Goal: Task Accomplishment & Management: Manage account settings

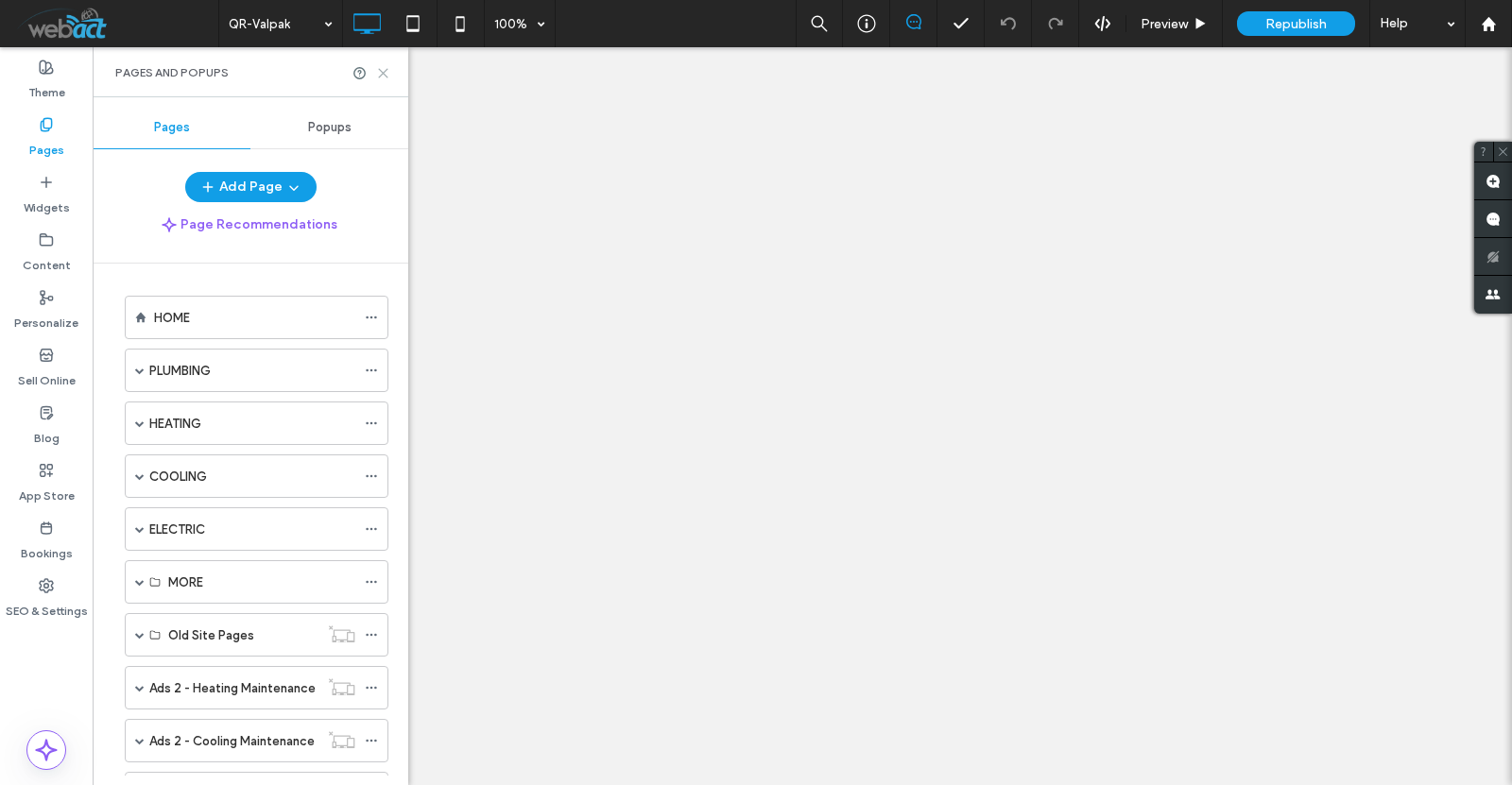
click at [388, 66] on icon at bounding box center [383, 73] width 14 height 14
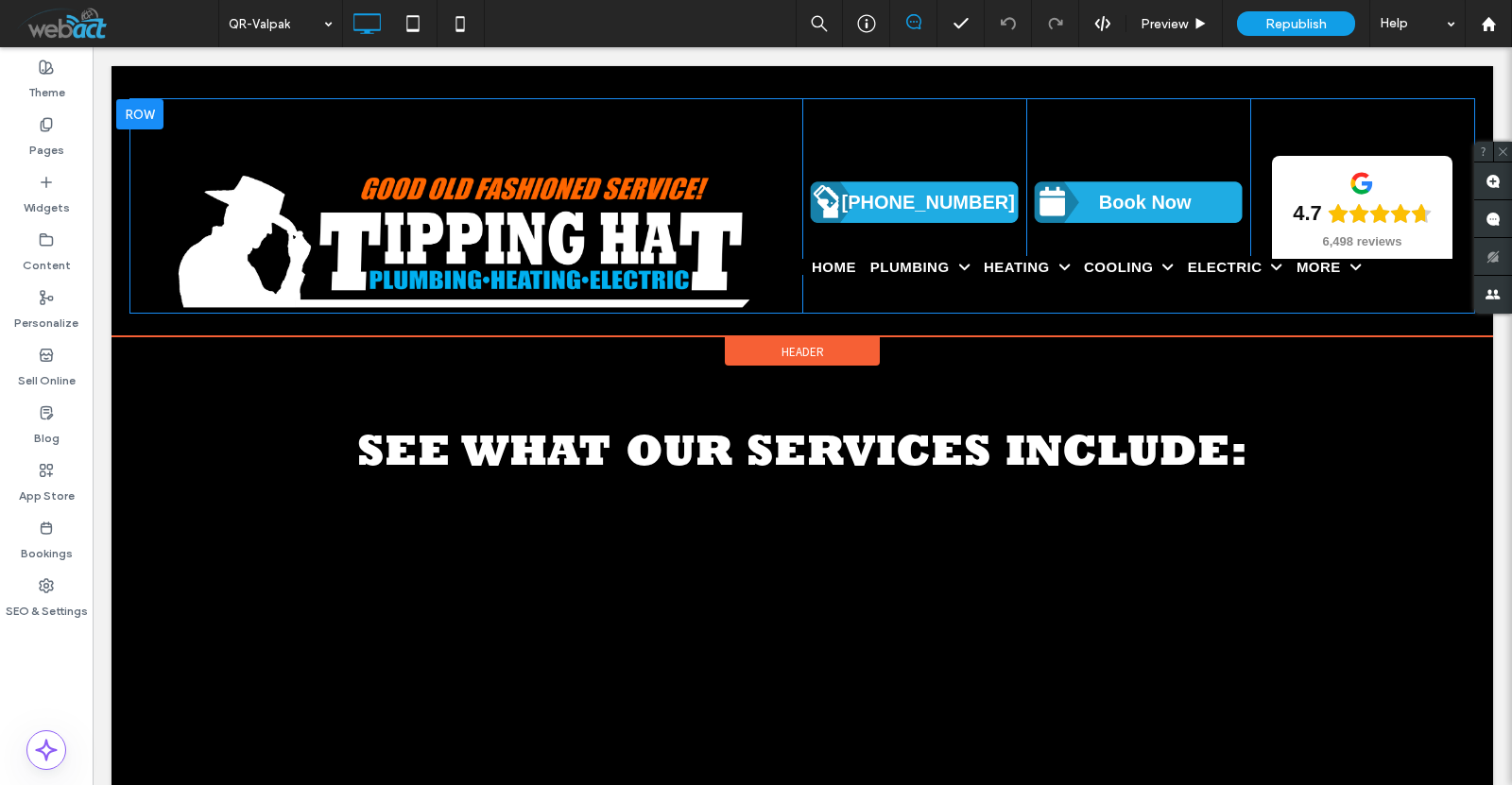
click at [139, 114] on div at bounding box center [139, 115] width 47 height 31
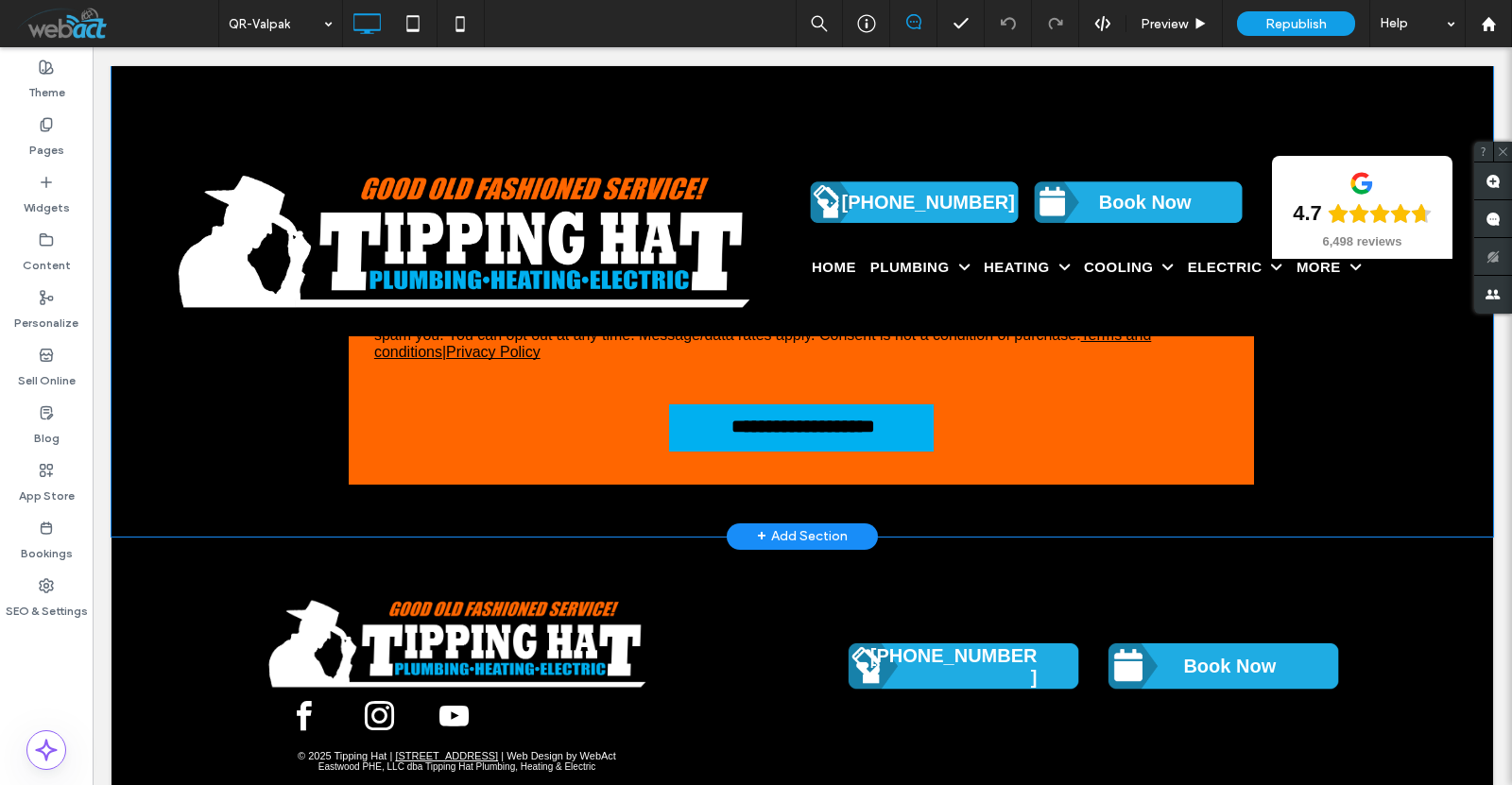
scroll to position [2136, 0]
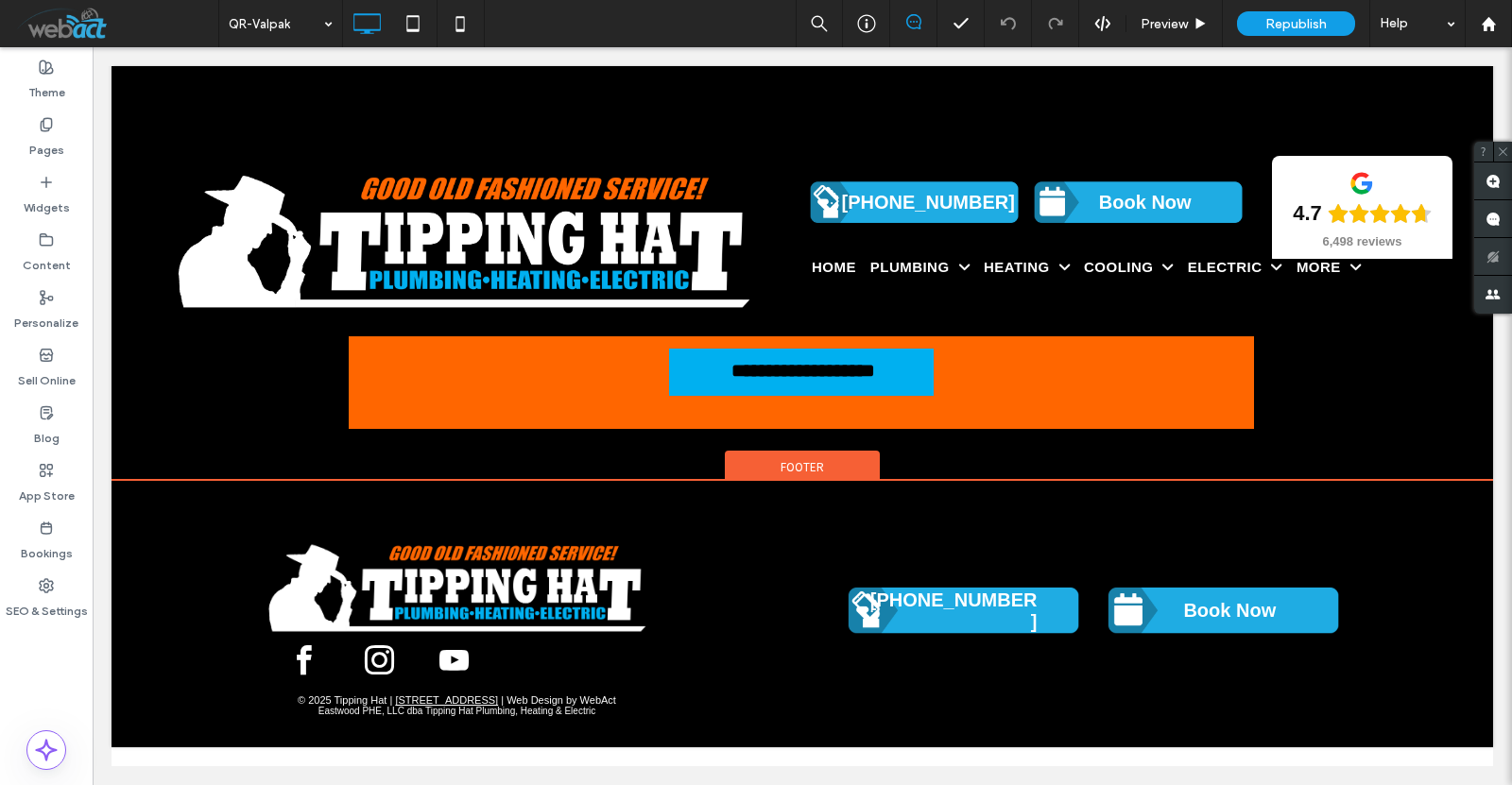
click at [801, 469] on span "Footer" at bounding box center [802, 467] width 43 height 16
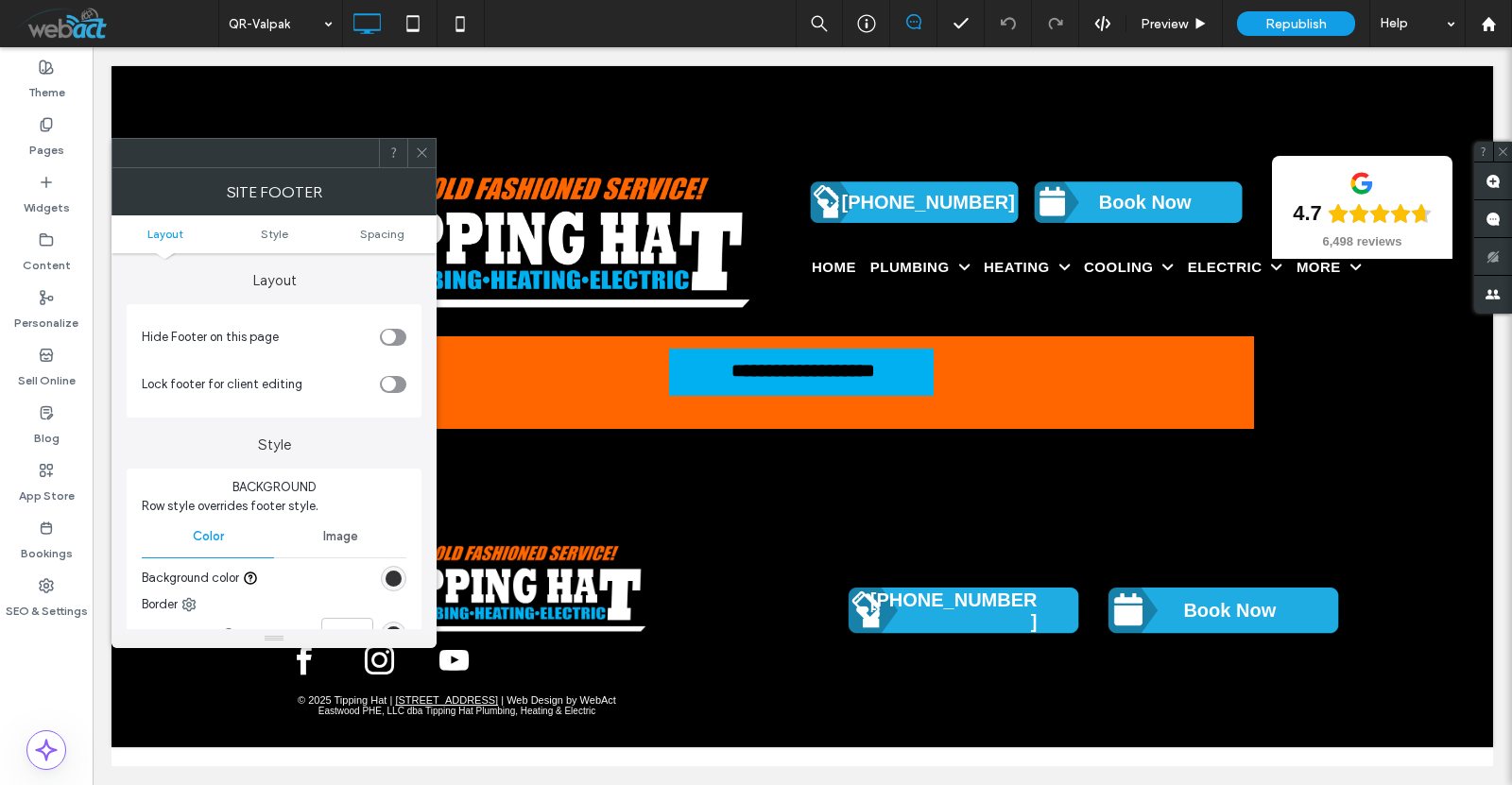
click at [382, 338] on div "toggle" at bounding box center [388, 336] width 14 height 14
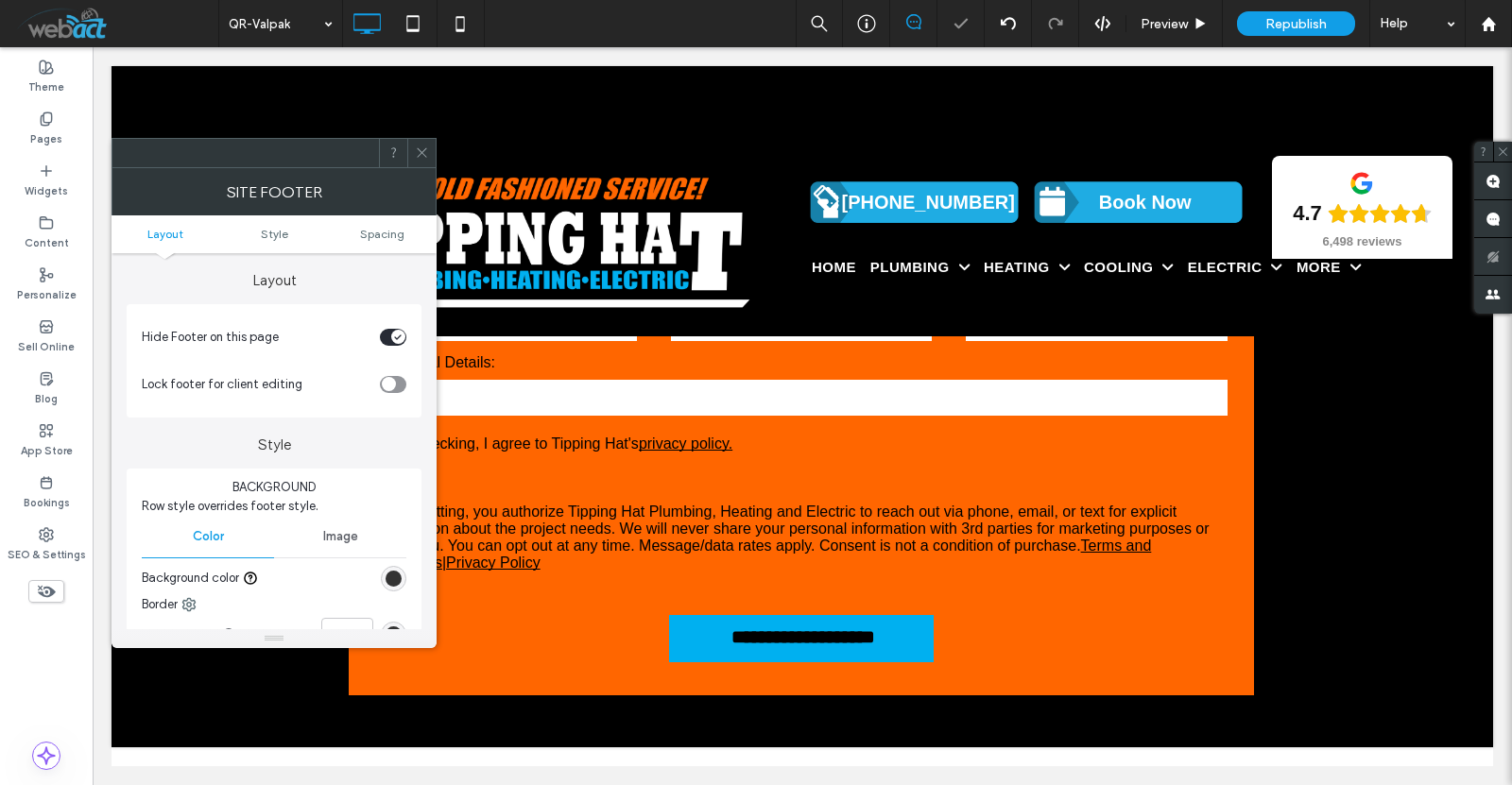
click at [420, 160] on span at bounding box center [422, 153] width 14 height 29
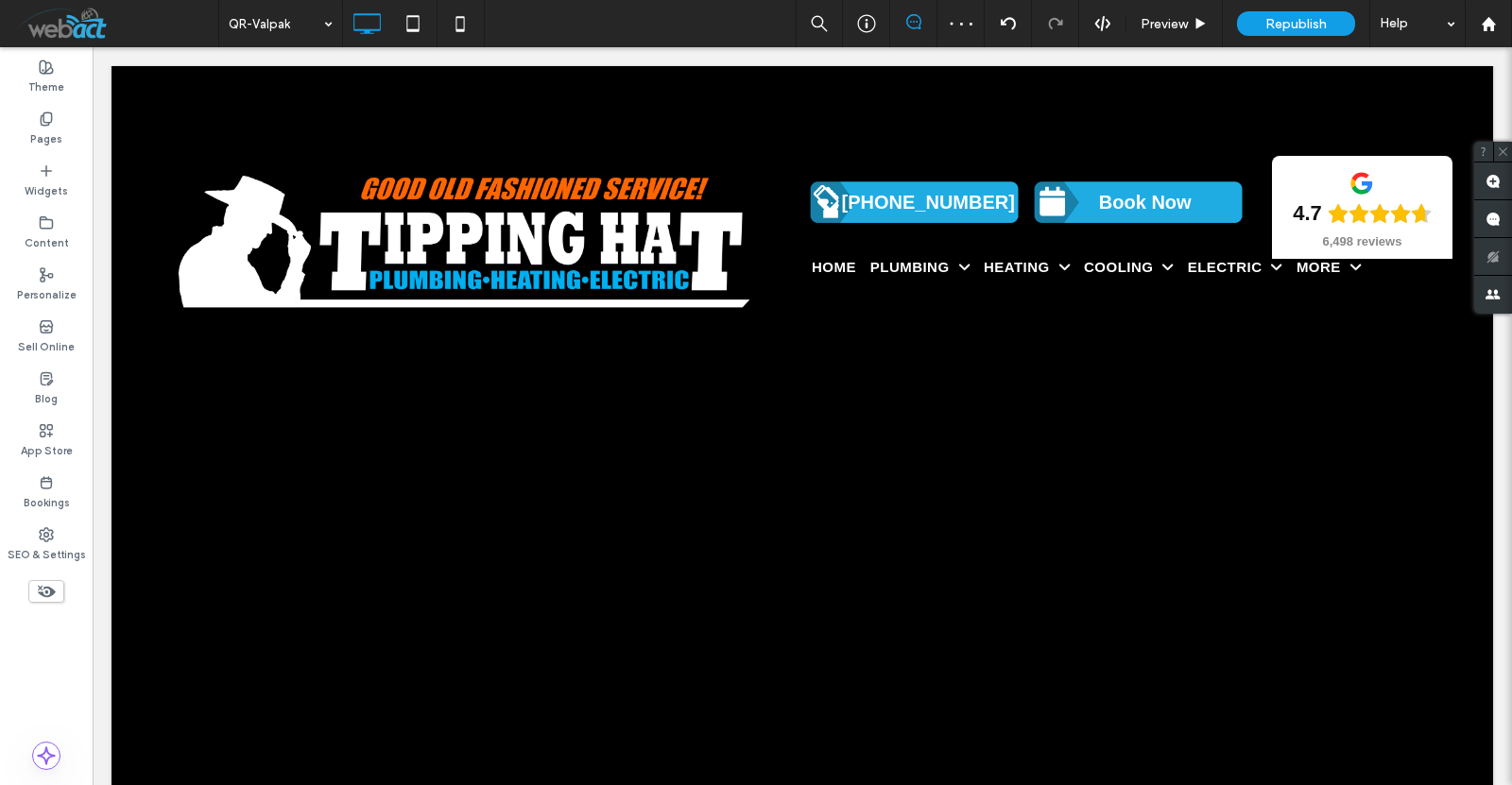
scroll to position [0, 0]
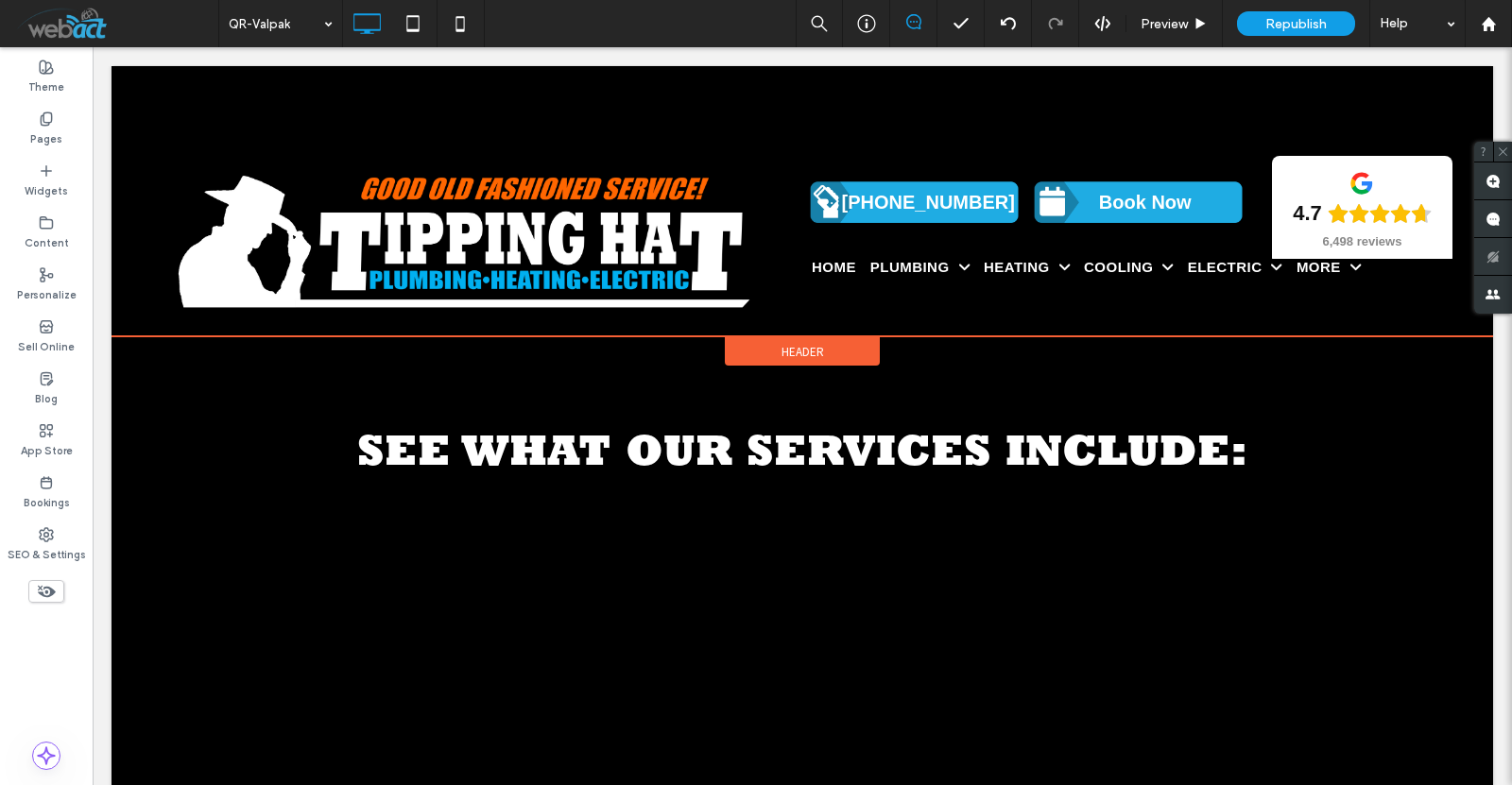
click at [765, 355] on div "Header" at bounding box center [803, 352] width 155 height 29
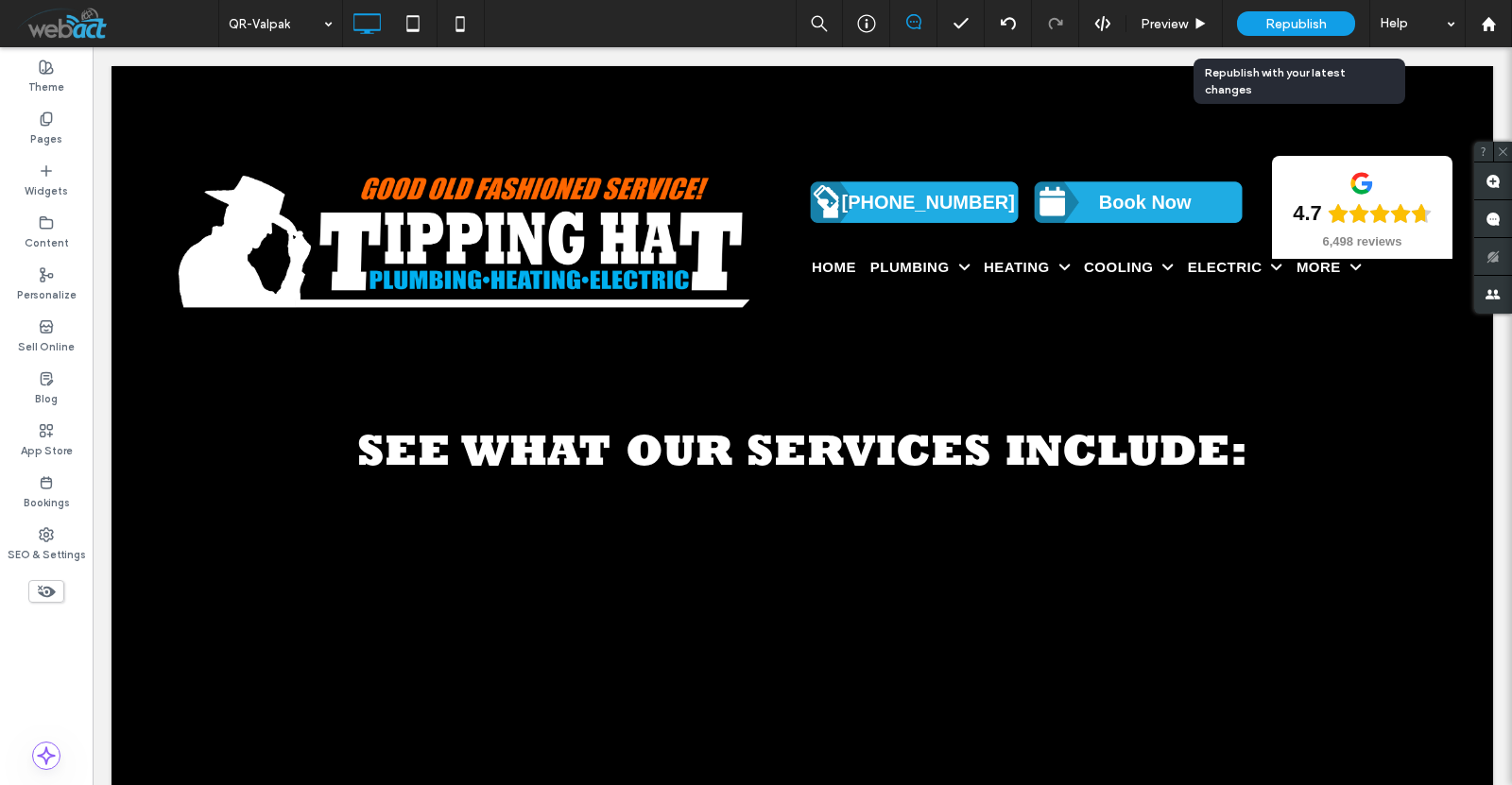
click at [1286, 20] on span "Republish" at bounding box center [1296, 24] width 61 height 16
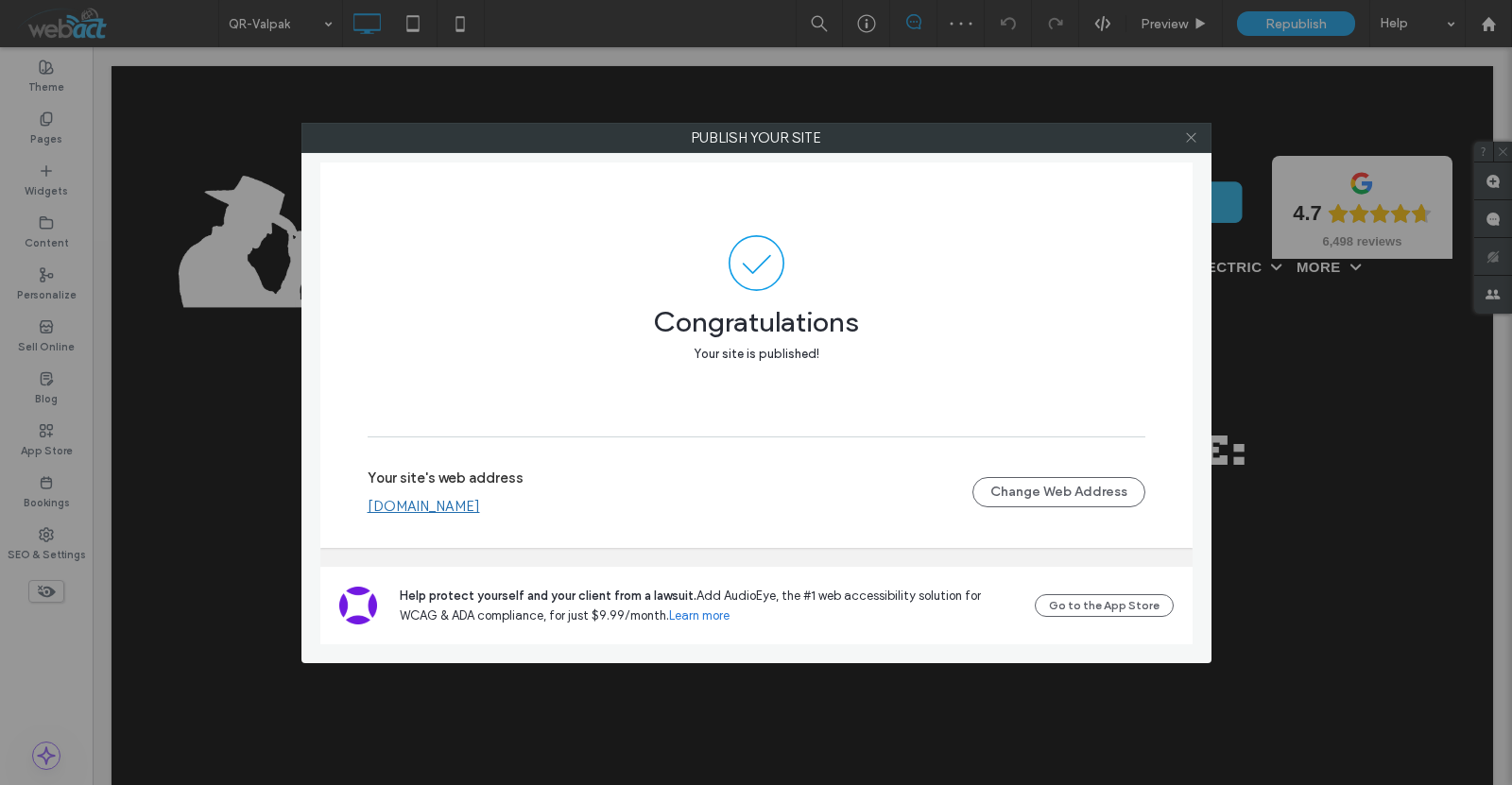
click at [1193, 139] on use at bounding box center [1191, 138] width 10 height 10
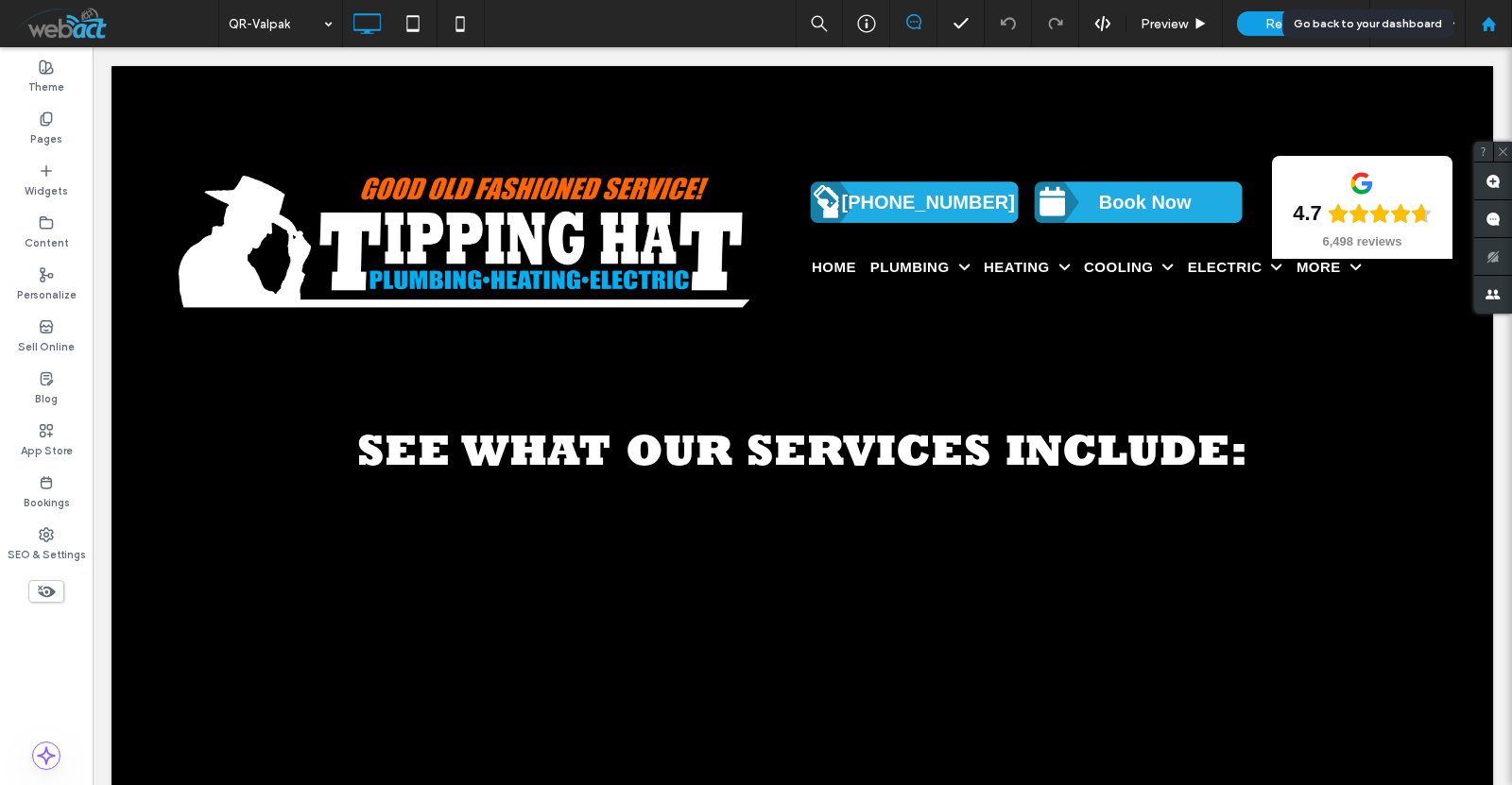
click at [1491, 23] on use at bounding box center [1488, 23] width 14 height 14
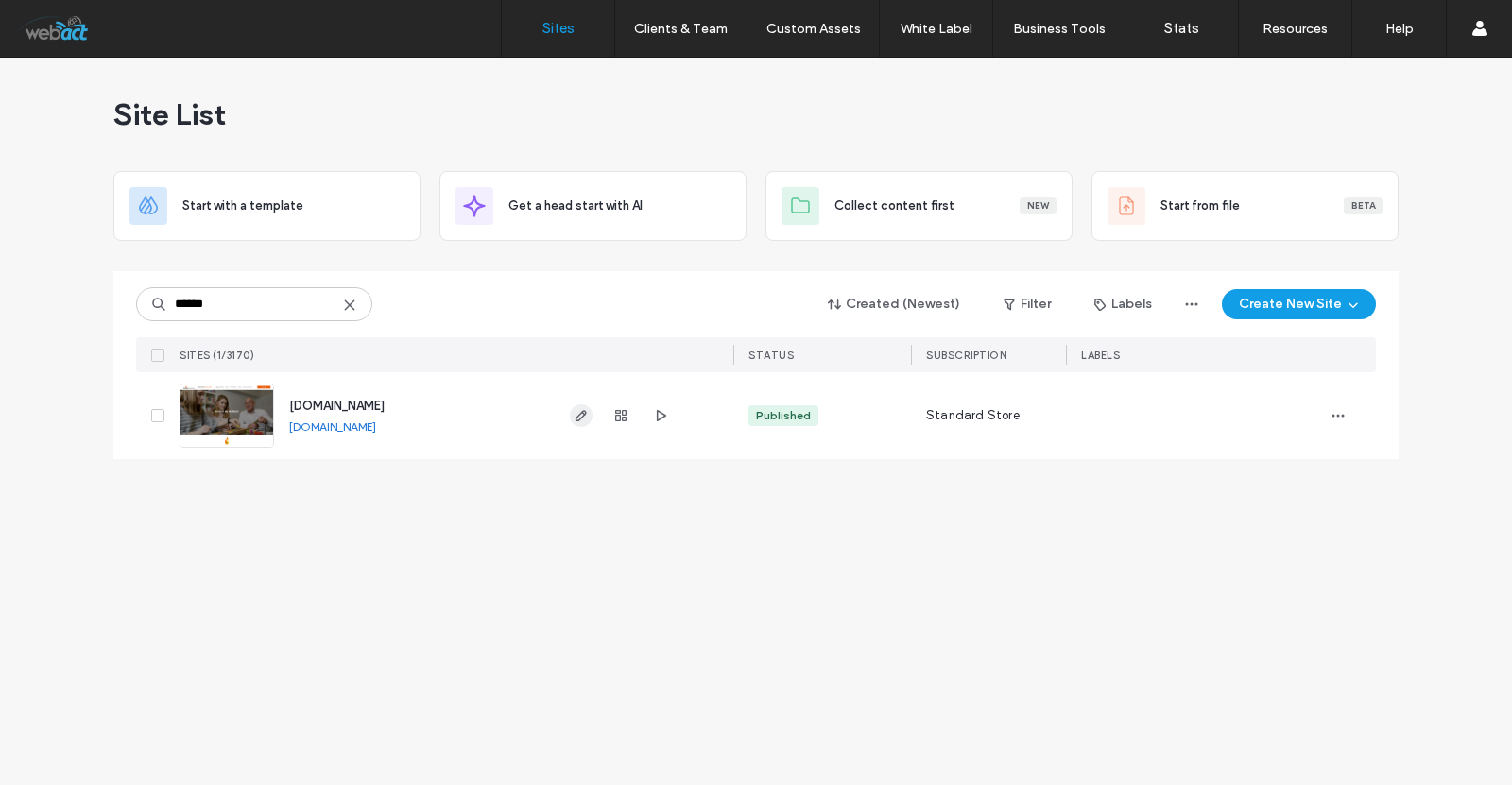
type input "******"
click at [587, 406] on span "button" at bounding box center [581, 416] width 23 height 23
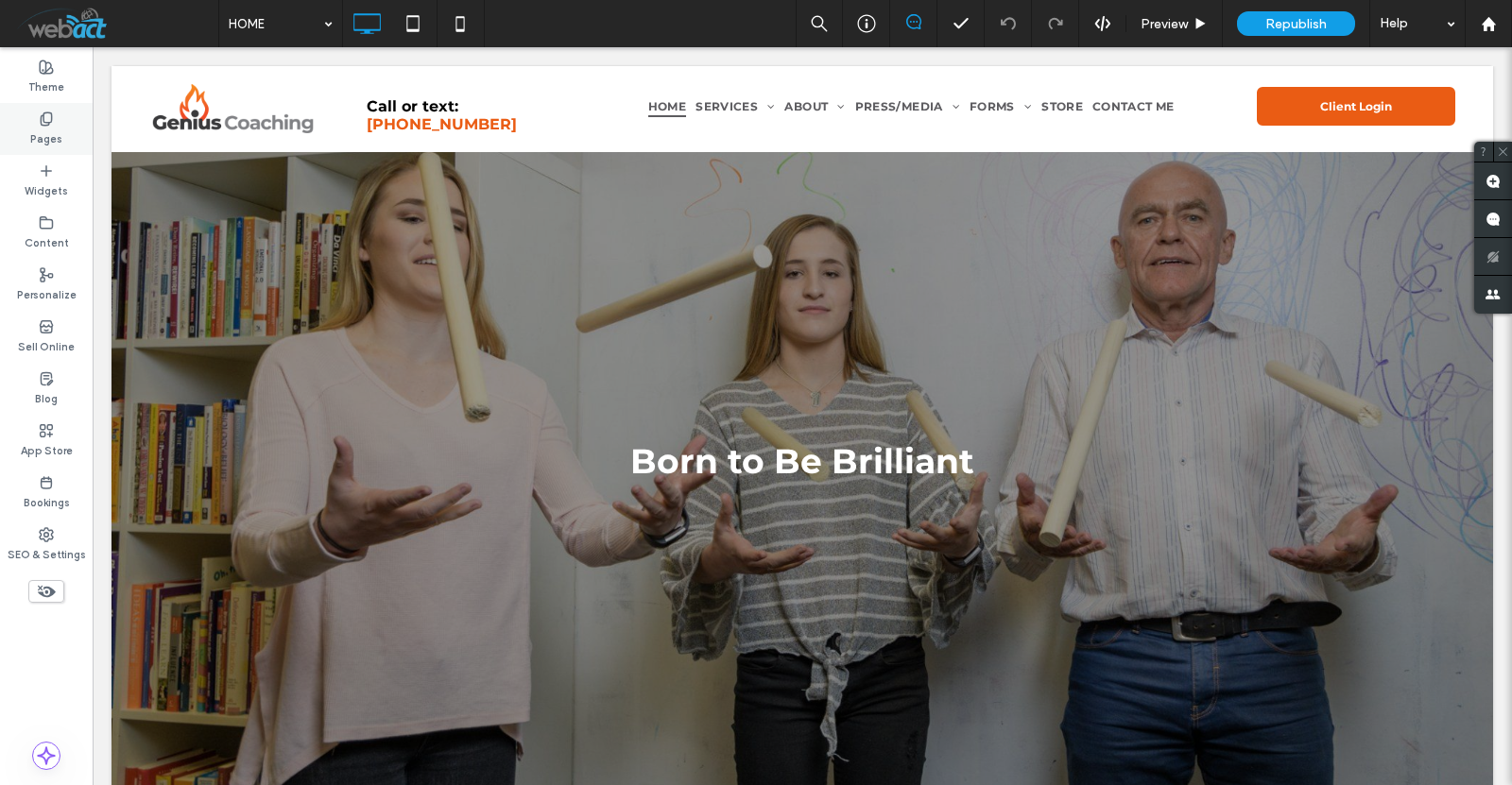
click at [58, 115] on div "Pages" at bounding box center [46, 128] width 93 height 52
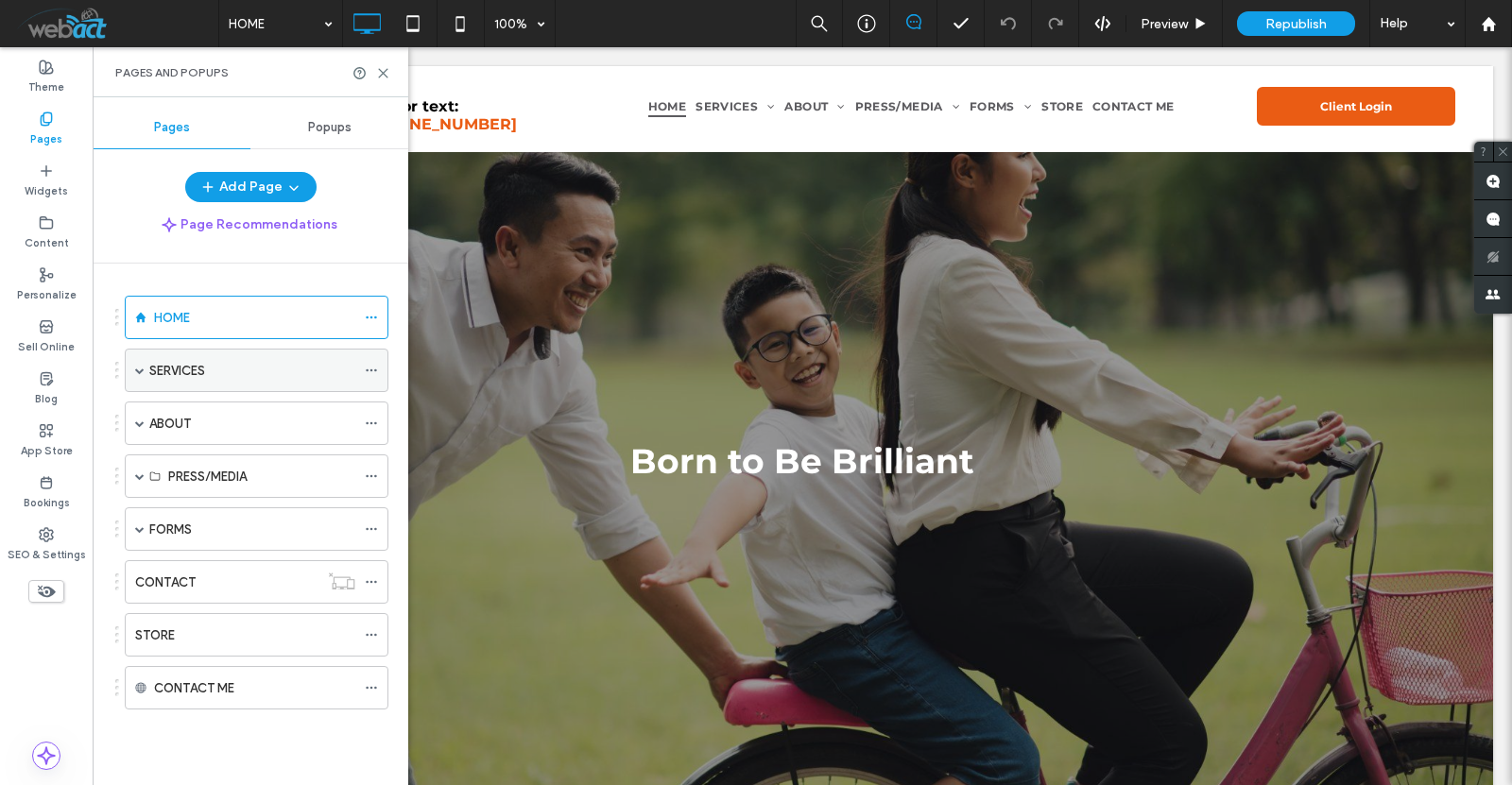
click at [143, 372] on span at bounding box center [140, 371] width 10 height 10
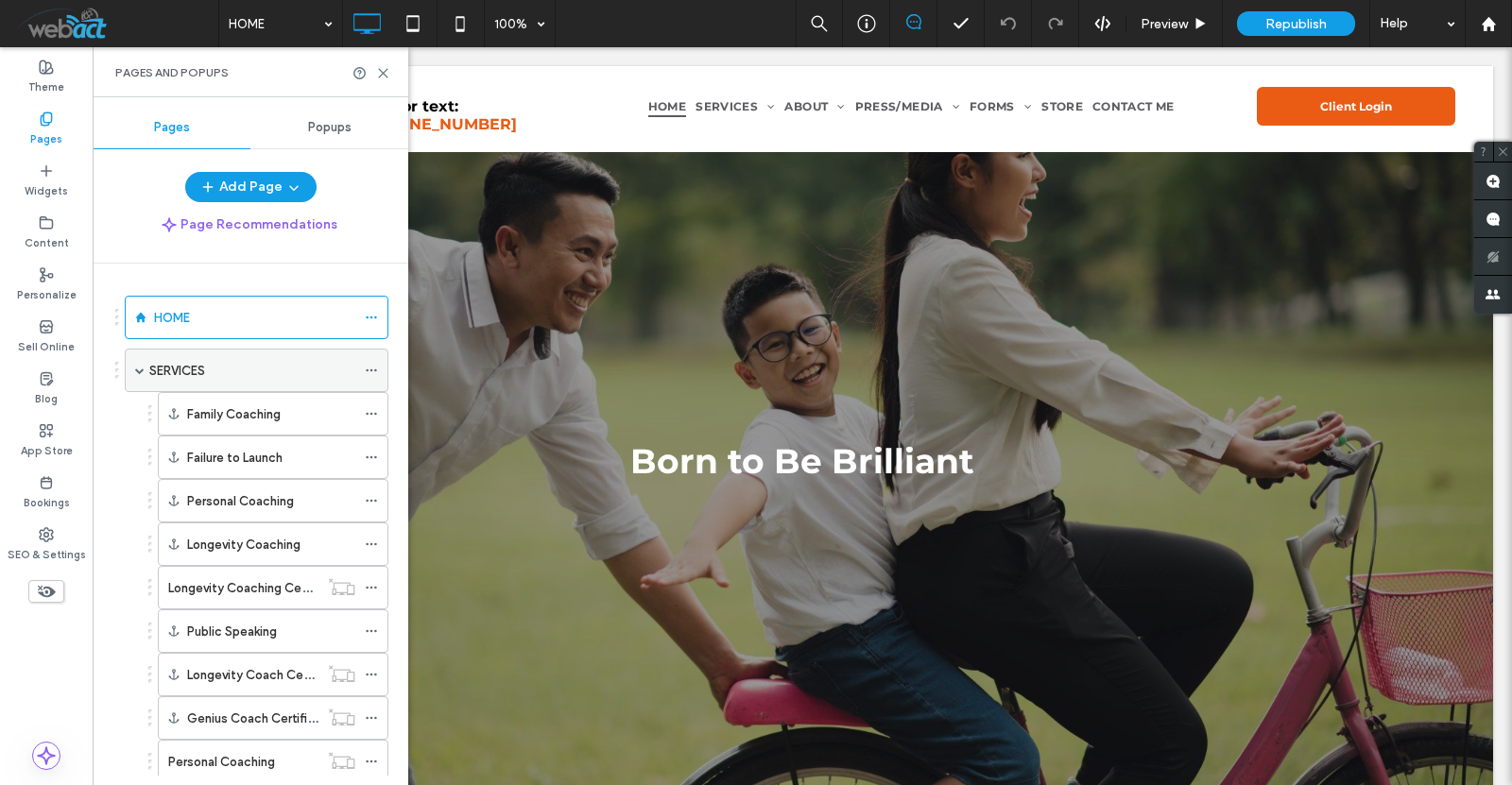
click at [140, 368] on span at bounding box center [140, 371] width 10 height 10
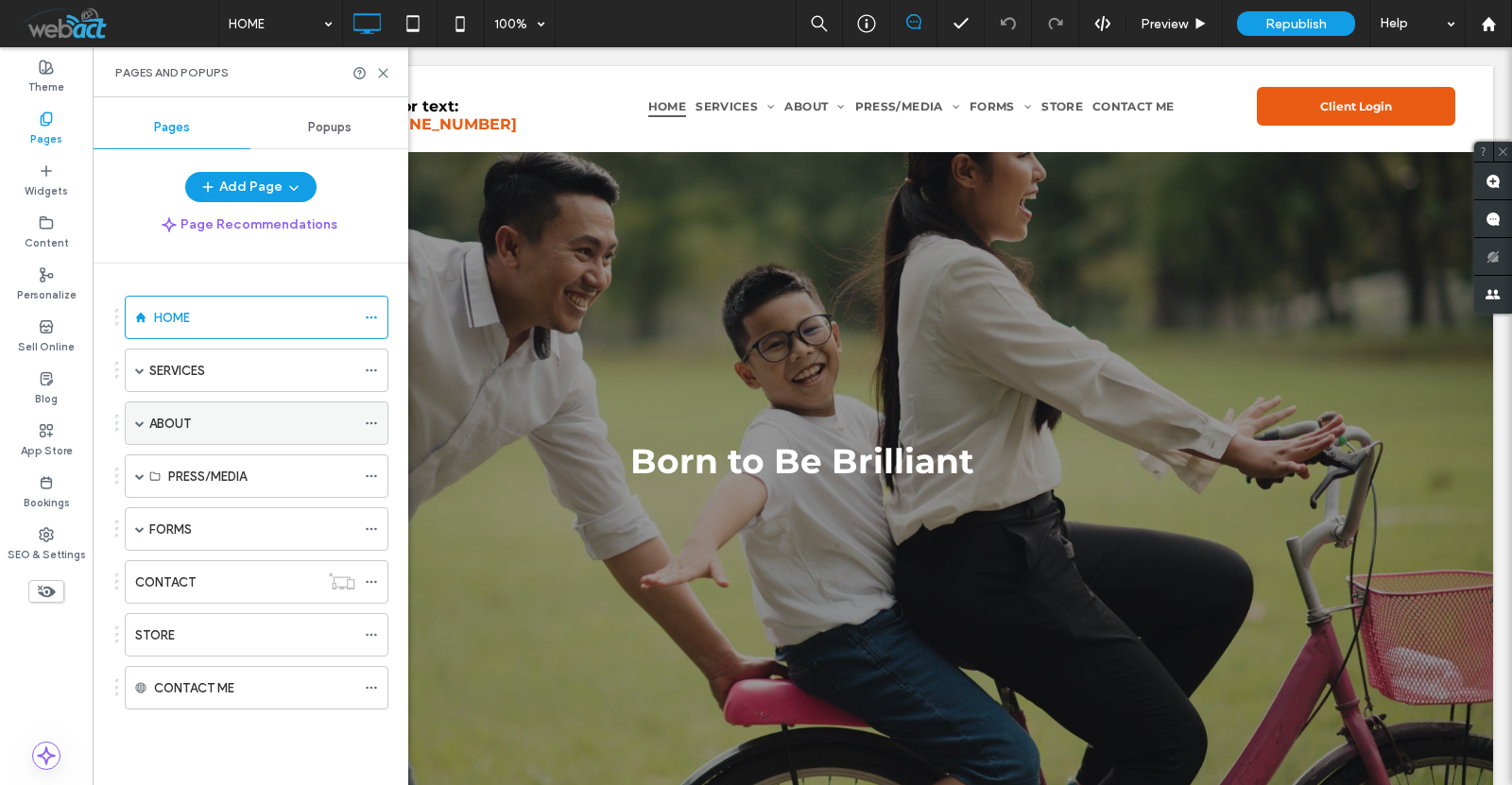
click at [133, 423] on div "ABOUT" at bounding box center [256, 423] width 264 height 43
click at [141, 422] on span at bounding box center [140, 424] width 10 height 10
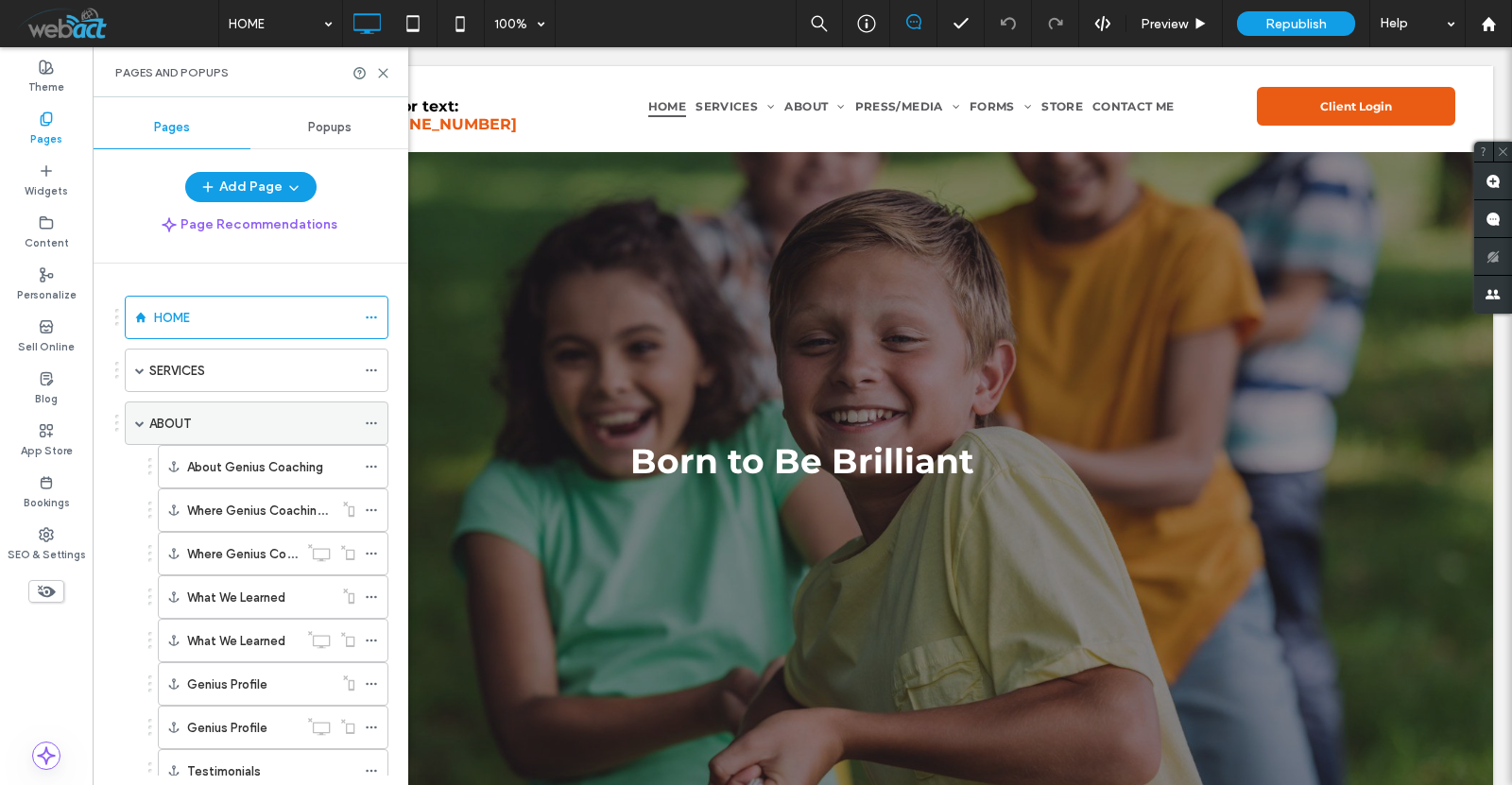
click at [141, 422] on span at bounding box center [140, 424] width 10 height 10
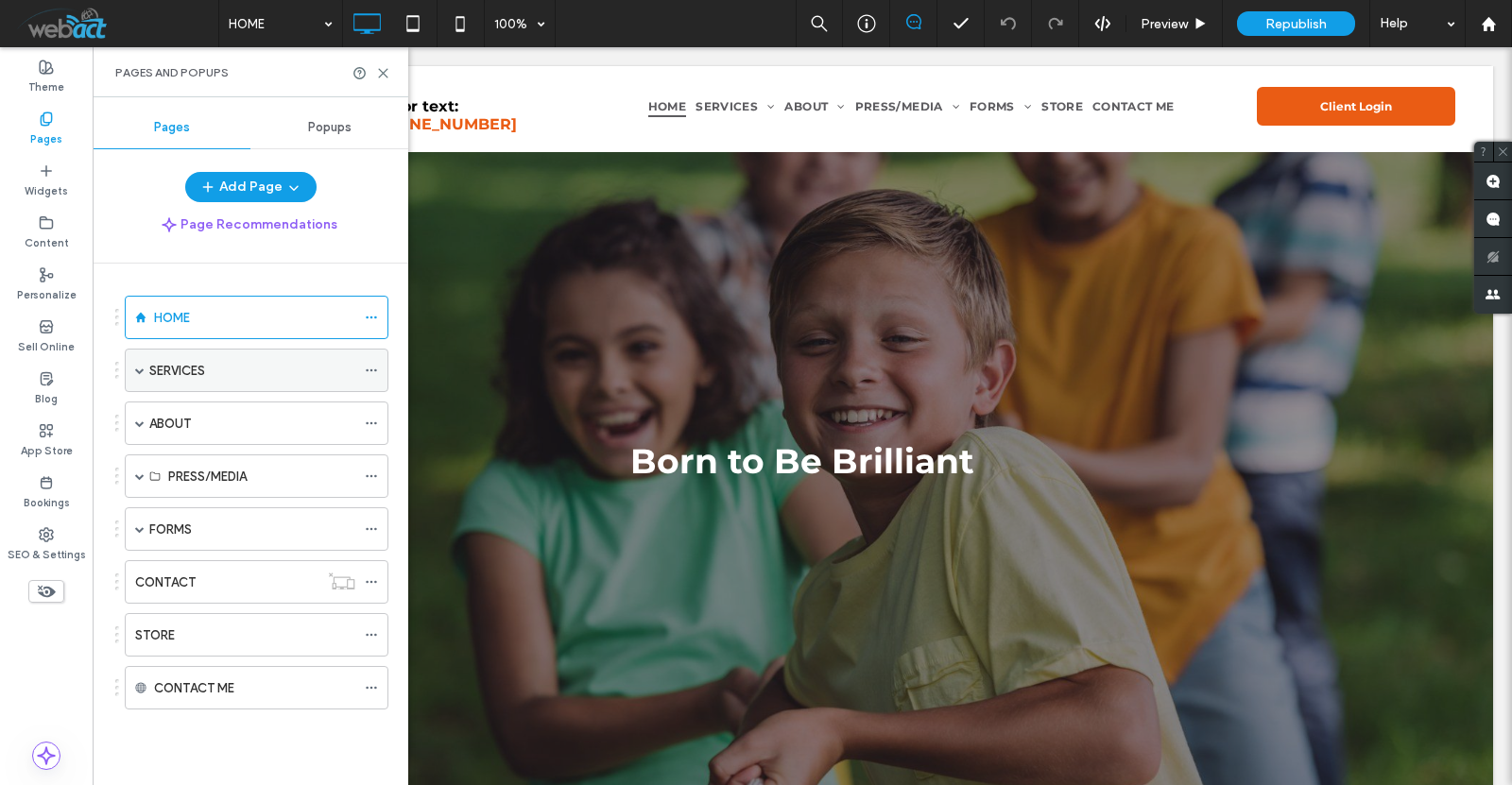
click at [141, 373] on span at bounding box center [140, 371] width 10 height 10
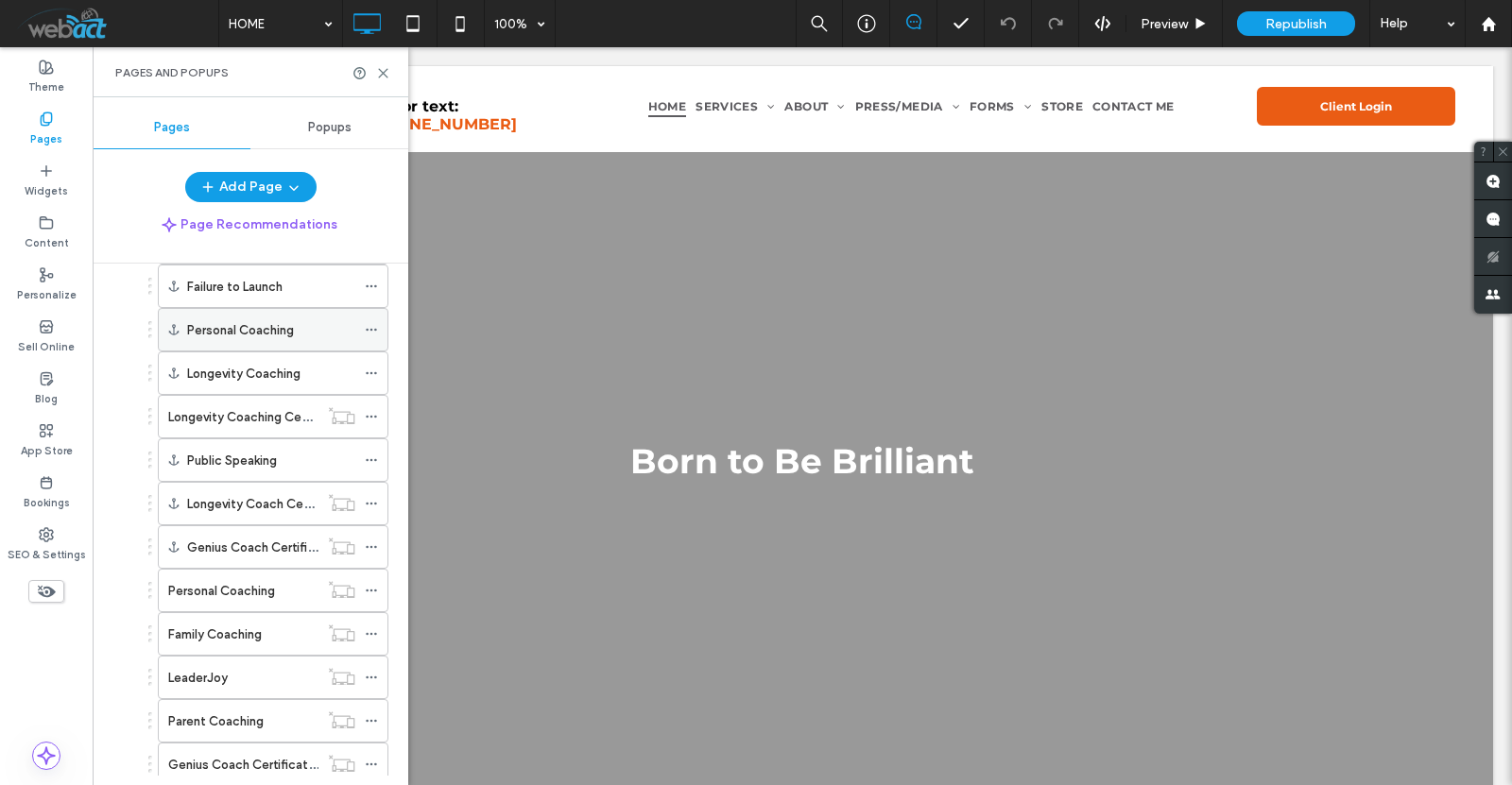
scroll to position [189, 0]
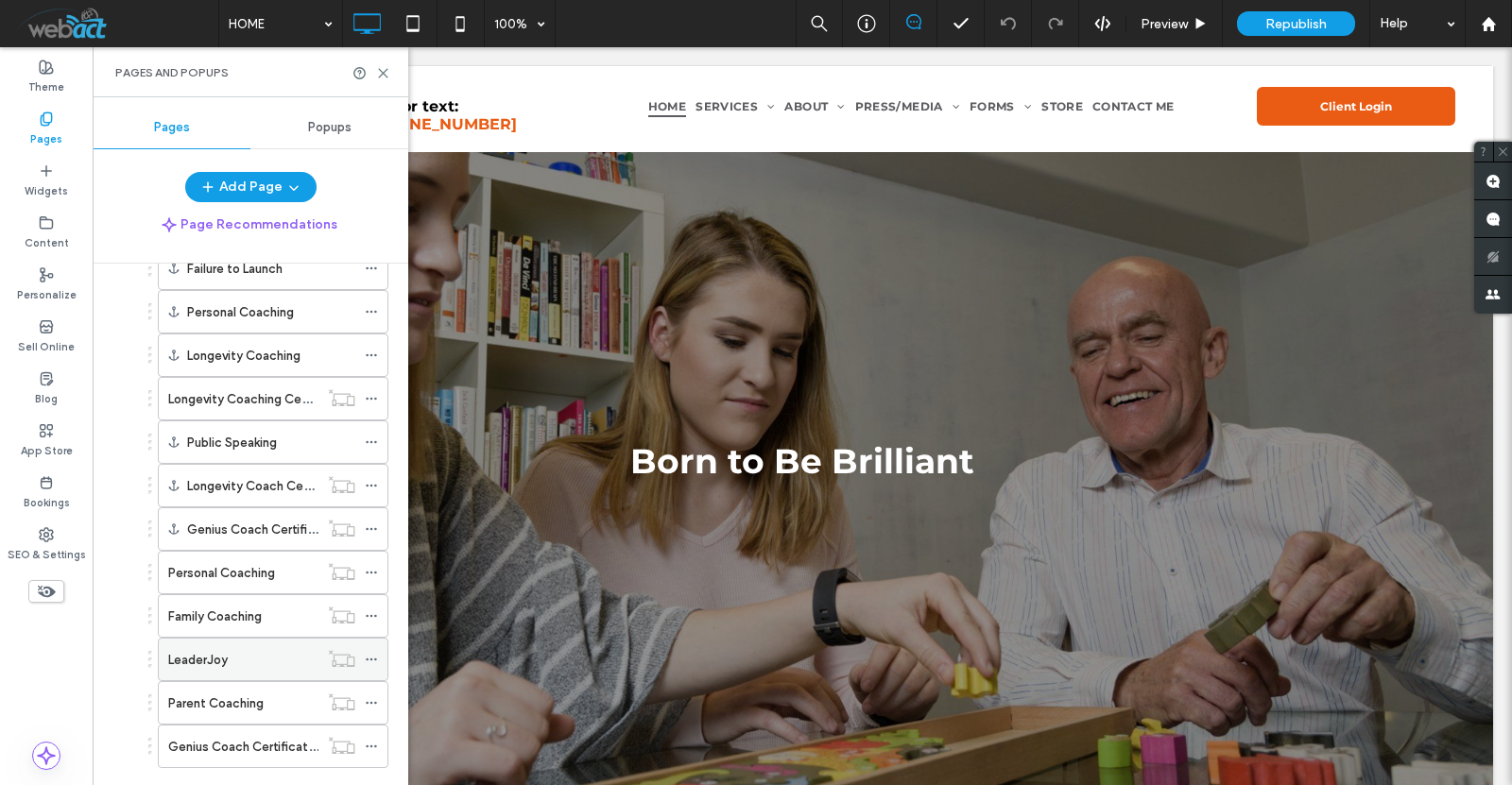
click at [228, 650] on label "LeaderJoy" at bounding box center [198, 659] width 59 height 34
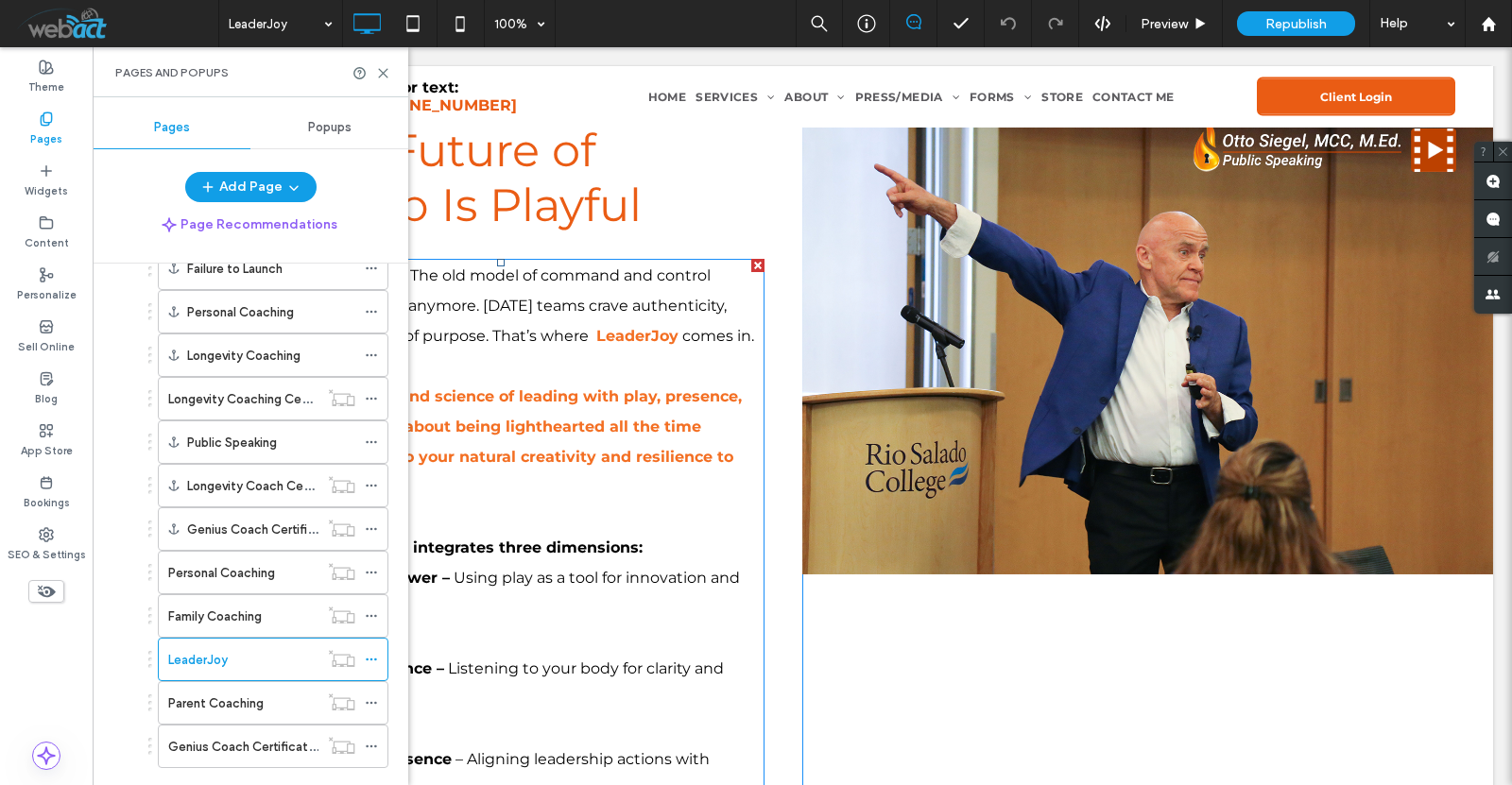
scroll to position [126, 0]
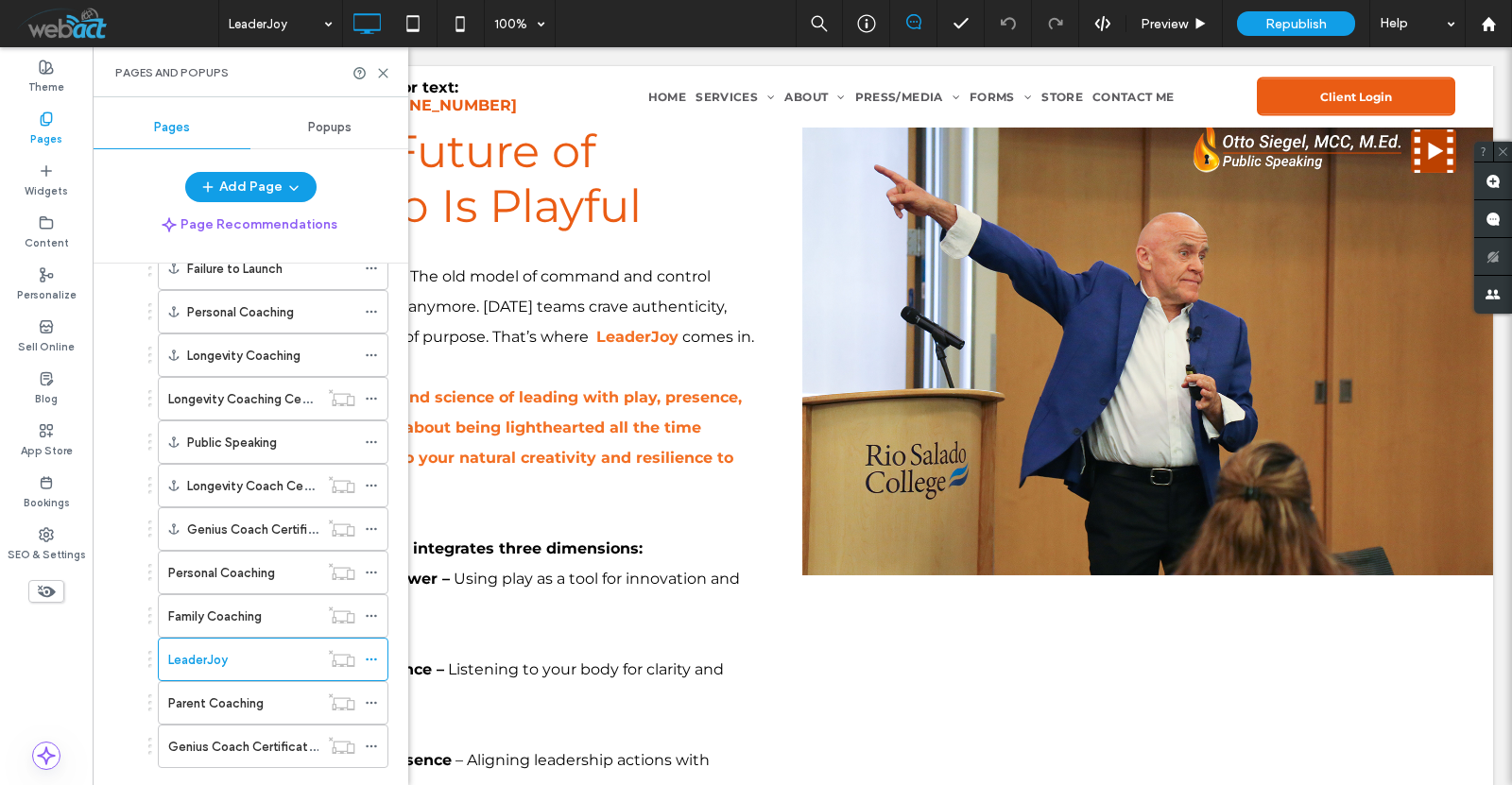
click at [390, 76] on div "Pages and Popups" at bounding box center [250, 72] width 315 height 50
click at [383, 75] on icon at bounding box center [383, 73] width 14 height 14
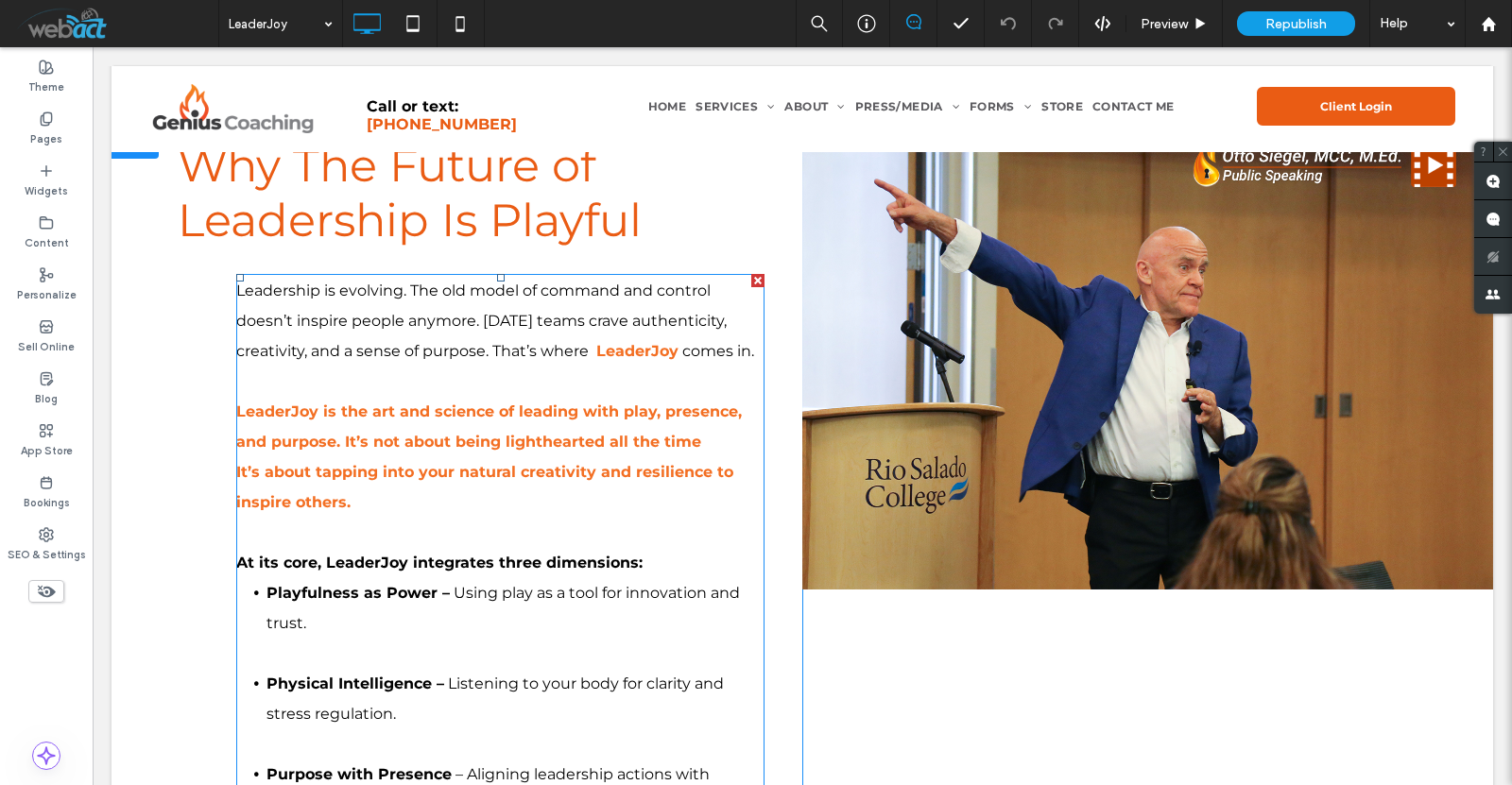
scroll to position [0, 0]
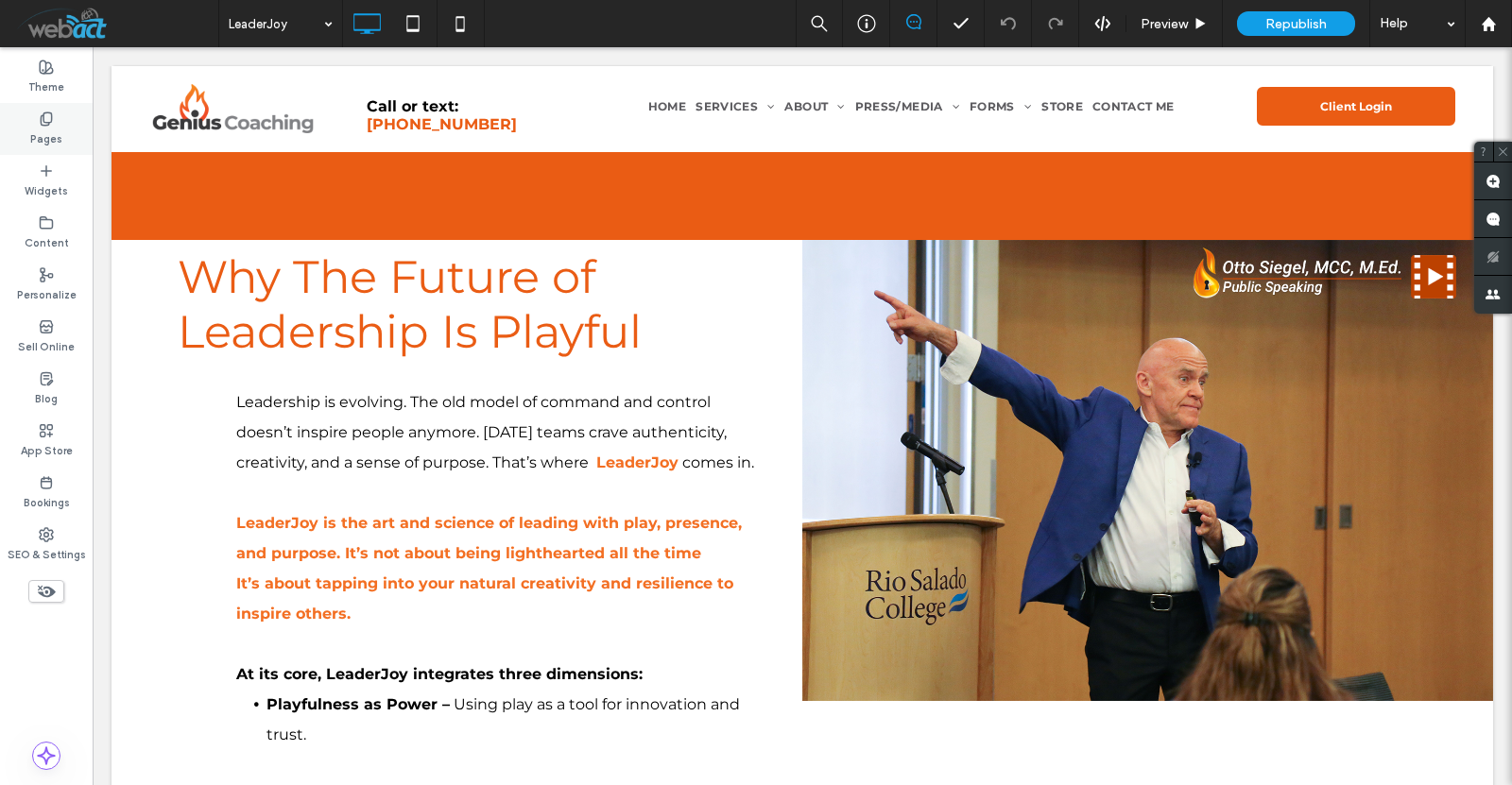
click at [23, 144] on div "Pages" at bounding box center [46, 128] width 93 height 52
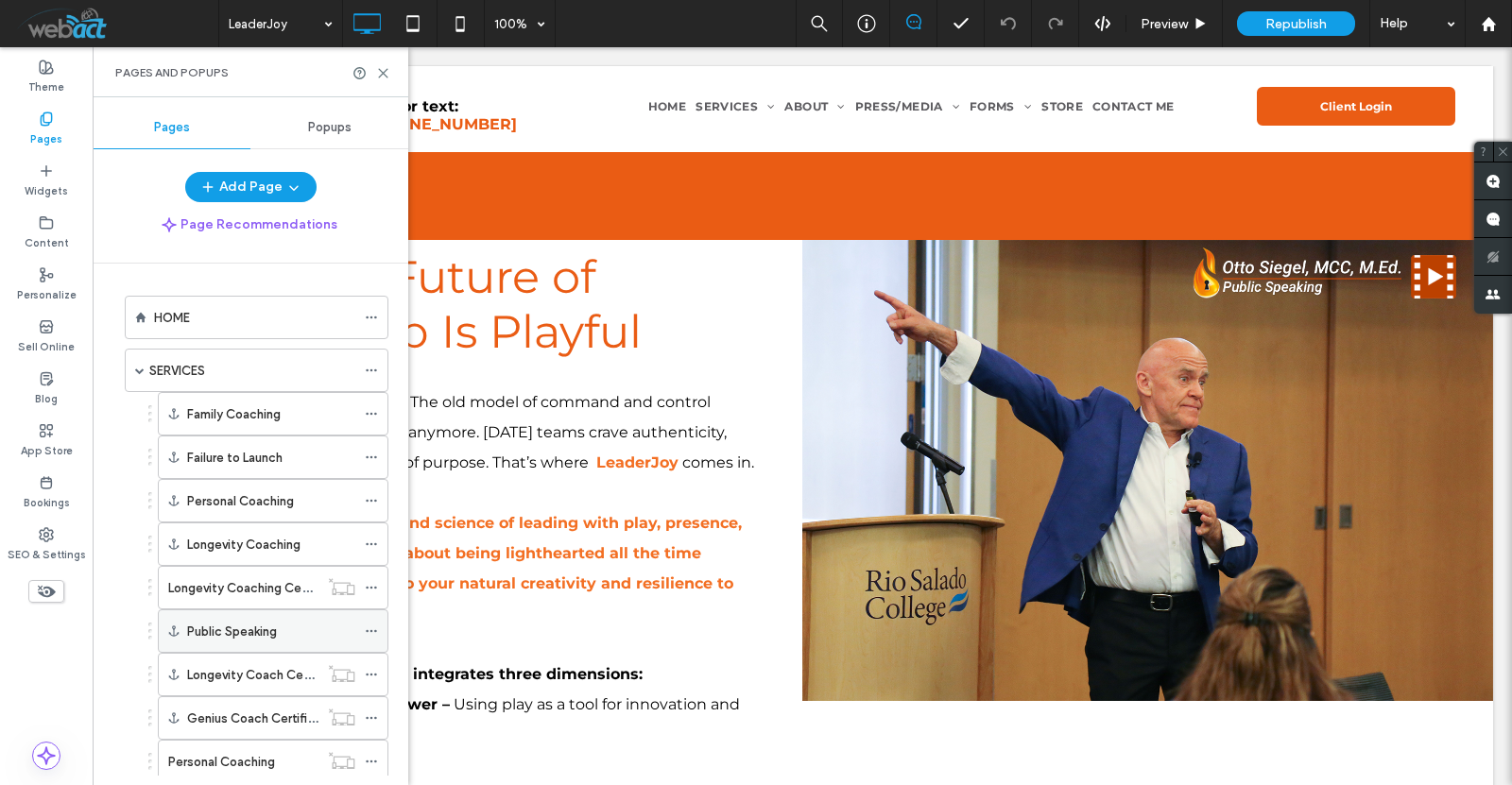
click at [371, 625] on icon at bounding box center [372, 632] width 13 height 13
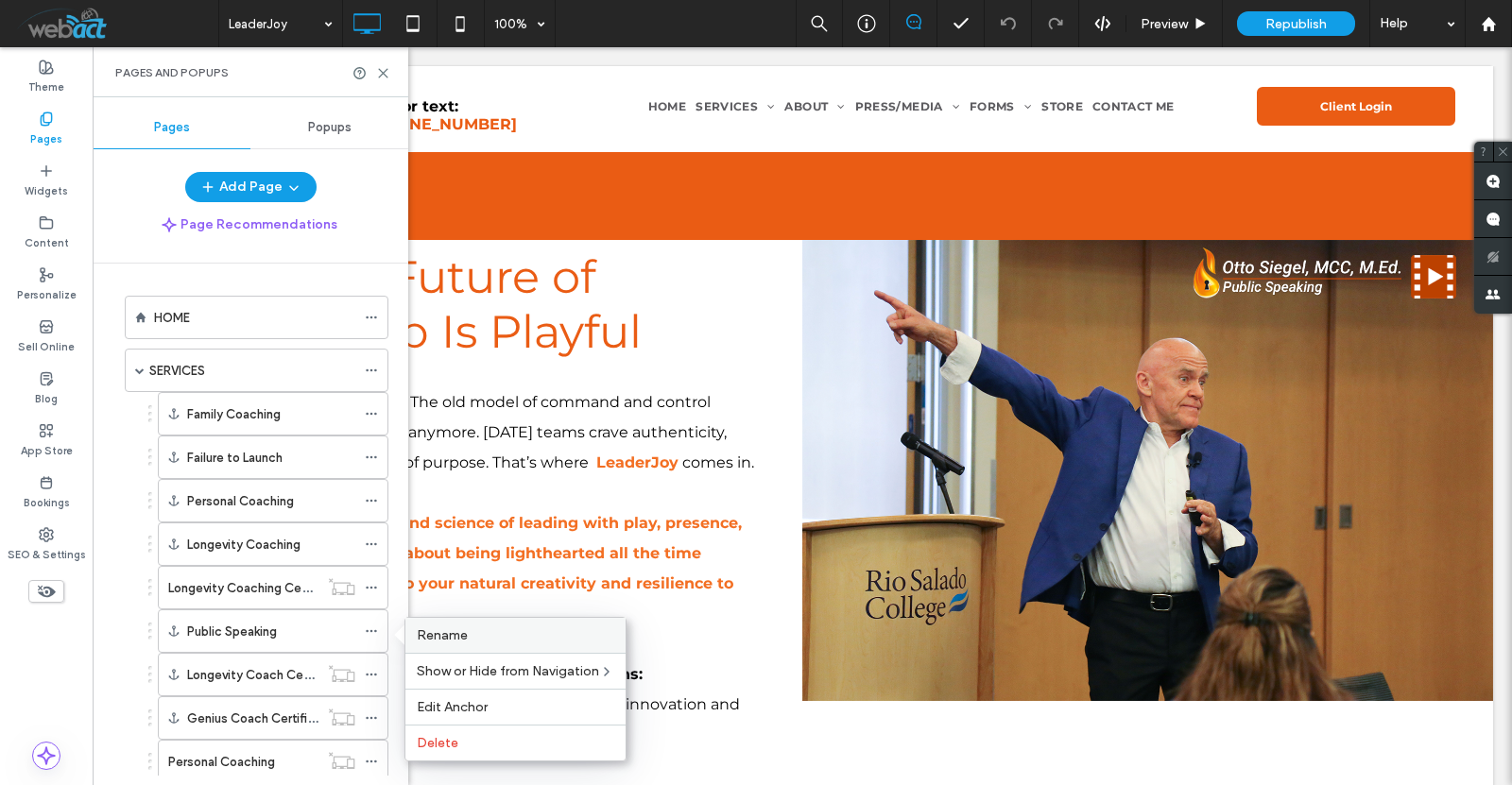
click at [465, 629] on span "Rename" at bounding box center [442, 635] width 51 height 16
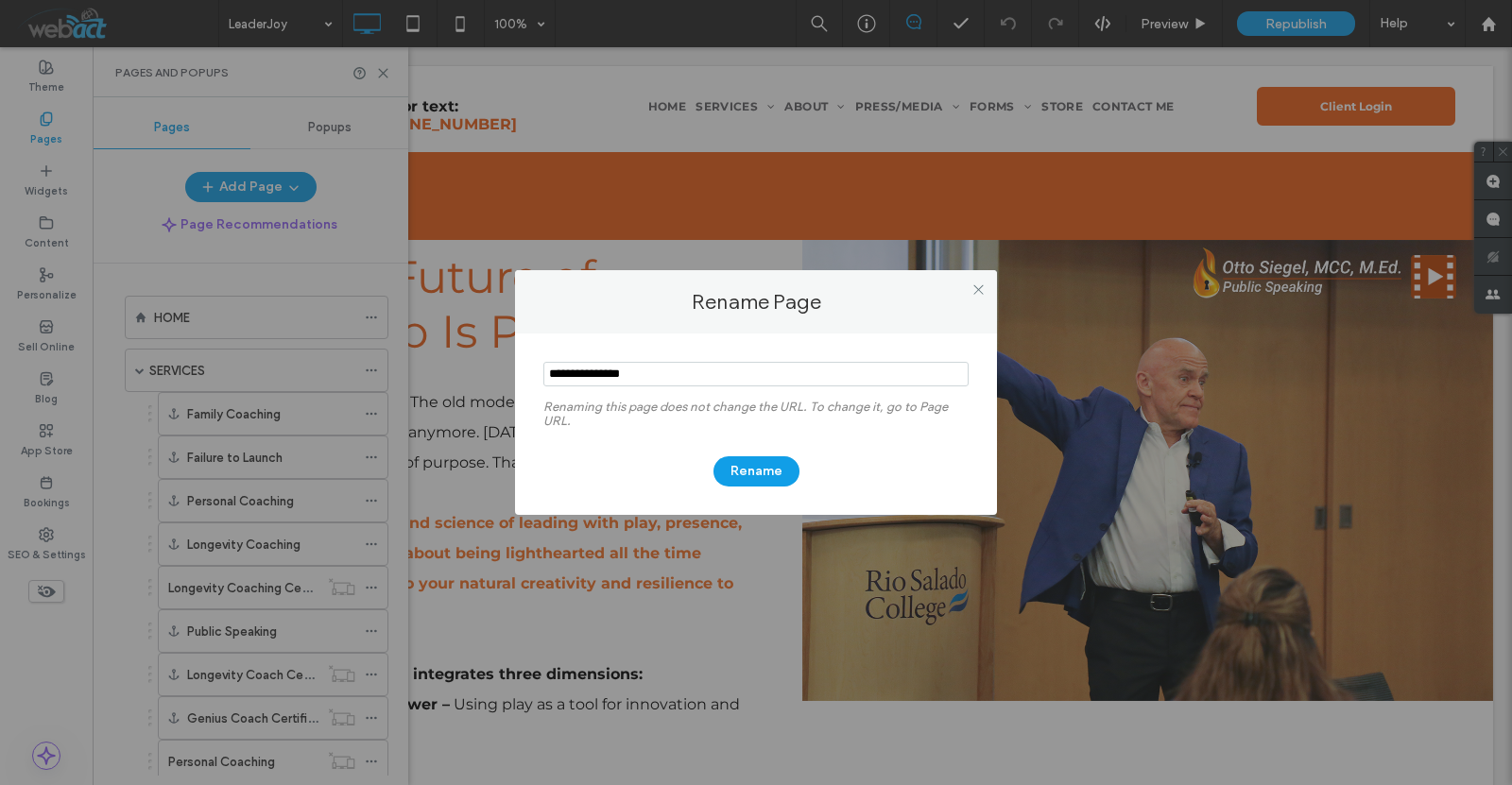
click at [669, 377] on input "notEmpty" at bounding box center [756, 375] width 426 height 25
type input "*********"
click at [729, 475] on button "Rename" at bounding box center [756, 472] width 86 height 31
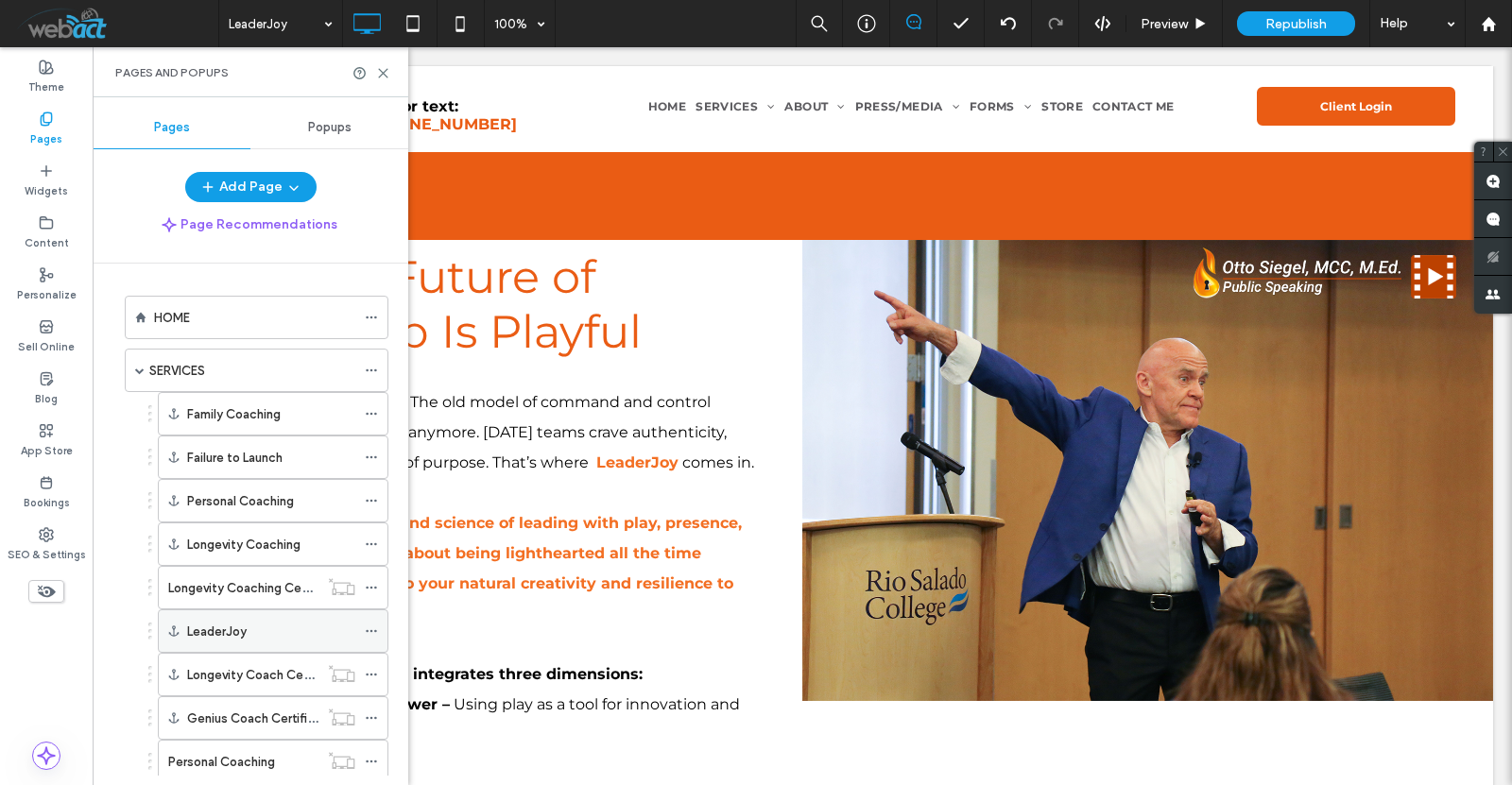
click at [306, 633] on div "LeaderJoy" at bounding box center [270, 632] width 168 height 20
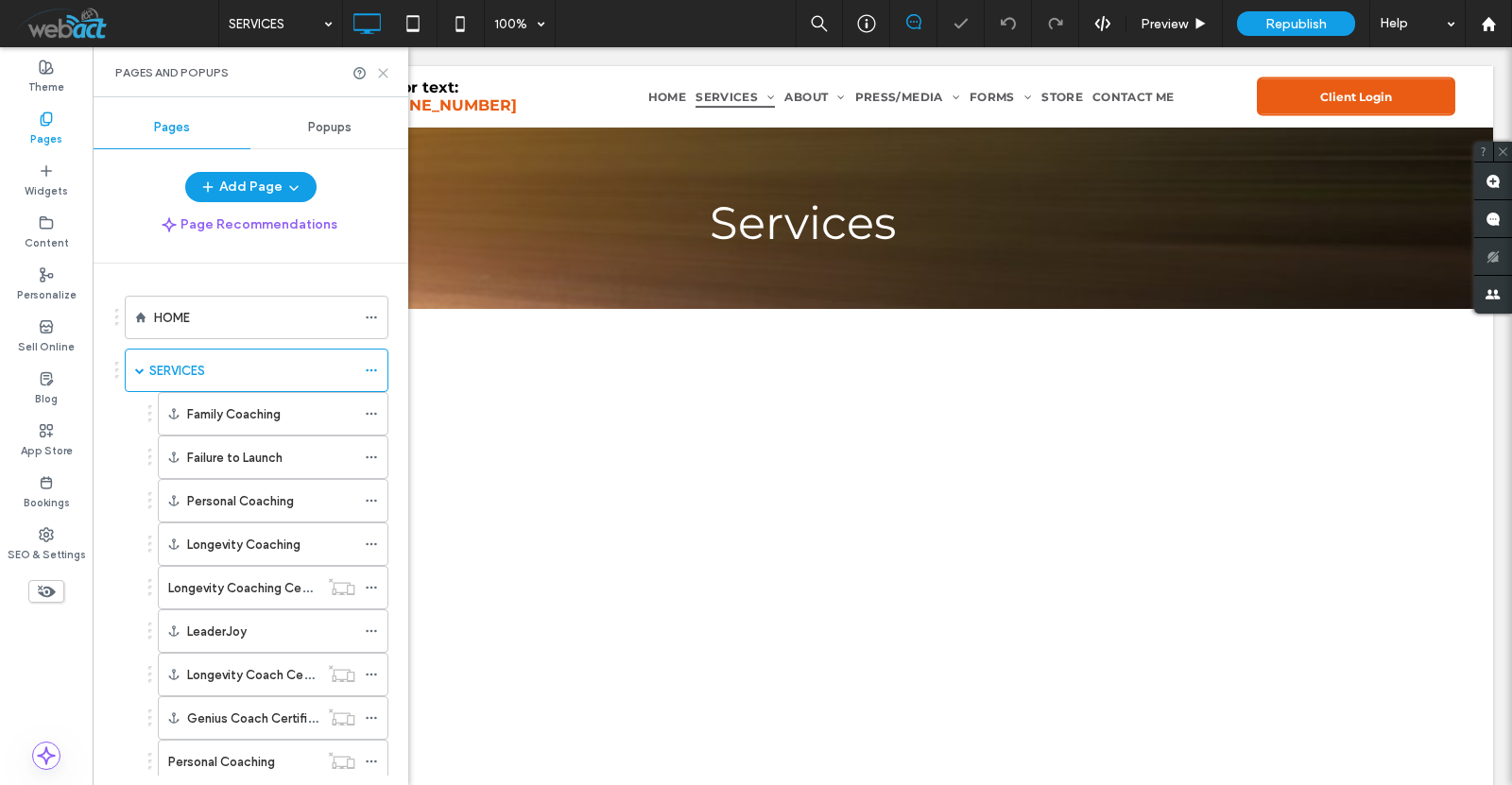
scroll to position [4382, 0]
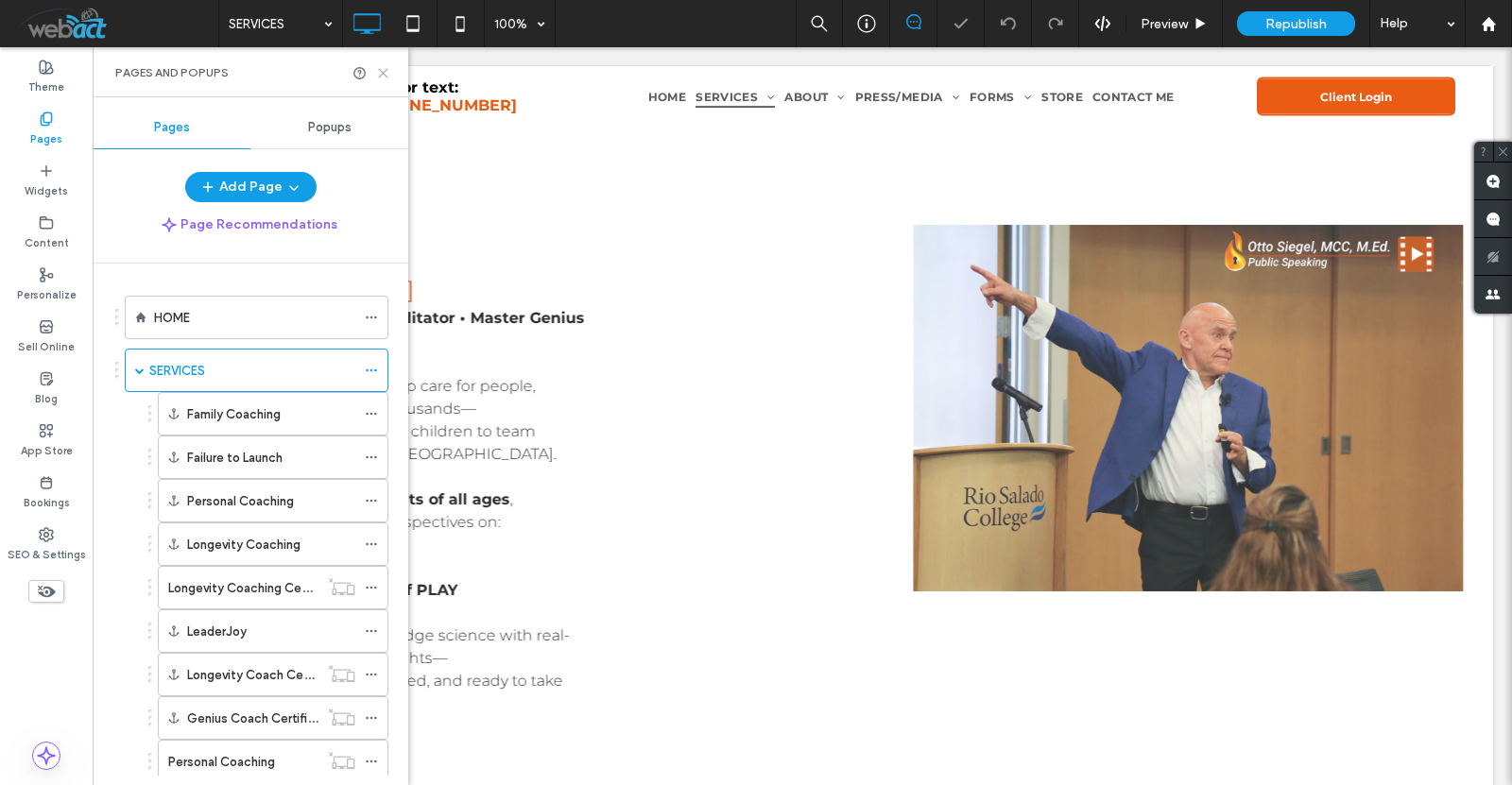
click at [384, 68] on icon at bounding box center [383, 73] width 14 height 14
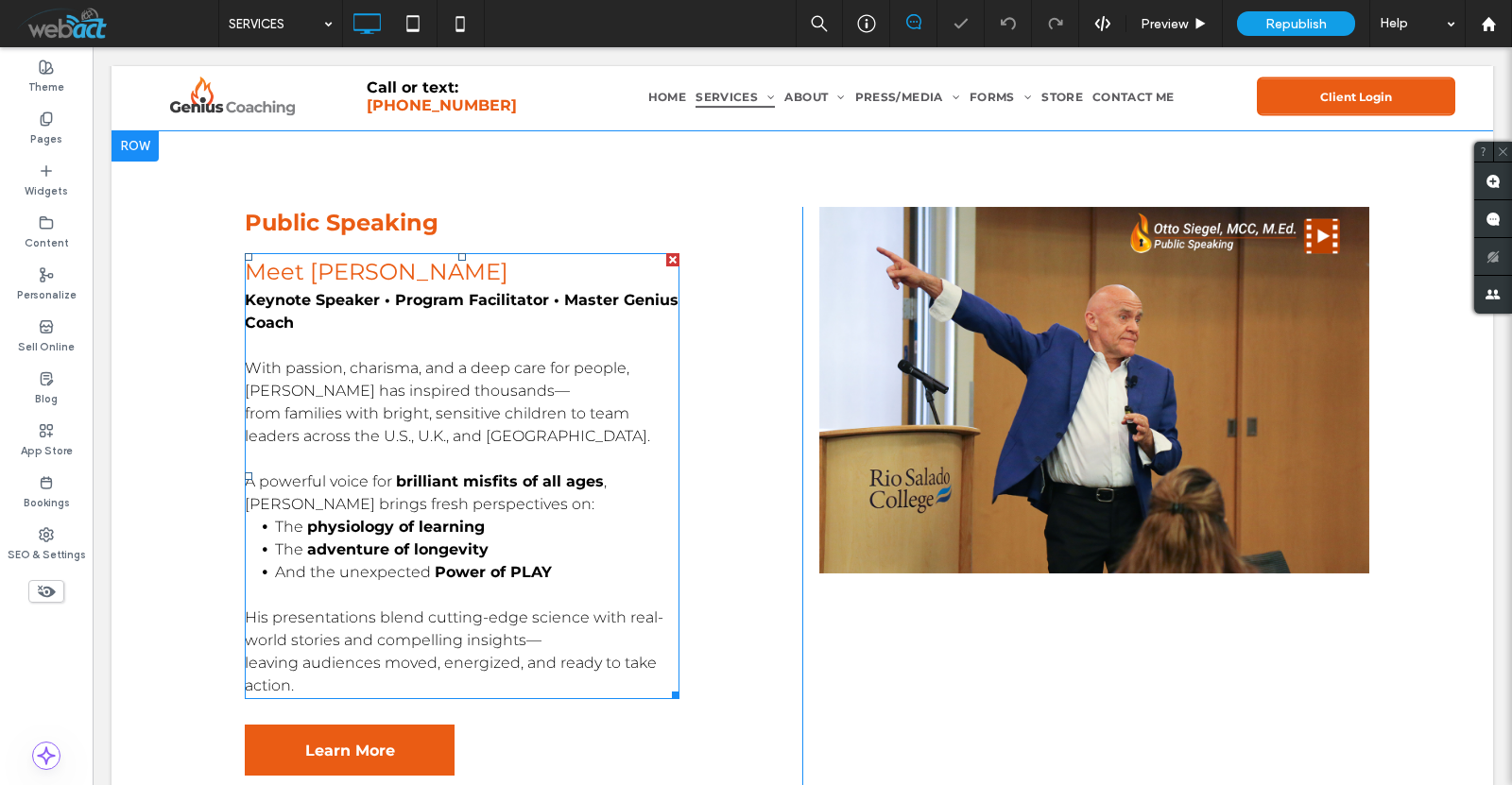
scroll to position [4193, 0]
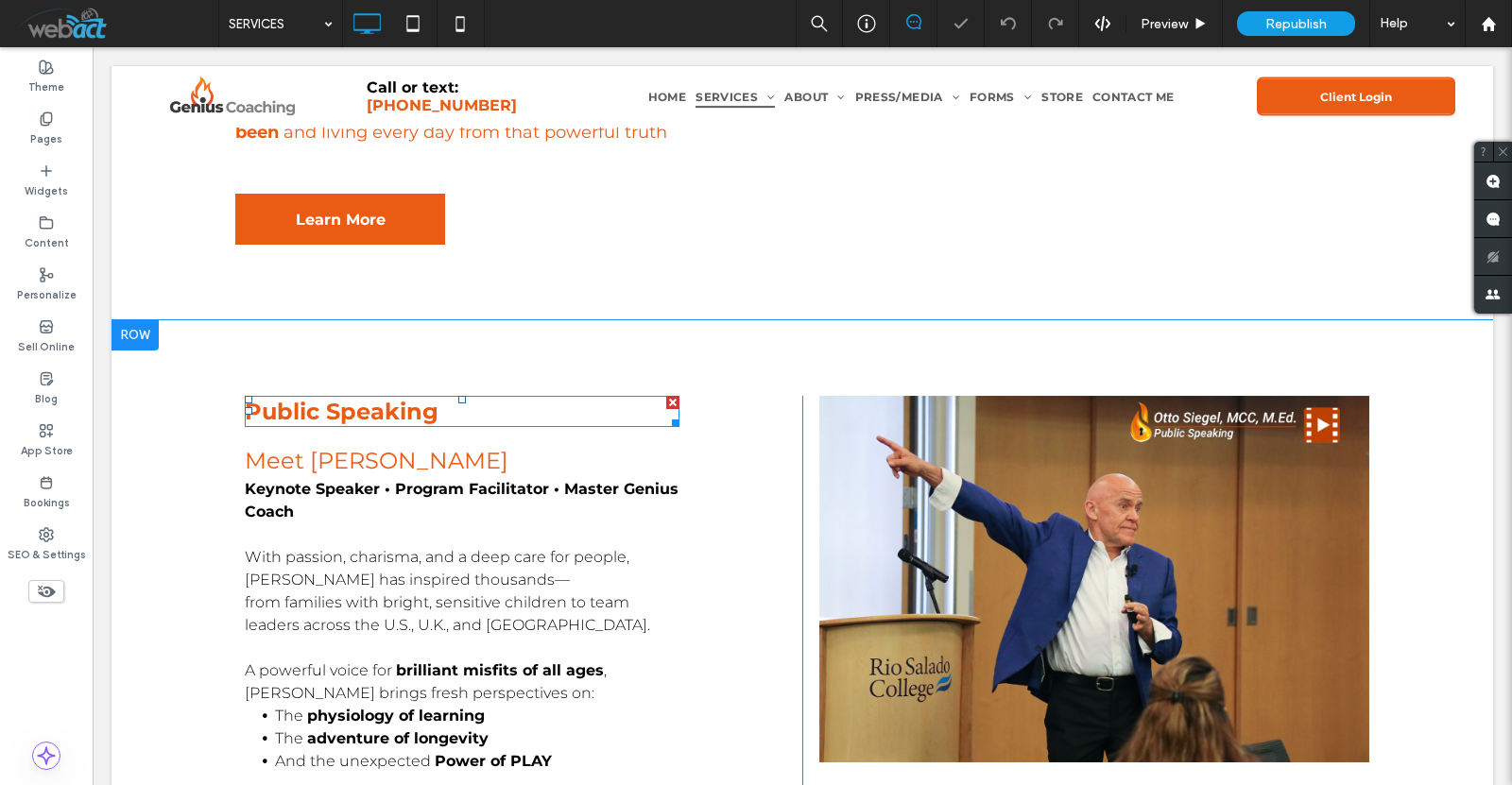
click at [384, 398] on div "Public Speaking" at bounding box center [461, 411] width 434 height 28
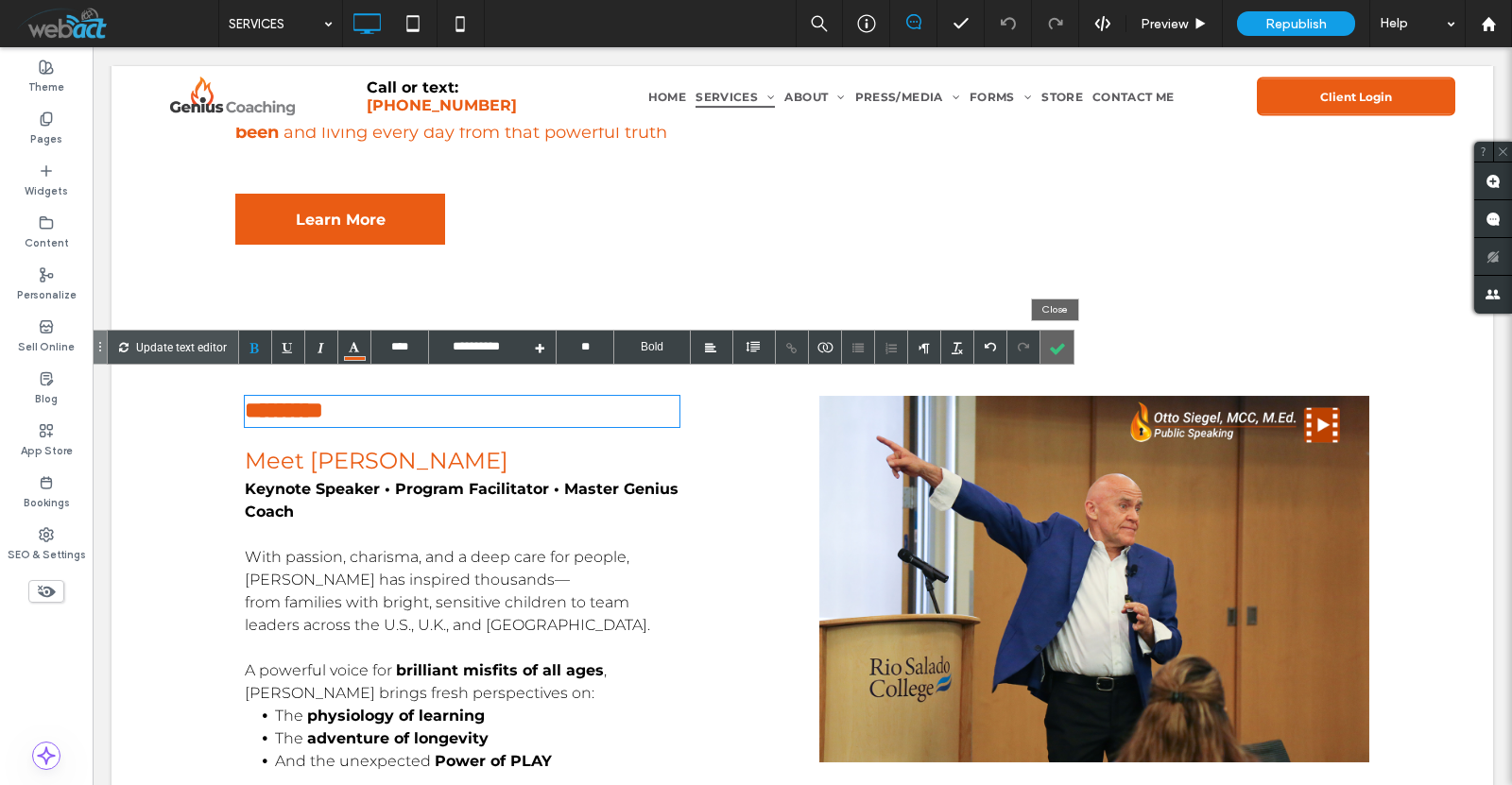
click at [1061, 344] on div at bounding box center [1057, 347] width 34 height 34
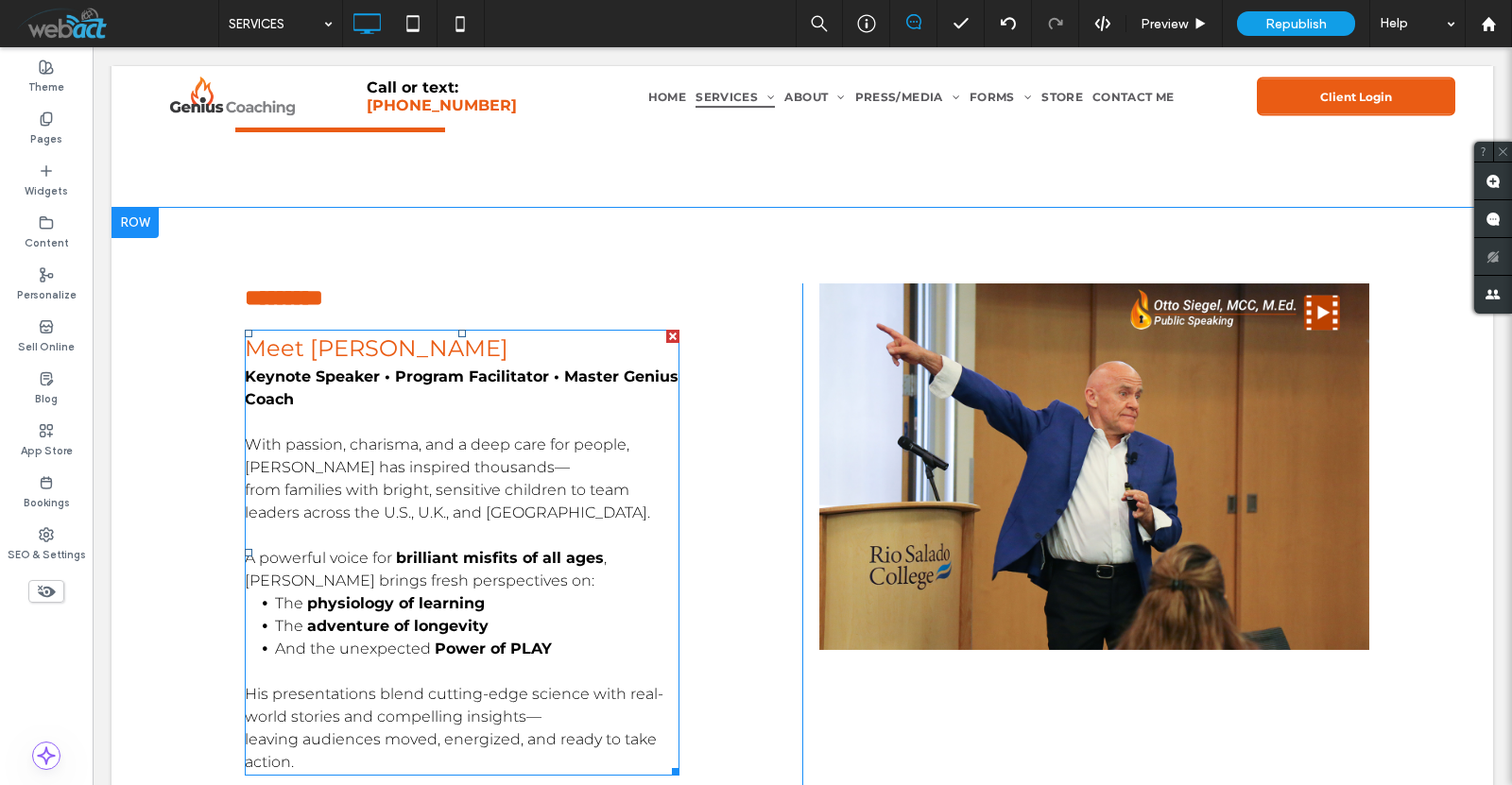
scroll to position [4302, 0]
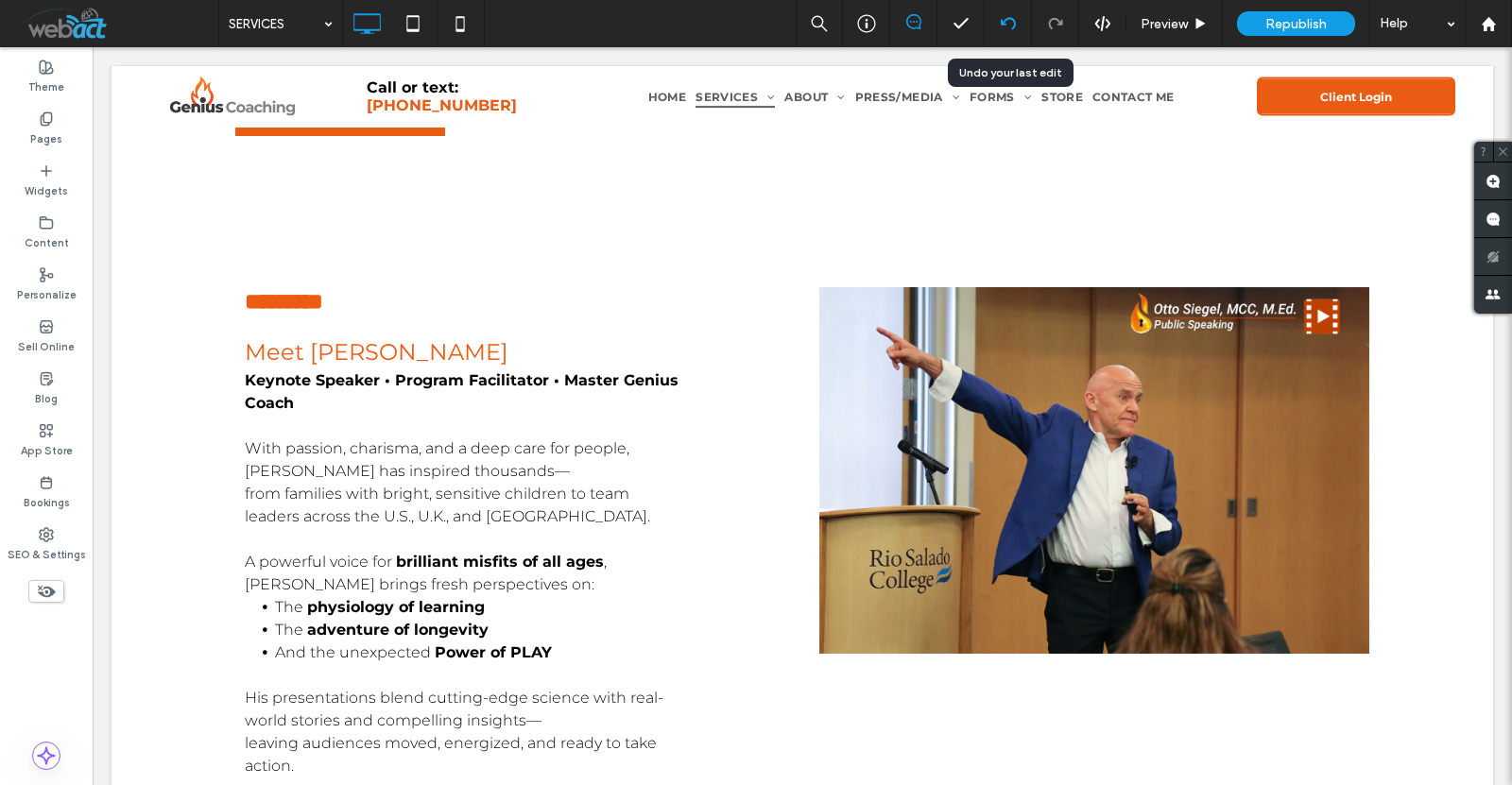
click at [1003, 9] on div at bounding box center [1008, 23] width 47 height 47
click at [1010, 22] on icon at bounding box center [1009, 24] width 15 height 15
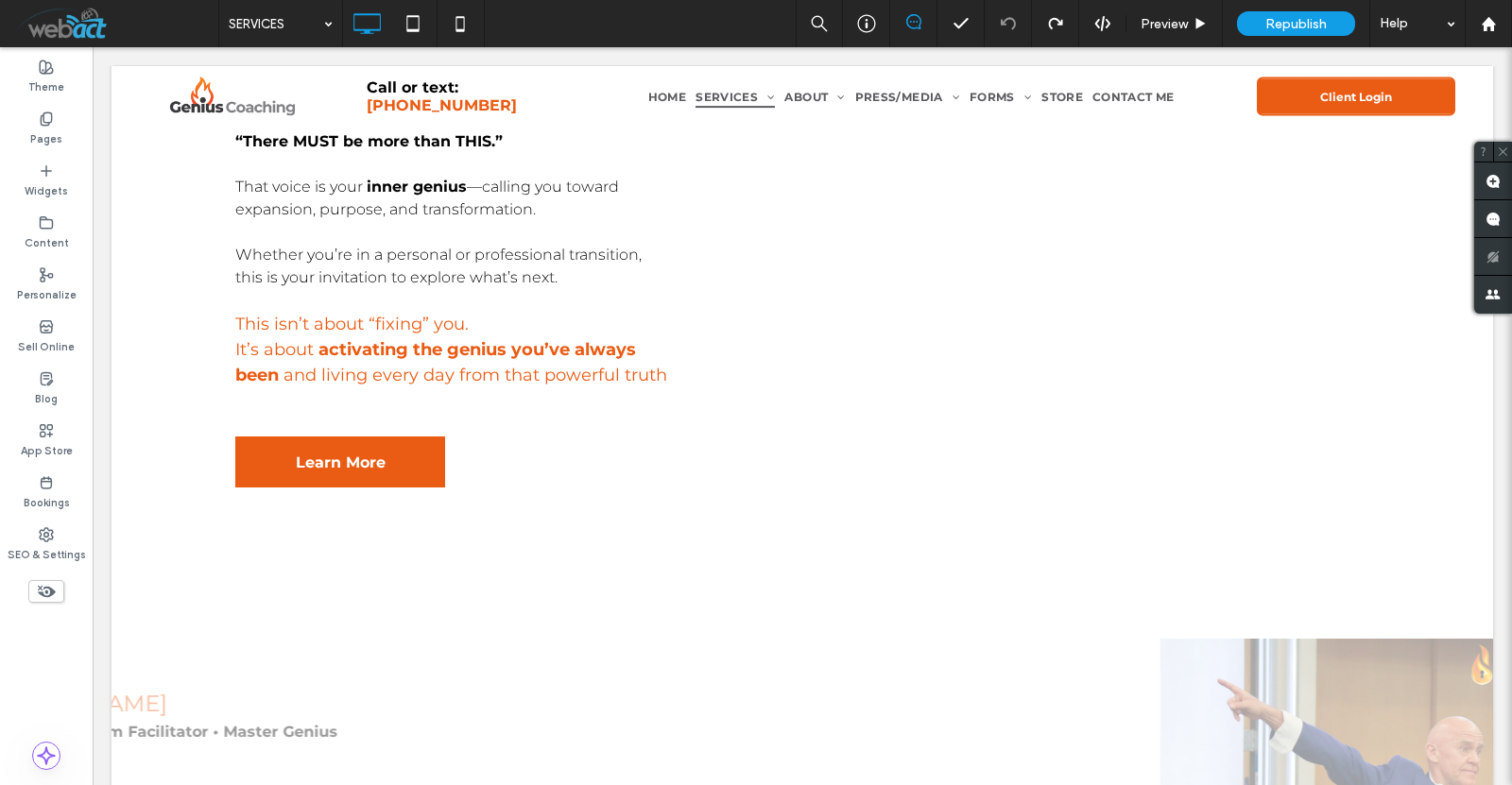
scroll to position [4347, 0]
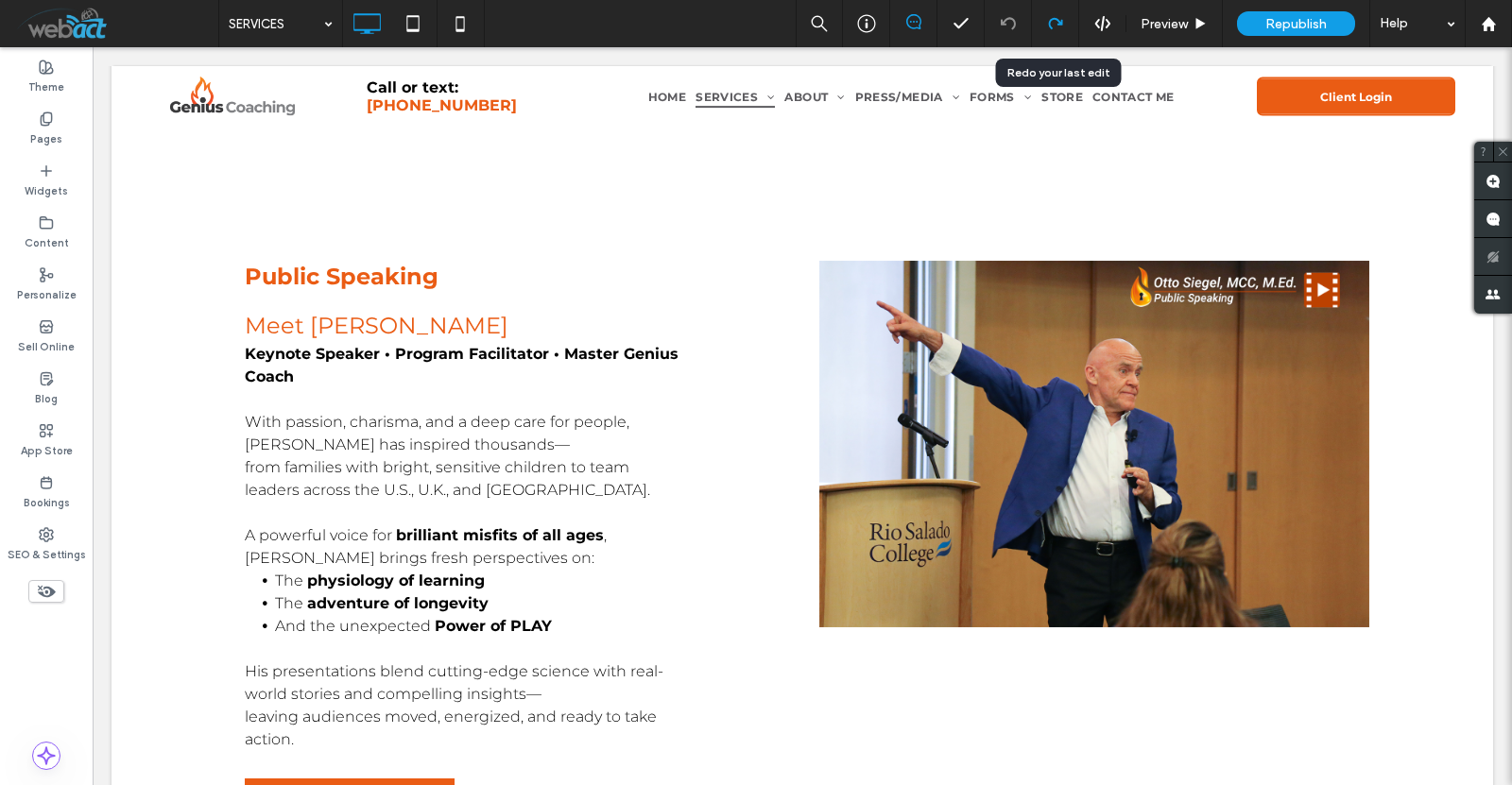
click at [1034, 22] on div at bounding box center [1055, 24] width 46 height 15
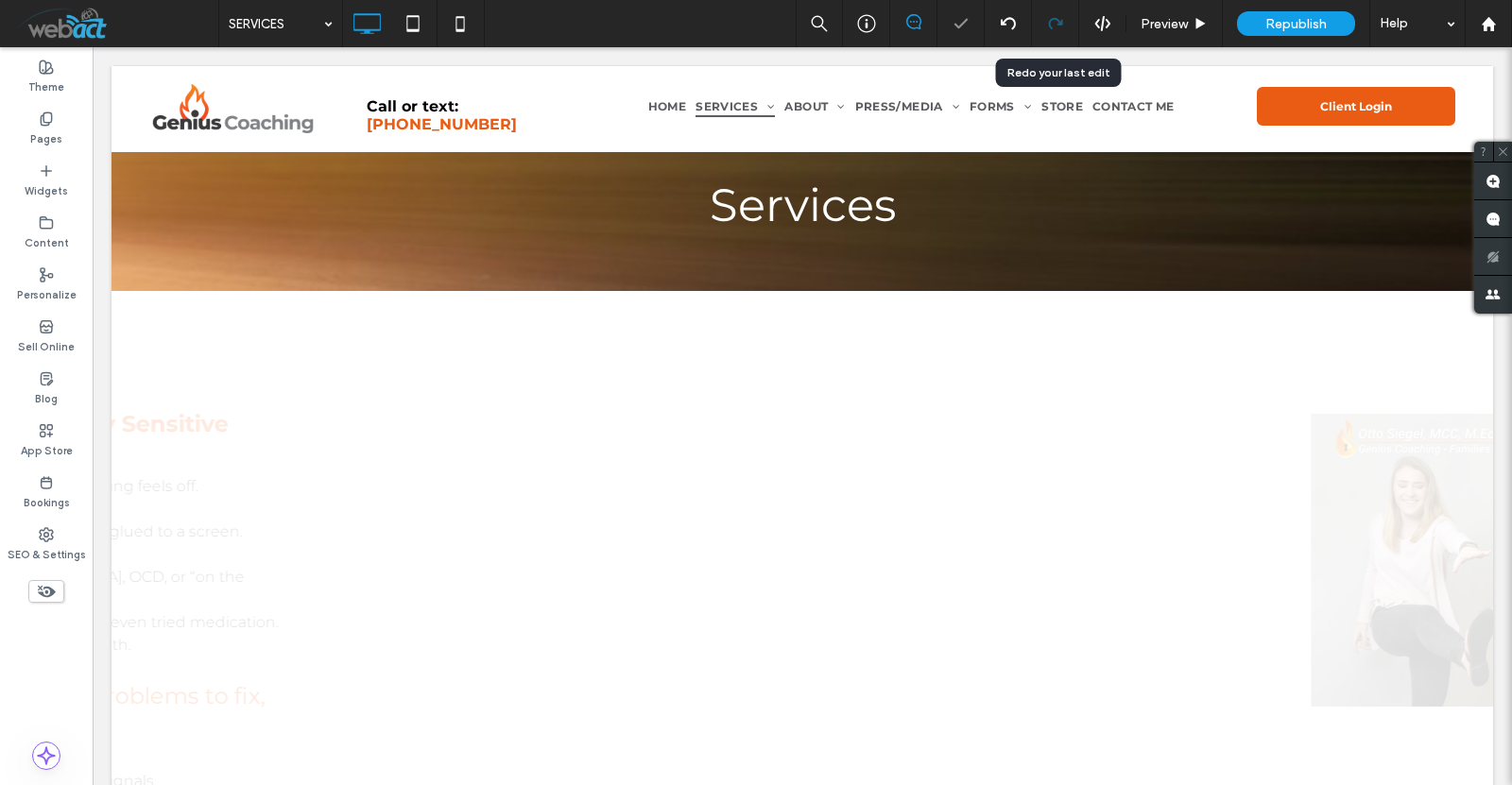
scroll to position [0, 0]
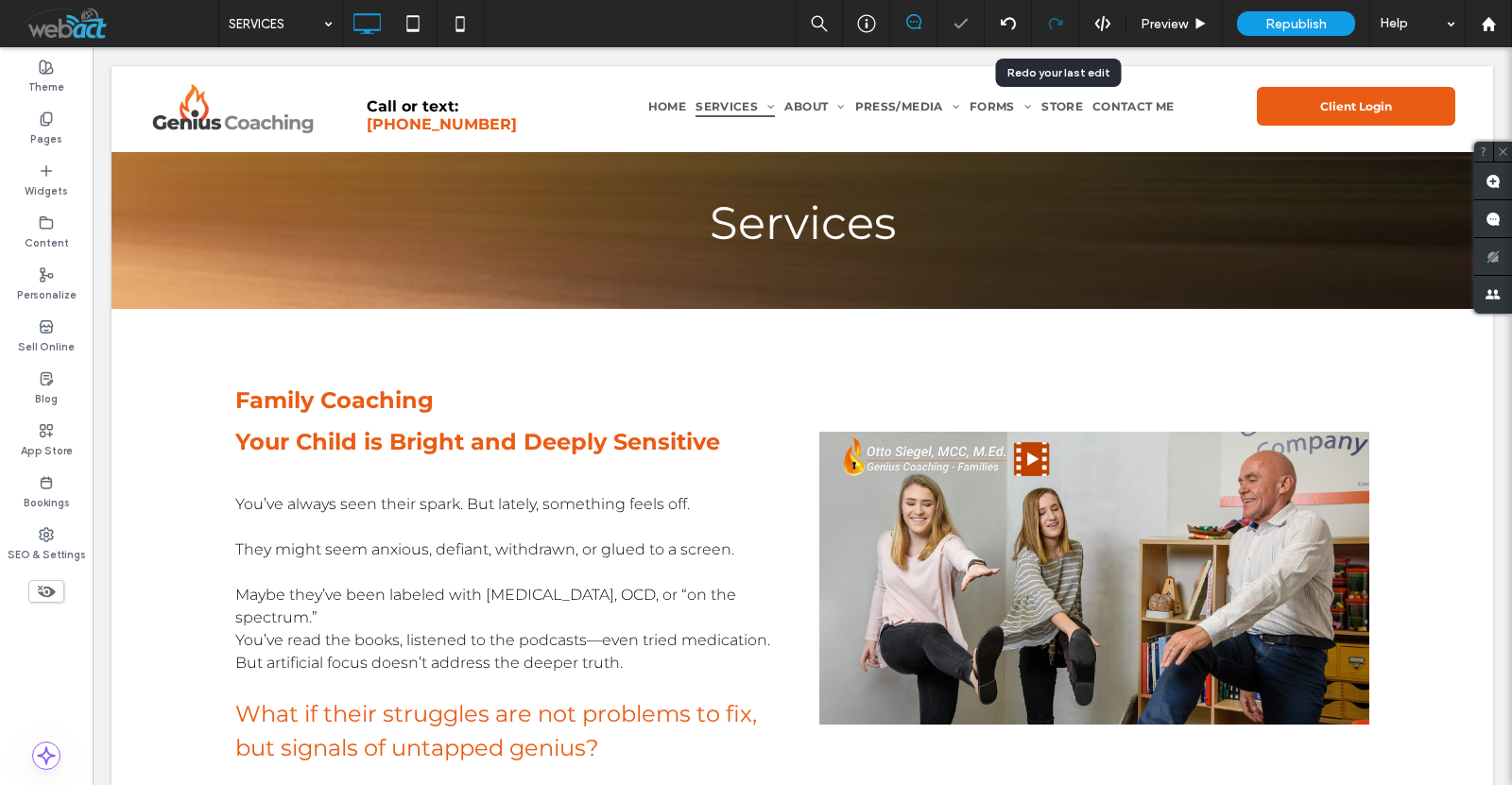
click at [1049, 22] on use at bounding box center [1055, 24] width 14 height 12
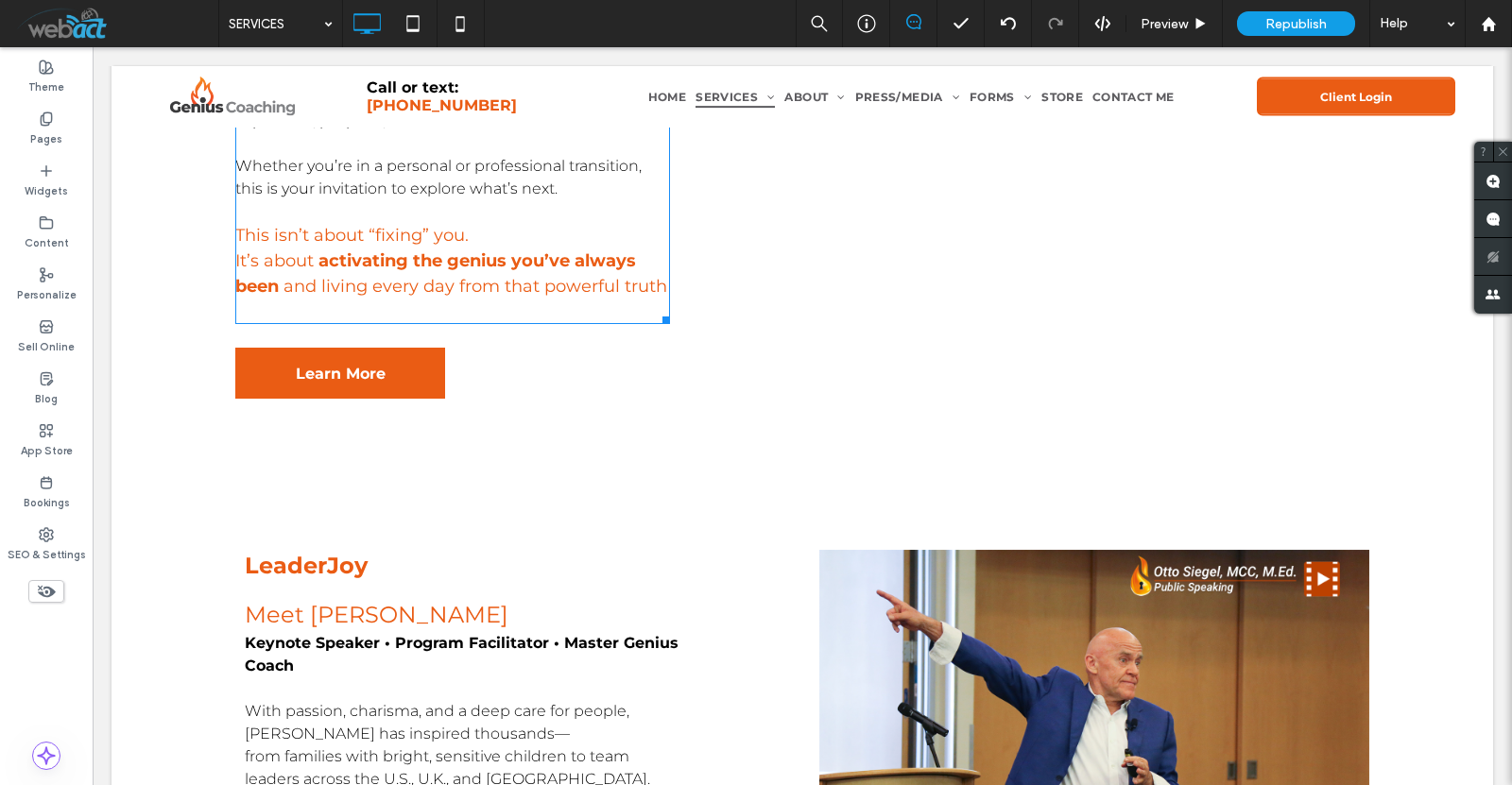
scroll to position [4283, 0]
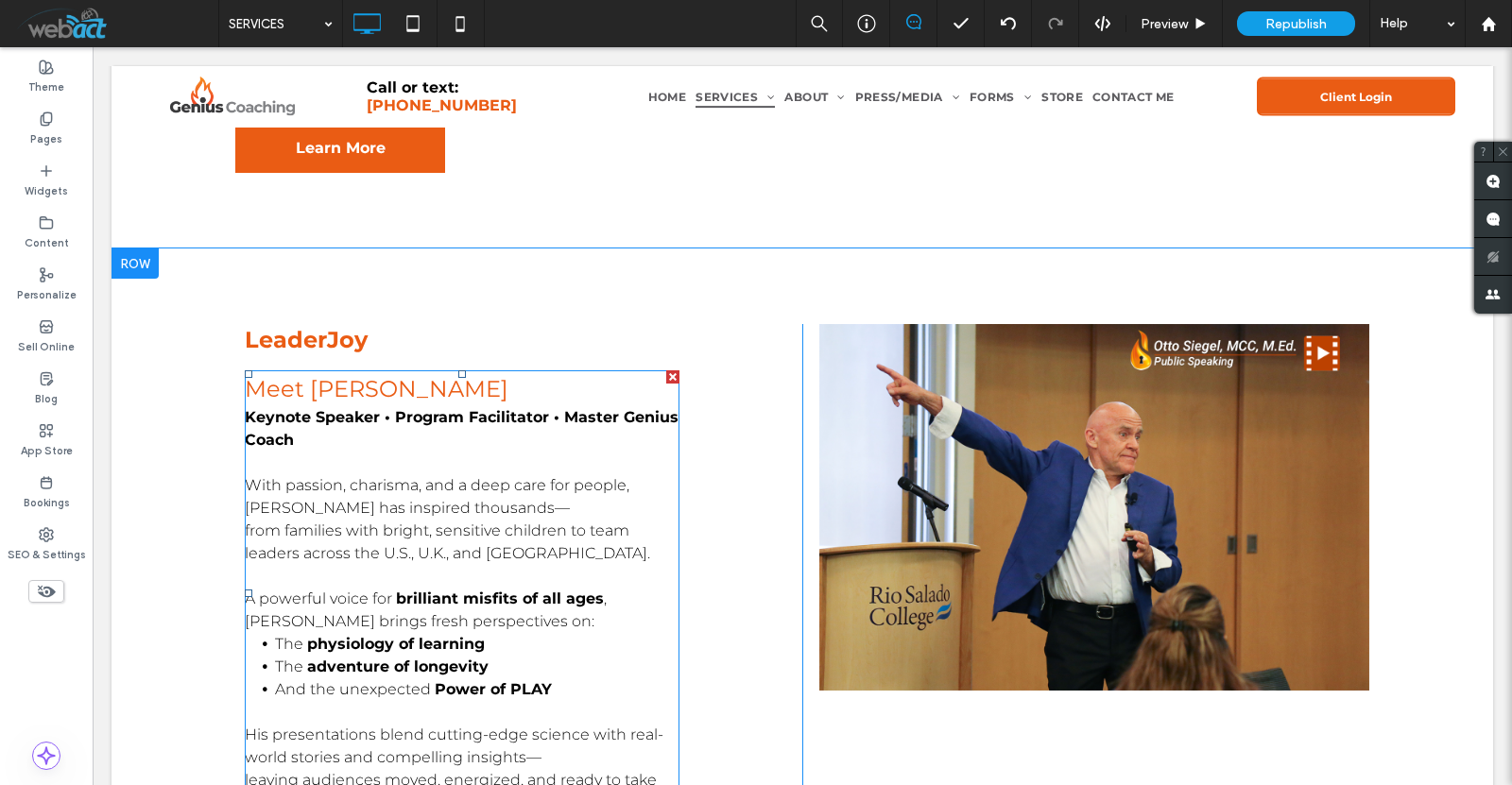
click at [518, 406] on p "Keynote Speaker • Program Facilitator • Master Genius Coach" at bounding box center [461, 428] width 434 height 45
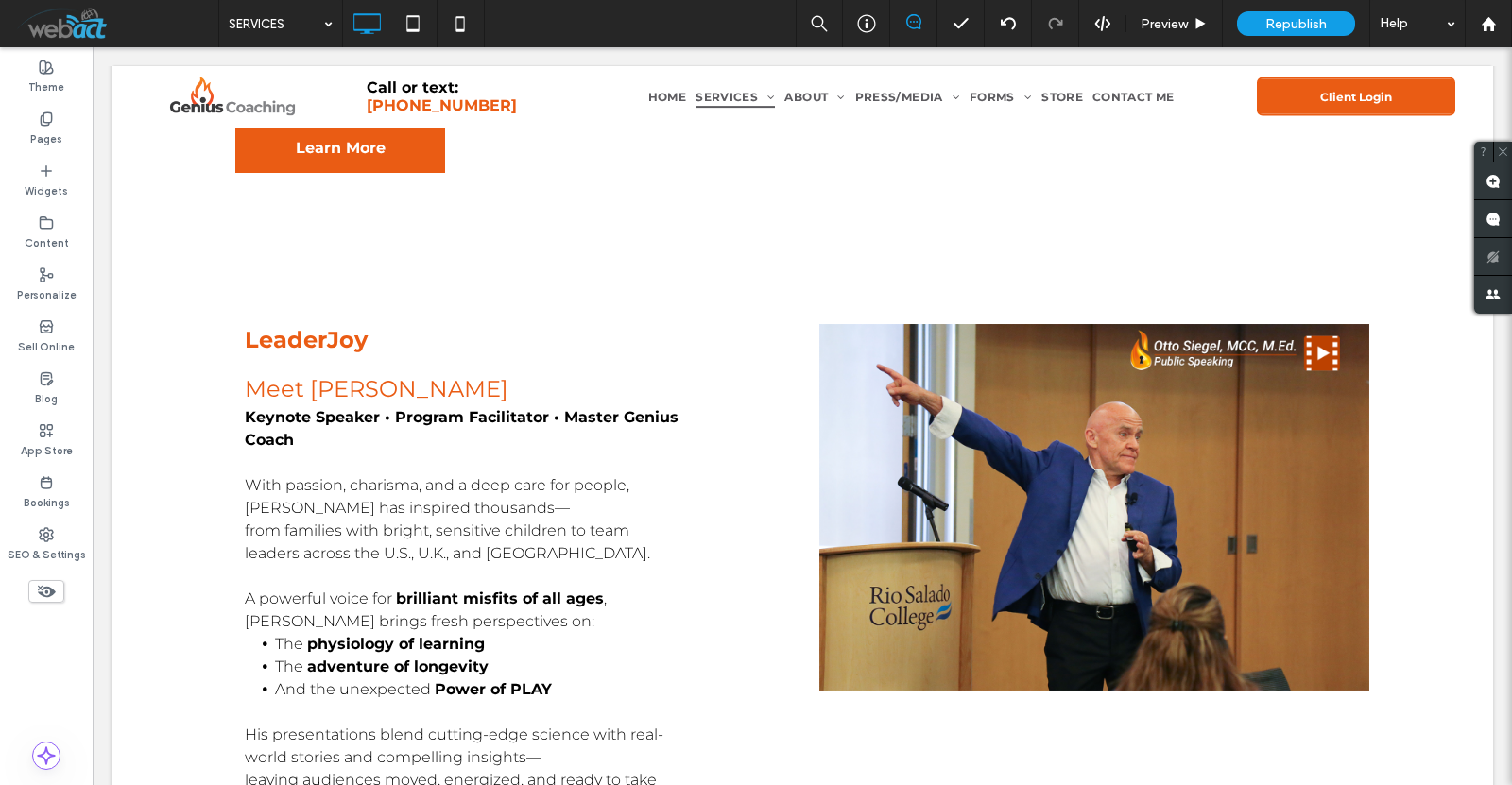
scroll to position [4439, 0]
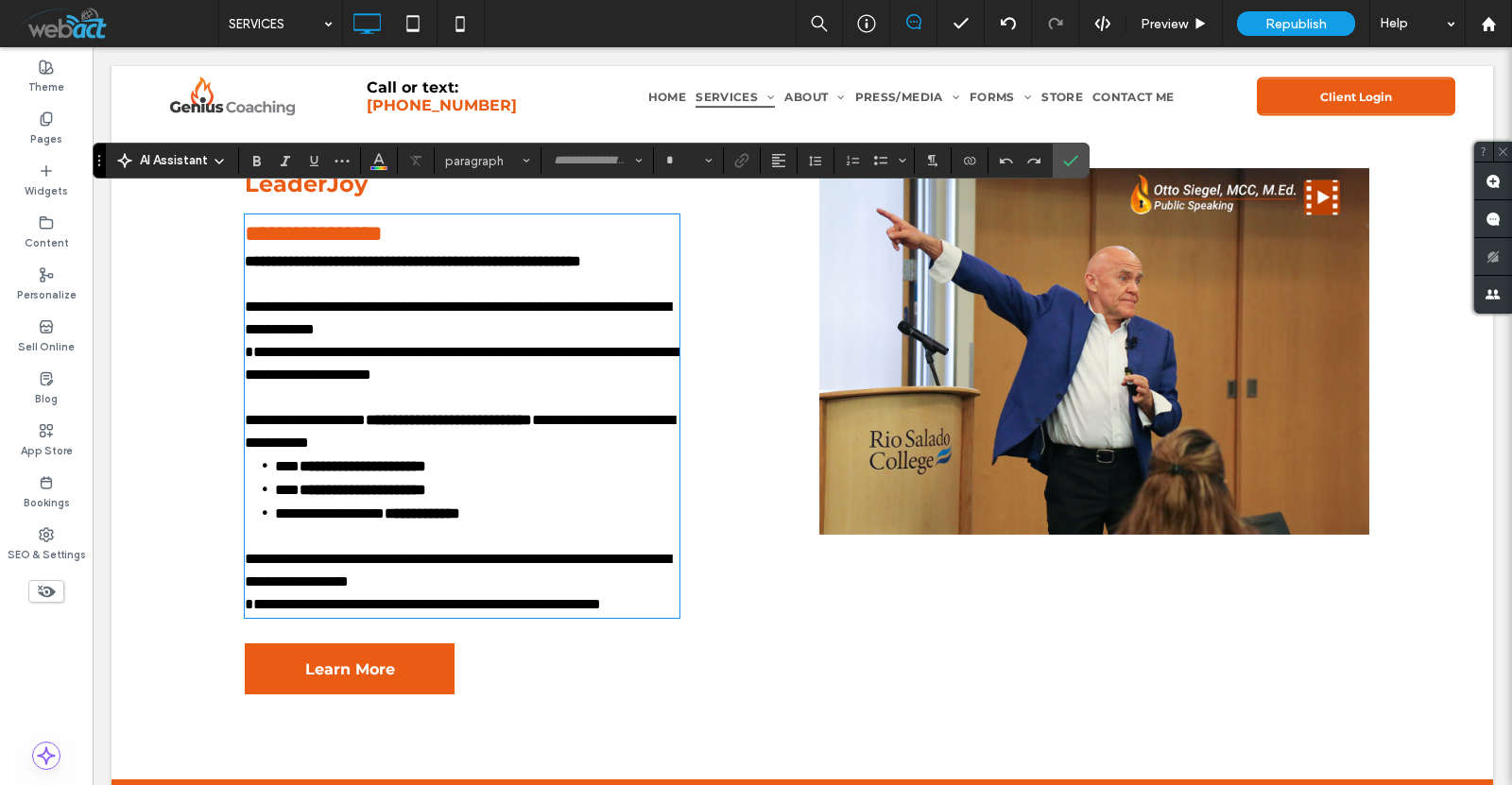
type input "**********"
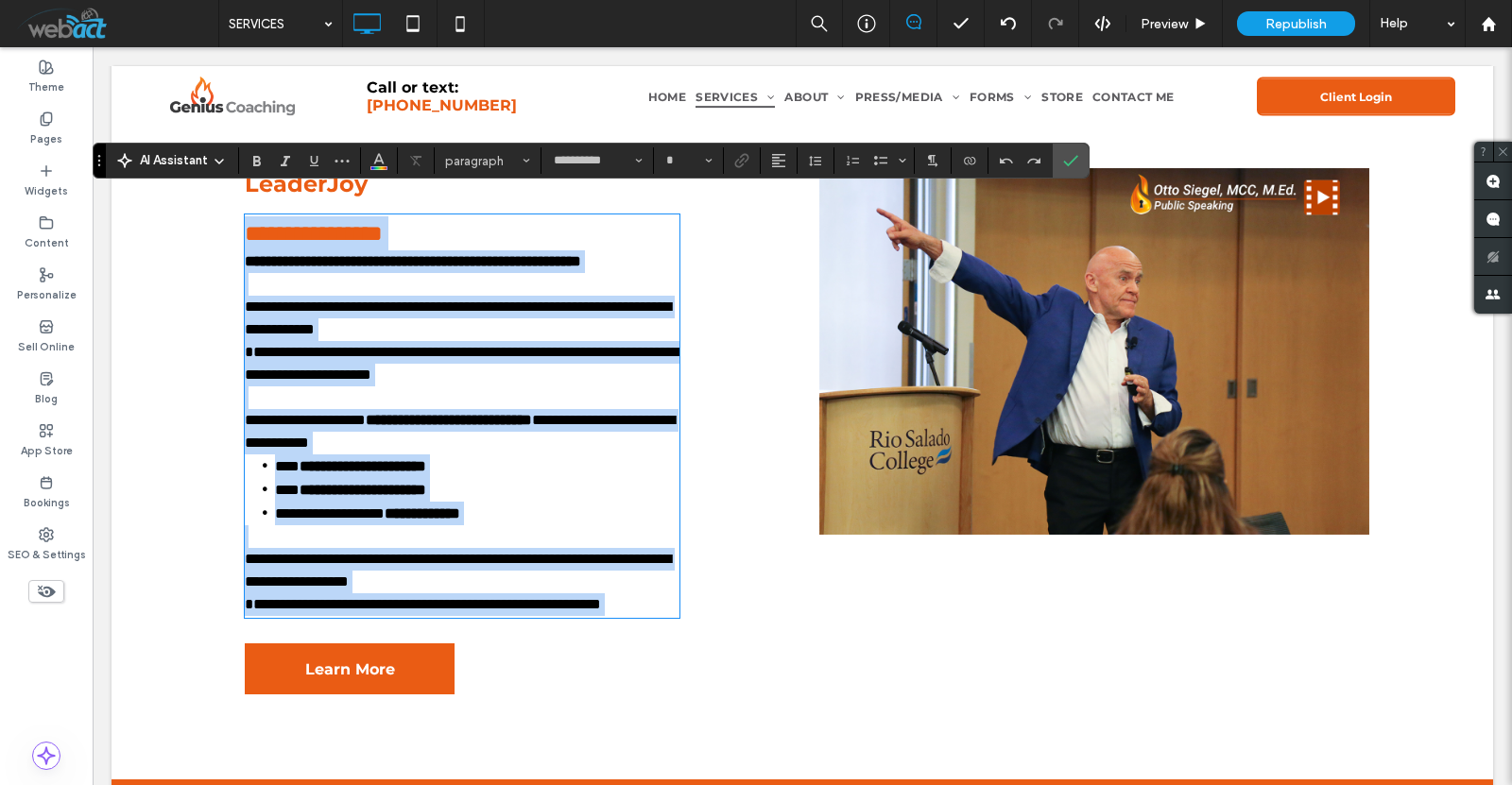
click at [436, 427] on strong "**********" at bounding box center [449, 420] width 166 height 14
type input "**"
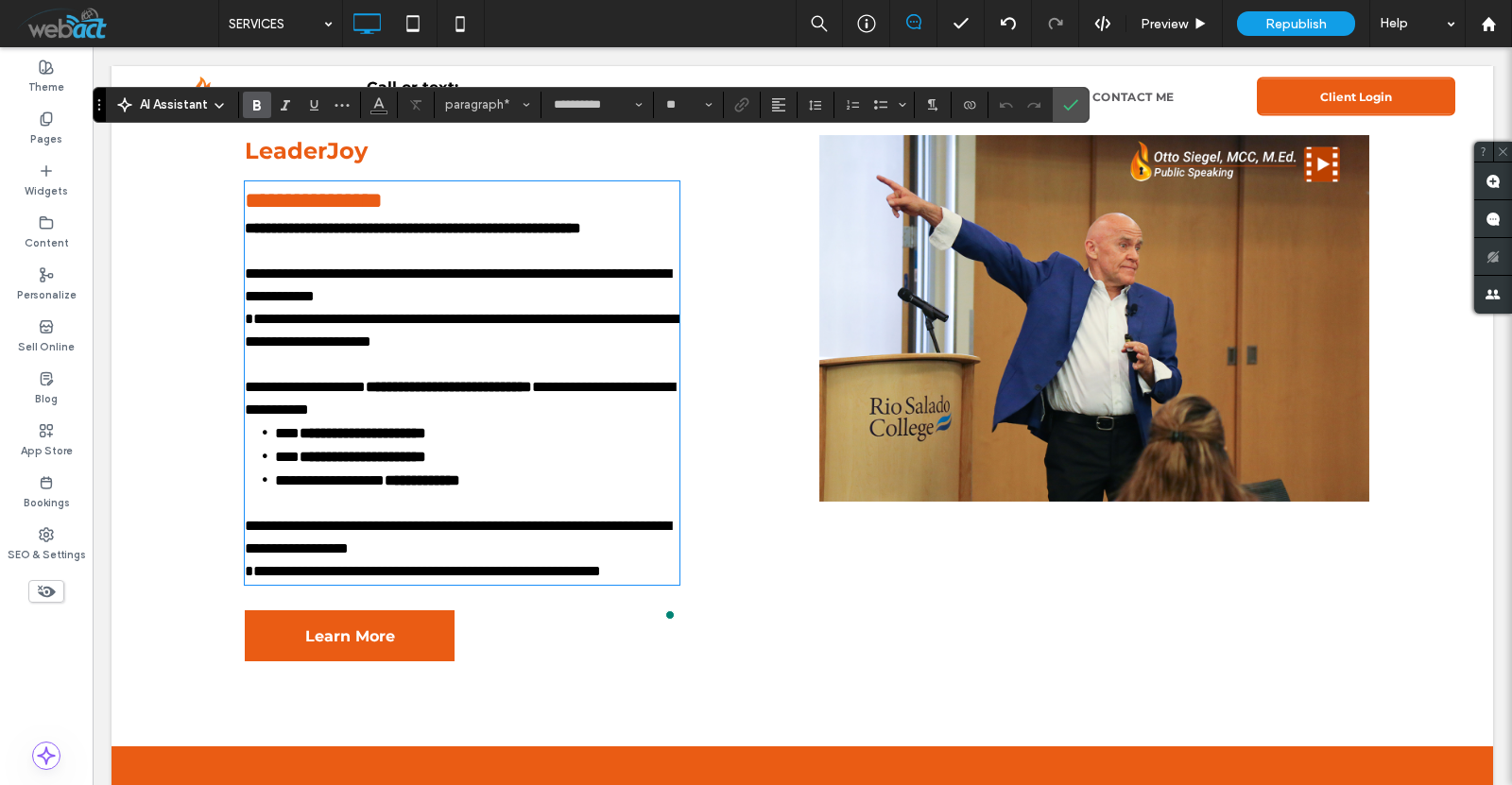
scroll to position [4501, 0]
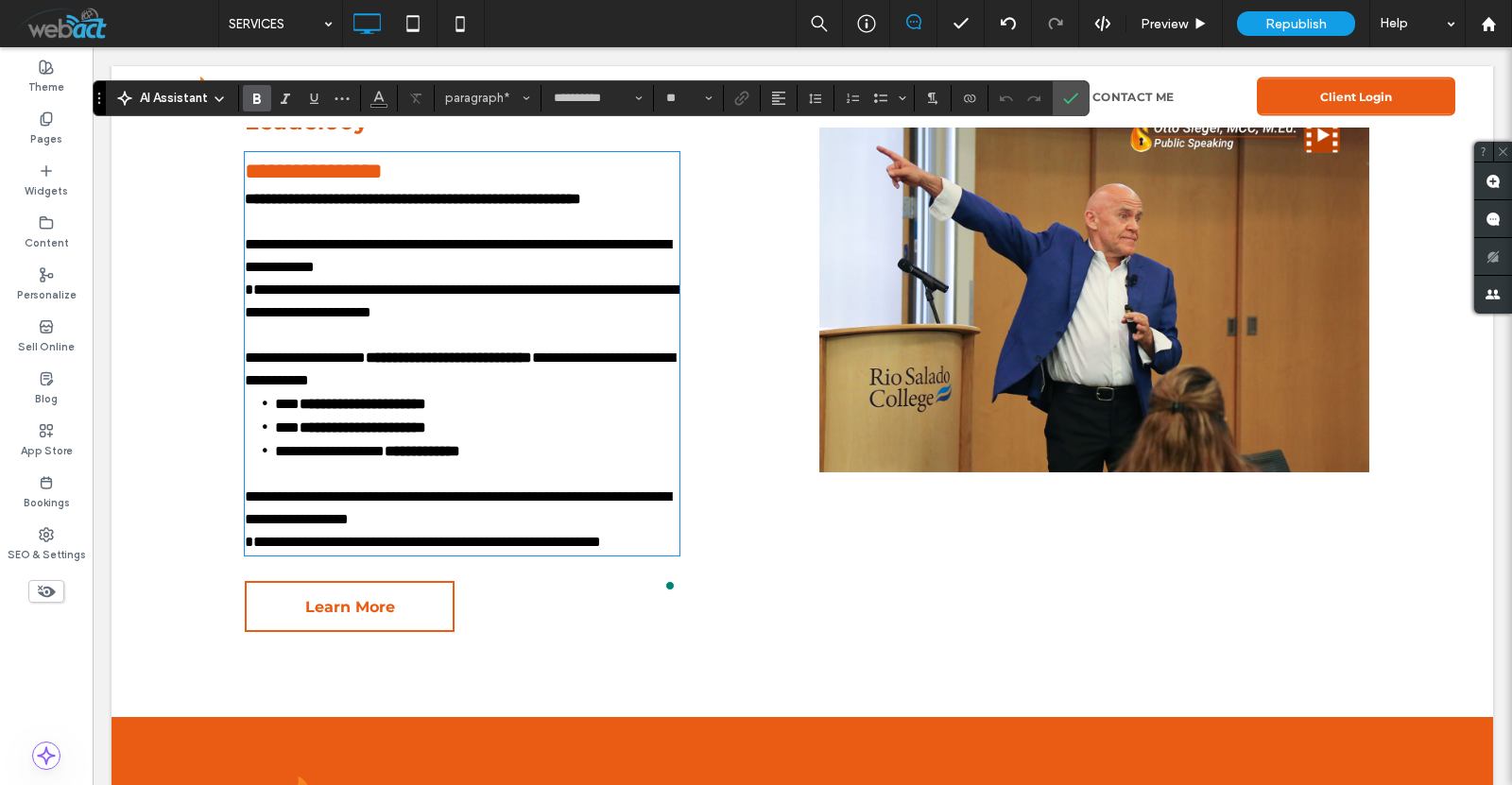
click at [354, 630] on span "Learn More" at bounding box center [350, 607] width 90 height 48
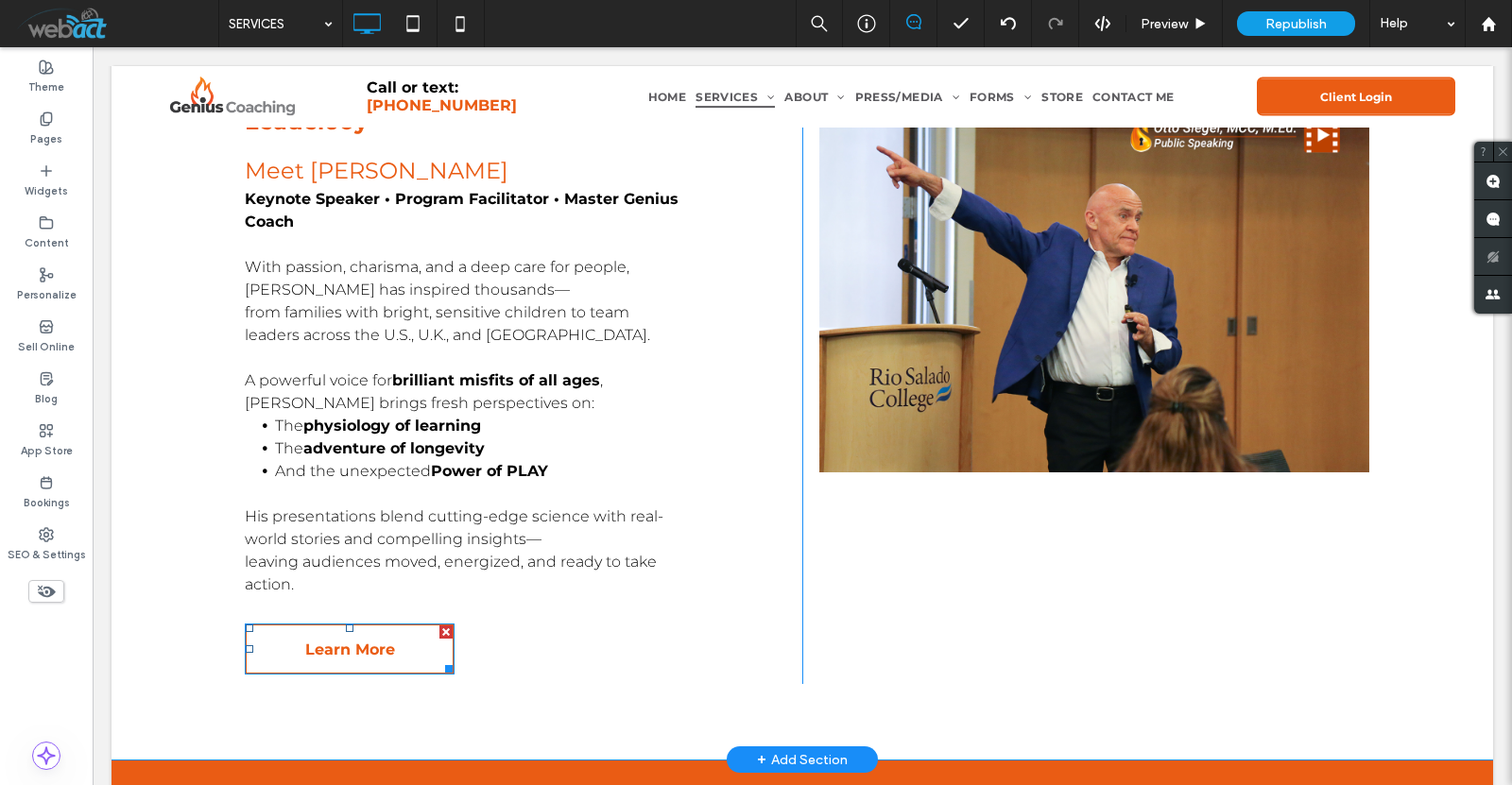
click at [354, 630] on span "Learn More" at bounding box center [350, 650] width 90 height 48
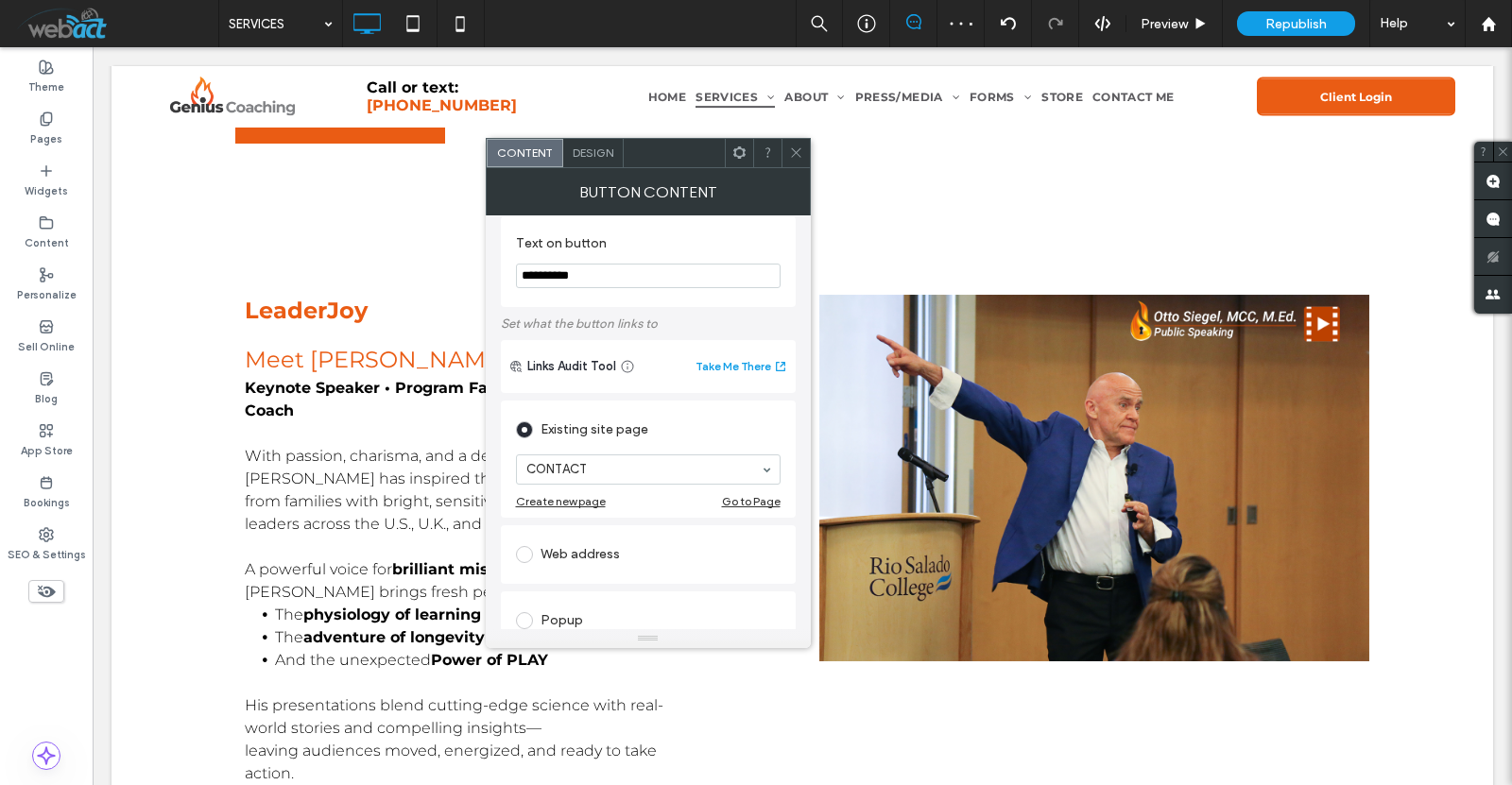
scroll to position [0, 0]
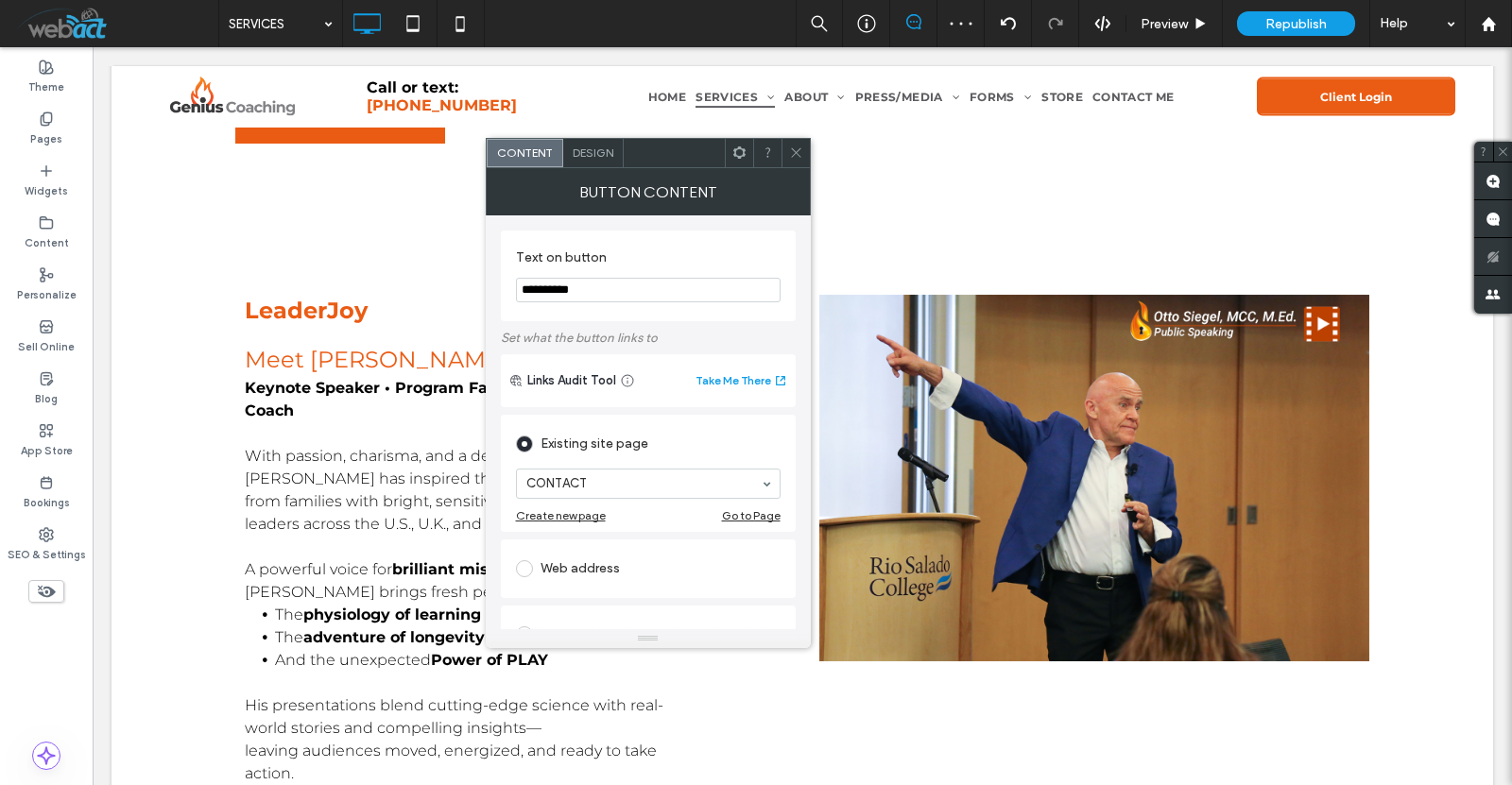
click at [805, 147] on div at bounding box center [796, 153] width 29 height 29
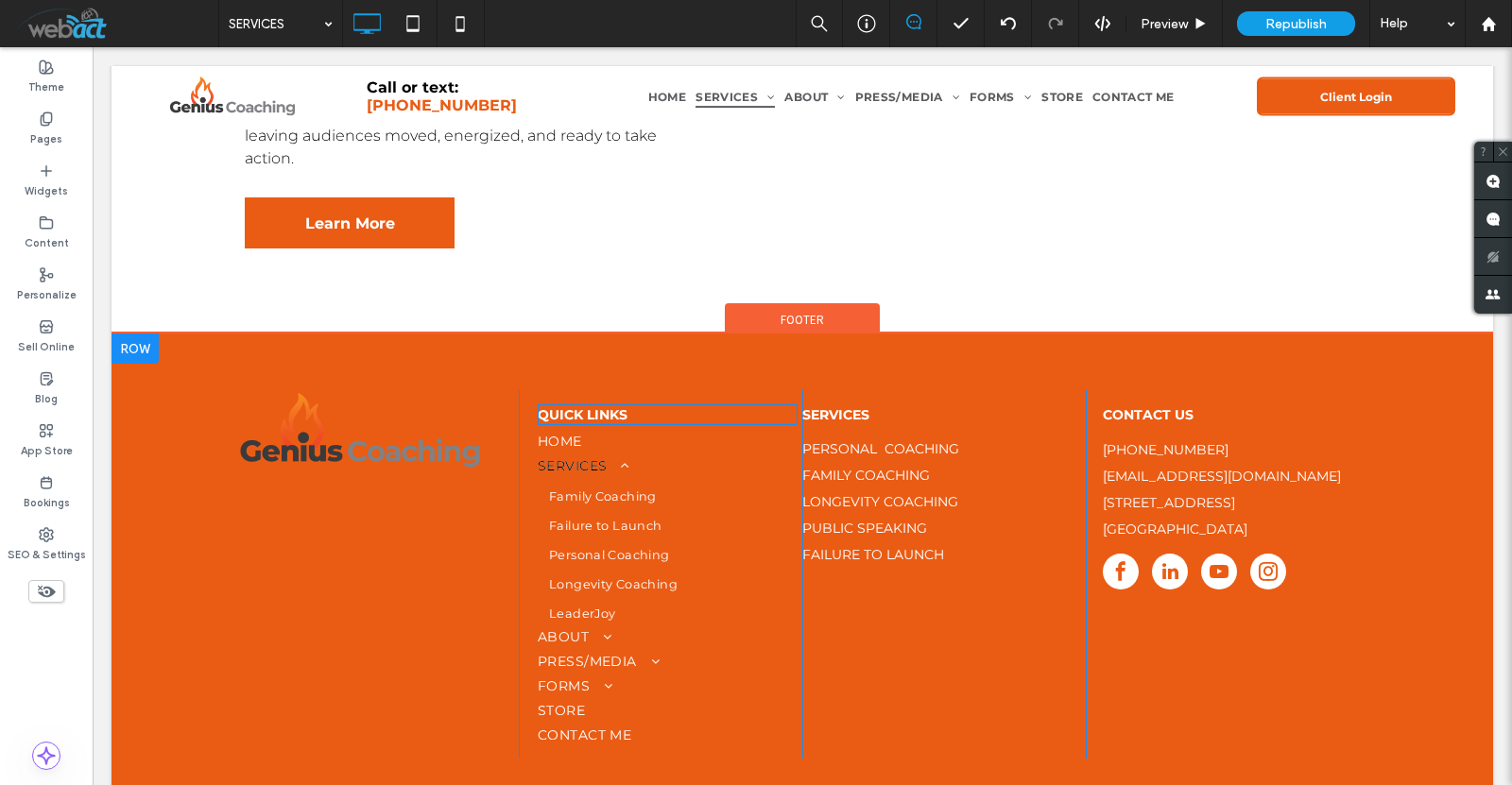
scroll to position [4951, 0]
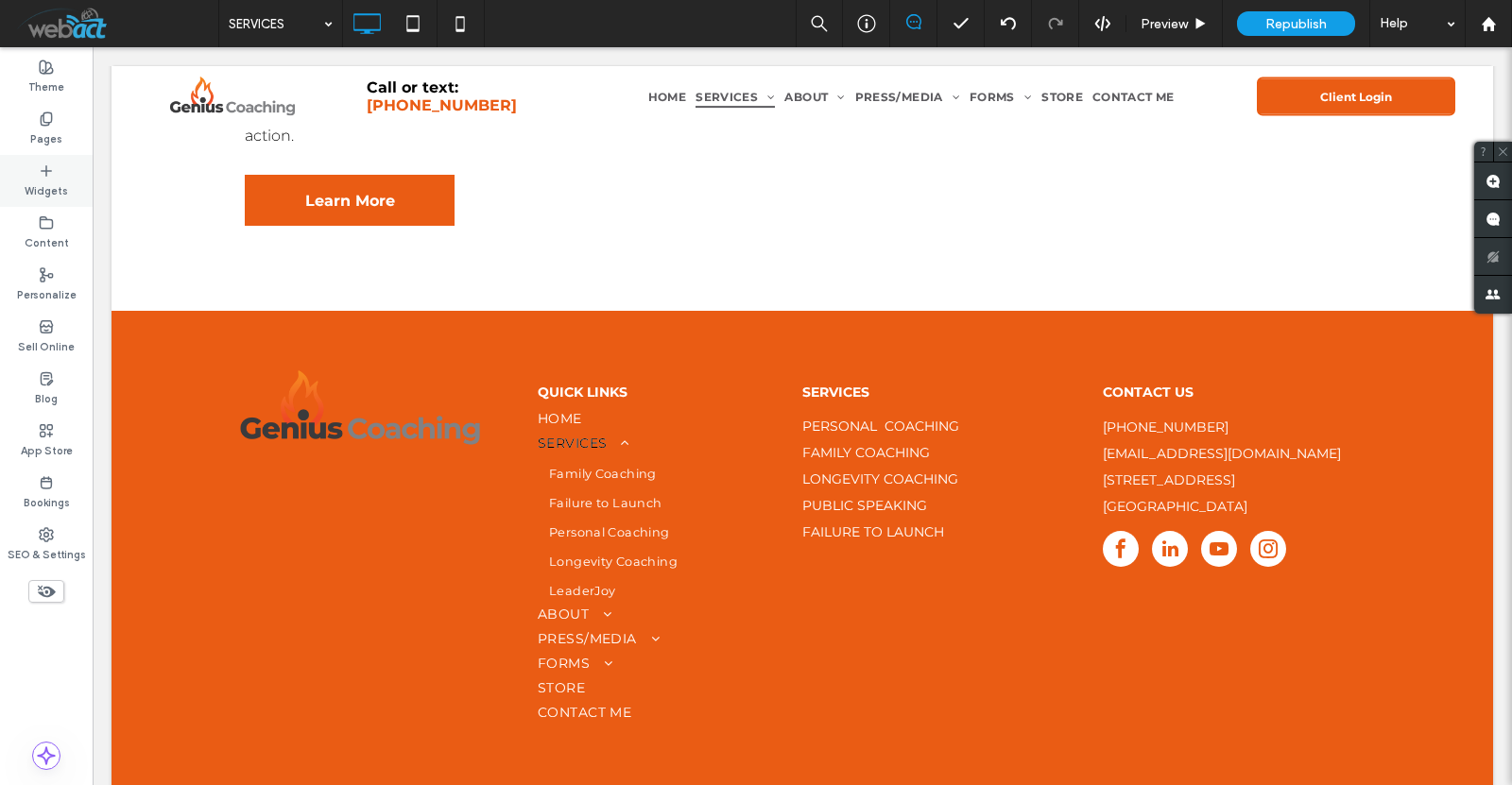
click at [38, 176] on icon at bounding box center [46, 172] width 15 height 15
click at [56, 116] on div "Pages" at bounding box center [46, 128] width 93 height 52
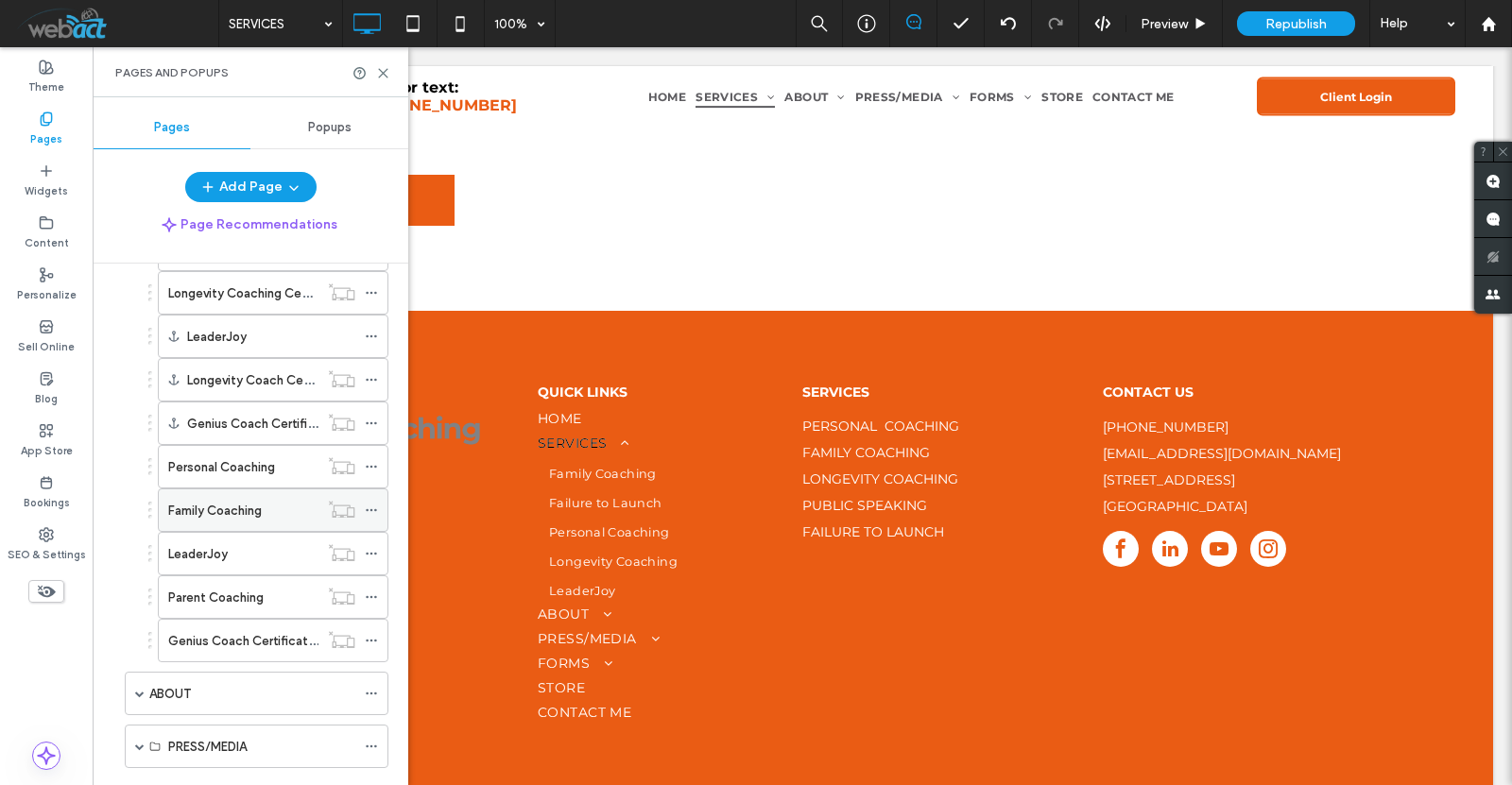
scroll to position [314, 0]
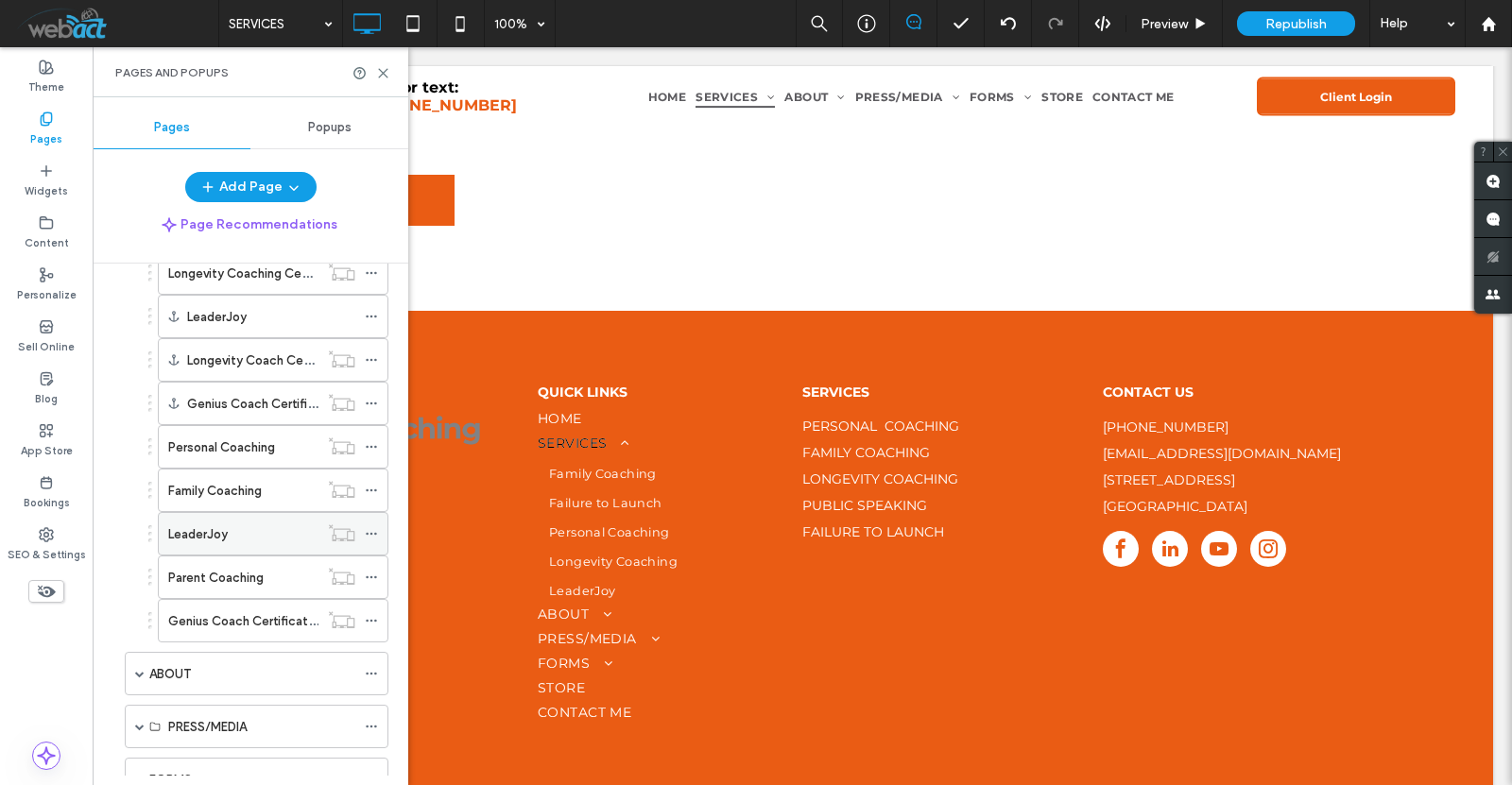
click at [221, 534] on label "LeaderJoy" at bounding box center [198, 534] width 59 height 34
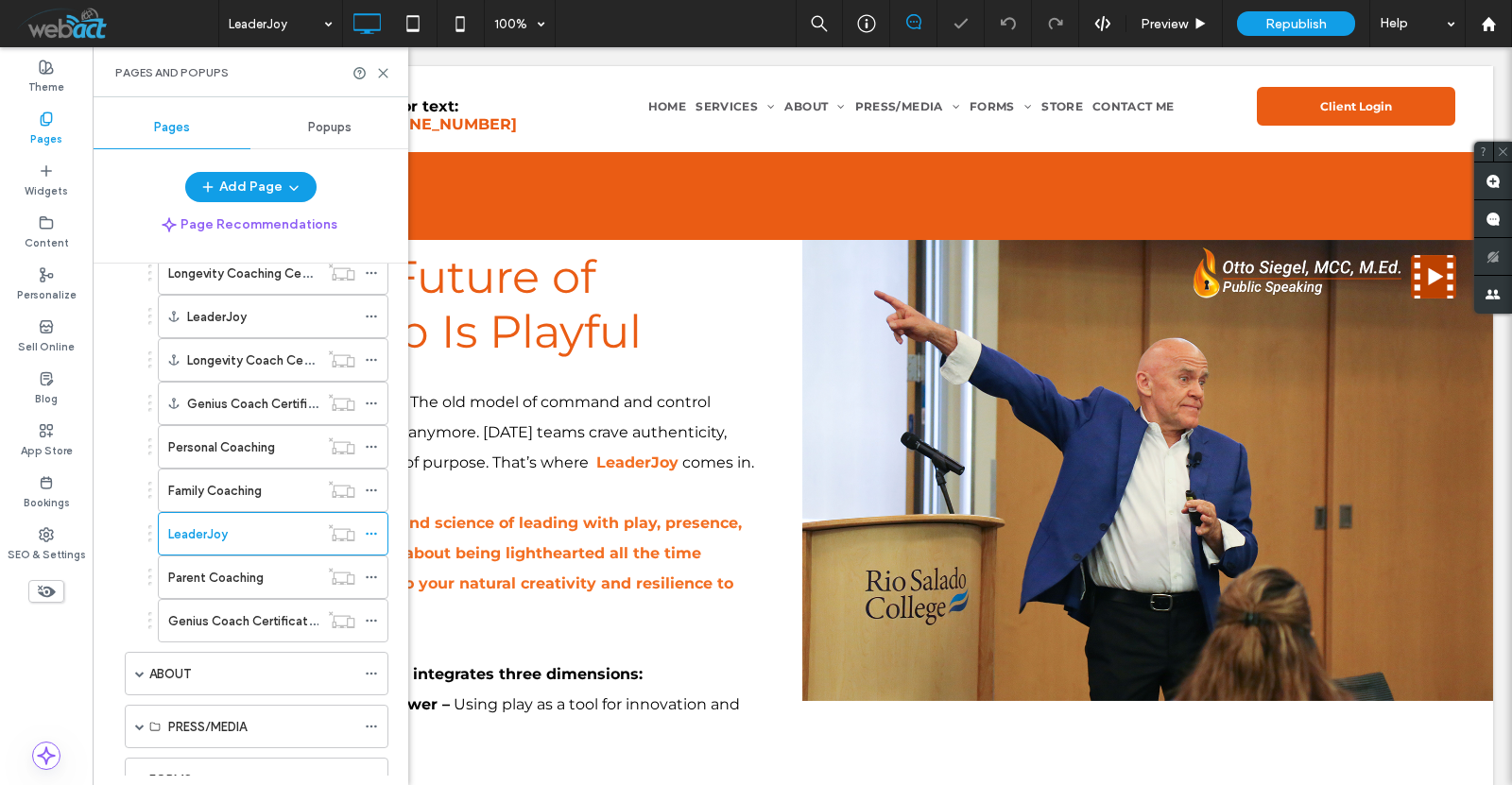
click at [390, 80] on div "Pages and Popups" at bounding box center [250, 72] width 315 height 50
click at [389, 77] on icon at bounding box center [383, 73] width 14 height 14
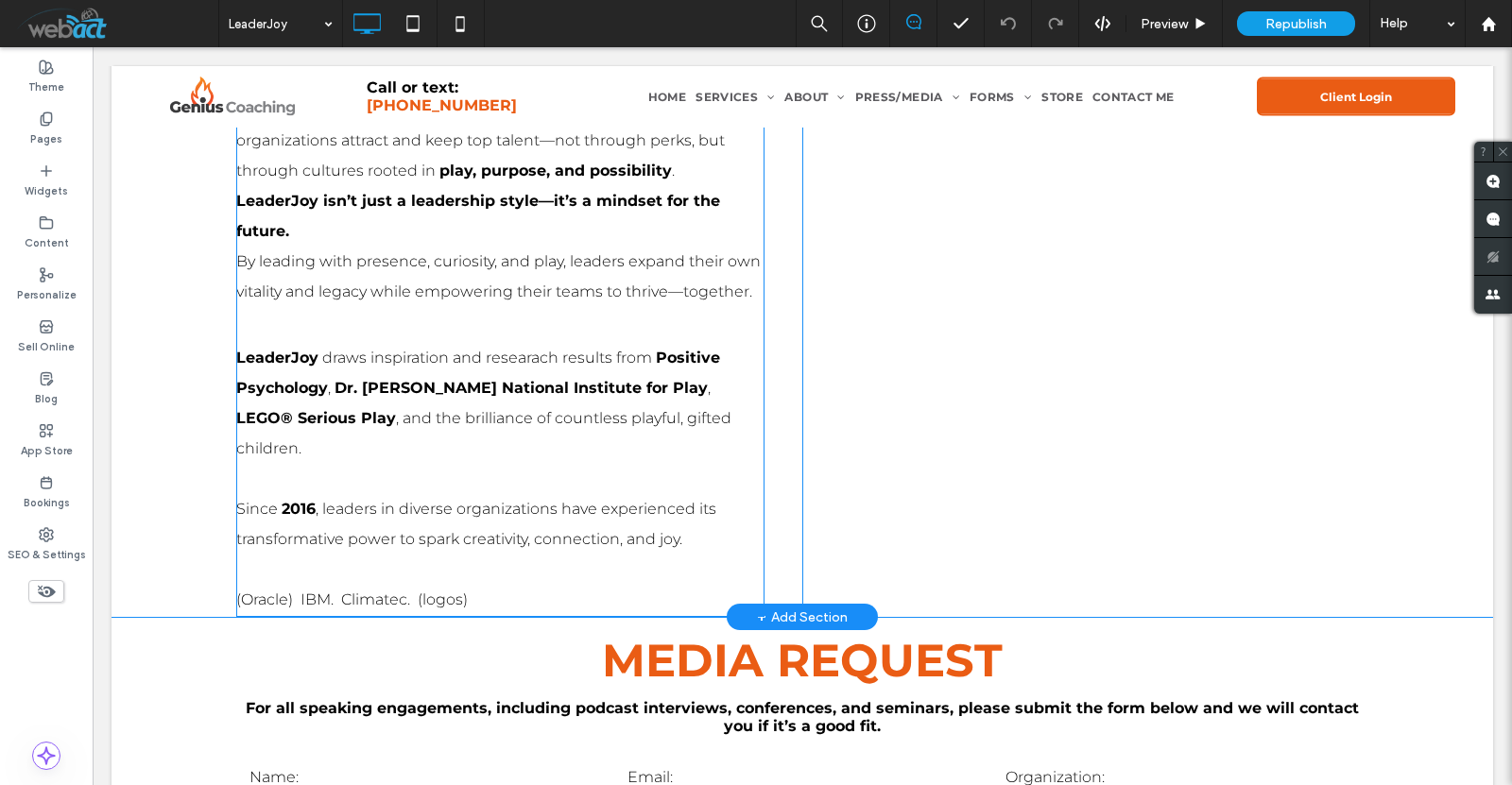
scroll to position [1700, 0]
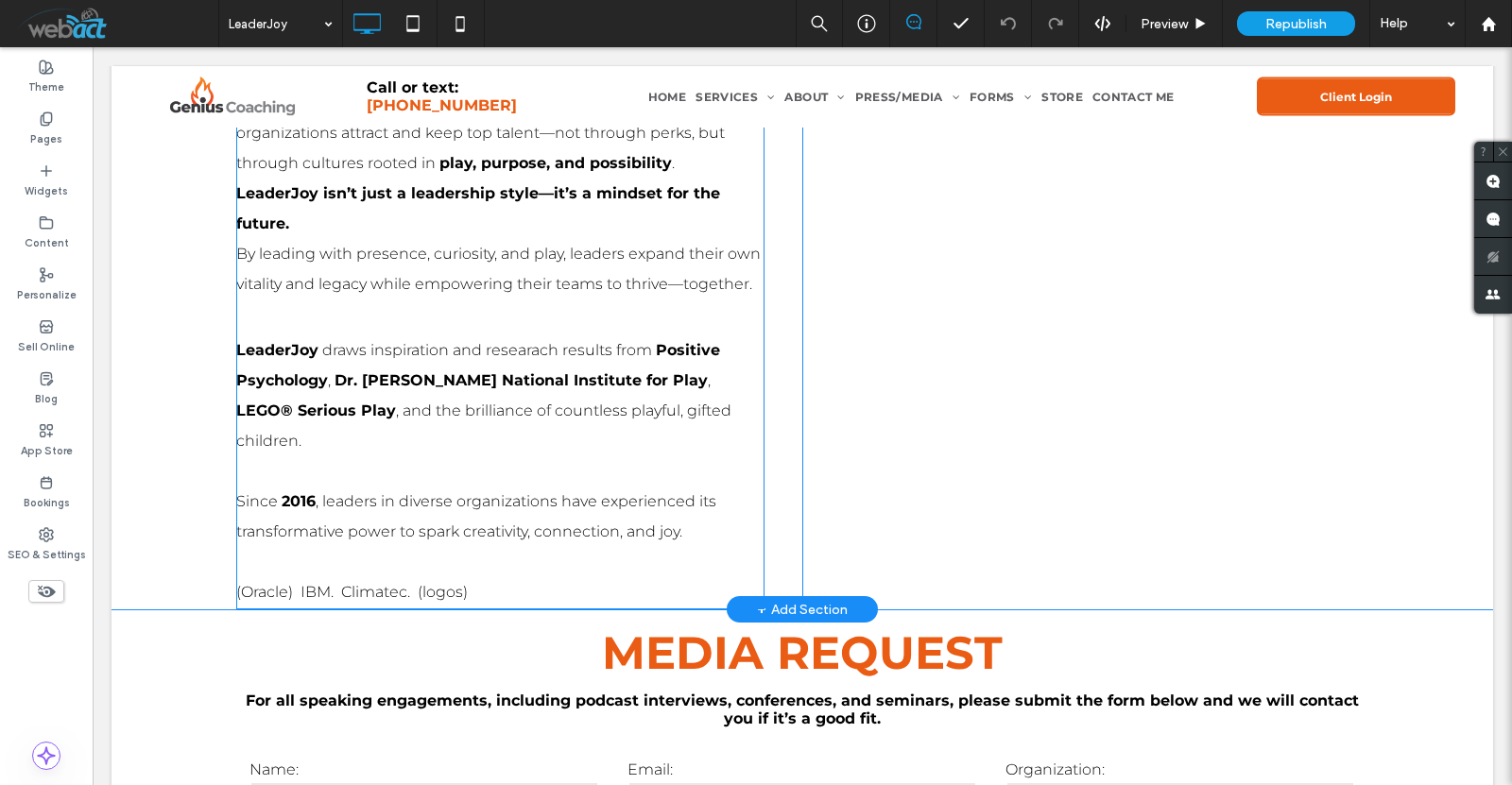
click at [498, 547] on p "Since 2016 , leaders in diverse organizations have experienced its transformati…" at bounding box center [500, 517] width 528 height 60
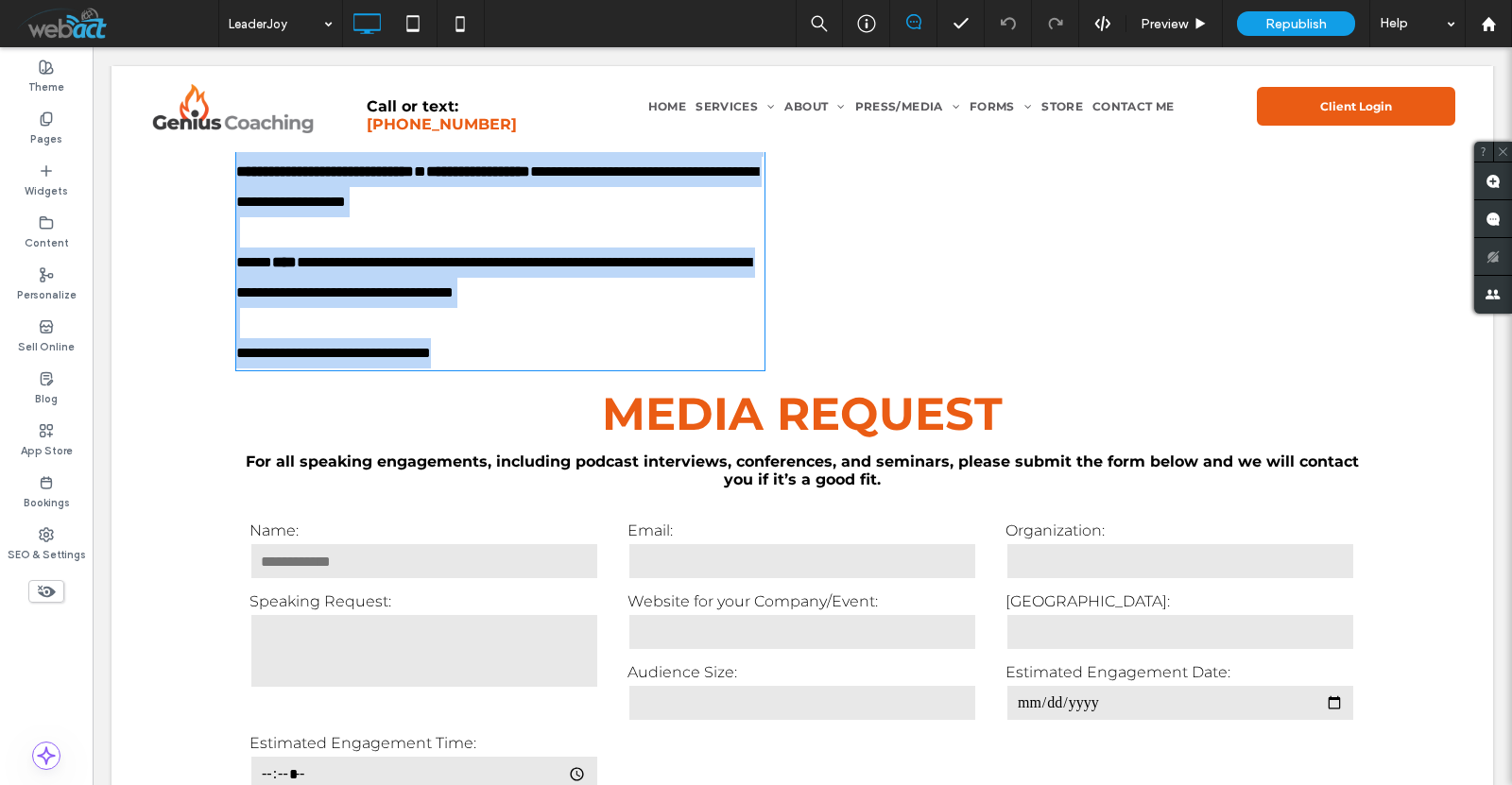
scroll to position [0, 0]
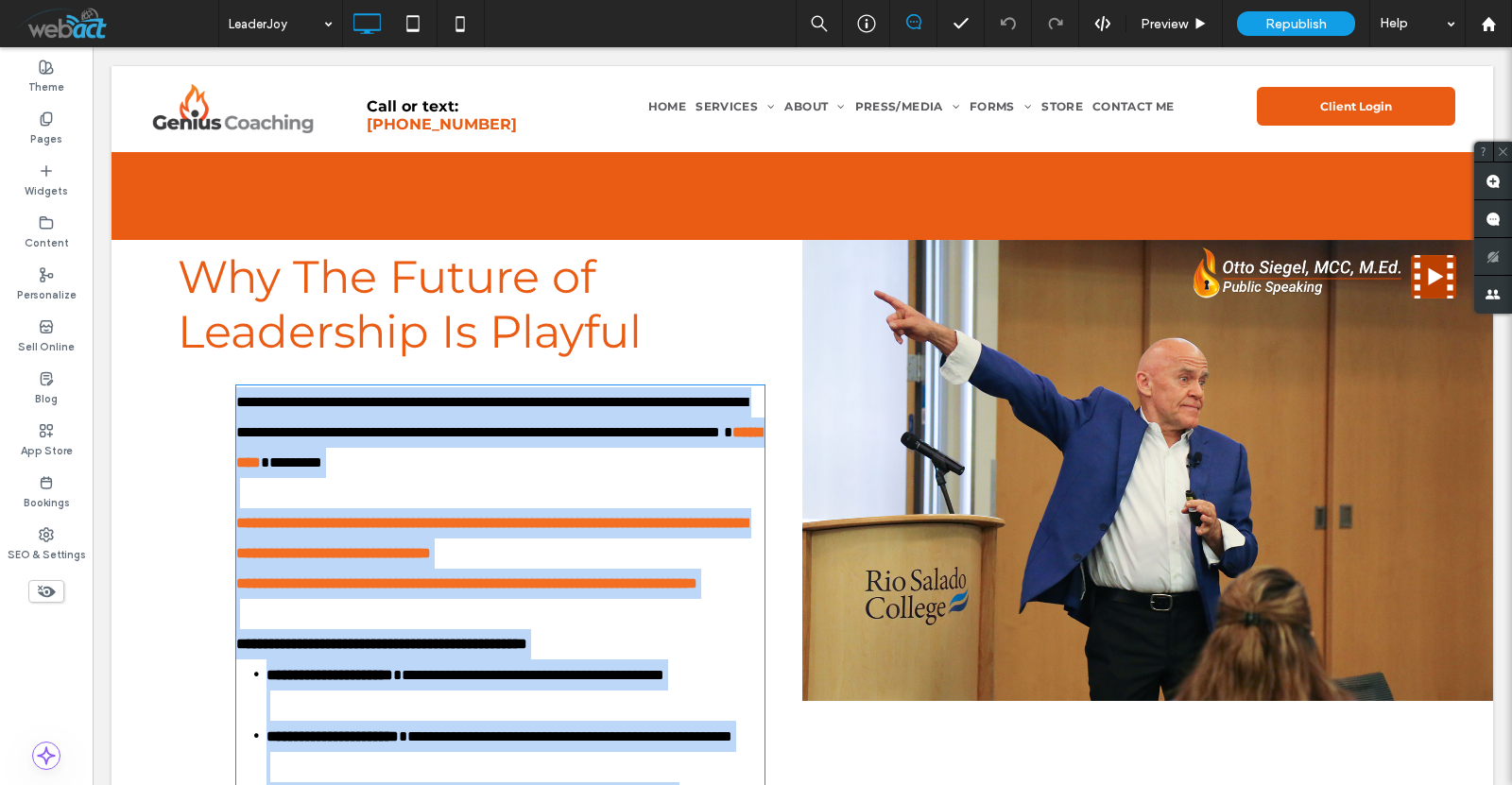
type input "**********"
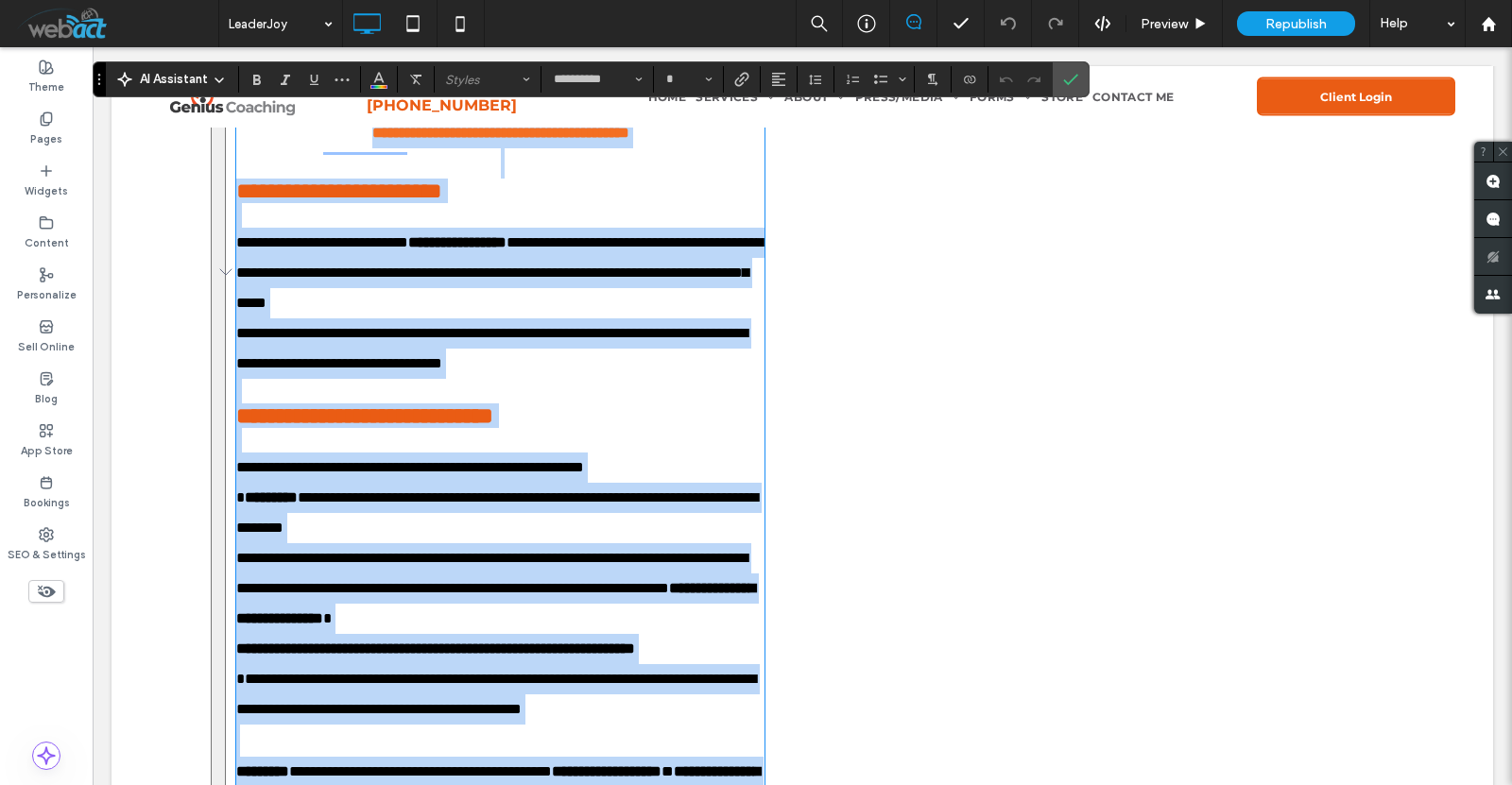
scroll to position [1448, 0]
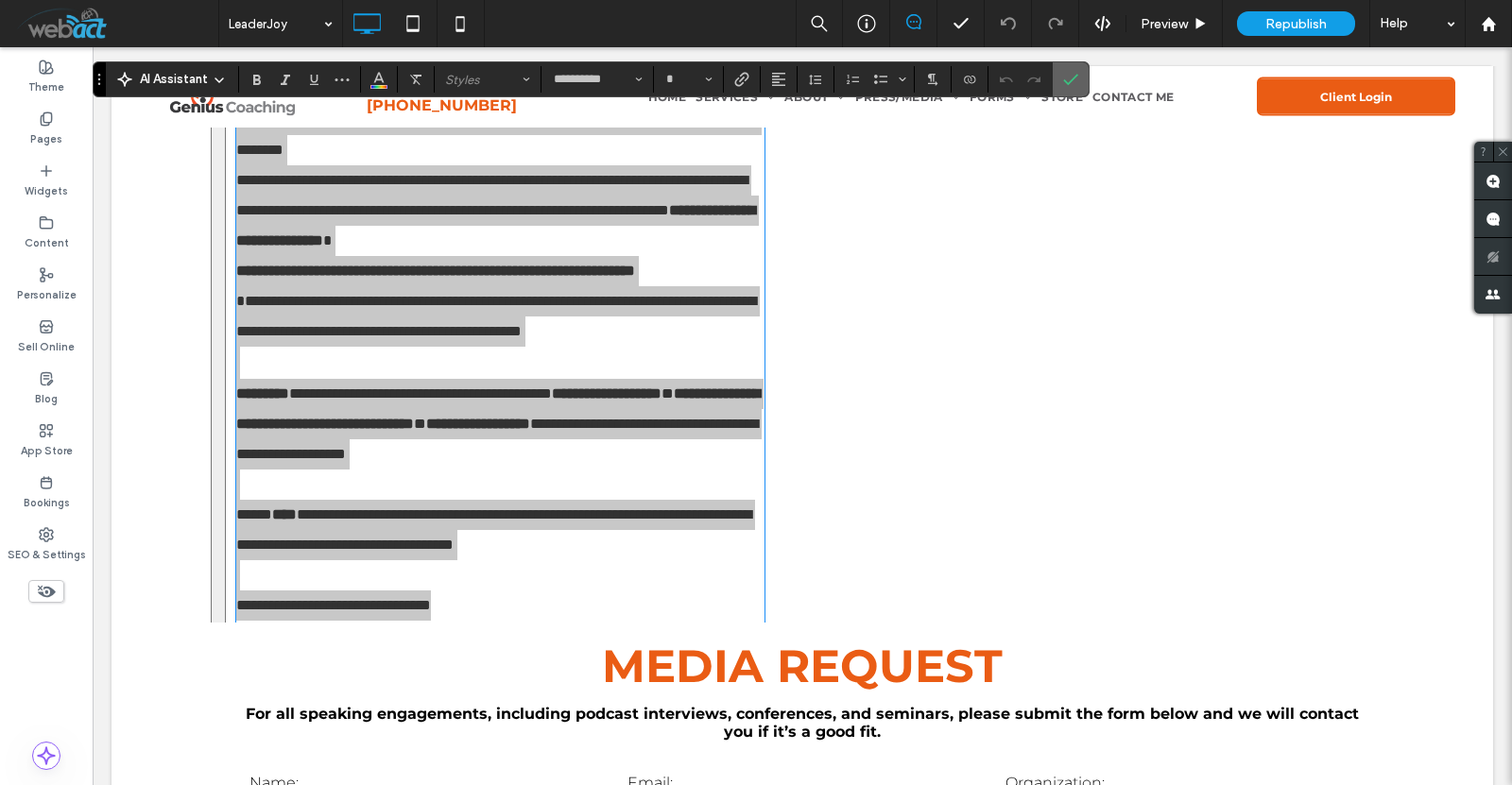
drag, startPoint x: 182, startPoint y: 60, endPoint x: 1062, endPoint y: 83, distance: 880.3
click at [1062, 83] on label "Confirm" at bounding box center [1071, 79] width 29 height 34
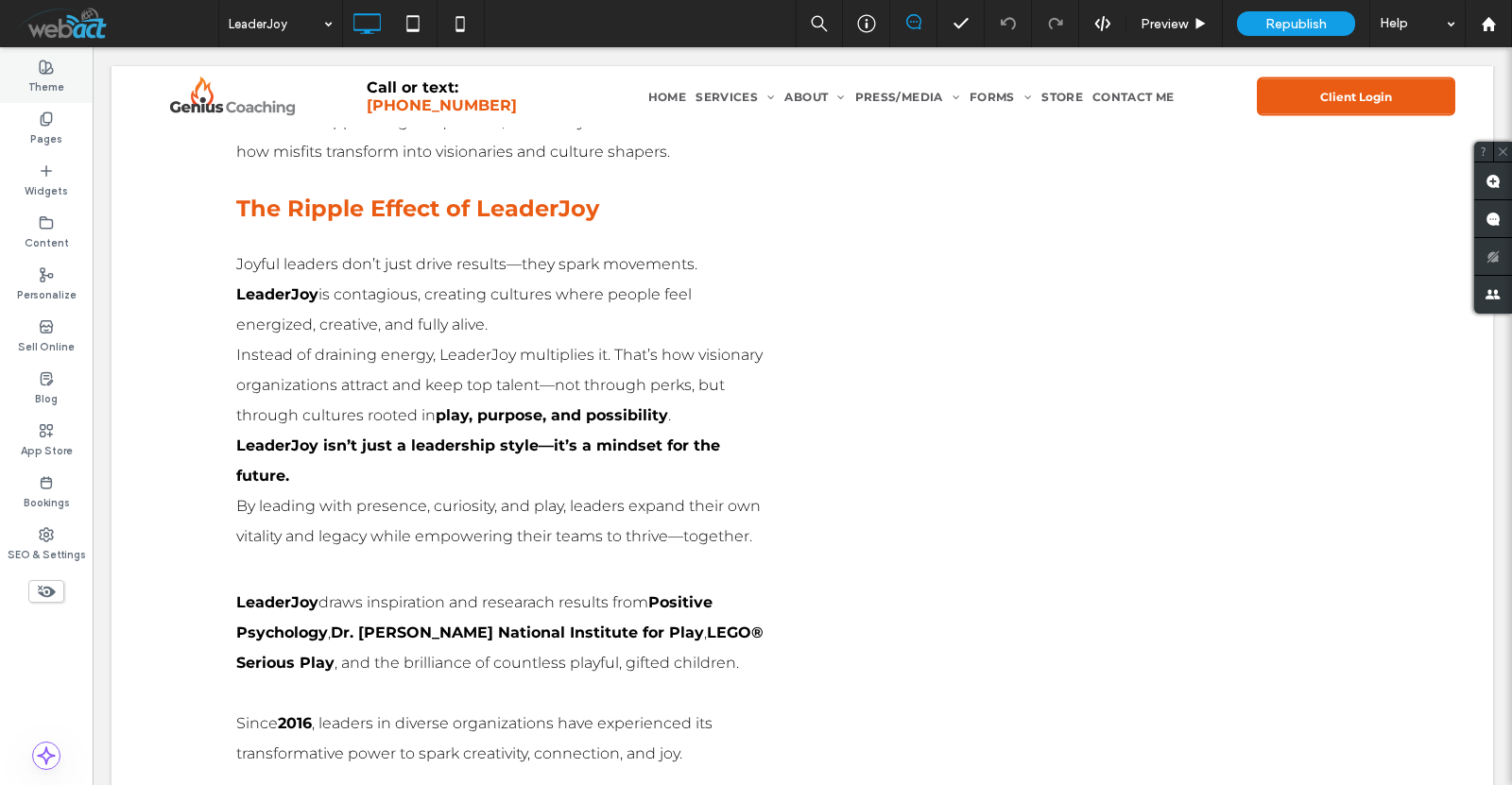
click at [28, 102] on div "Theme" at bounding box center [46, 77] width 93 height 52
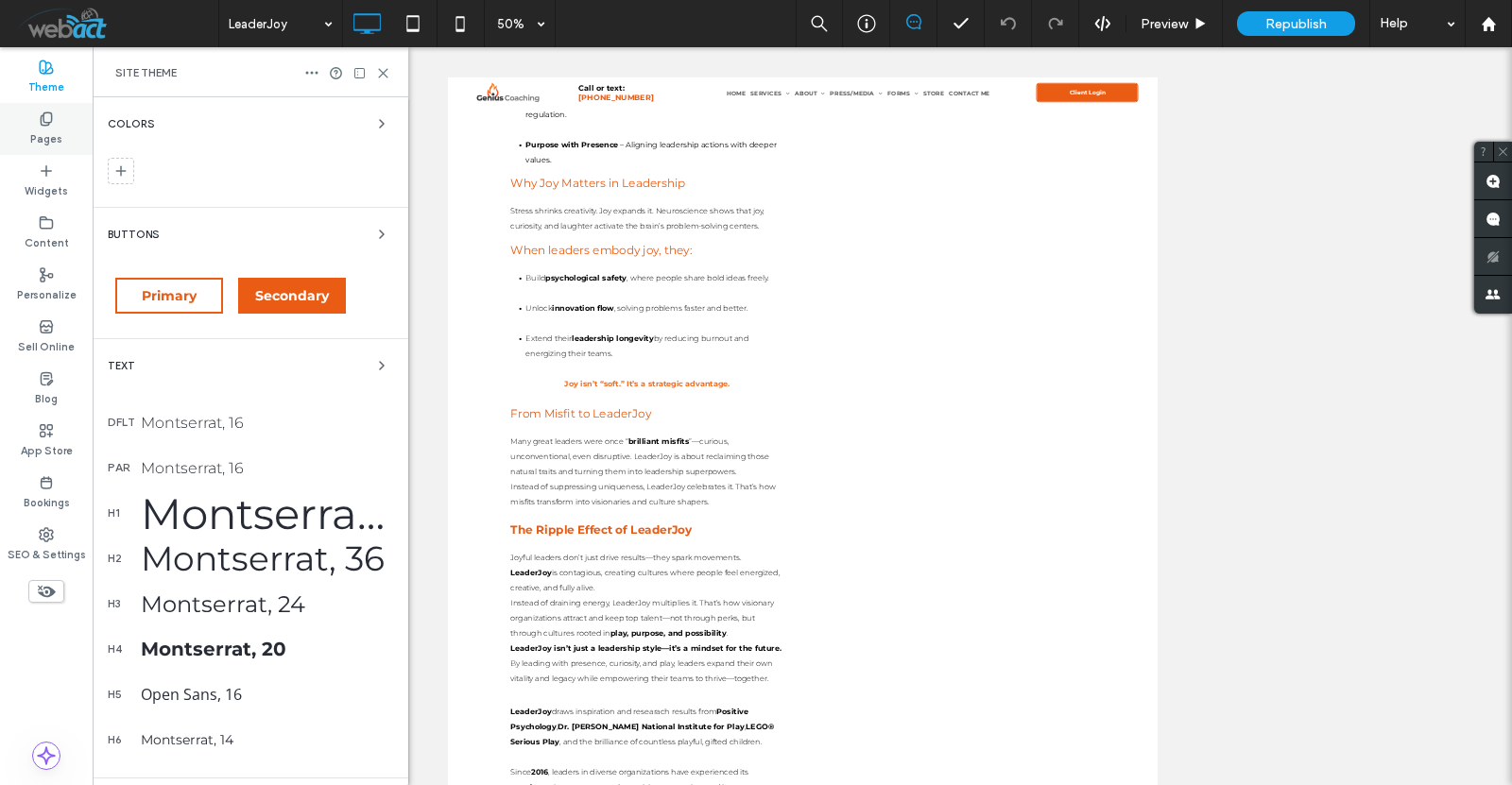
scroll to position [687, 0]
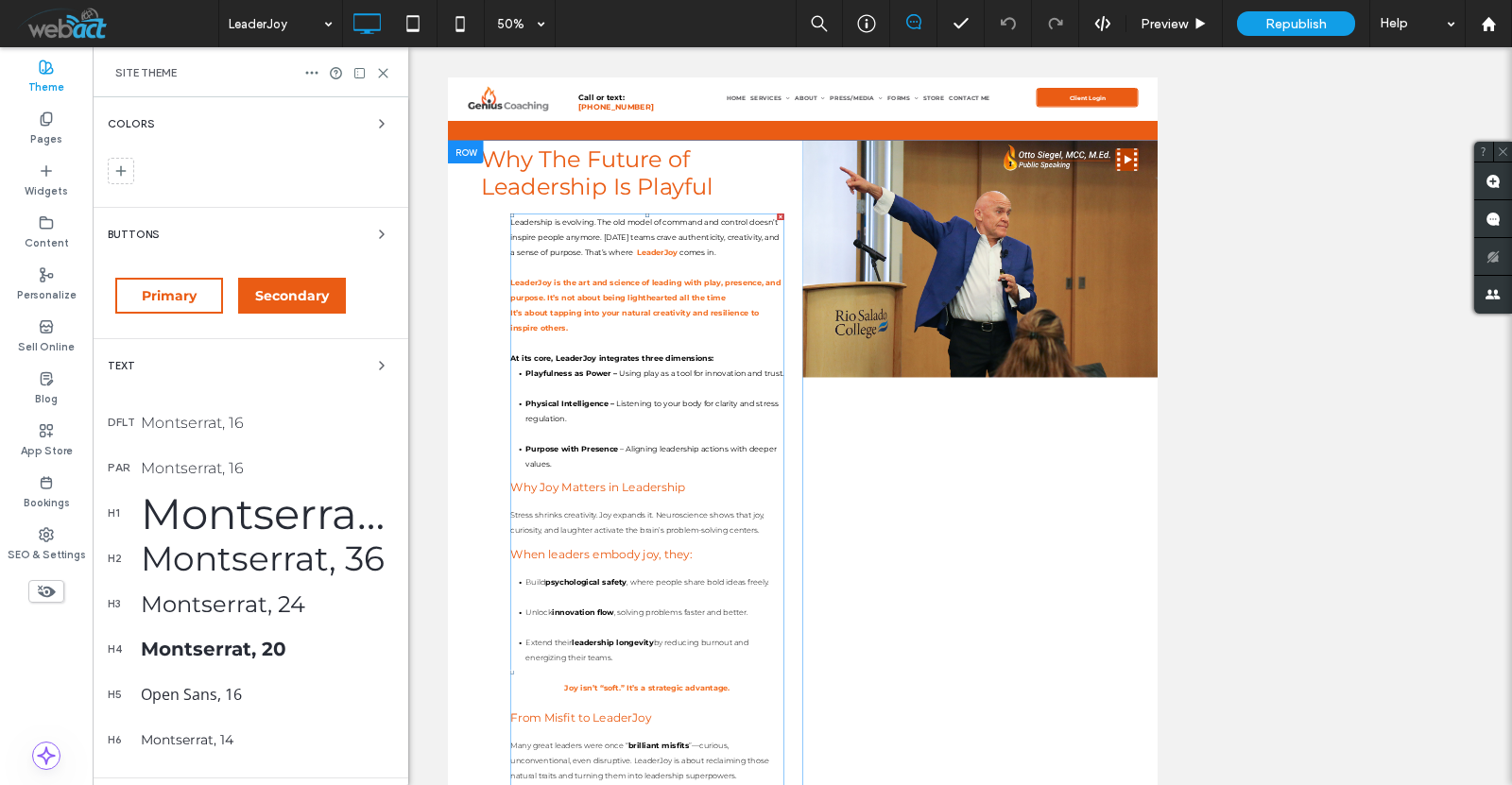
scroll to position [62, 0]
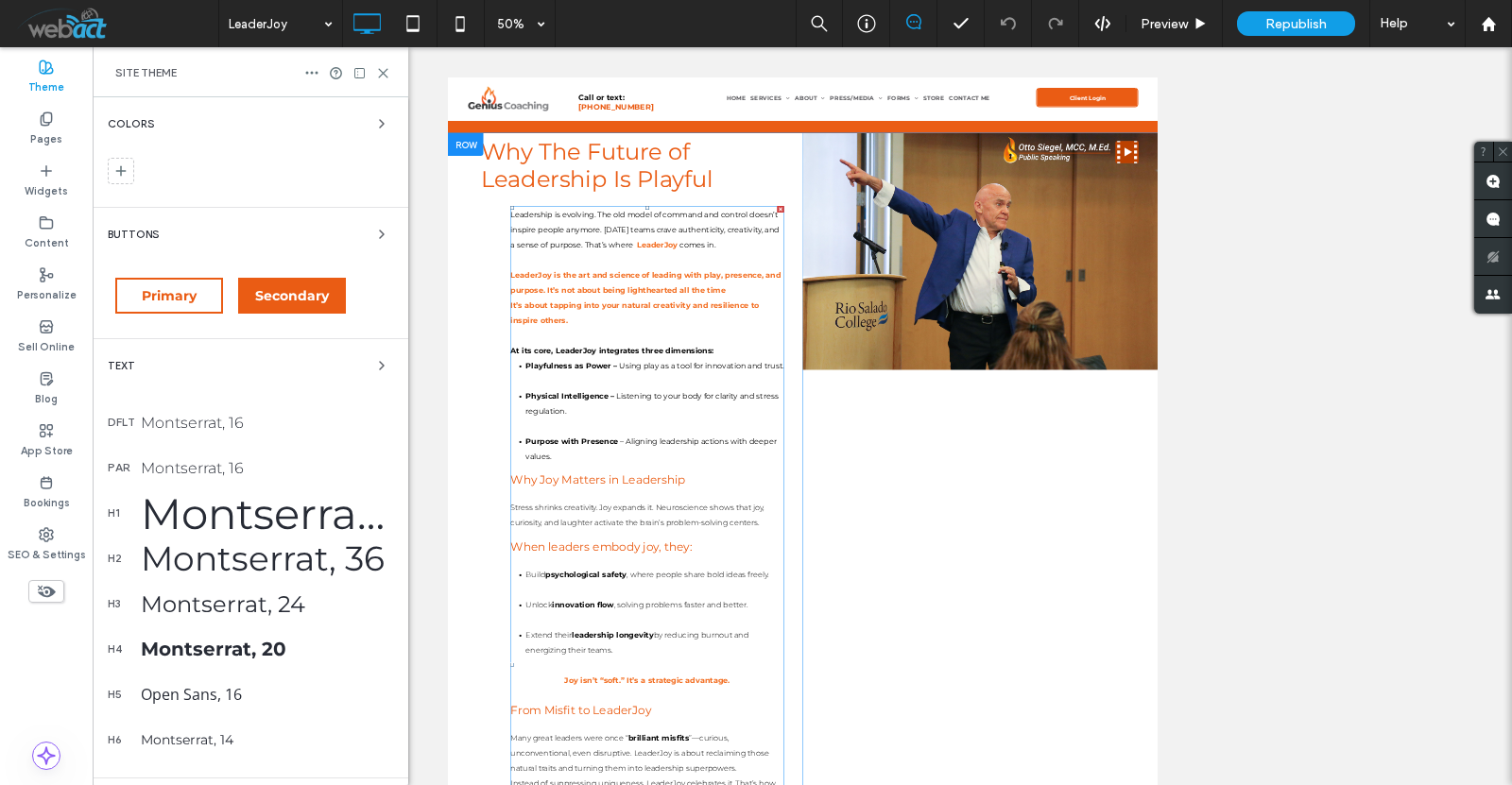
click at [697, 485] on p "LeaderJoy is the art and science of leading with play, presence, and purpose. I…" at bounding box center [845, 487] width 547 height 60
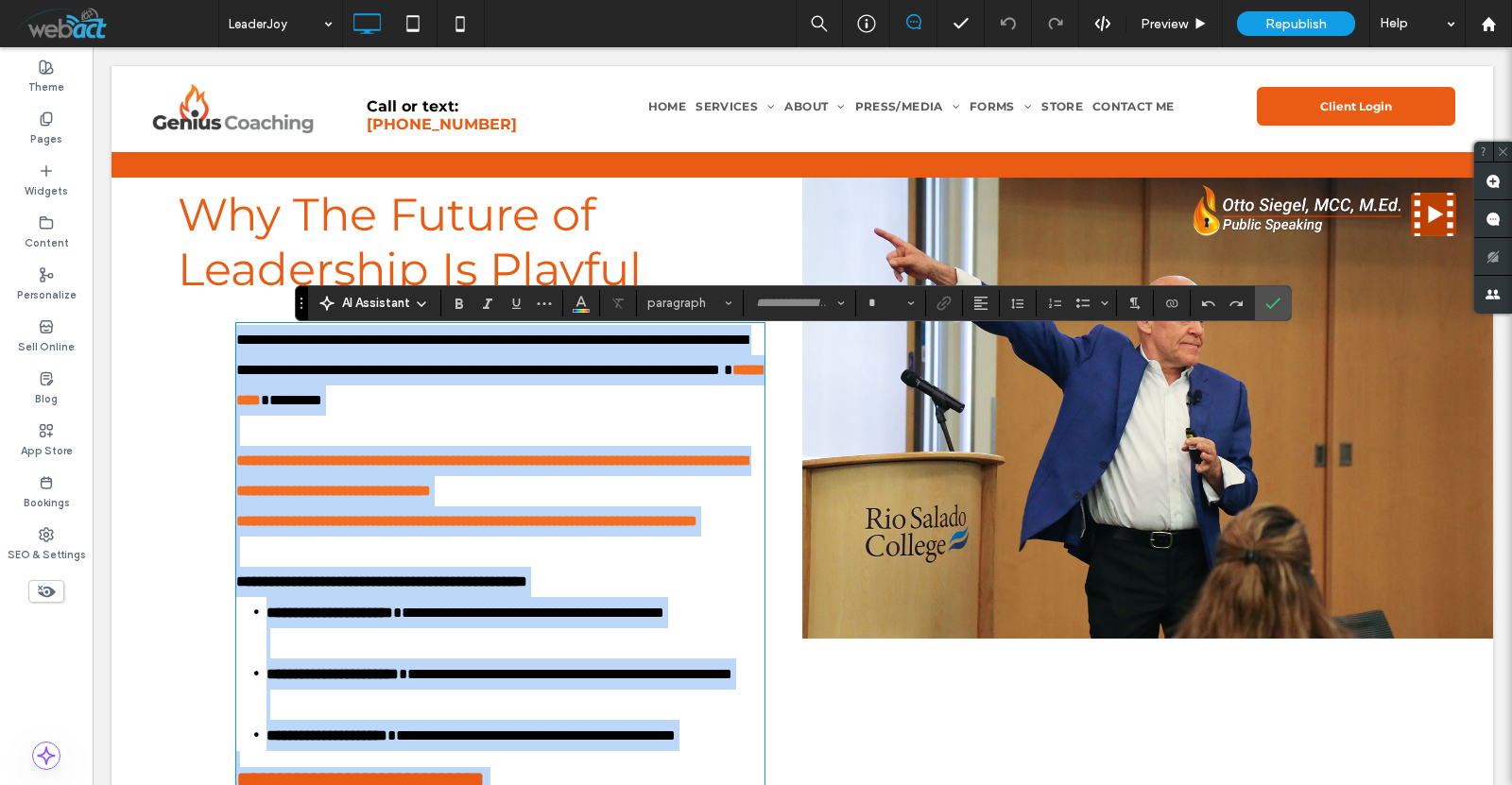
type input "**********"
copy div "**********"
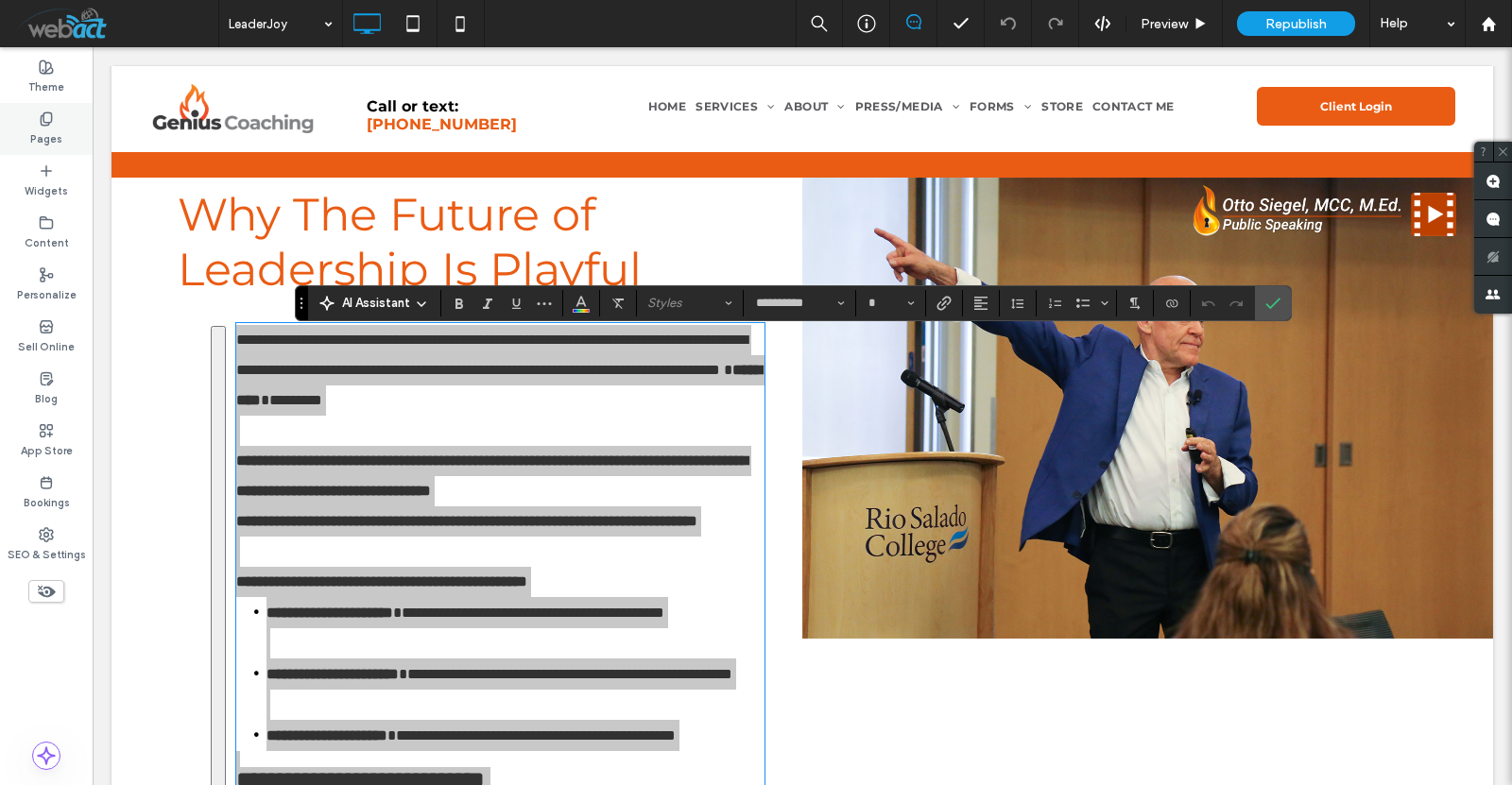
click at [54, 123] on div "Pages" at bounding box center [46, 128] width 93 height 52
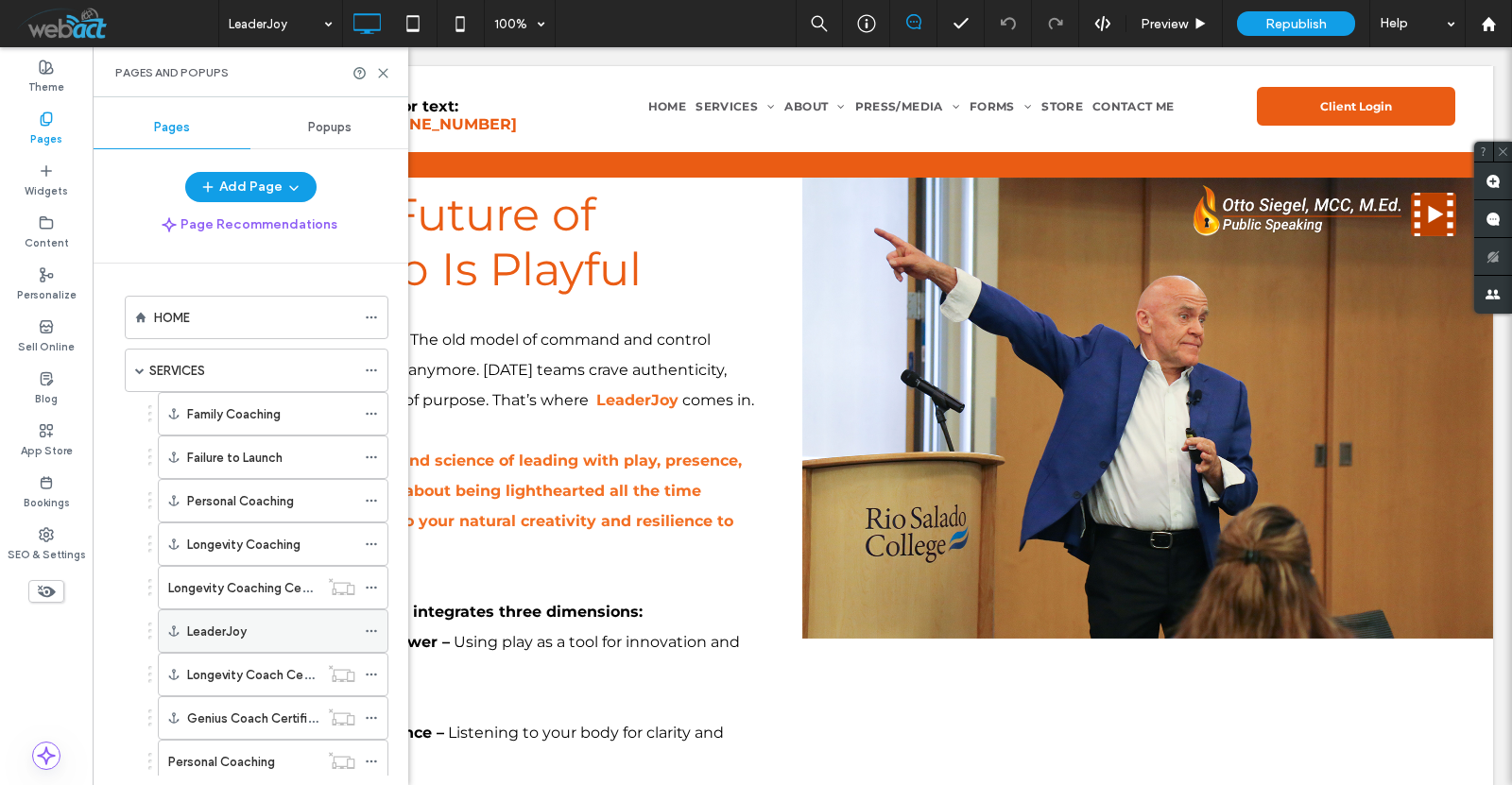
click at [241, 629] on label "LeaderJoy" at bounding box center [217, 632] width 59 height 34
click at [384, 68] on icon at bounding box center [383, 73] width 14 height 14
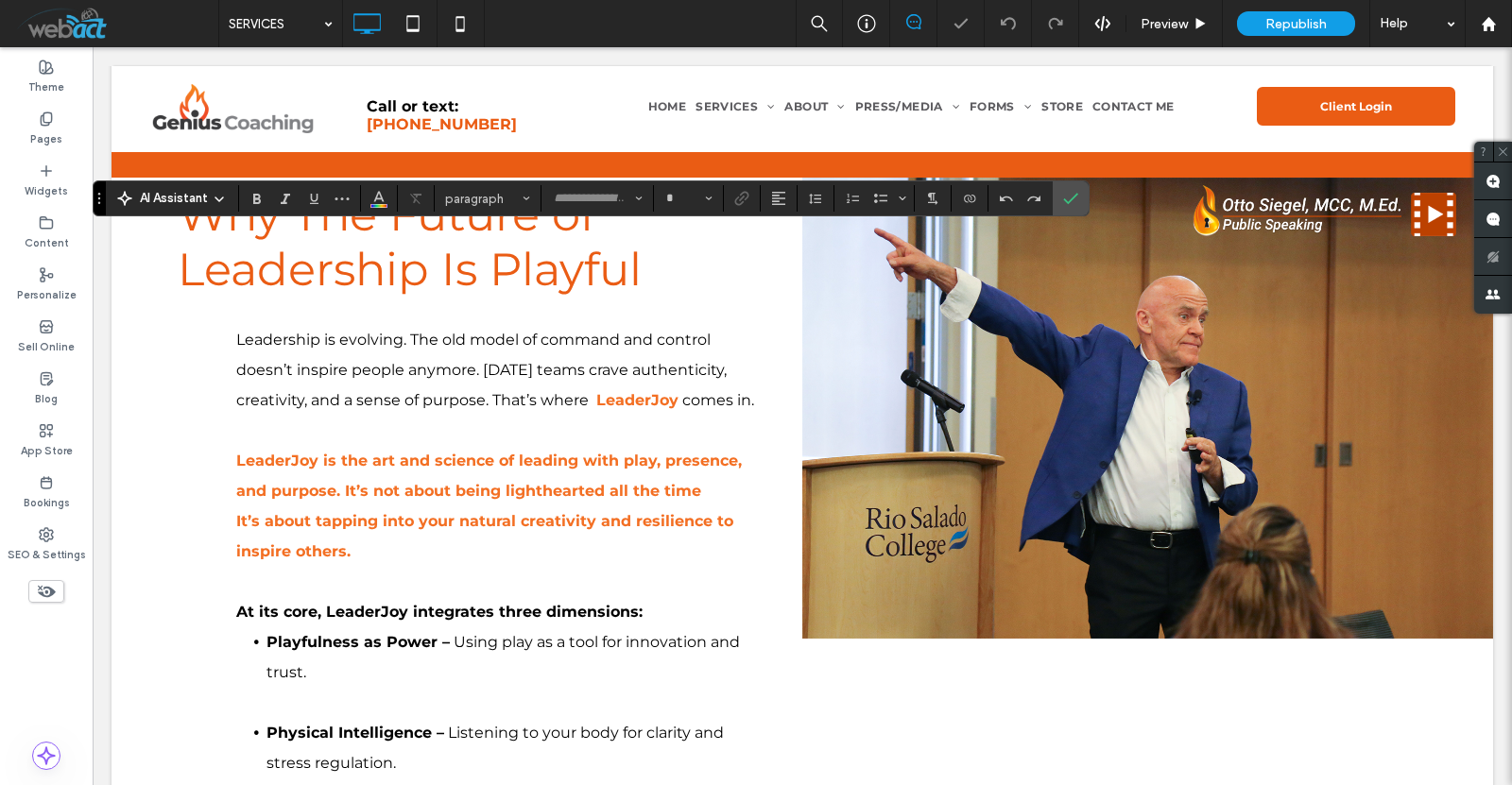
type input "**********"
type input "**"
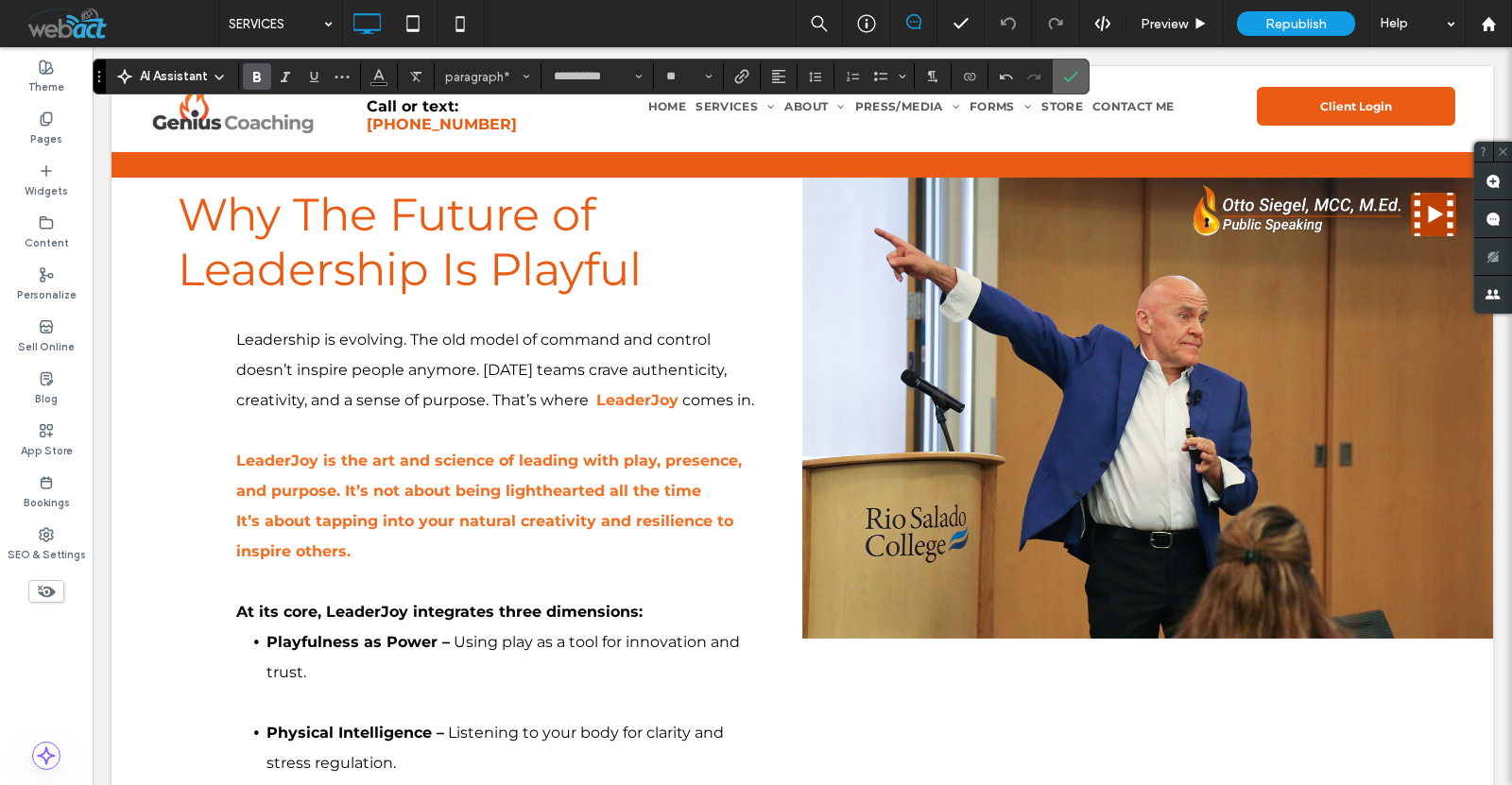
click at [1063, 77] on icon "Confirm" at bounding box center [1071, 77] width 15 height 15
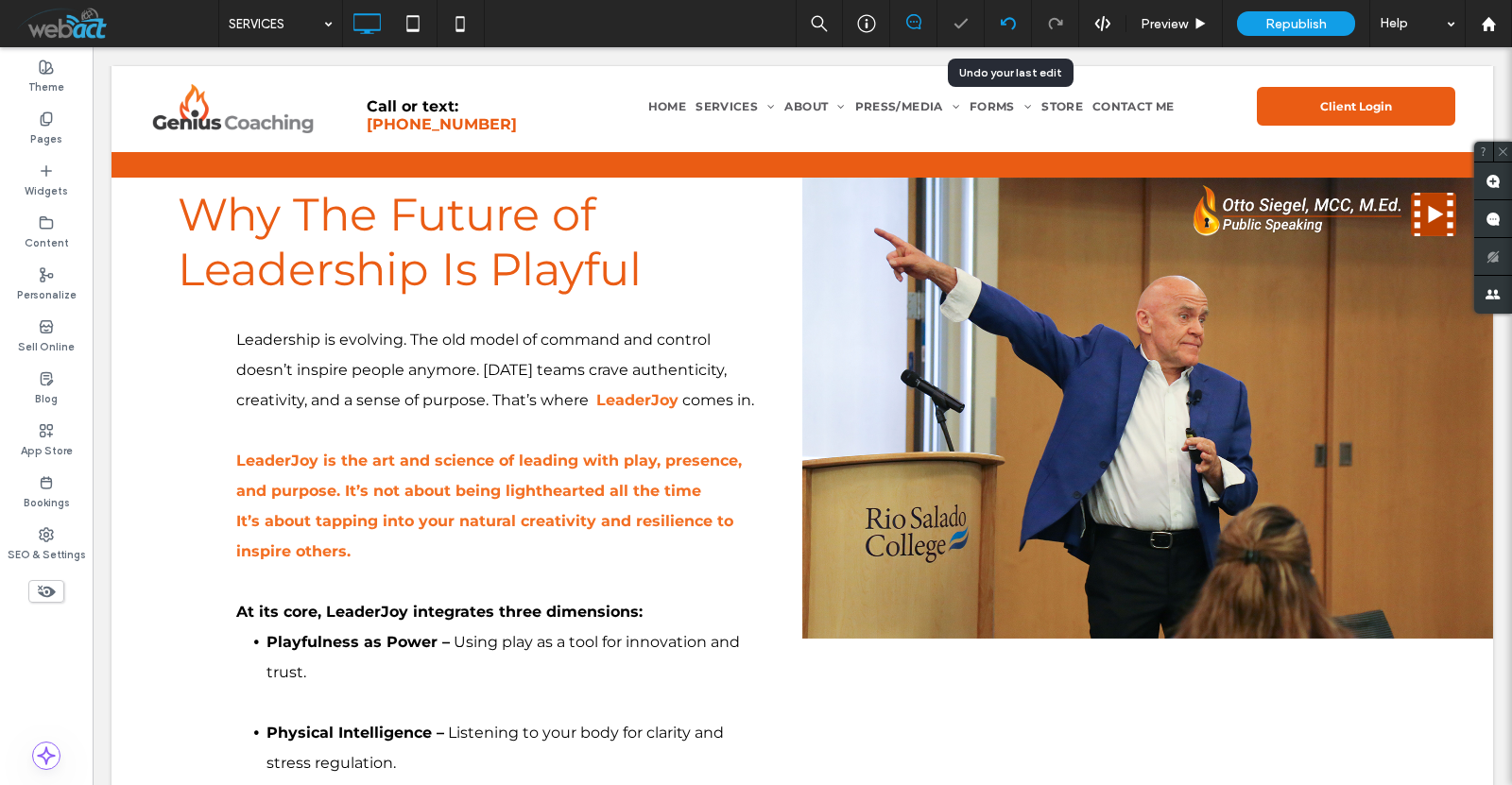
click at [1019, 18] on div at bounding box center [1008, 24] width 46 height 15
type input "**********"
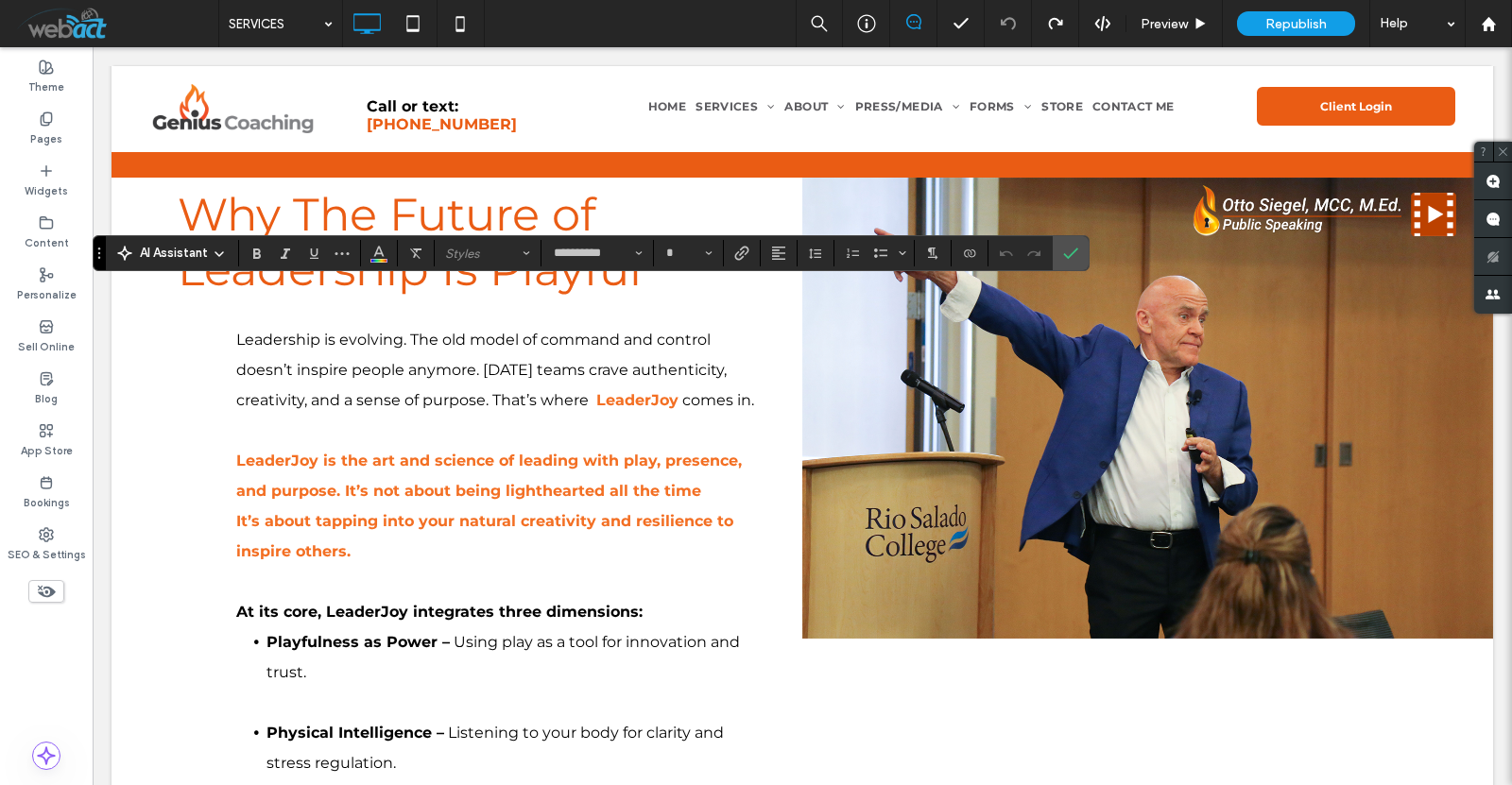
type input "**"
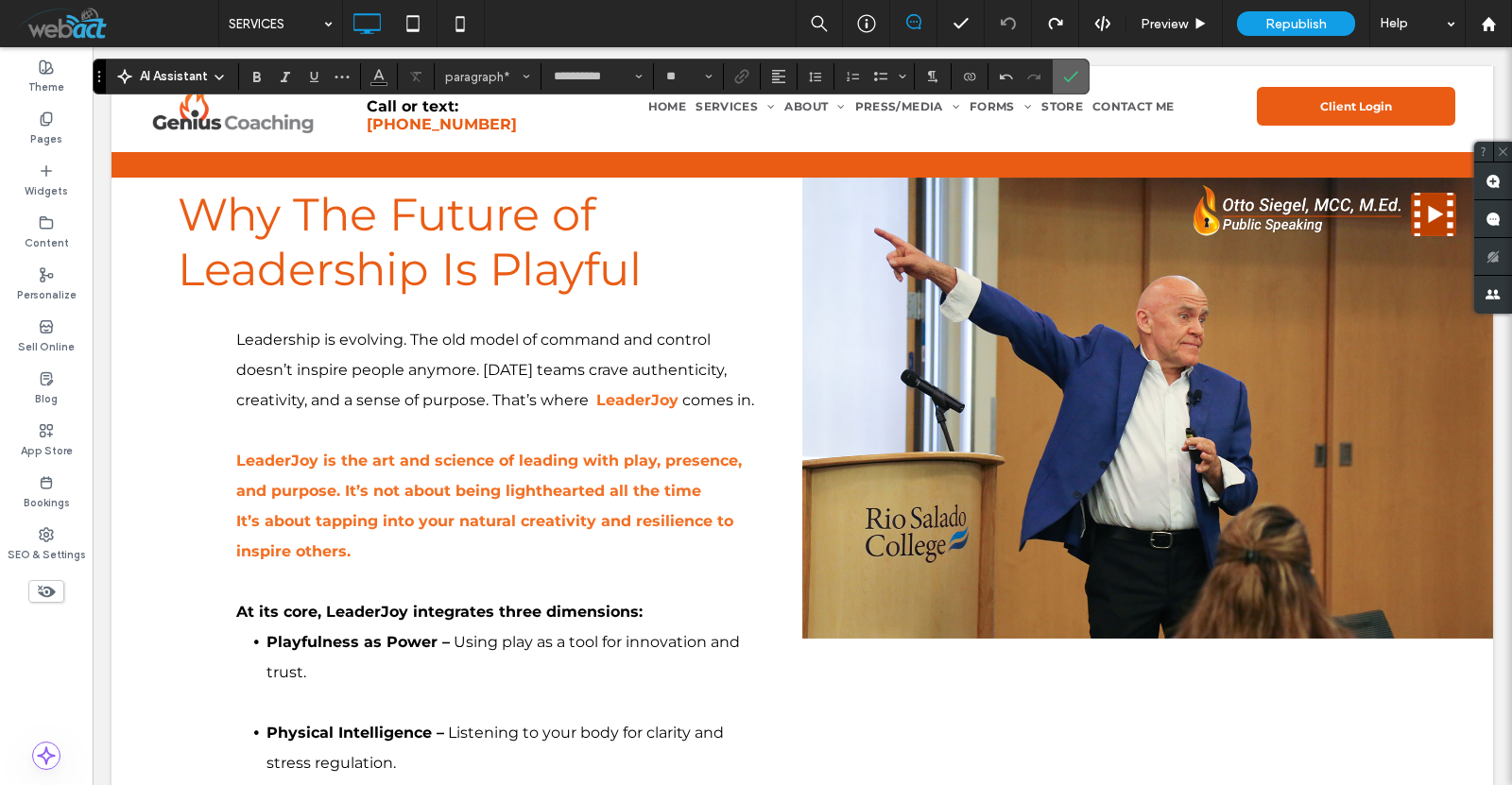
click at [1070, 81] on icon "Confirm" at bounding box center [1071, 77] width 15 height 15
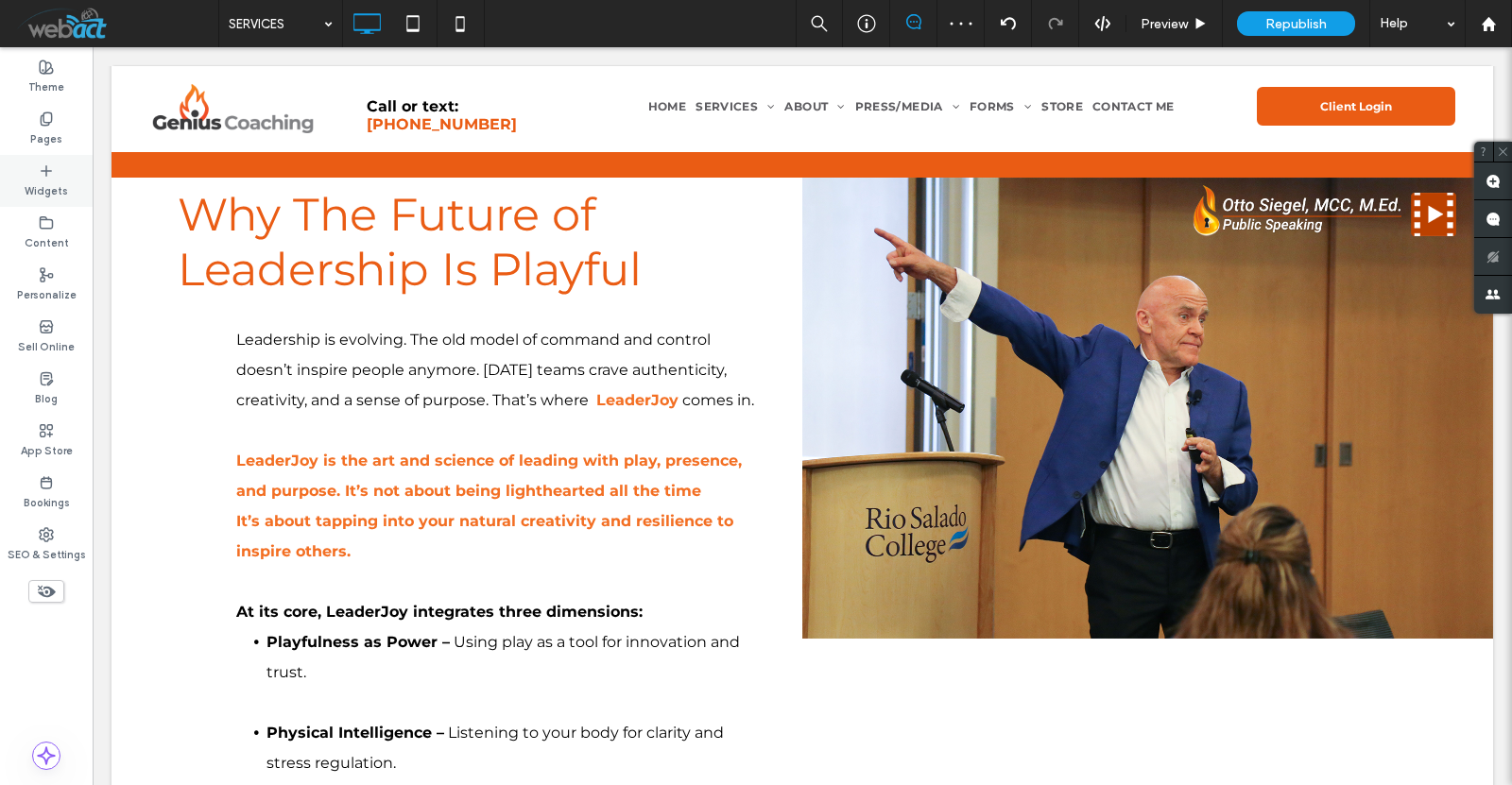
click at [45, 162] on div "Widgets" at bounding box center [46, 181] width 93 height 52
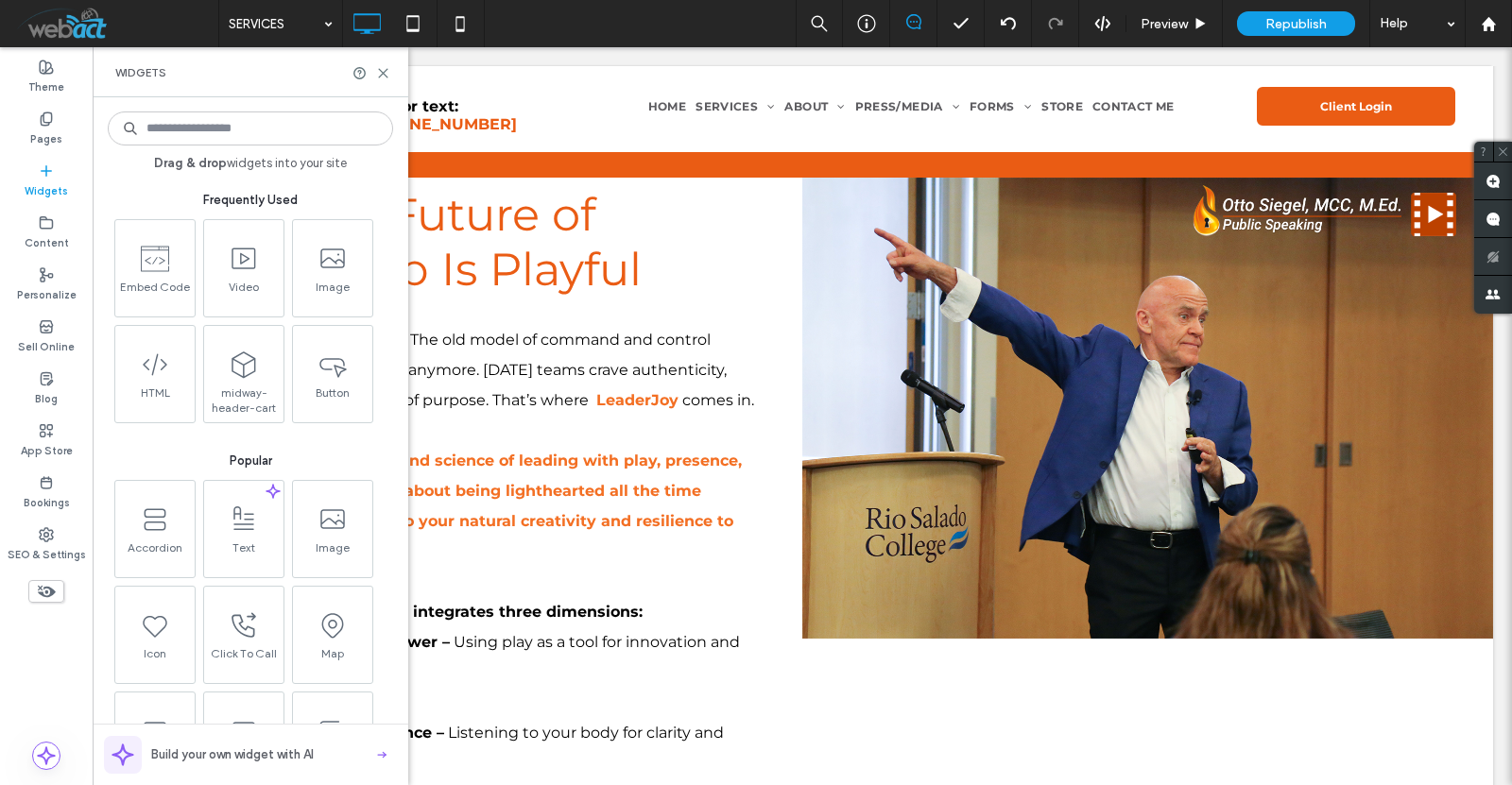
click at [262, 149] on div "Drag & drop widgets into your site Frequently Used Embed Code Video Image HTML …" at bounding box center [250, 441] width 286 height 669
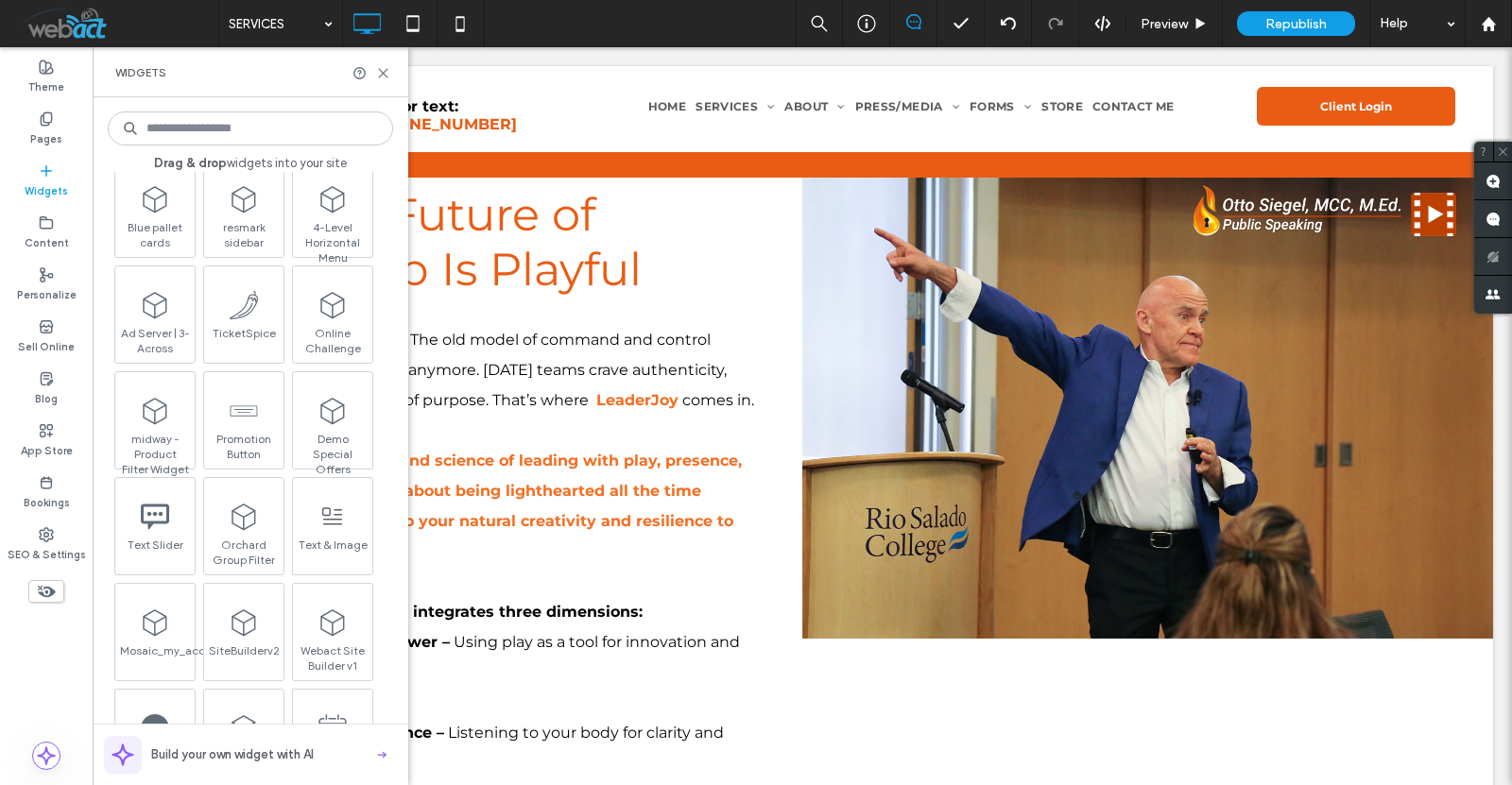
scroll to position [2393, 0]
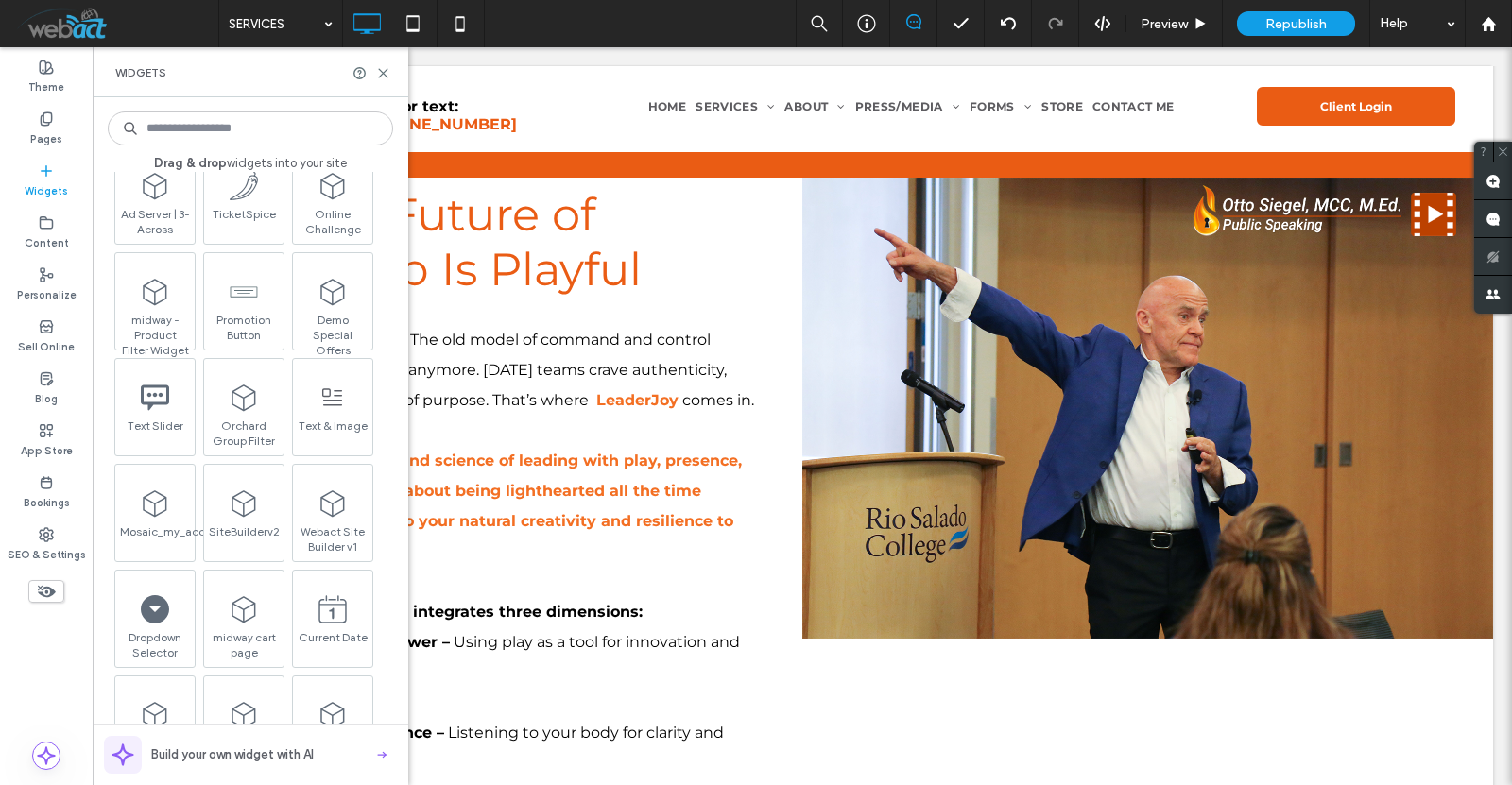
click at [233, 157] on span "Drag & drop widgets into your site" at bounding box center [250, 164] width 286 height 17
click at [247, 143] on input at bounding box center [250, 127] width 286 height 34
type input "*****"
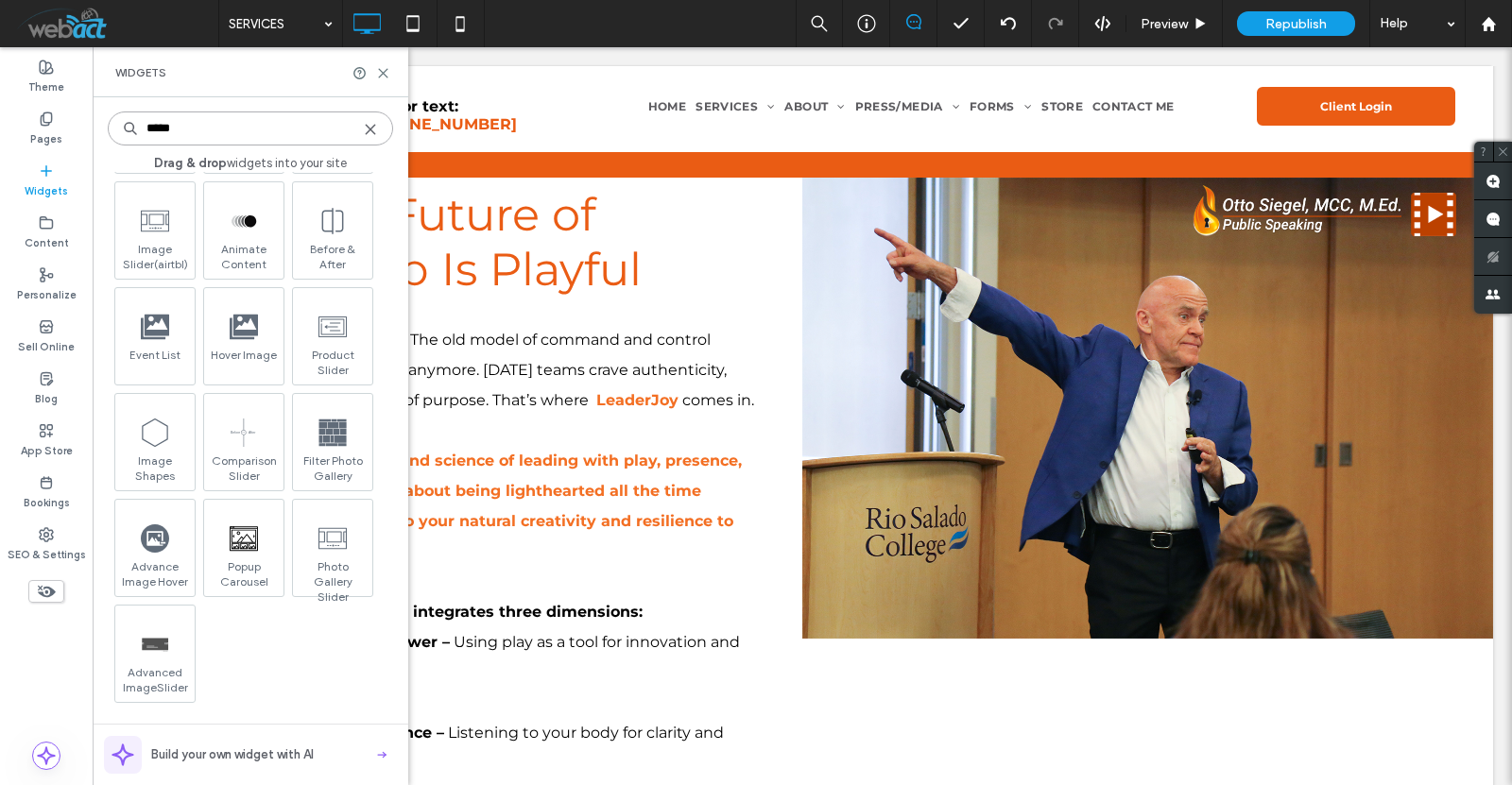
scroll to position [503, 0]
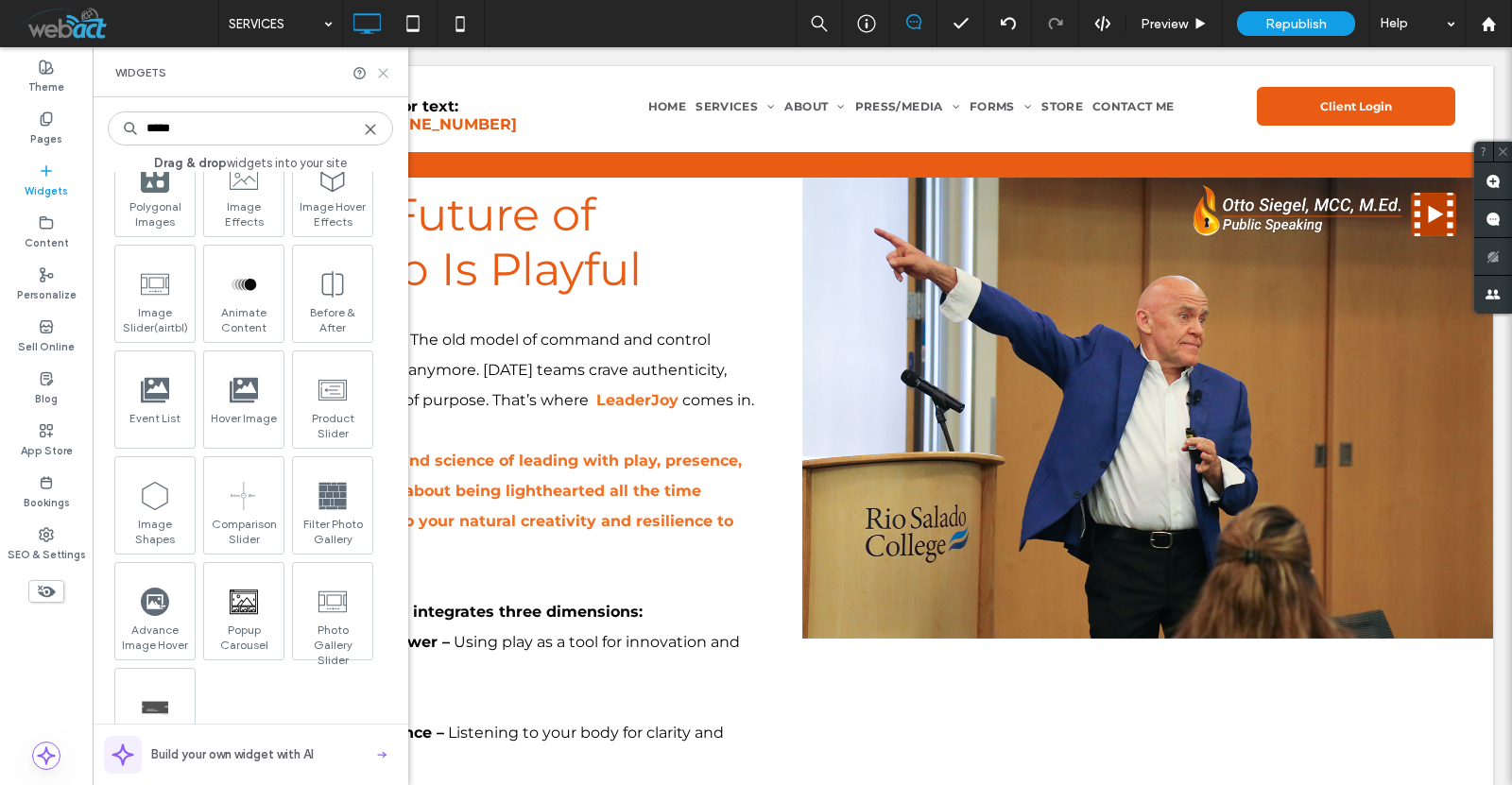
click at [383, 77] on icon at bounding box center [383, 73] width 14 height 14
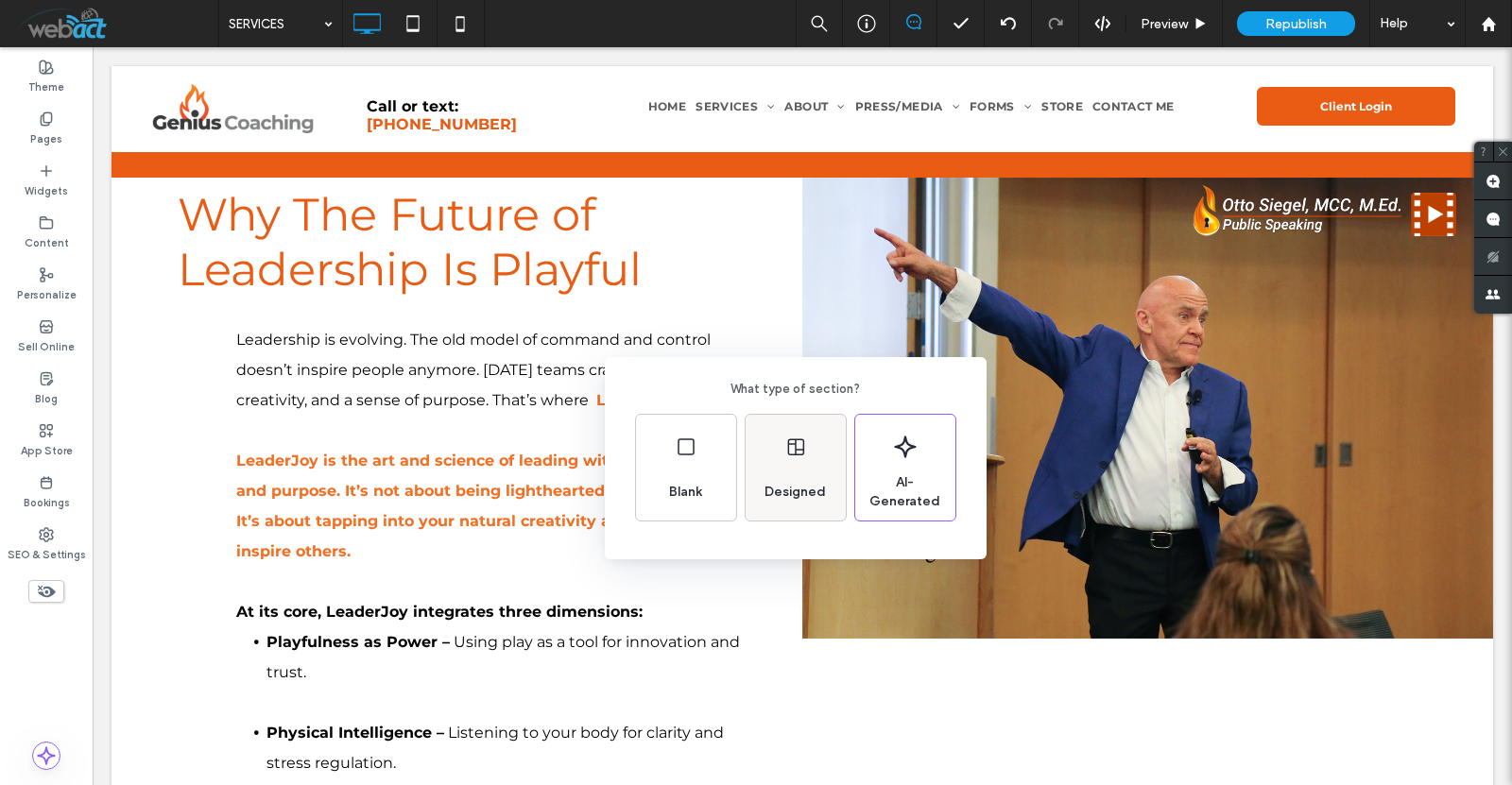
click at [756, 483] on div "Designed" at bounding box center [796, 468] width 100 height 105
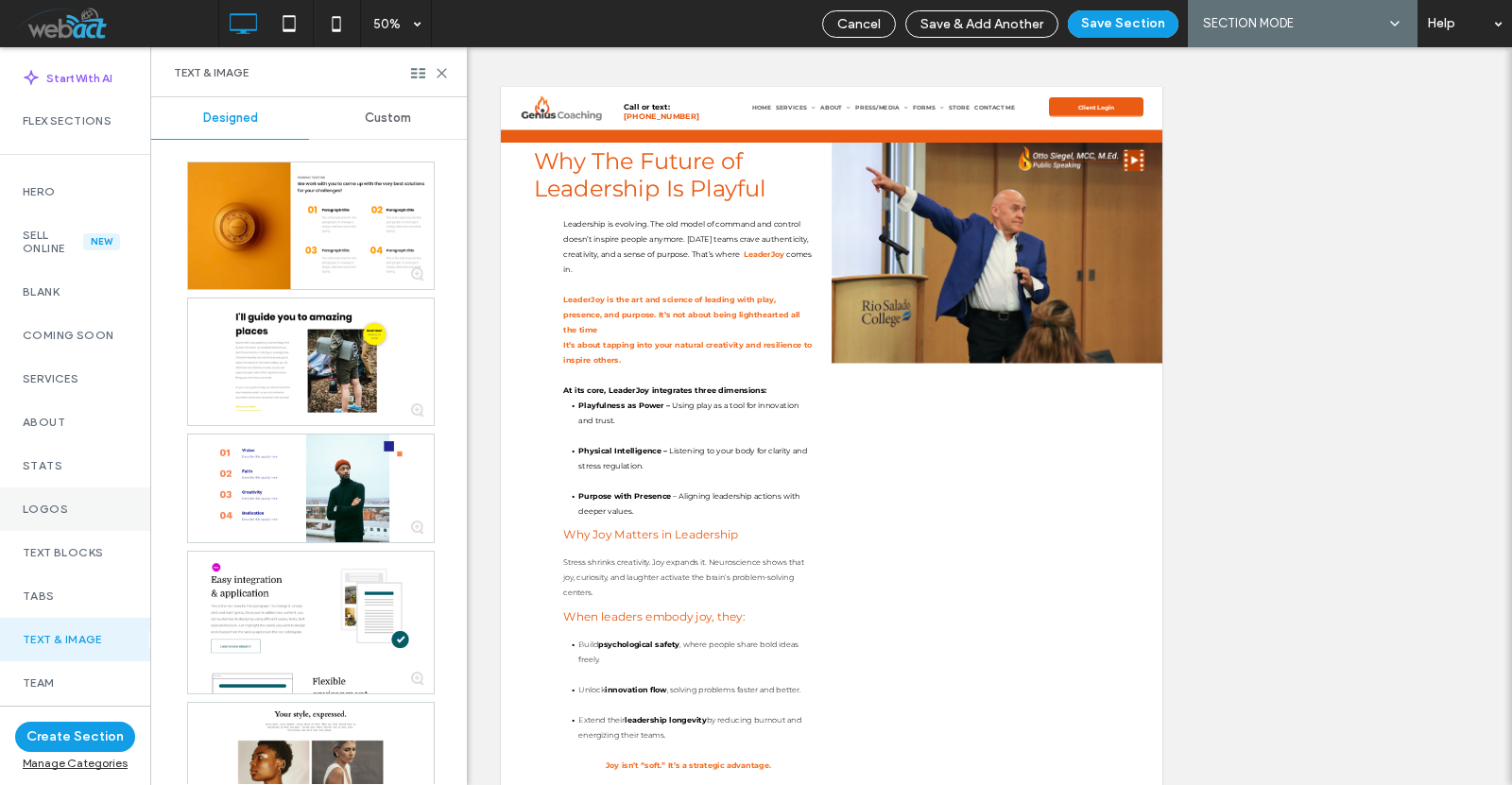
click at [81, 503] on label "Logos" at bounding box center [75, 509] width 105 height 13
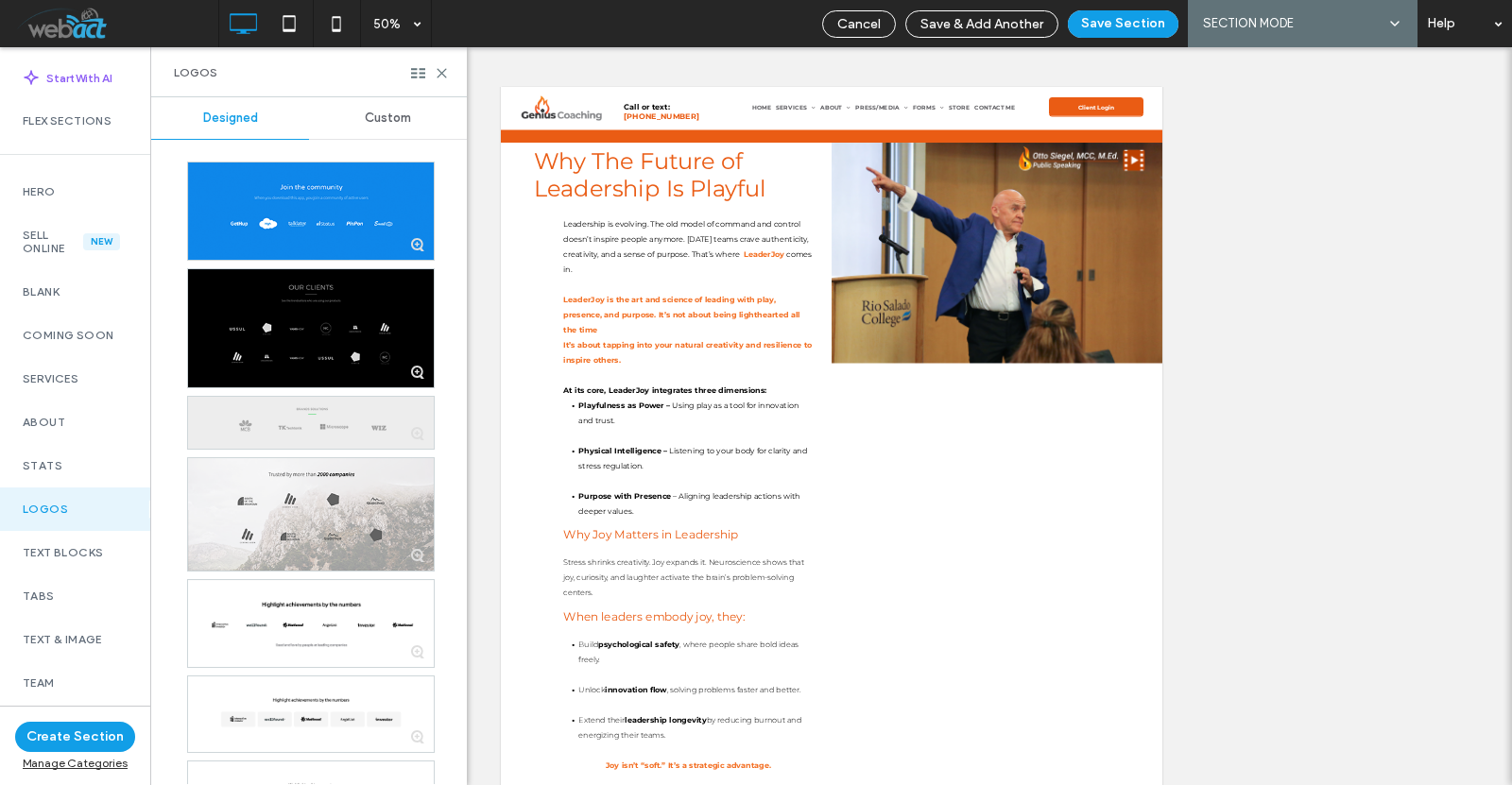
click at [307, 429] on div at bounding box center [311, 423] width 245 height 52
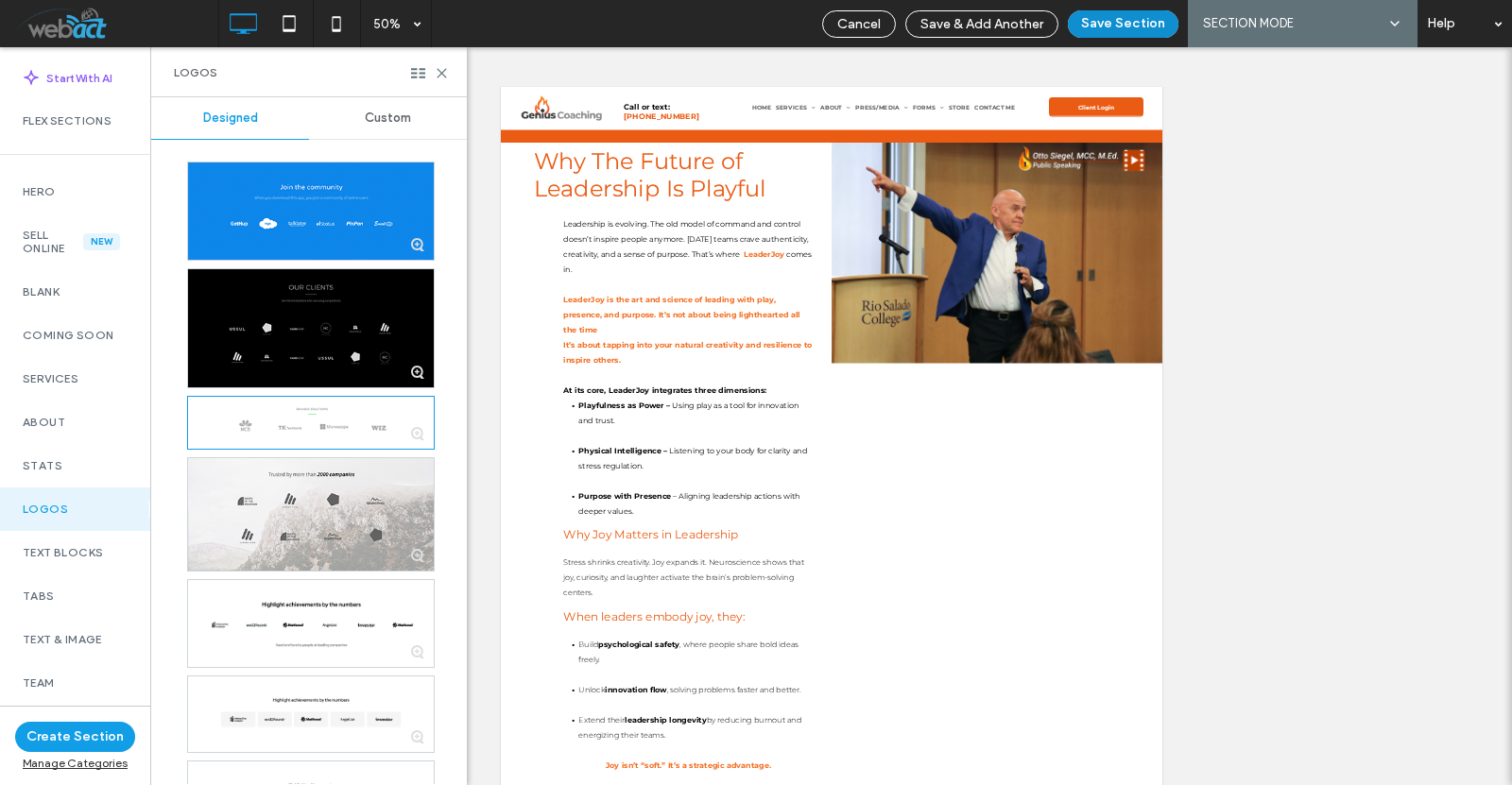
click at [1108, 28] on button "Save Section" at bounding box center [1123, 24] width 110 height 28
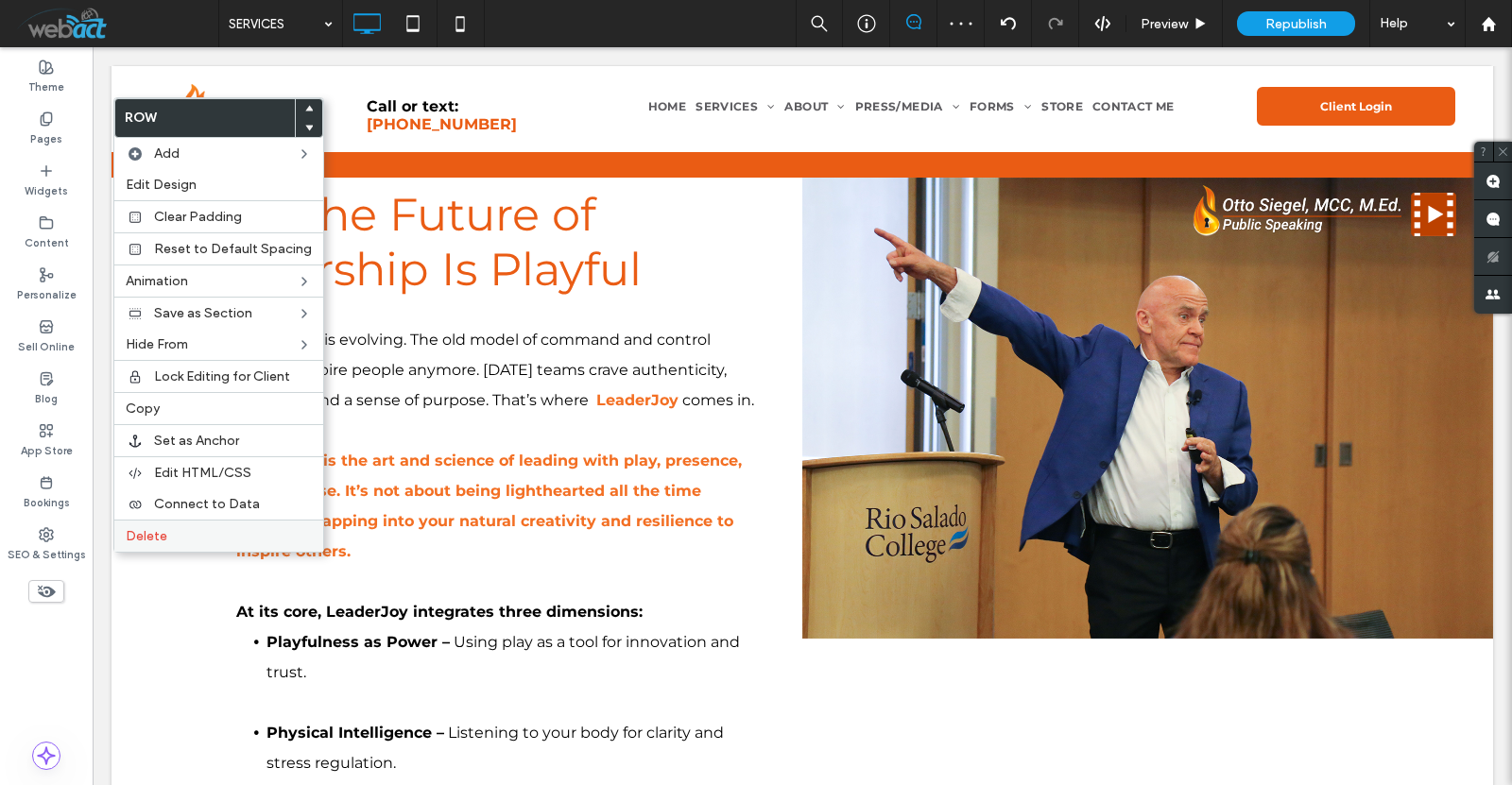
click at [202, 548] on div "Delete" at bounding box center [219, 536] width 209 height 33
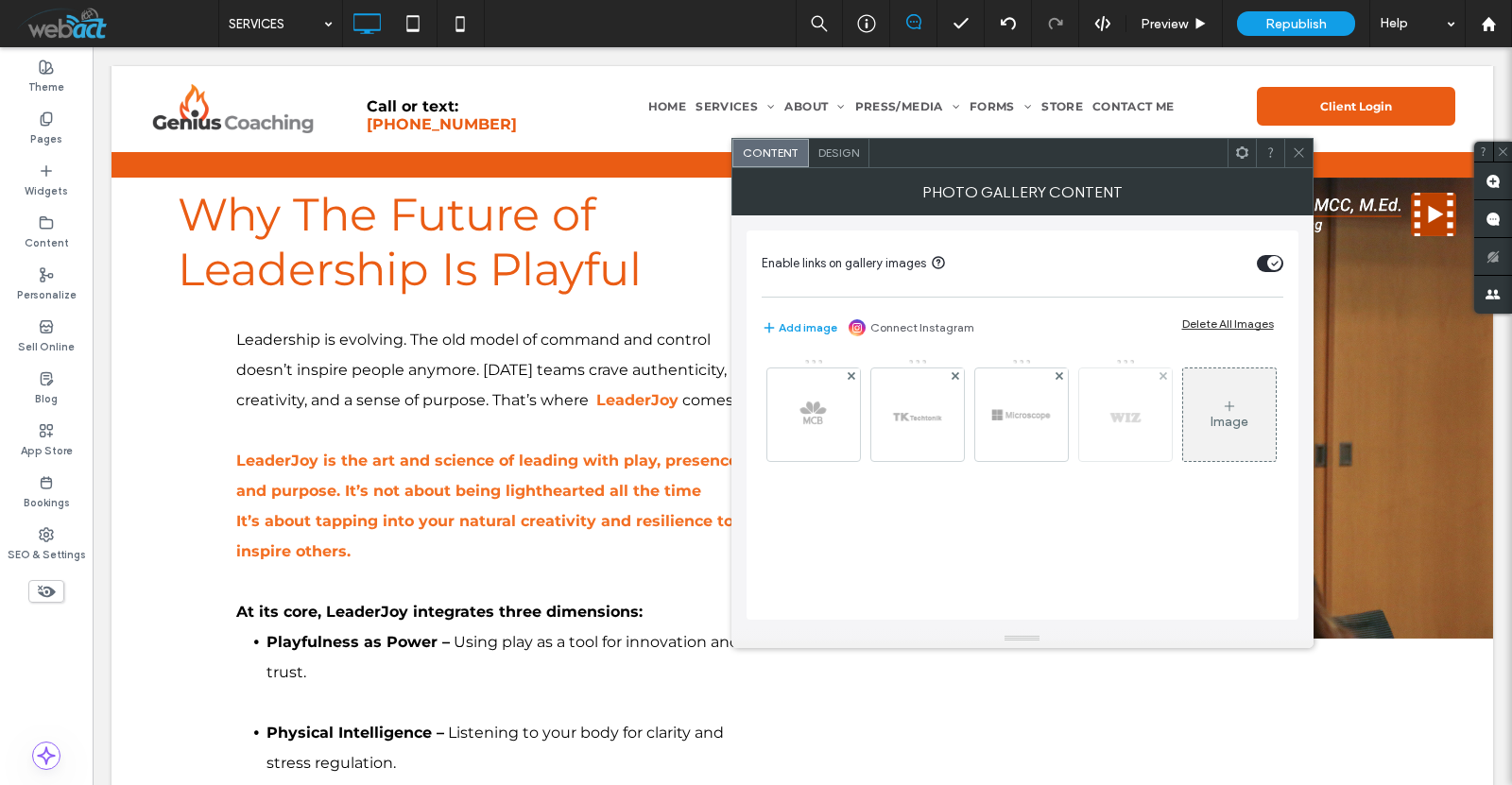
click at [1169, 371] on div at bounding box center [1164, 376] width 16 height 16
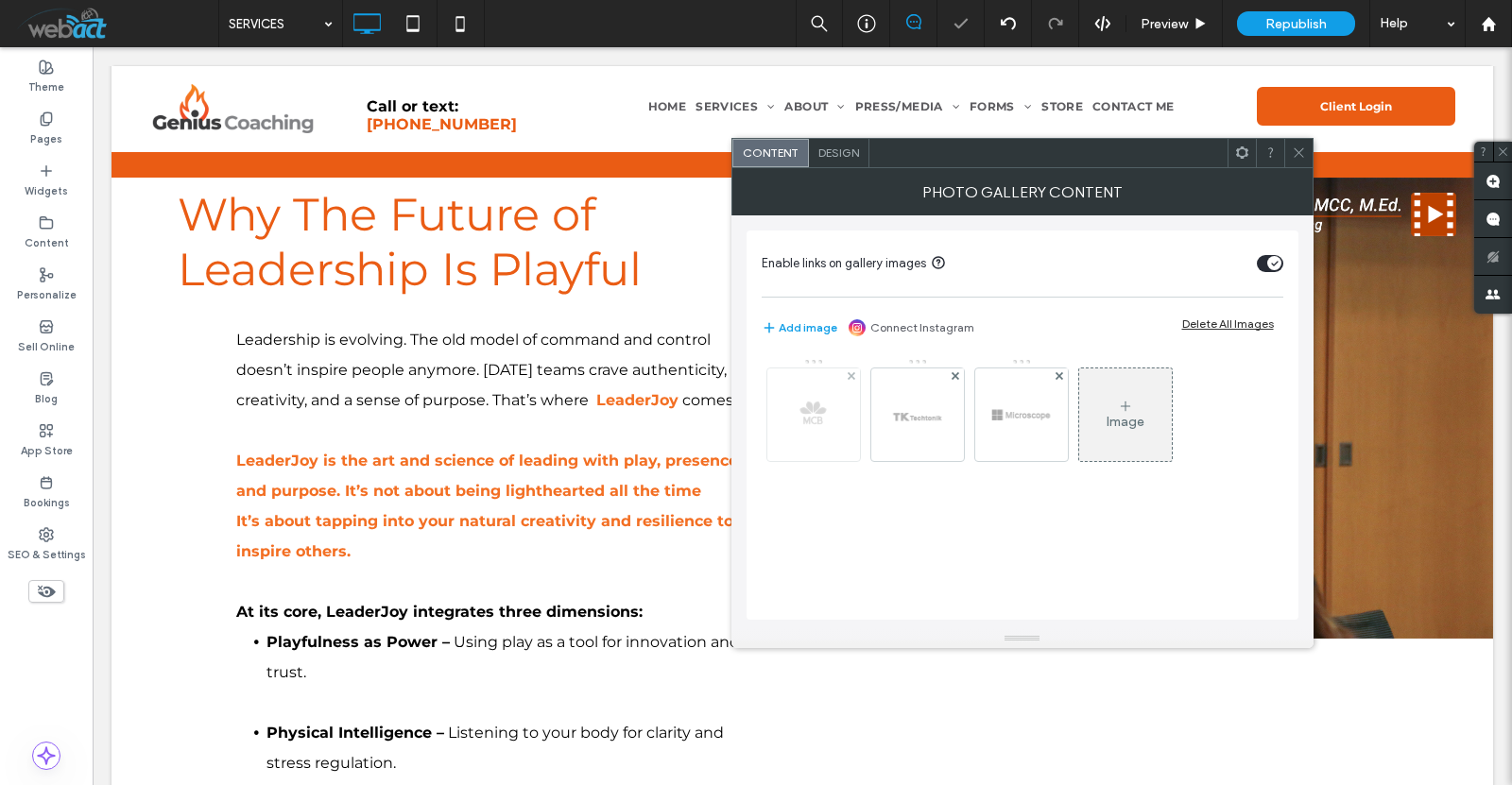
click at [814, 420] on img at bounding box center [813, 414] width 93 height 93
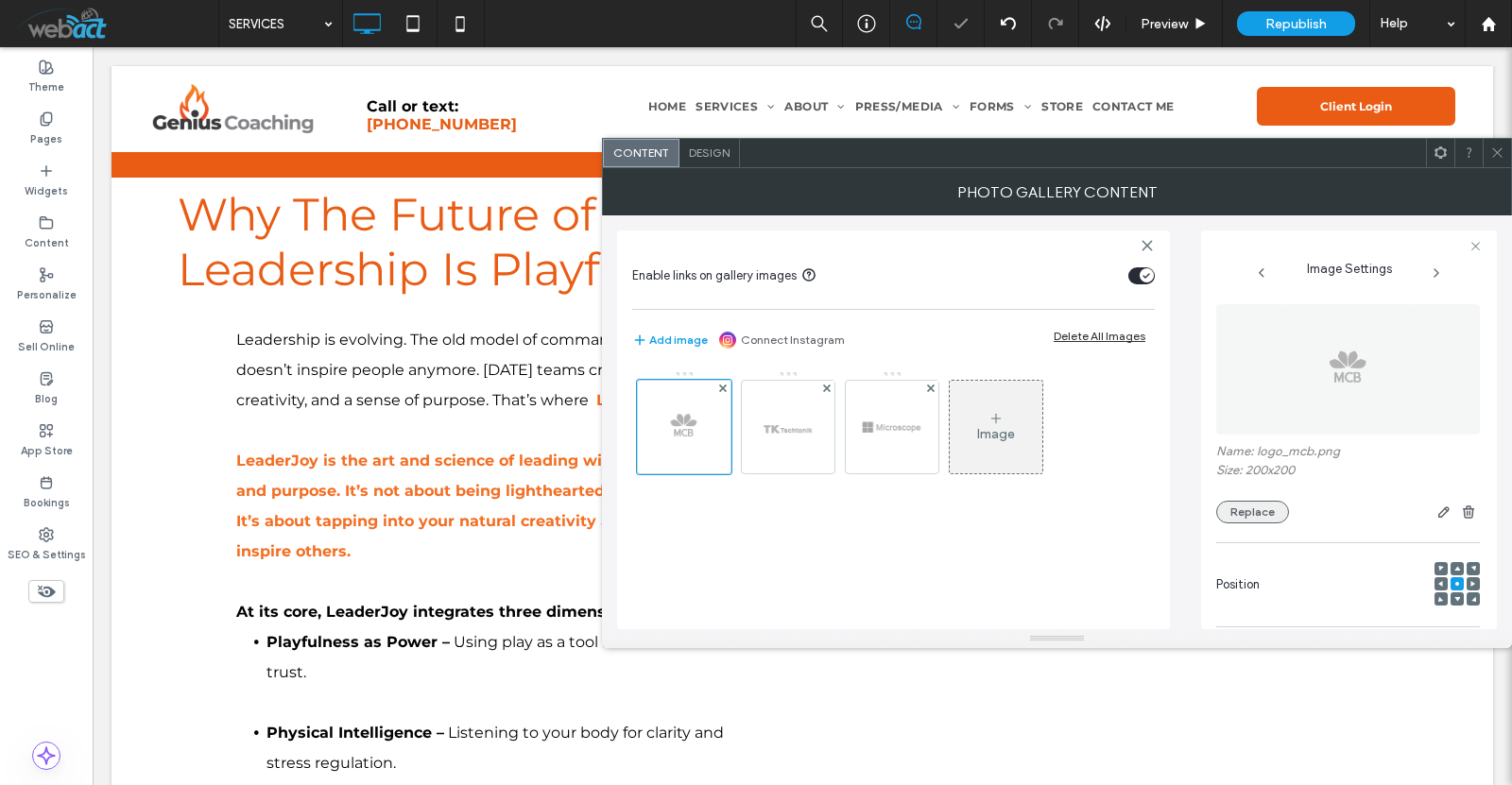
click at [1258, 521] on button "Replace" at bounding box center [1253, 512] width 73 height 23
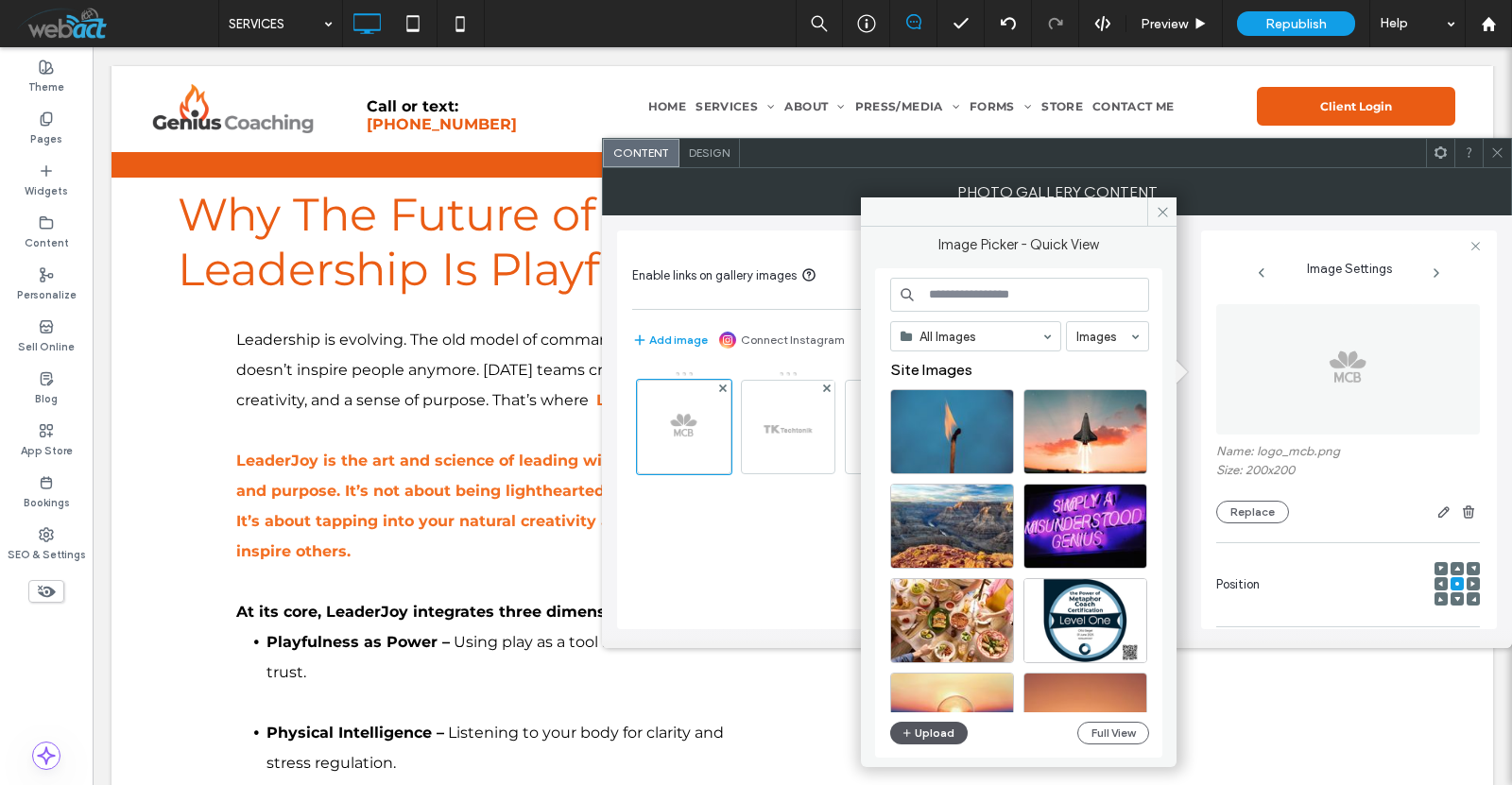
click at [924, 739] on button "Upload" at bounding box center [929, 733] width 78 height 23
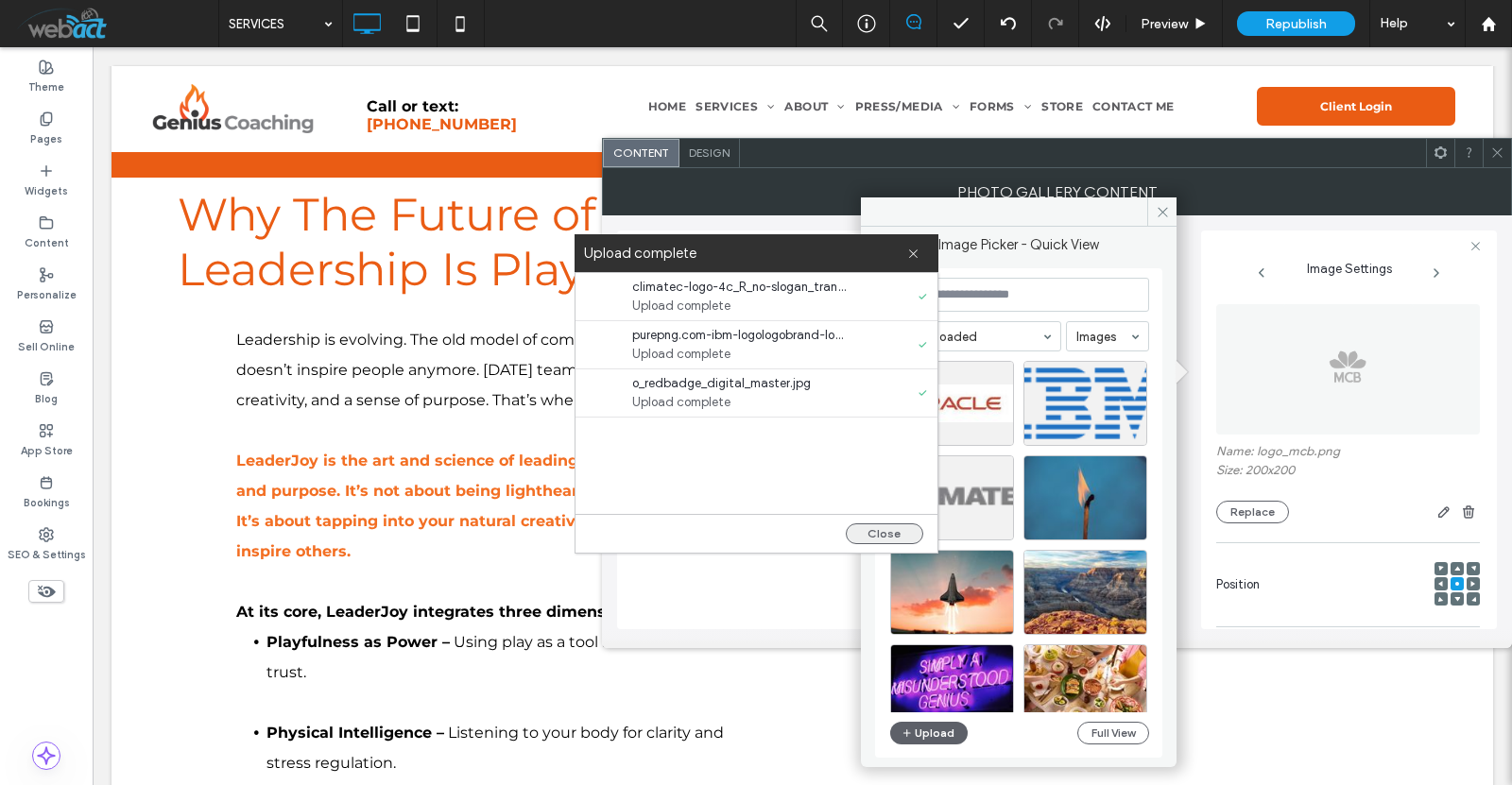
click at [864, 534] on button "Close" at bounding box center [884, 534] width 78 height 21
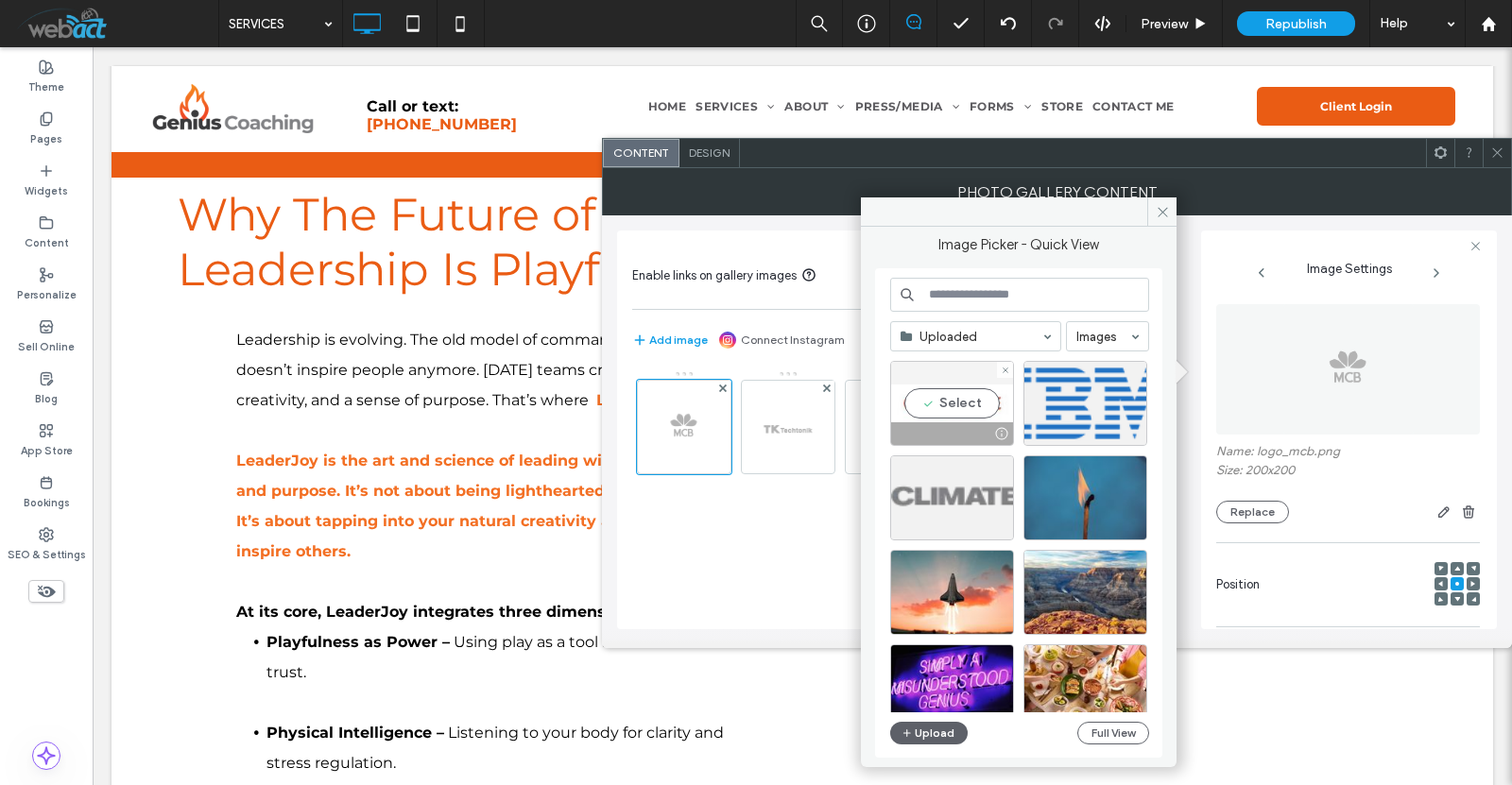
click at [953, 405] on div "Select" at bounding box center [952, 404] width 124 height 85
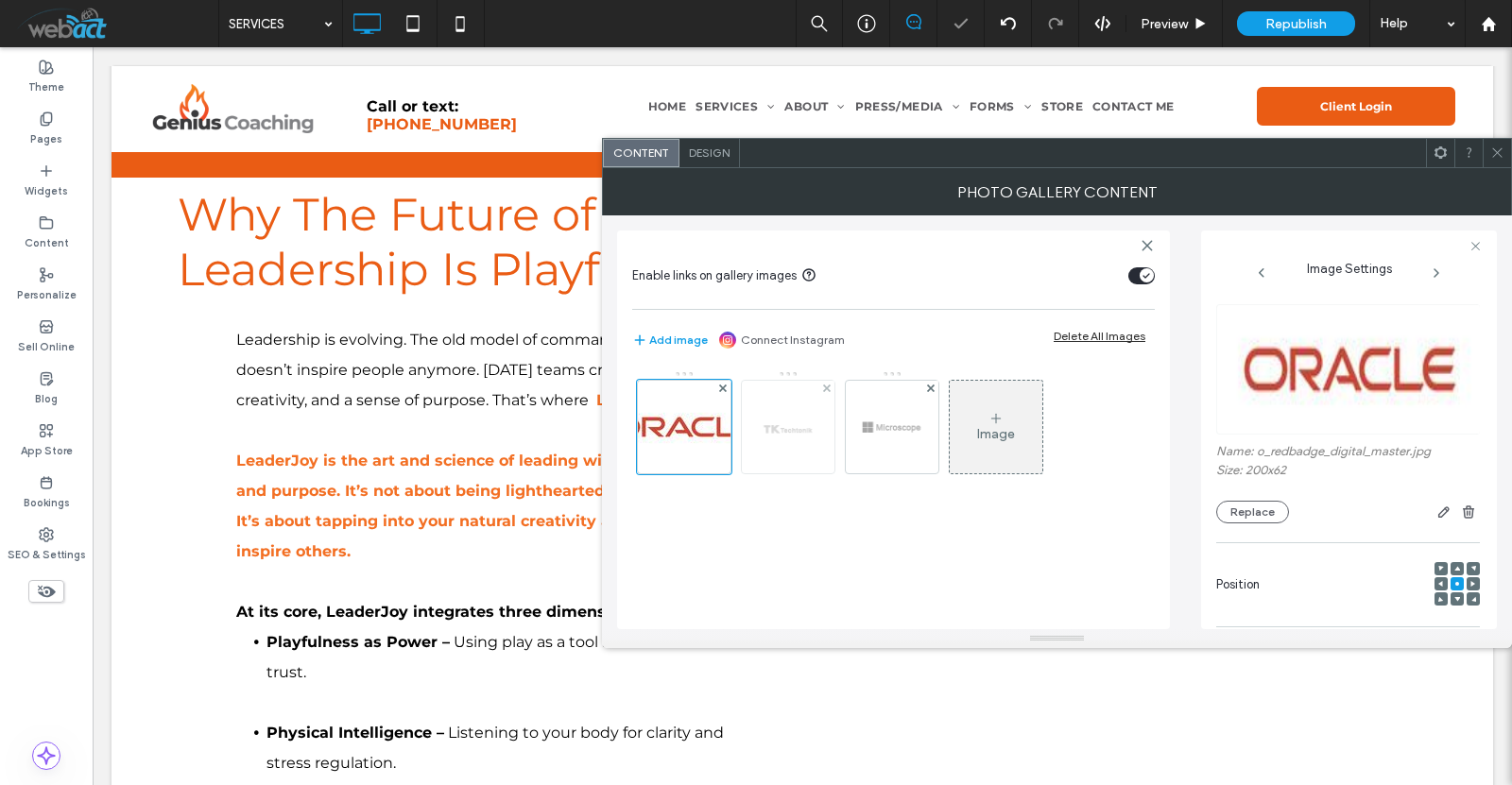
click at [783, 416] on img at bounding box center [788, 427] width 93 height 93
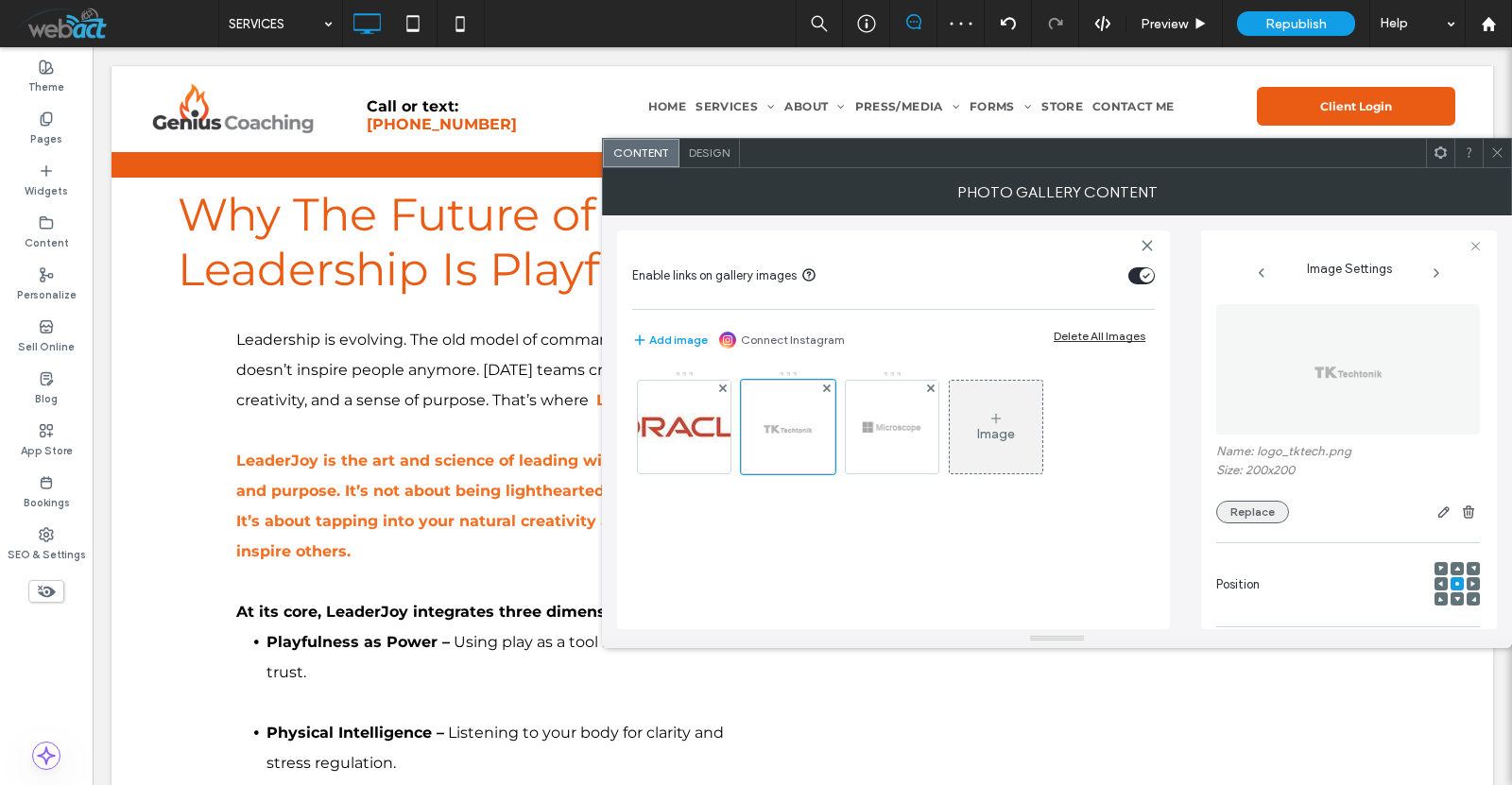
click at [1265, 505] on button "Replace" at bounding box center [1253, 512] width 73 height 23
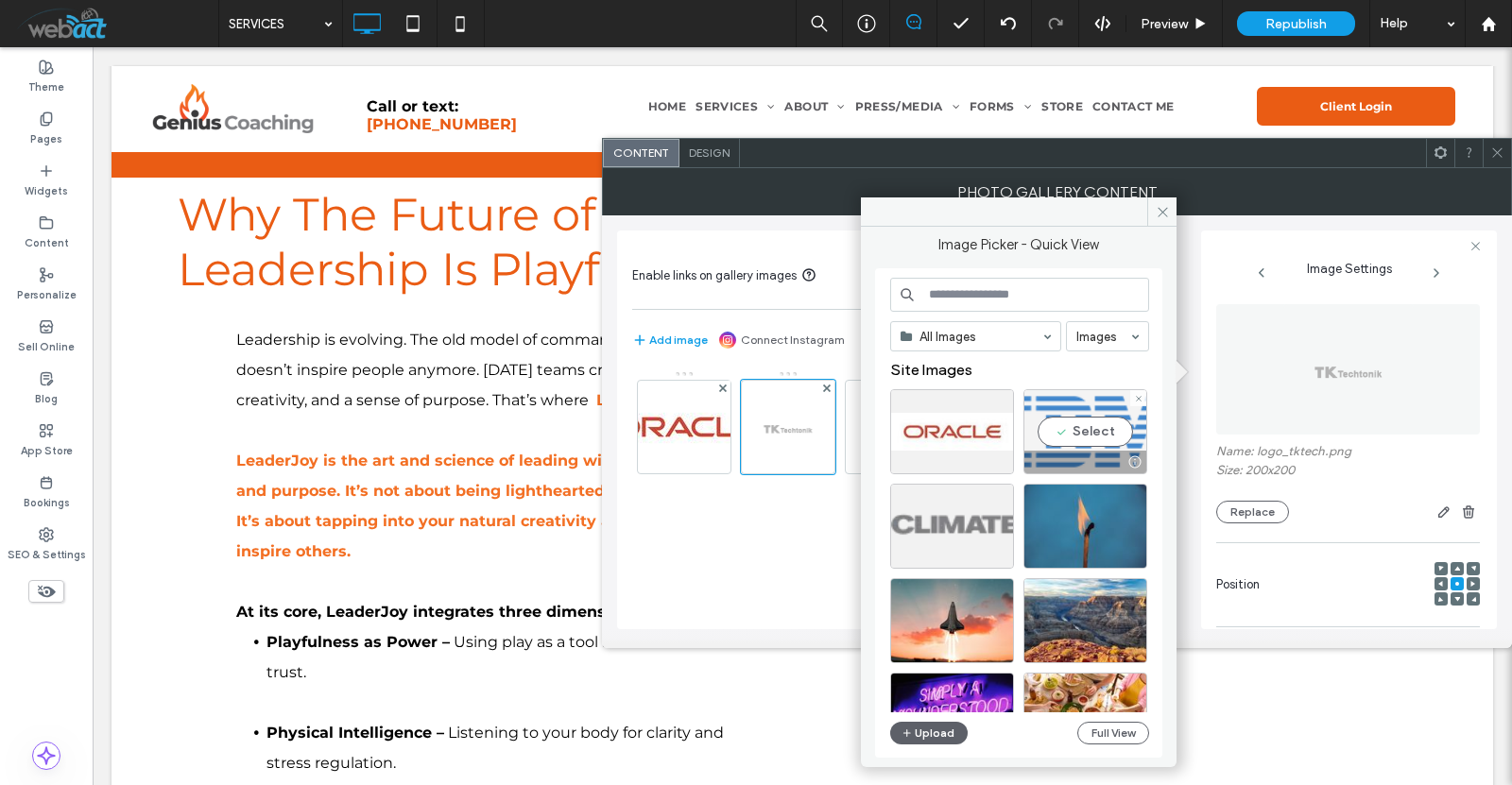
click at [1087, 436] on div "Select" at bounding box center [1085, 431] width 124 height 85
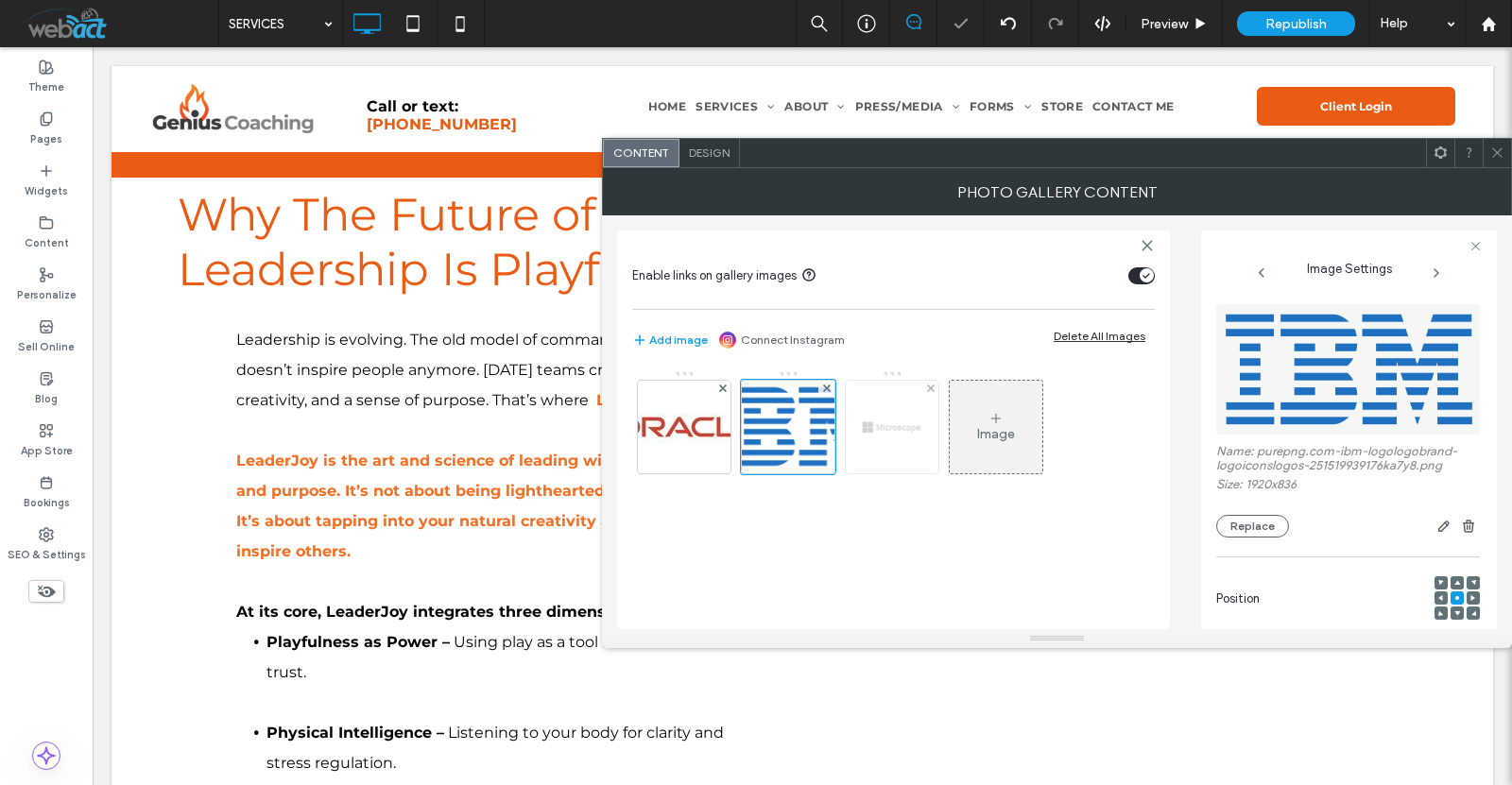
click at [903, 443] on img at bounding box center [892, 427] width 93 height 93
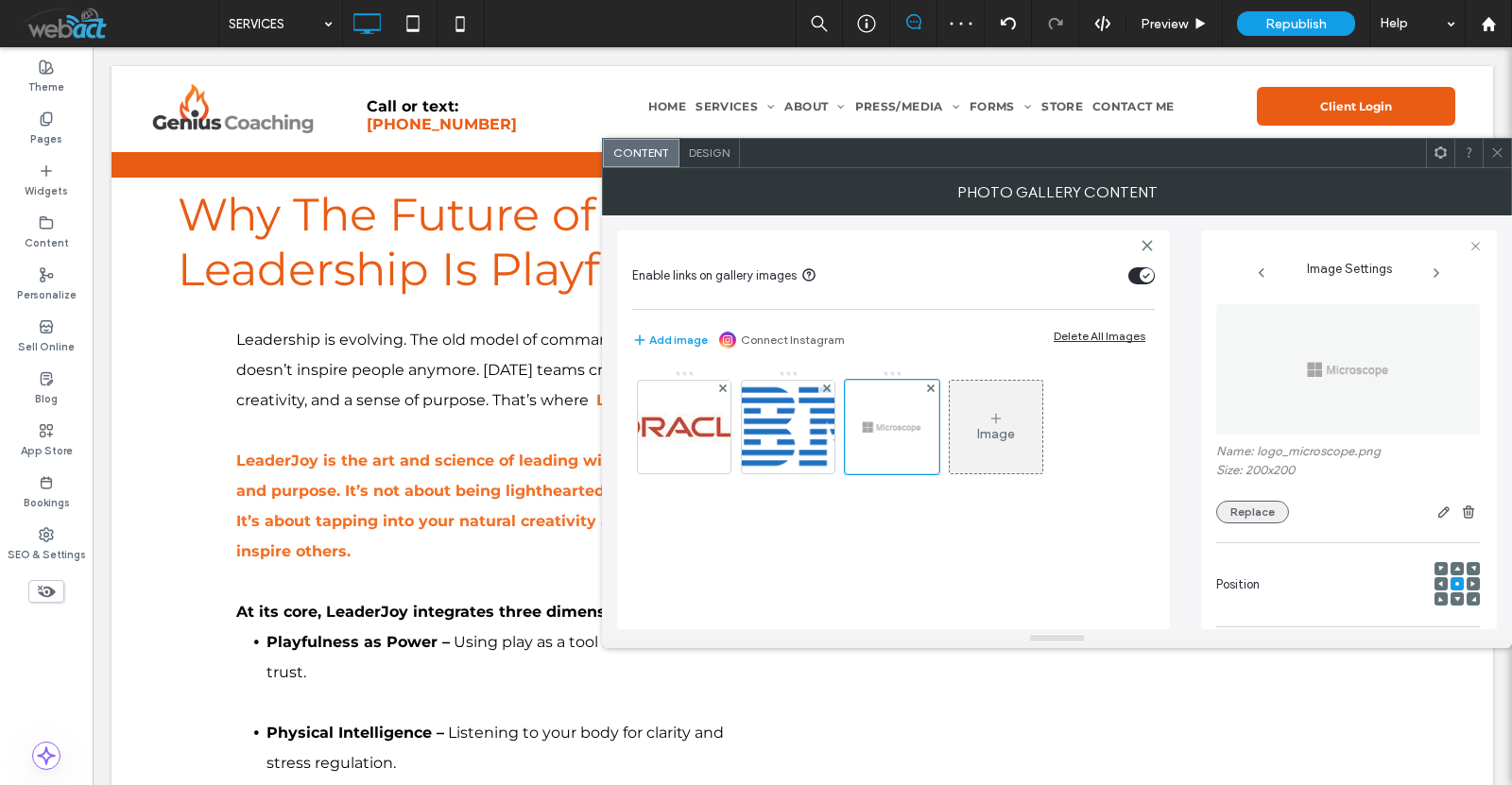
click at [1272, 513] on button "Replace" at bounding box center [1253, 512] width 73 height 23
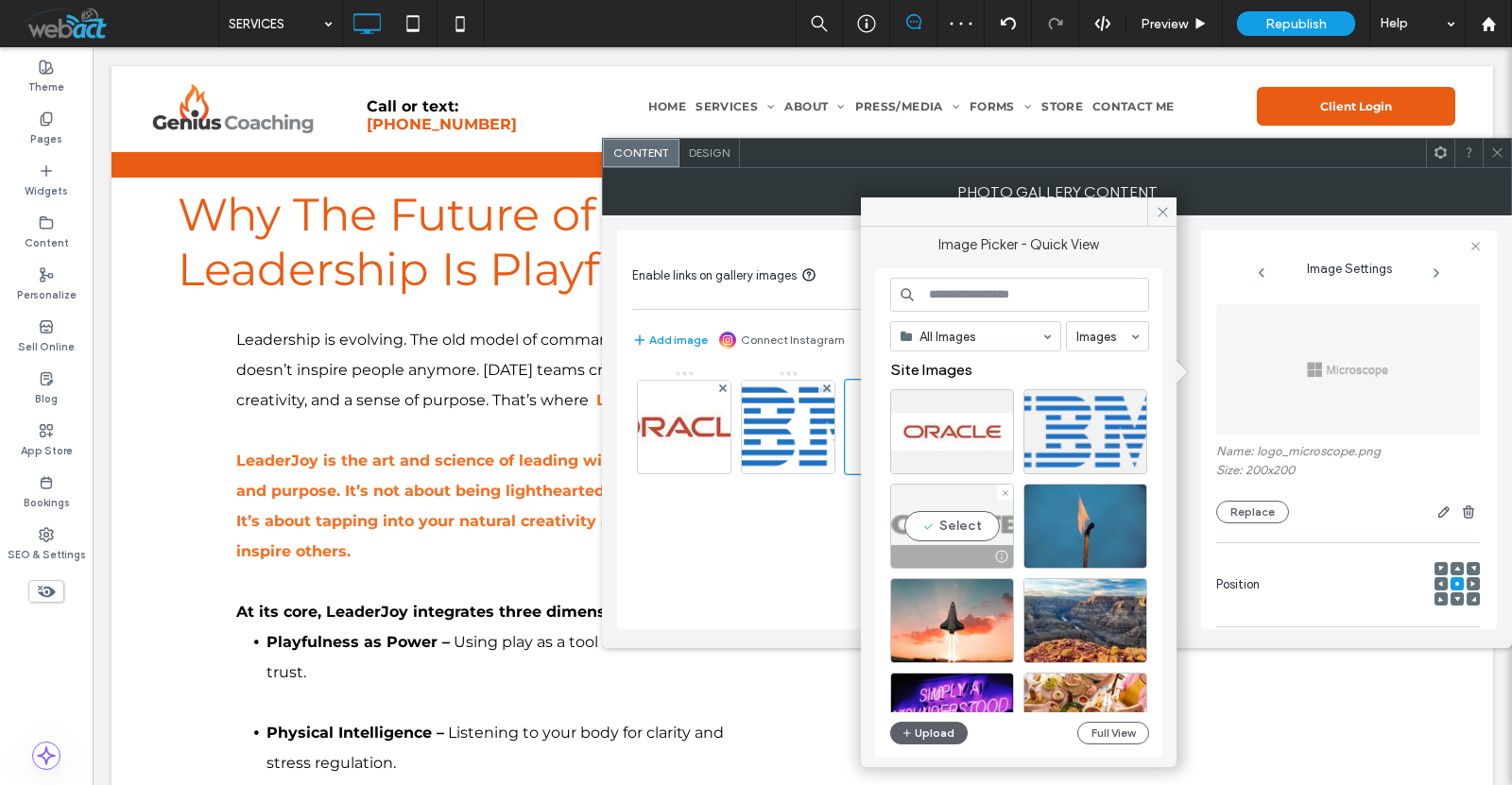
click at [938, 520] on div "Select" at bounding box center [952, 526] width 124 height 85
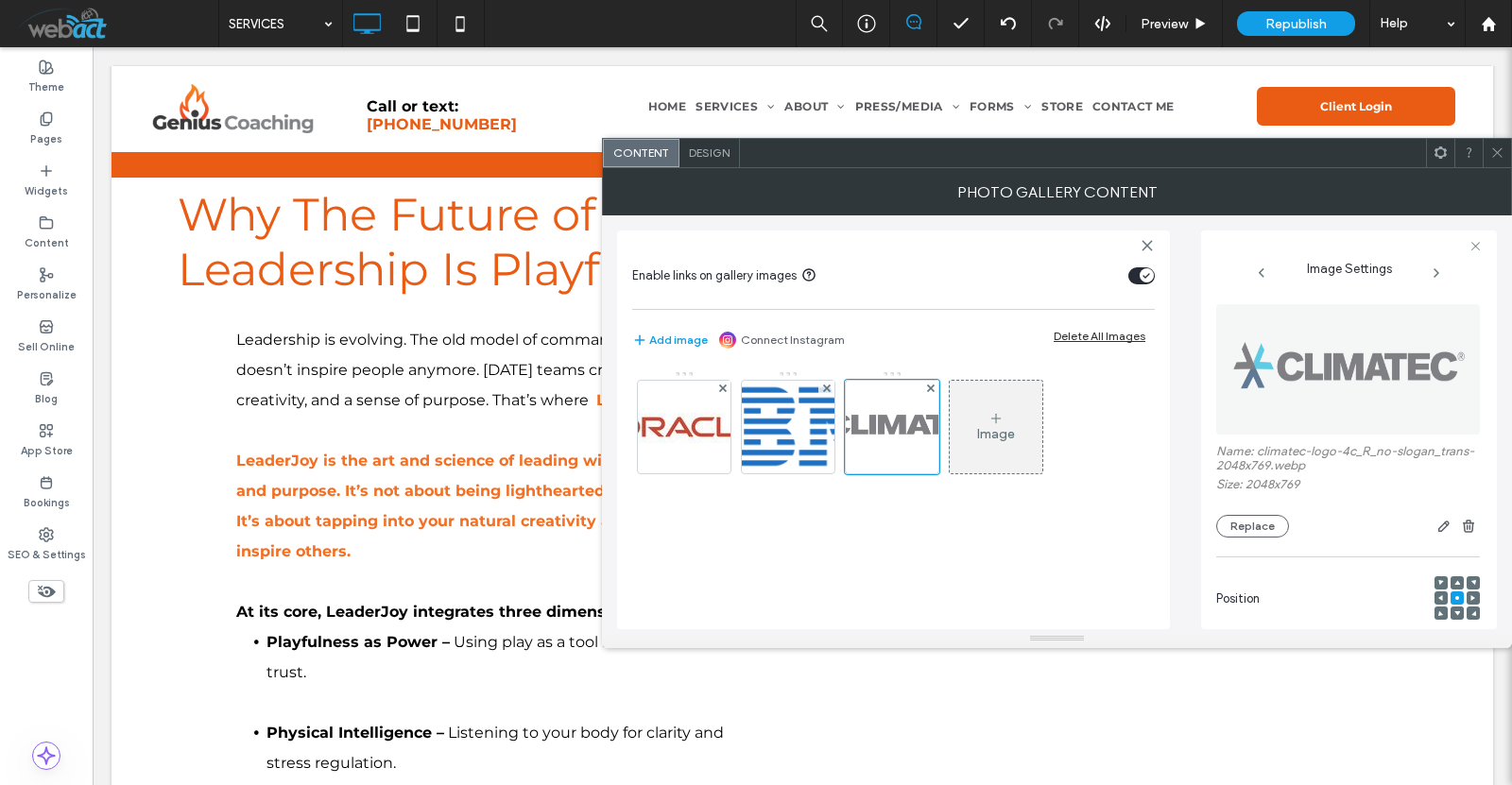
click at [1136, 275] on div "toggle" at bounding box center [1142, 276] width 27 height 17
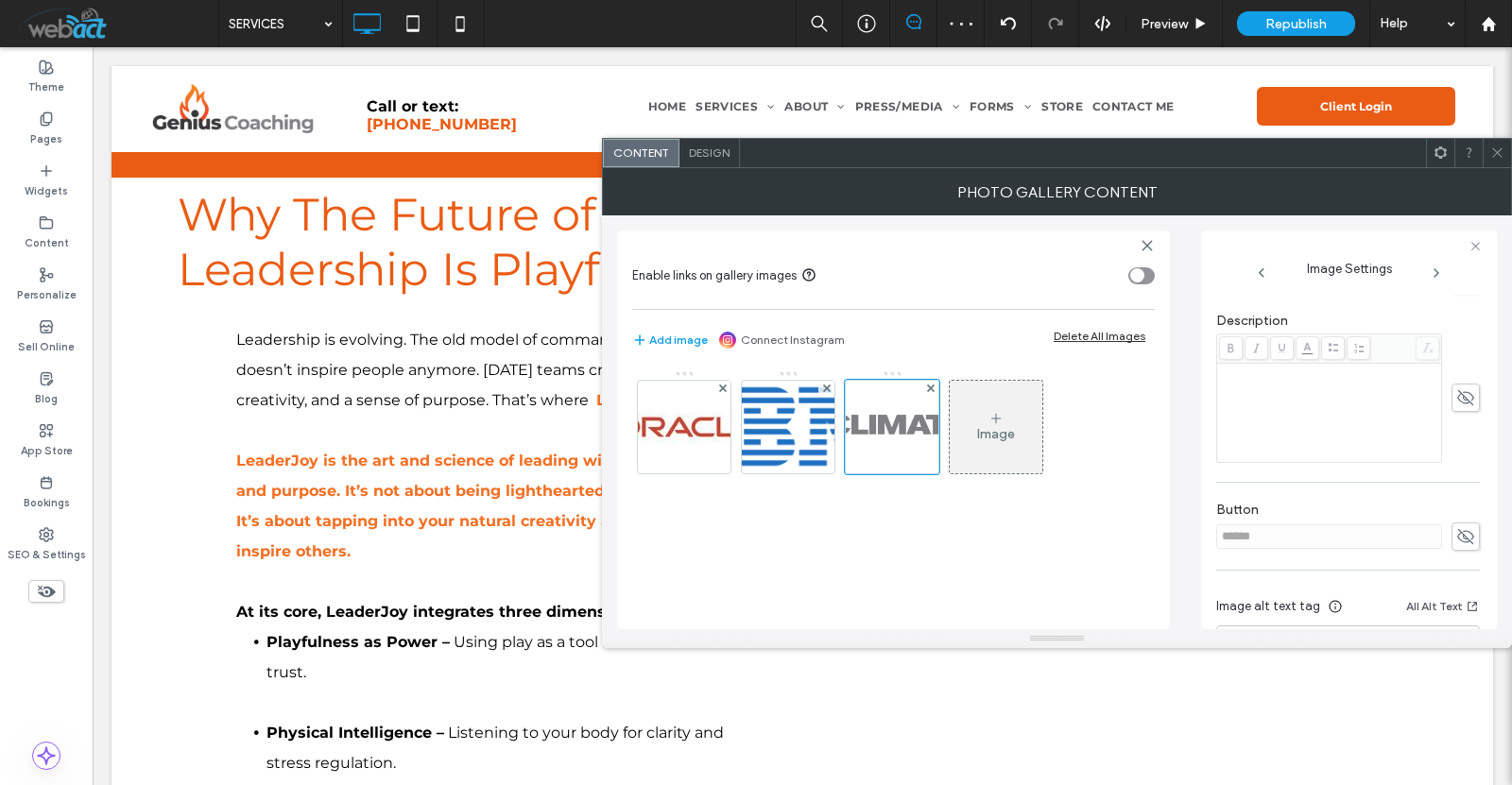
scroll to position [493, 0]
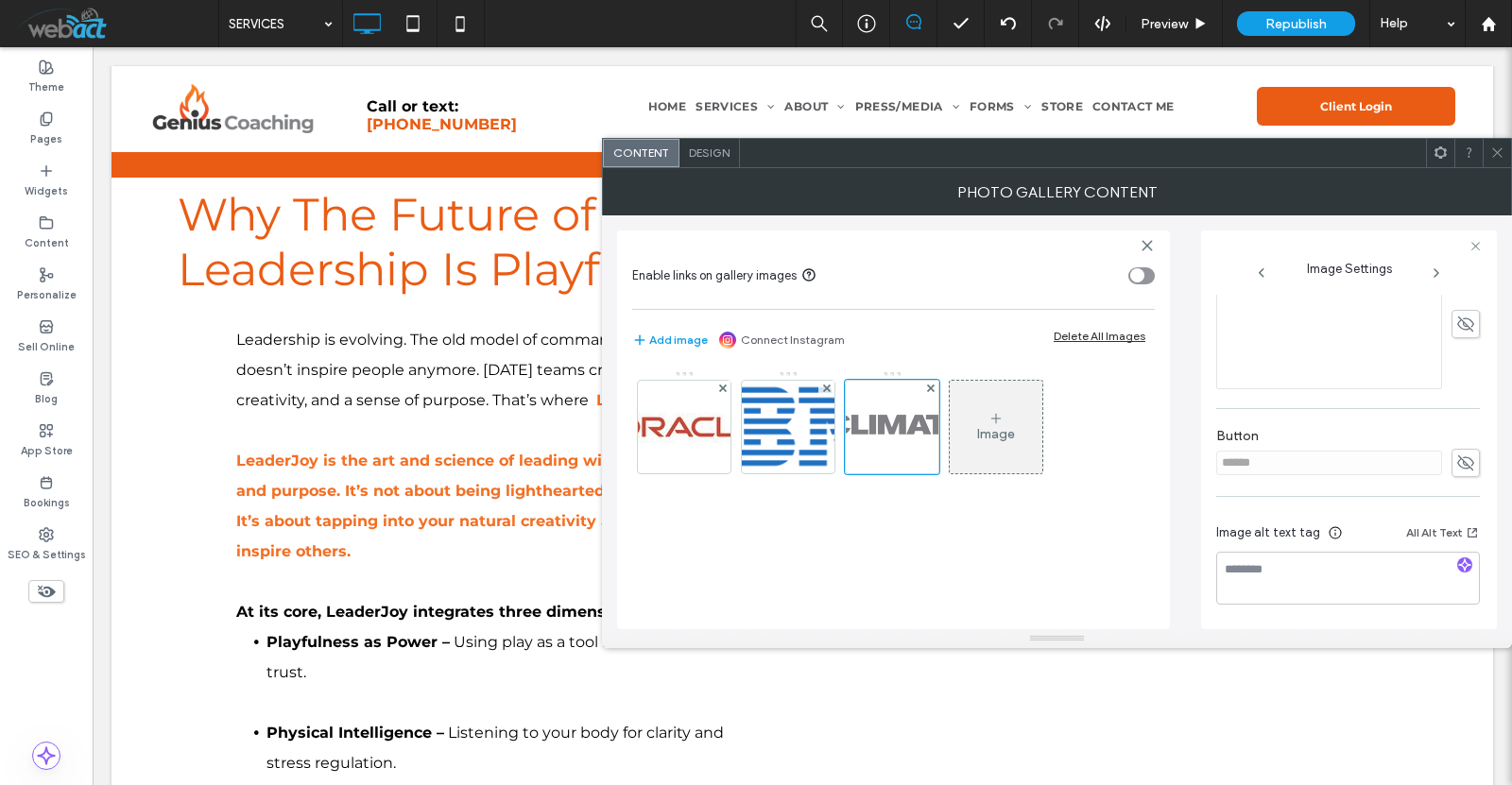
click at [708, 150] on span "Design" at bounding box center [709, 152] width 40 height 14
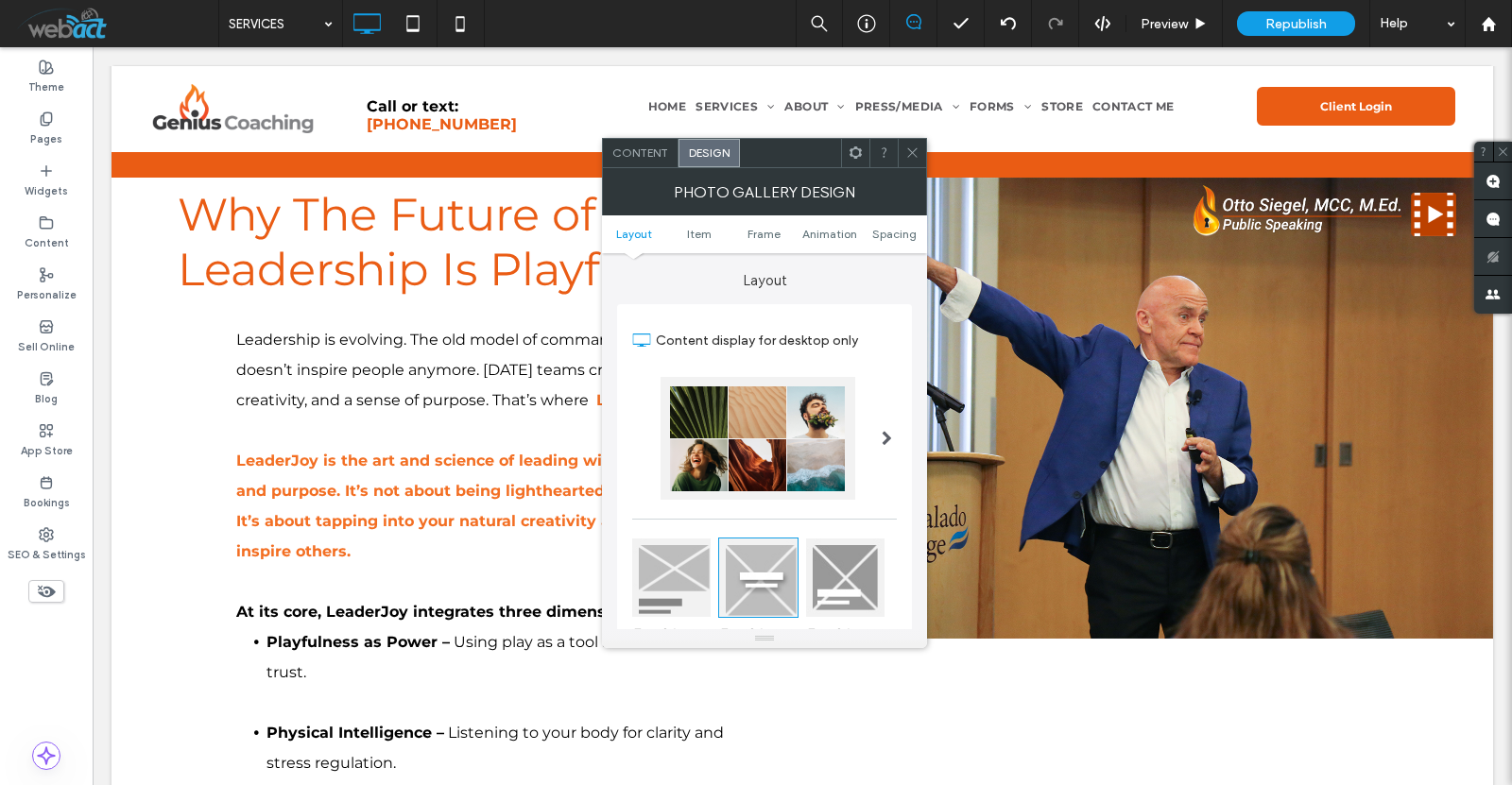
click at [883, 429] on span at bounding box center [887, 438] width 11 height 123
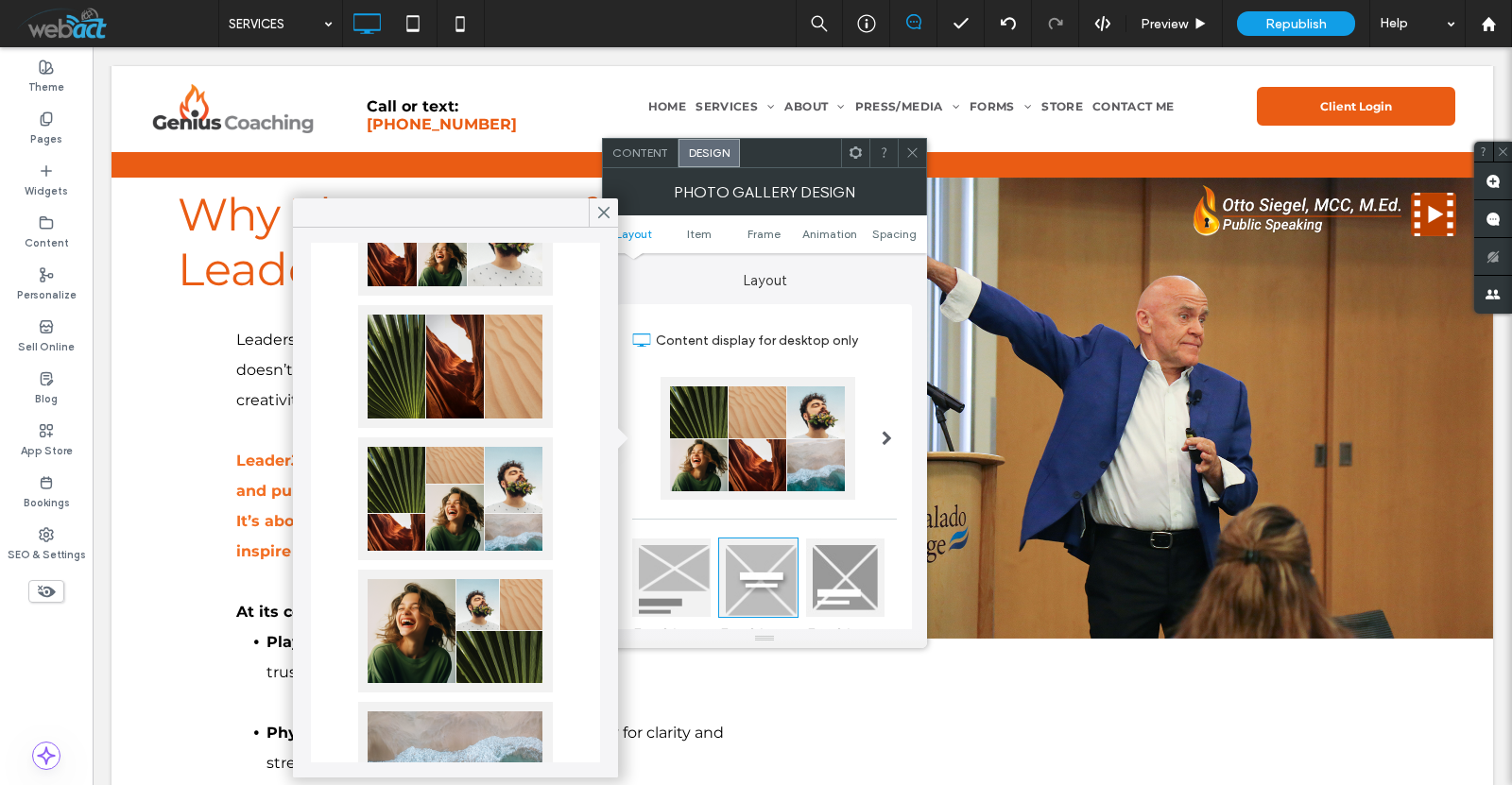
scroll to position [189, 0]
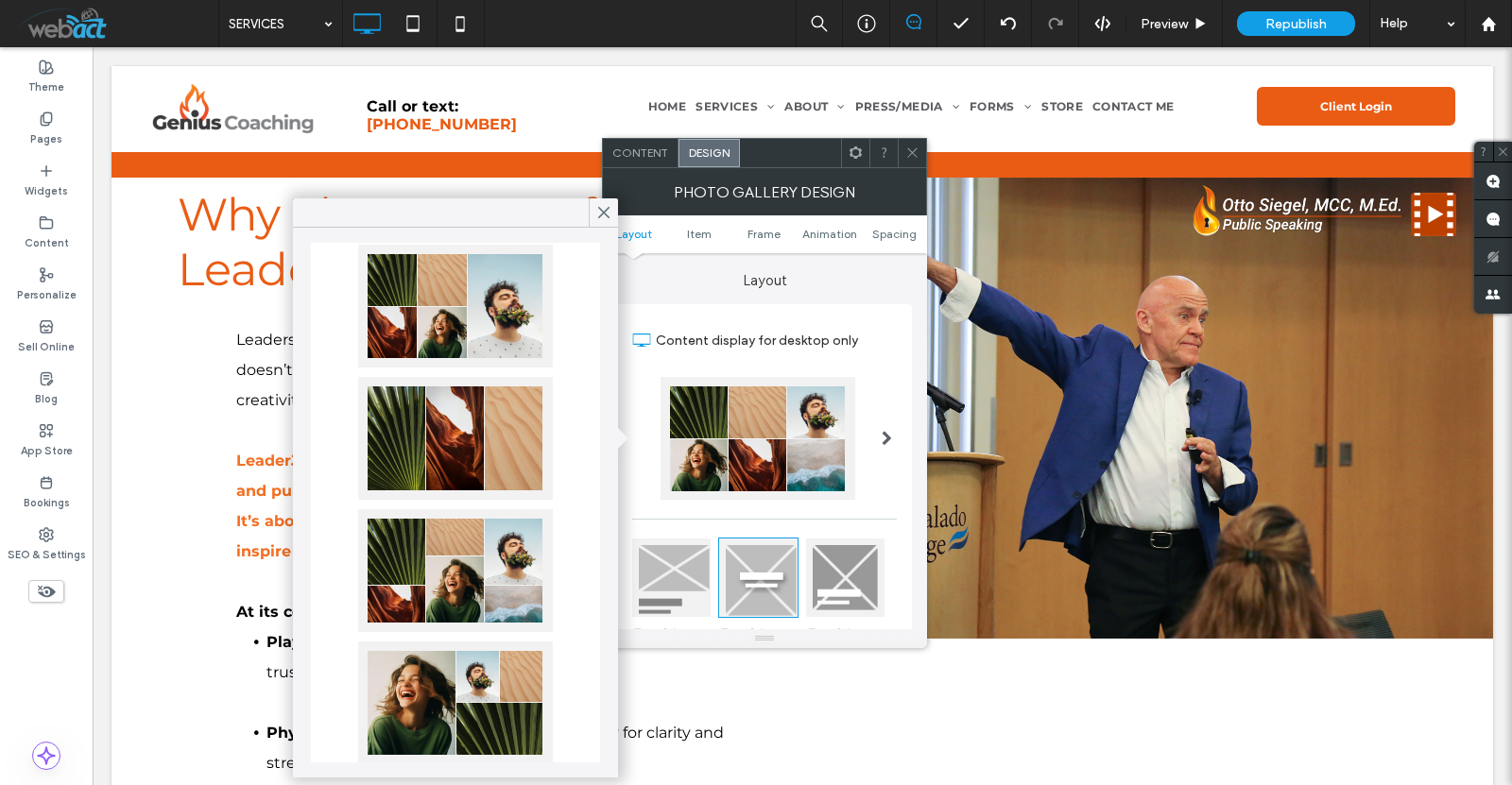
click at [460, 405] on div at bounding box center [455, 438] width 195 height 123
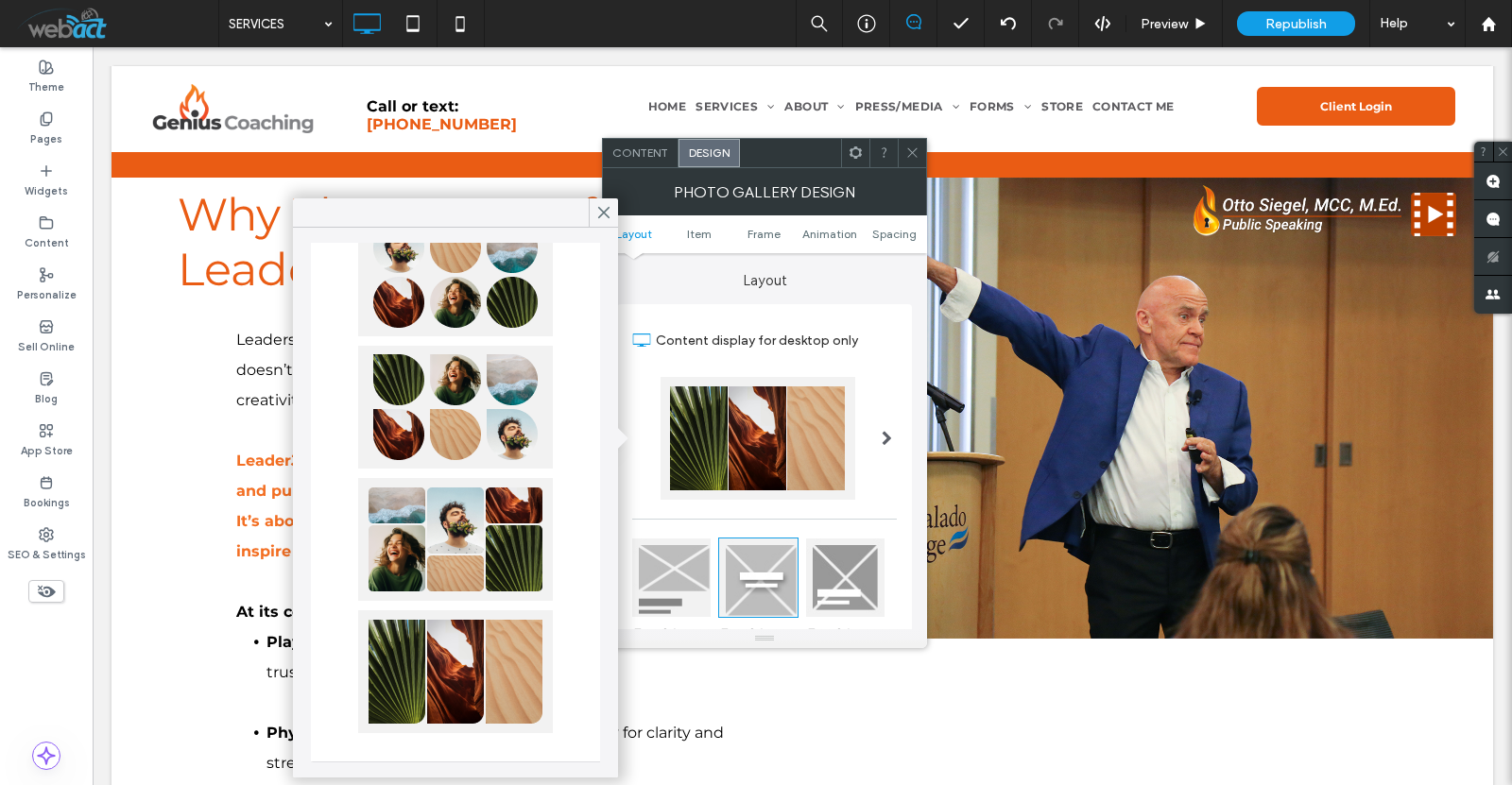
scroll to position [886, 0]
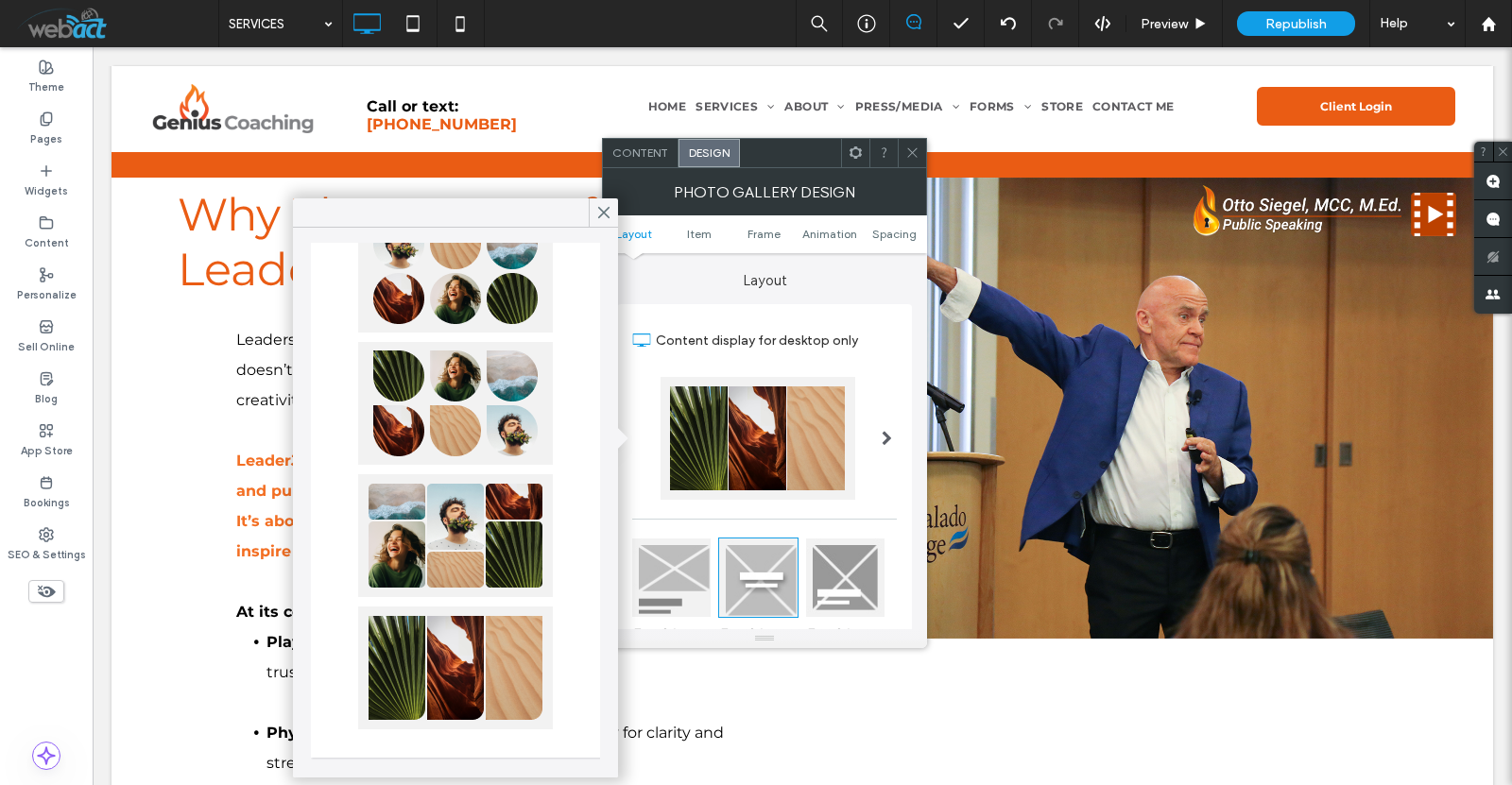
click at [430, 643] on div at bounding box center [455, 668] width 195 height 123
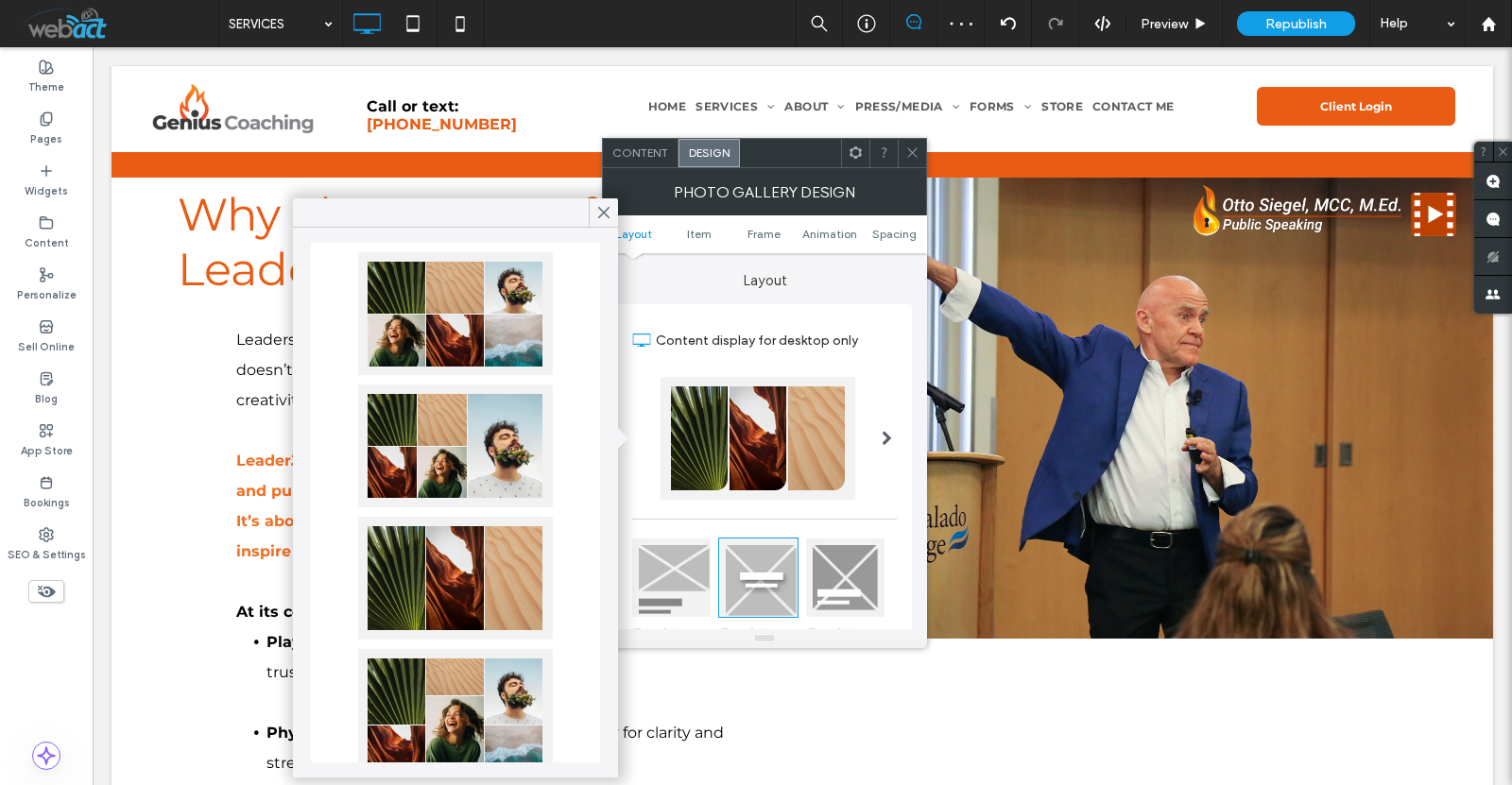
scroll to position [0, 0]
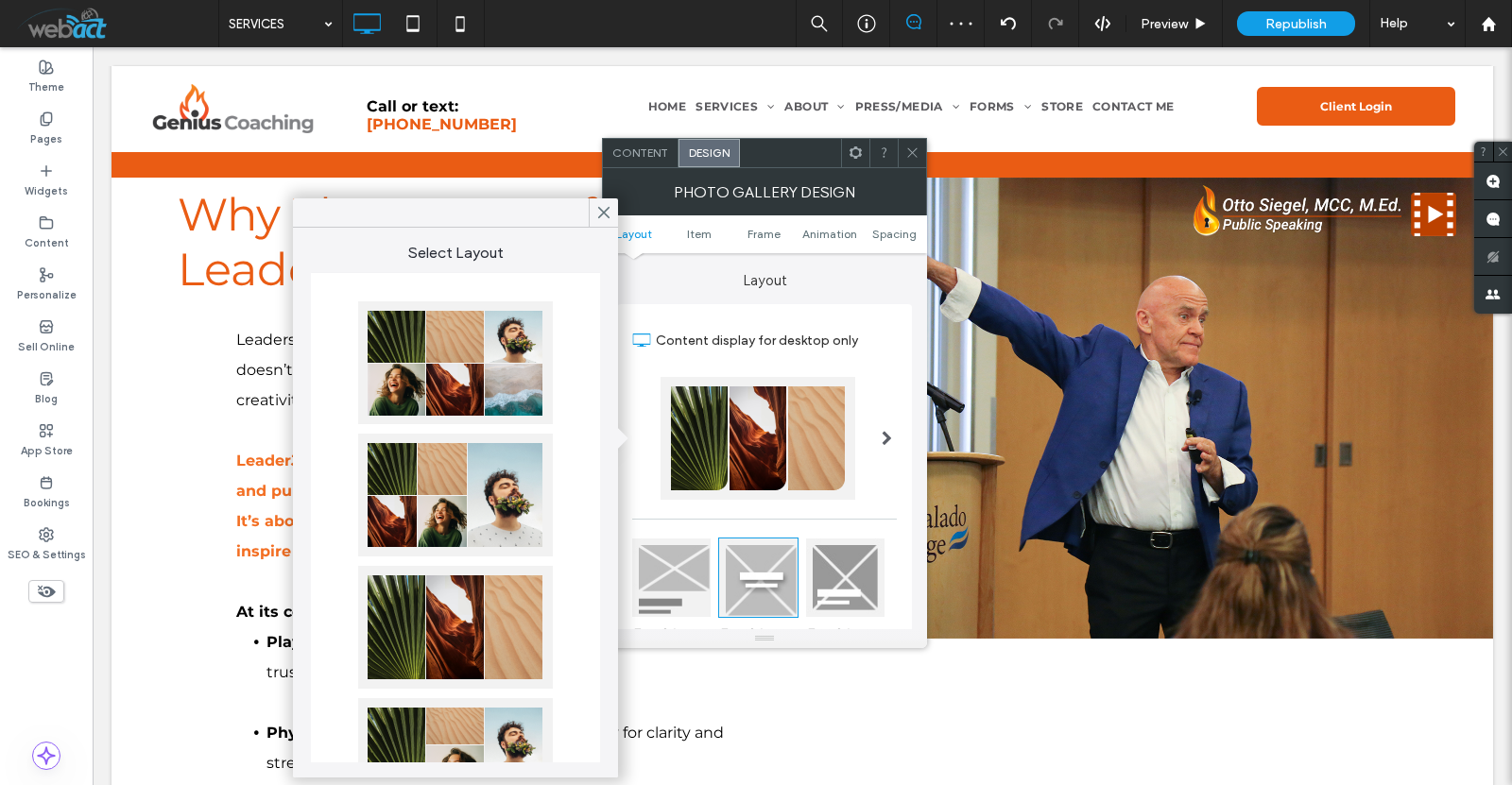
click at [446, 353] on div at bounding box center [455, 362] width 195 height 123
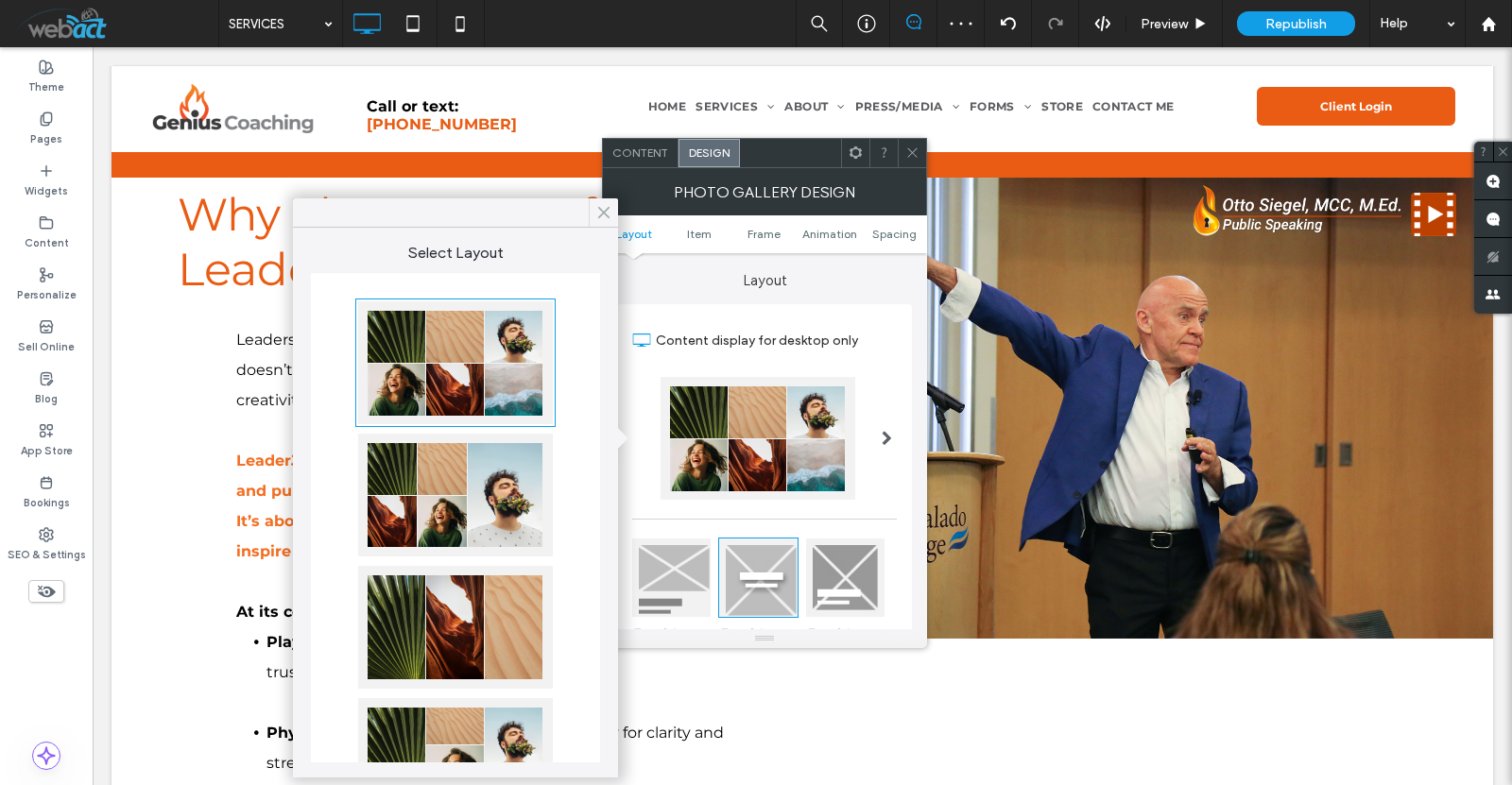
click at [600, 199] on span at bounding box center [604, 213] width 17 height 29
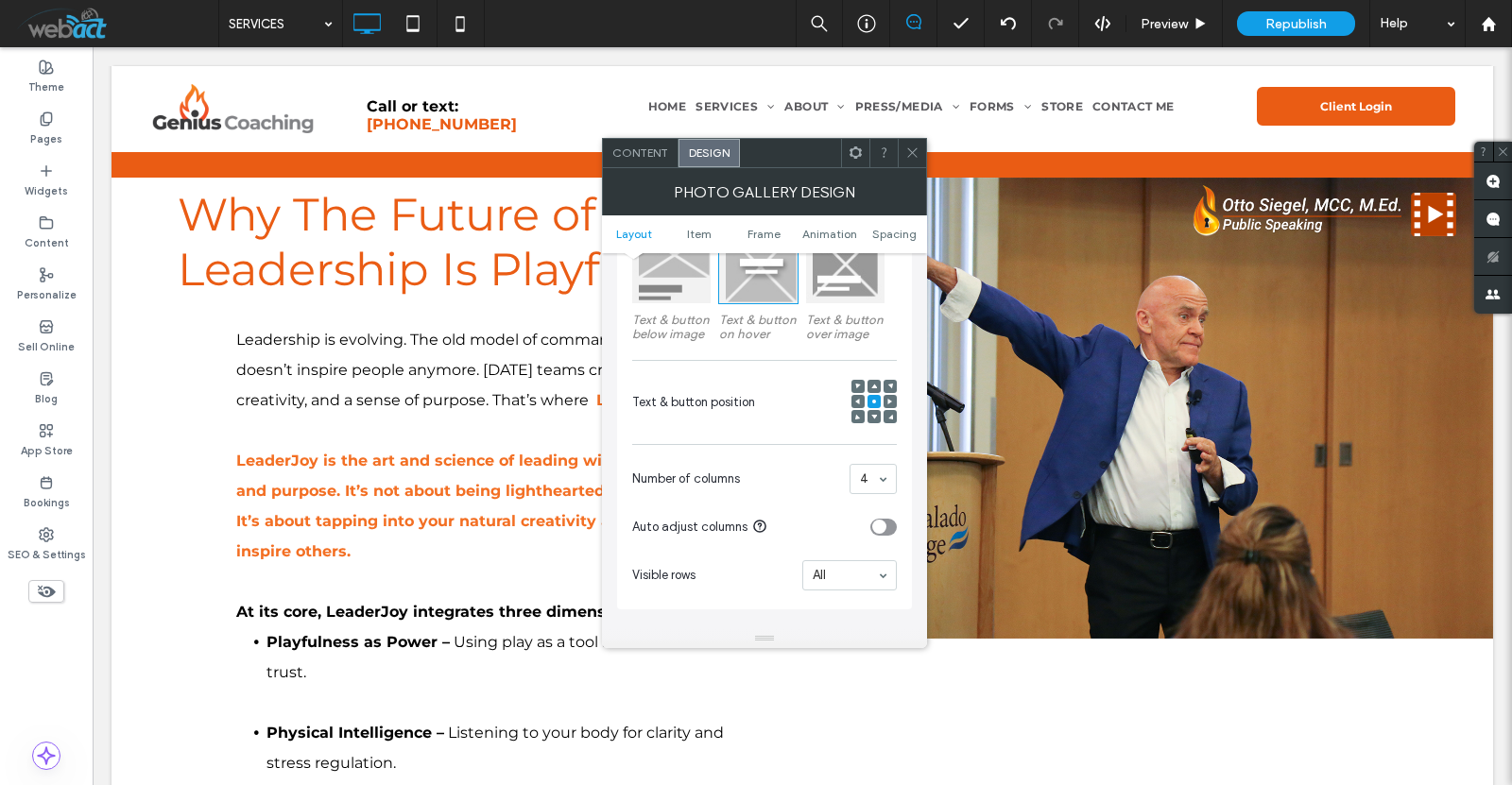
scroll to position [314, 0]
click at [887, 521] on div "toggle" at bounding box center [884, 526] width 27 height 17
click at [887, 521] on div "toggle" at bounding box center [889, 525] width 14 height 14
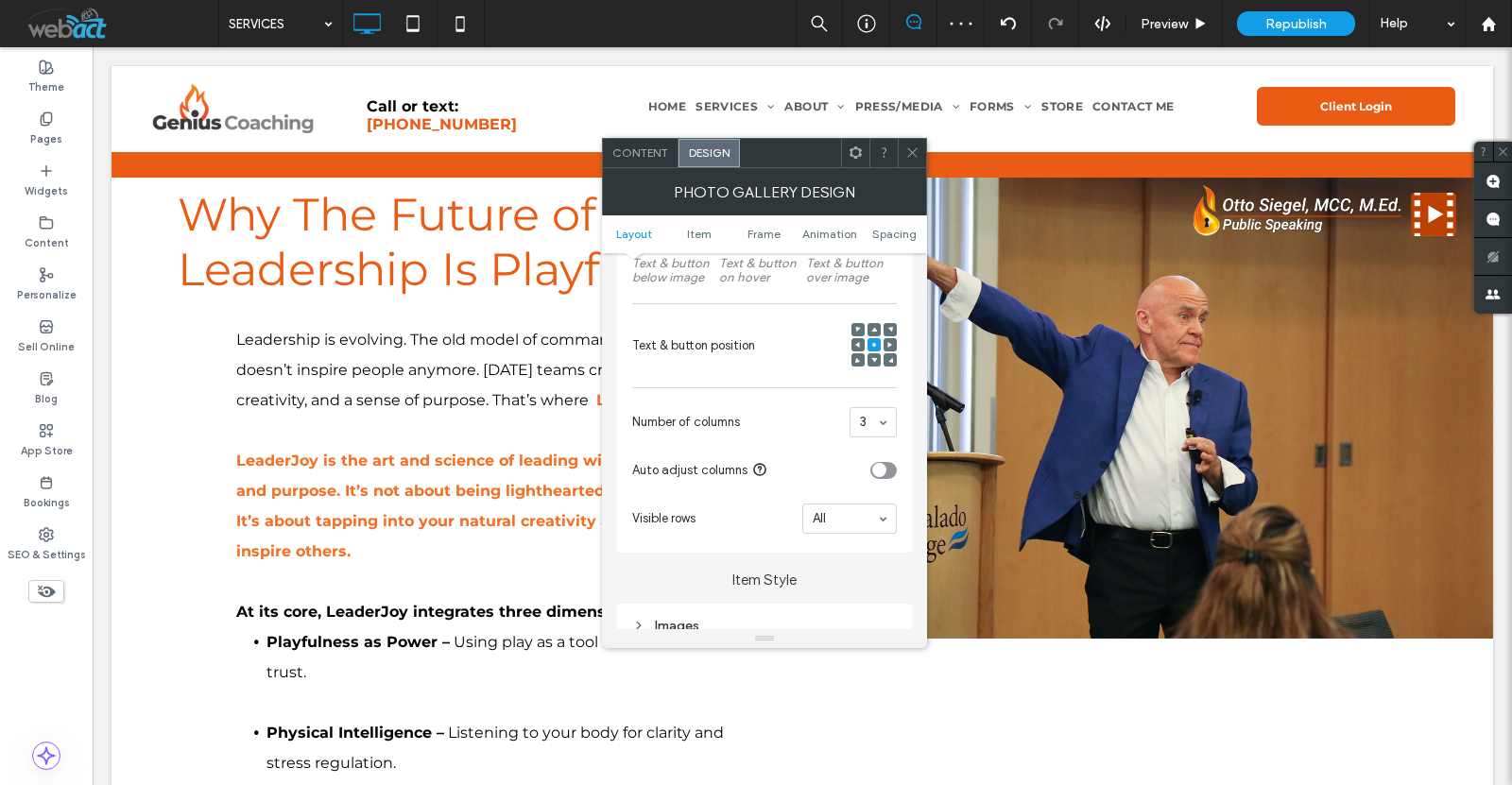
scroll to position [503, 0]
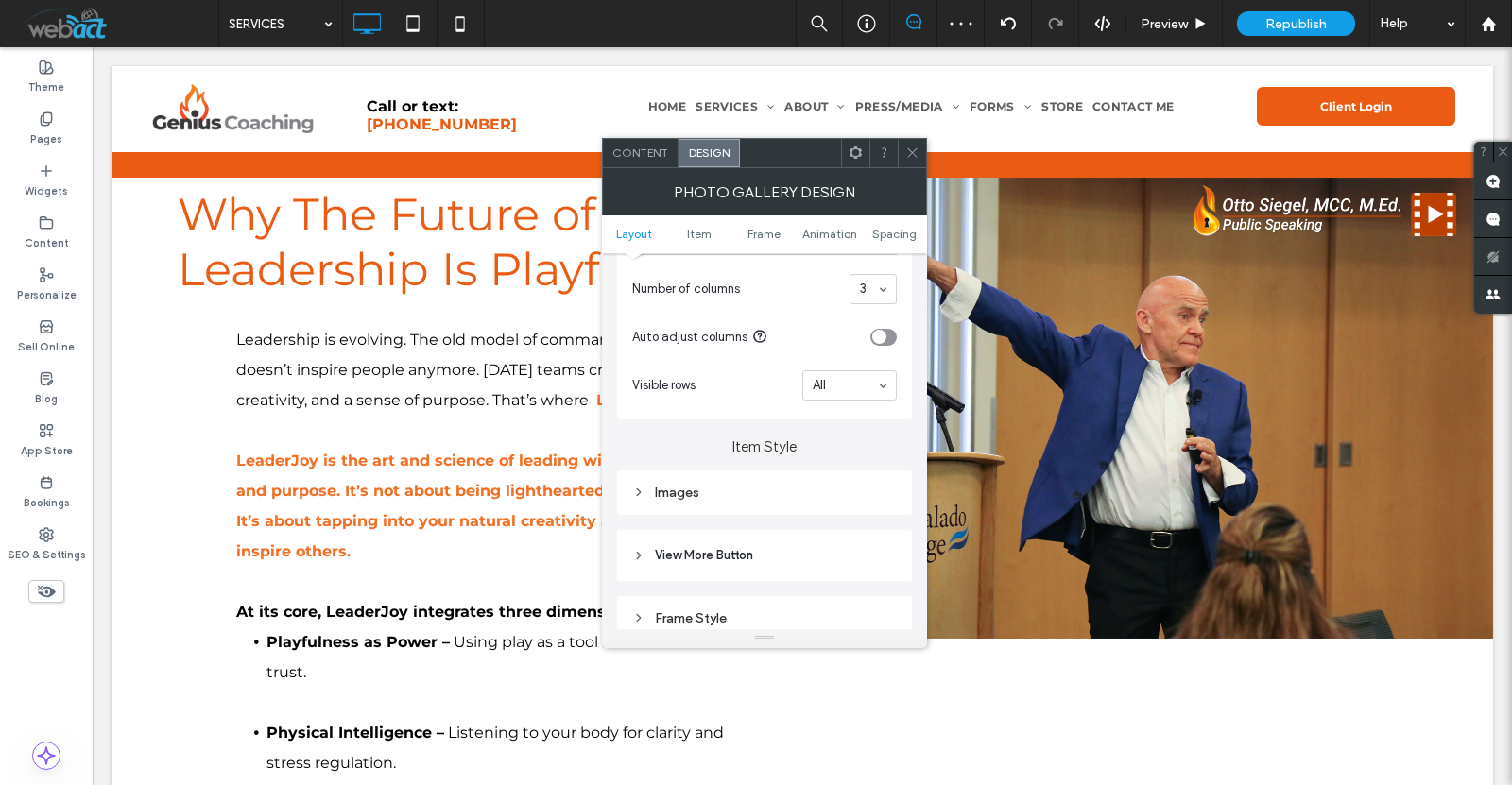
click at [733, 505] on div "Images" at bounding box center [764, 493] width 265 height 26
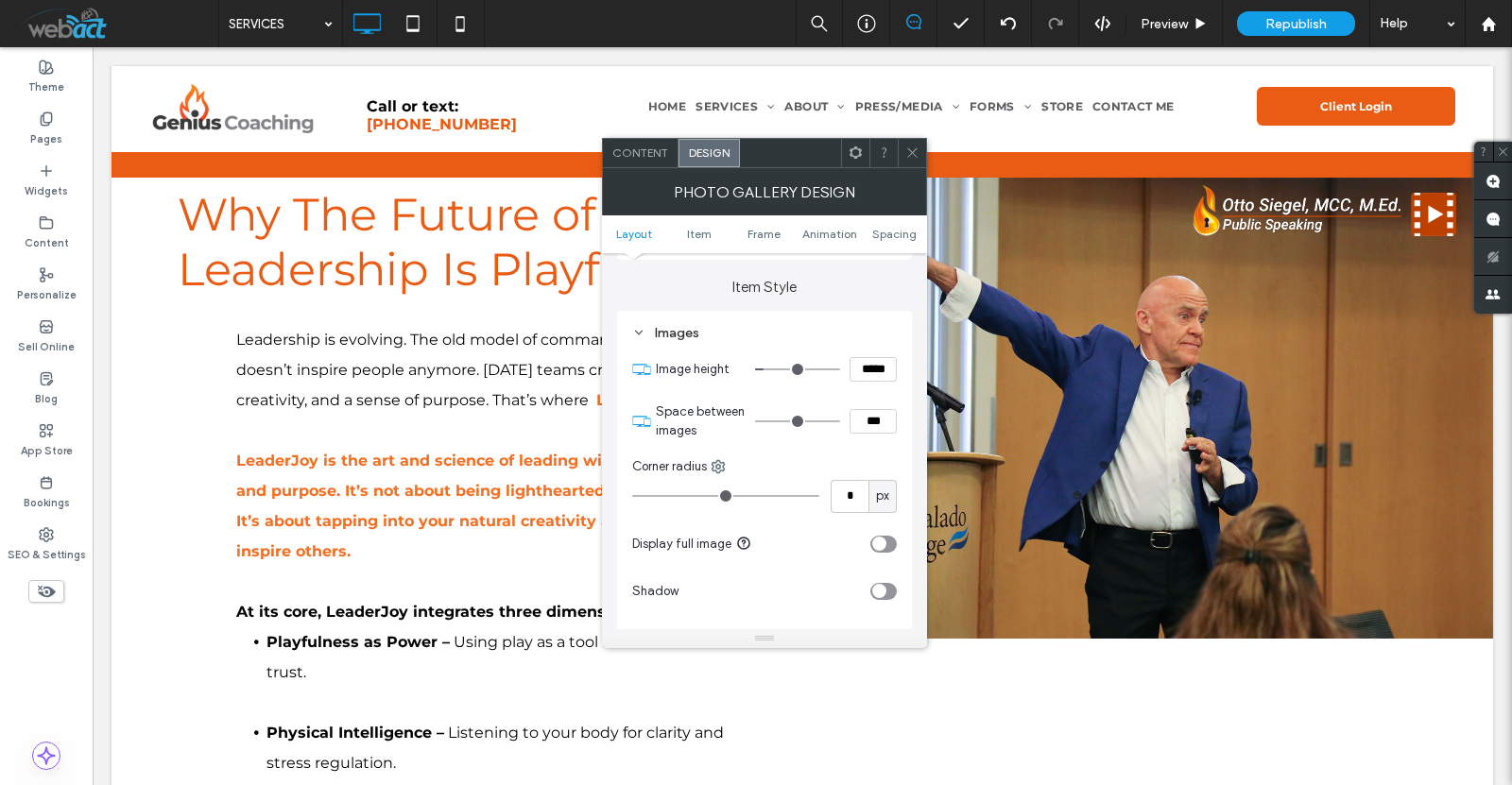
scroll to position [756, 0]
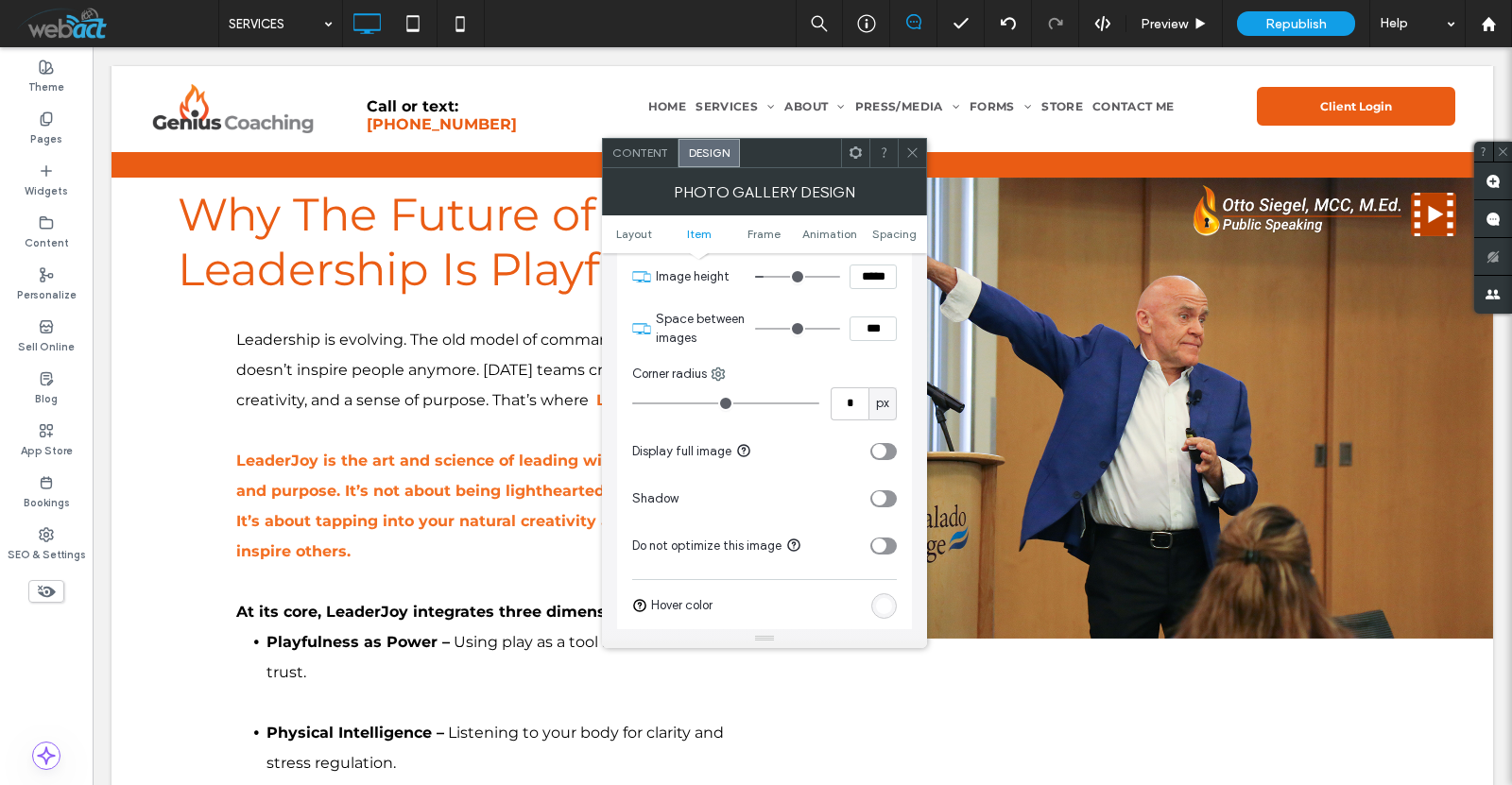
click at [887, 458] on div "toggle" at bounding box center [884, 451] width 27 height 17
click at [920, 156] on div at bounding box center [913, 153] width 29 height 29
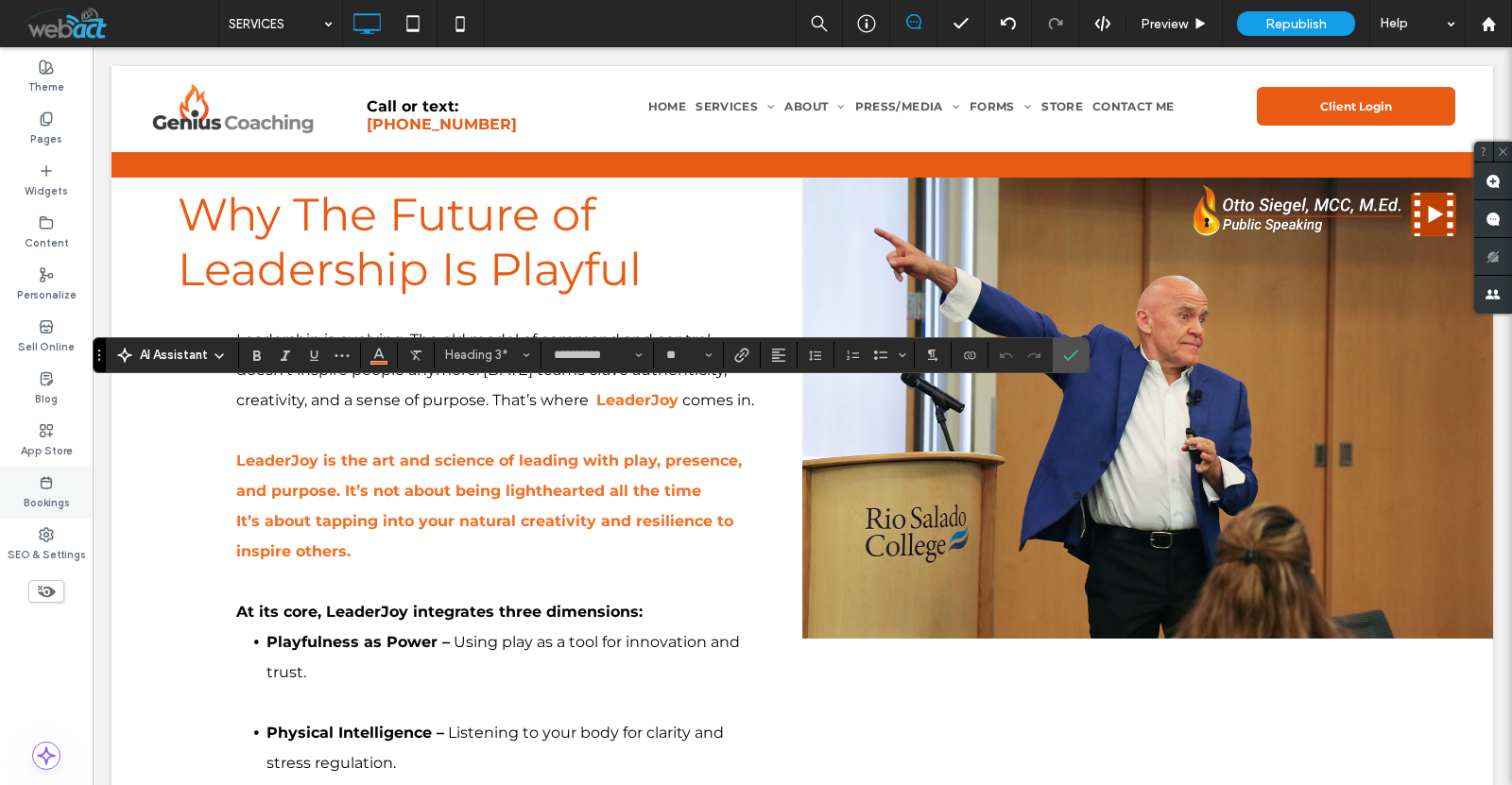
type input "**"
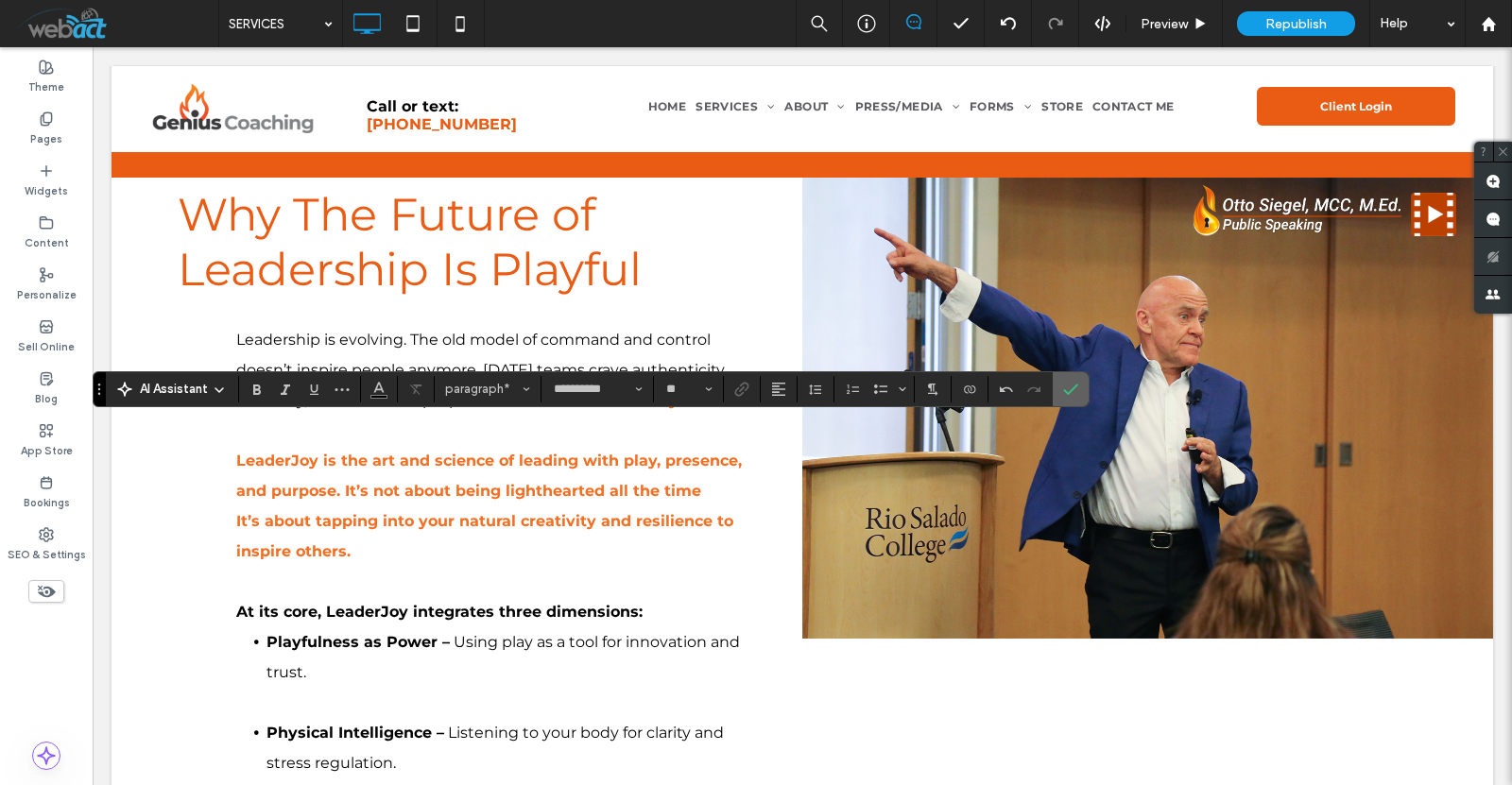
click at [1084, 389] on label "Confirm" at bounding box center [1071, 388] width 29 height 34
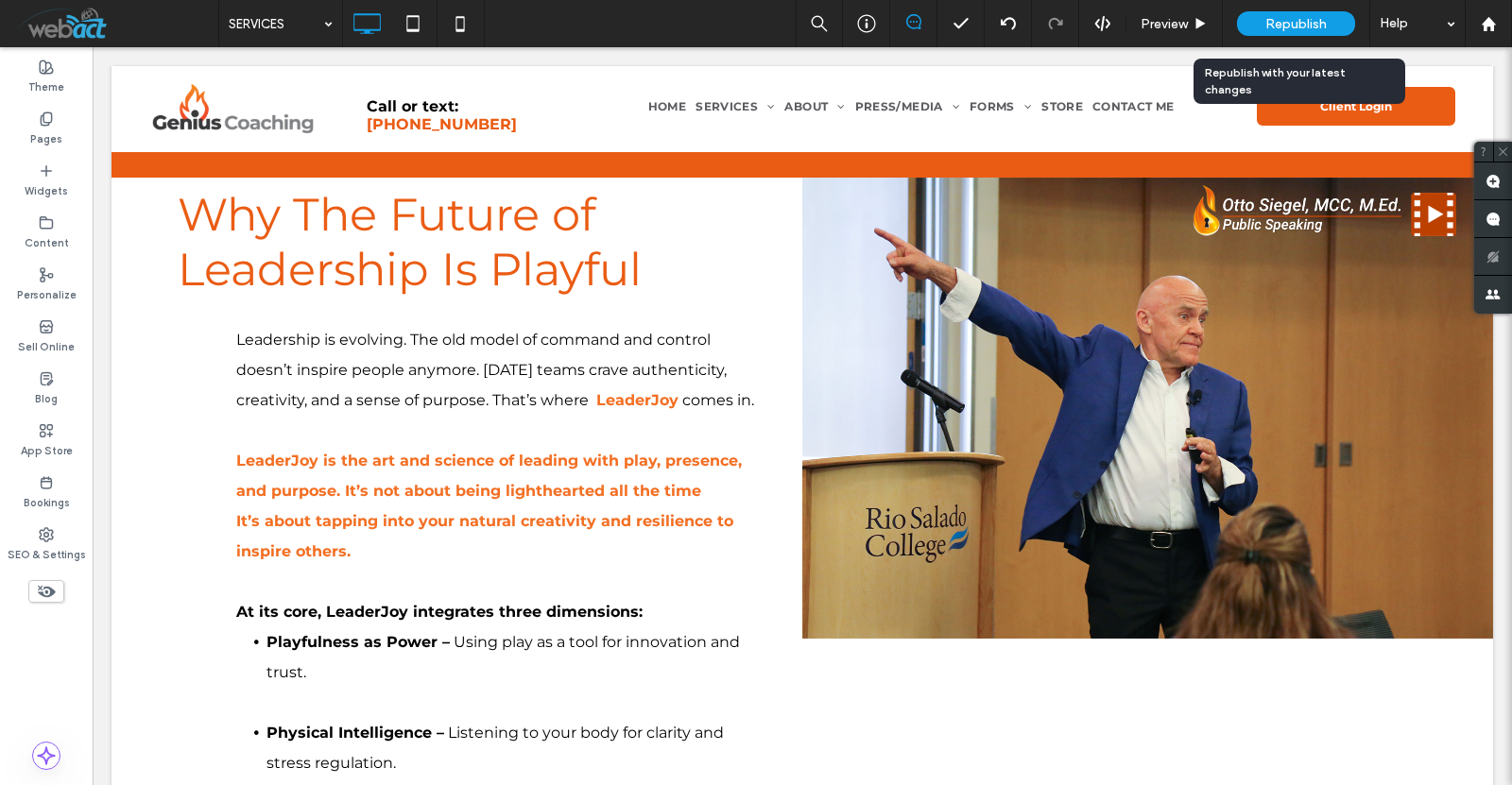
click at [1301, 23] on span "Republish" at bounding box center [1296, 24] width 61 height 16
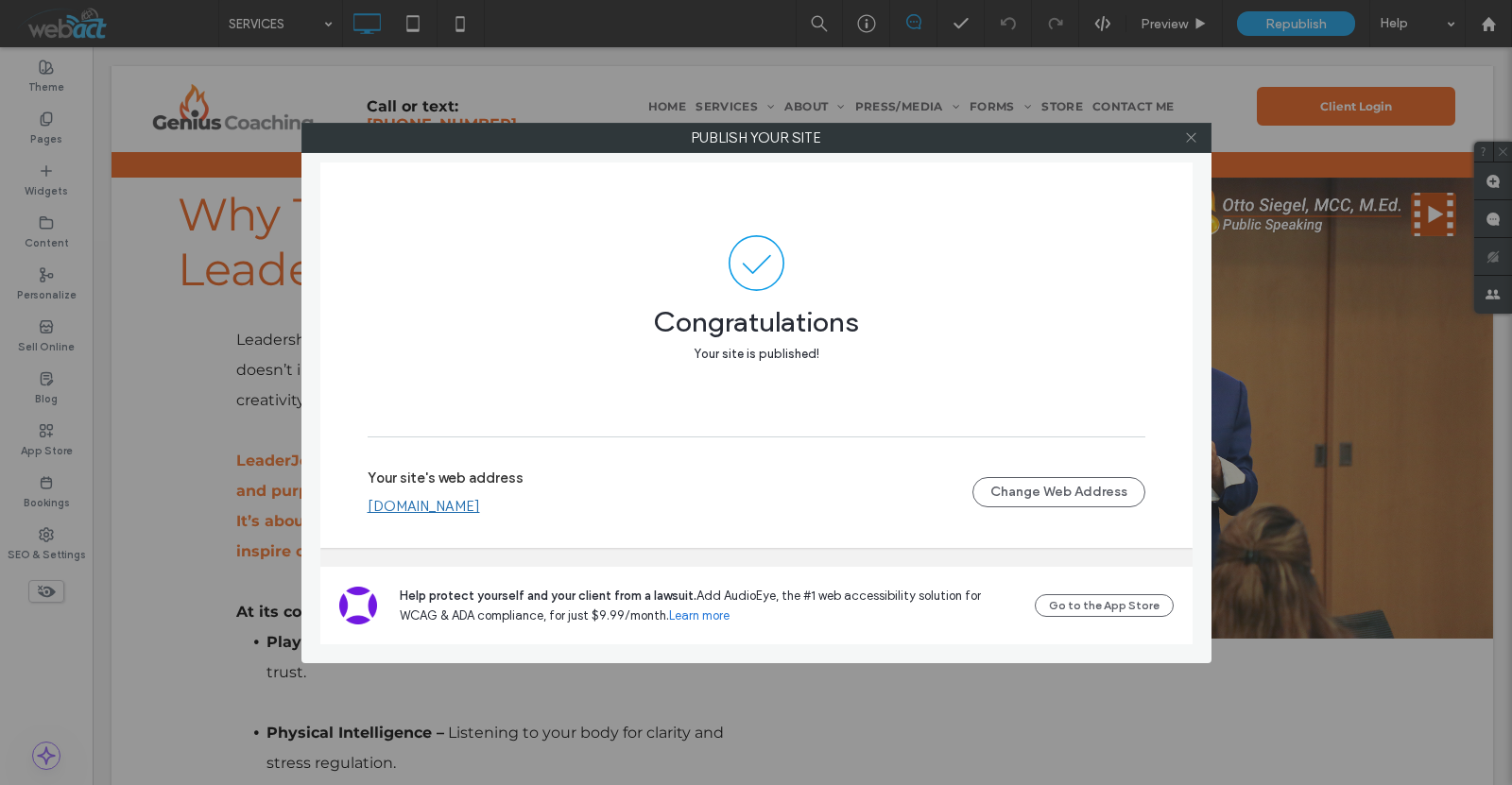
click at [1196, 133] on icon at bounding box center [1191, 137] width 14 height 14
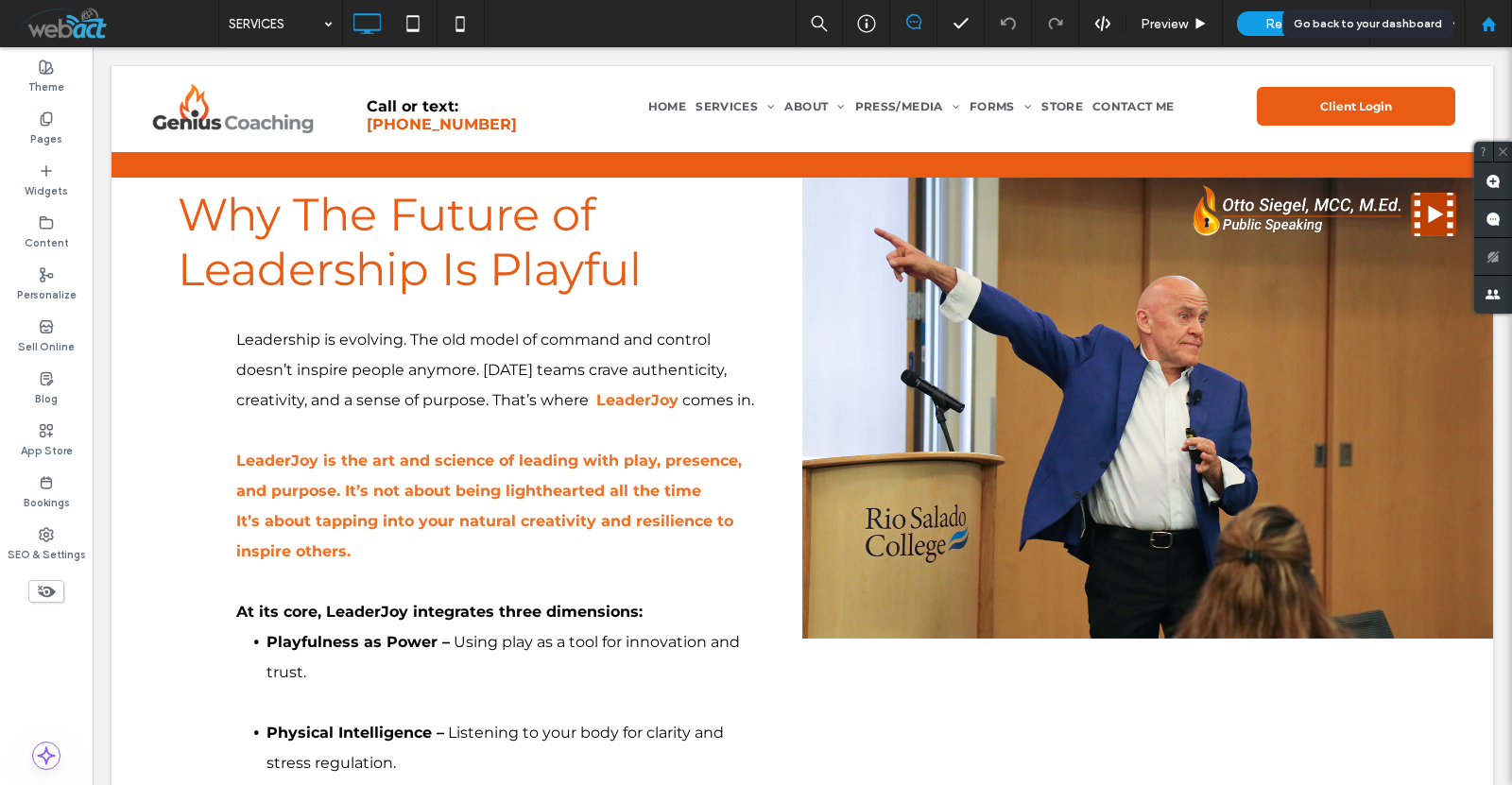
click at [1501, 17] on div at bounding box center [1488, 24] width 45 height 16
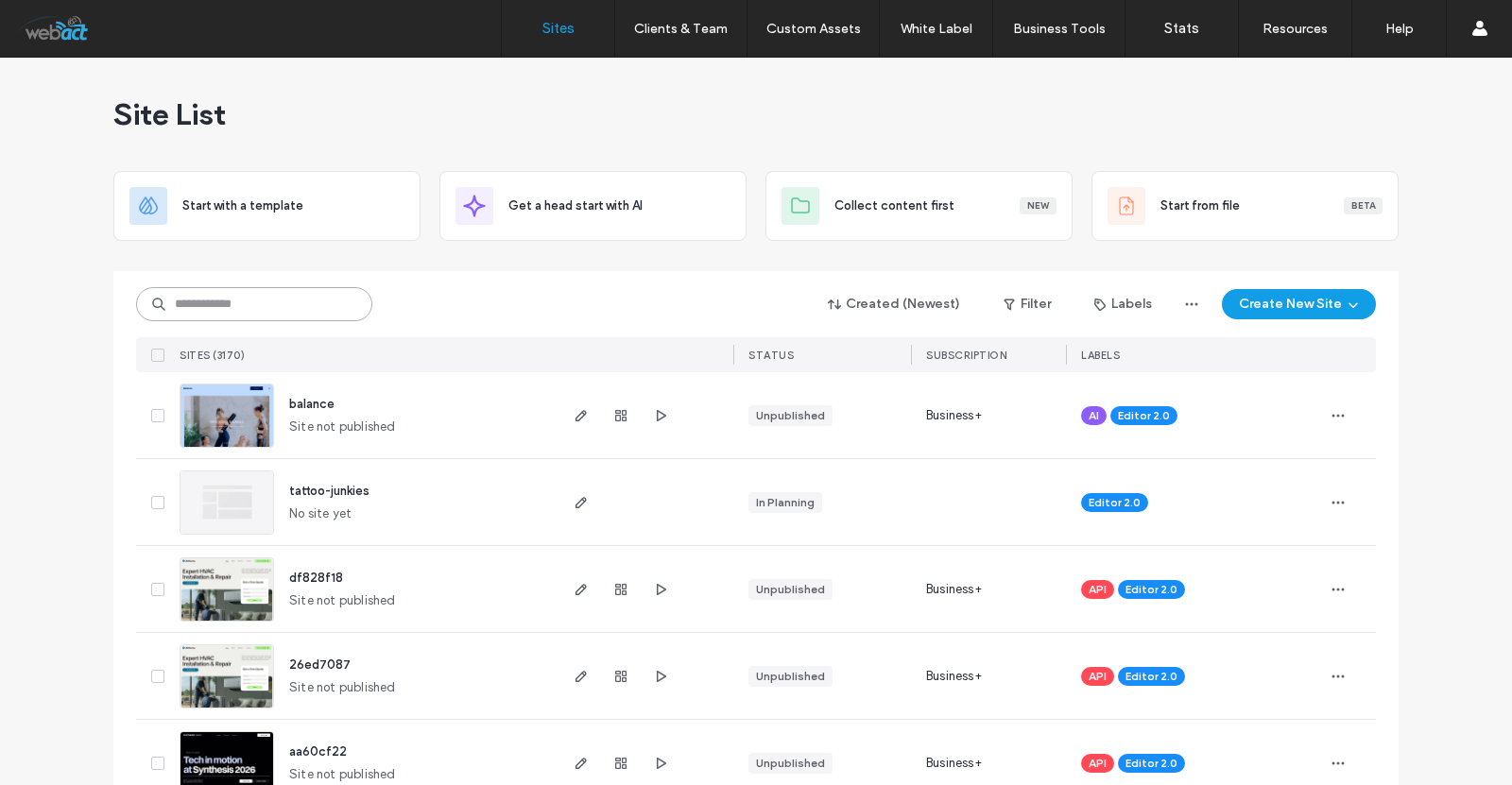
click at [275, 292] on input at bounding box center [254, 304] width 236 height 34
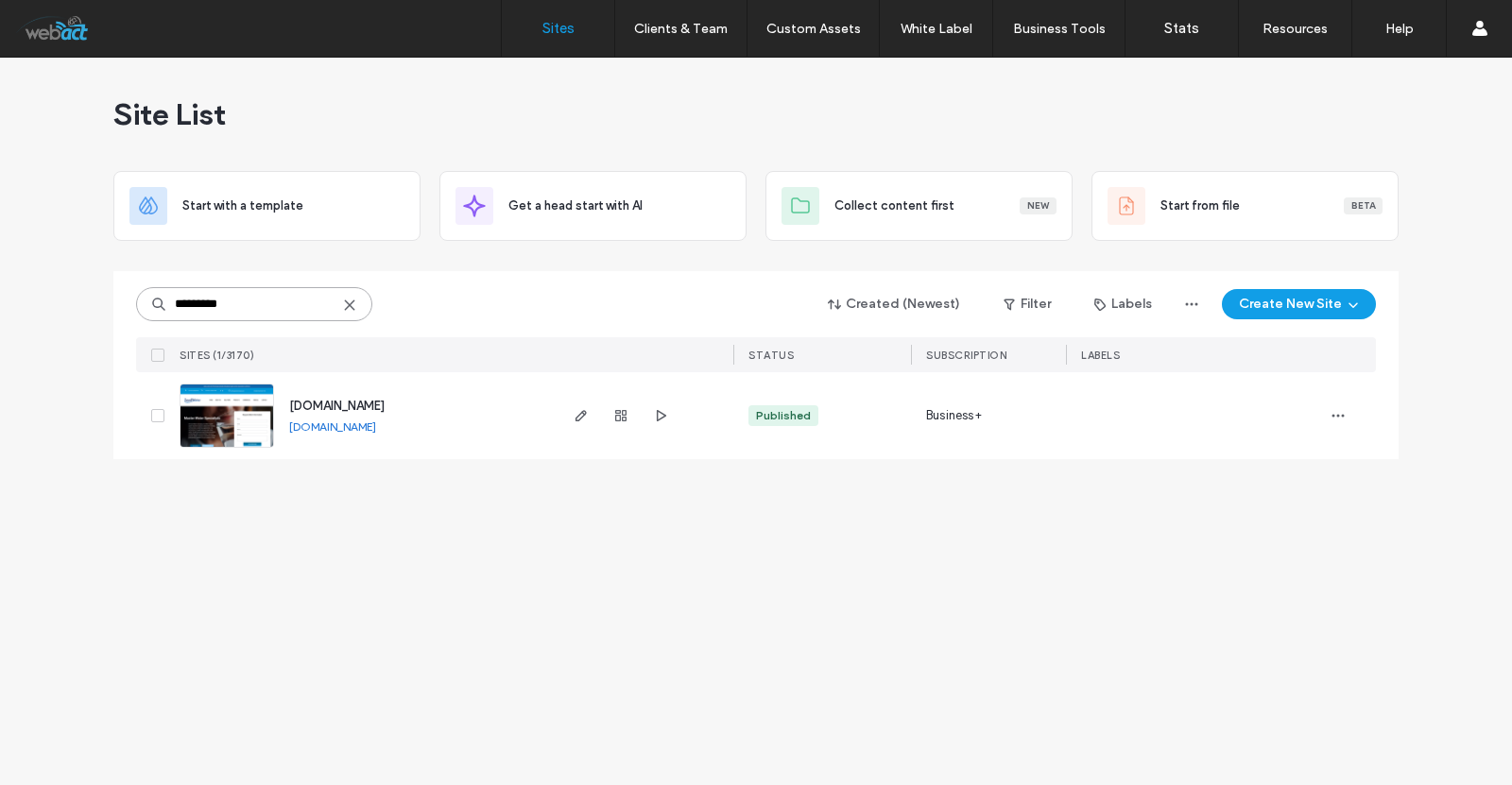
type input "*********"
click at [583, 422] on icon "button" at bounding box center [581, 416] width 15 height 15
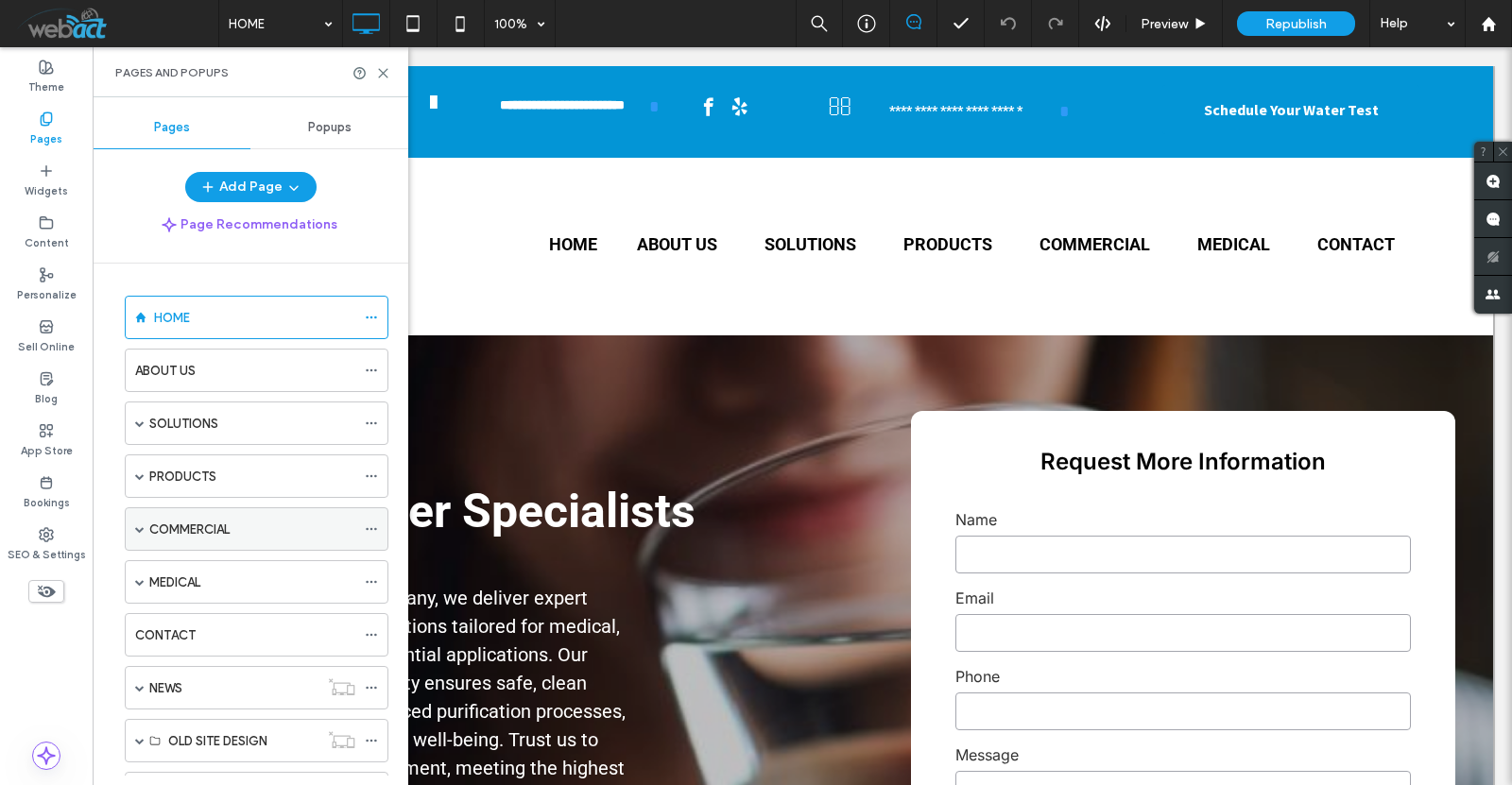
click at [194, 531] on label "COMMERCIAL" at bounding box center [190, 529] width 81 height 34
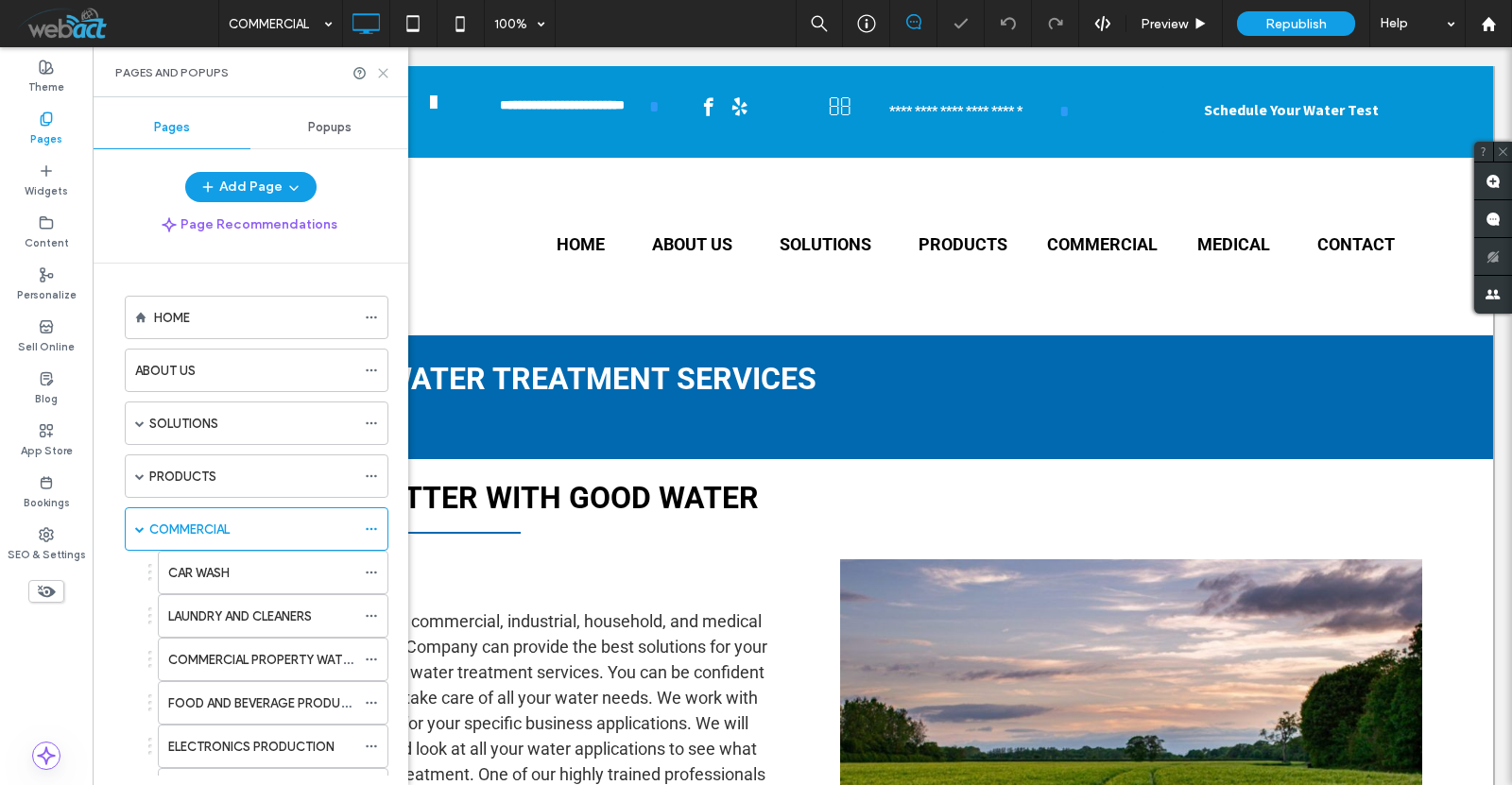
click at [384, 72] on use at bounding box center [383, 73] width 9 height 9
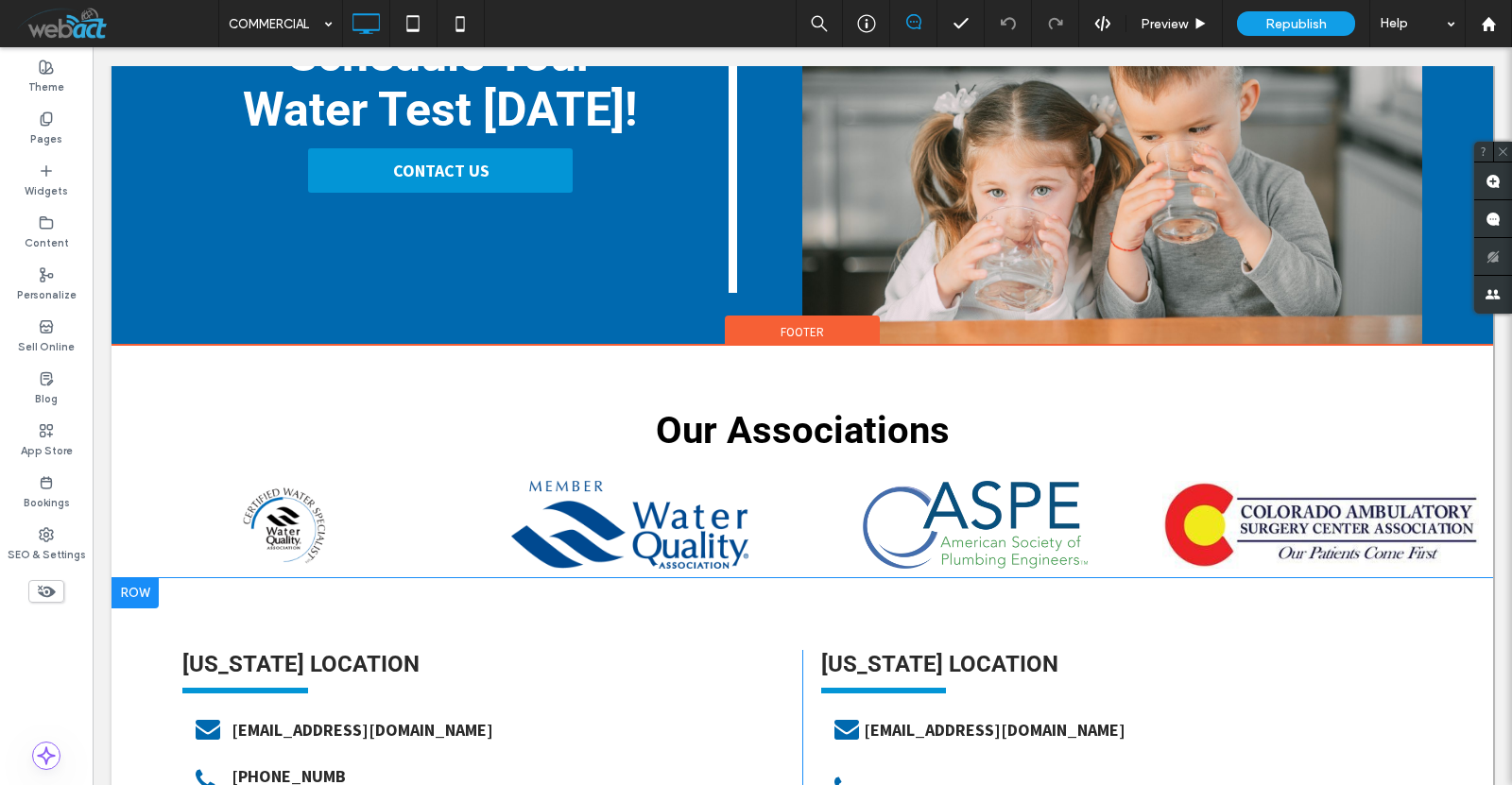
scroll to position [2708, 0]
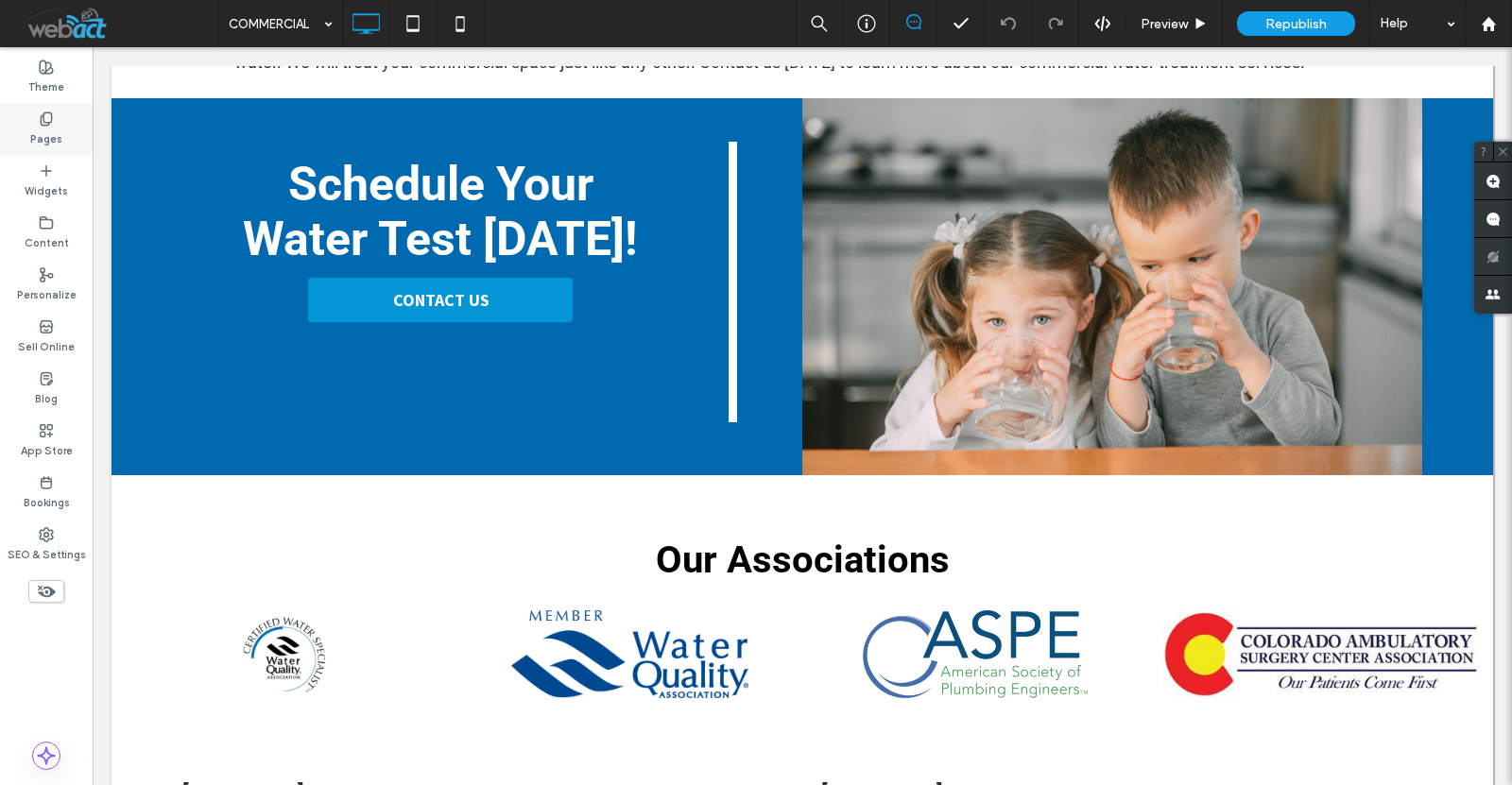
drag, startPoint x: 58, startPoint y: 130, endPoint x: 72, endPoint y: 134, distance: 14.6
click at [58, 130] on label "Pages" at bounding box center [47, 137] width 33 height 21
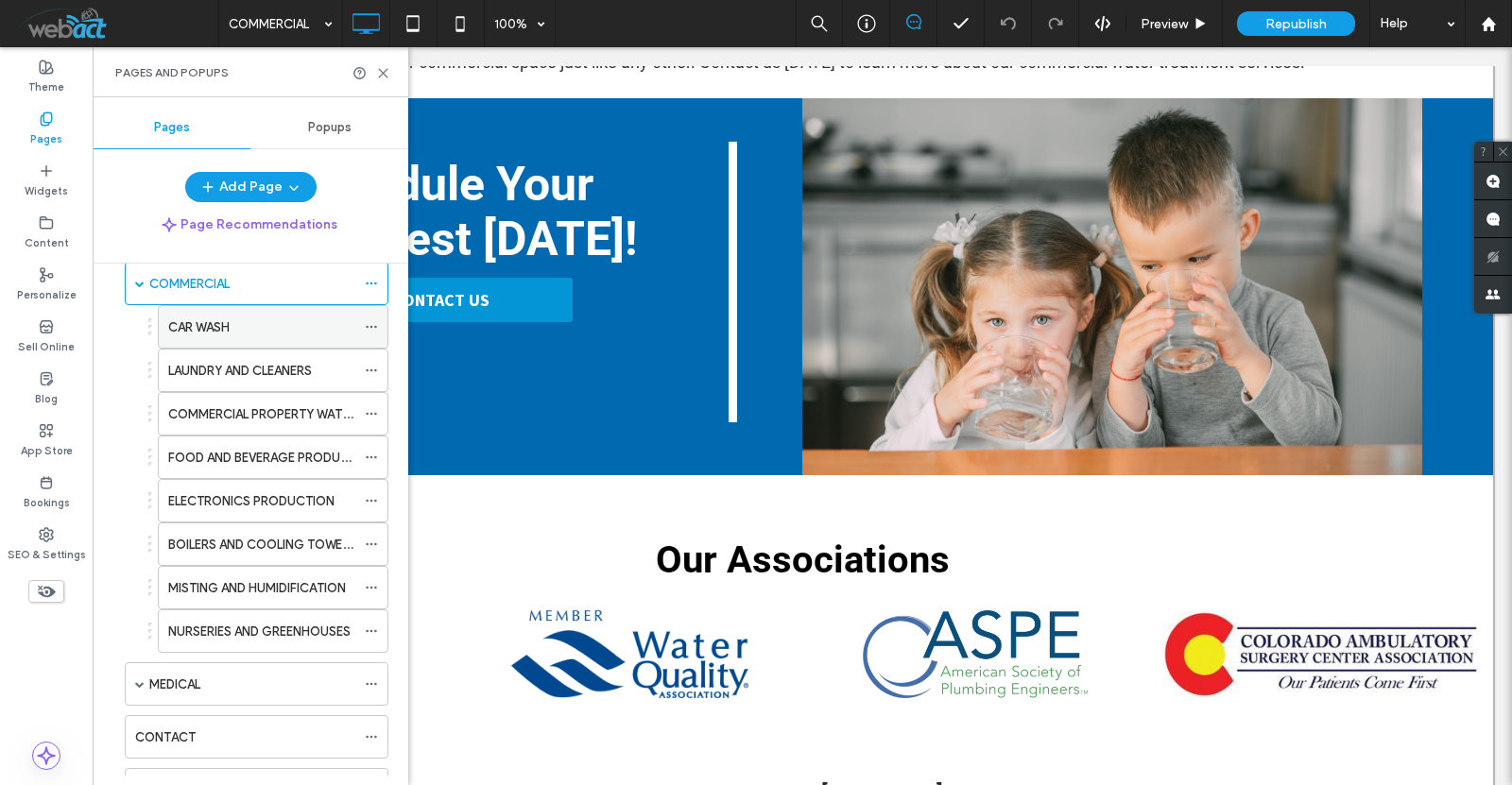
scroll to position [251, 0]
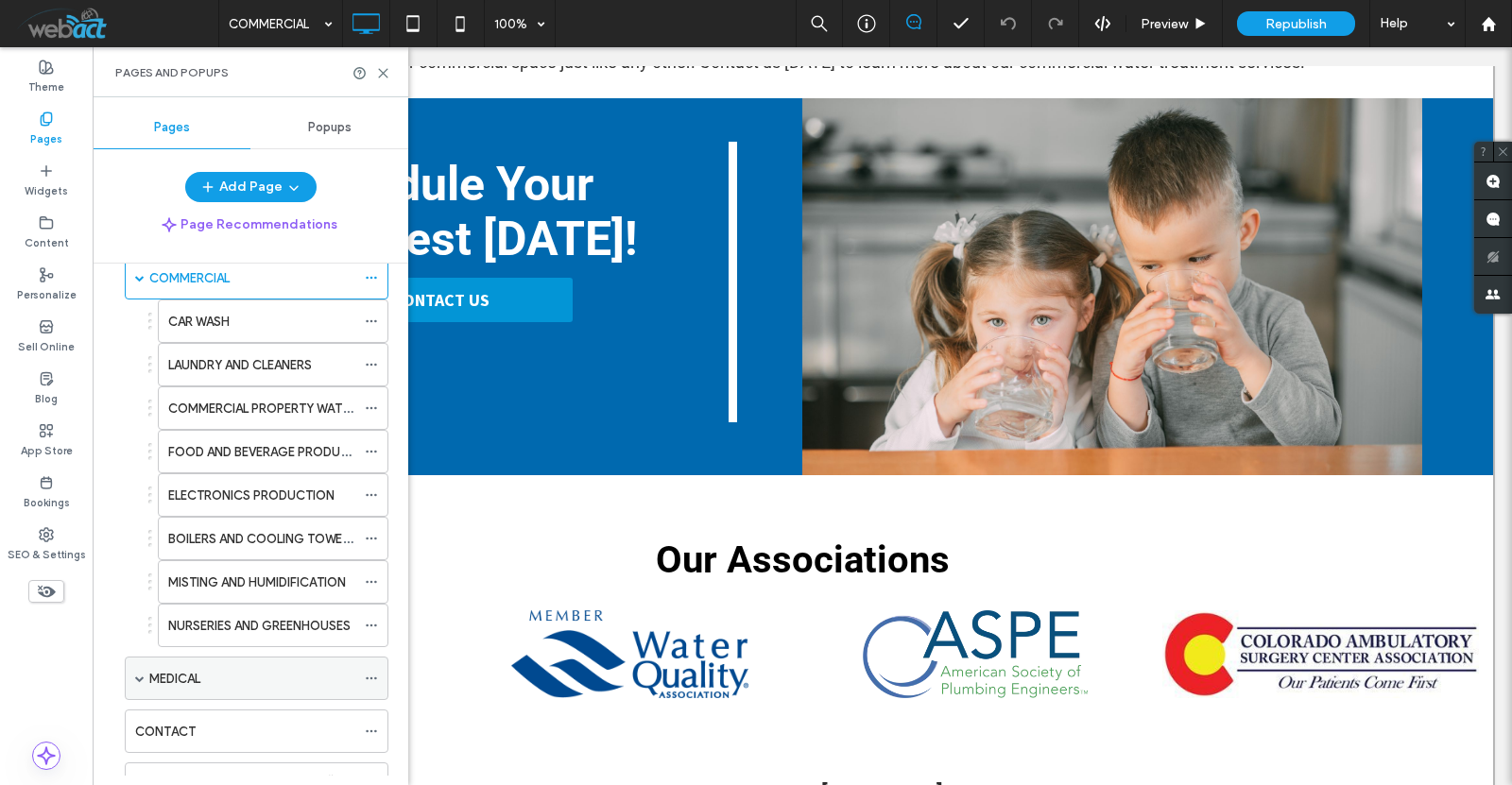
click at [141, 672] on span at bounding box center [140, 678] width 10 height 41
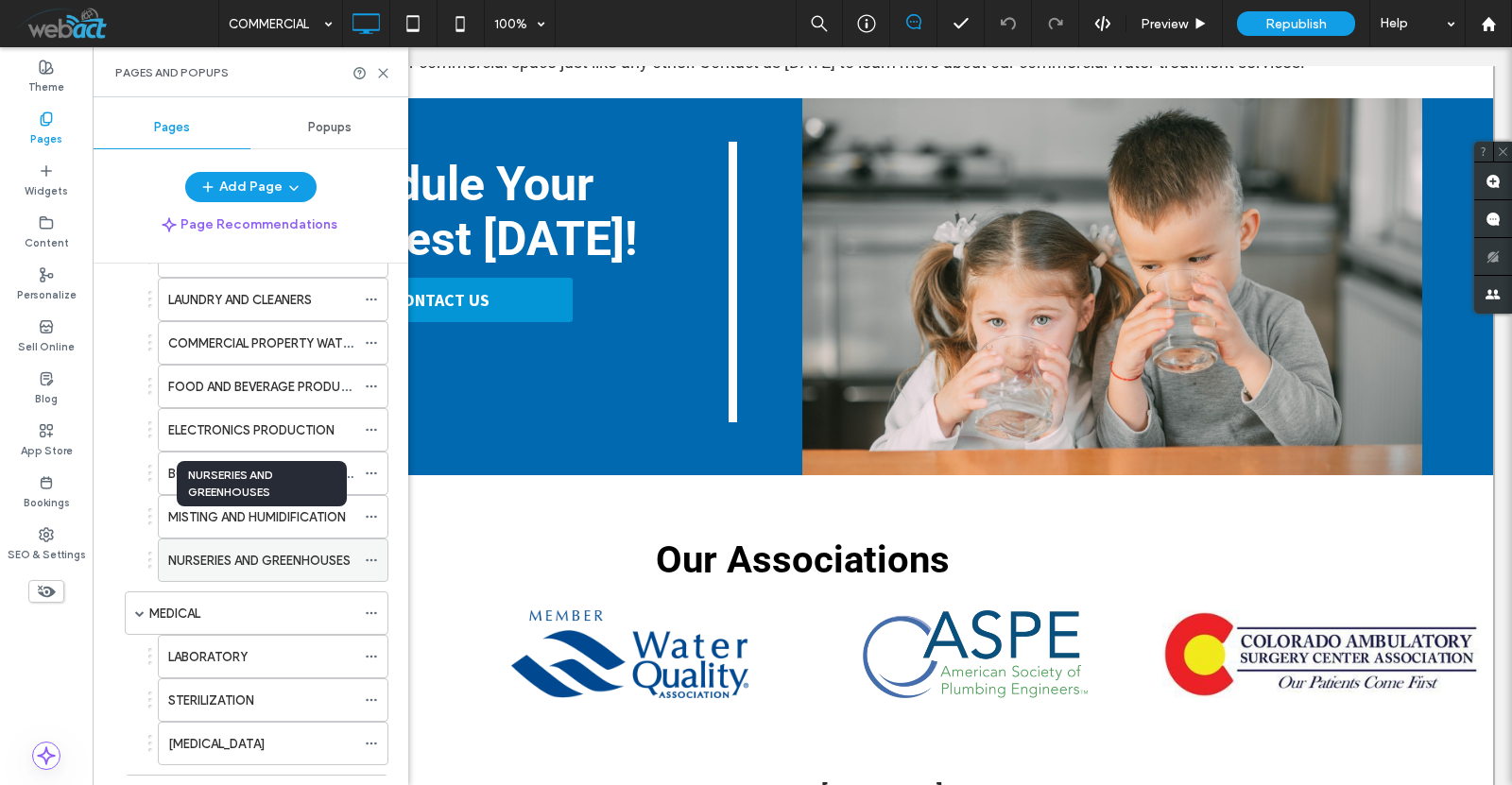
scroll to position [378, 0]
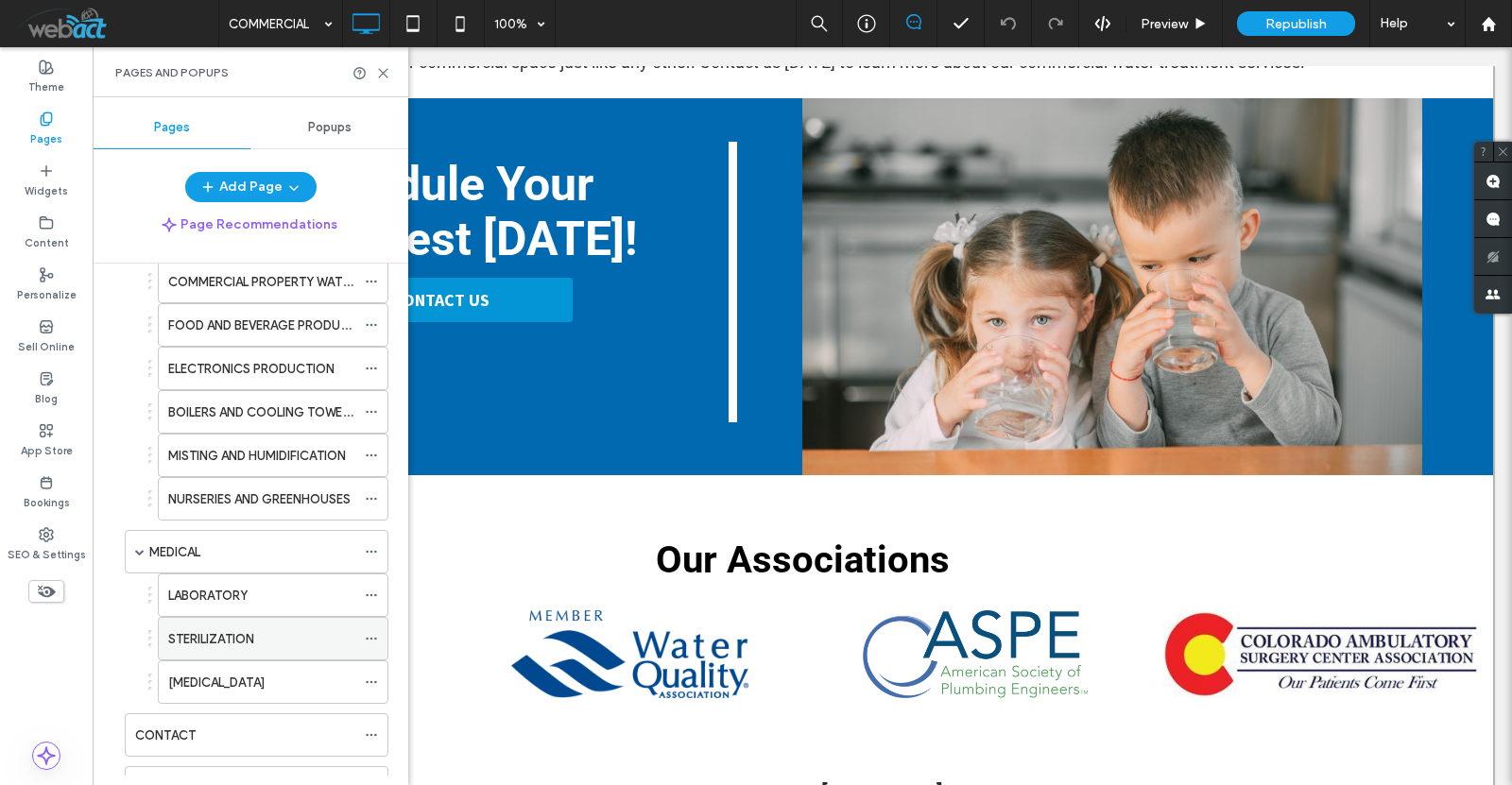
click at [230, 635] on label "STERILIZATION" at bounding box center [211, 639] width 86 height 34
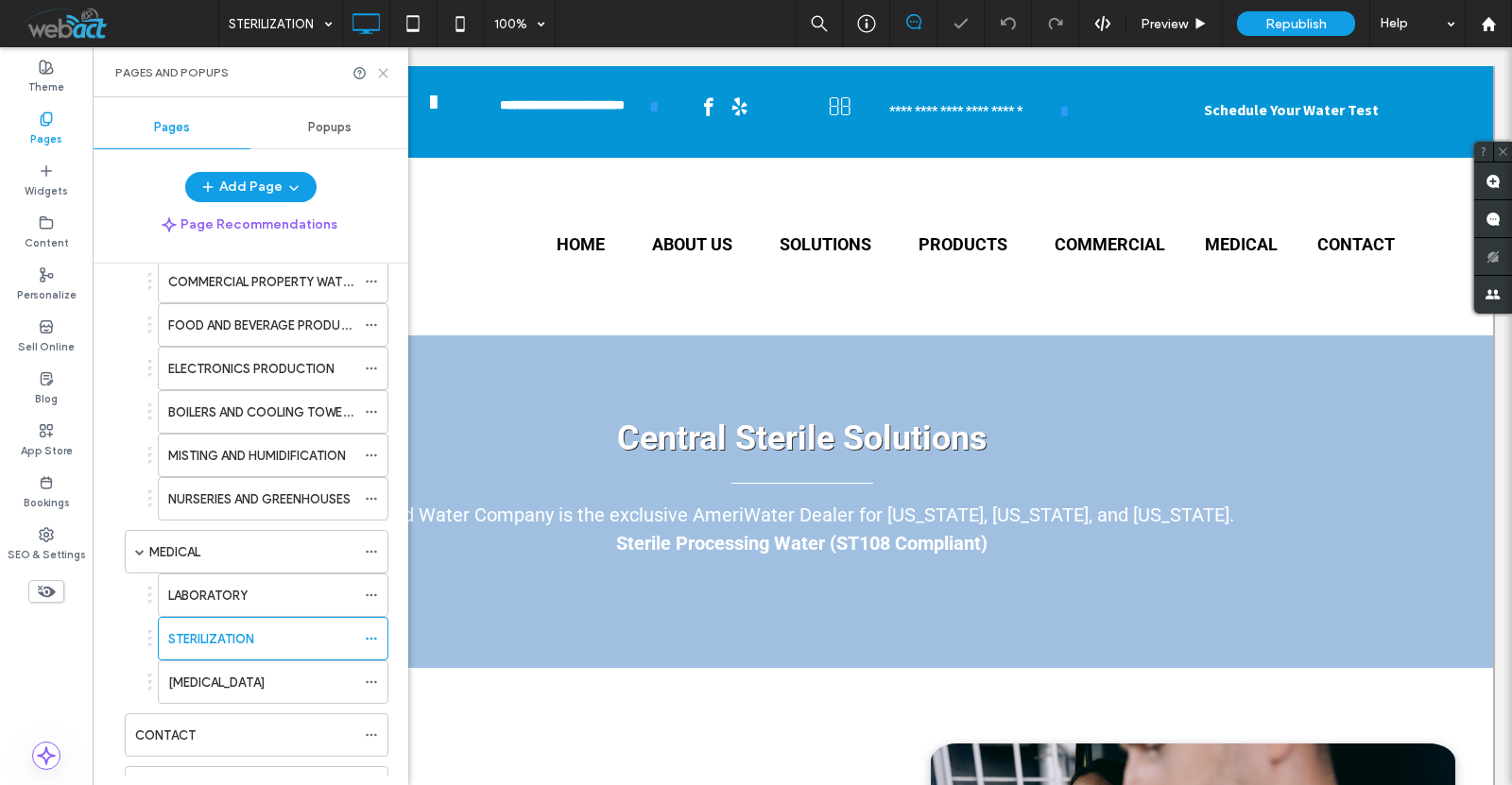
click at [384, 67] on icon at bounding box center [383, 73] width 14 height 14
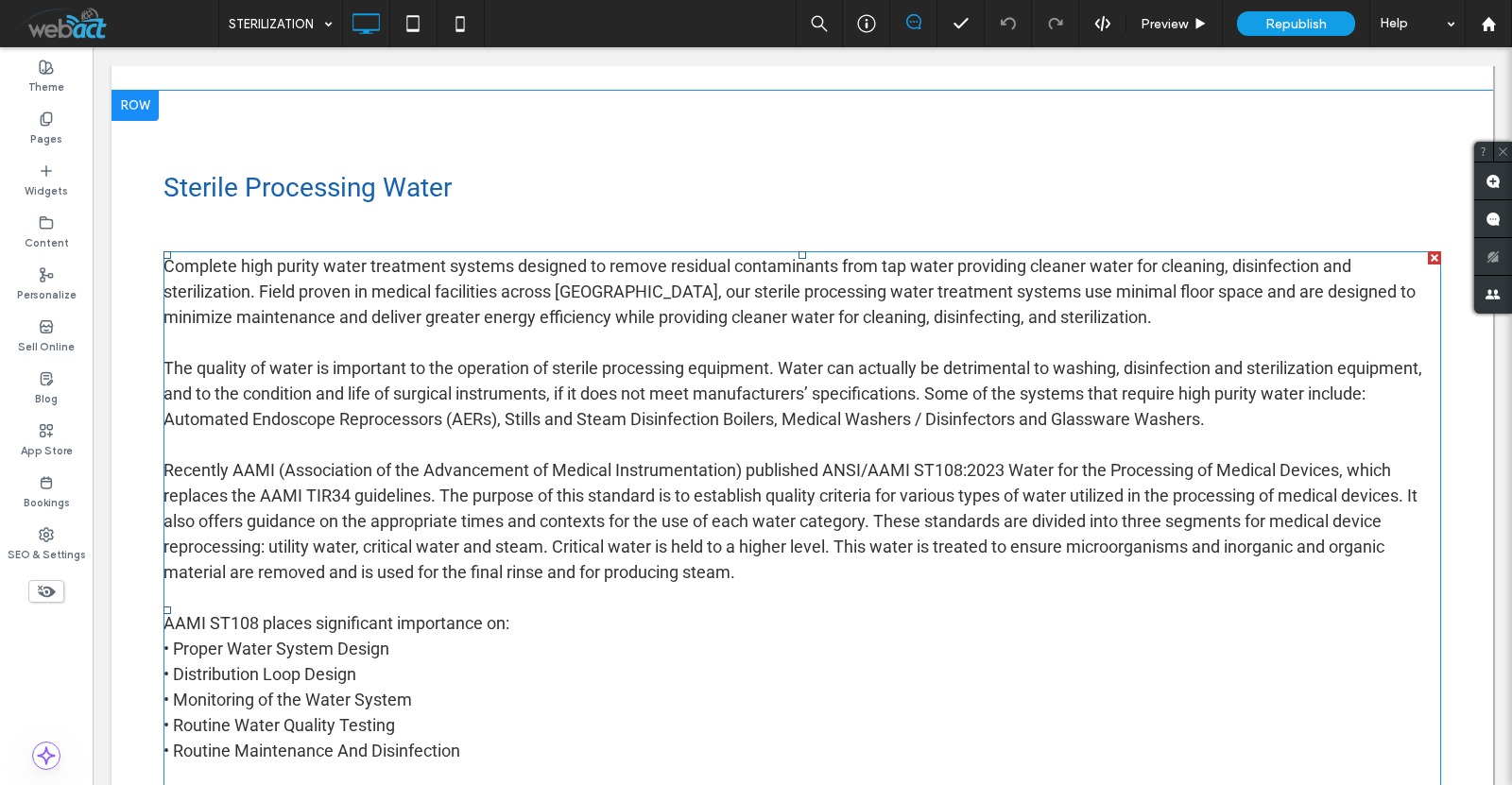
scroll to position [1134, 0]
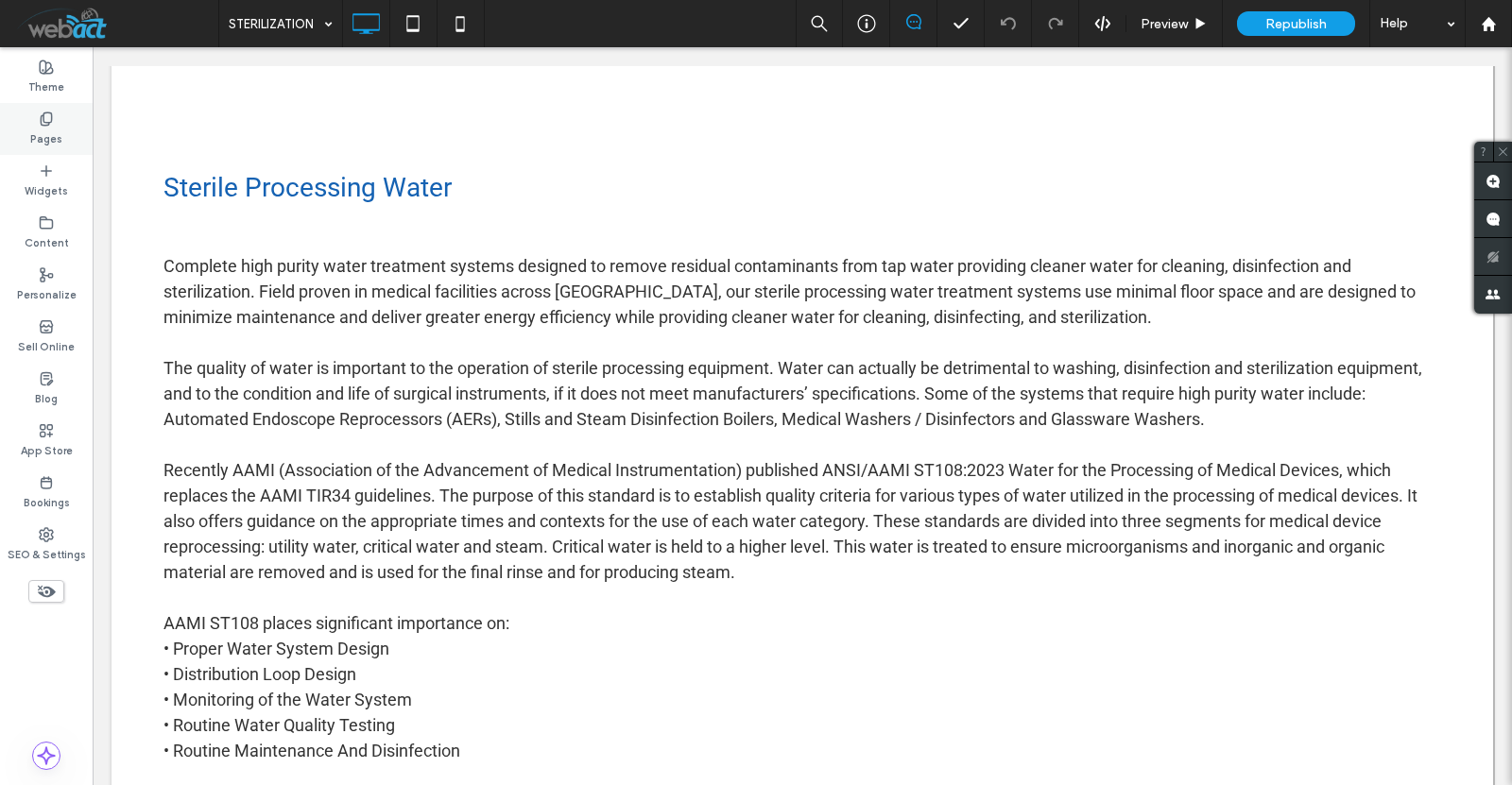
click at [46, 125] on use at bounding box center [45, 118] width 11 height 12
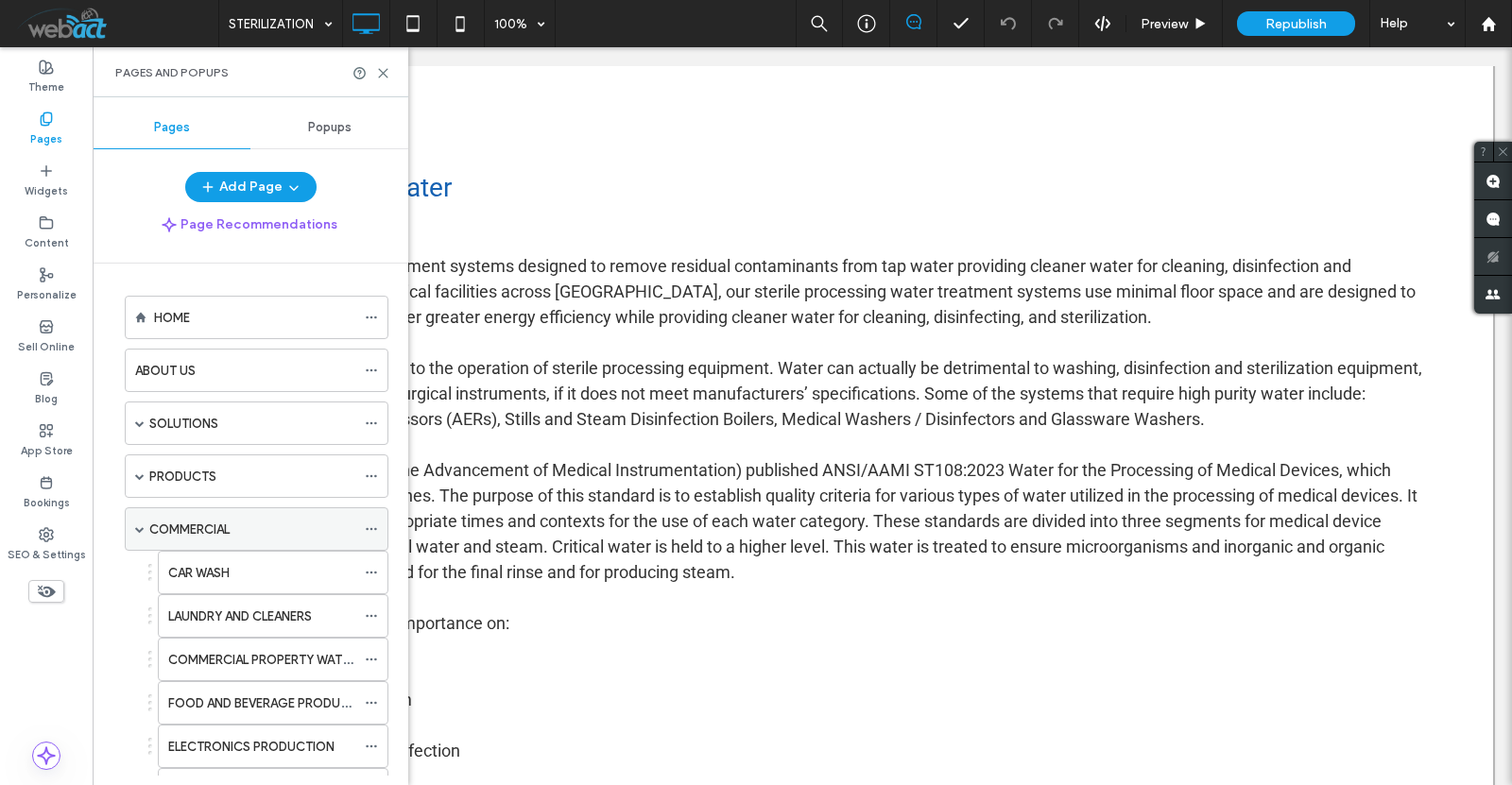
click at [202, 524] on label "COMMERCIAL" at bounding box center [190, 529] width 81 height 34
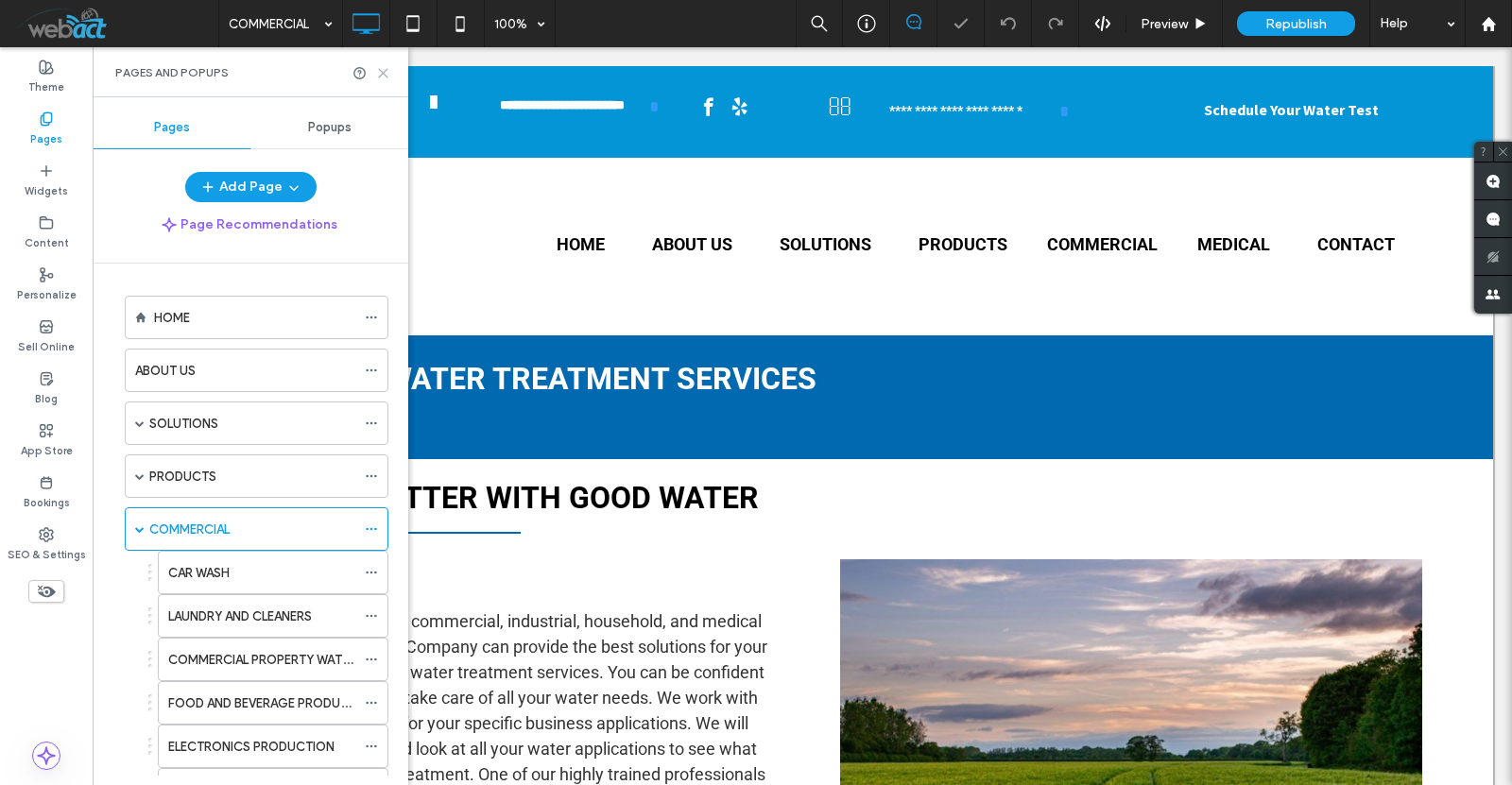
click at [388, 69] on icon at bounding box center [383, 73] width 14 height 14
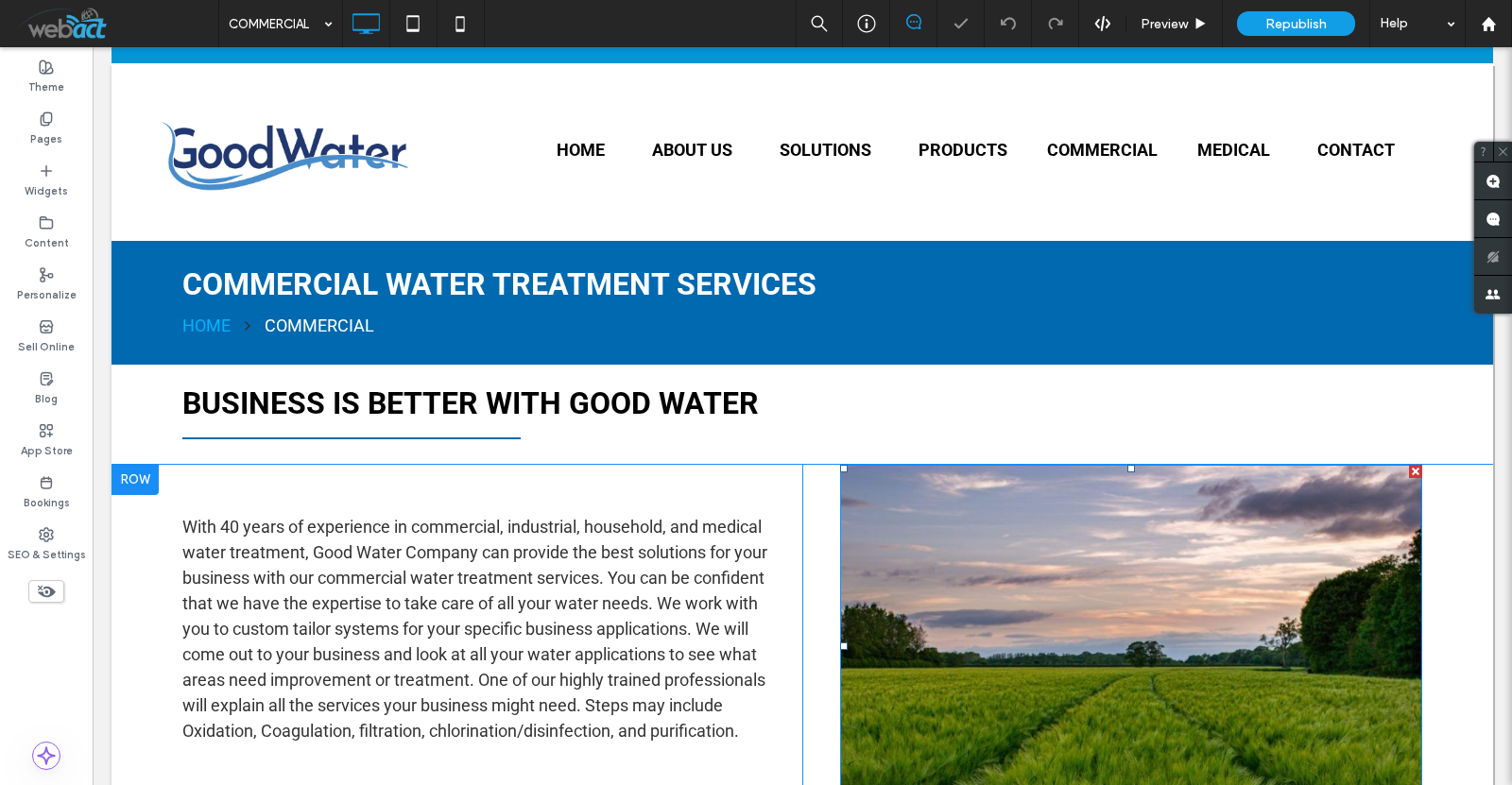
scroll to position [189, 0]
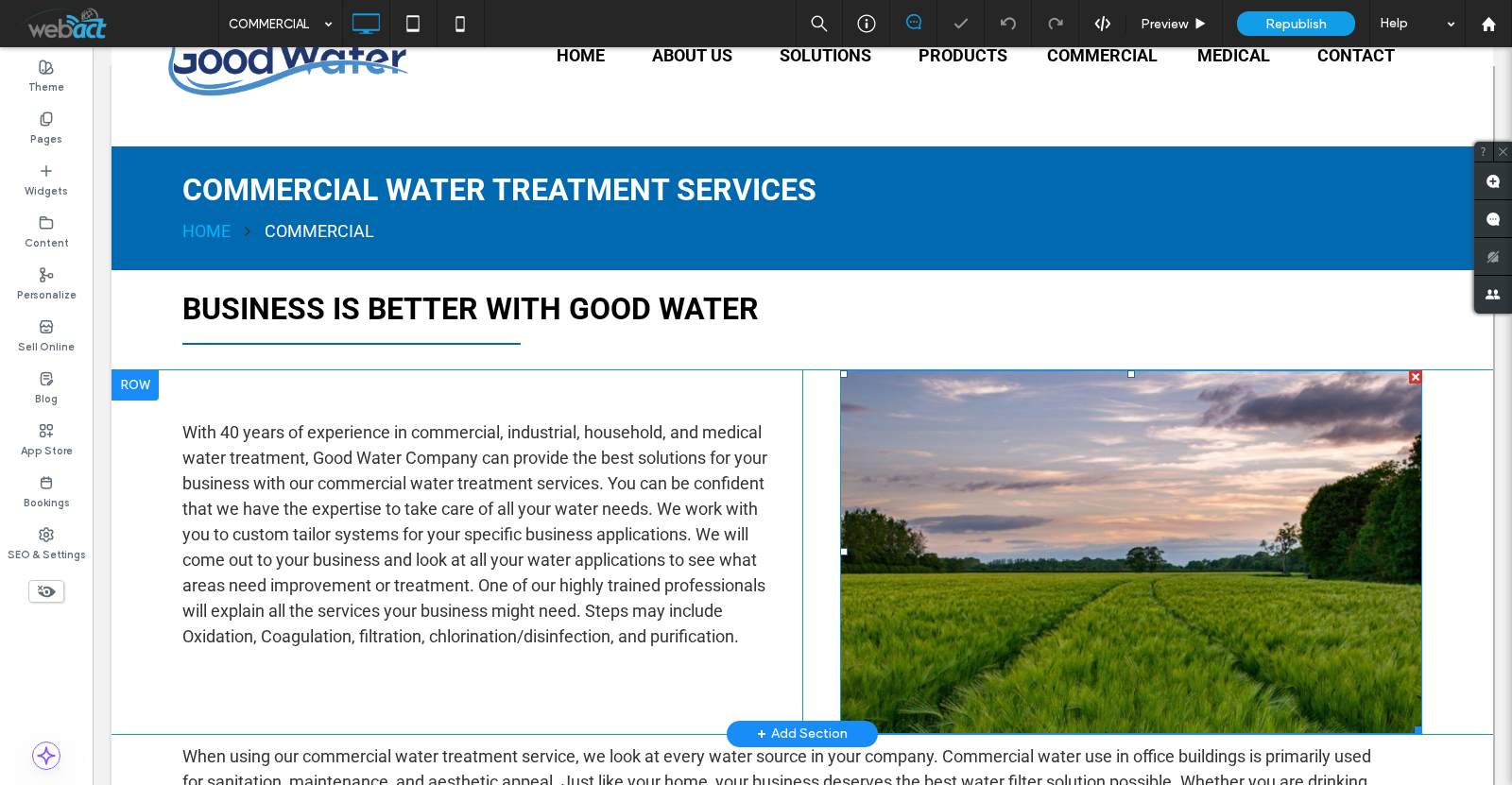
click at [1193, 560] on img at bounding box center [1130, 552] width 582 height 364
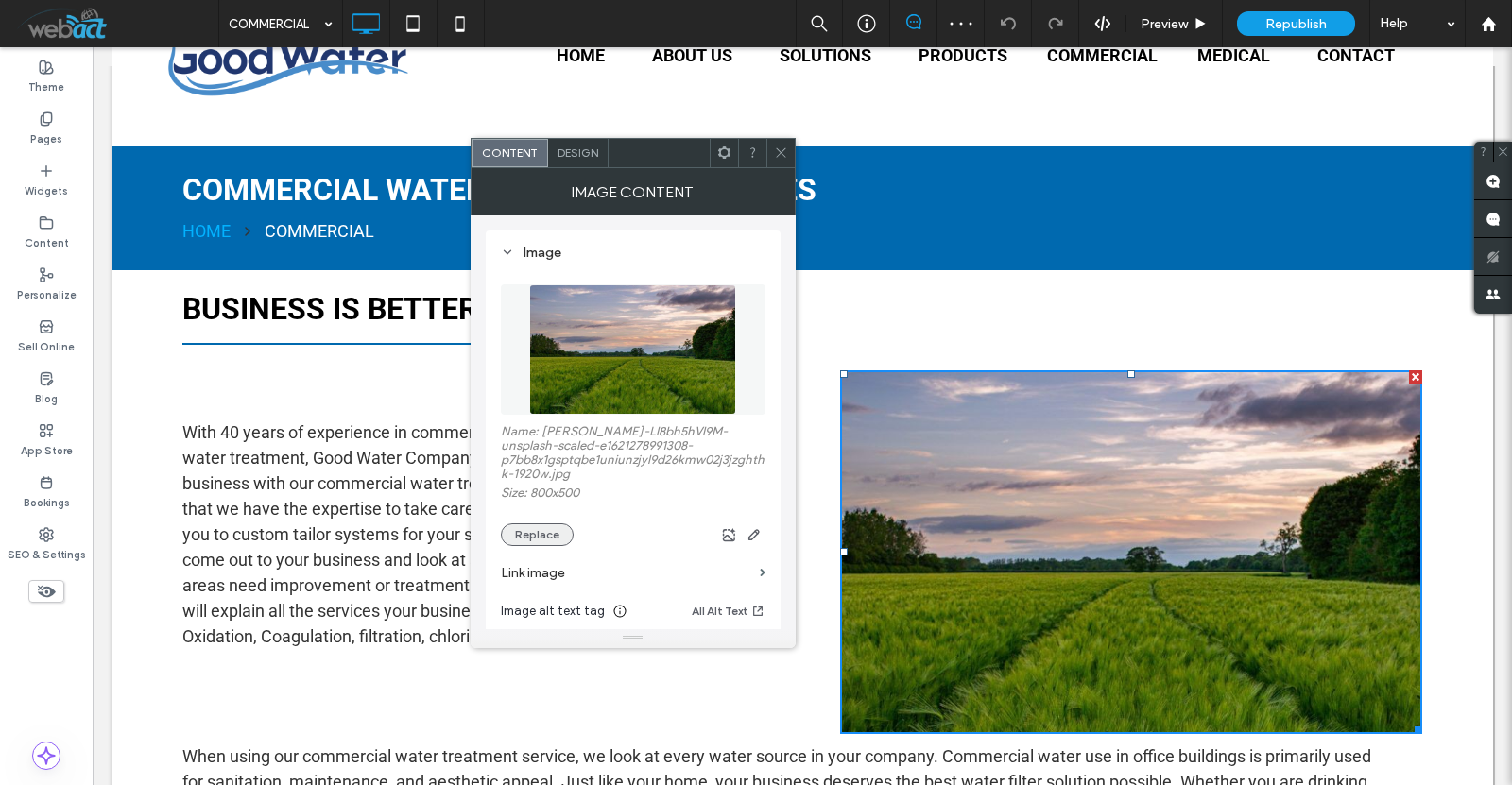
click at [552, 528] on button "Replace" at bounding box center [537, 535] width 73 height 23
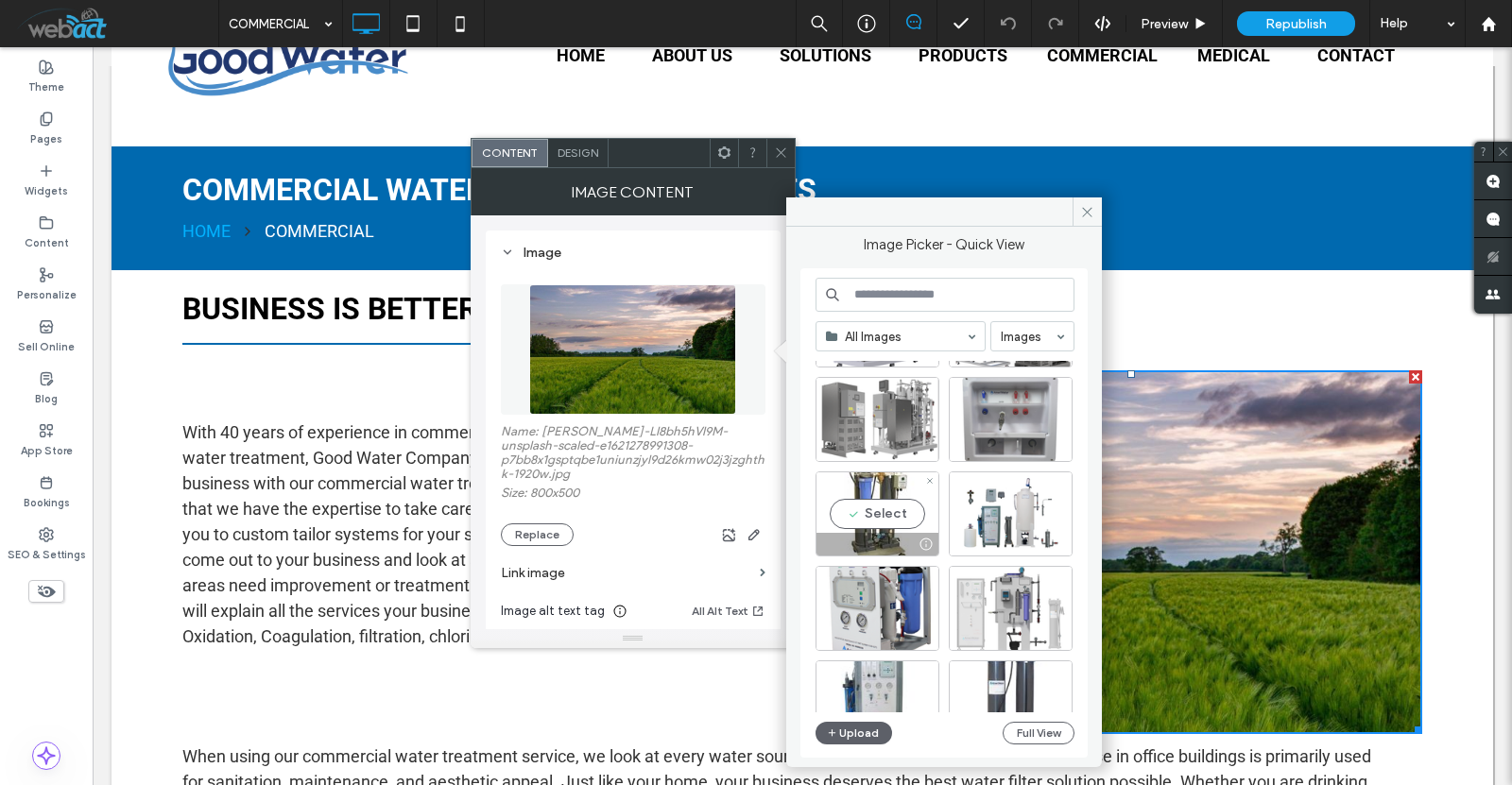
scroll to position [693, 0]
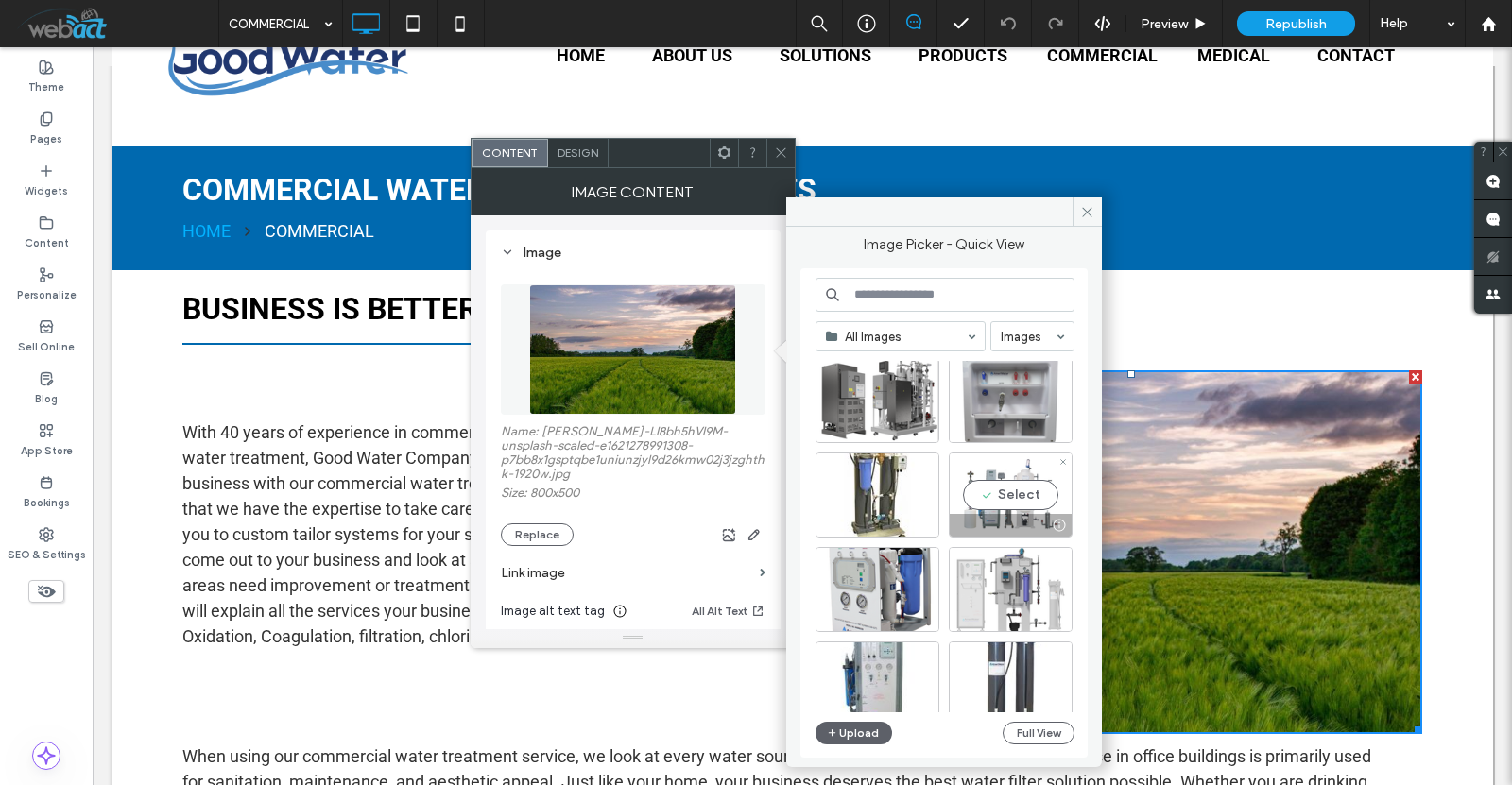
click at [1028, 496] on div "Select" at bounding box center [1011, 495] width 124 height 85
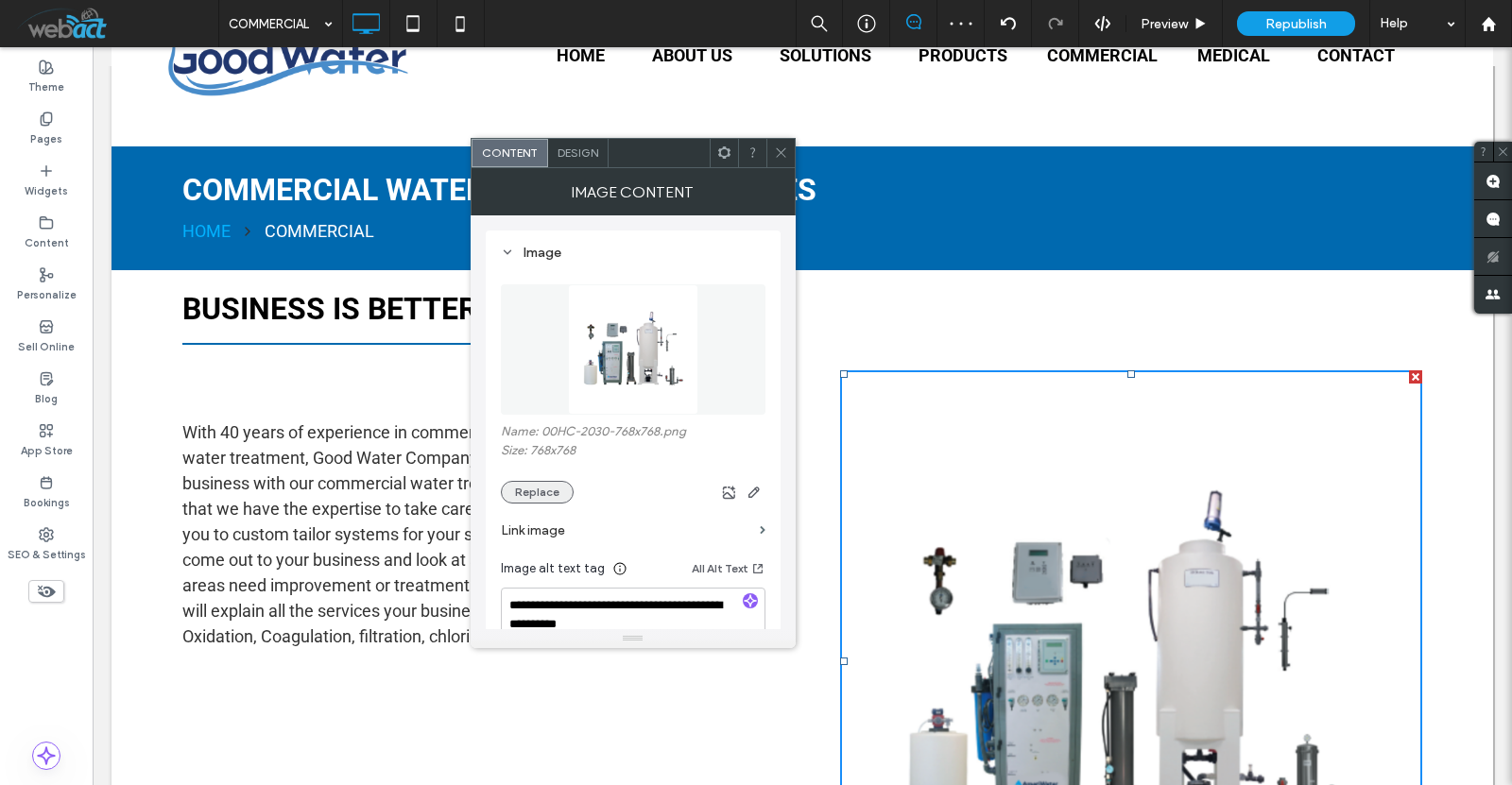
click at [543, 487] on button "Replace" at bounding box center [537, 493] width 73 height 23
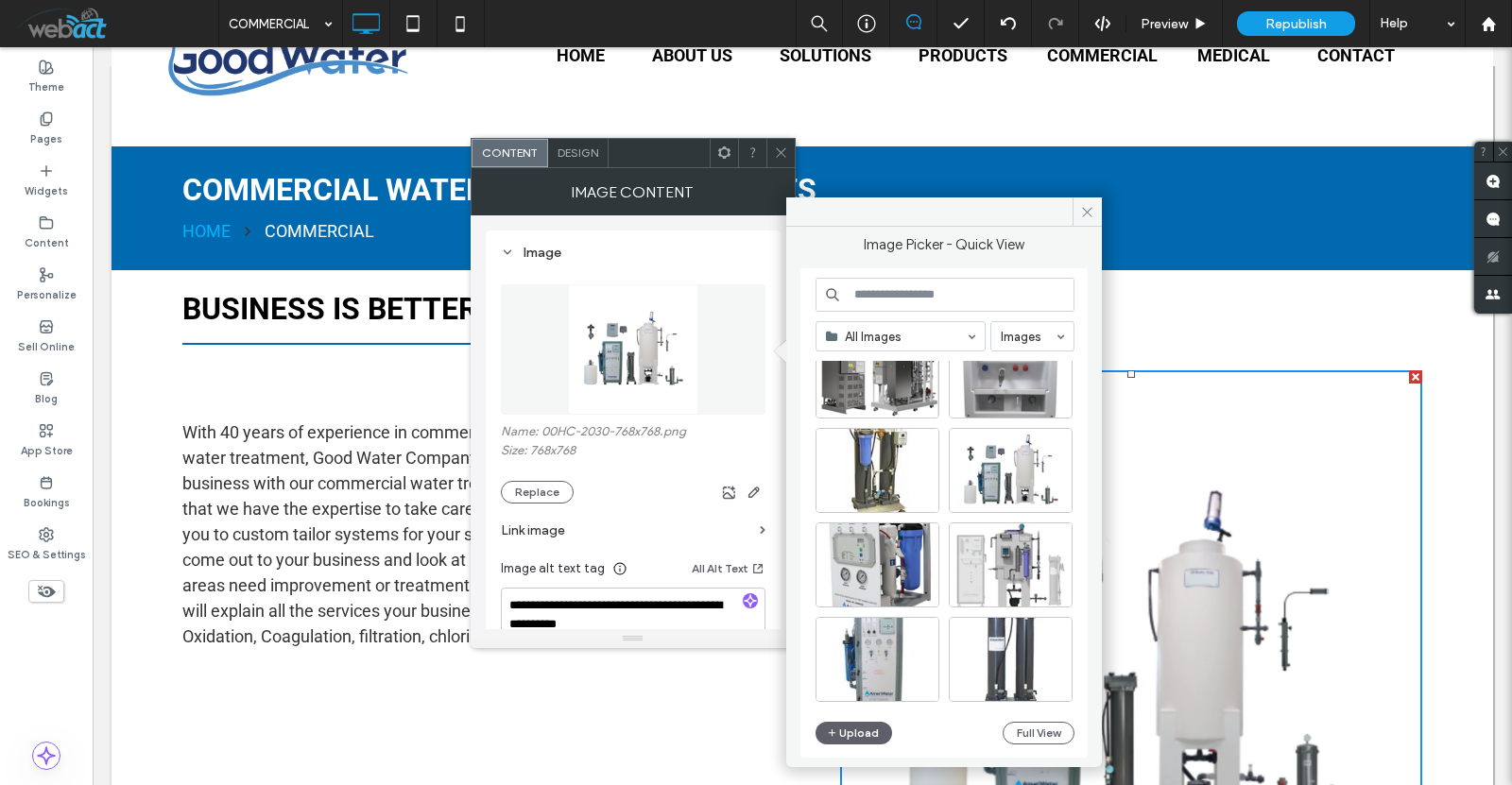
scroll to position [703, 0]
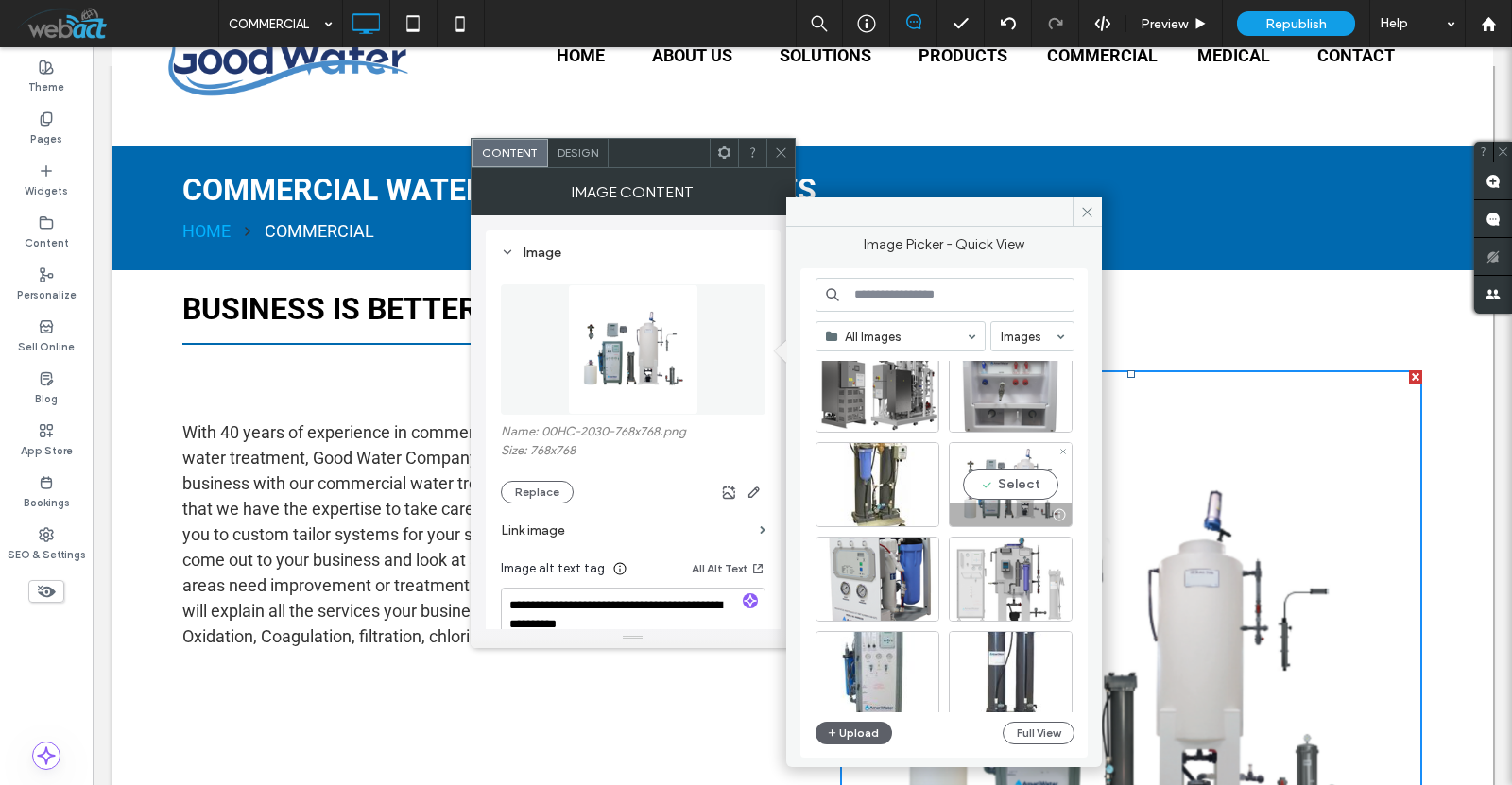
click at [991, 479] on div "Select" at bounding box center [1011, 484] width 124 height 85
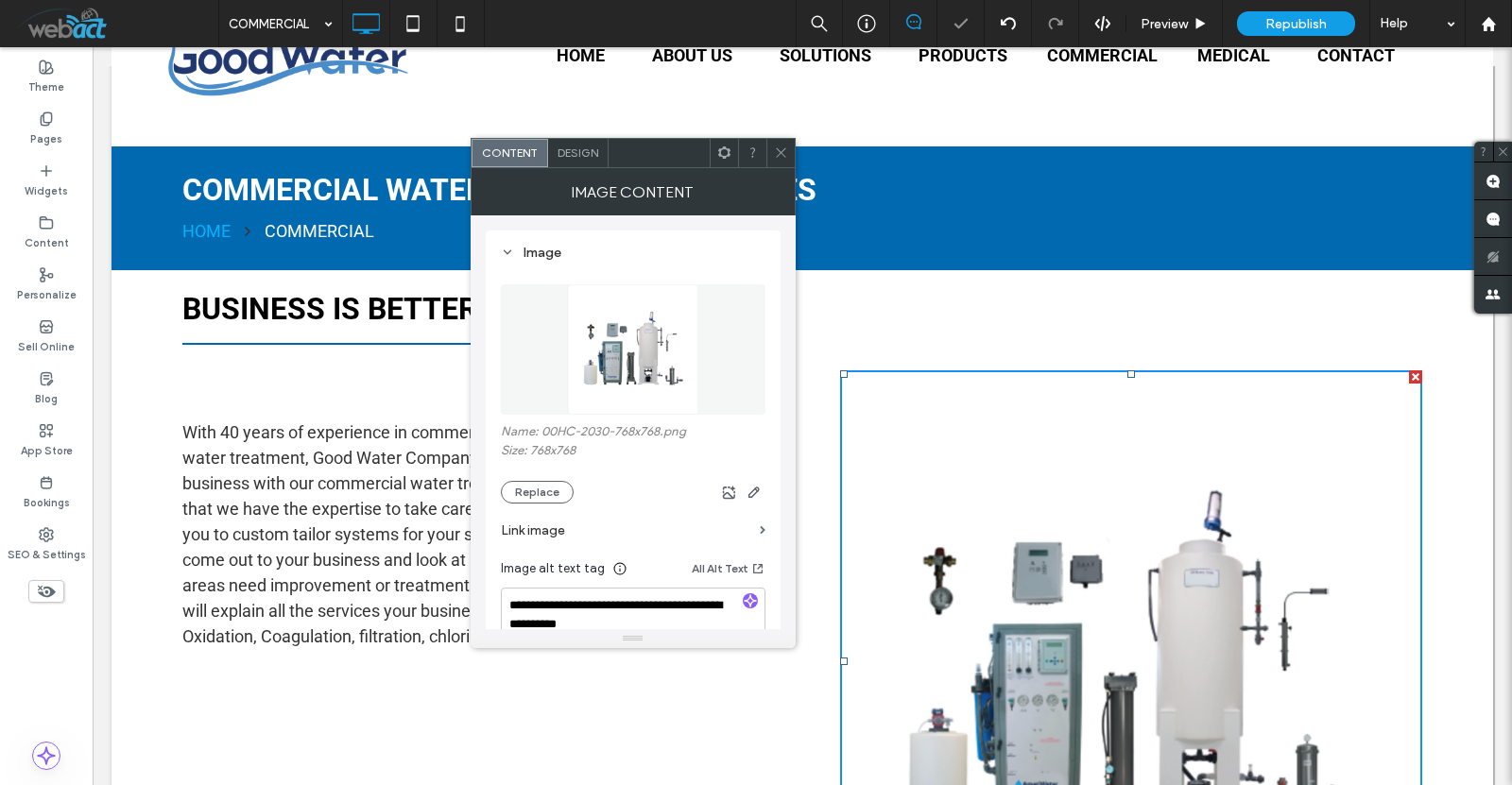
click at [779, 149] on icon at bounding box center [780, 152] width 14 height 14
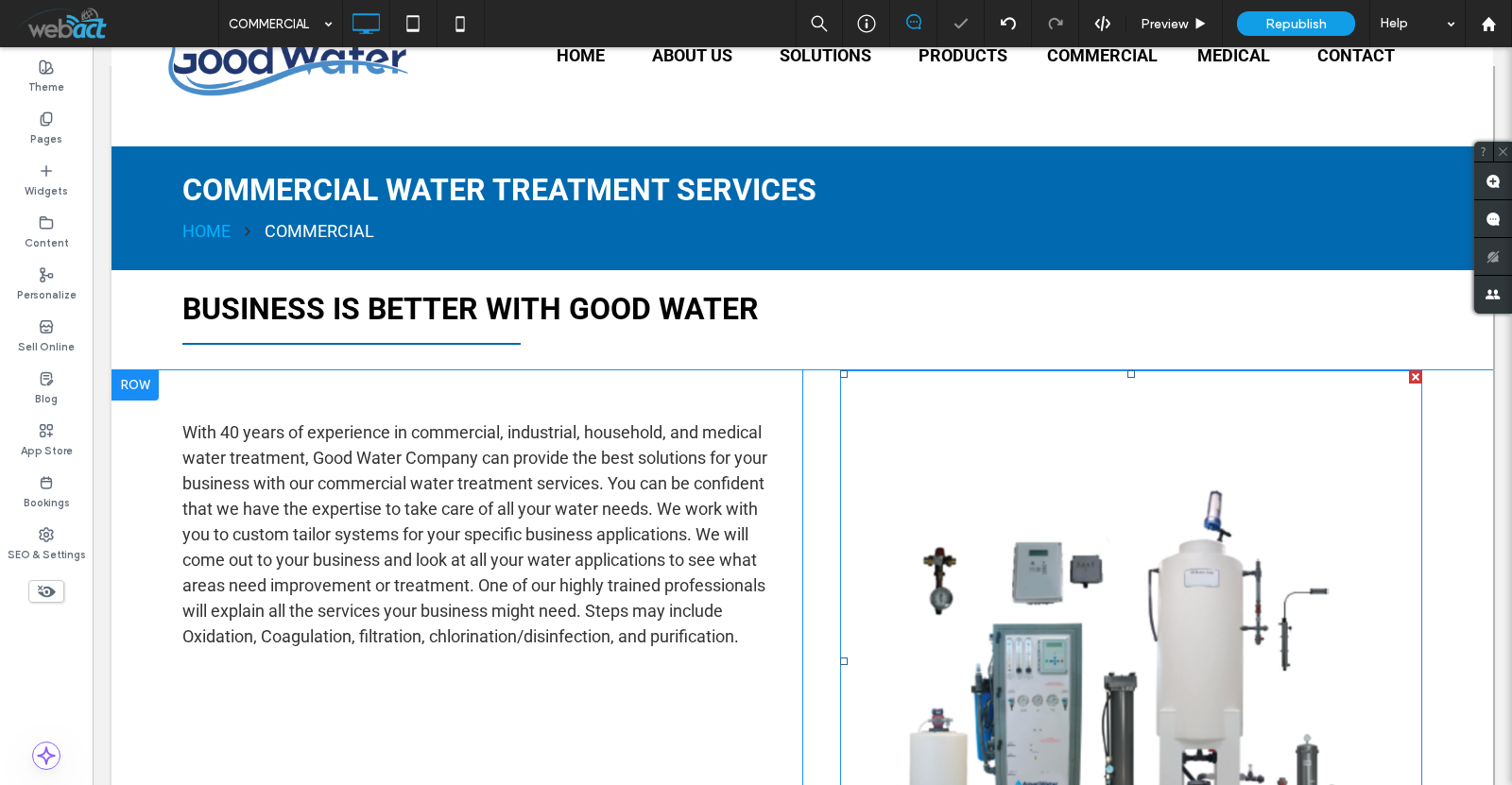
scroll to position [440, 0]
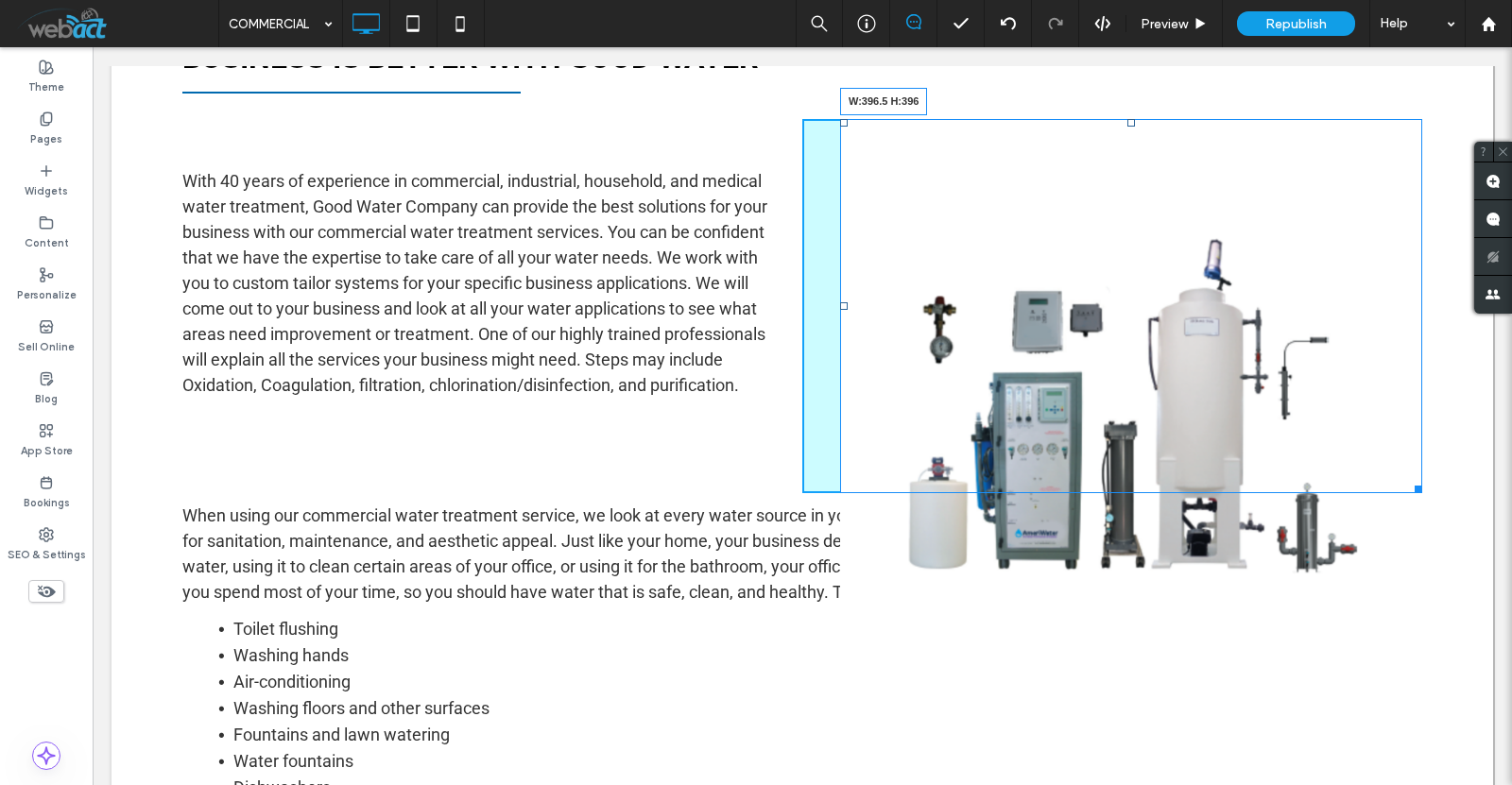
drag, startPoint x: 1400, startPoint y: 682, endPoint x: 1299, endPoint y: 431, distance: 270.6
click at [1299, 431] on div "W:396.5 H:396 Click To Paste" at bounding box center [1112, 306] width 620 height 374
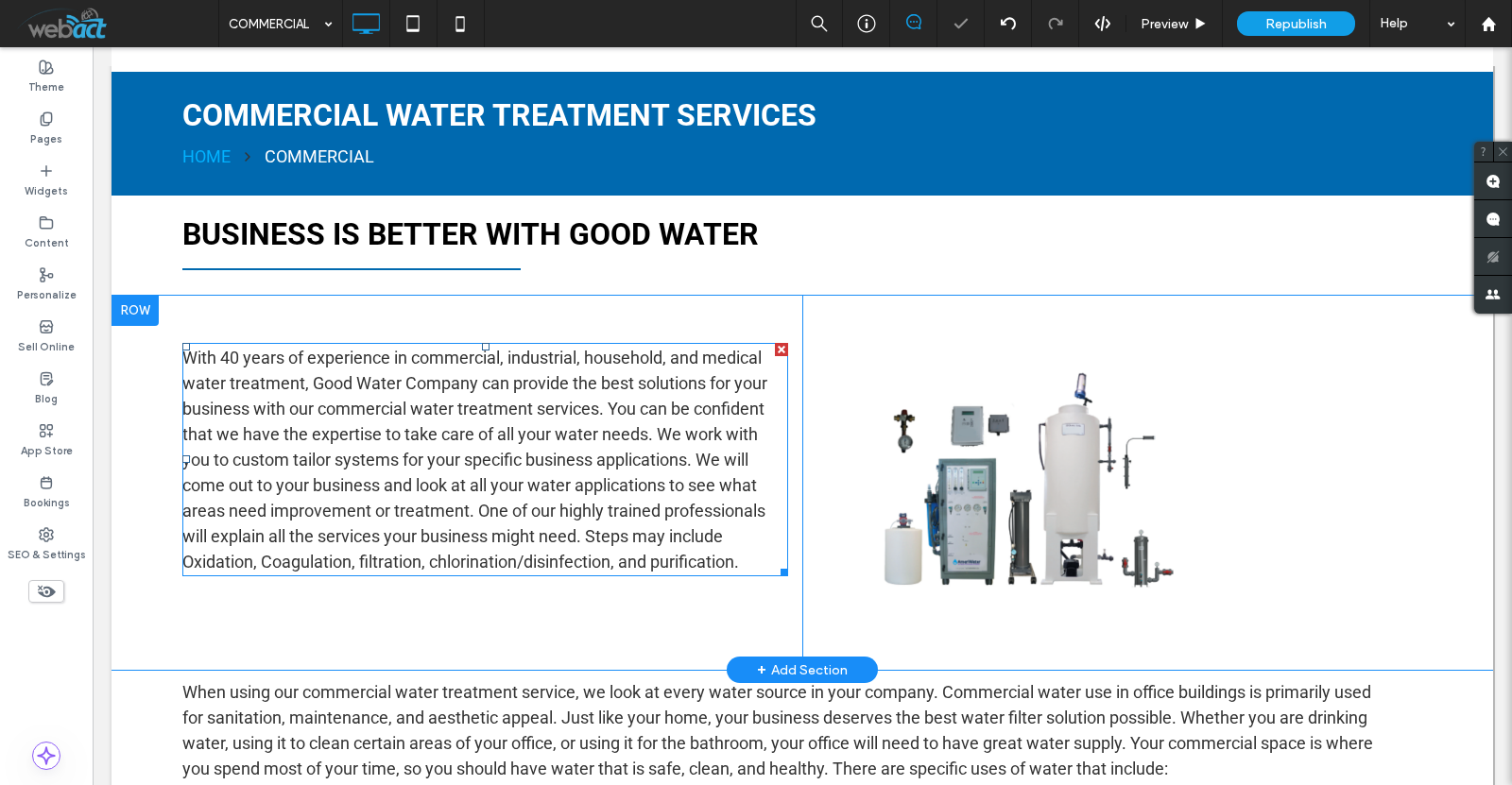
scroll to position [251, 0]
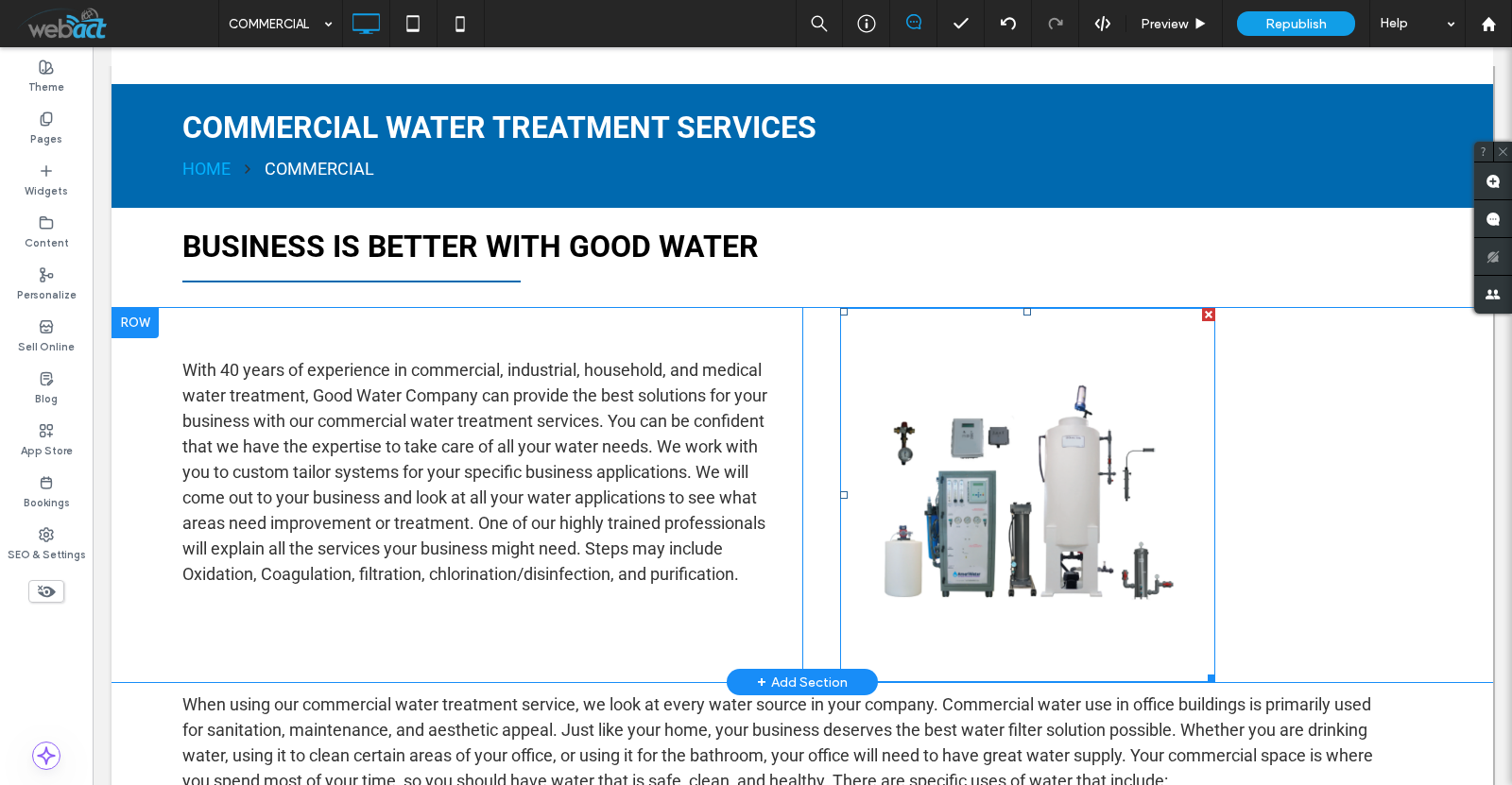
click at [1051, 527] on img at bounding box center [1027, 495] width 375 height 375
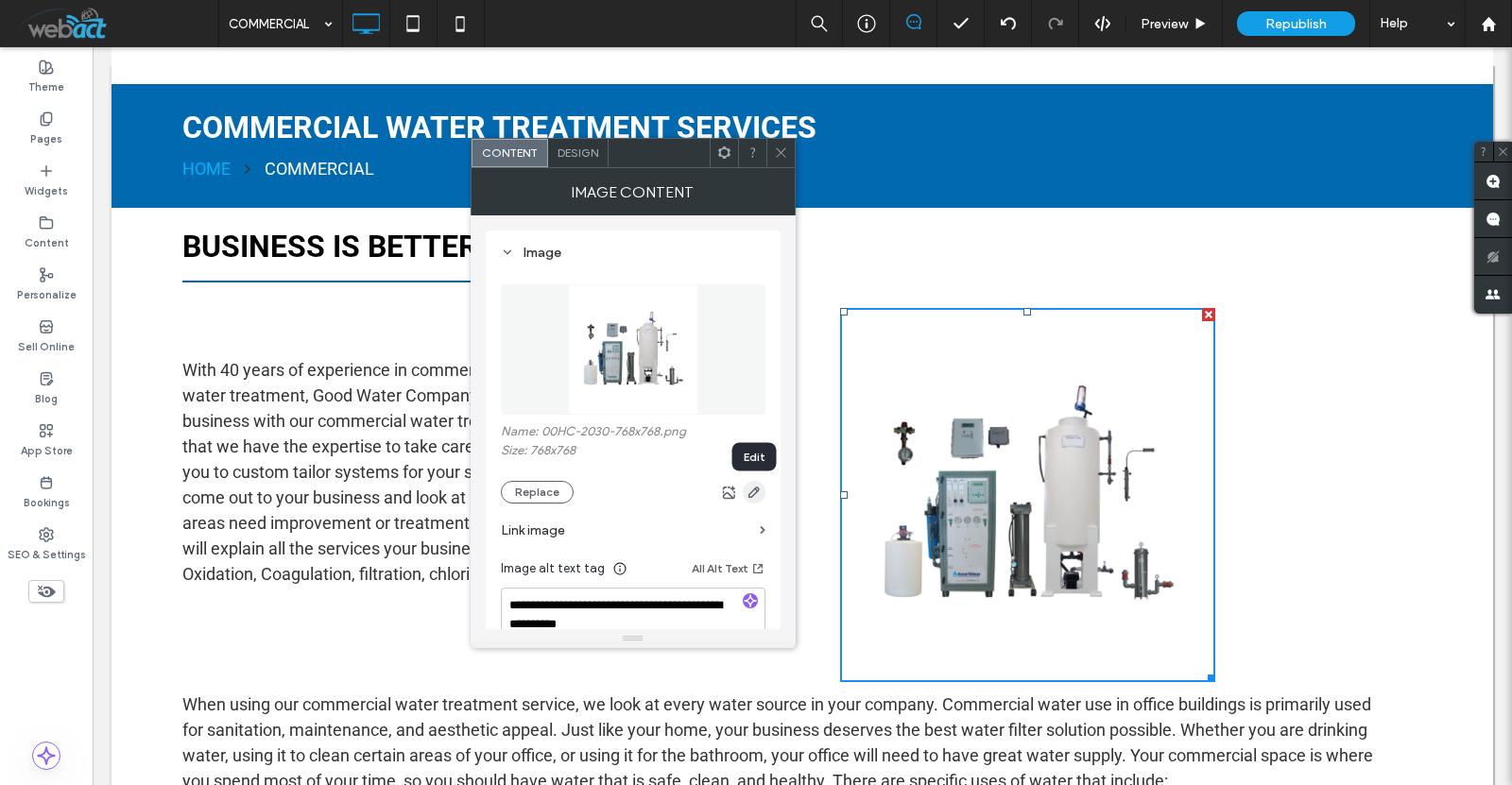
click at [747, 498] on icon "button" at bounding box center [755, 493] width 15 height 15
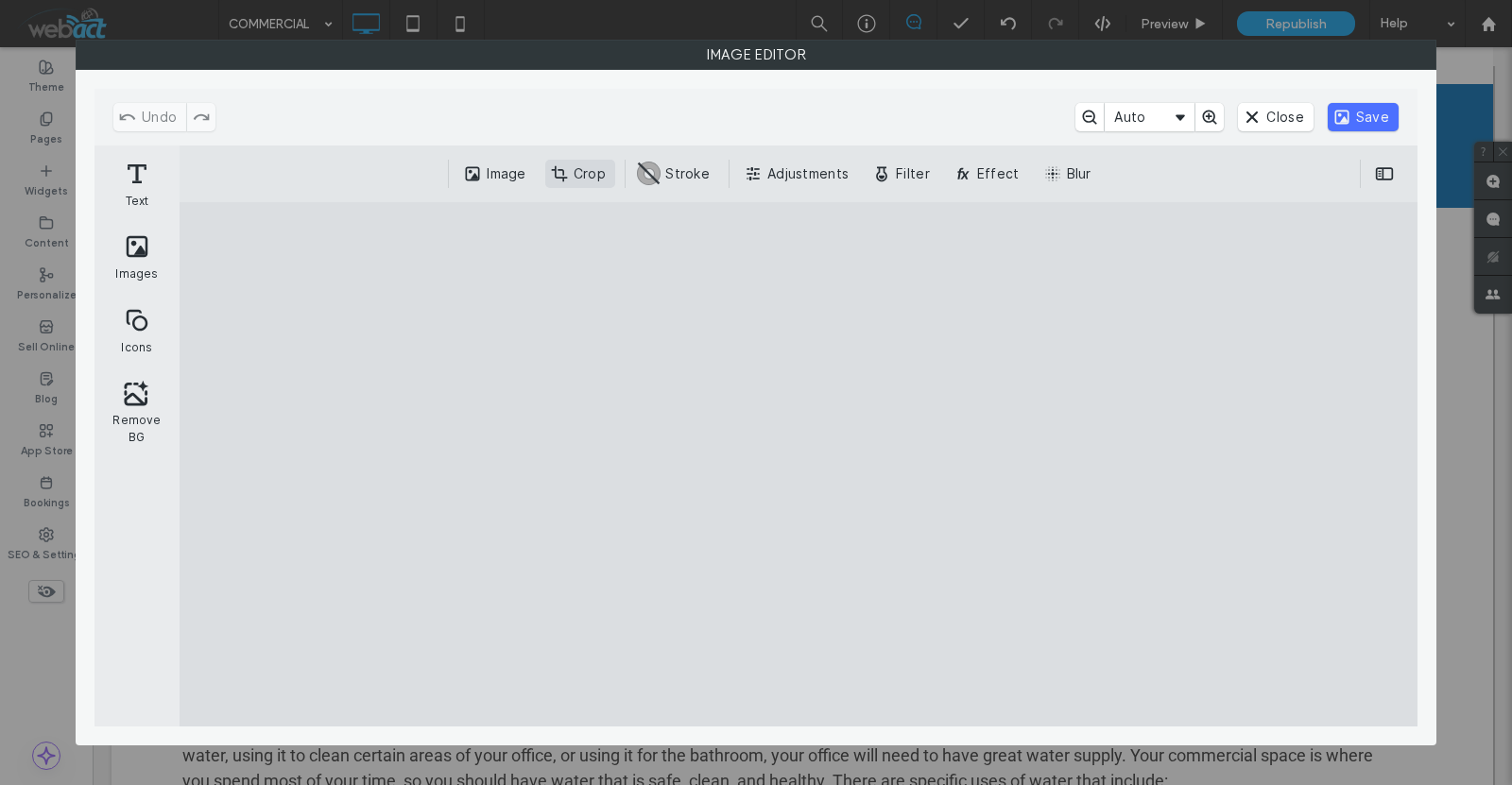
click at [585, 174] on button "Crop" at bounding box center [580, 174] width 70 height 29
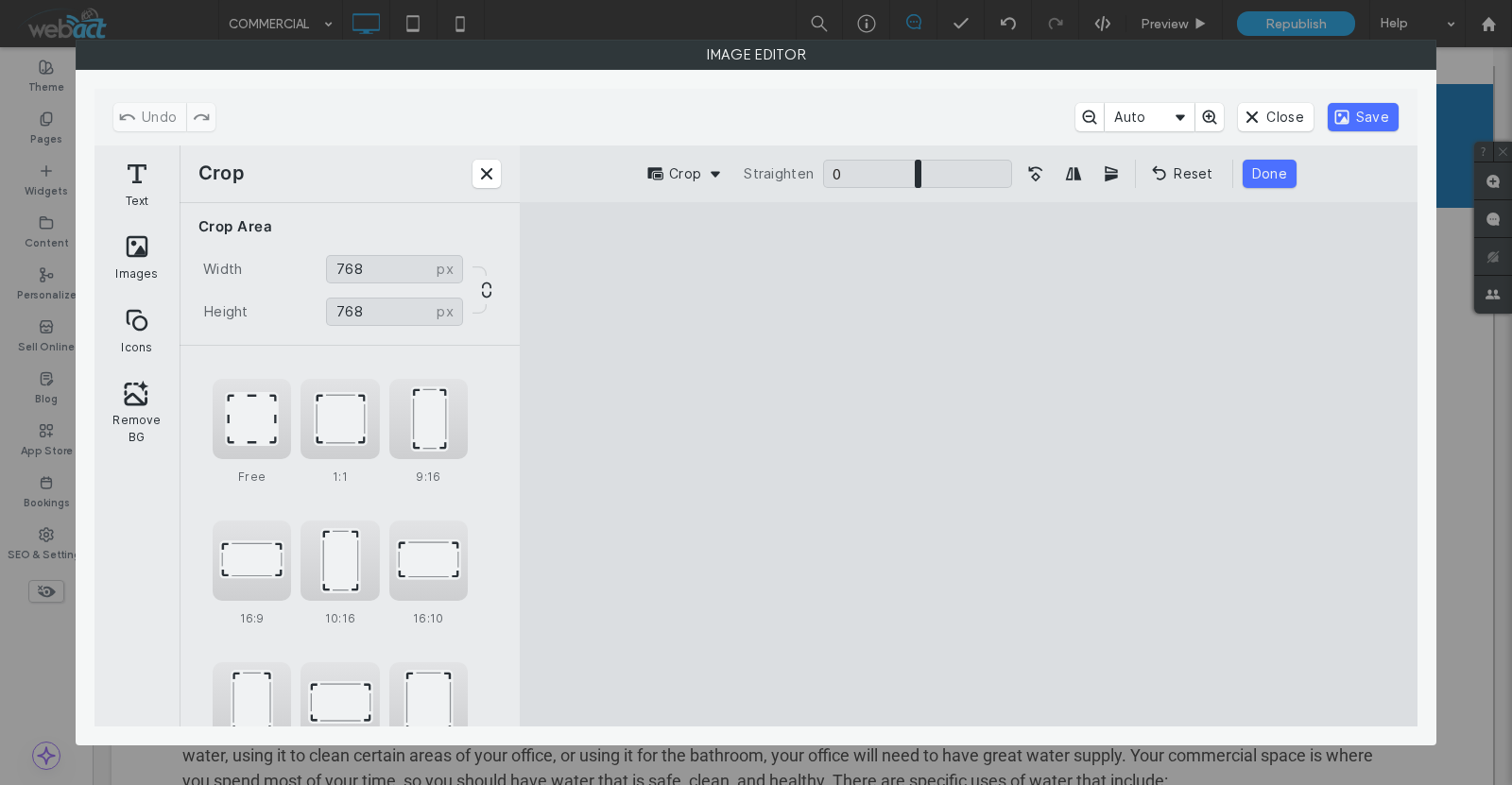
type input "***"
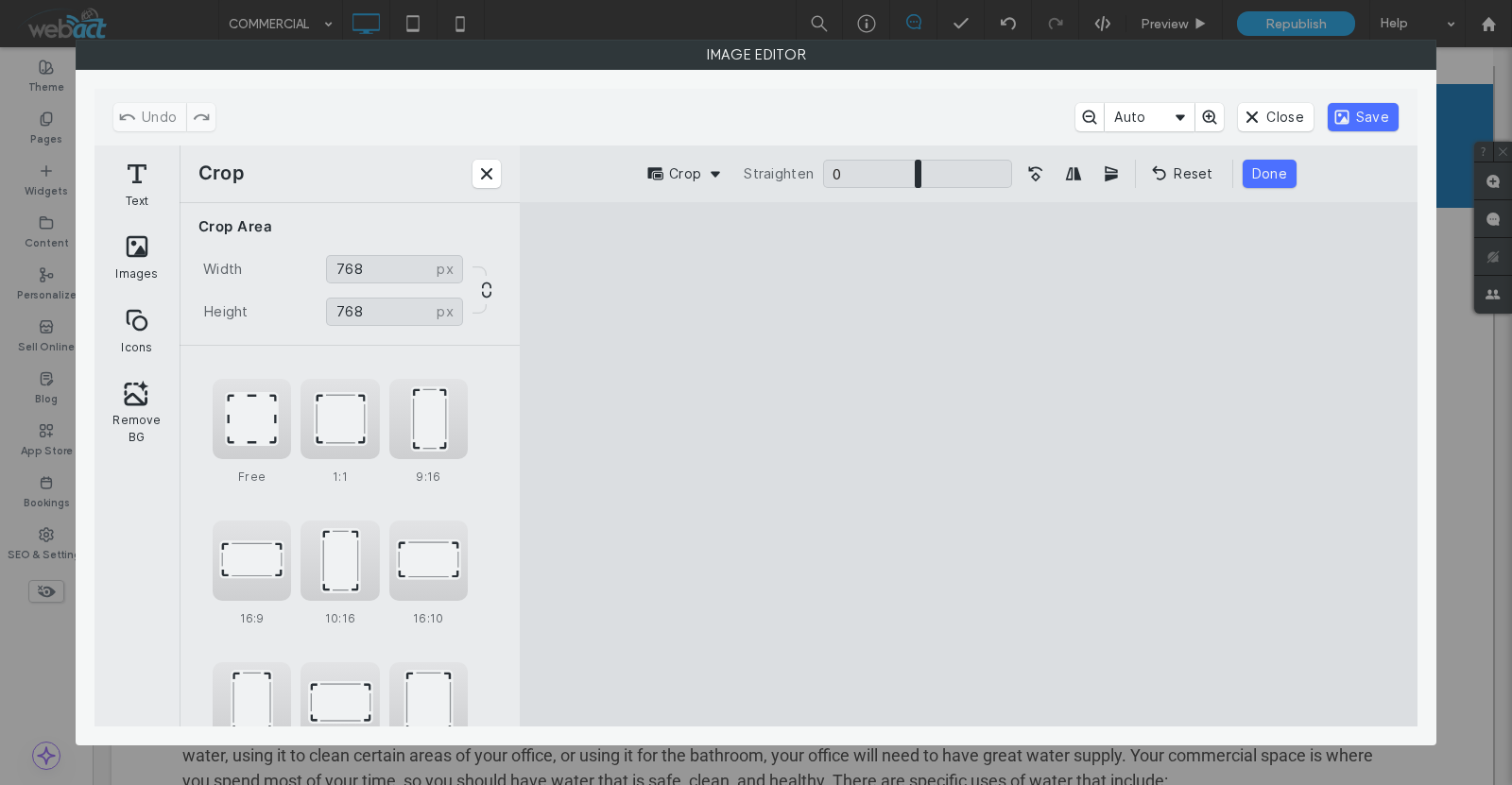
type input "***"
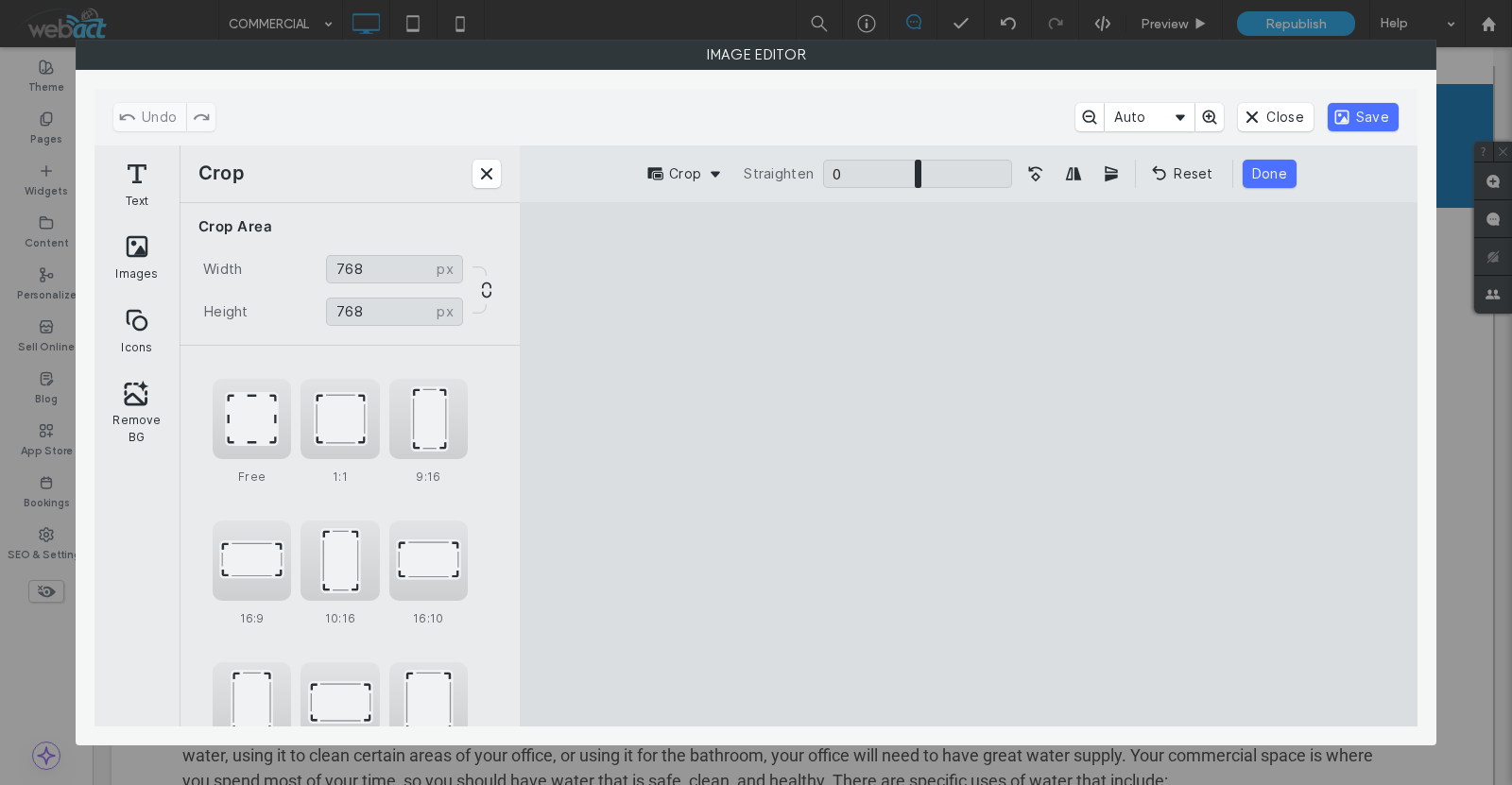
type input "***"
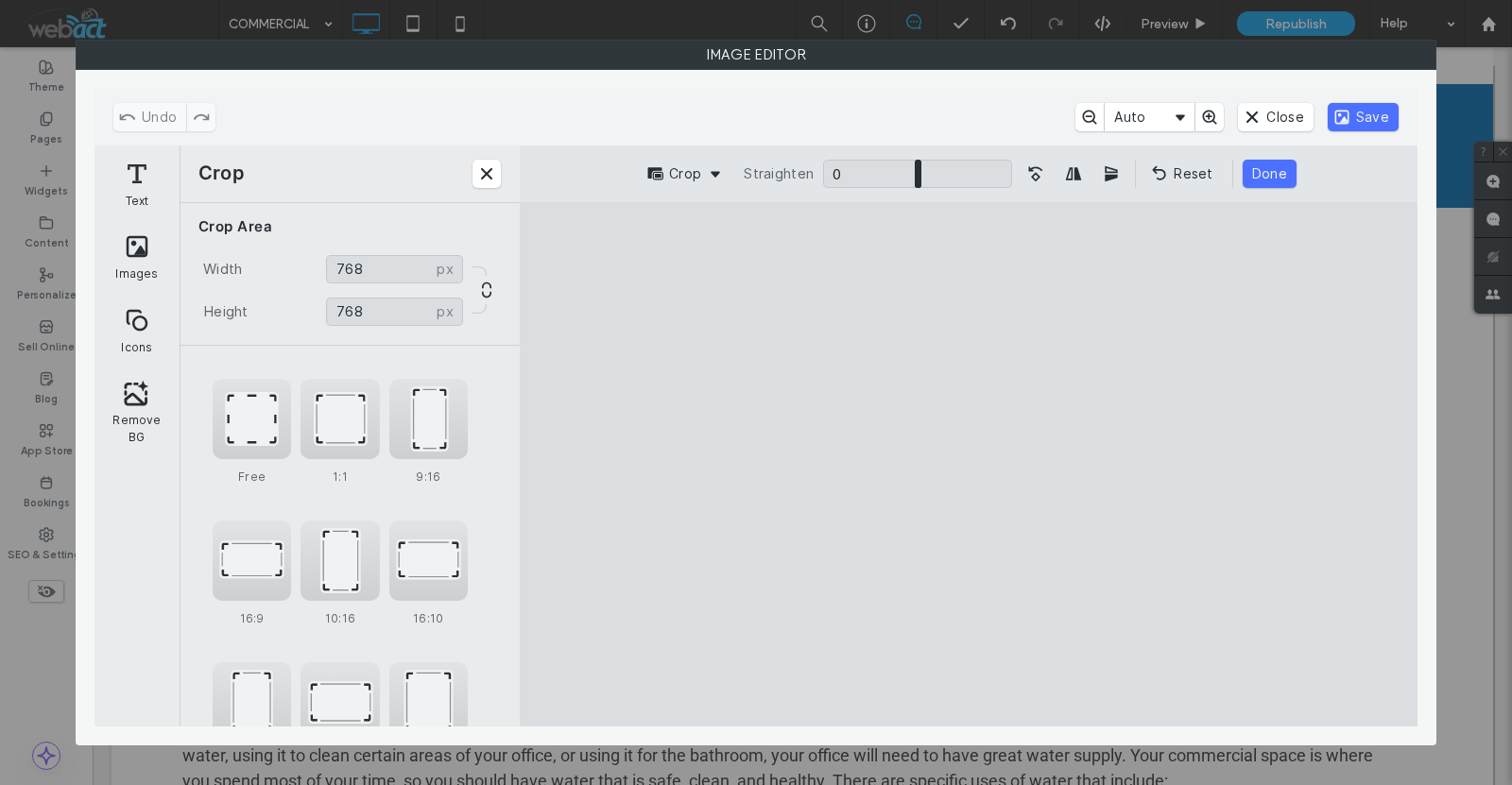
type input "***"
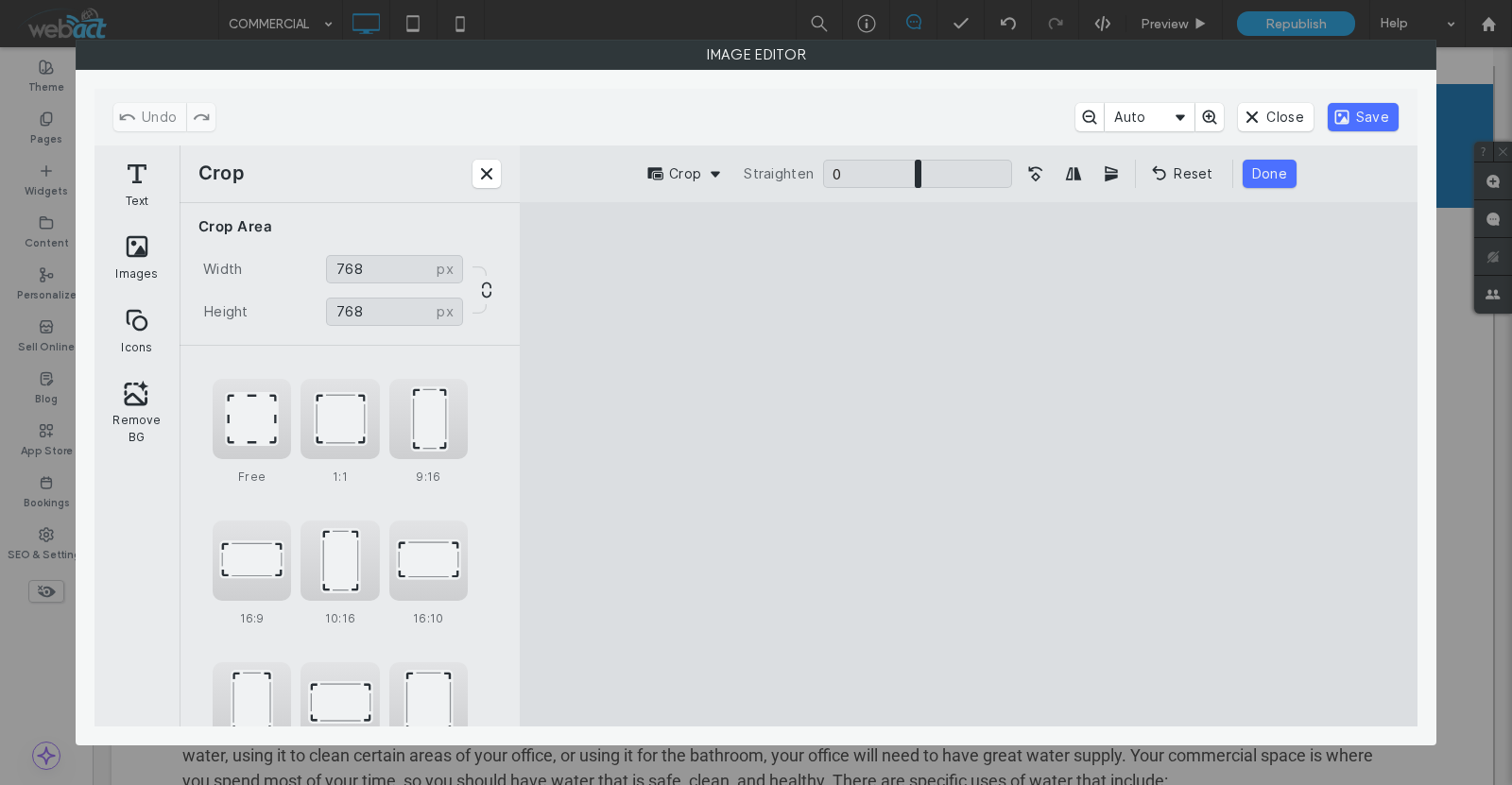
type input "***"
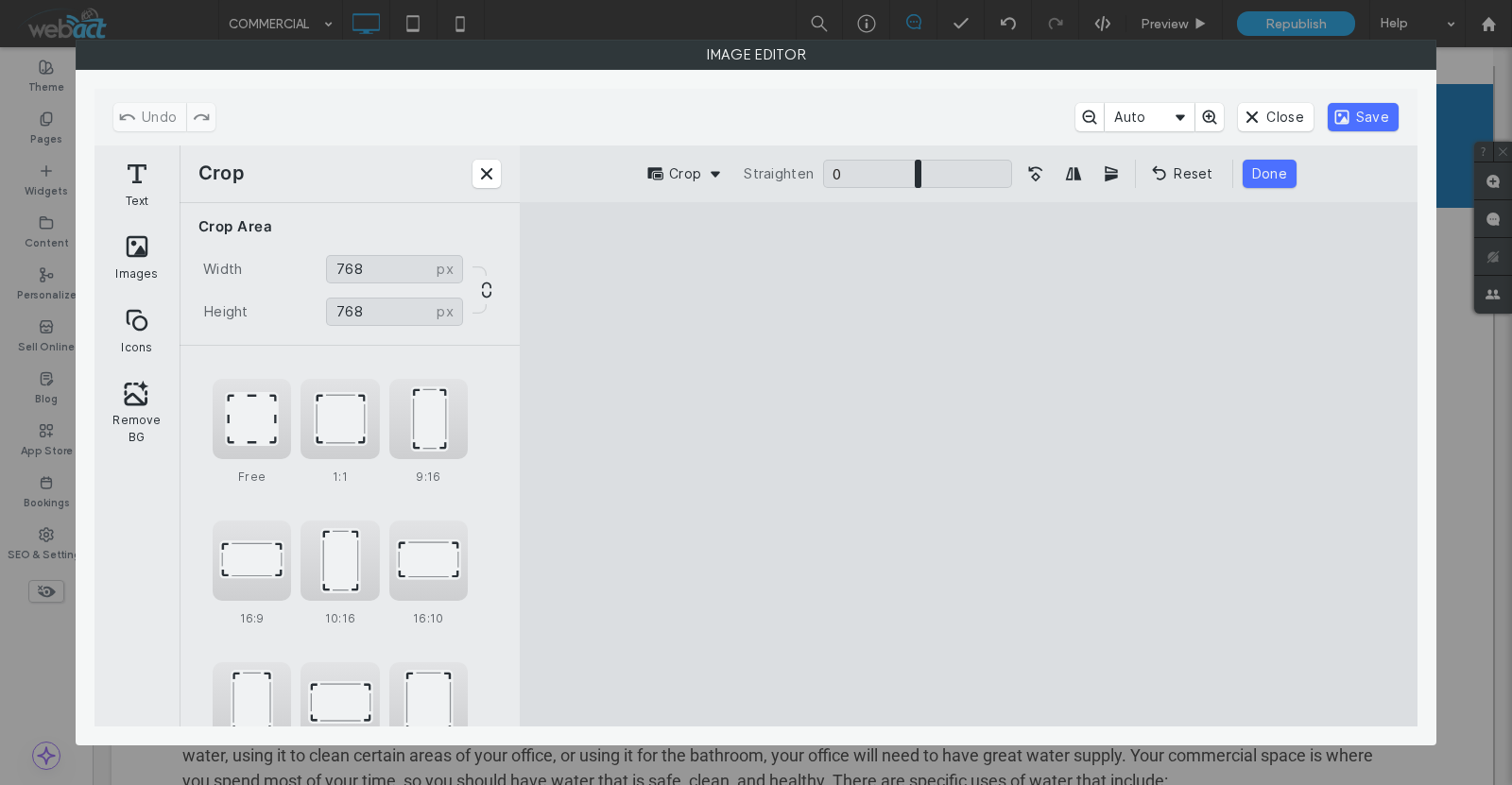
type input "***"
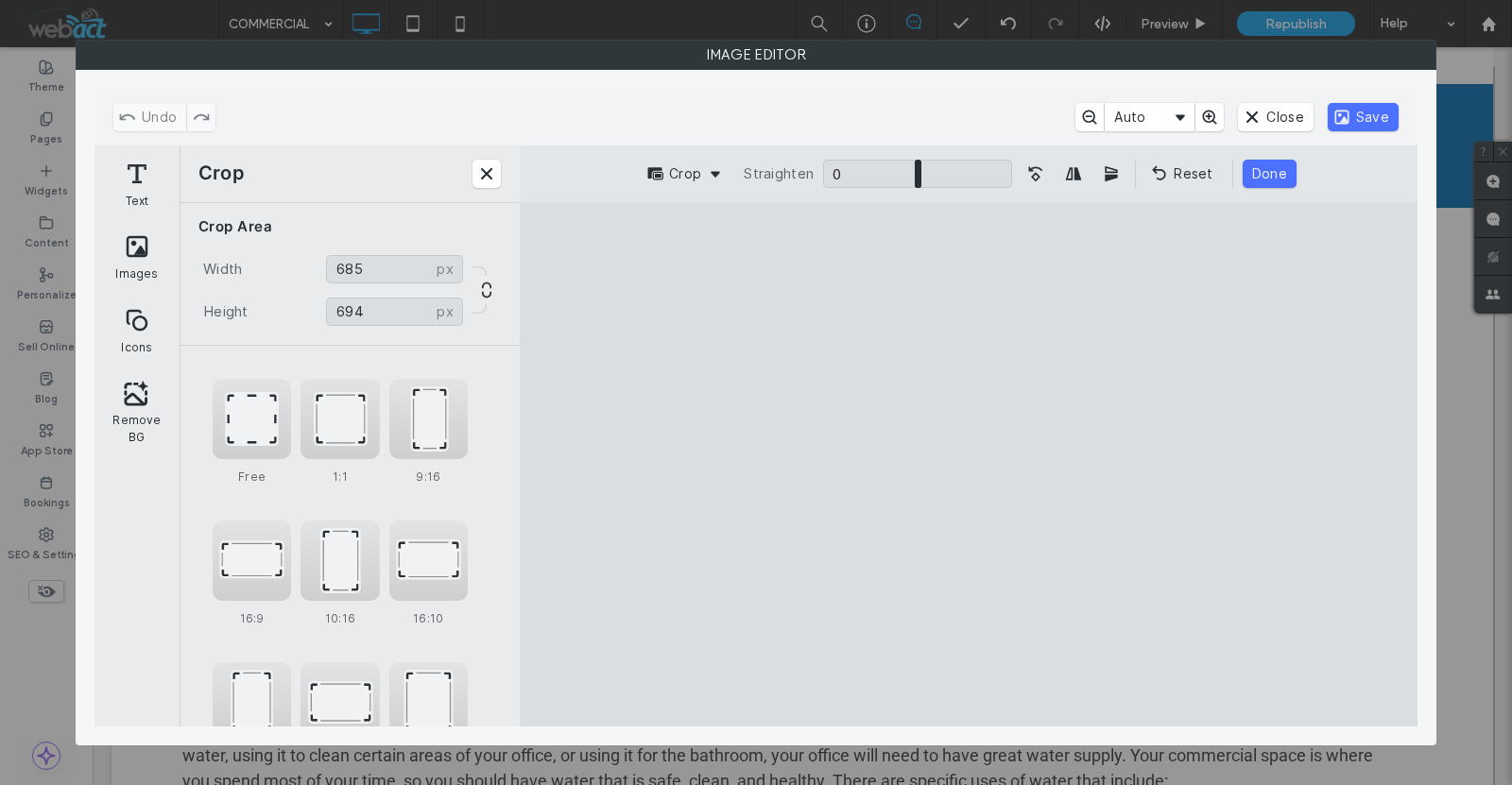
type input "***"
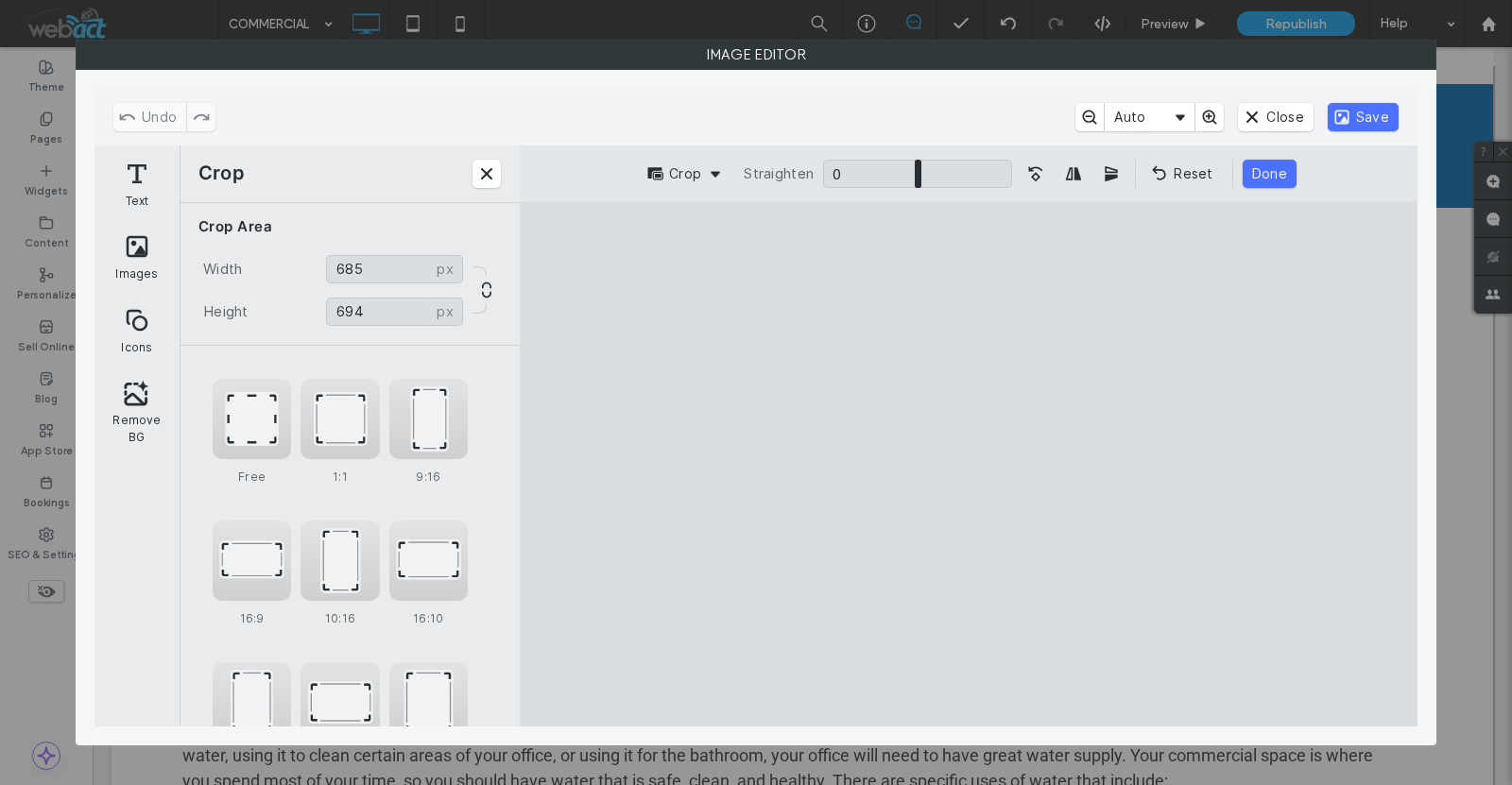
type input "***"
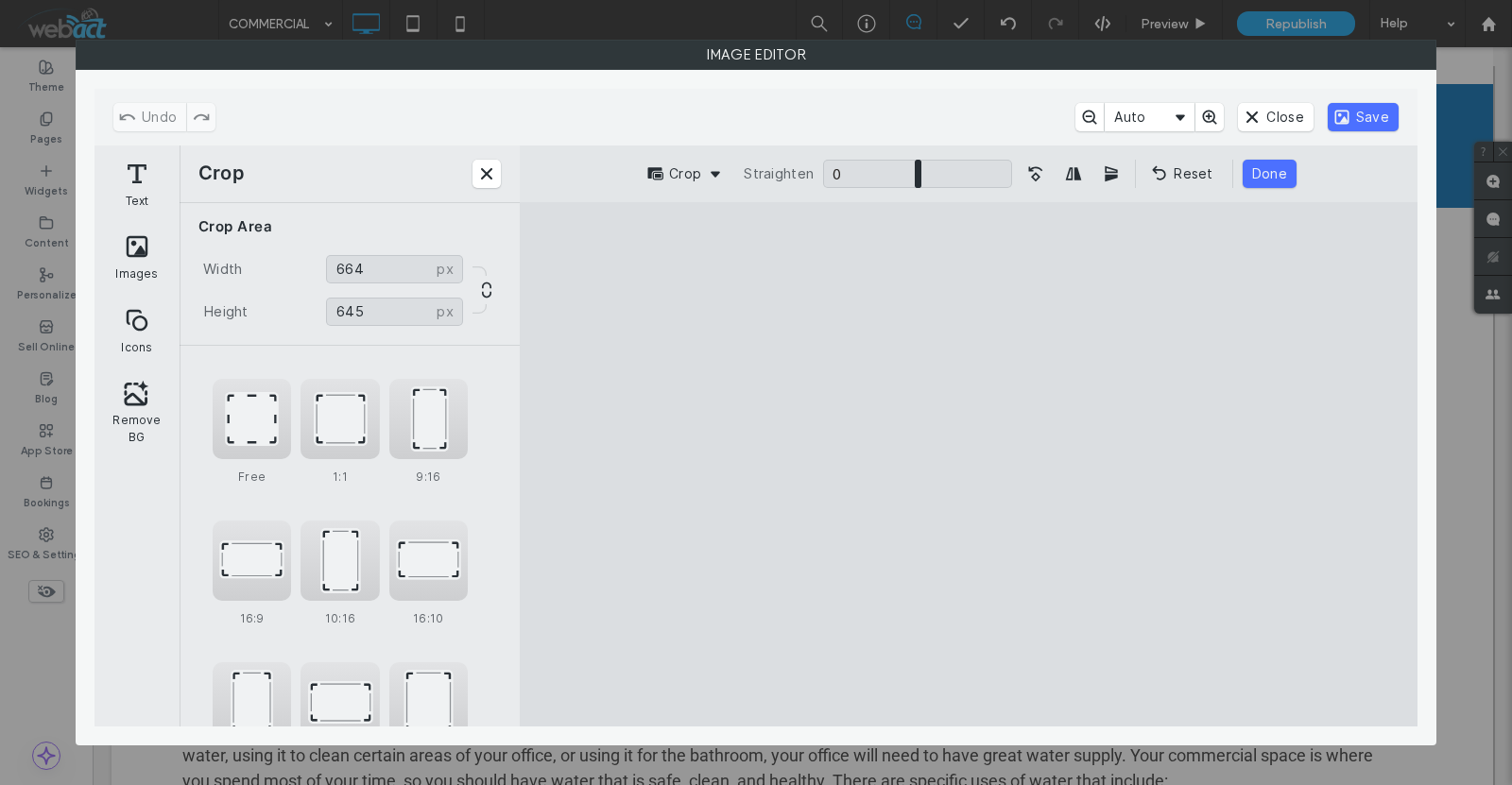
type input "***"
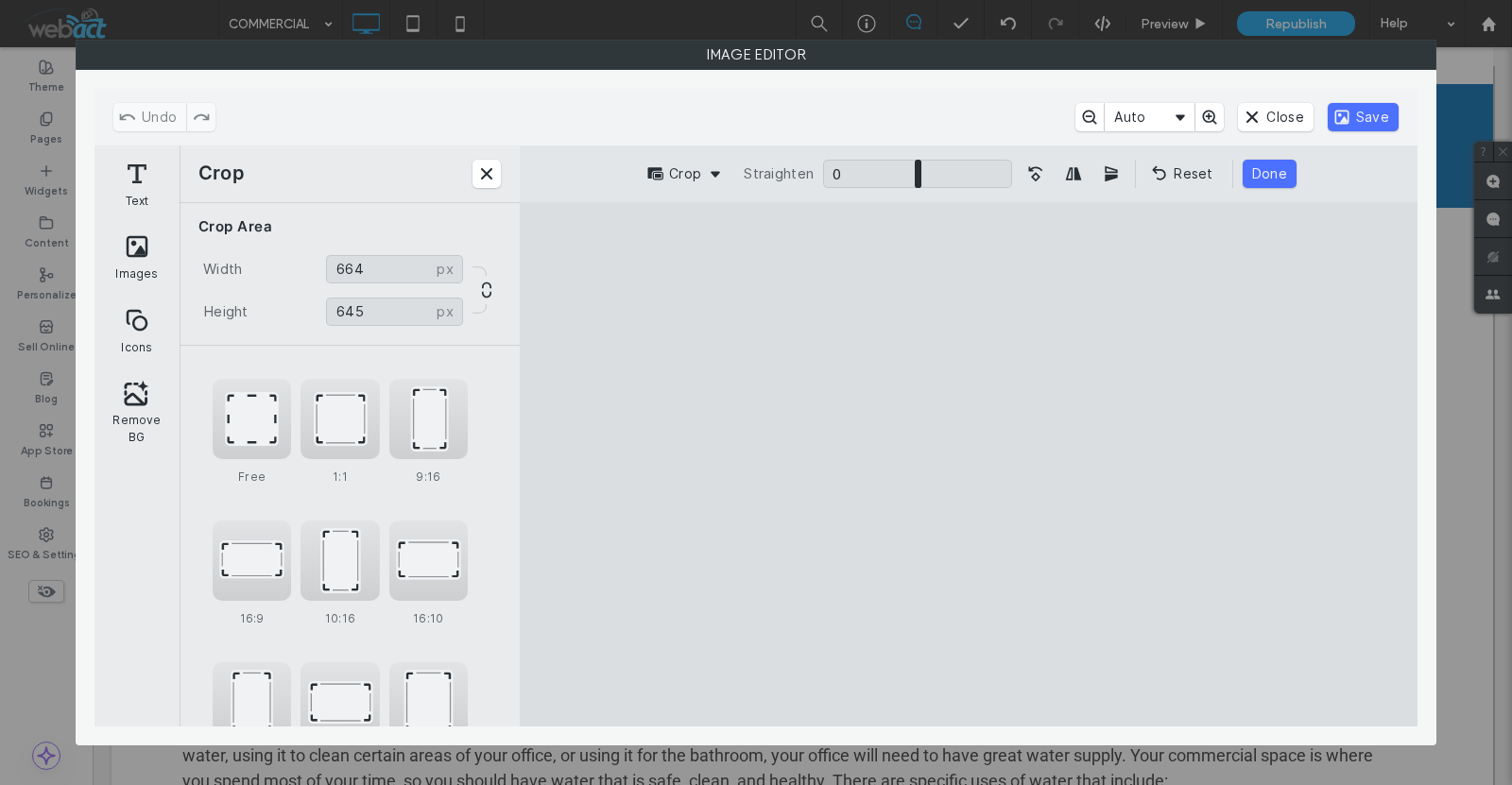
type input "***"
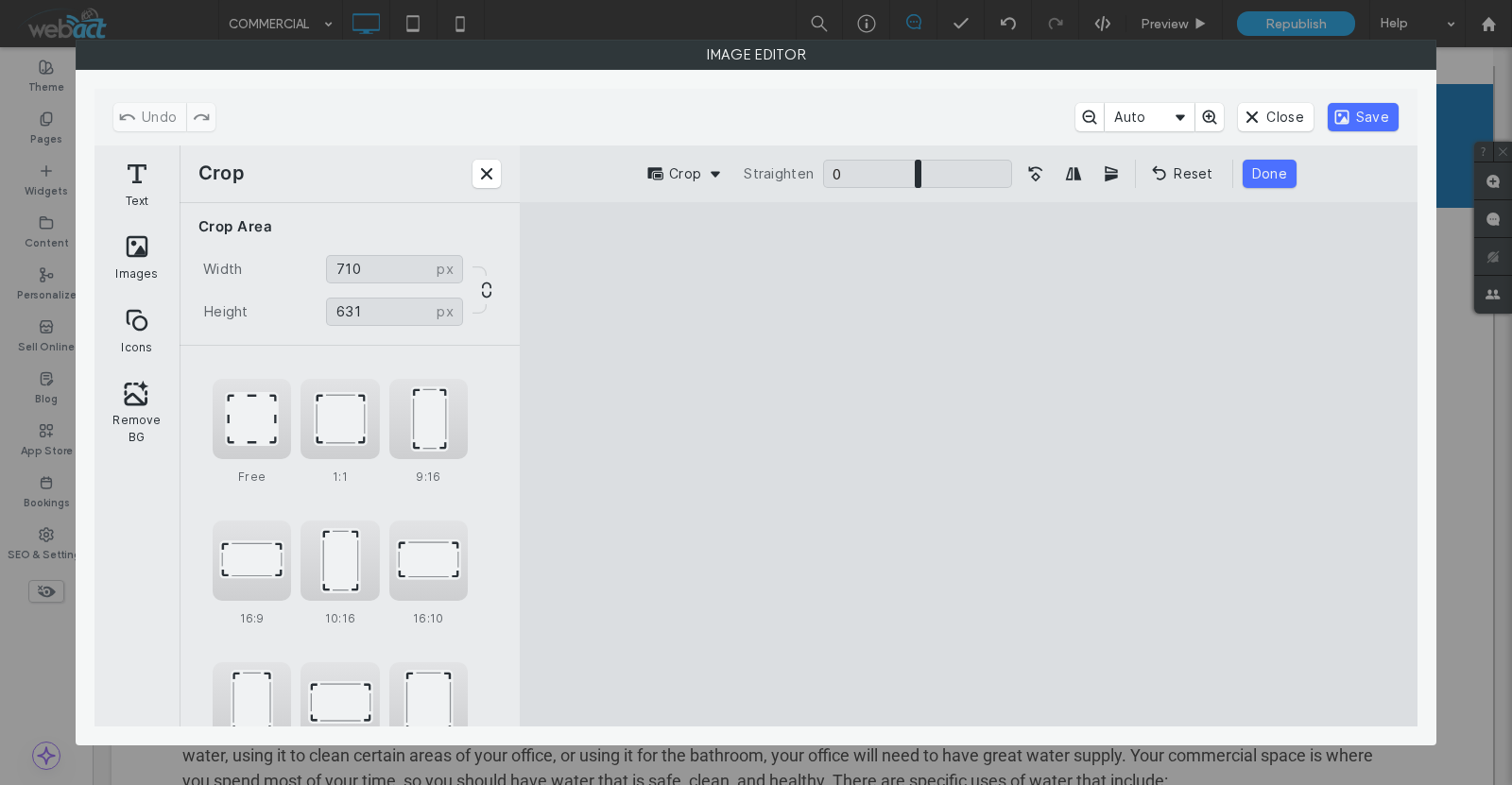
type input "***"
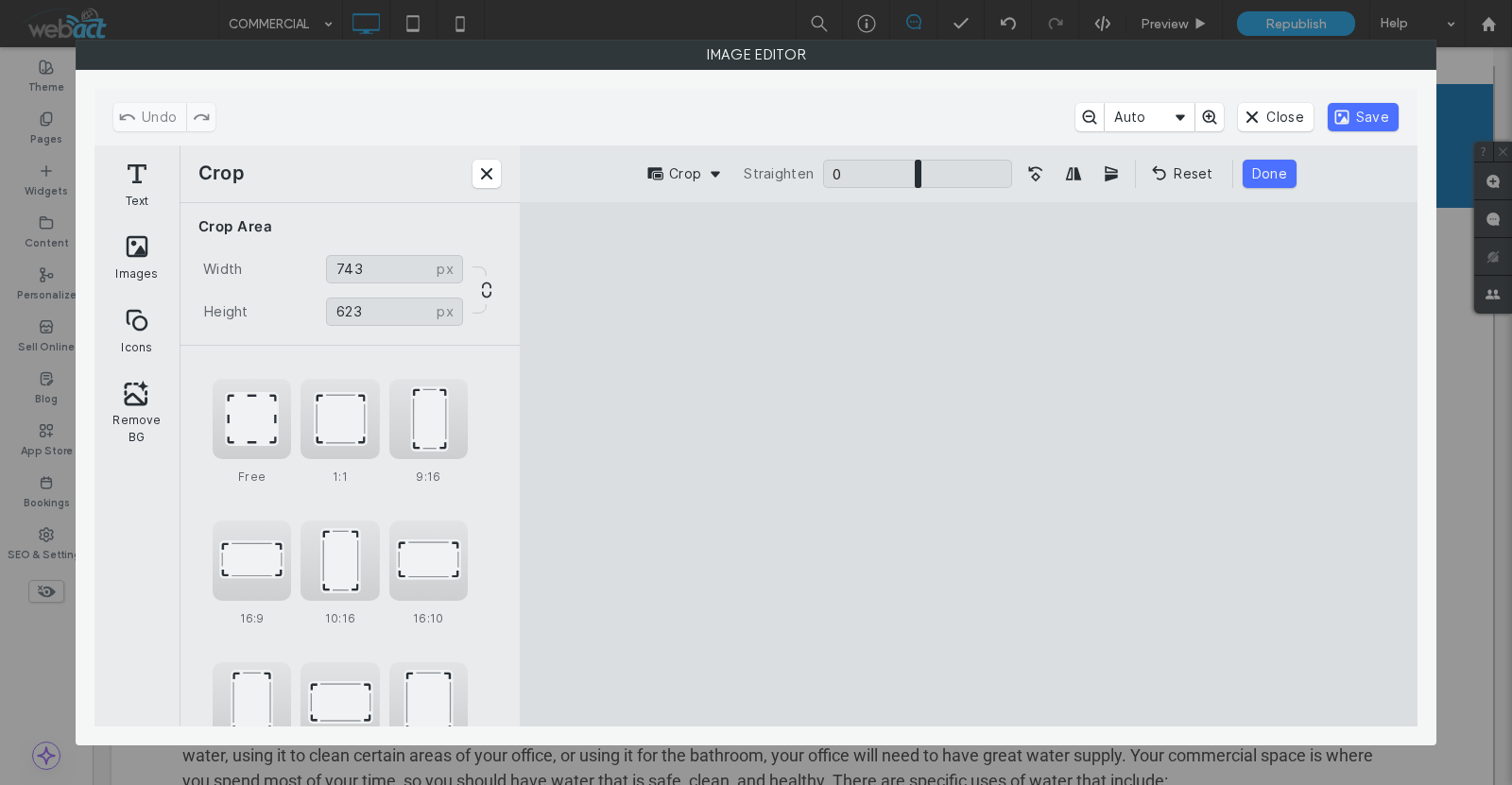
type input "***"
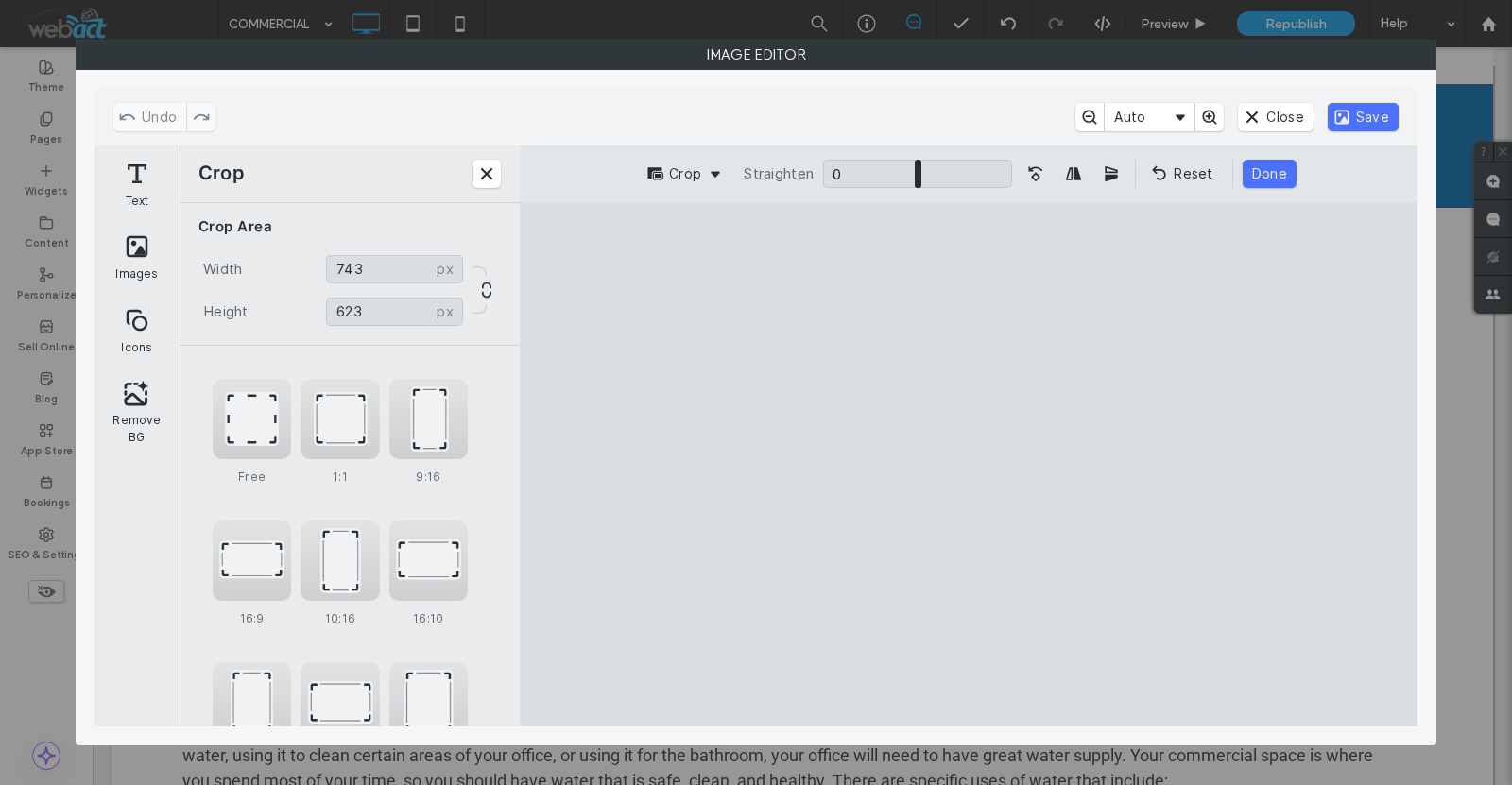
type input "***"
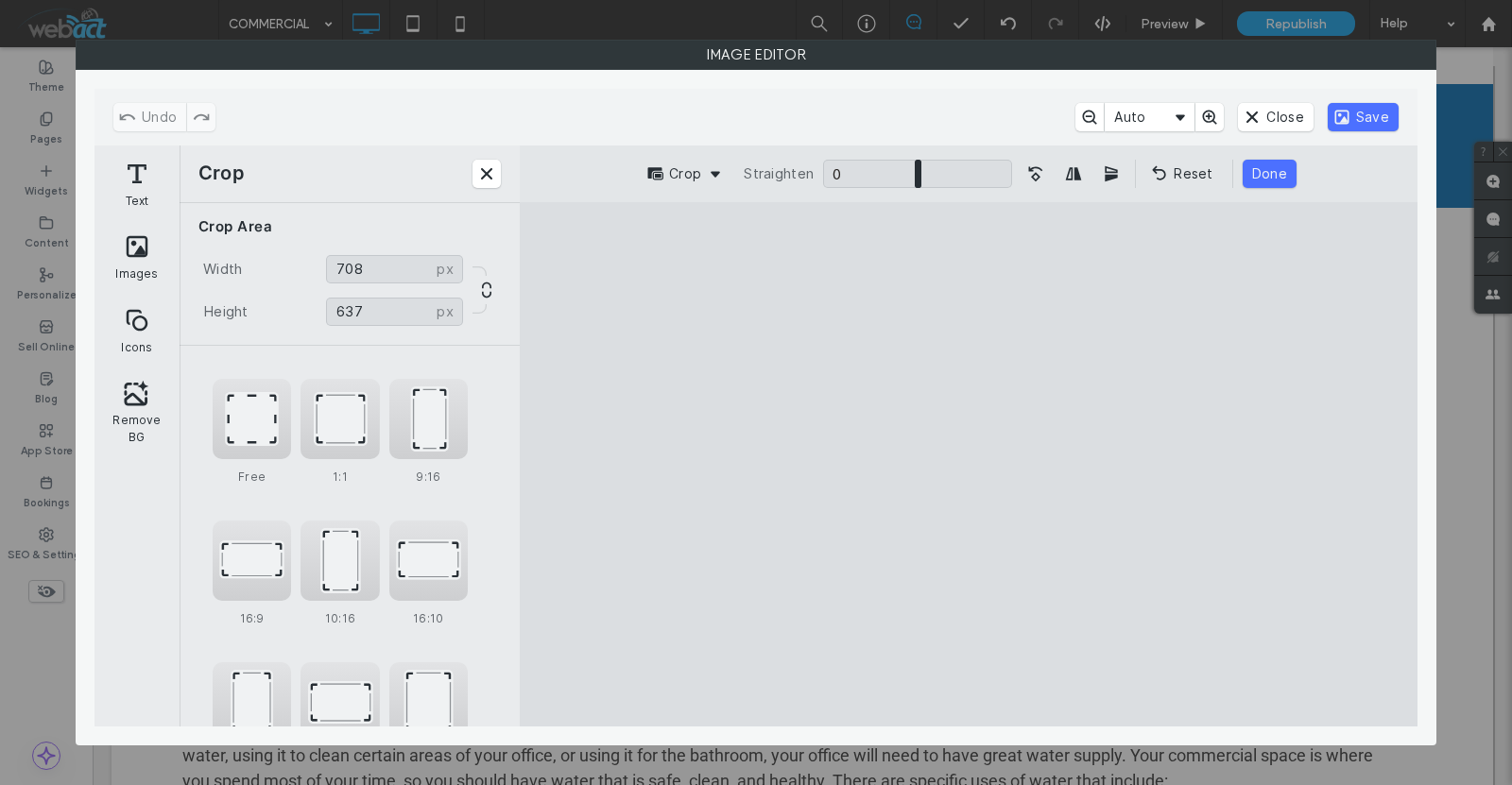
type input "***"
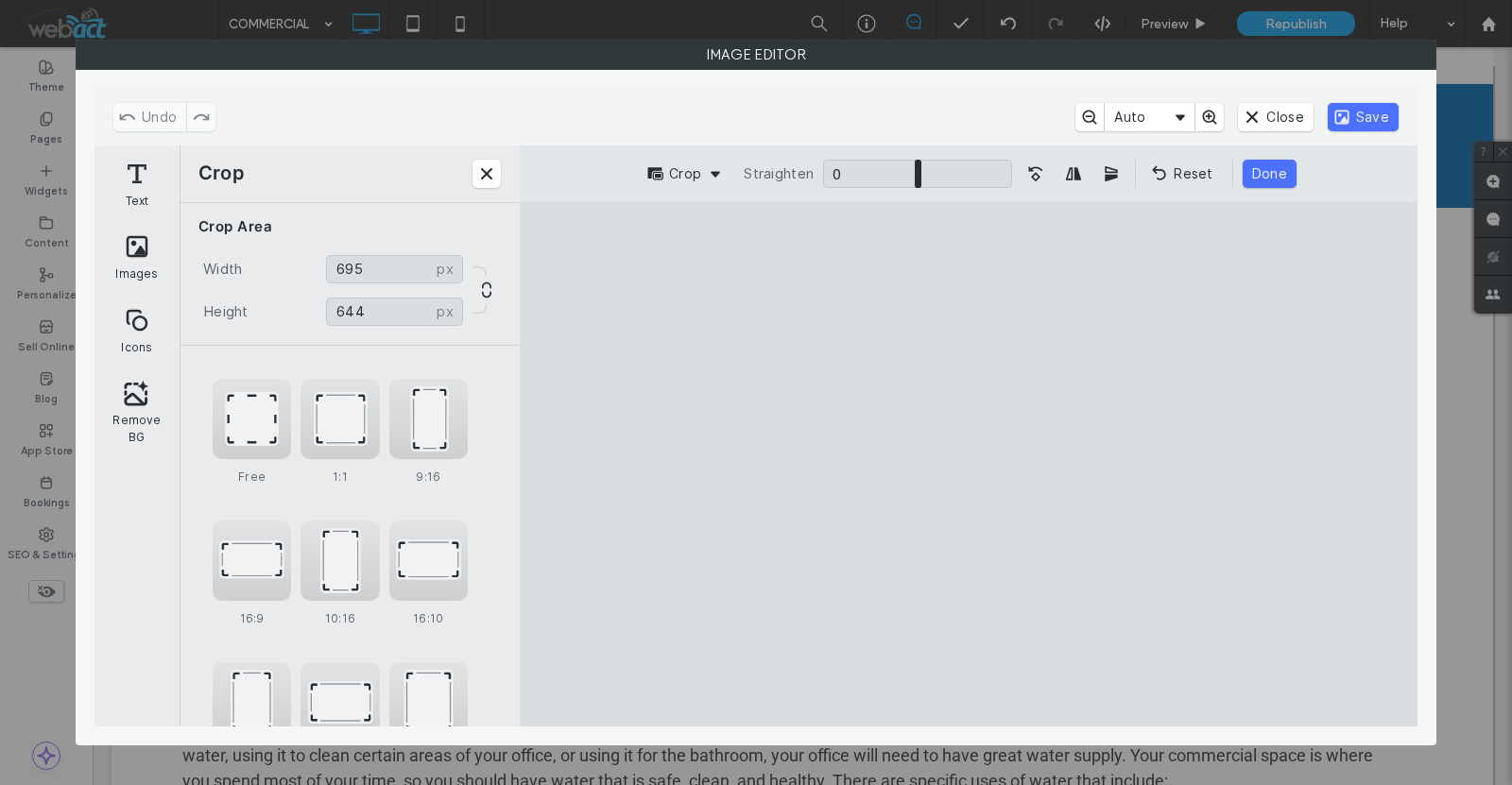
drag, startPoint x: 767, startPoint y: 264, endPoint x: 808, endPoint y: 331, distance: 78.5
click at [968, 464] on cesdk-canvas "Editor canvas" at bounding box center [968, 464] width 0 height 0
drag, startPoint x: 1201, startPoint y: 699, endPoint x: 1188, endPoint y: 655, distance: 45.9
click at [968, 464] on cesdk-canvas "Editor canvas" at bounding box center [968, 464] width 0 height 0
type input "***"
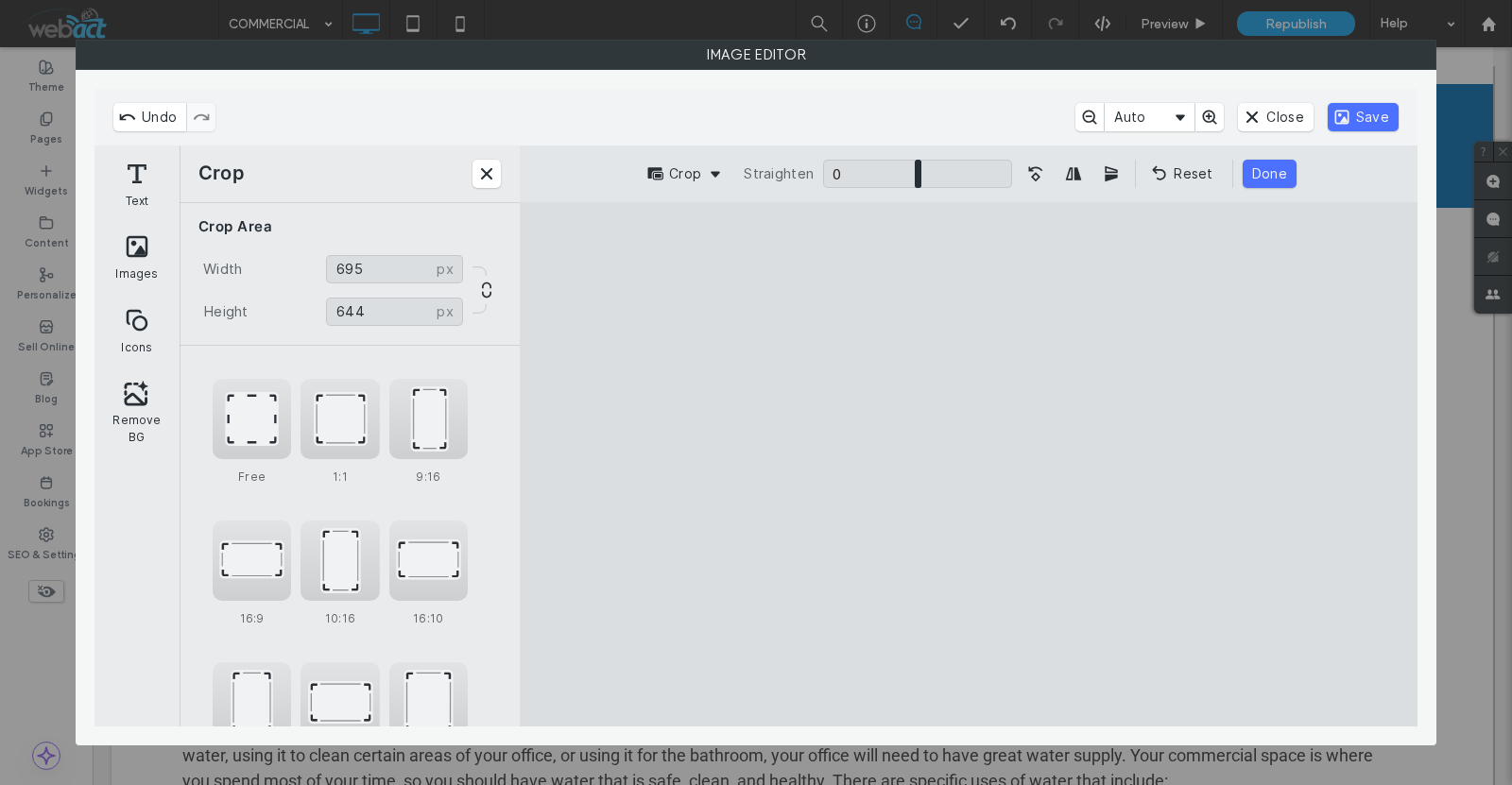
type input "***"
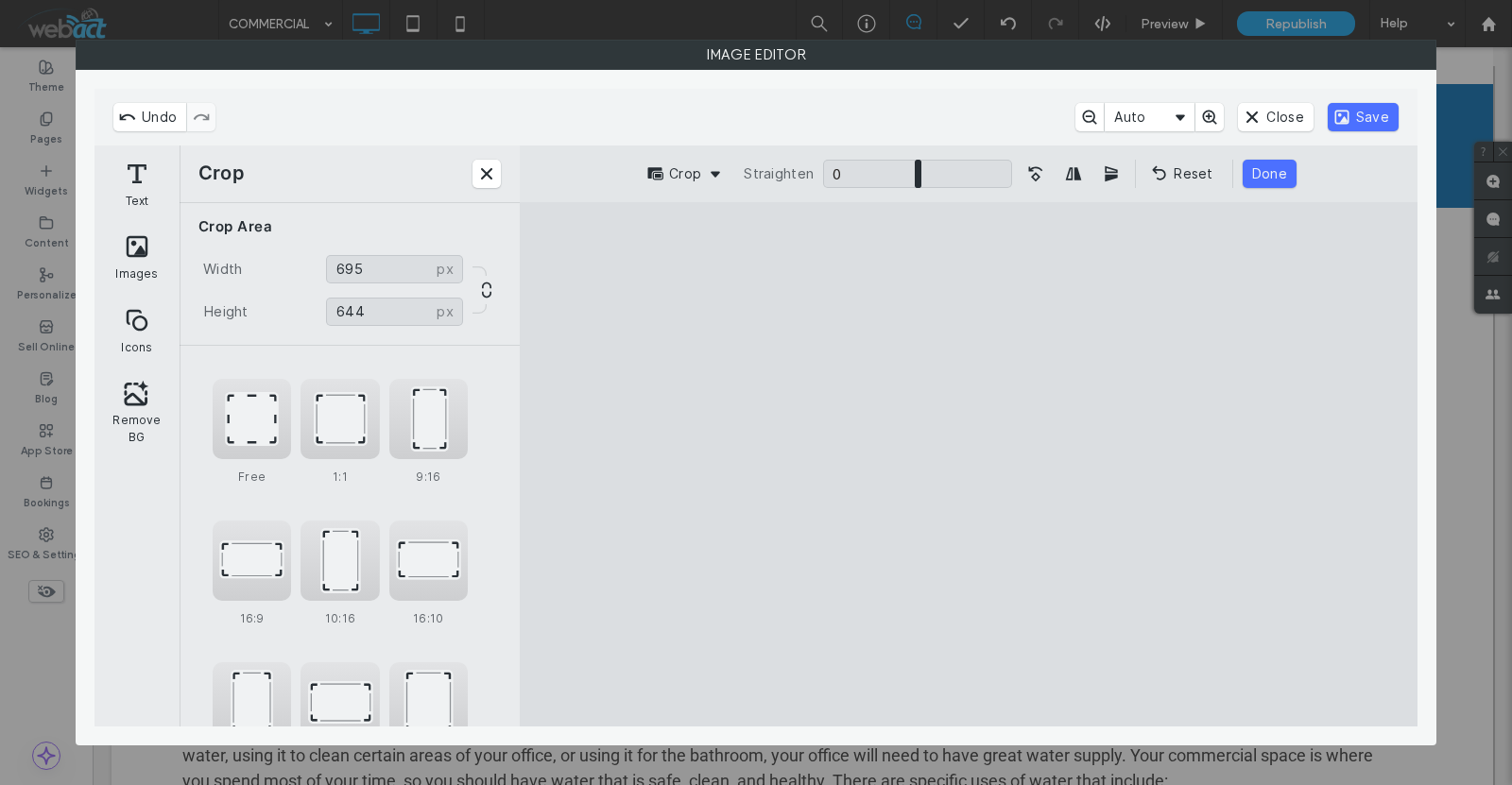
type input "***"
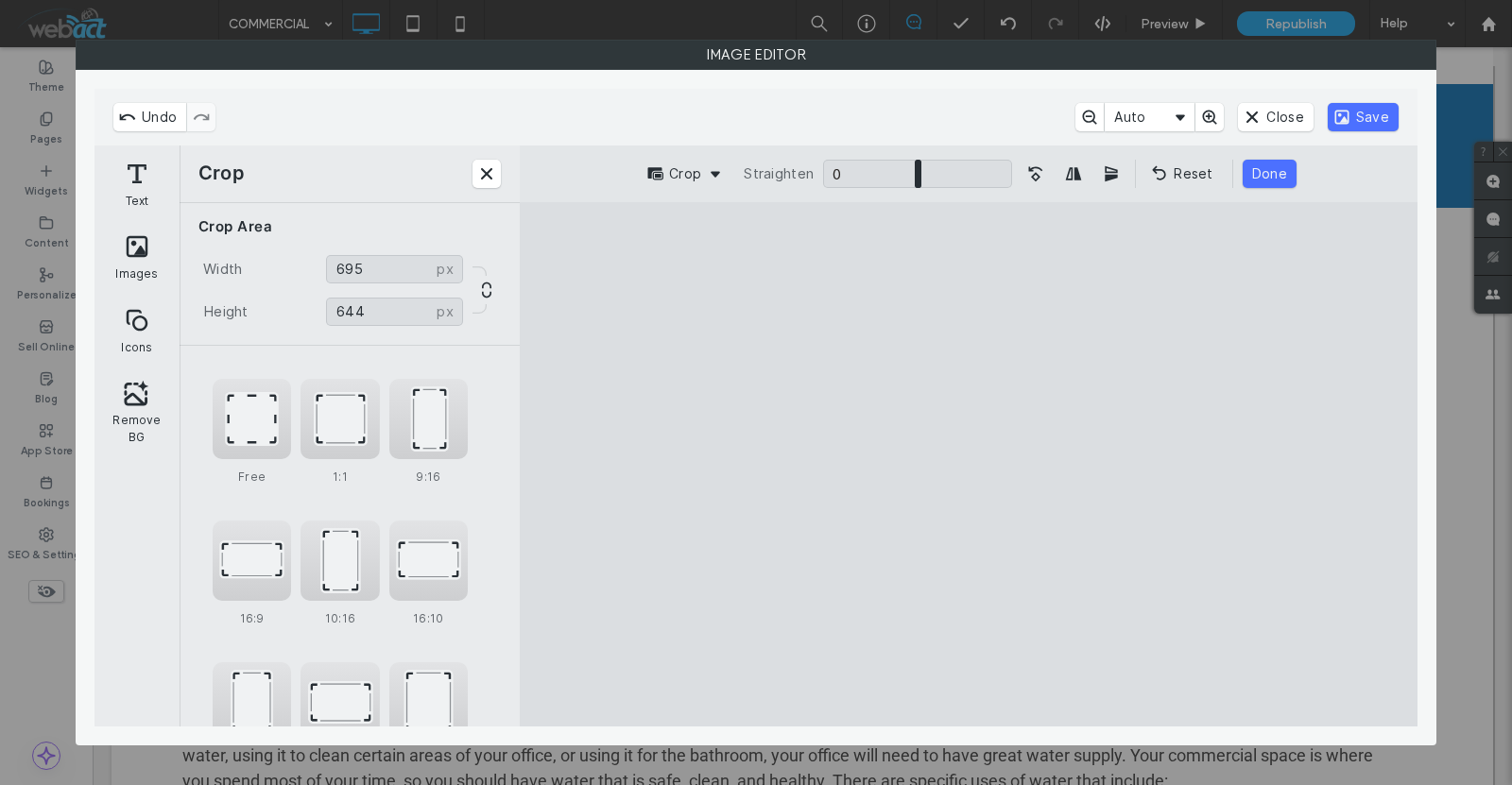
type input "***"
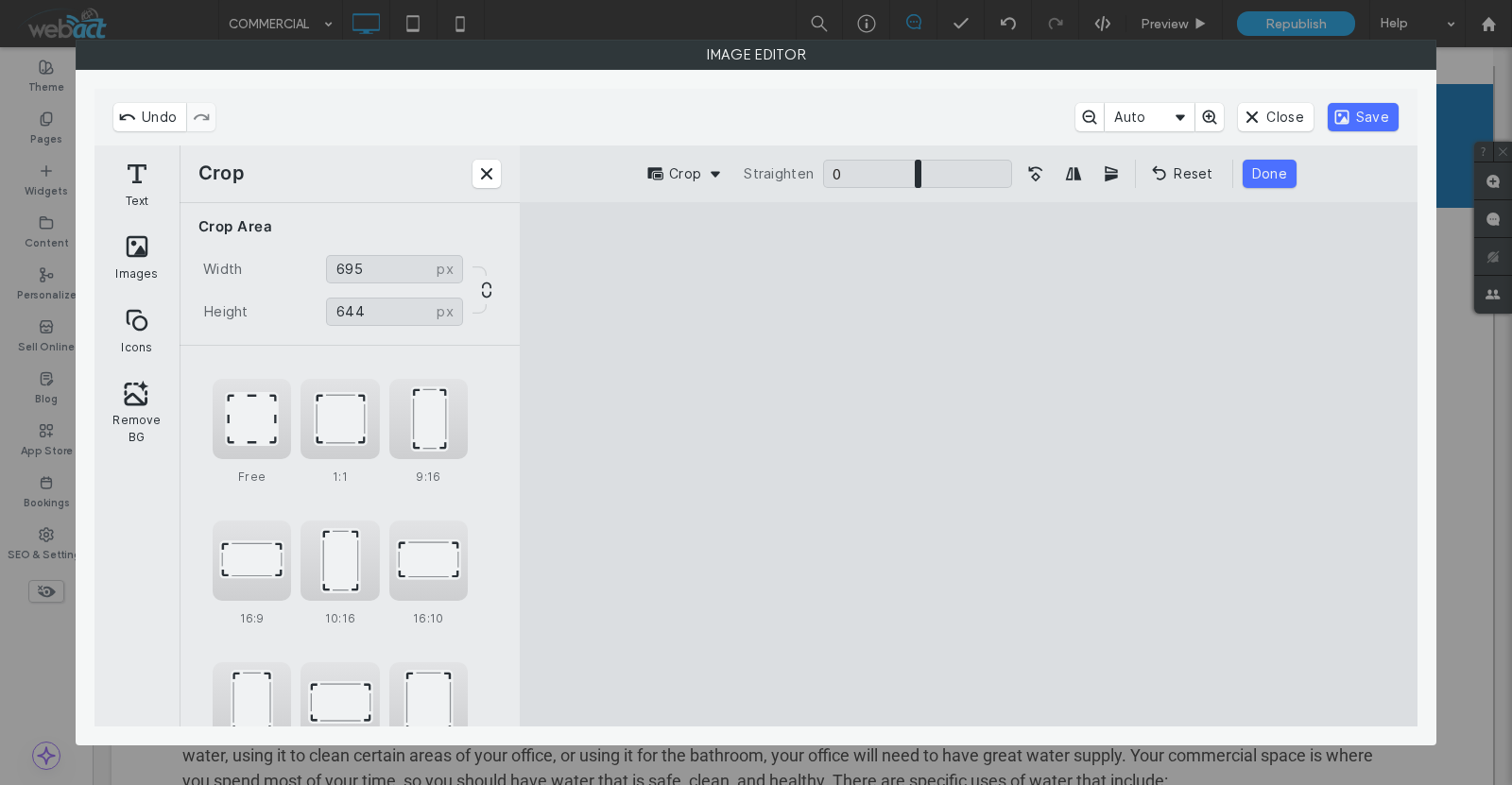
type input "***"
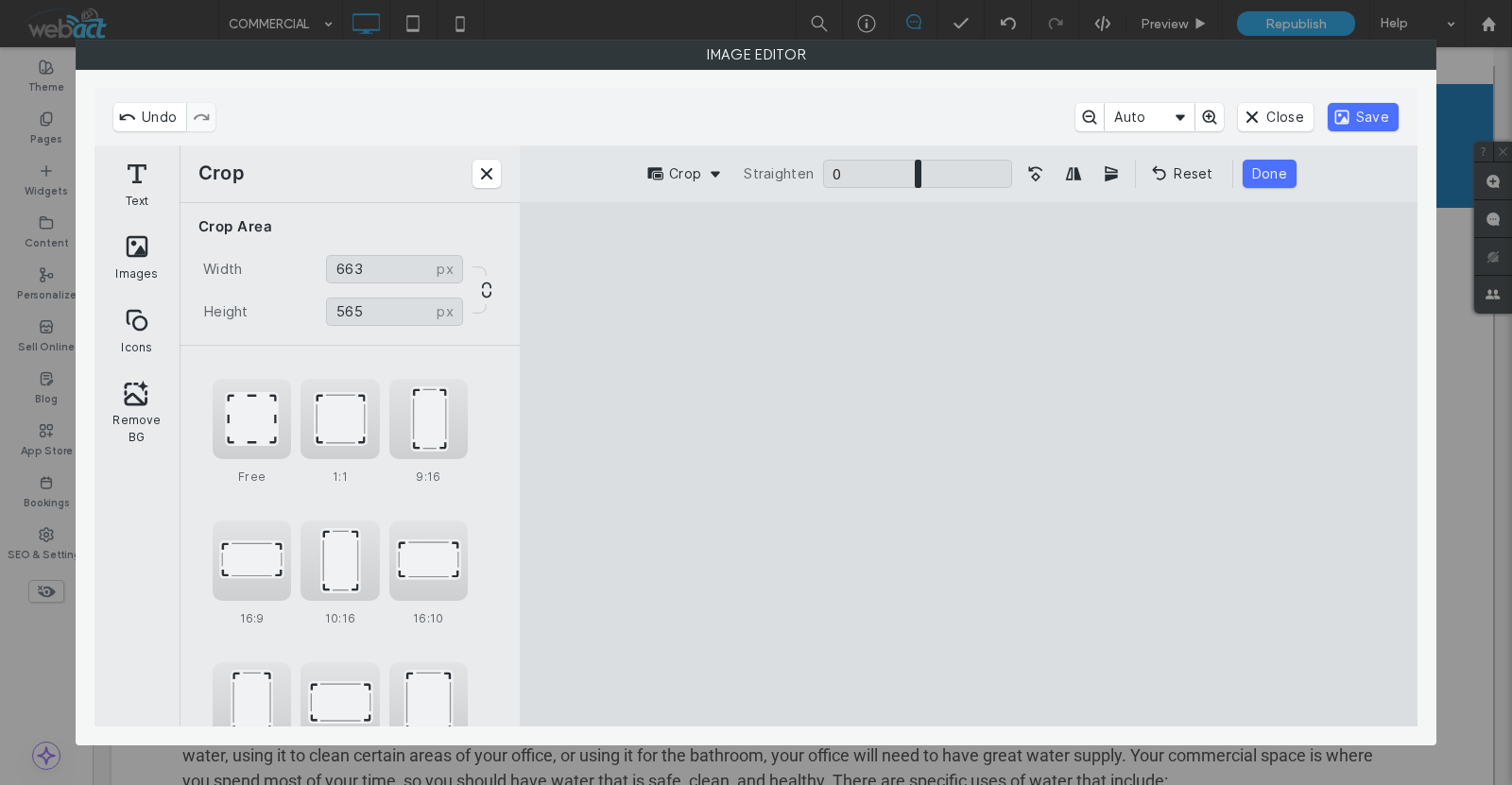
type input "***"
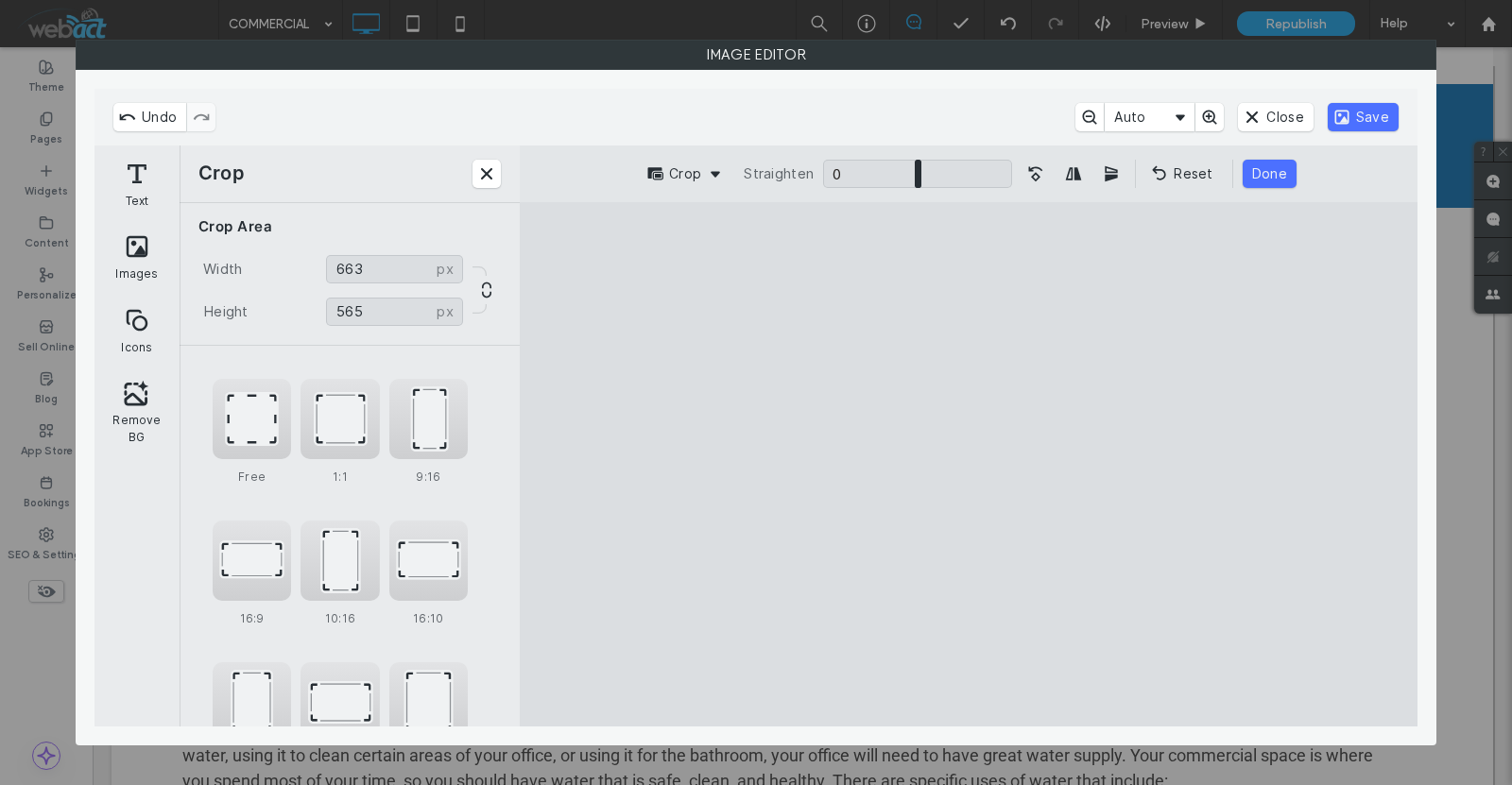
type input "***"
drag, startPoint x: 1197, startPoint y: 703, endPoint x: 1166, endPoint y: 611, distance: 97.1
click at [968, 464] on cesdk-canvas "Editor canvas" at bounding box center [968, 464] width 0 height 0
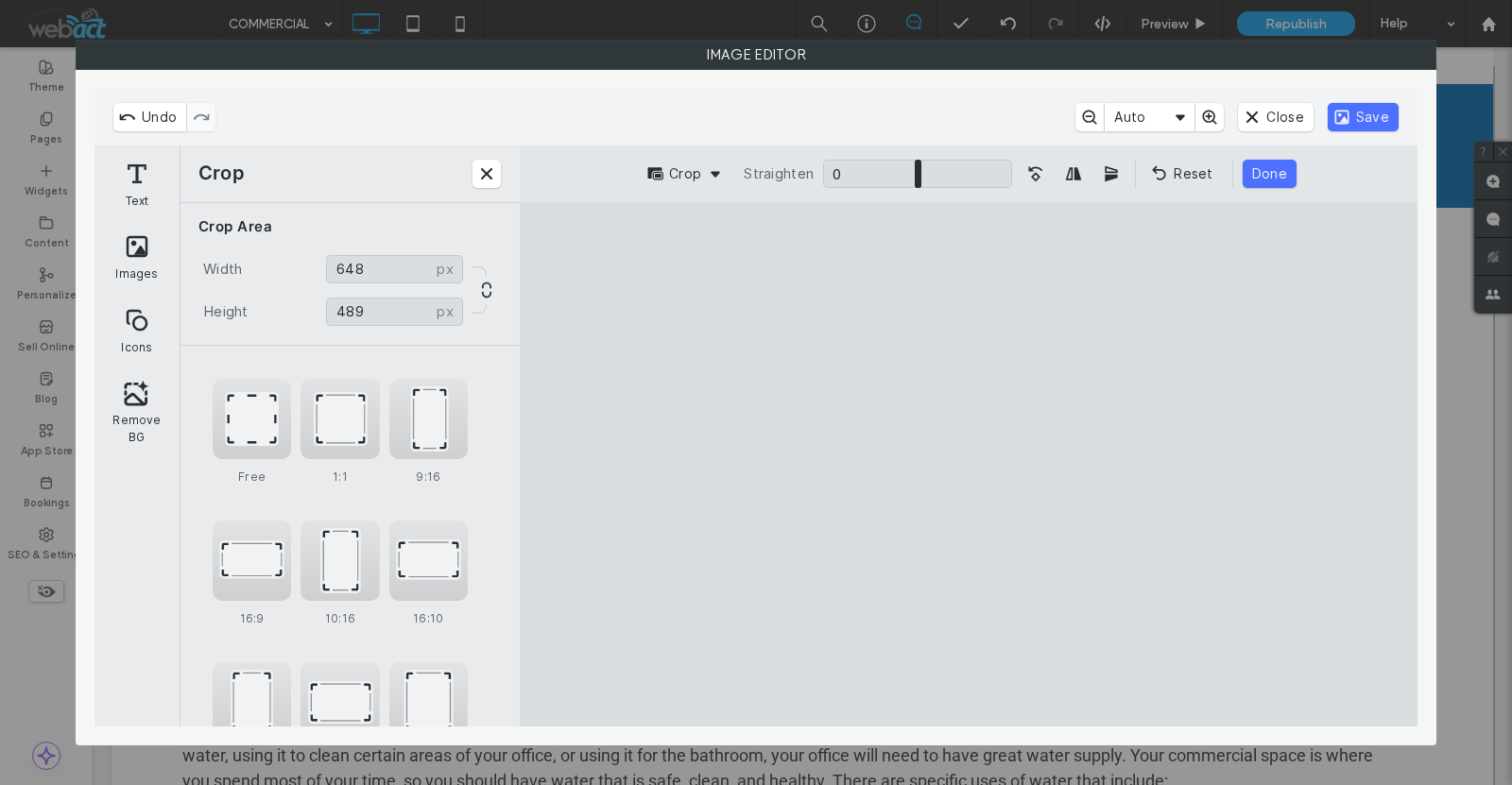
type input "***"
drag, startPoint x: 966, startPoint y: 248, endPoint x: 969, endPoint y: 265, distance: 17.3
click at [968, 464] on cesdk-canvas "Editor canvas" at bounding box center [968, 464] width 0 height 0
click at [1270, 168] on button "Done" at bounding box center [1269, 174] width 54 height 29
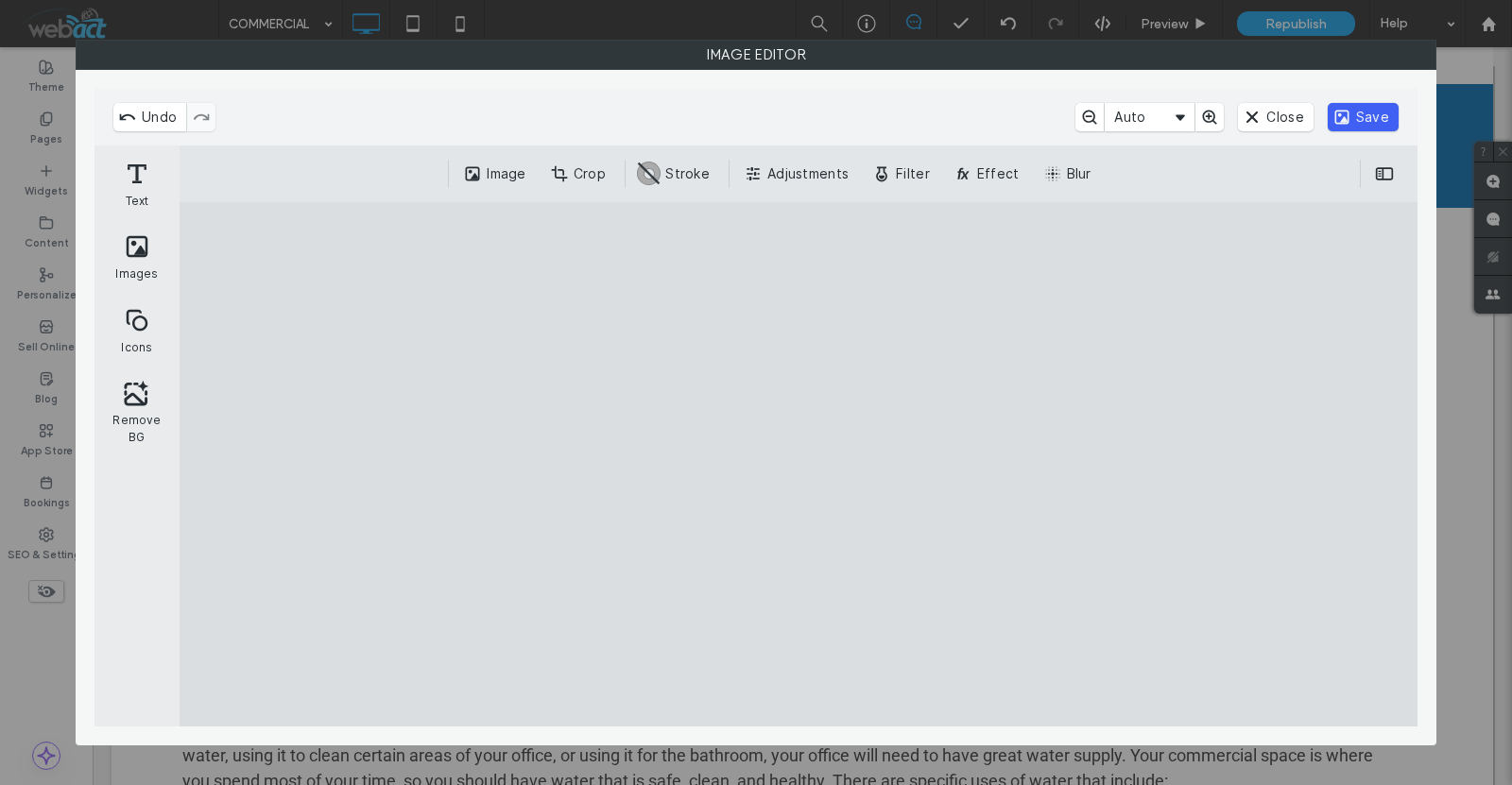
click at [1370, 115] on button "Save" at bounding box center [1363, 117] width 71 height 29
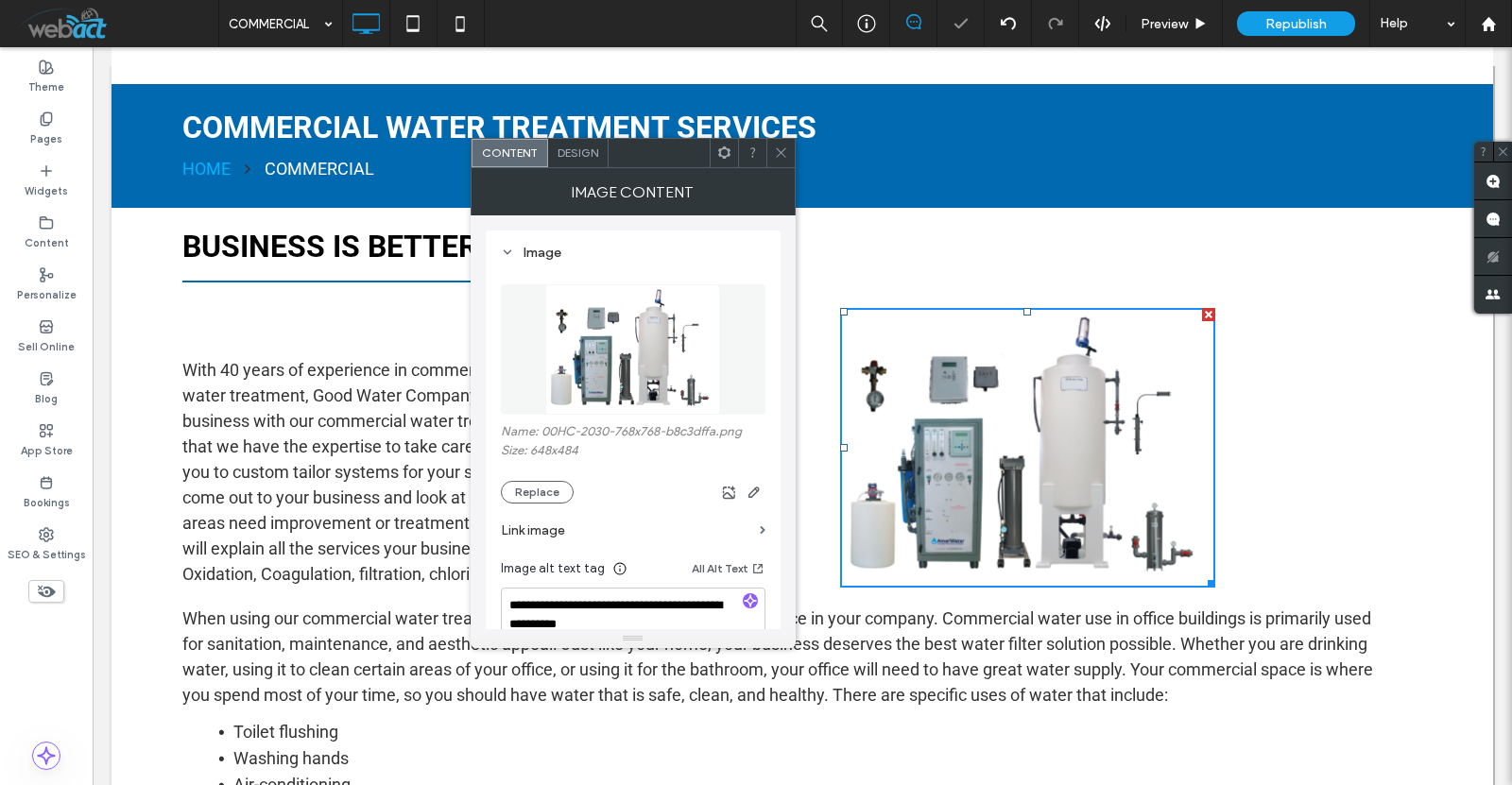
click at [774, 147] on icon at bounding box center [780, 152] width 14 height 14
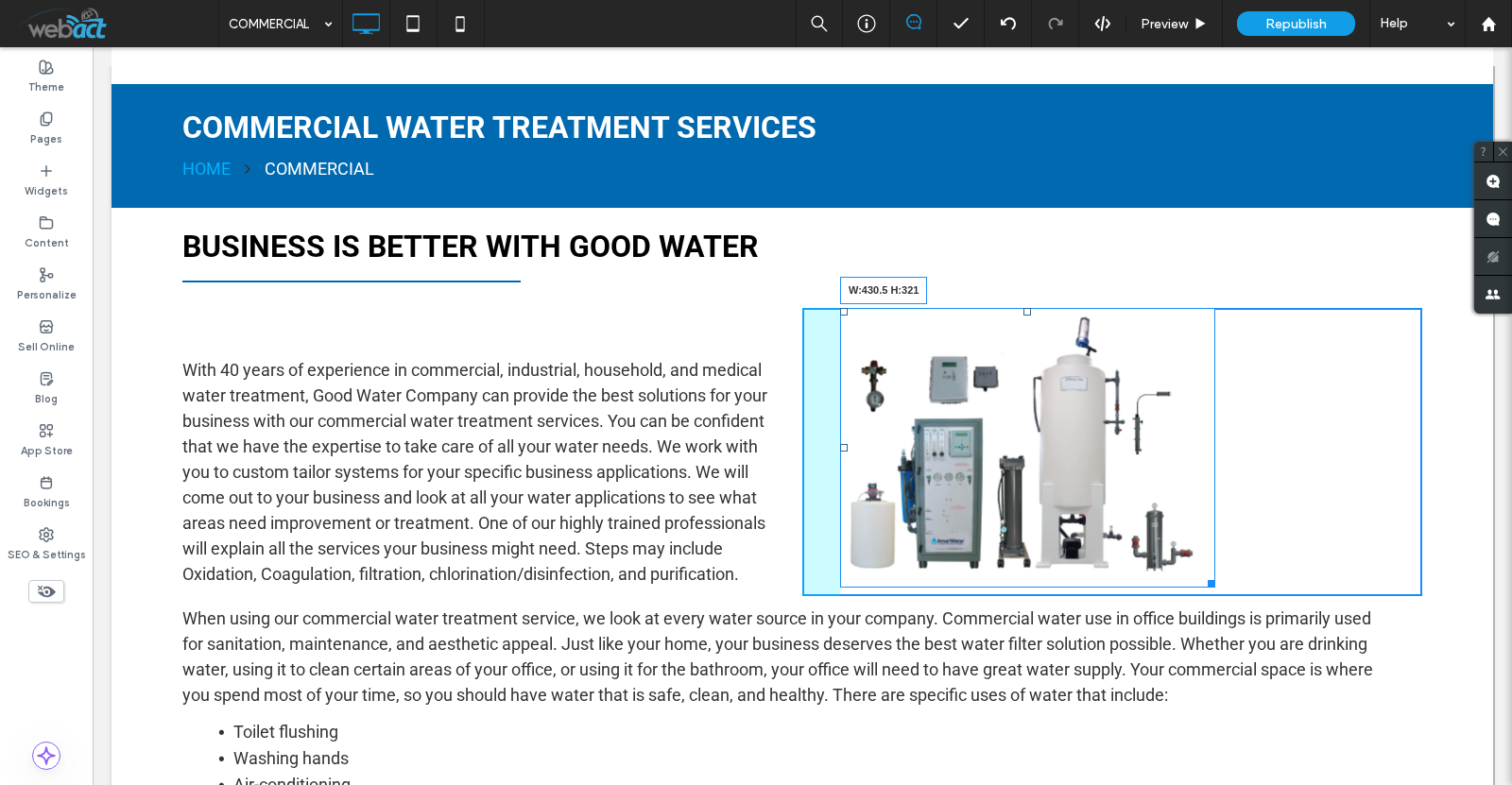
drag, startPoint x: 1200, startPoint y: 573, endPoint x: 1319, endPoint y: 567, distance: 119.2
click at [1319, 567] on div "W:430.5 H:321 Click To Paste" at bounding box center [1112, 451] width 620 height 289
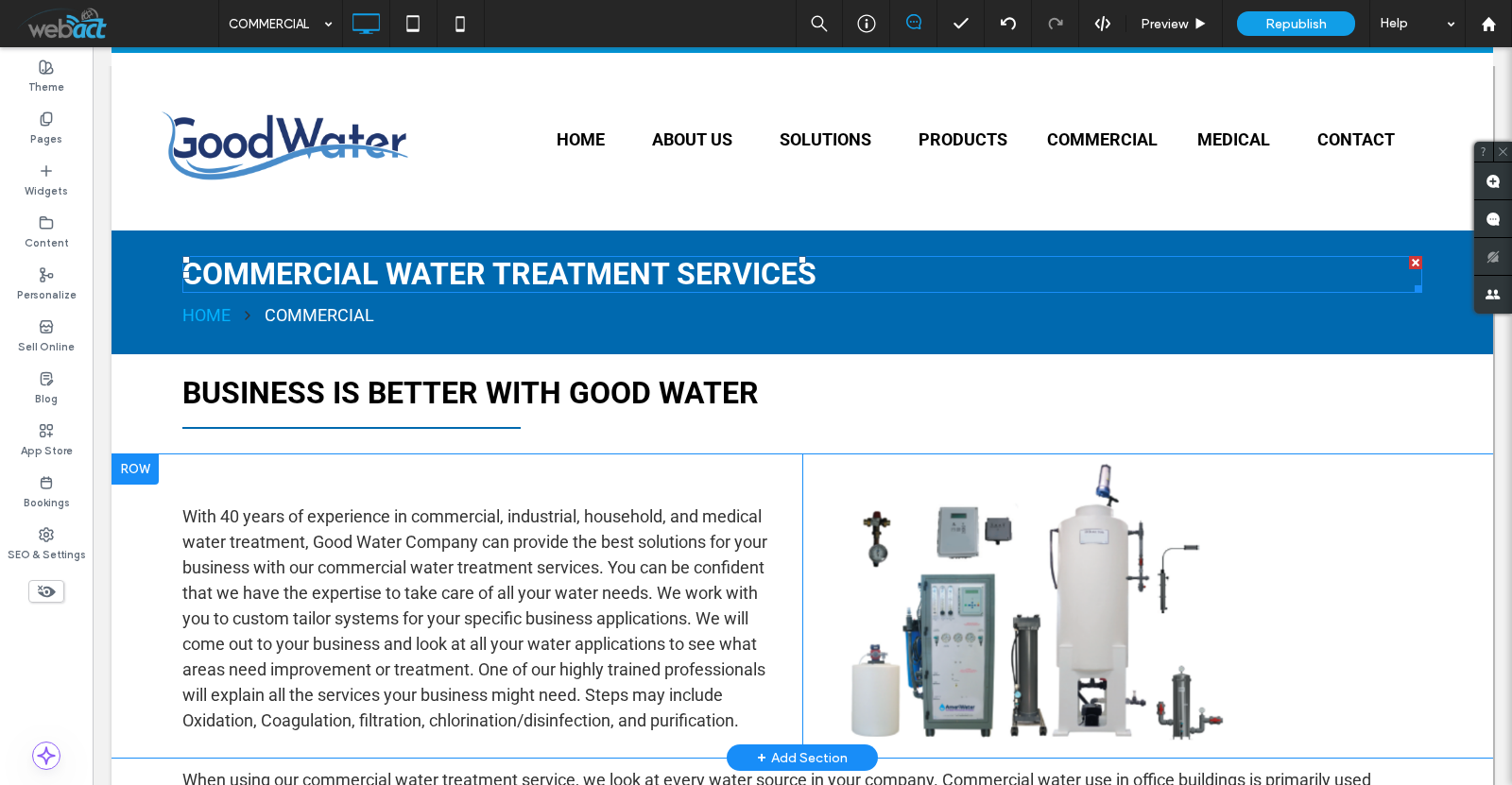
scroll to position [314, 0]
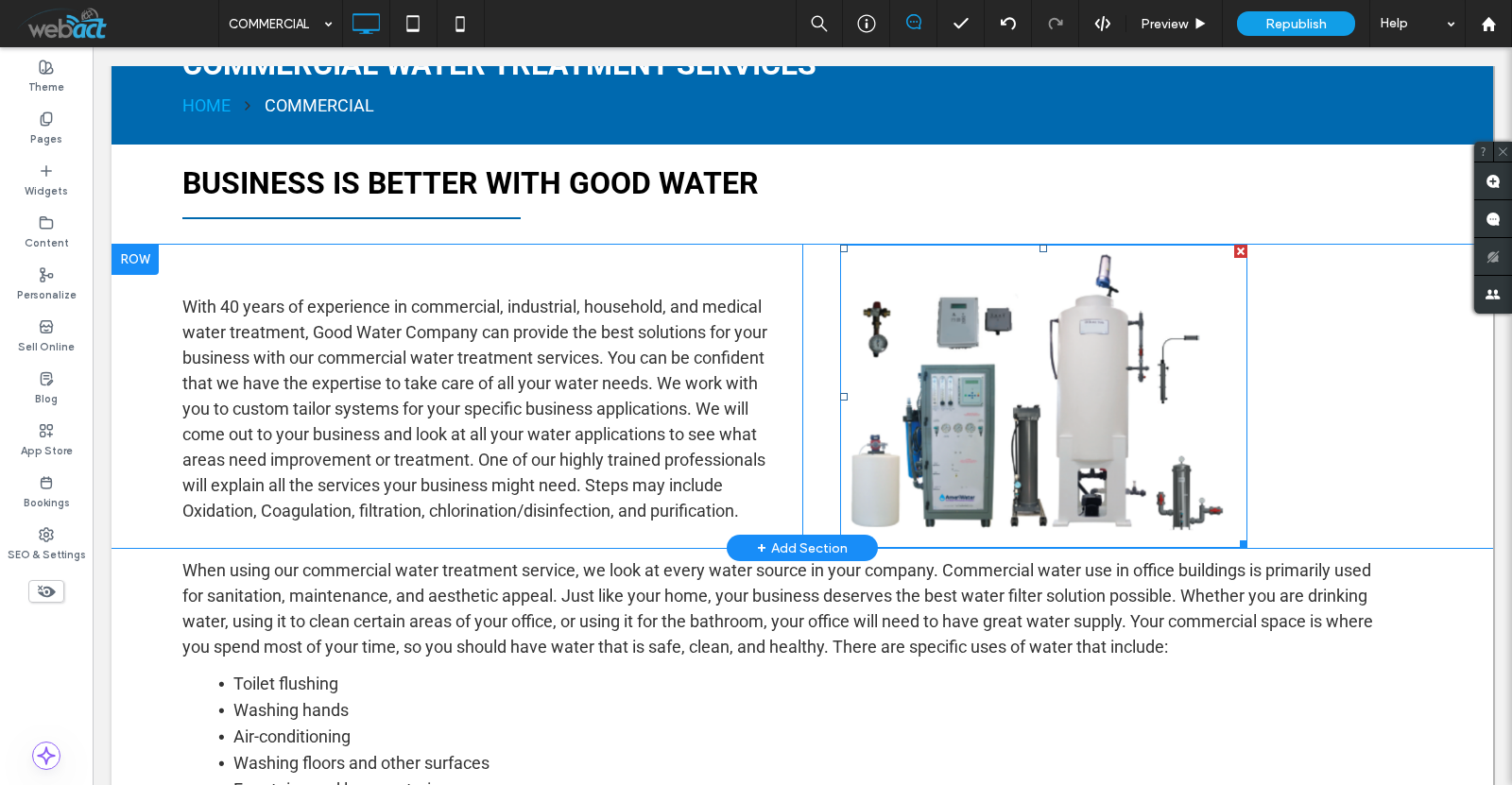
click at [1041, 379] on img at bounding box center [1043, 396] width 407 height 304
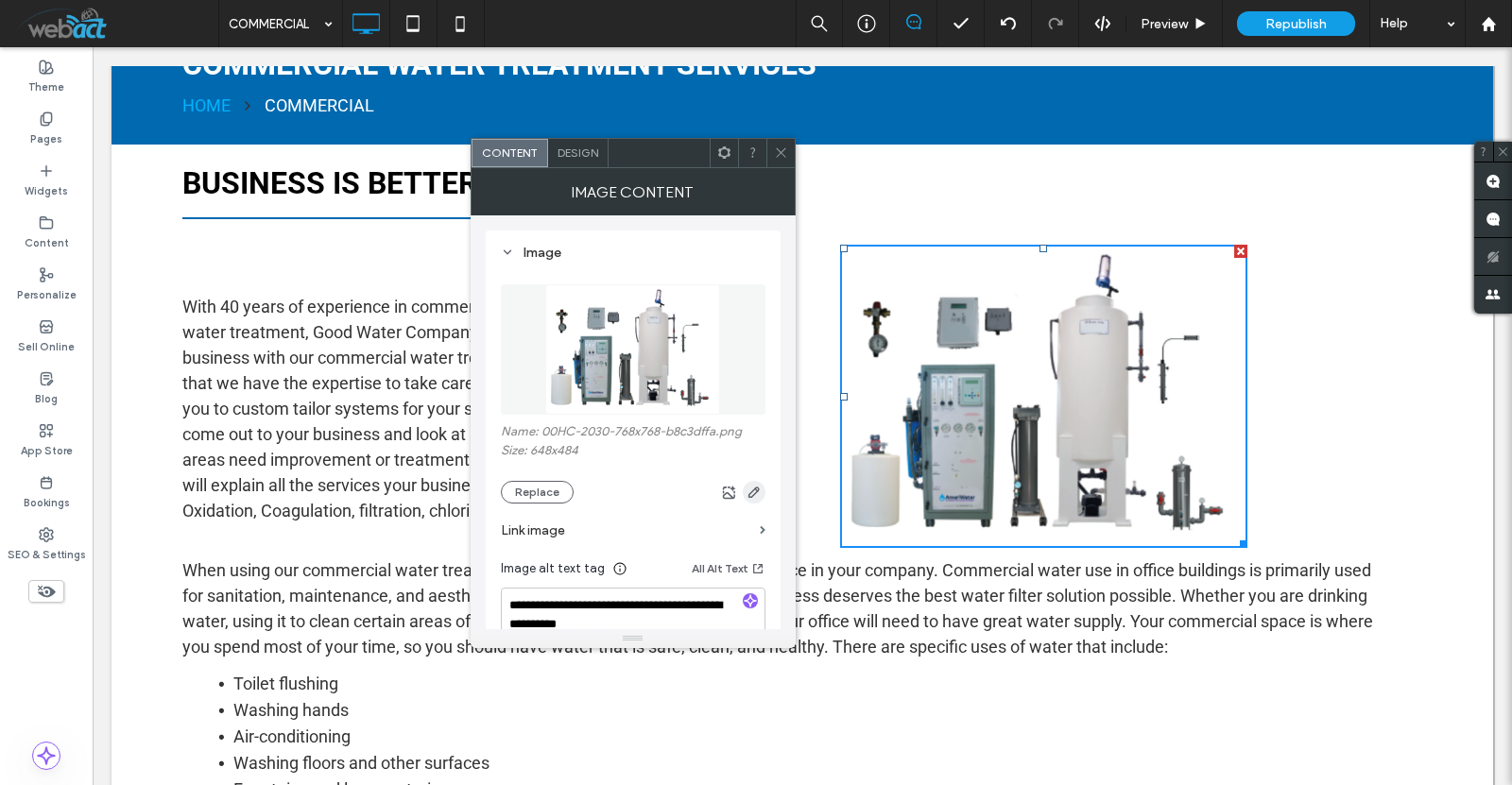
click at [757, 493] on use "button" at bounding box center [754, 493] width 12 height 12
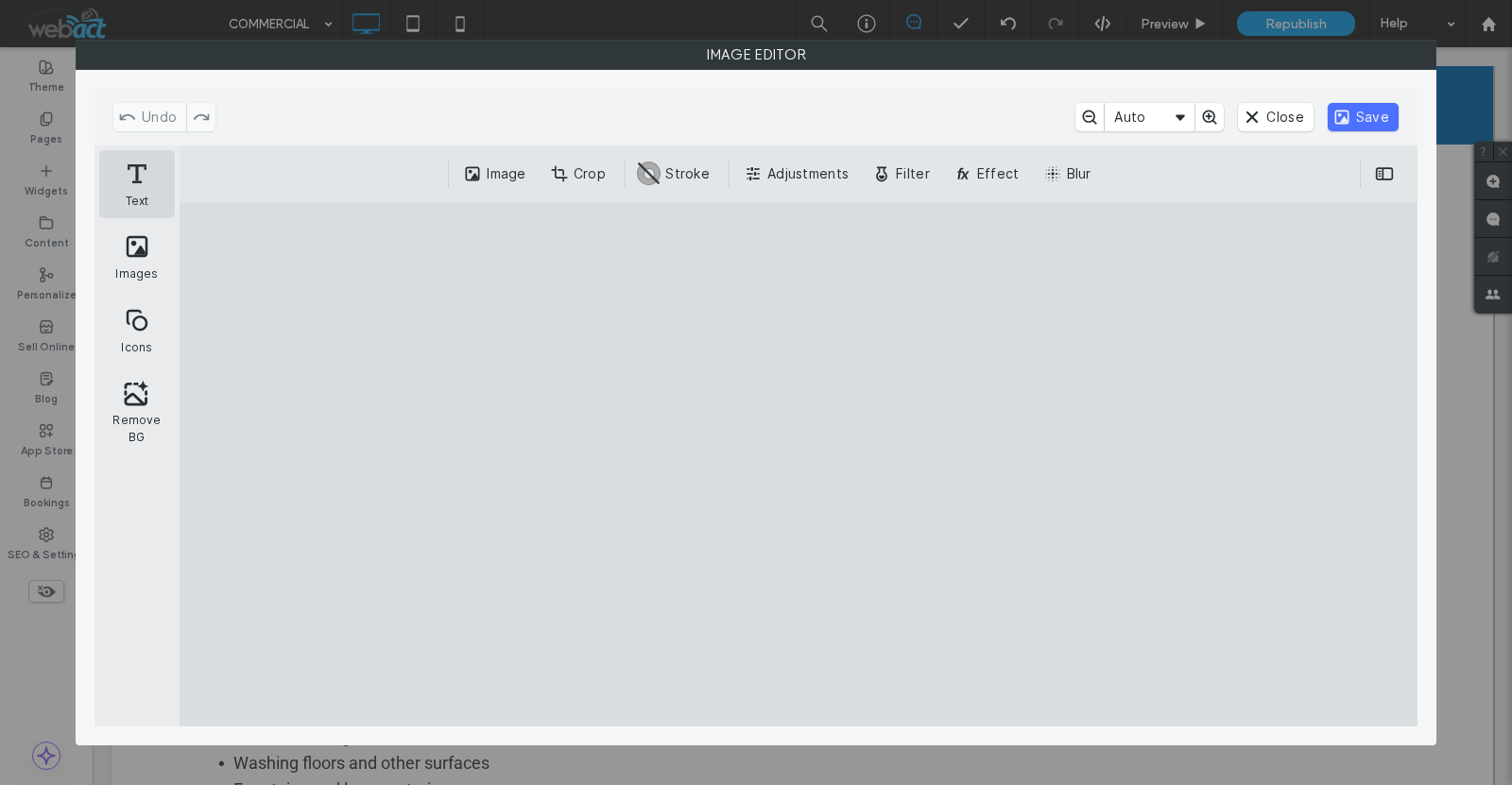
click at [174, 182] on button "Text" at bounding box center [137, 185] width 76 height 69
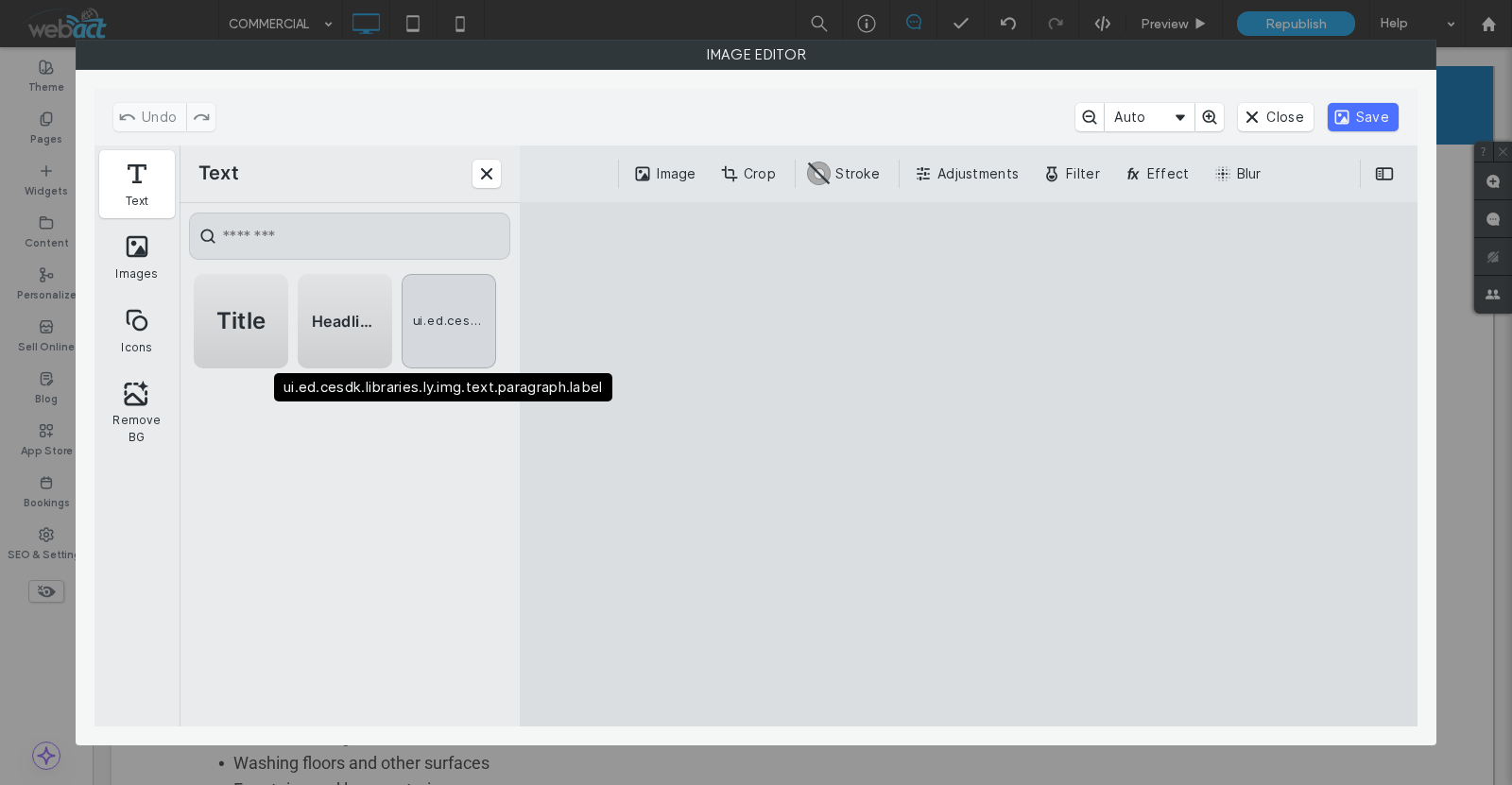
click at [445, 335] on div "ui.ed.cesdk.libraries.ly.img.text.paragraph.label" at bounding box center [449, 321] width 95 height 95
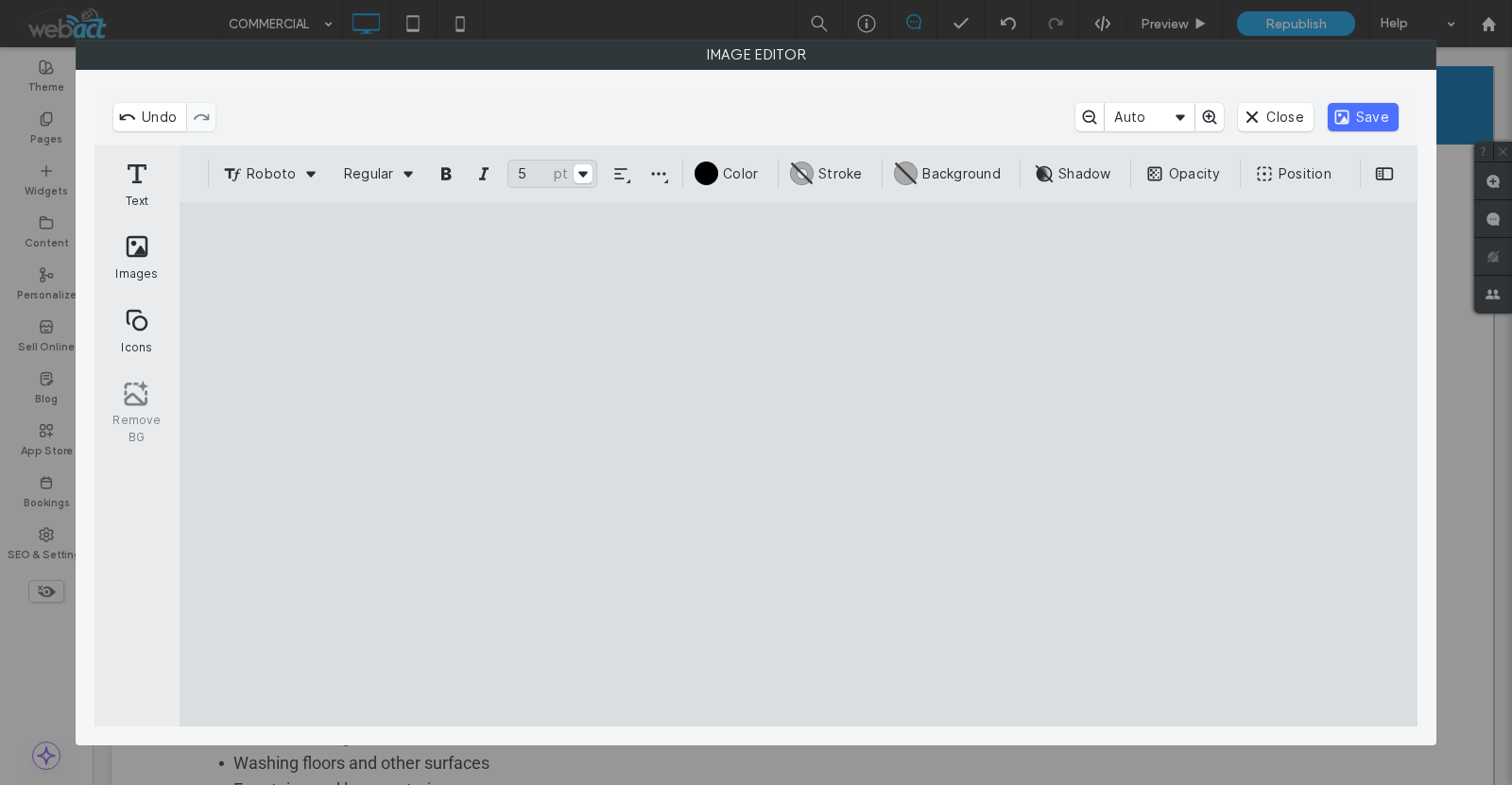
drag, startPoint x: 712, startPoint y: 480, endPoint x: 679, endPoint y: 293, distance: 189.9
click at [799, 464] on cesdk-canvas "Editor canvas" at bounding box center [799, 464] width 0 height 0
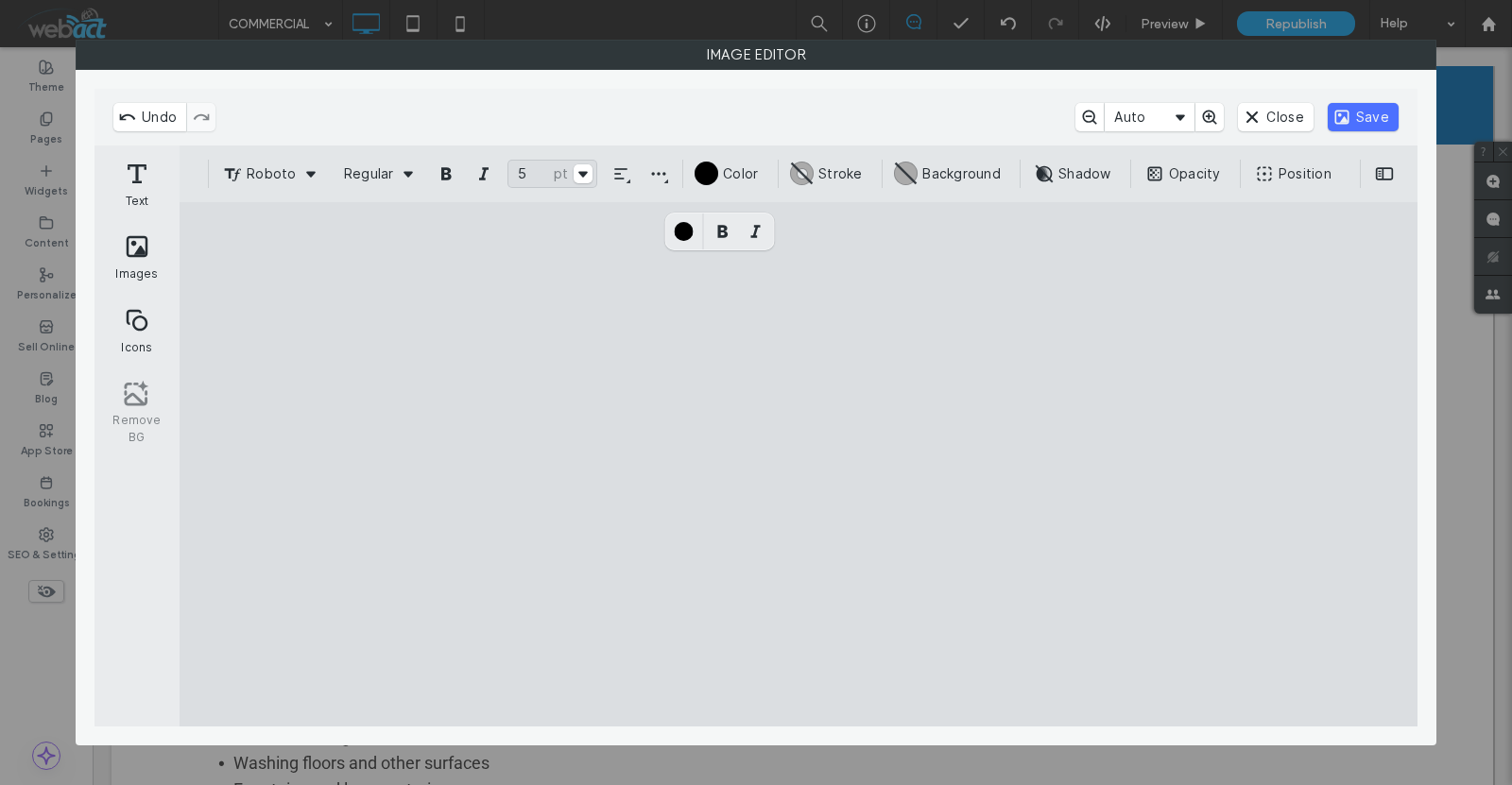
click at [799, 464] on cesdk-canvas "Editor canvas" at bounding box center [799, 464] width 0 height 0
drag, startPoint x: 659, startPoint y: 281, endPoint x: 602, endPoint y: 307, distance: 62.6
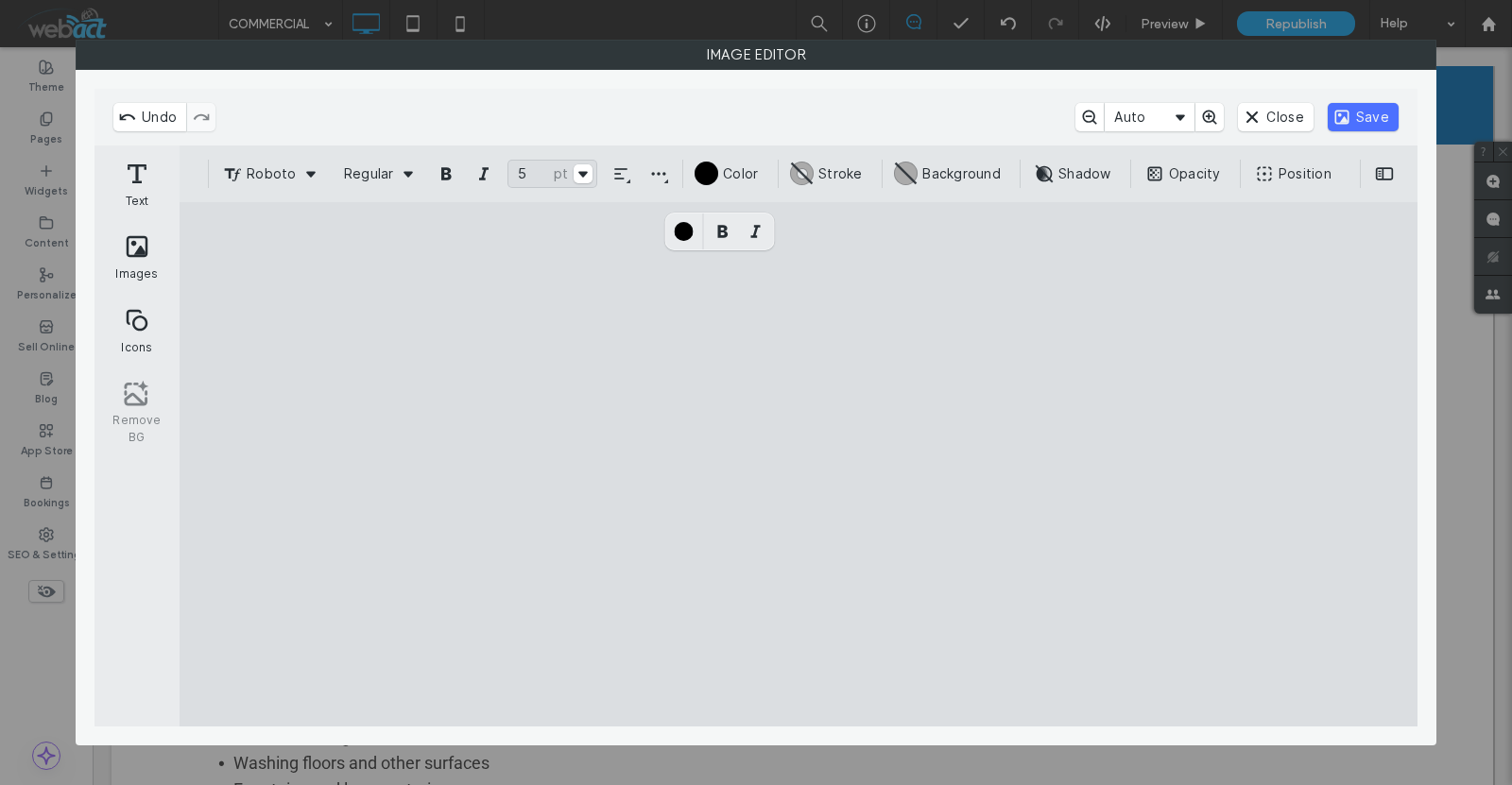
click at [799, 464] on cesdk-canvas "Editor canvas" at bounding box center [799, 464] width 0 height 0
paste textarea "Canvas"
click at [799, 464] on cesdk-canvas "Editor canvas" at bounding box center [799, 464] width 0 height 0
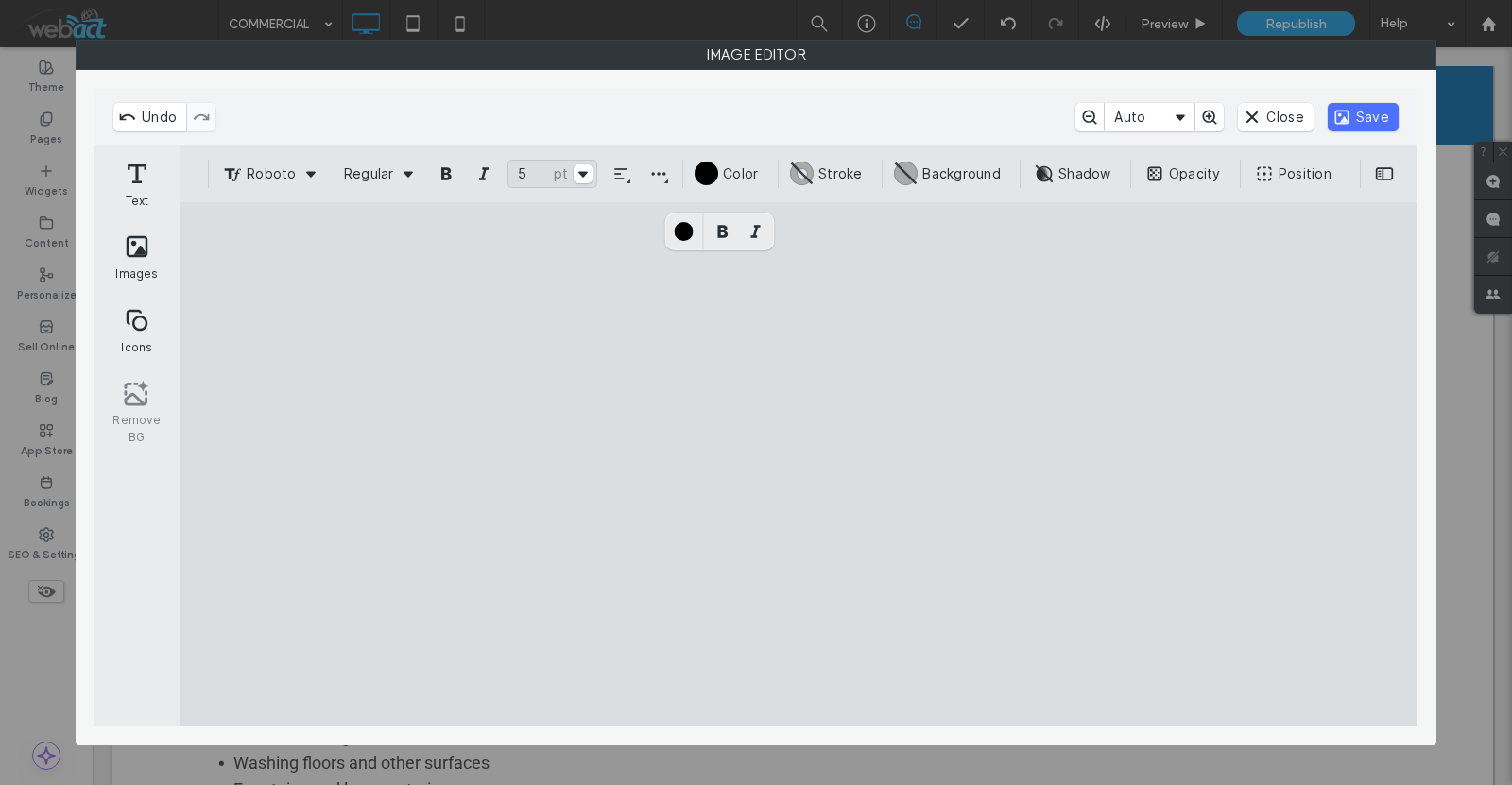
click at [799, 464] on cesdk-canvas "Editor canvas" at bounding box center [799, 464] width 0 height 0
click at [516, 172] on input "*" at bounding box center [552, 174] width 90 height 29
click at [515, 172] on input "*" at bounding box center [552, 174] width 90 height 29
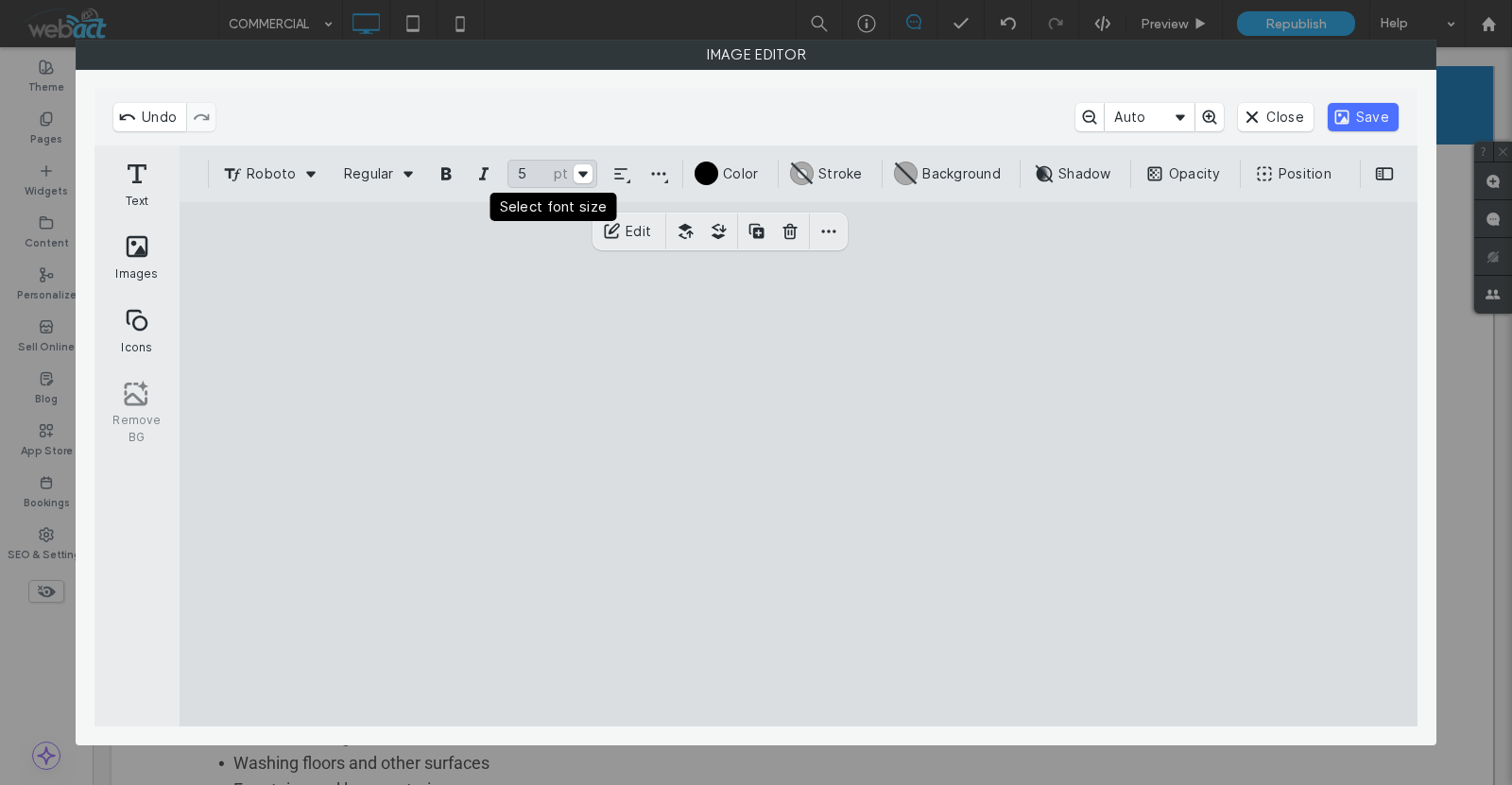
click at [515, 172] on input "*" at bounding box center [552, 174] width 90 height 29
click at [525, 174] on input "*" at bounding box center [552, 174] width 90 height 29
type input "*"
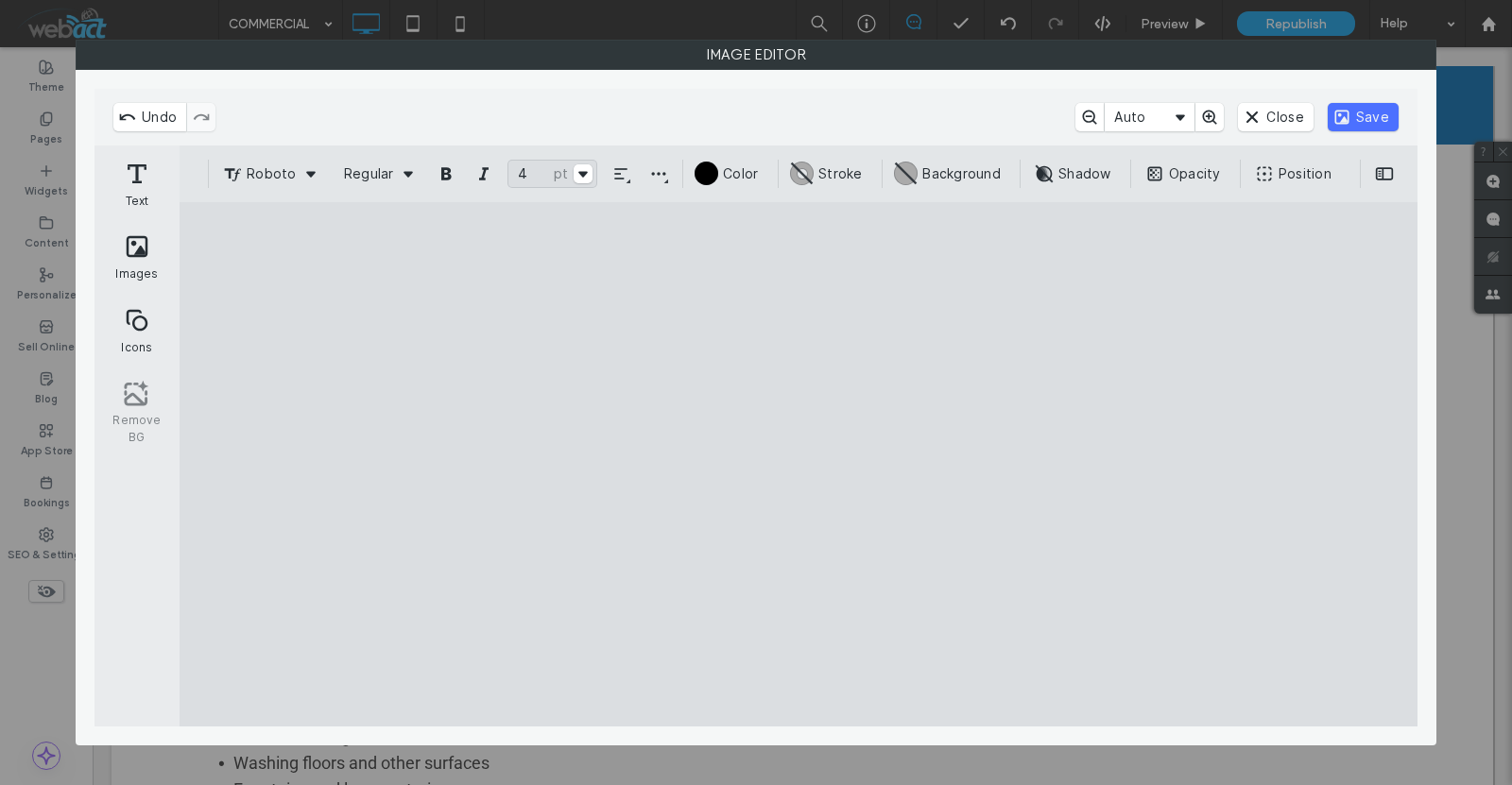
drag, startPoint x: 895, startPoint y: 288, endPoint x: 929, endPoint y: 285, distance: 34.1
click at [799, 464] on cesdk-canvas "Editor canvas" at bounding box center [799, 464] width 0 height 0
drag, startPoint x: 793, startPoint y: 274, endPoint x: 855, endPoint y: 656, distance: 387.0
click at [799, 464] on cesdk-canvas "Editor canvas" at bounding box center [799, 464] width 0 height 0
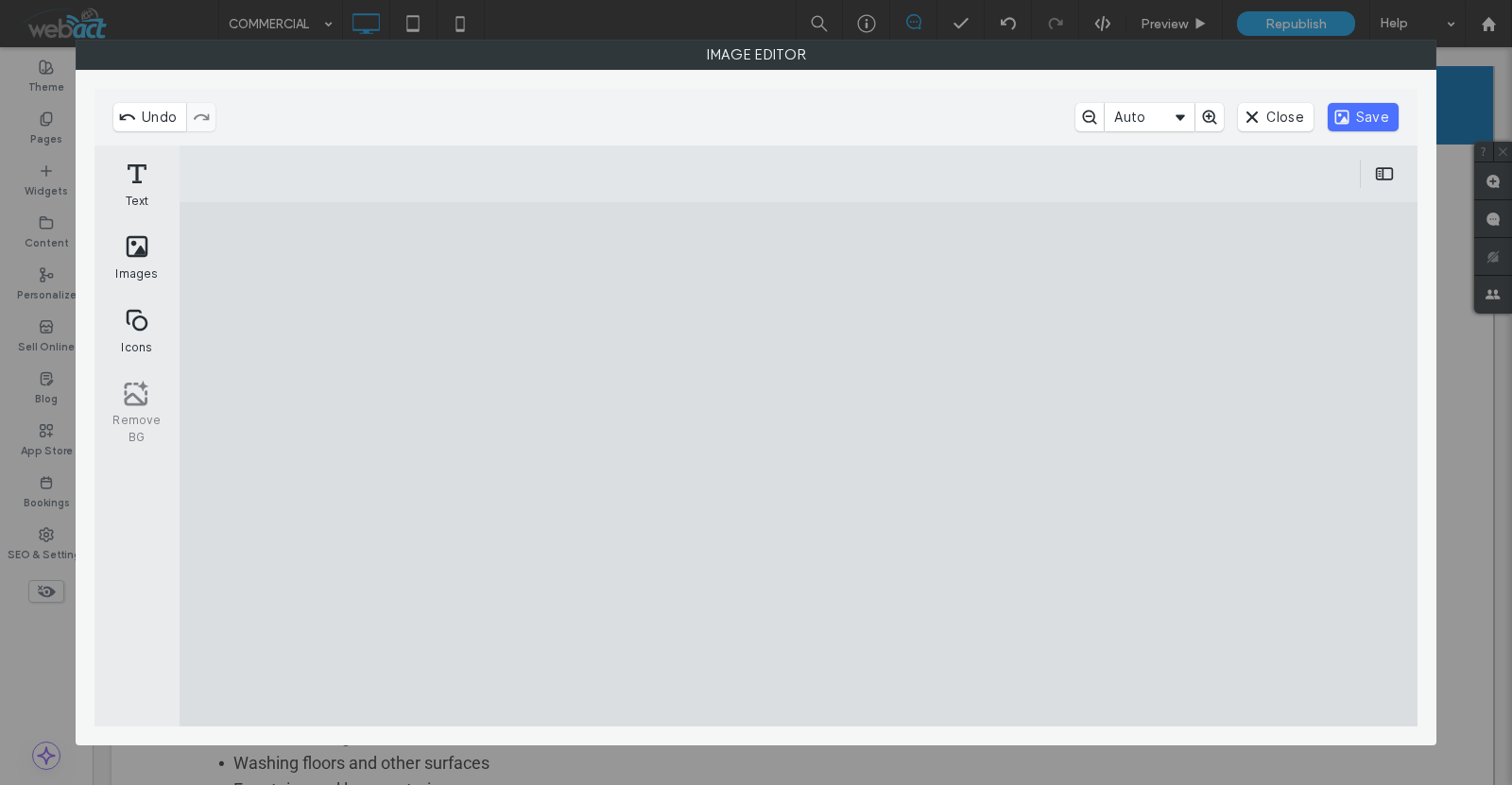
click at [799, 464] on cesdk-canvas "Editor canvas" at bounding box center [799, 464] width 0 height 0
click at [1360, 106] on button "Save" at bounding box center [1363, 117] width 71 height 29
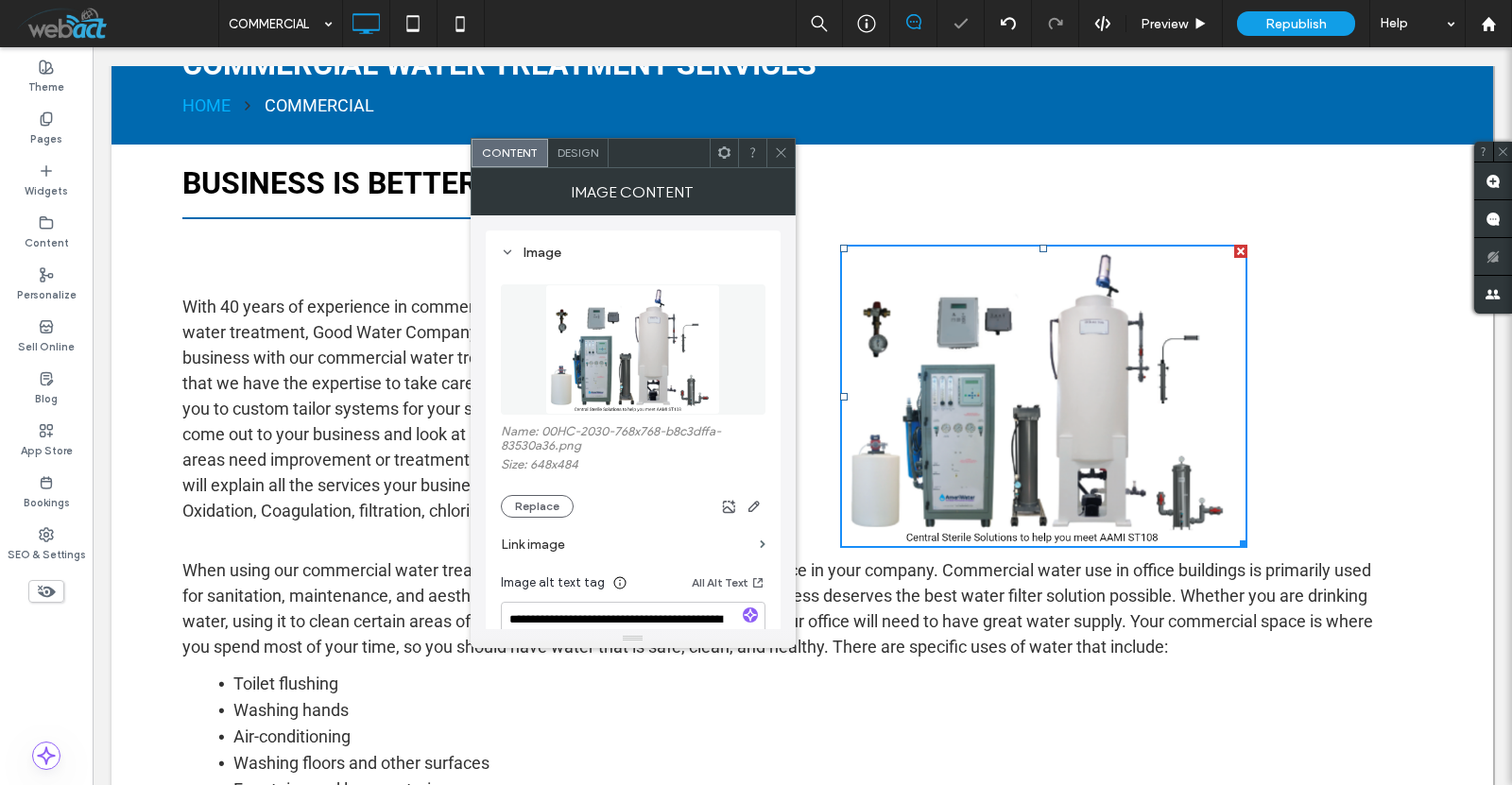
click at [783, 148] on icon at bounding box center [780, 152] width 14 height 14
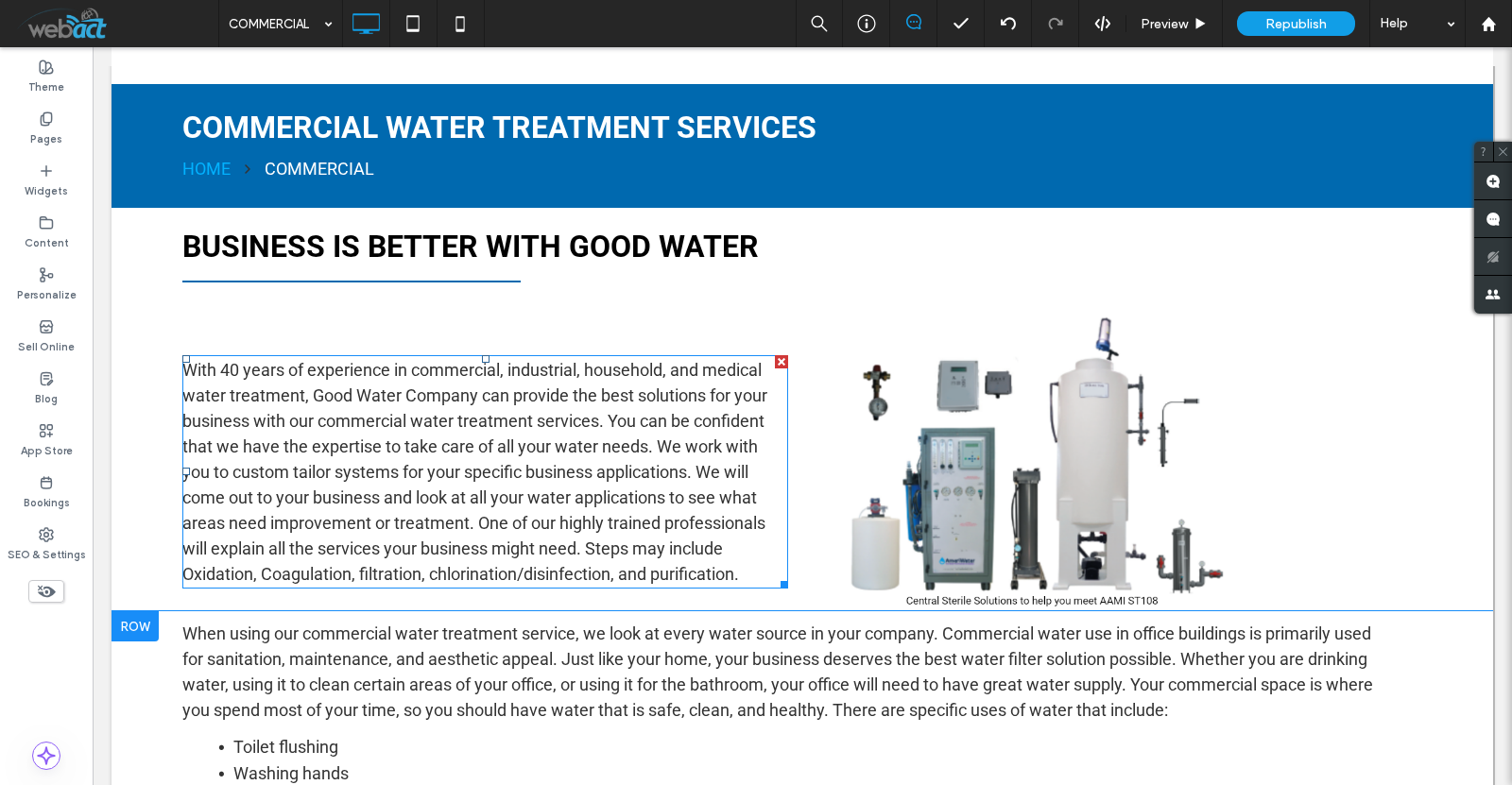
scroll to position [630, 0]
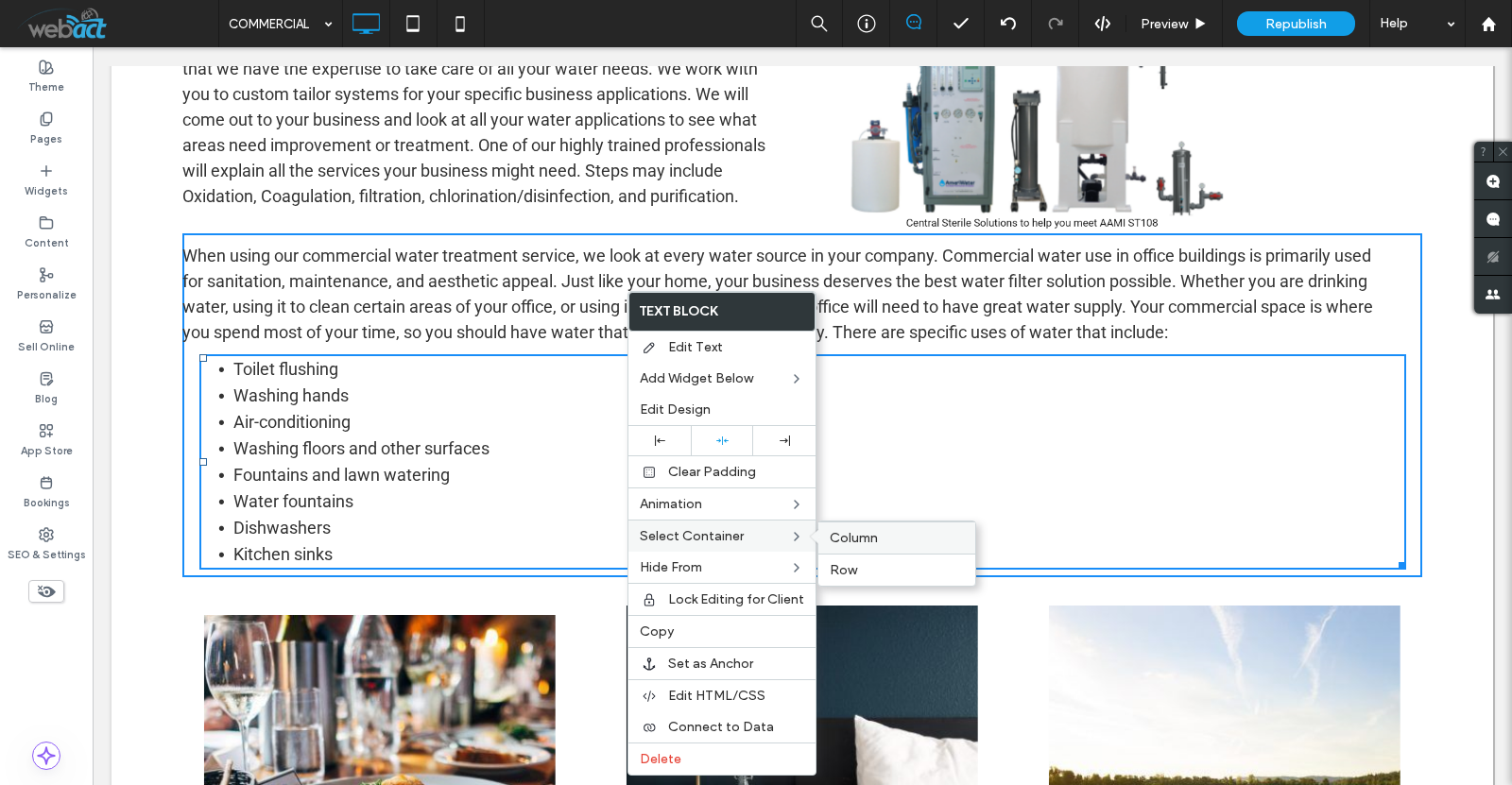
click at [883, 526] on div "Column" at bounding box center [897, 538] width 157 height 33
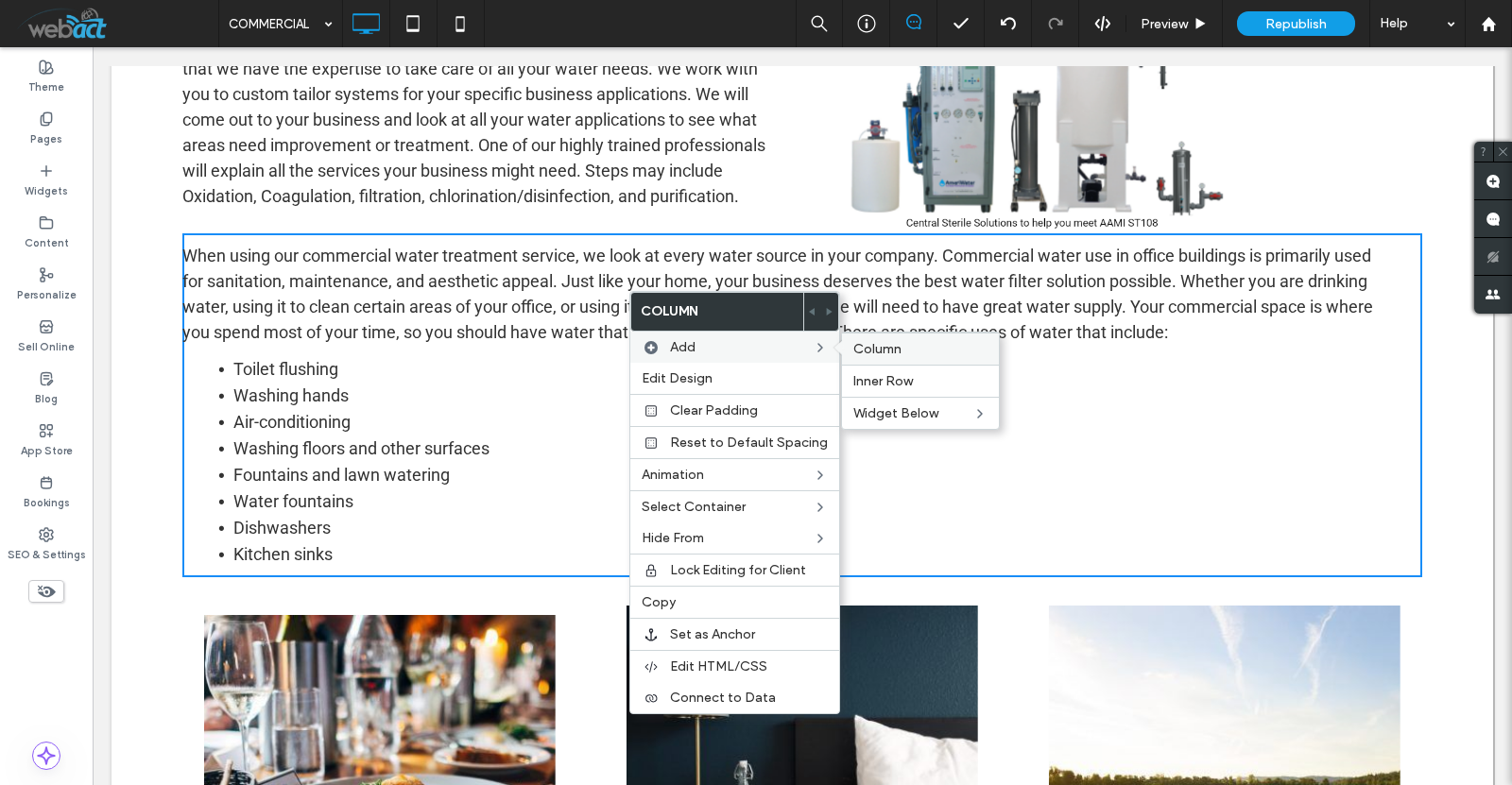
click at [921, 347] on label "Column" at bounding box center [920, 349] width 134 height 16
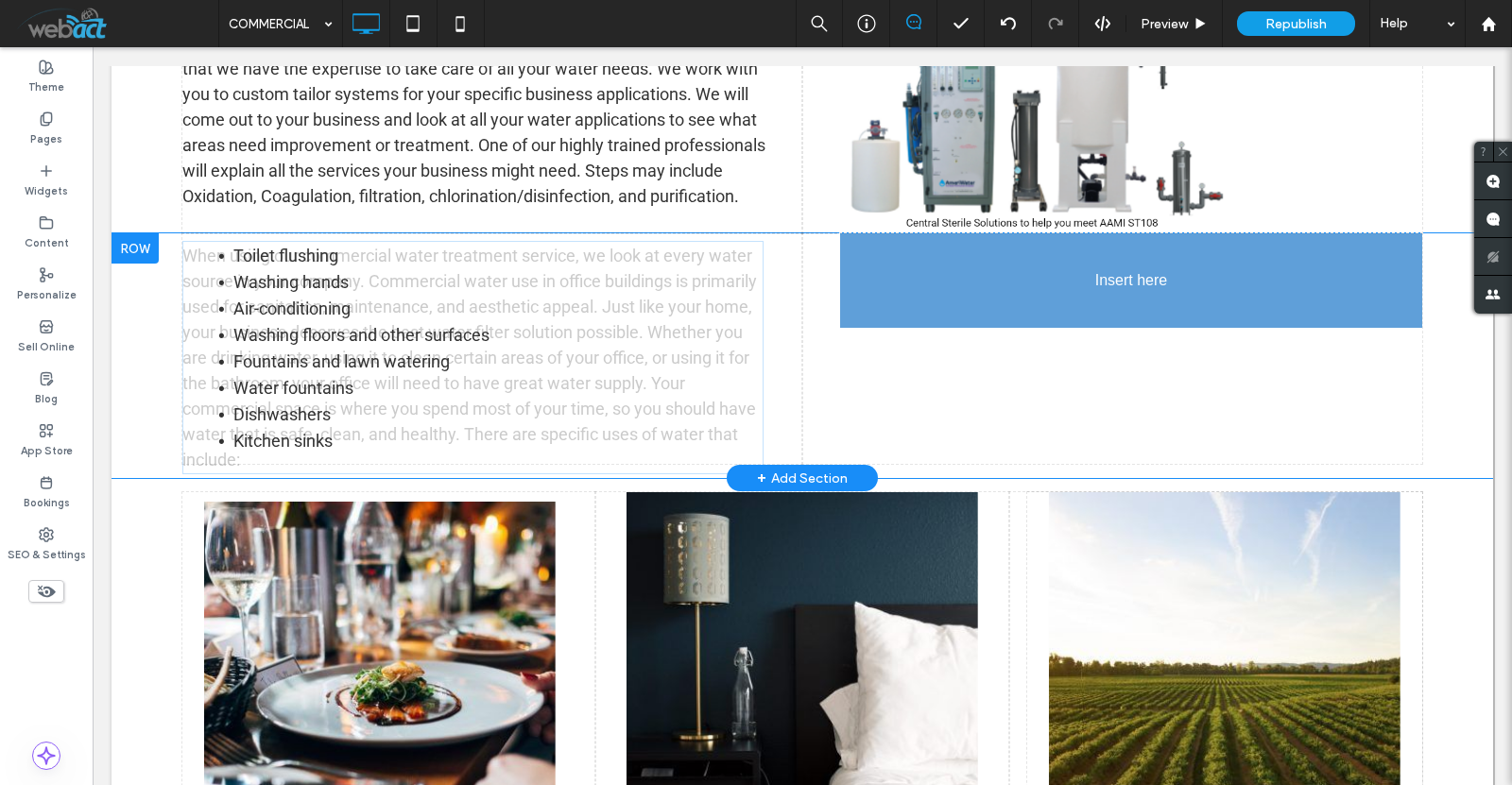
drag, startPoint x: 299, startPoint y: 311, endPoint x: 919, endPoint y: 300, distance: 620.1
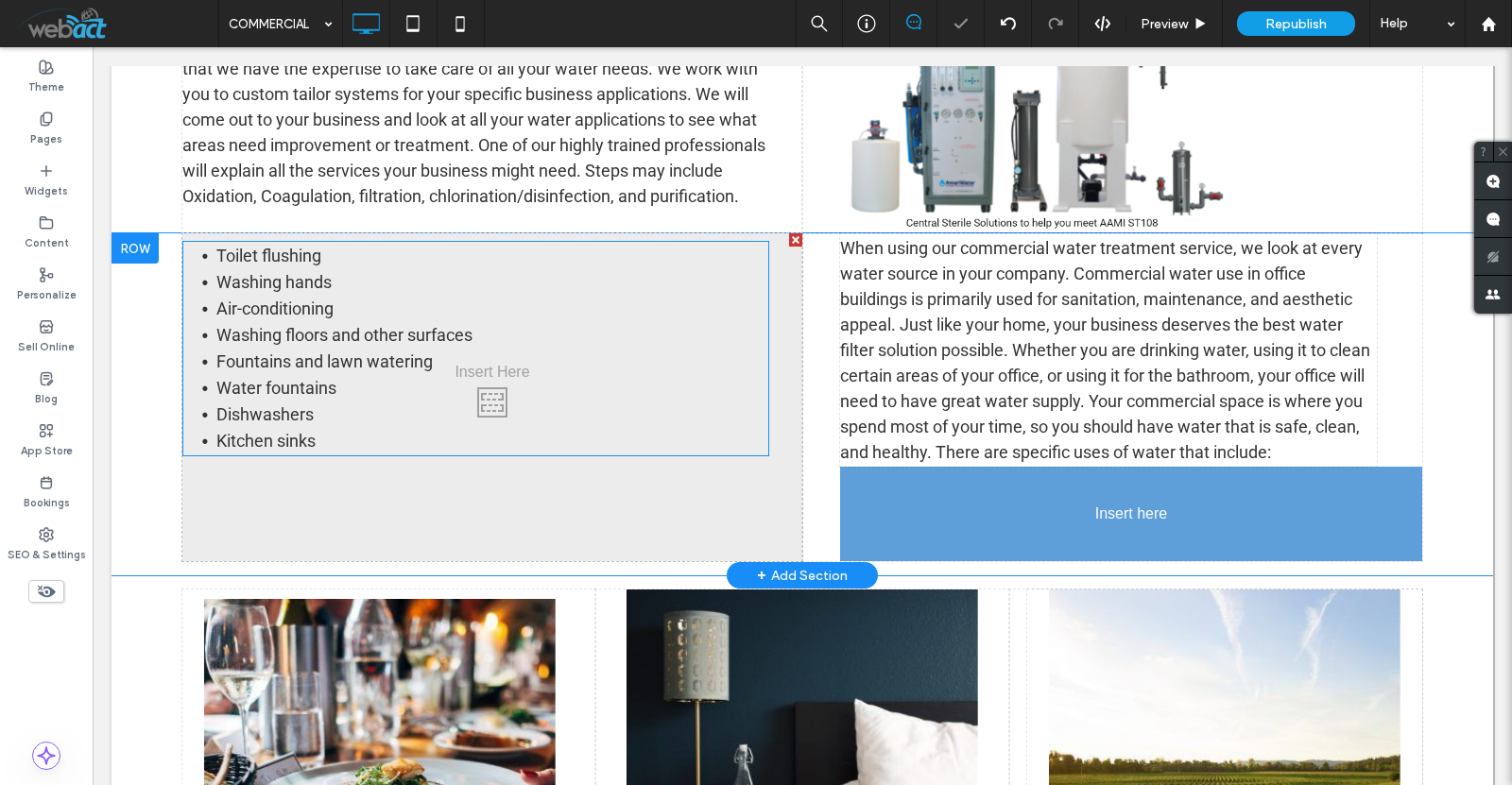
drag, startPoint x: 354, startPoint y: 365, endPoint x: 931, endPoint y: 536, distance: 601.8
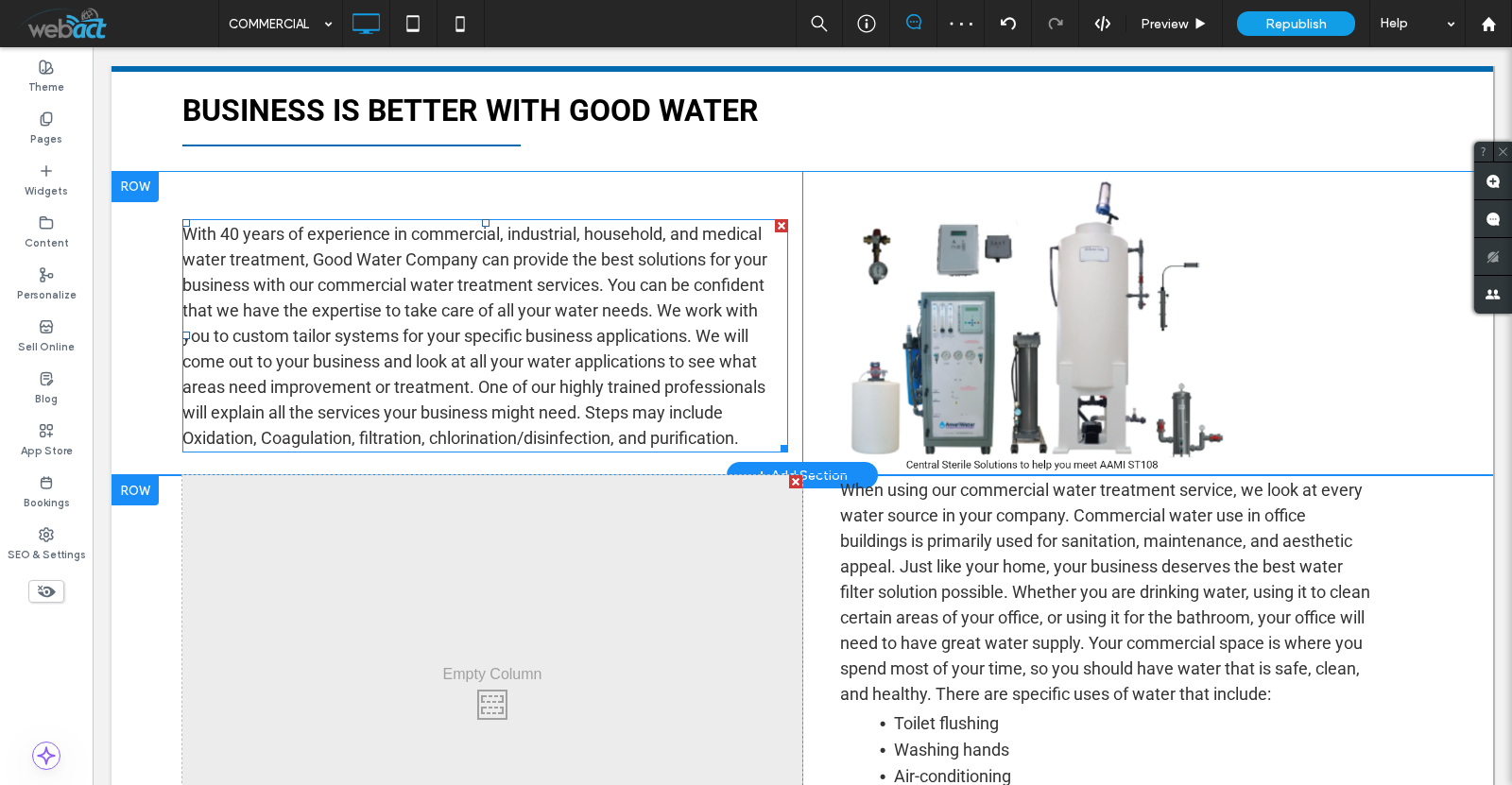
scroll to position [378, 0]
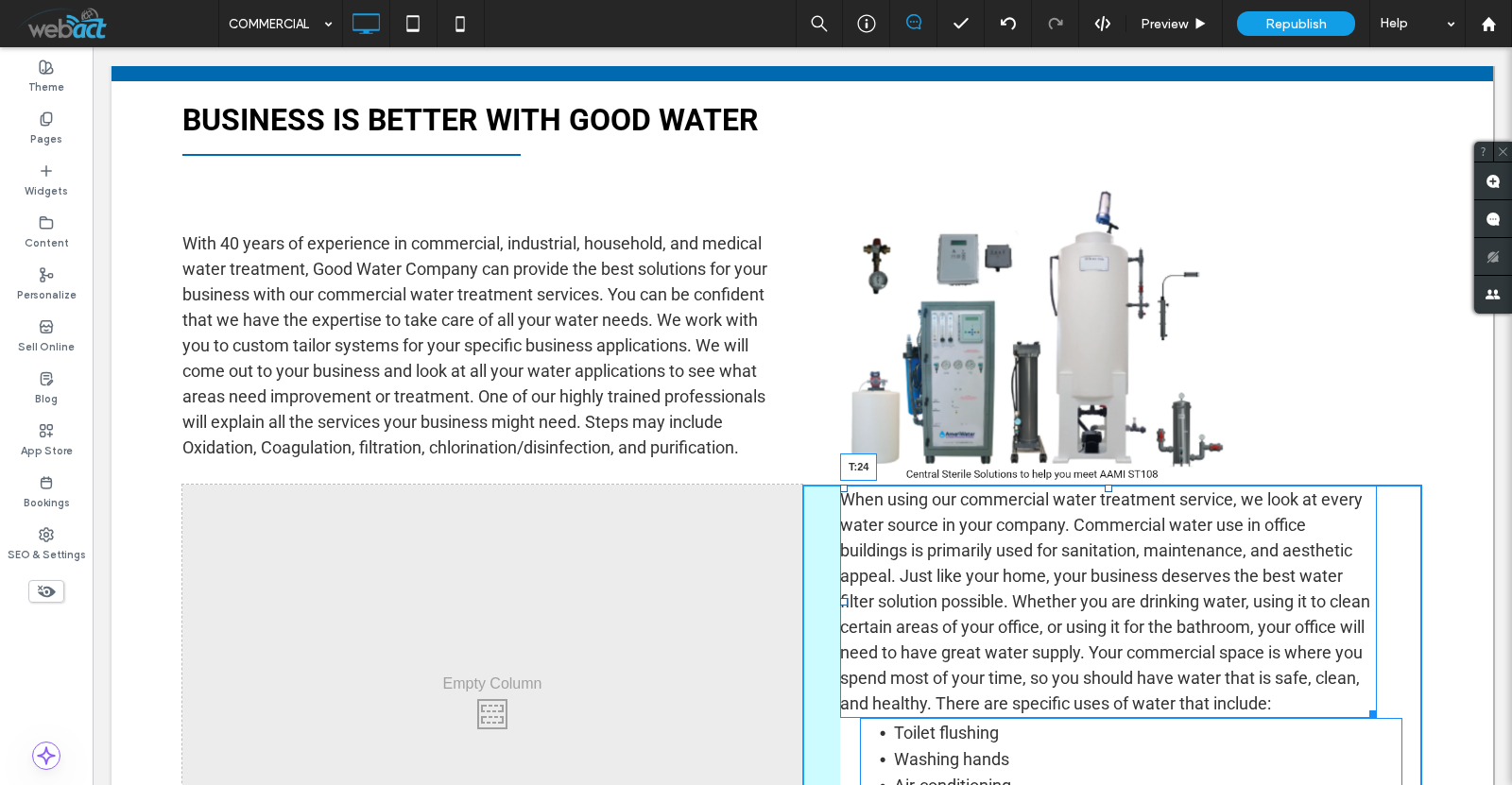
drag, startPoint x: 1105, startPoint y: 486, endPoint x: 1105, endPoint y: 508, distance: 22.0
click at [1105, 493] on div at bounding box center [1108, 489] width 8 height 8
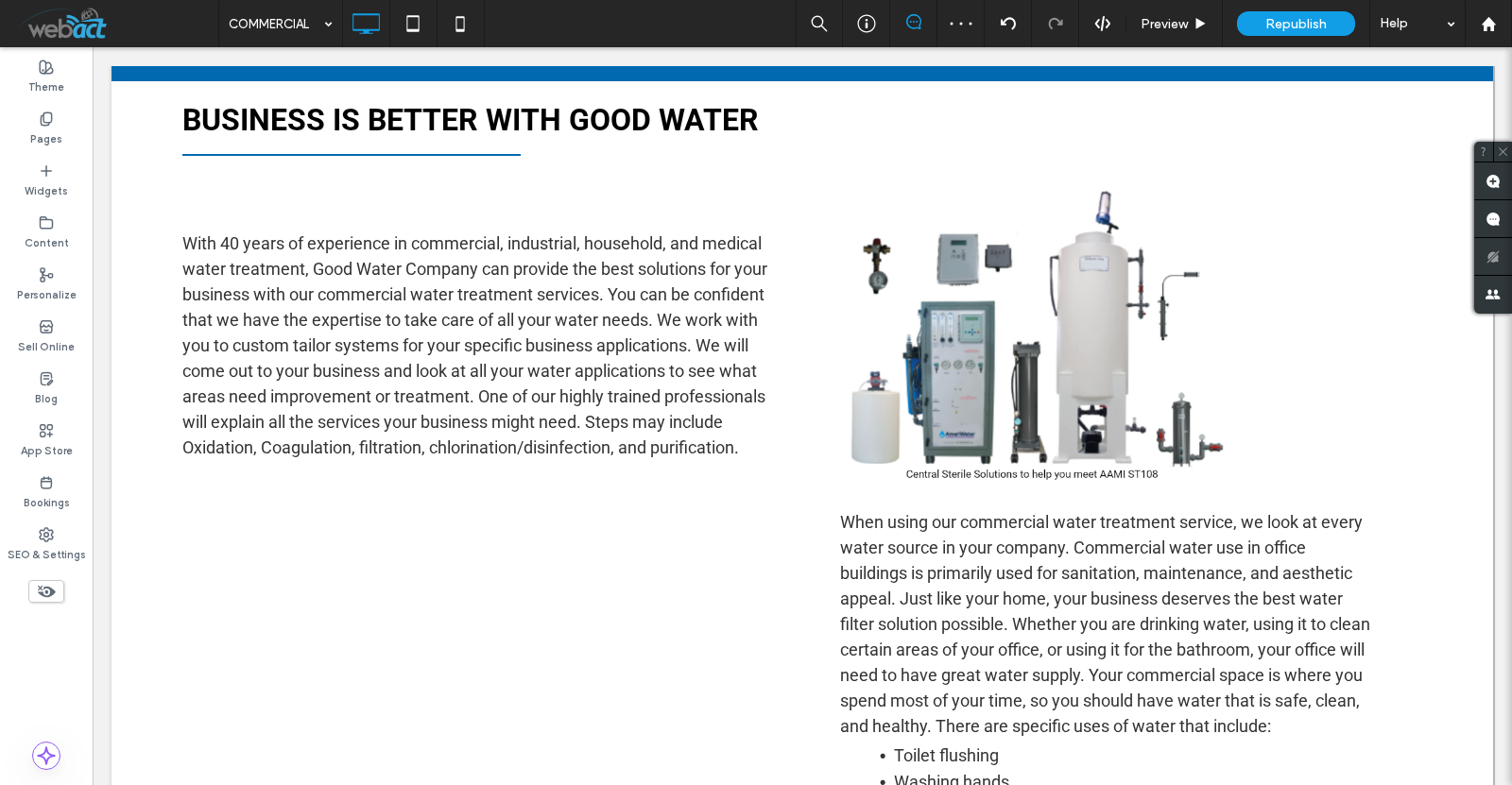
click at [348, 574] on div "Click To Paste" at bounding box center [492, 721] width 620 height 472
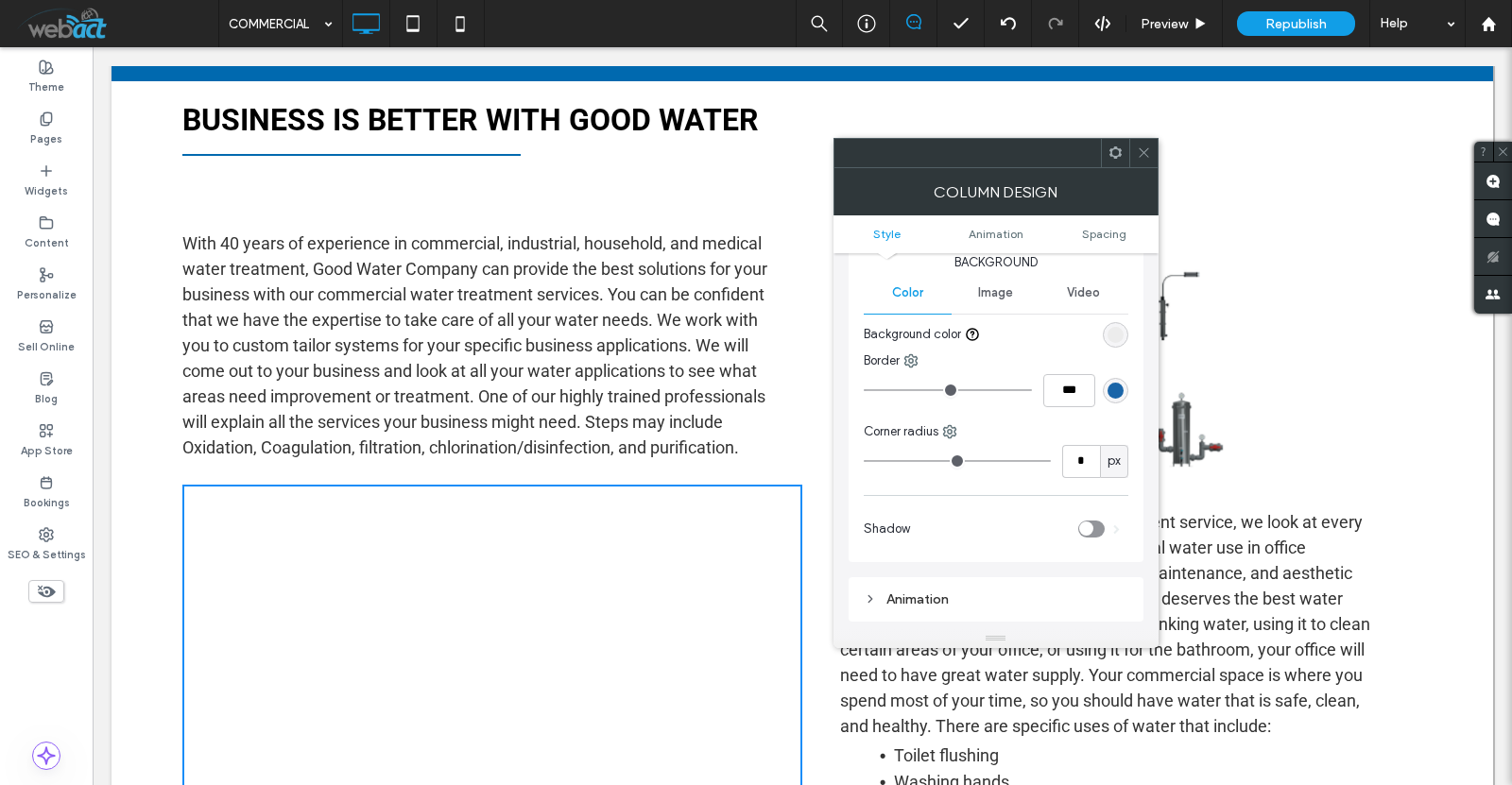
scroll to position [0, 0]
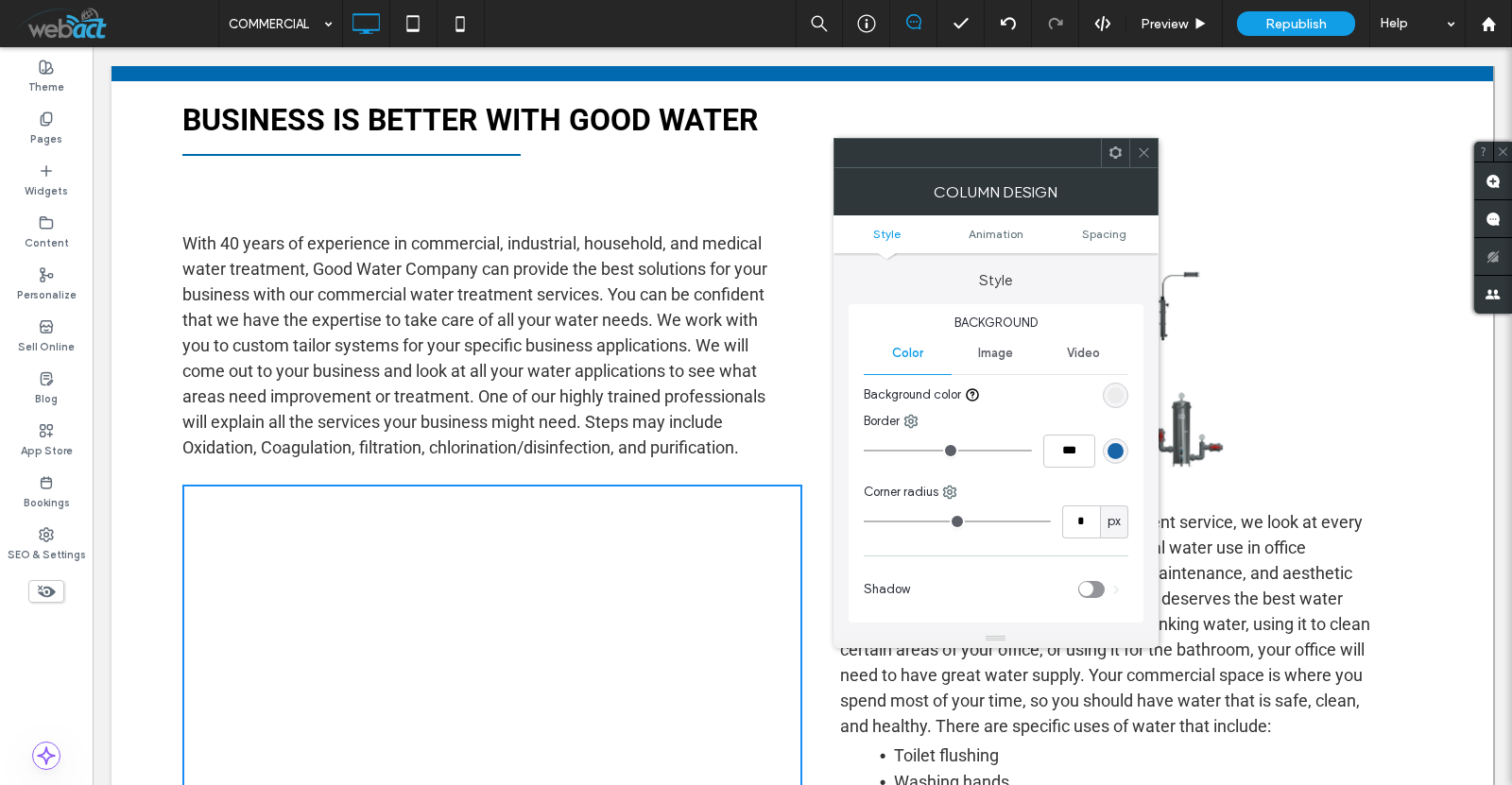
click at [1147, 145] on span at bounding box center [1144, 153] width 14 height 29
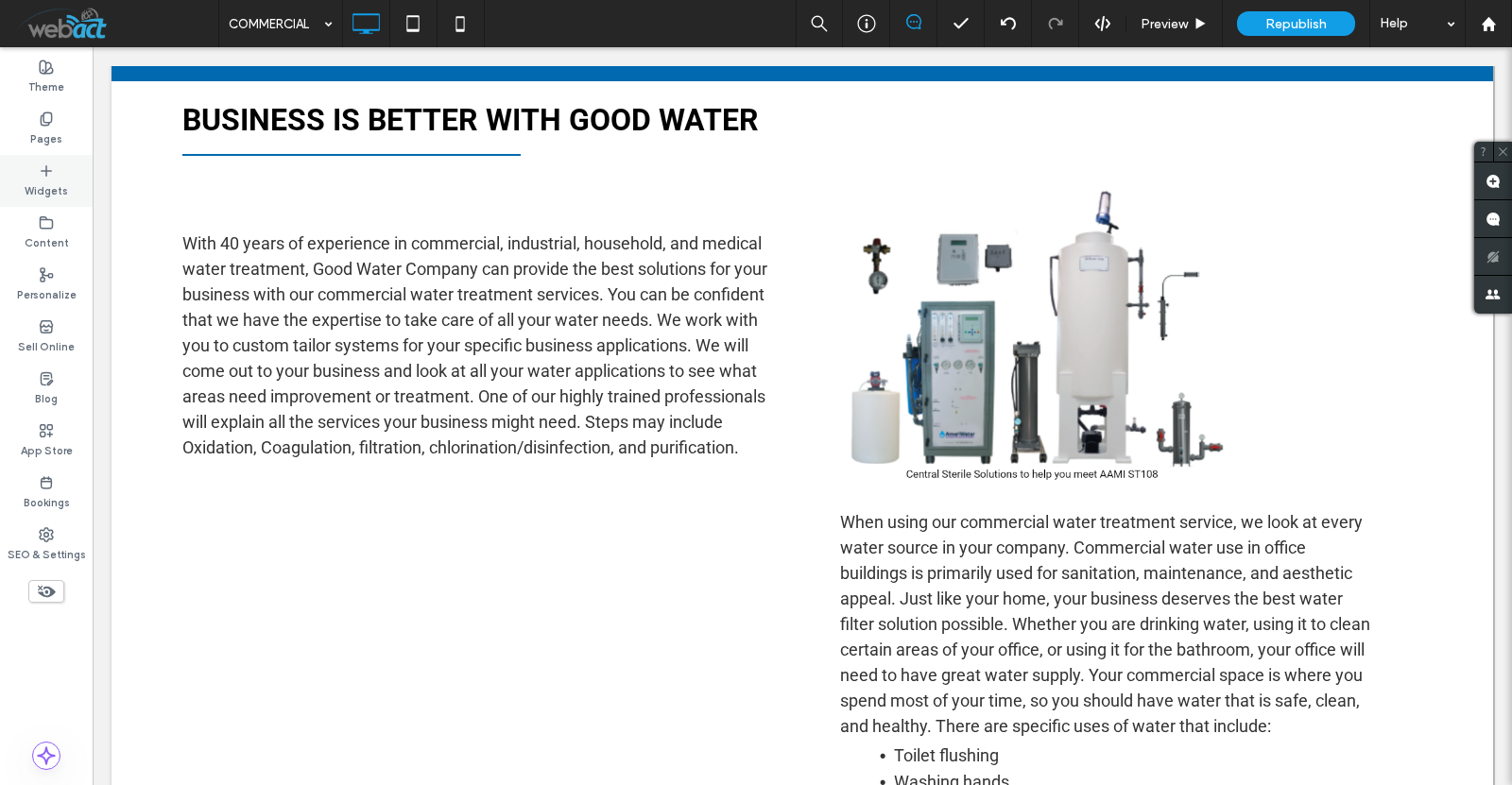
click at [29, 166] on div "Widgets" at bounding box center [46, 181] width 93 height 52
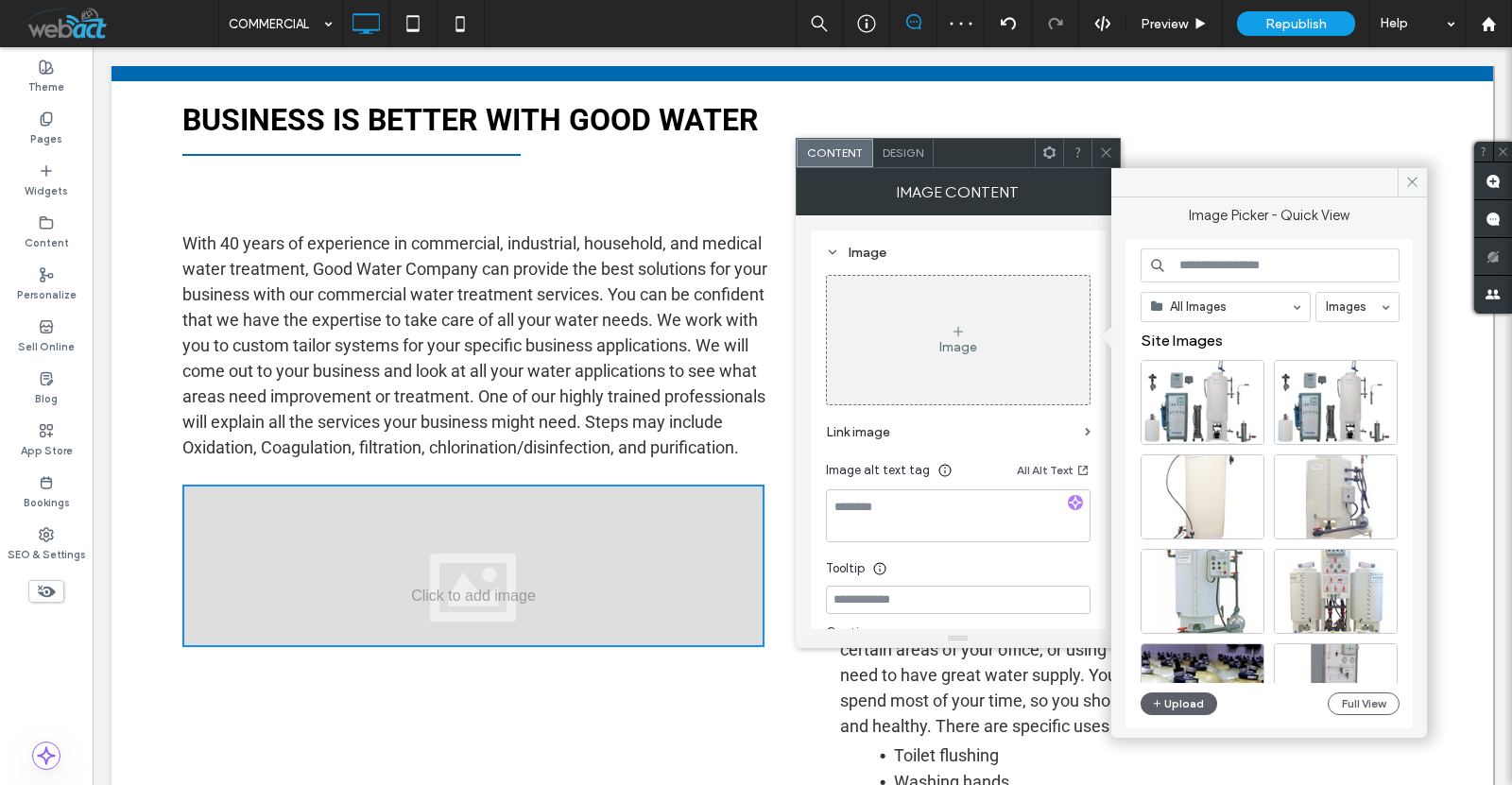
click at [1218, 272] on input at bounding box center [1270, 265] width 259 height 34
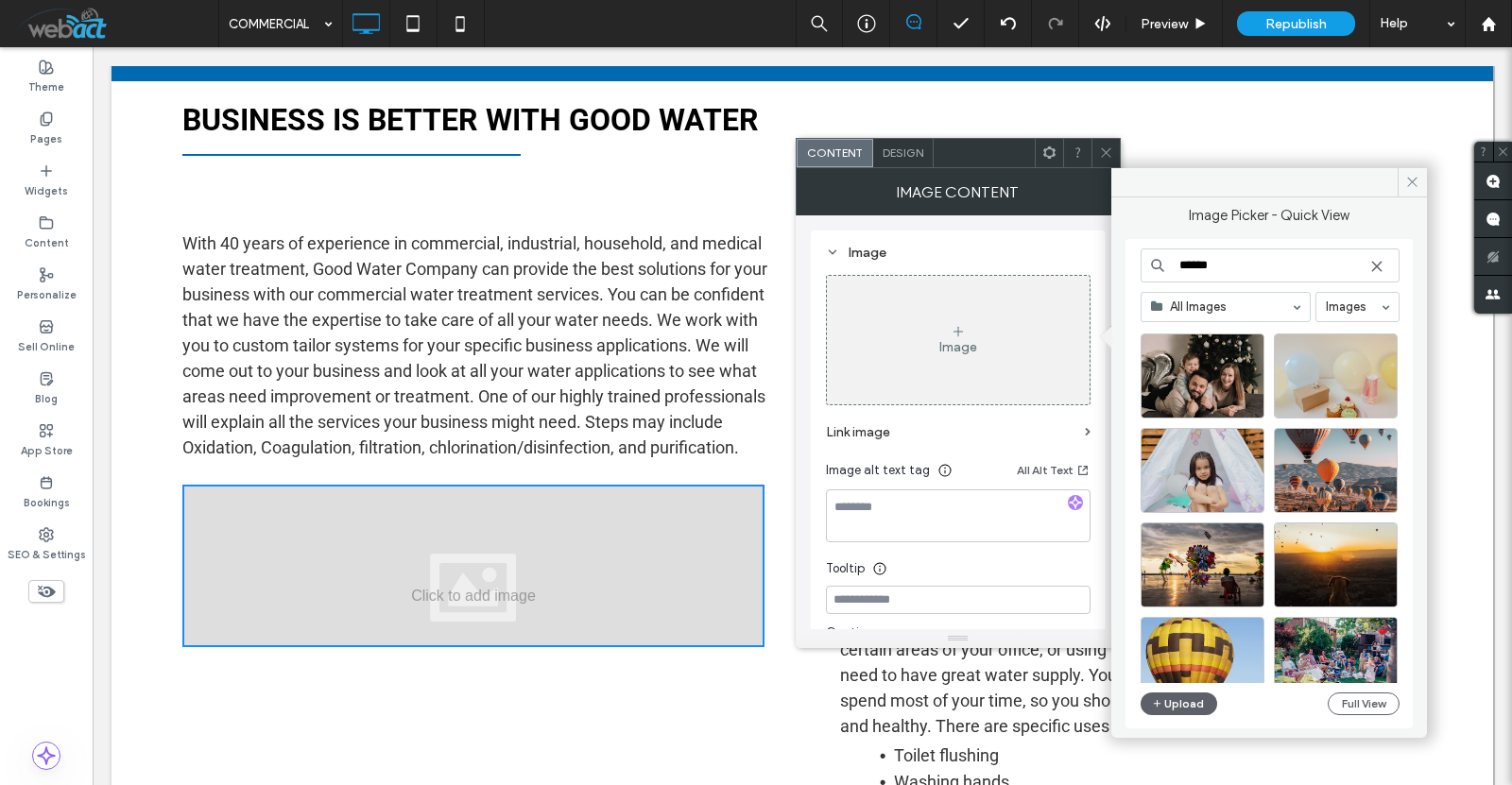
scroll to position [703, 0]
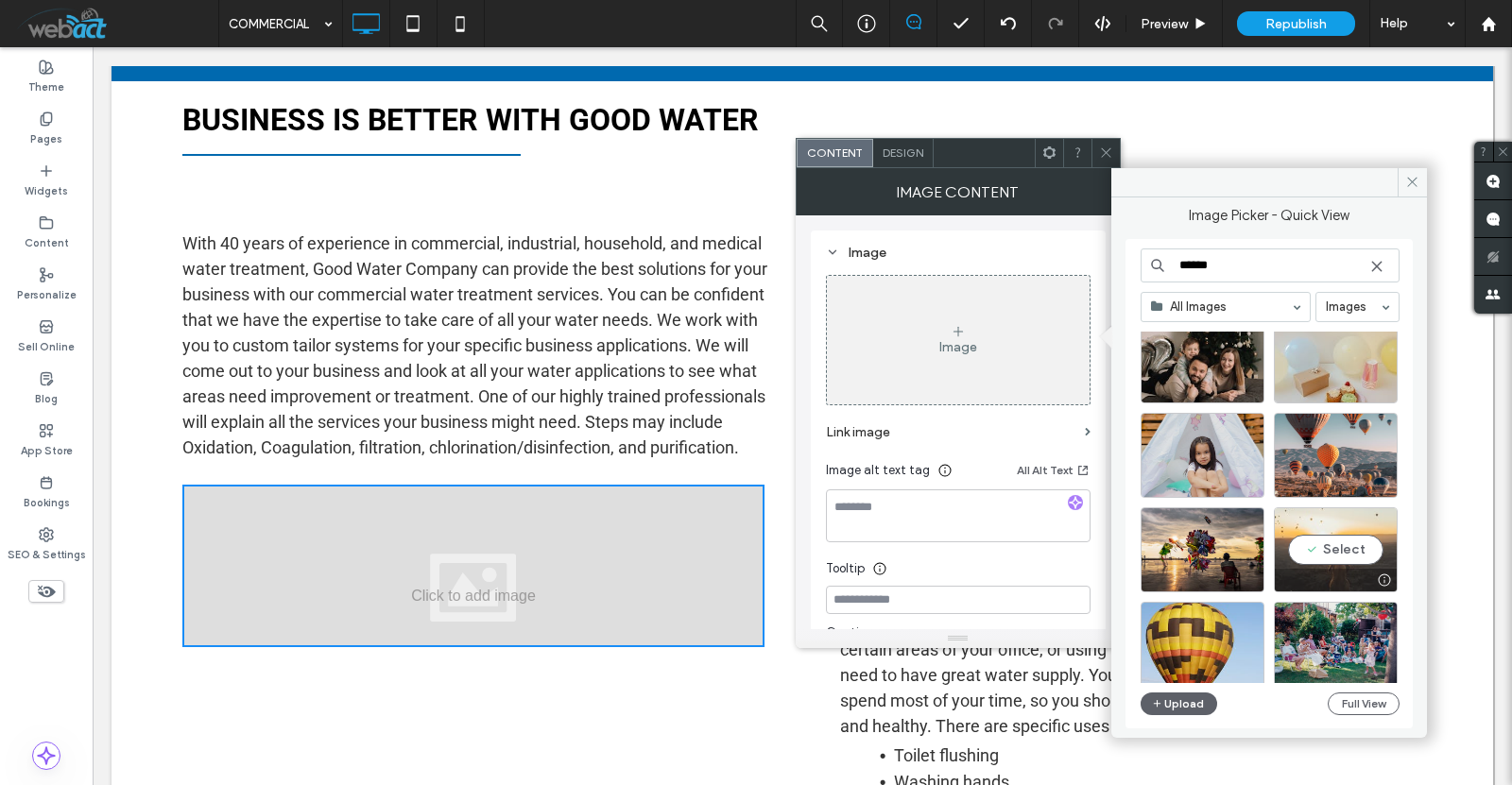
type input "******"
click at [1326, 543] on div "Select" at bounding box center [1336, 549] width 124 height 85
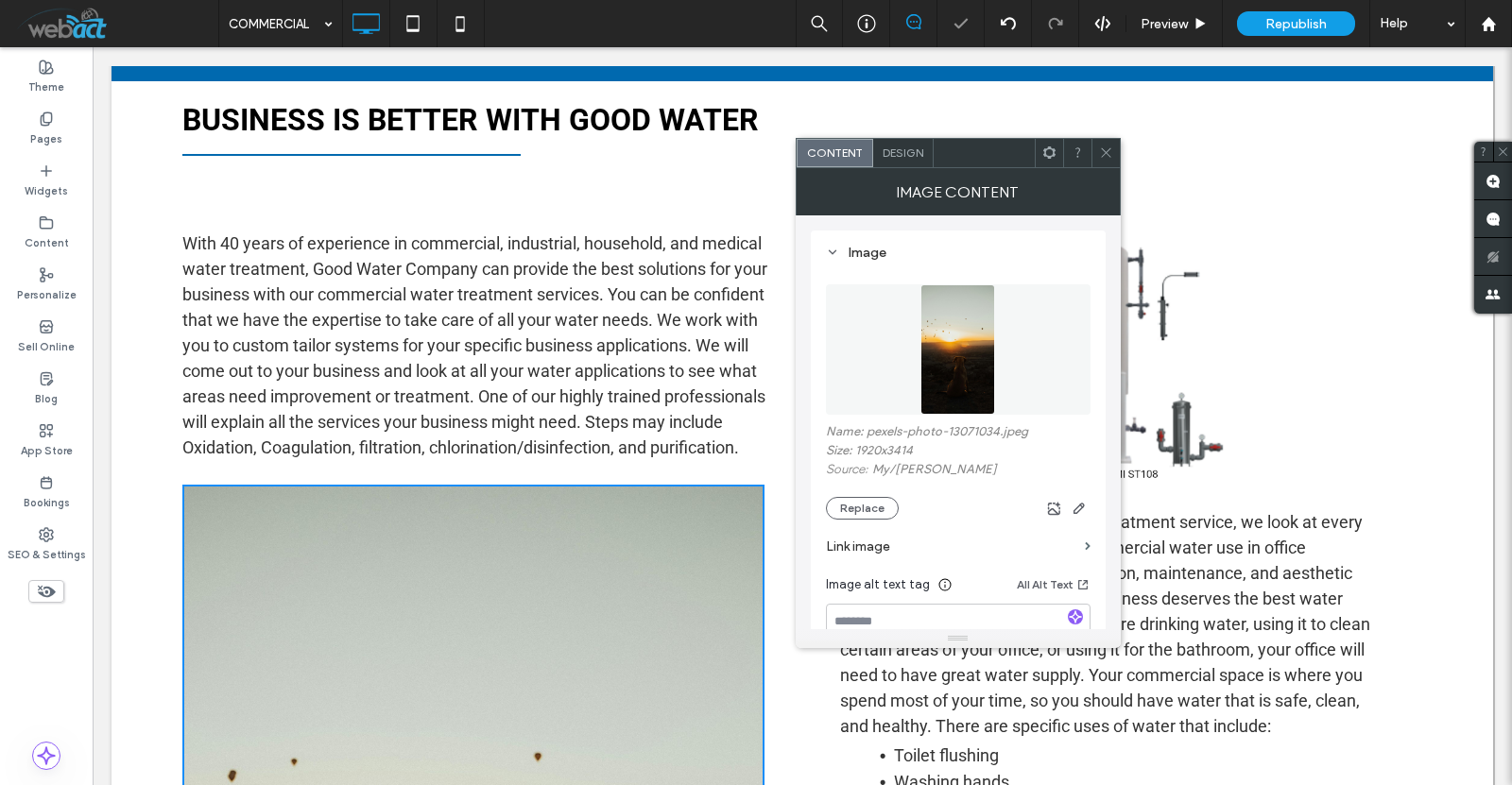
click at [1101, 152] on icon at bounding box center [1105, 152] width 14 height 14
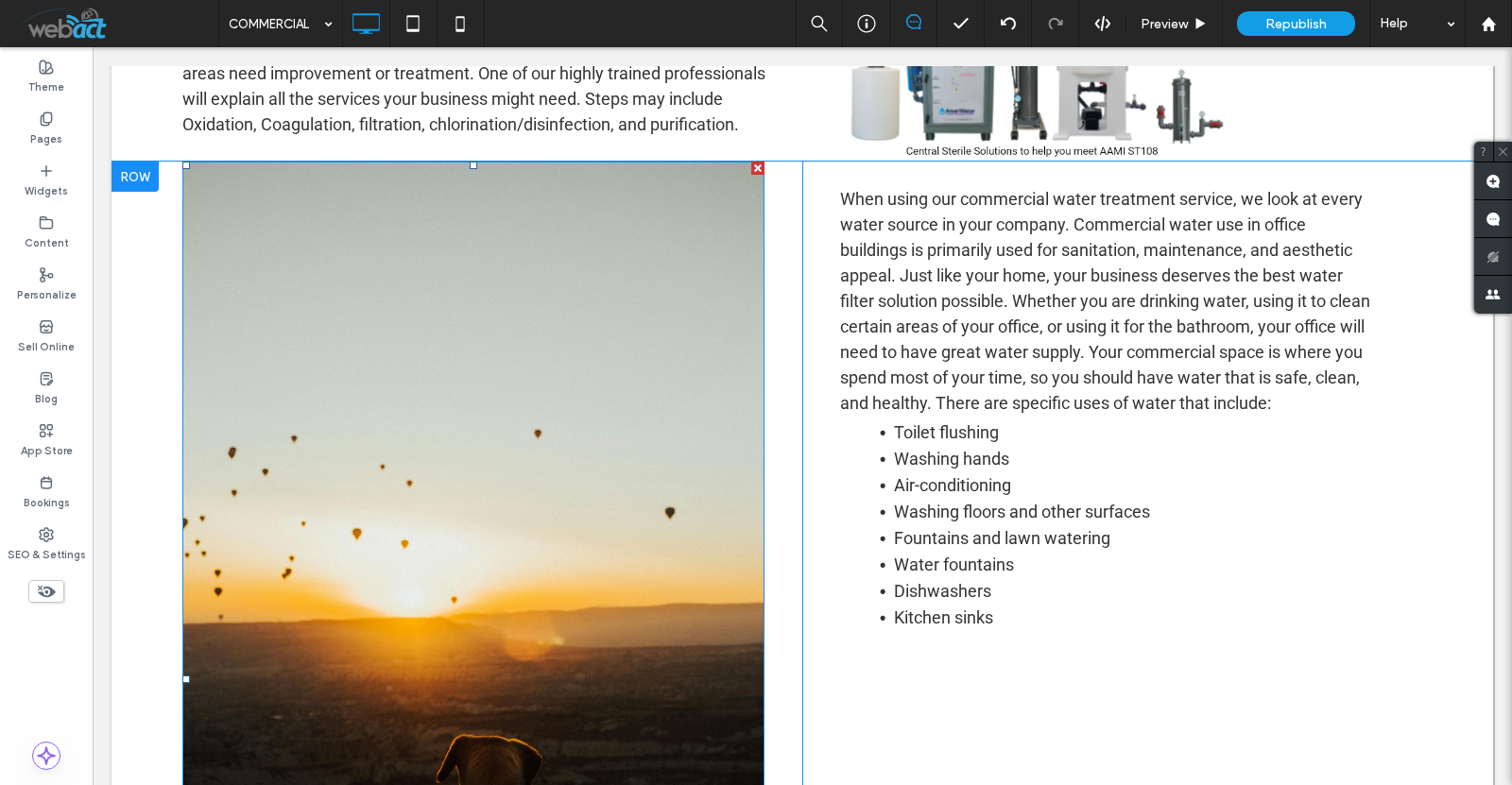
scroll to position [693, 0]
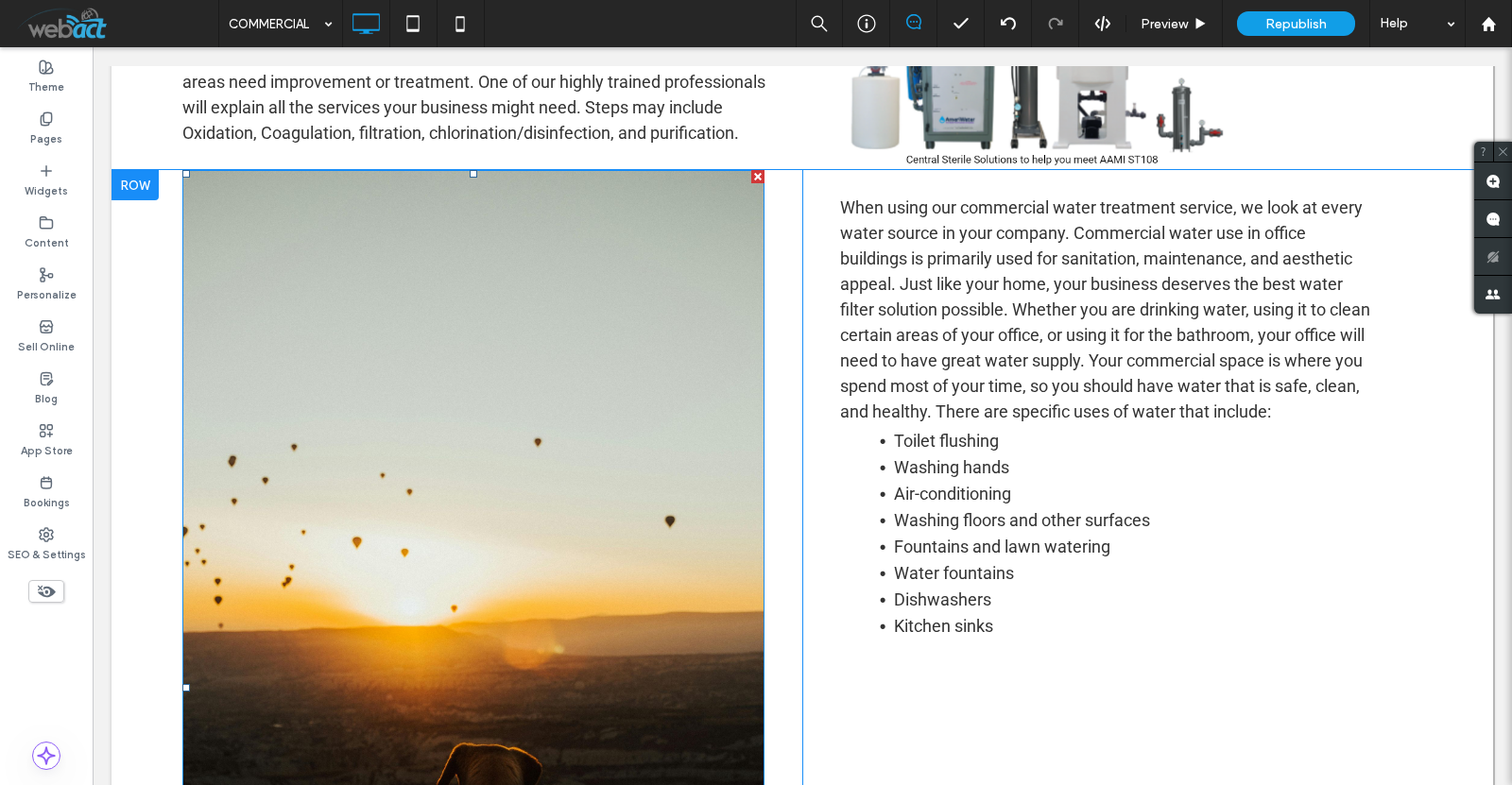
click at [752, 181] on div at bounding box center [758, 176] width 13 height 13
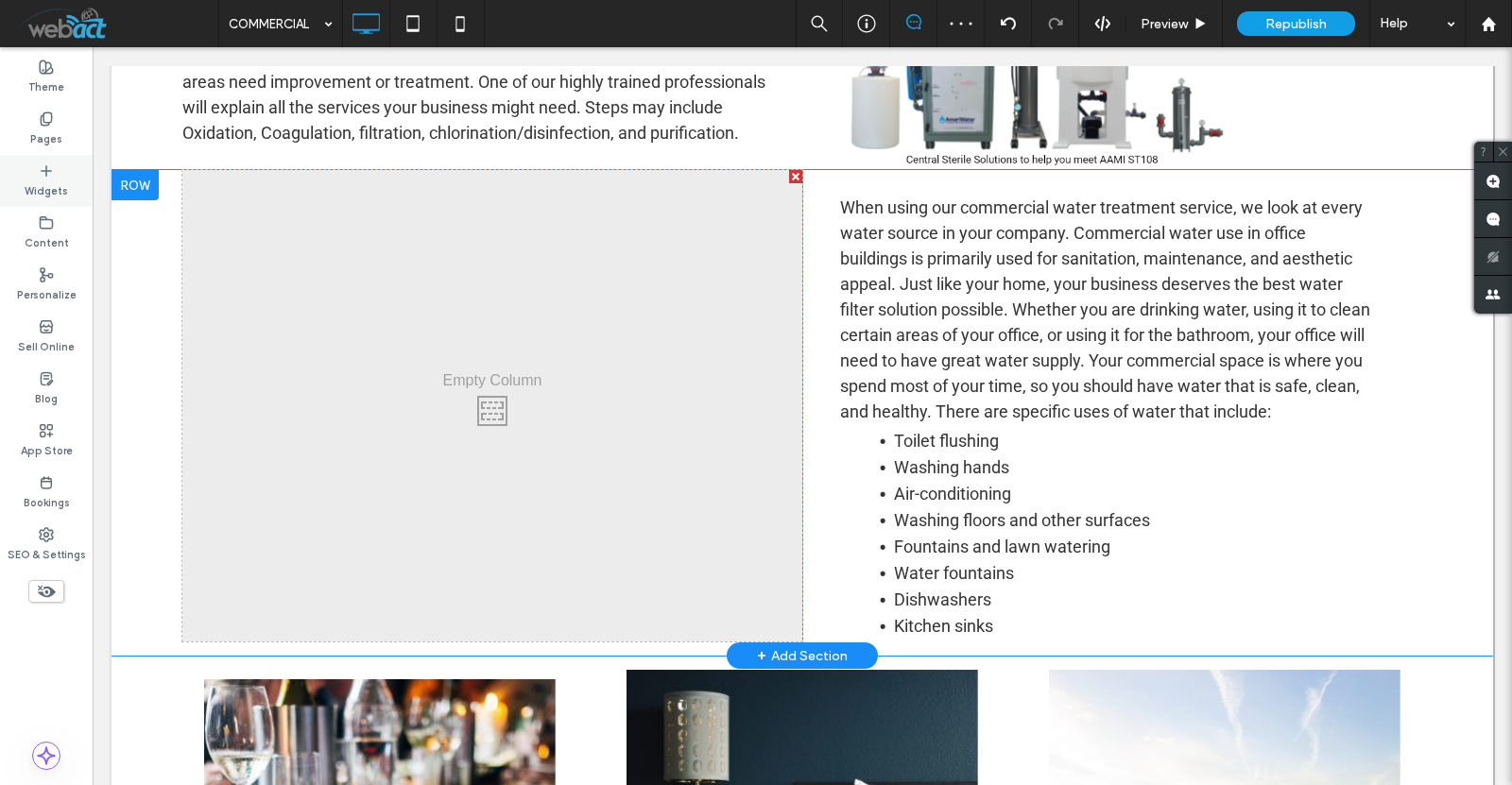
click at [48, 182] on label "Widgets" at bounding box center [46, 189] width 43 height 21
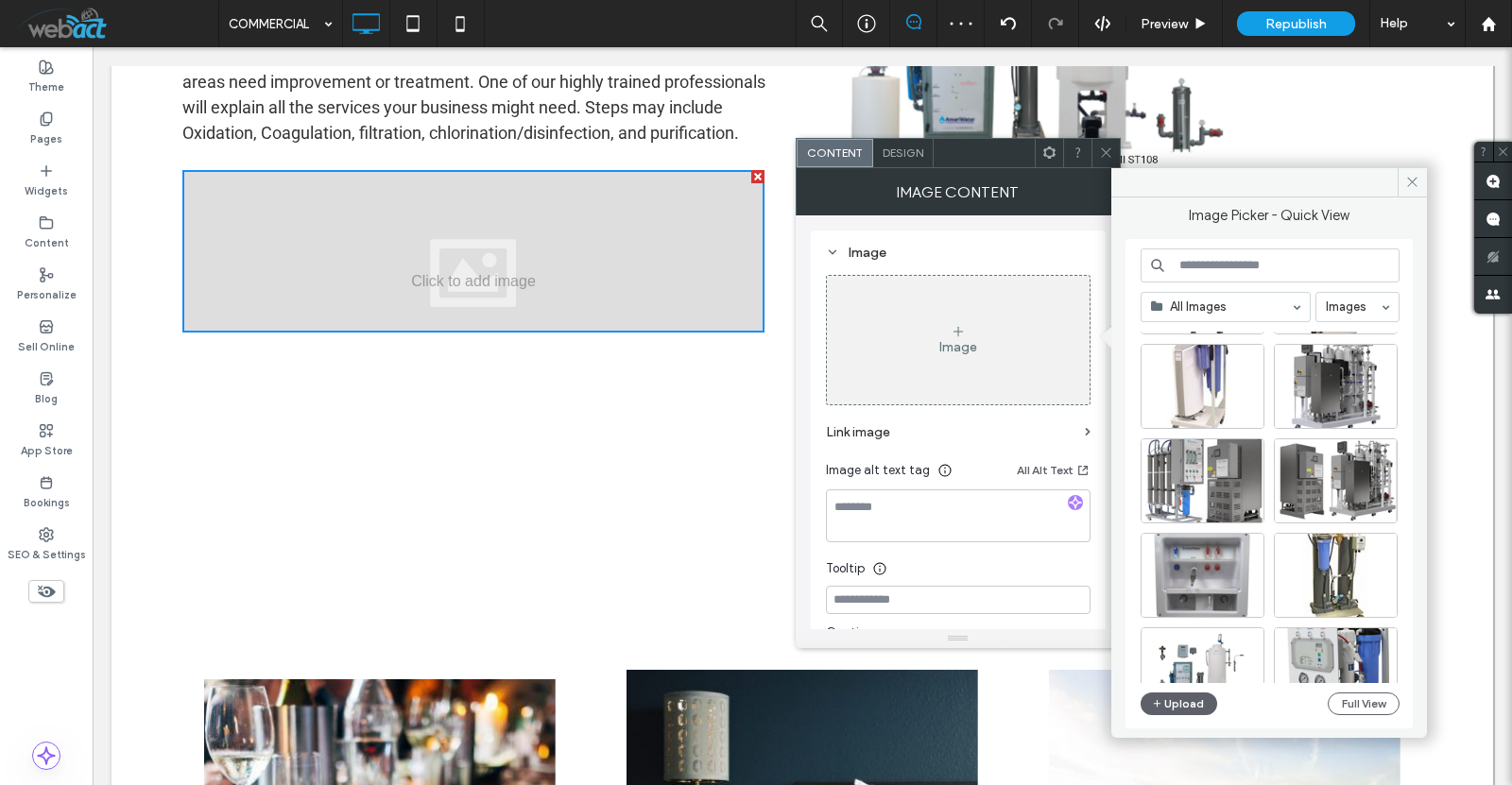
scroll to position [811, 0]
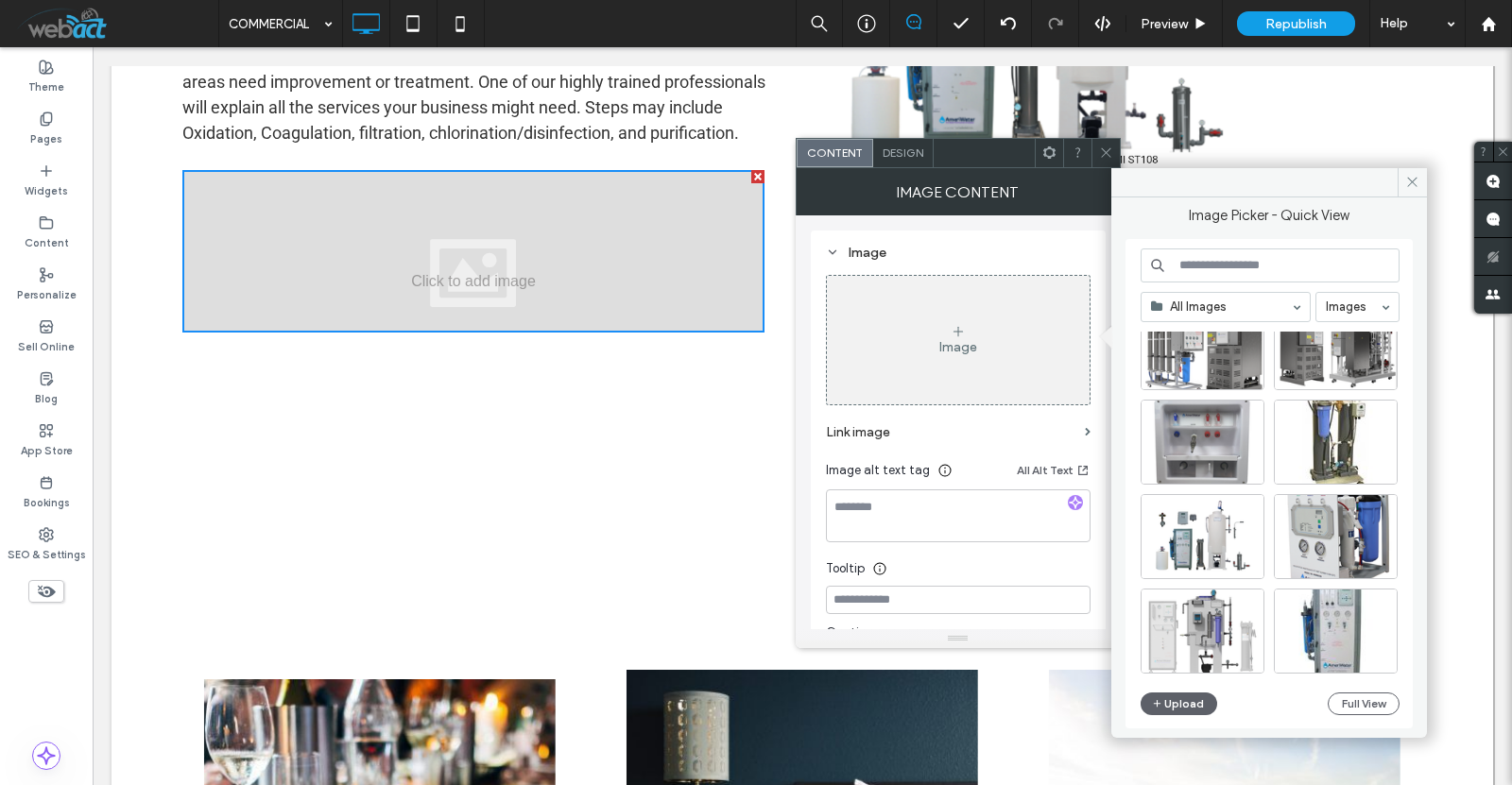
click at [1235, 272] on input at bounding box center [1270, 265] width 259 height 34
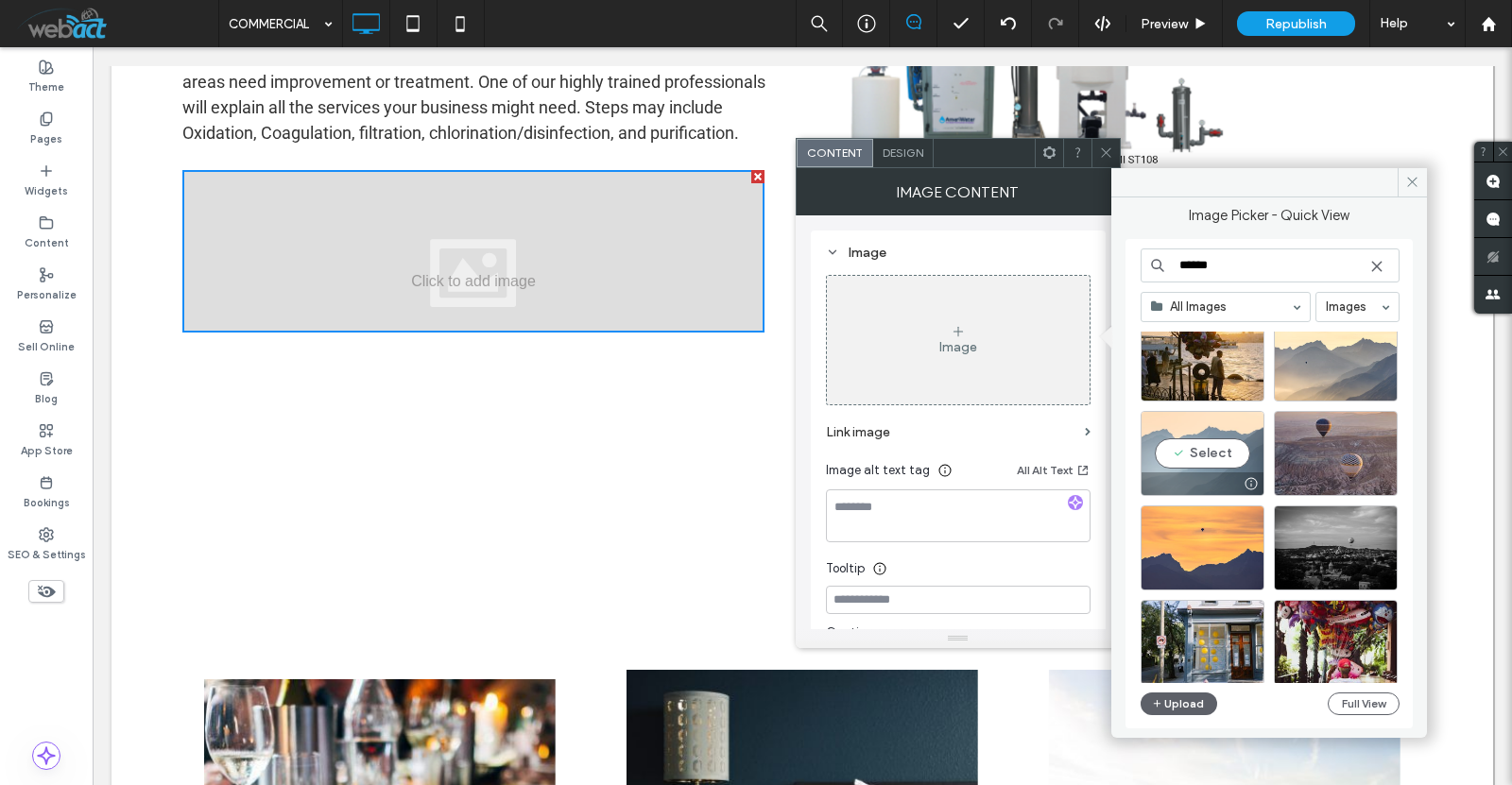
scroll to position [189, 0]
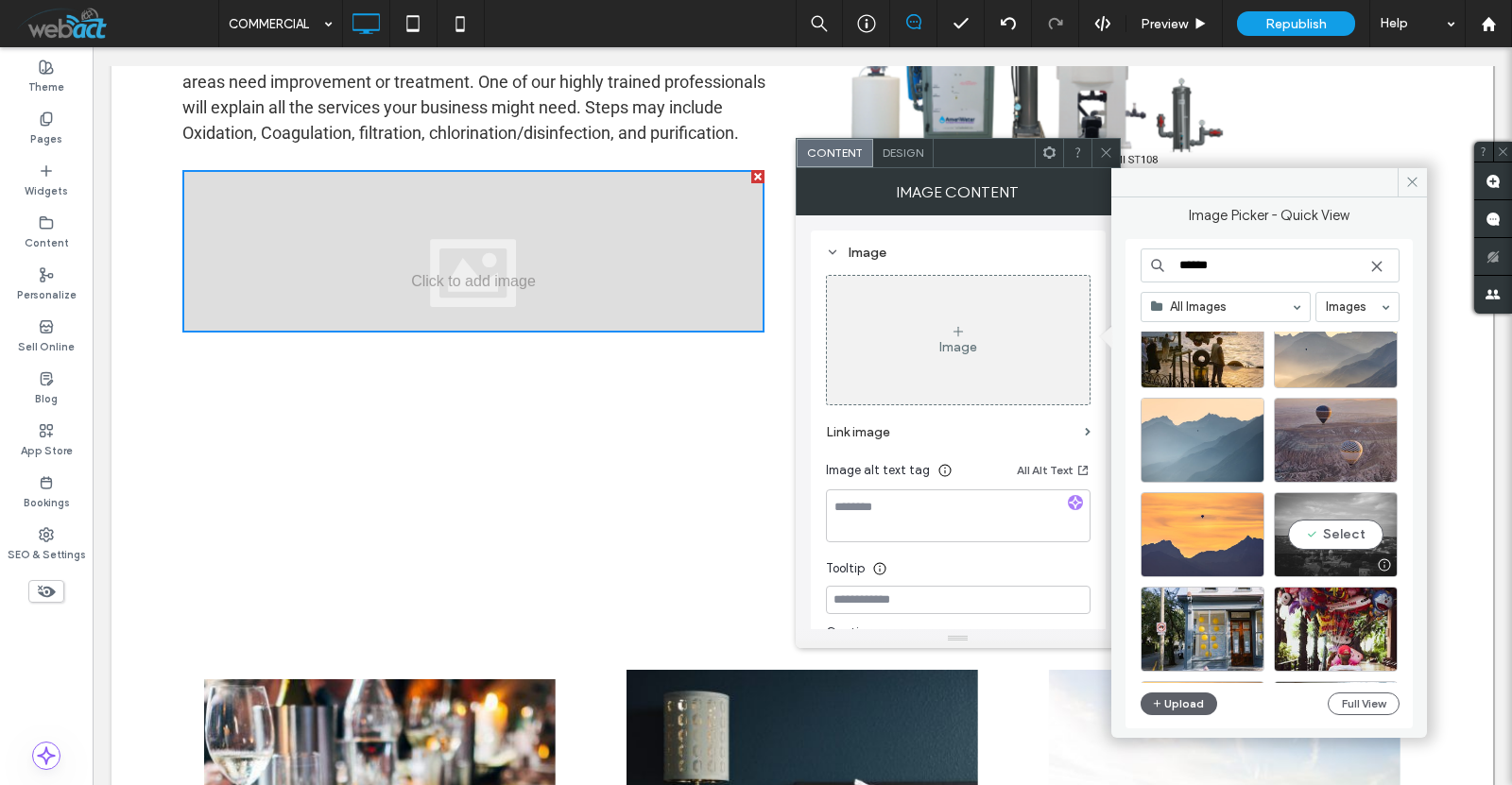
type input "******"
click at [1342, 538] on div "Select" at bounding box center [1336, 535] width 124 height 85
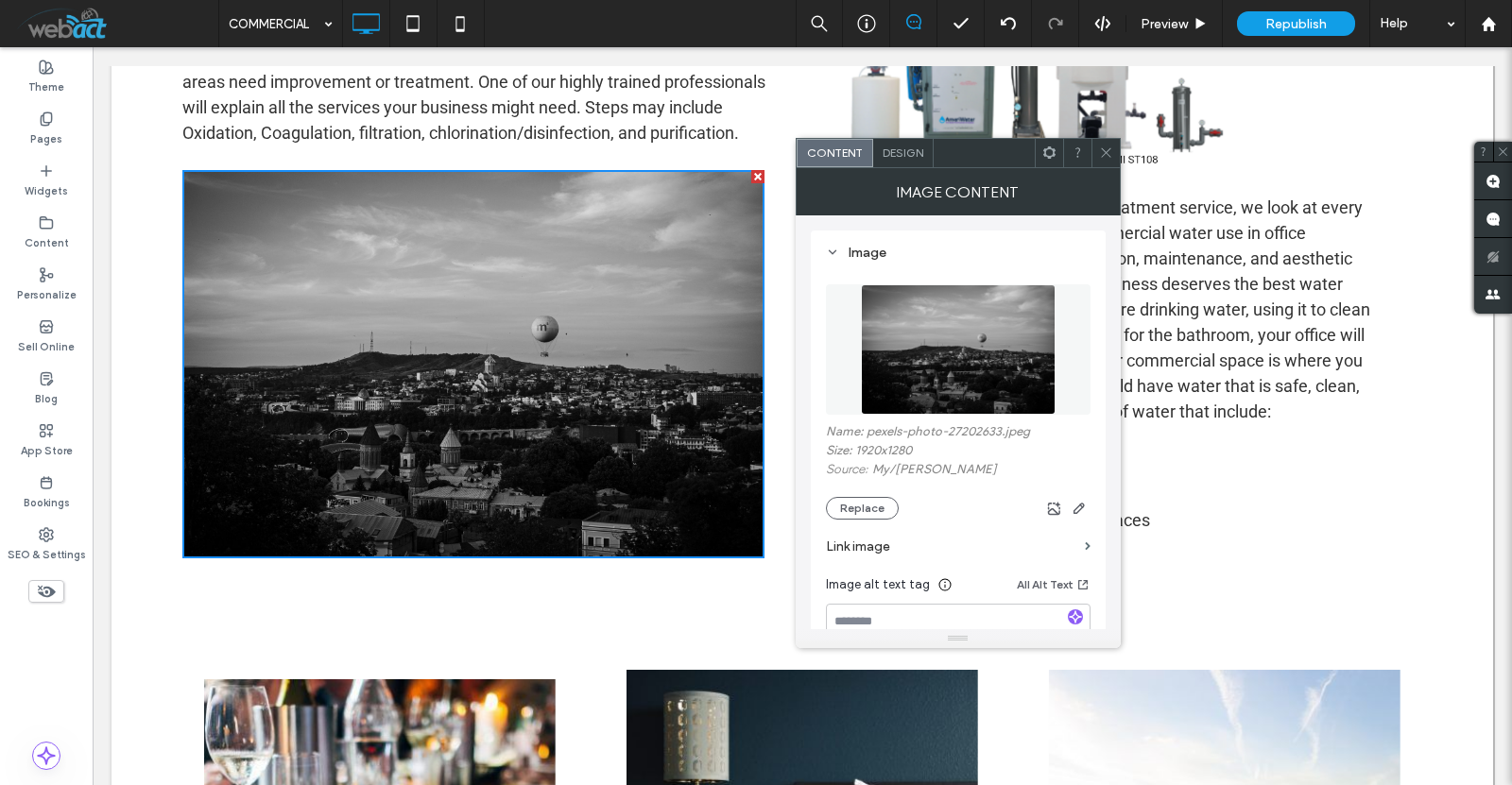
click at [1098, 158] on div at bounding box center [1106, 153] width 29 height 29
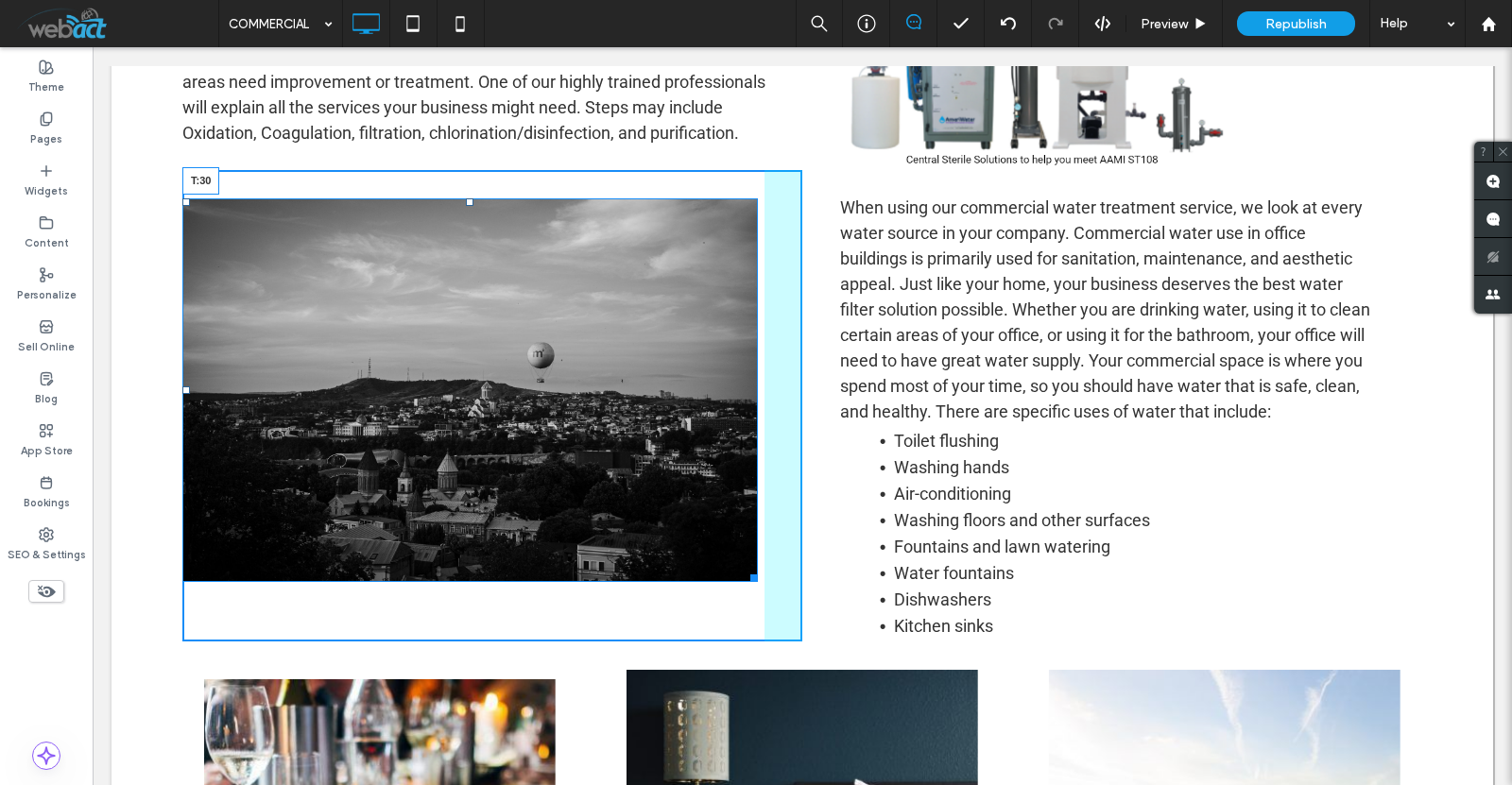
drag, startPoint x: 468, startPoint y: 174, endPoint x: 473, endPoint y: 204, distance: 30.4
click at [473, 204] on div at bounding box center [470, 202] width 8 height 8
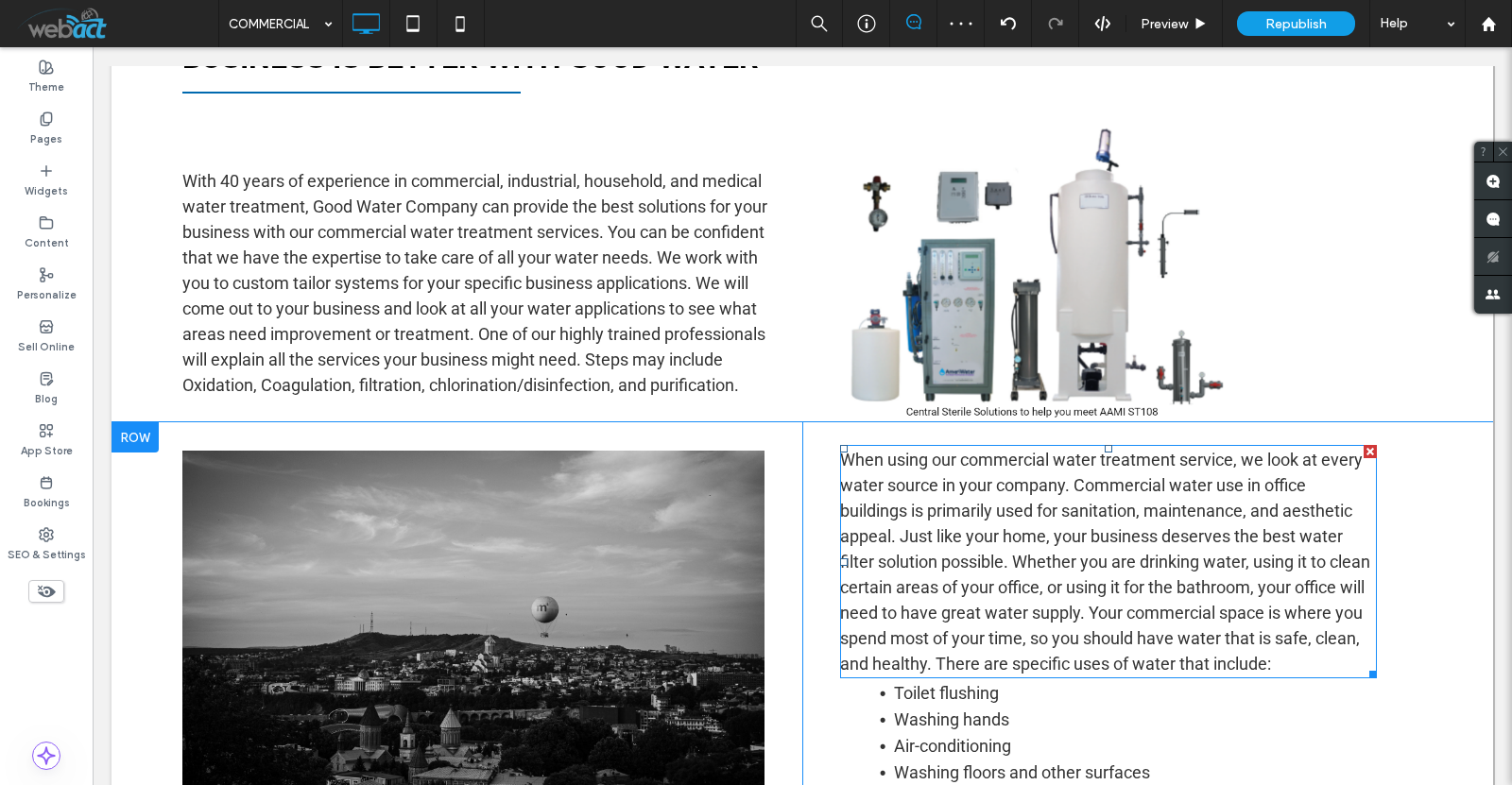
scroll to position [693, 0]
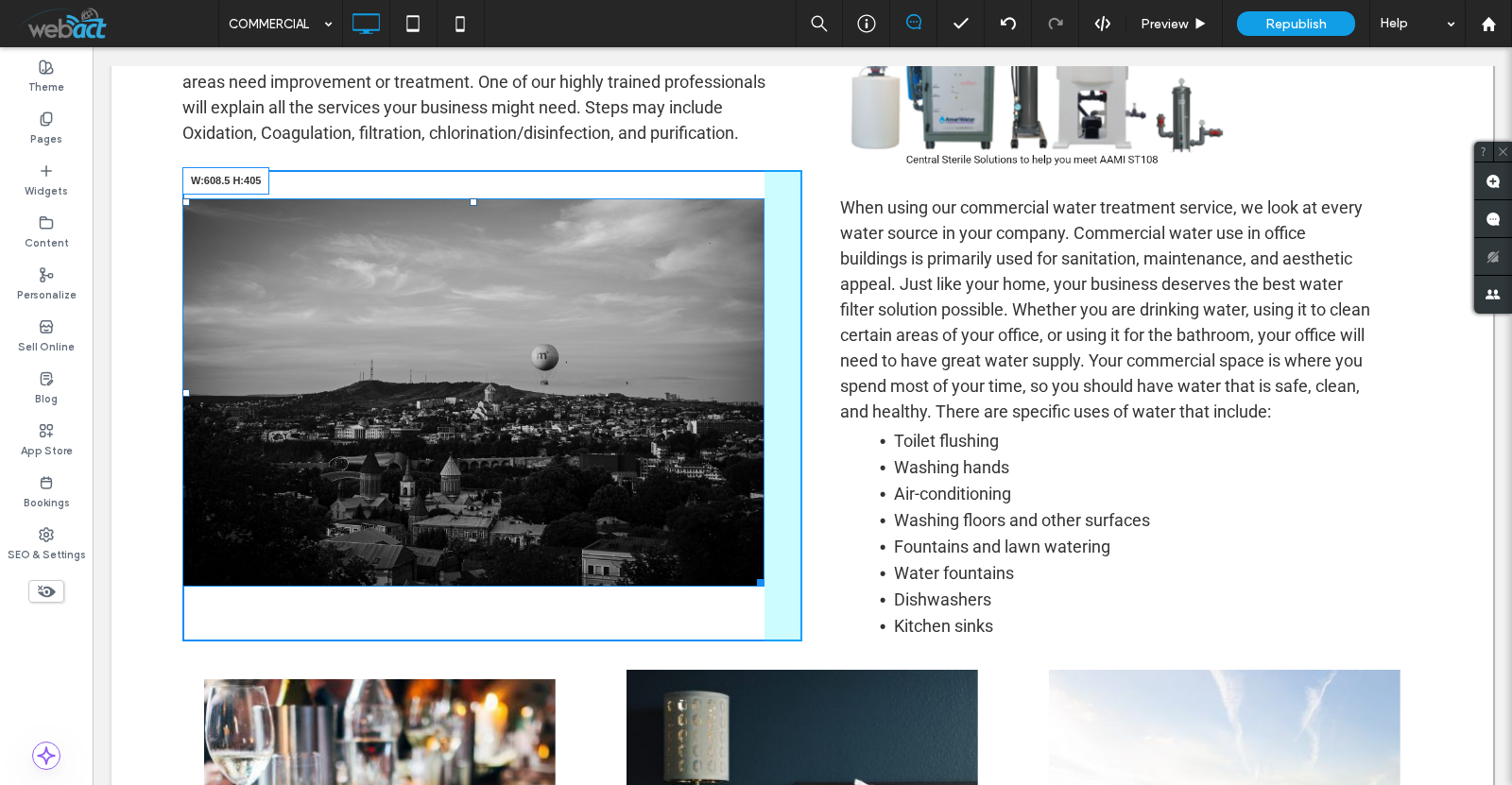
drag, startPoint x: 755, startPoint y: 568, endPoint x: 889, endPoint y: 645, distance: 154.5
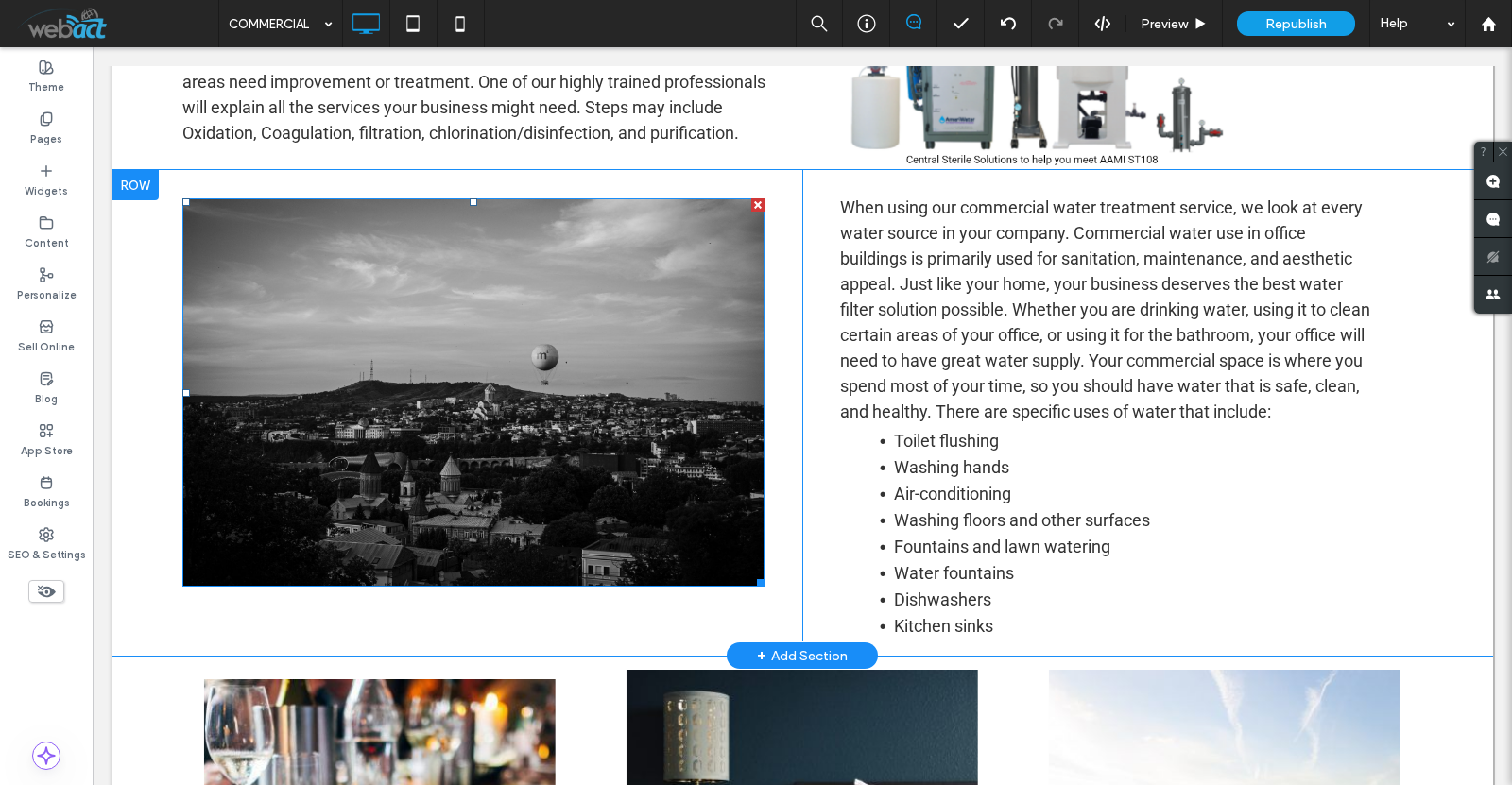
click at [541, 462] on img at bounding box center [473, 392] width 582 height 388
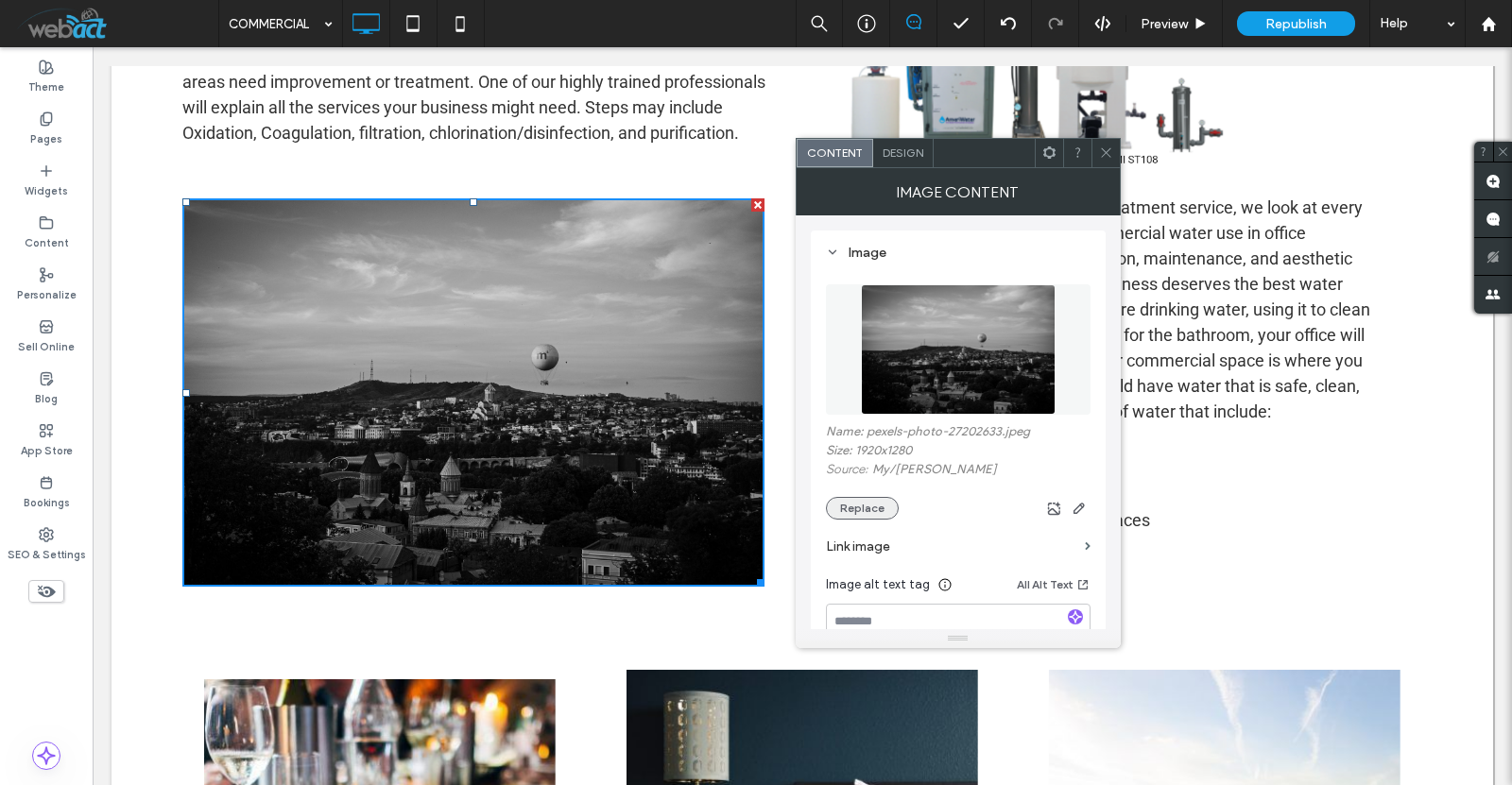
click at [874, 510] on button "Replace" at bounding box center [863, 509] width 73 height 23
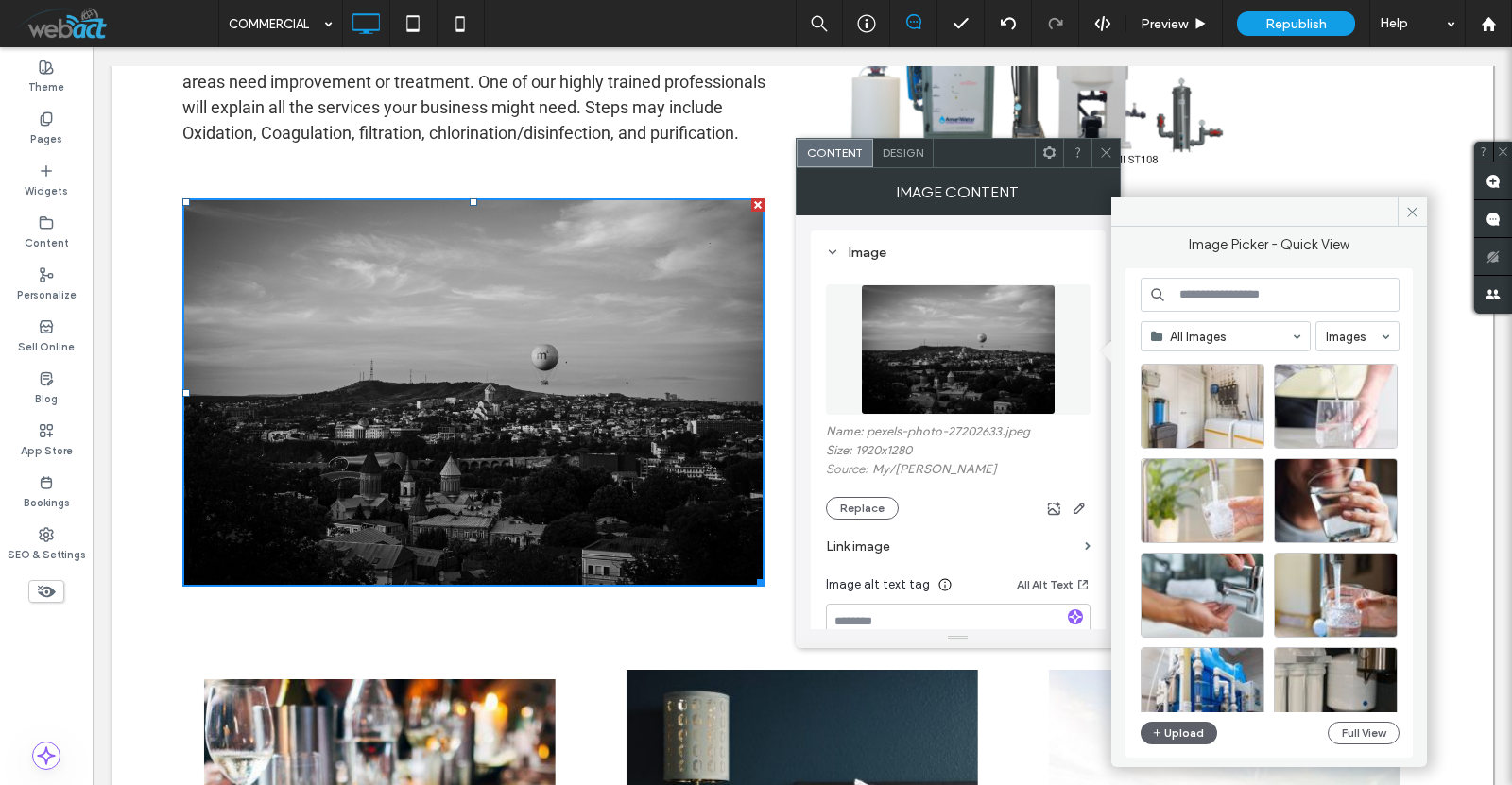
scroll to position [2385, 0]
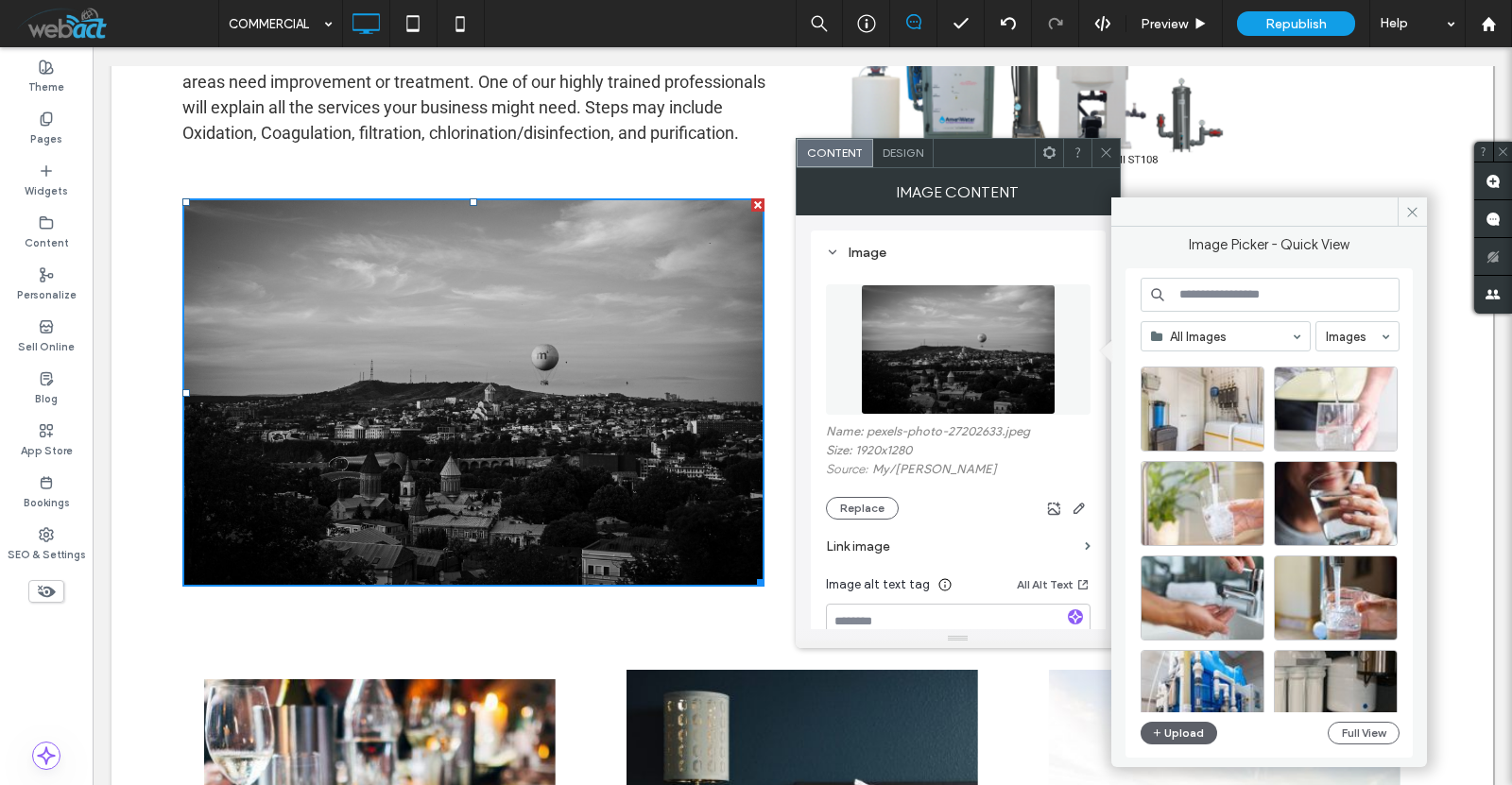
click at [1224, 295] on input at bounding box center [1270, 294] width 259 height 34
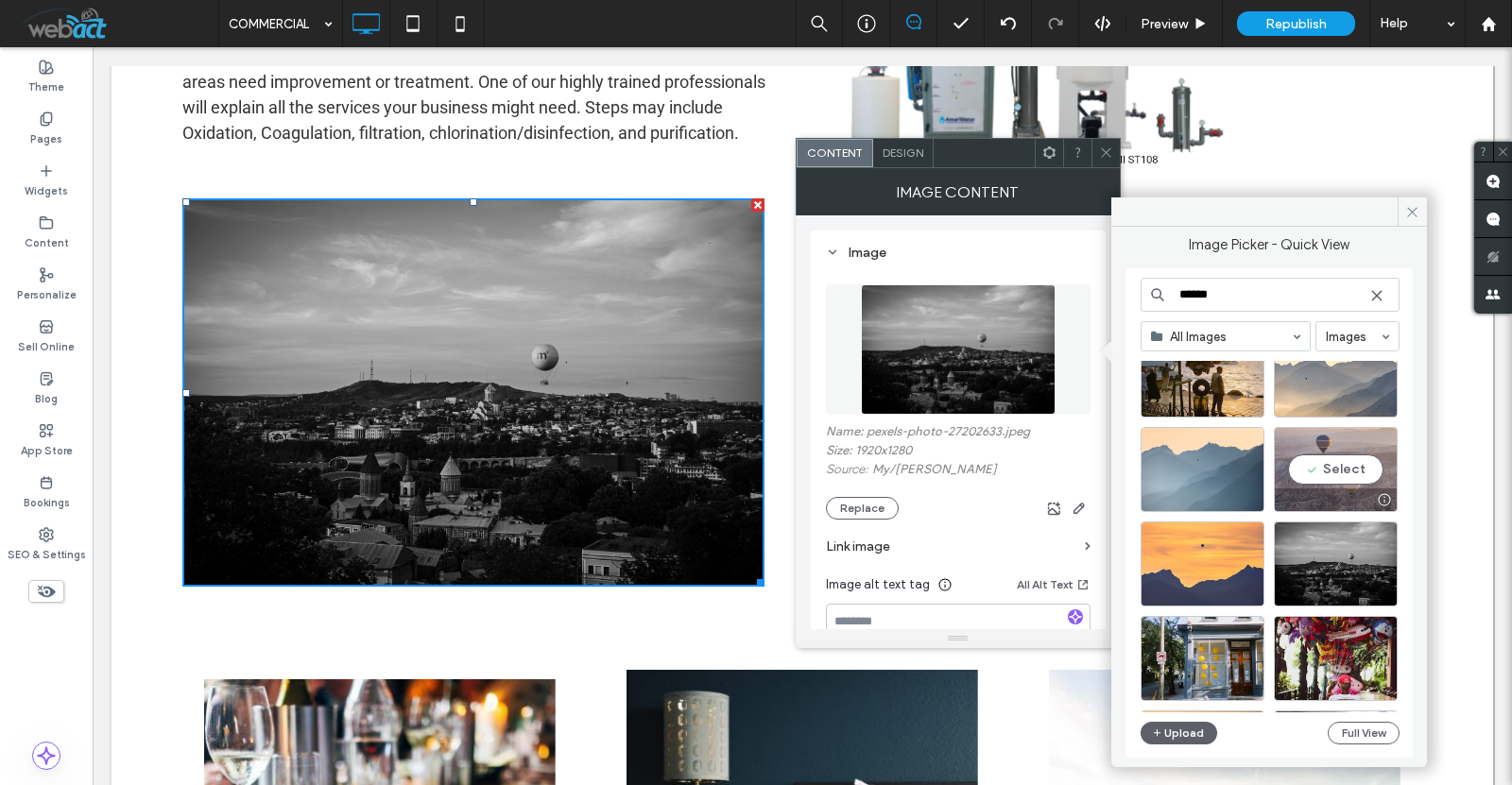
scroll to position [251, 0]
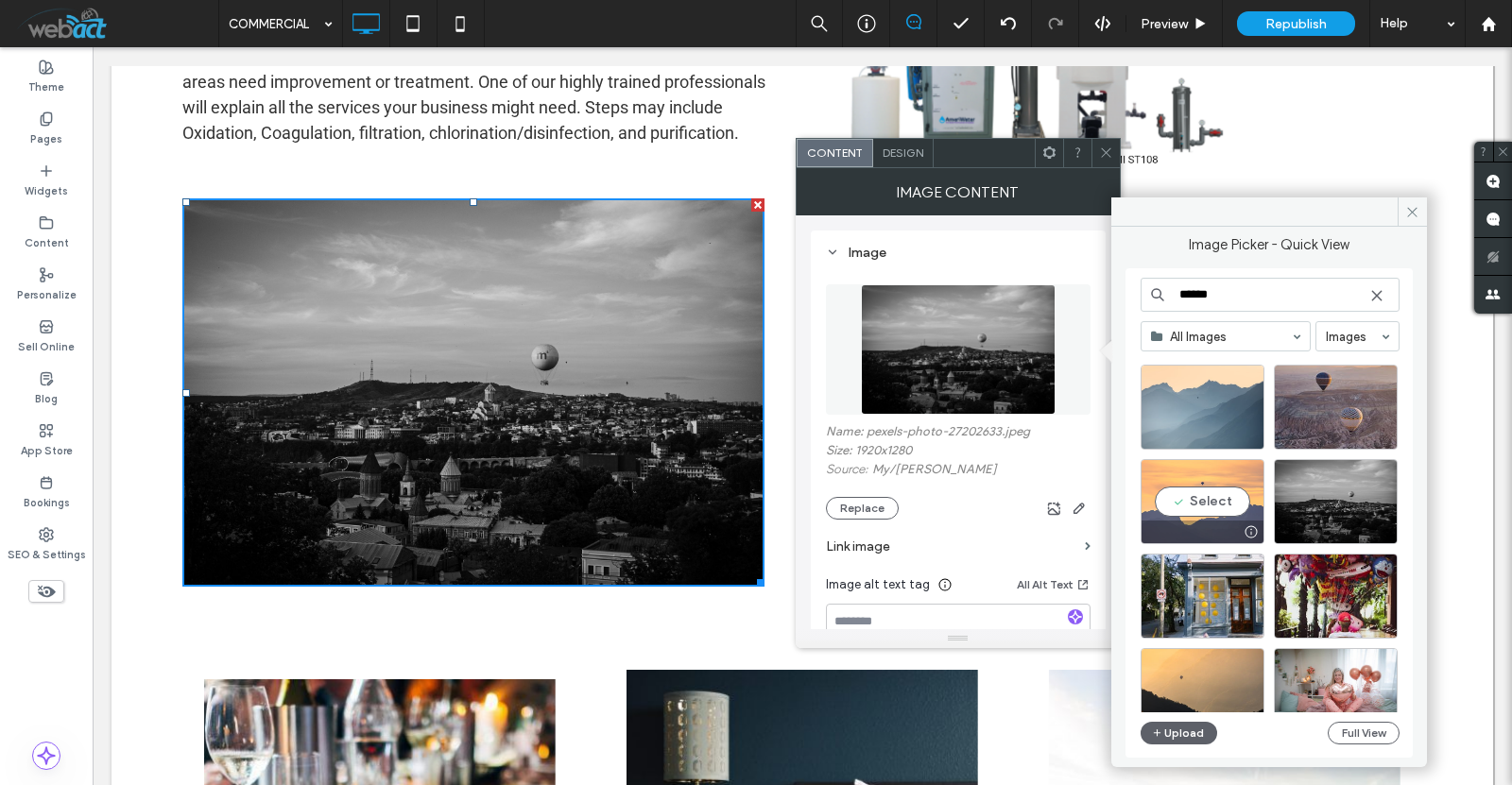
type input "******"
click at [1213, 498] on div "Select" at bounding box center [1202, 501] width 124 height 85
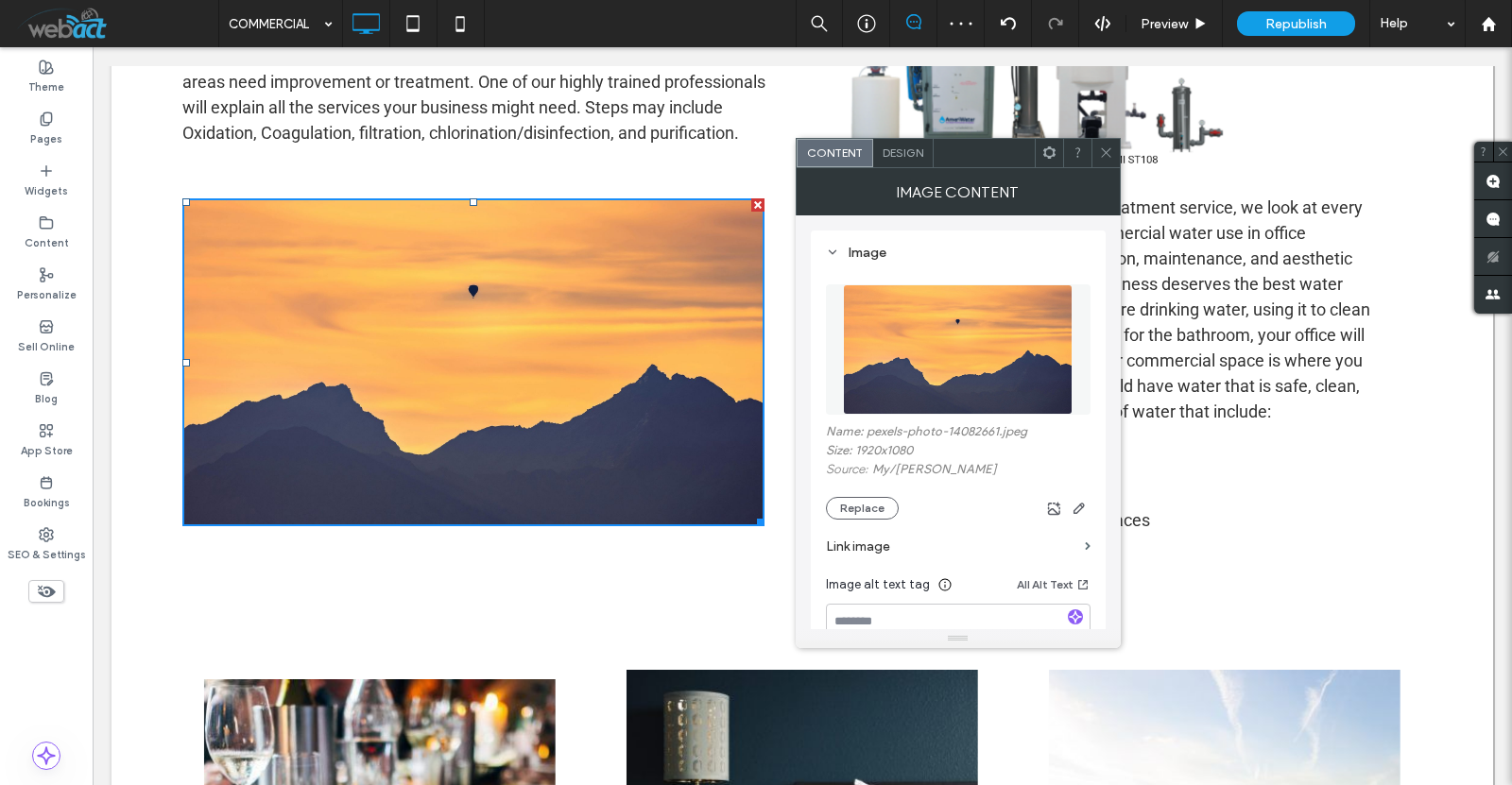
click at [1116, 149] on div at bounding box center [1106, 153] width 29 height 29
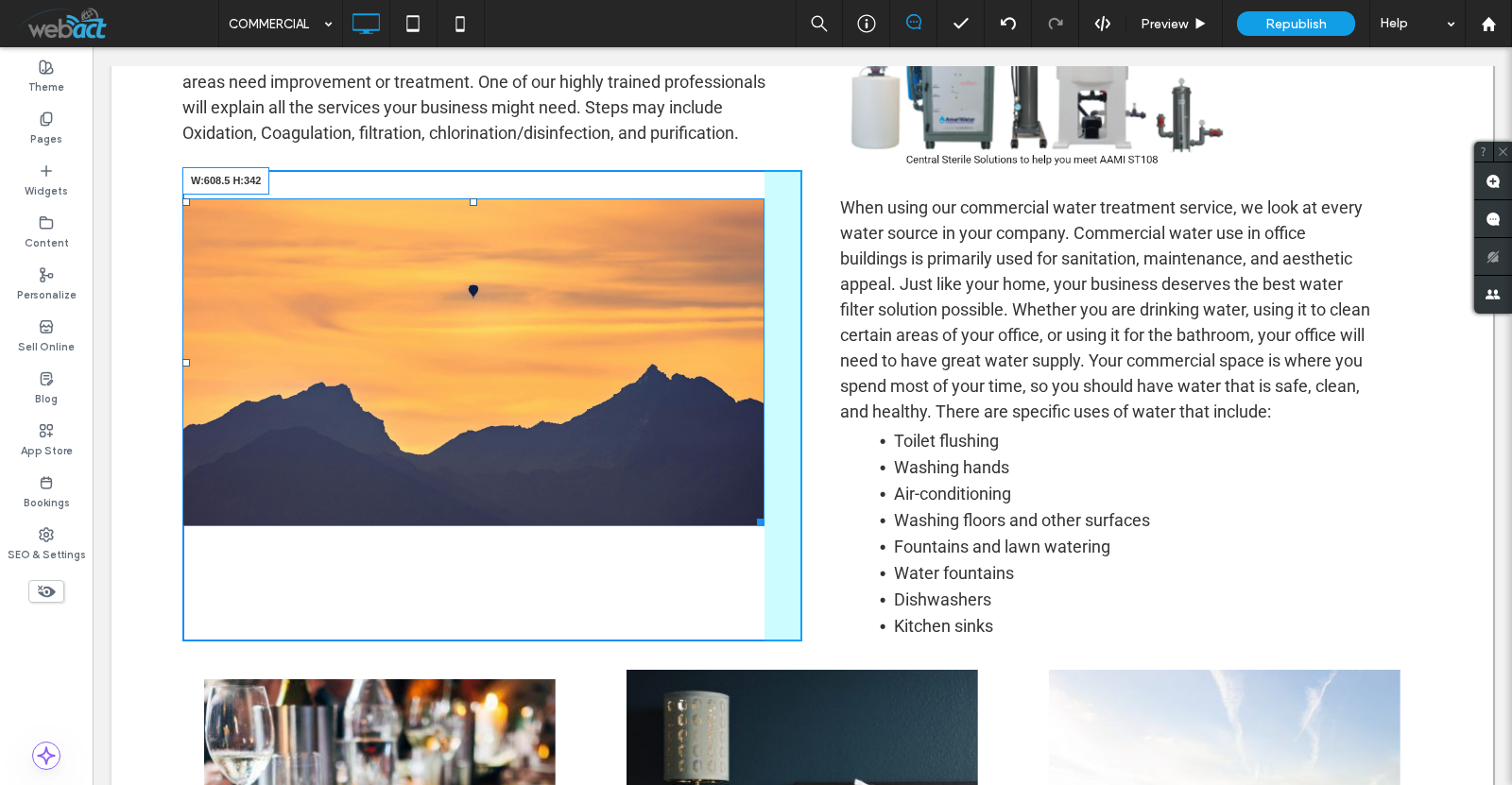
drag, startPoint x: 757, startPoint y: 519, endPoint x: 632, endPoint y: 438, distance: 148.9
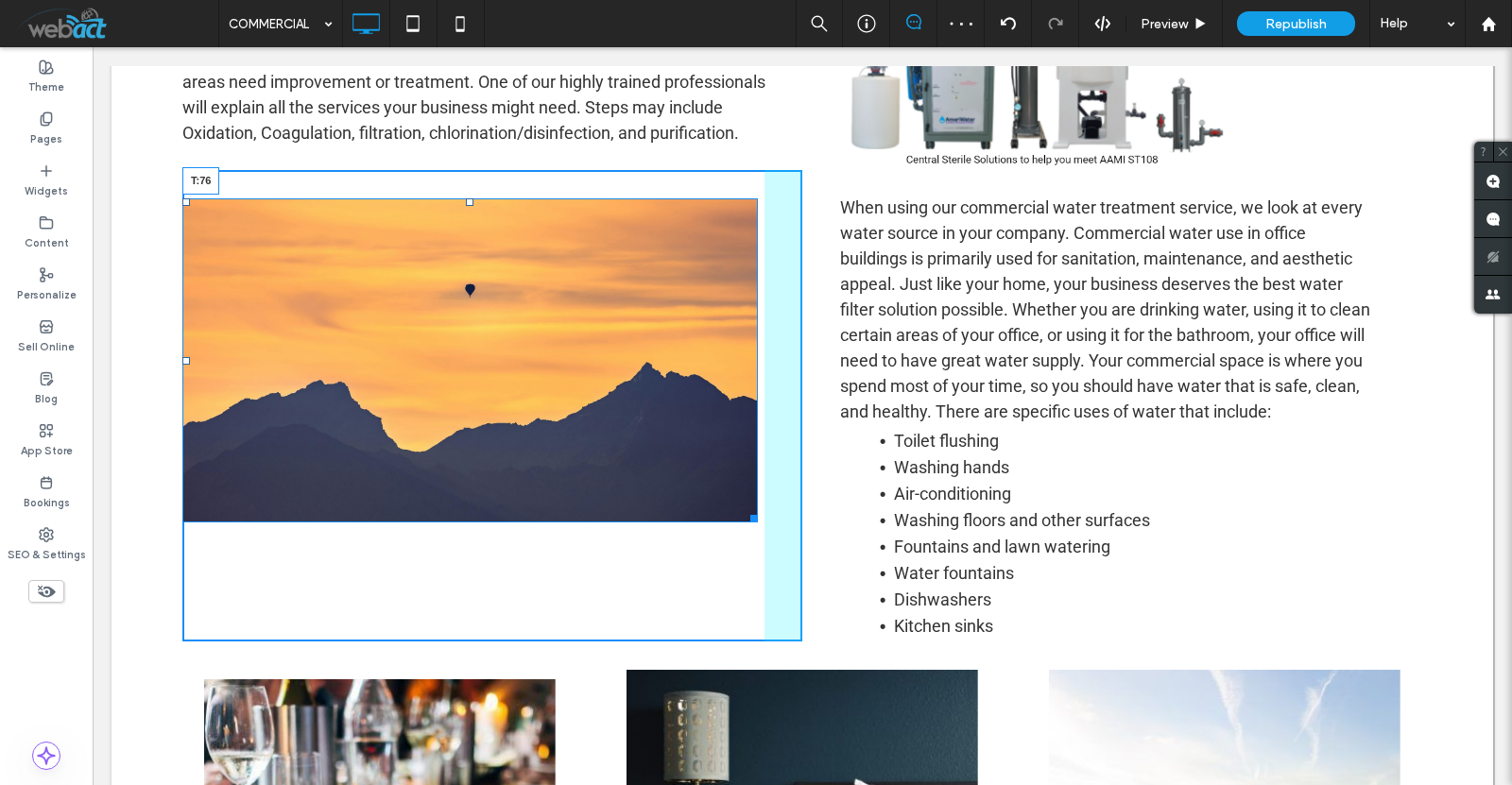
drag, startPoint x: 471, startPoint y: 202, endPoint x: 475, endPoint y: 245, distance: 43.2
click at [475, 245] on div "T:76" at bounding box center [470, 359] width 575 height 323
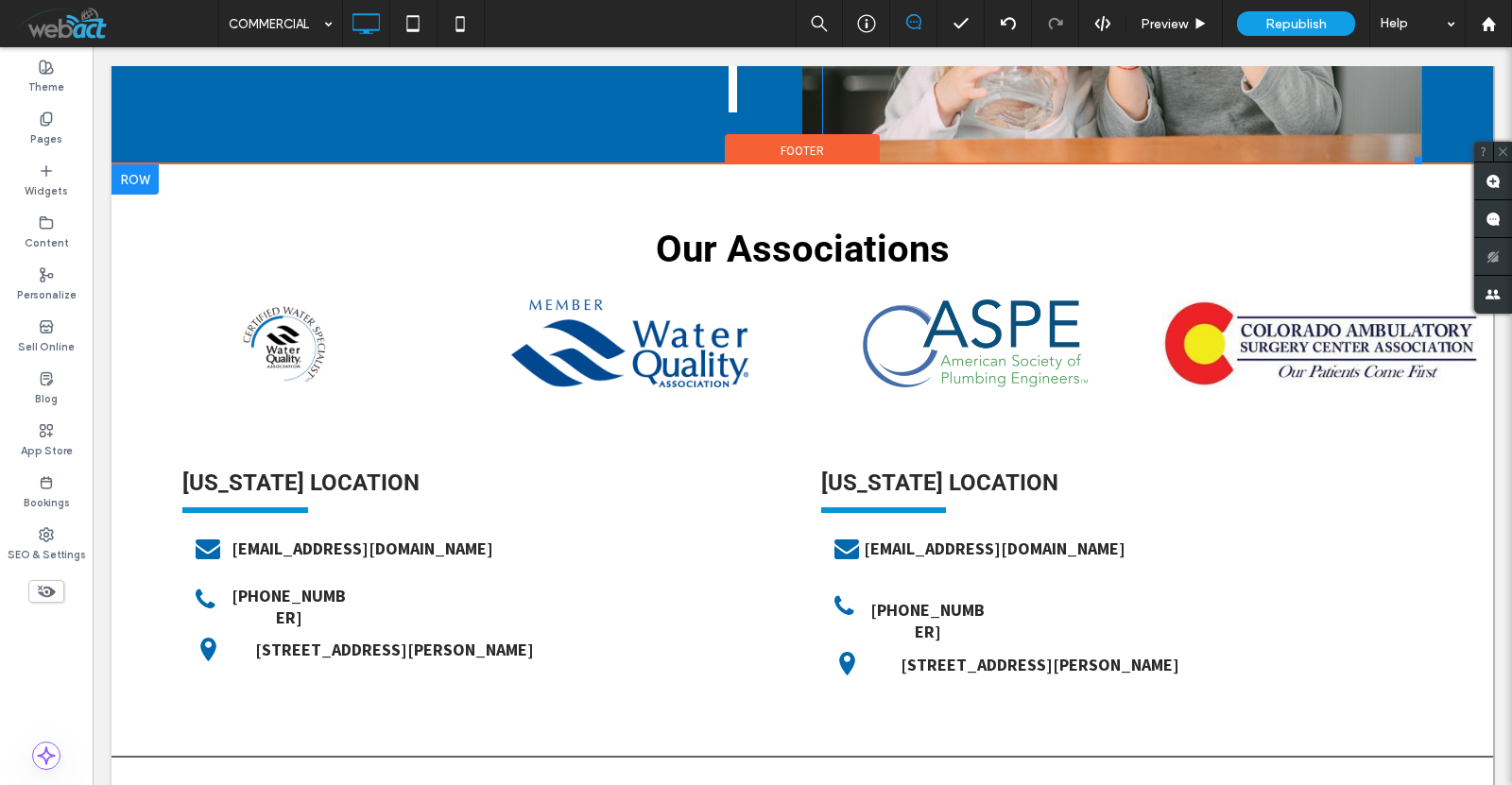
scroll to position [2960, 0]
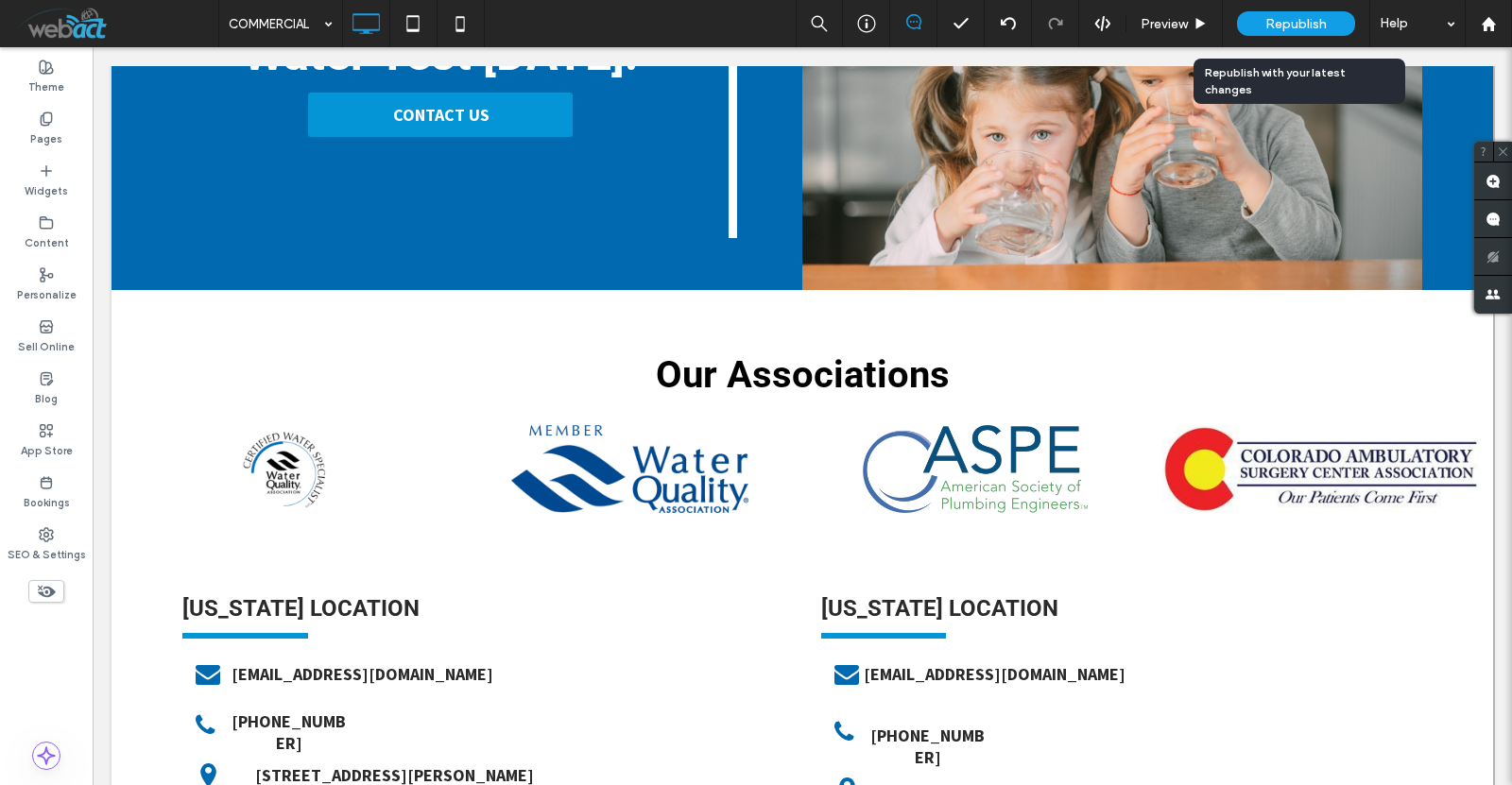
click at [1321, 13] on div "Republish" at bounding box center [1295, 24] width 118 height 25
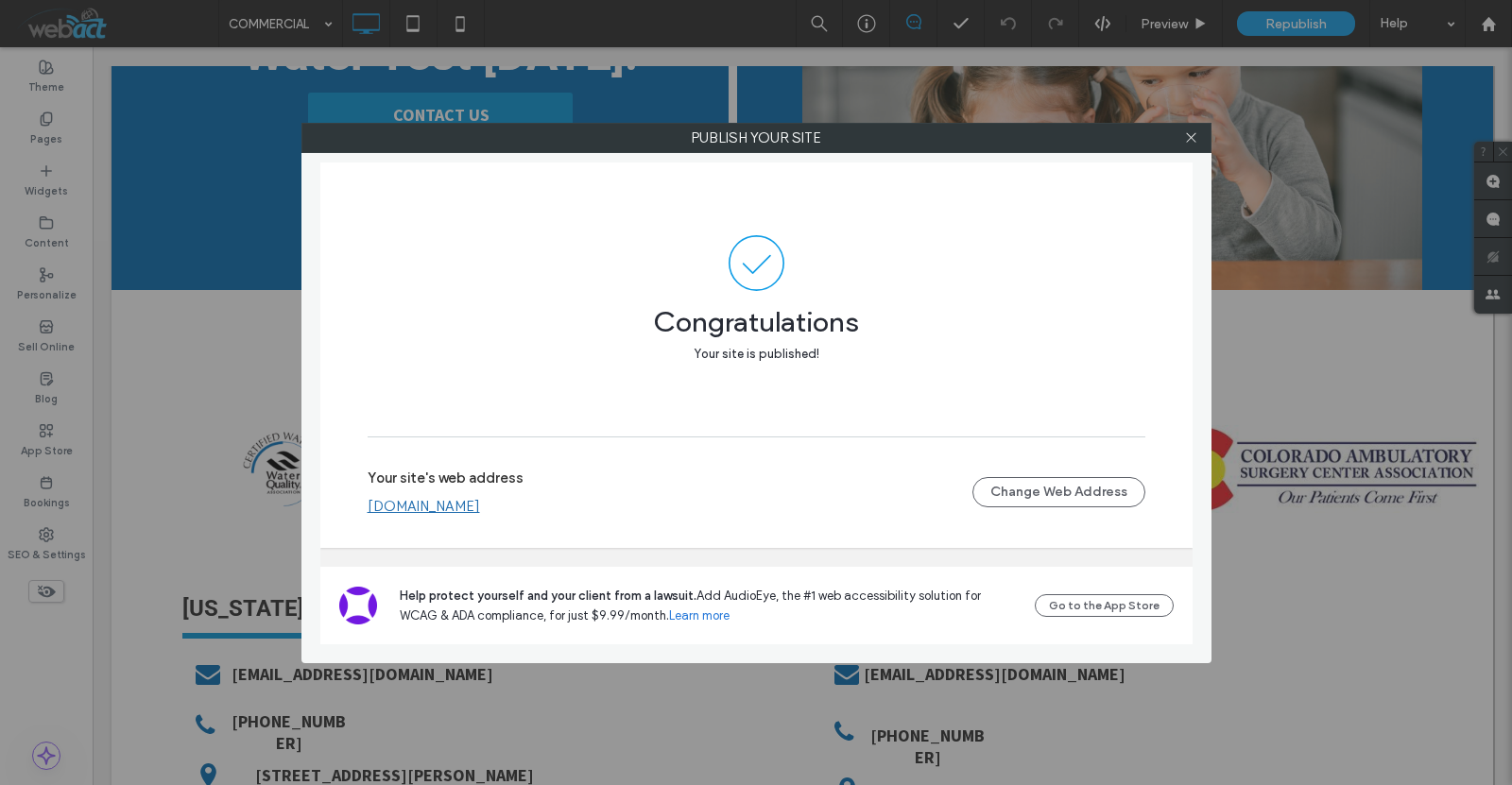
scroll to position [2961, 0]
click at [1198, 138] on icon at bounding box center [1191, 137] width 14 height 14
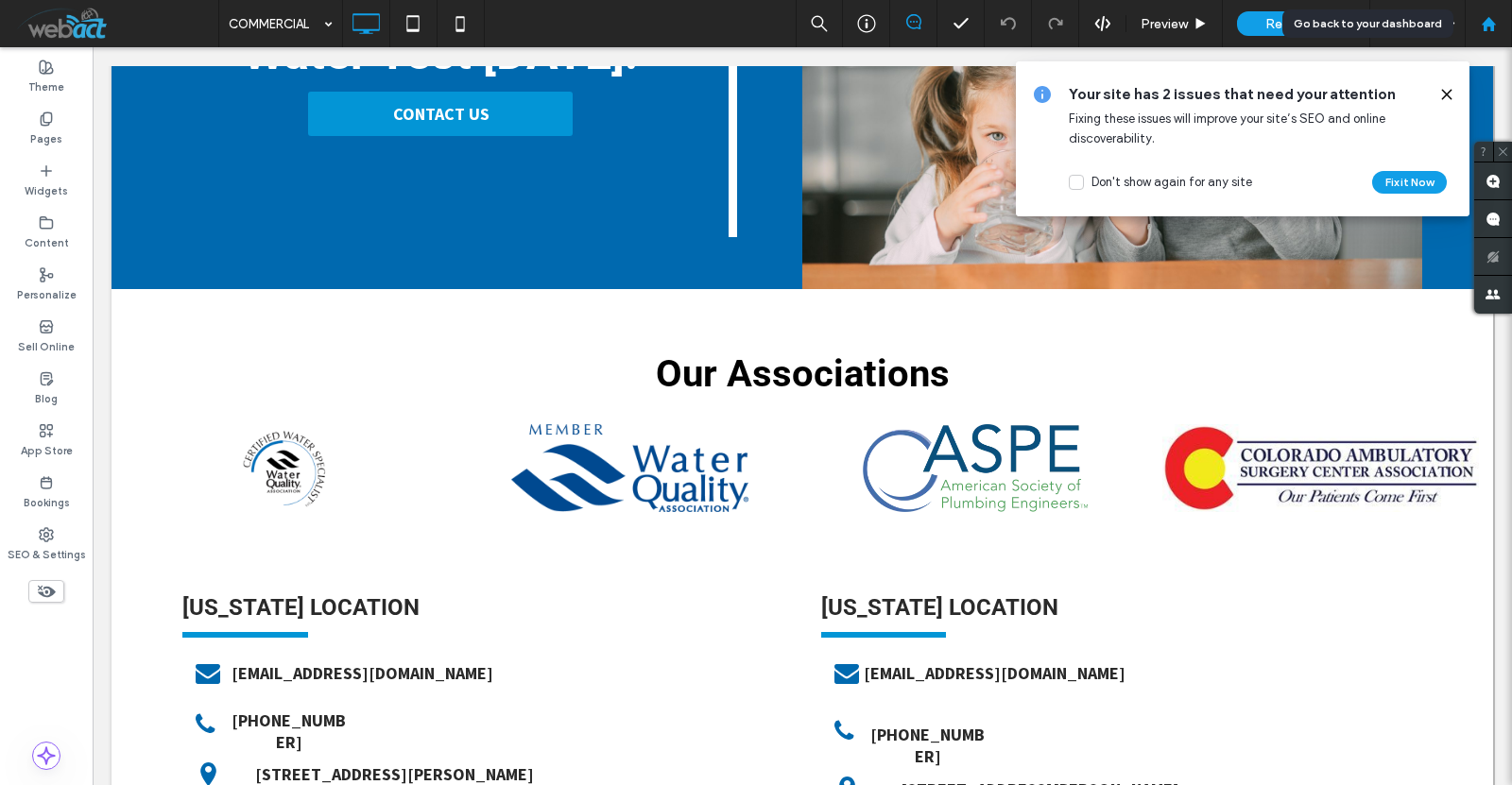
click at [1492, 17] on icon at bounding box center [1489, 24] width 16 height 16
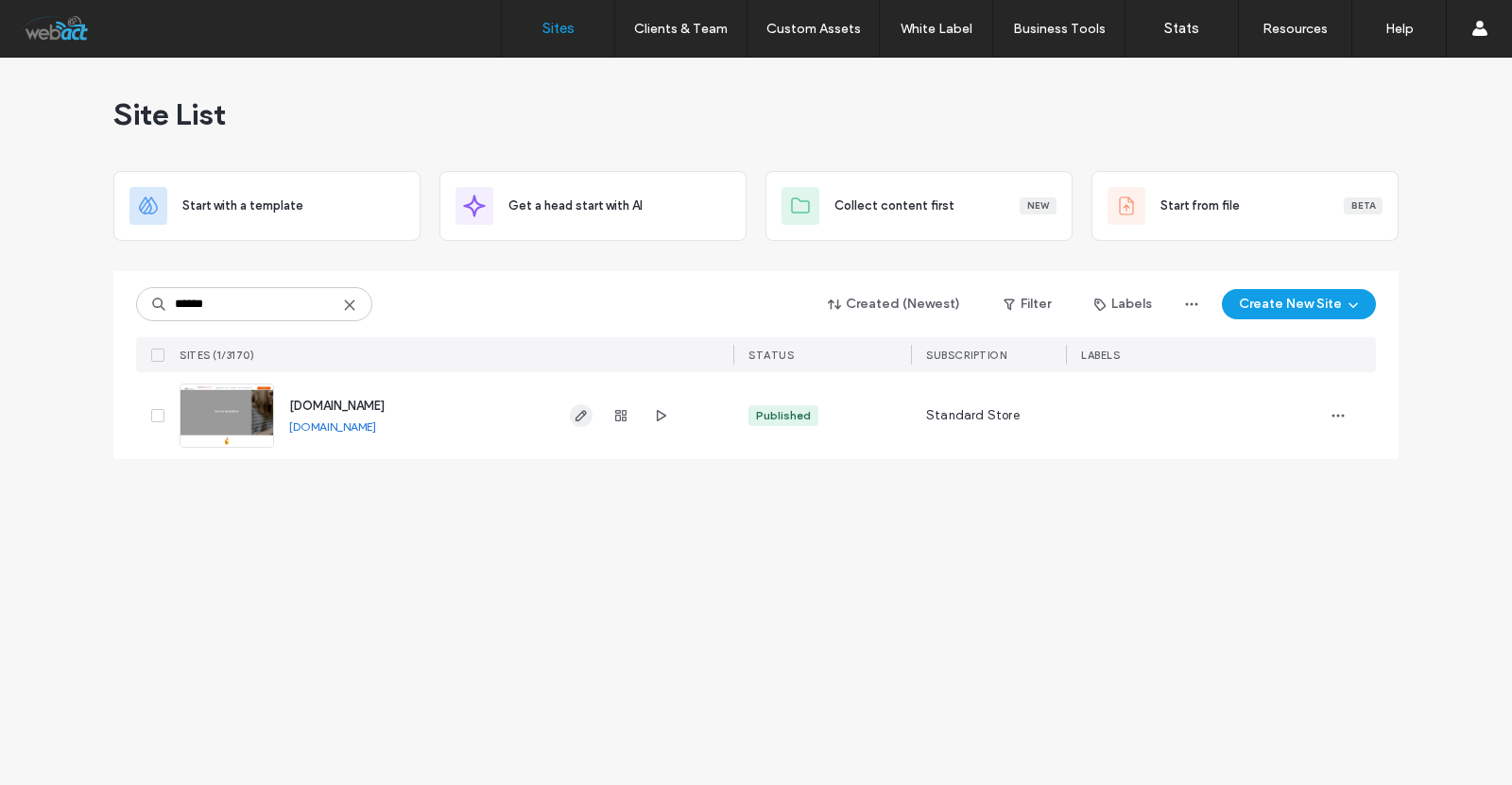
type input "******"
click at [588, 425] on span "button" at bounding box center [581, 416] width 23 height 23
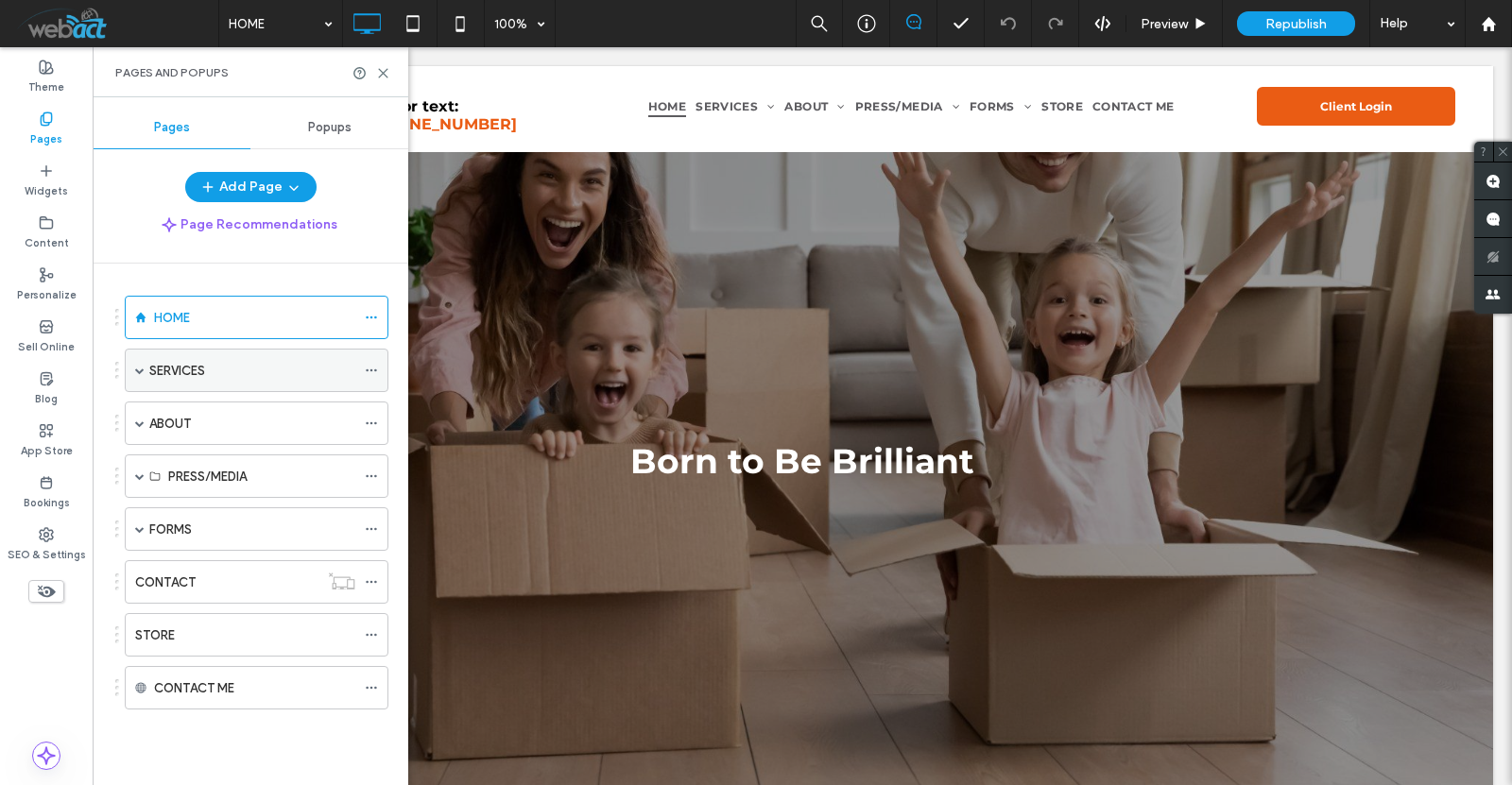
click at [136, 368] on span at bounding box center [140, 371] width 10 height 10
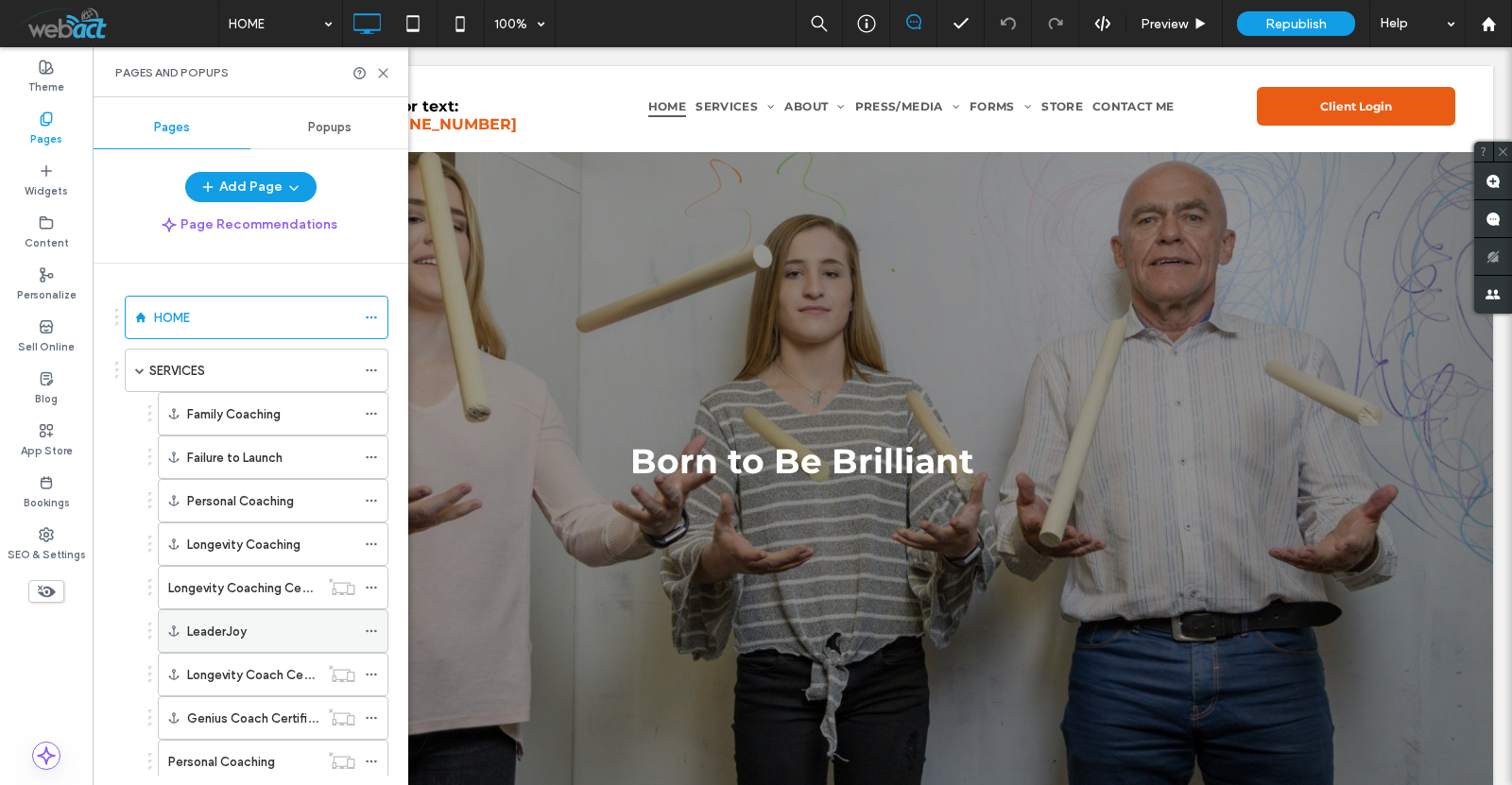
click at [252, 627] on div "LeaderJoy" at bounding box center [270, 632] width 168 height 20
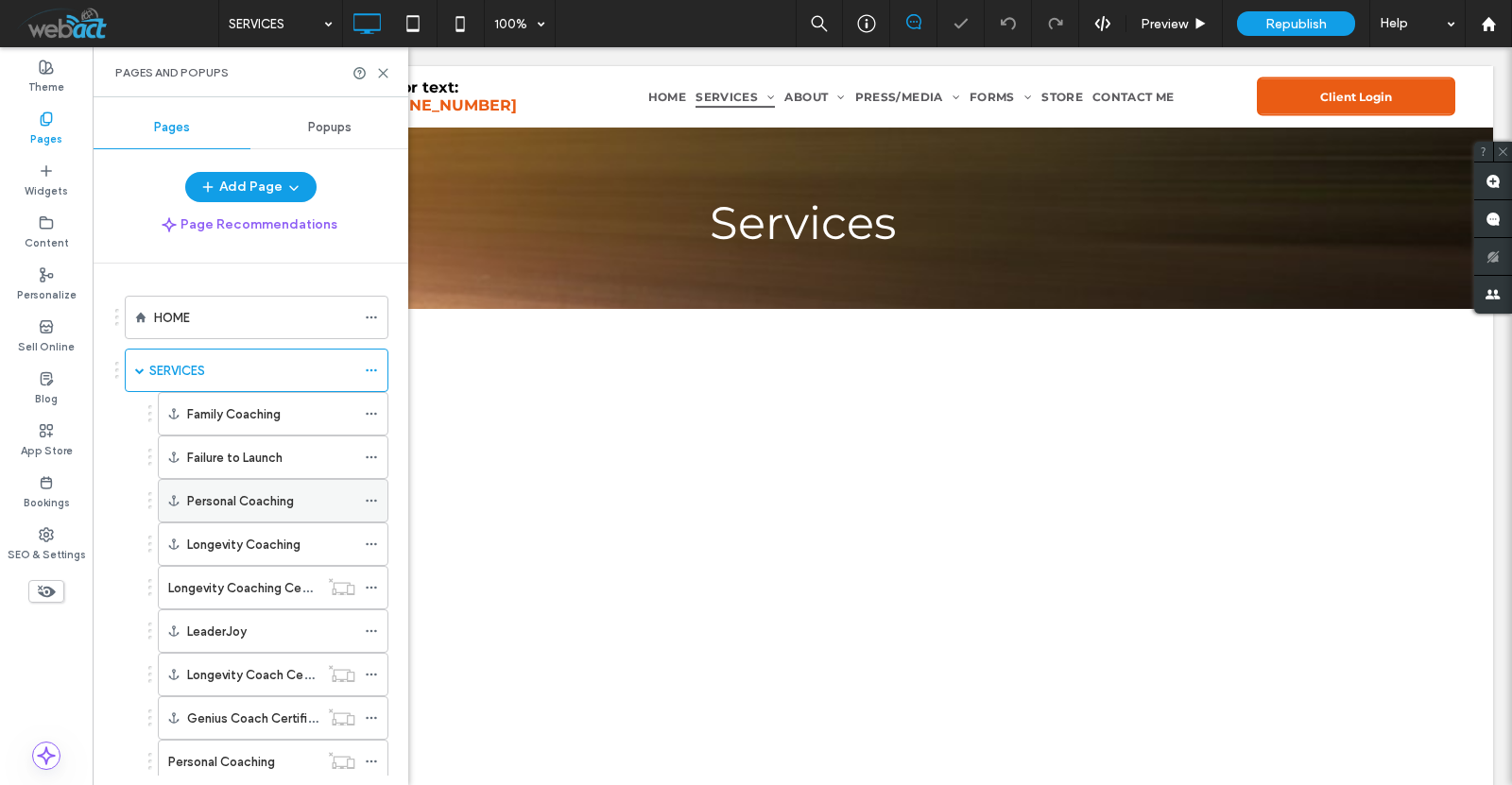
scroll to position [4382, 0]
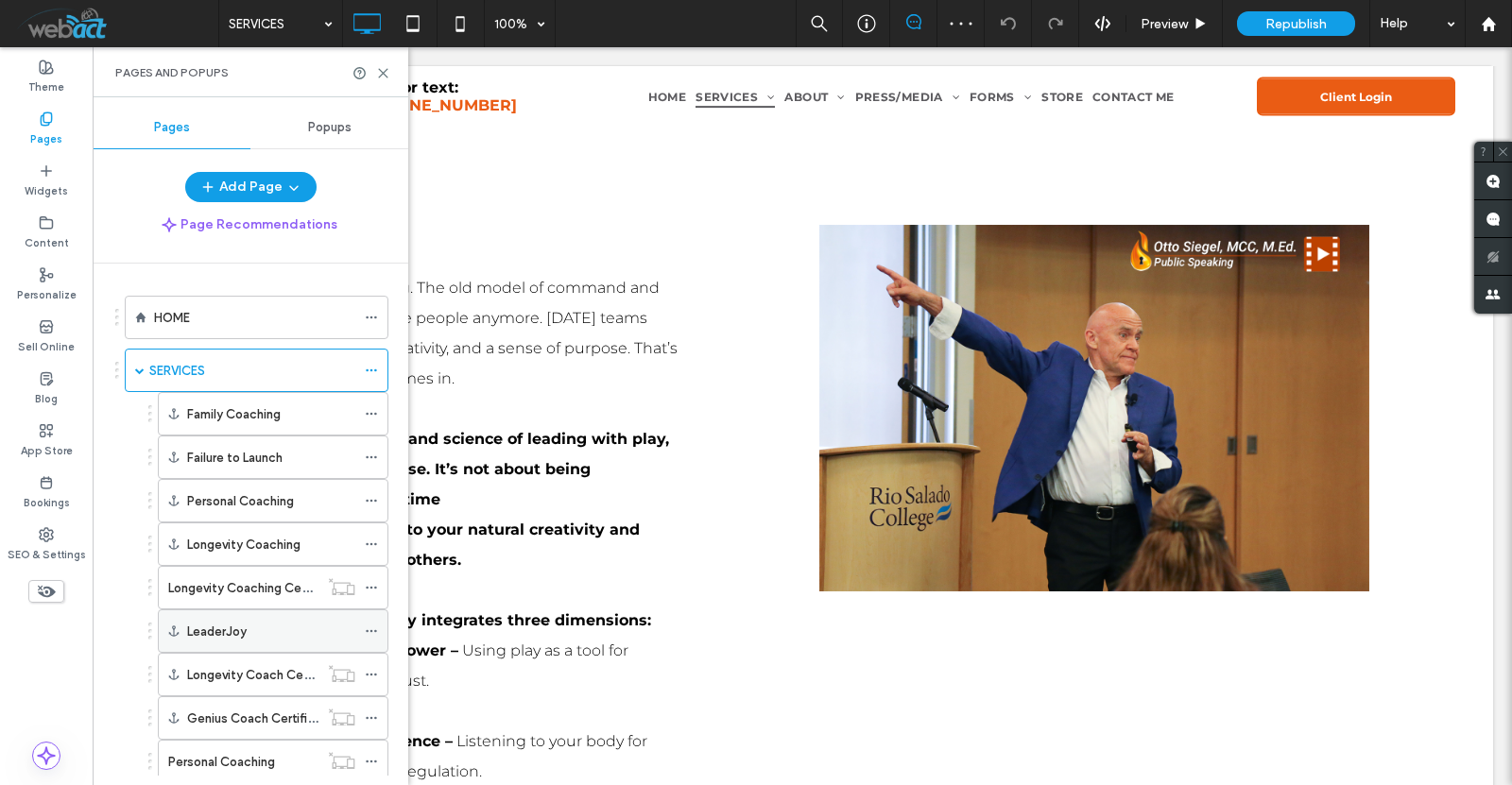
click at [366, 630] on icon at bounding box center [372, 632] width 13 height 13
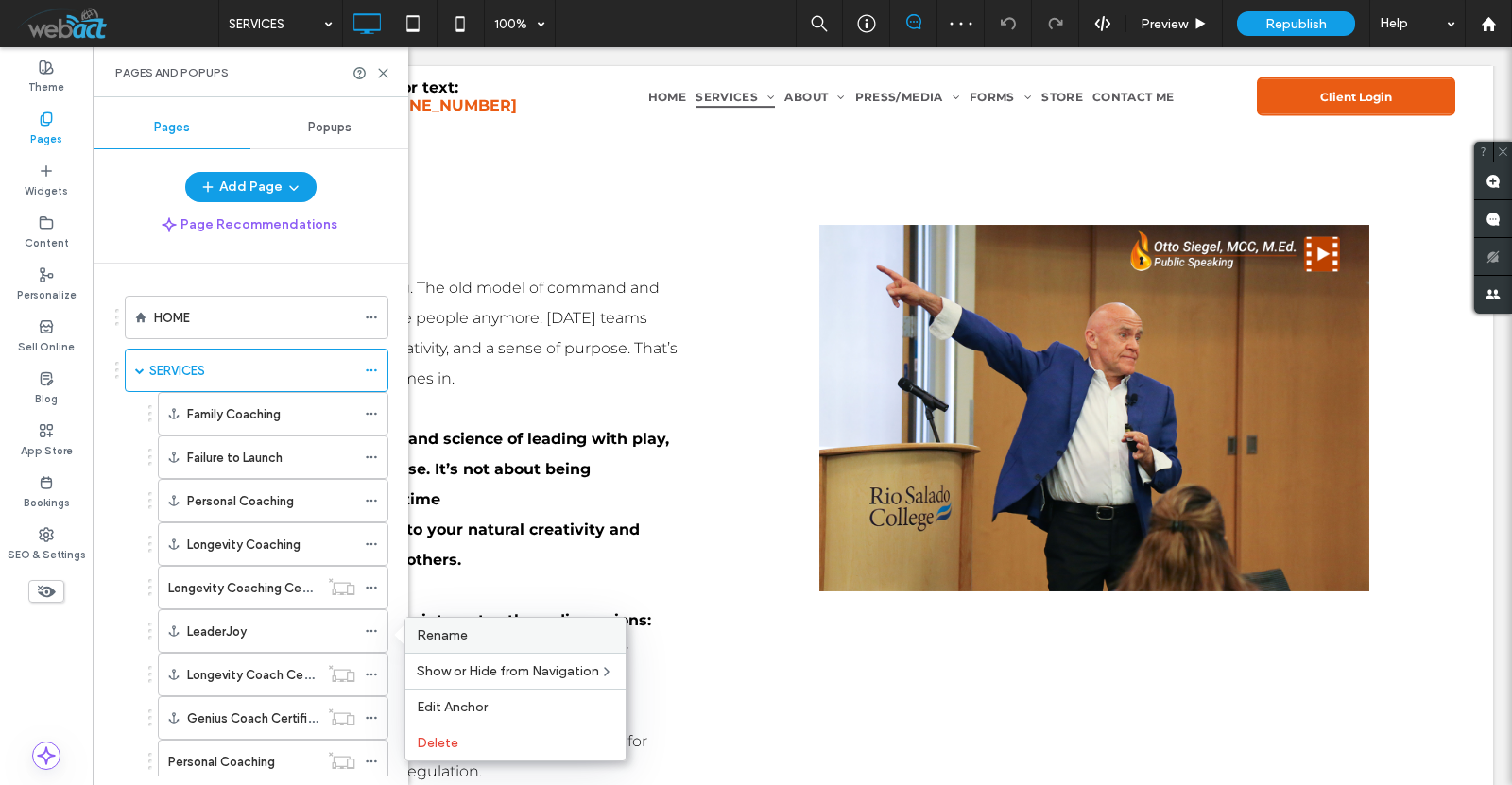
click at [420, 627] on div "Rename" at bounding box center [516, 635] width 221 height 35
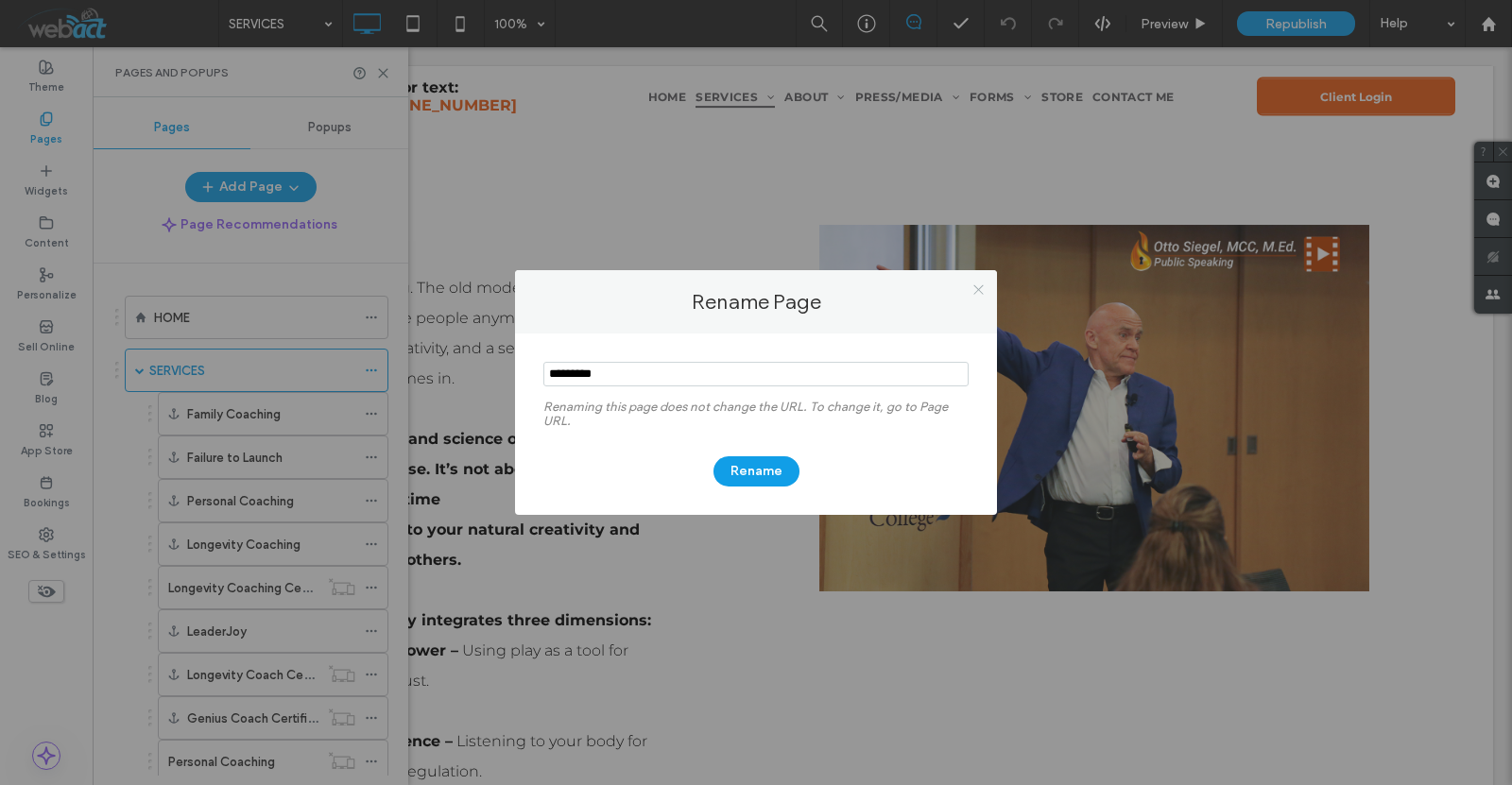
click at [977, 295] on icon at bounding box center [978, 289] width 14 height 14
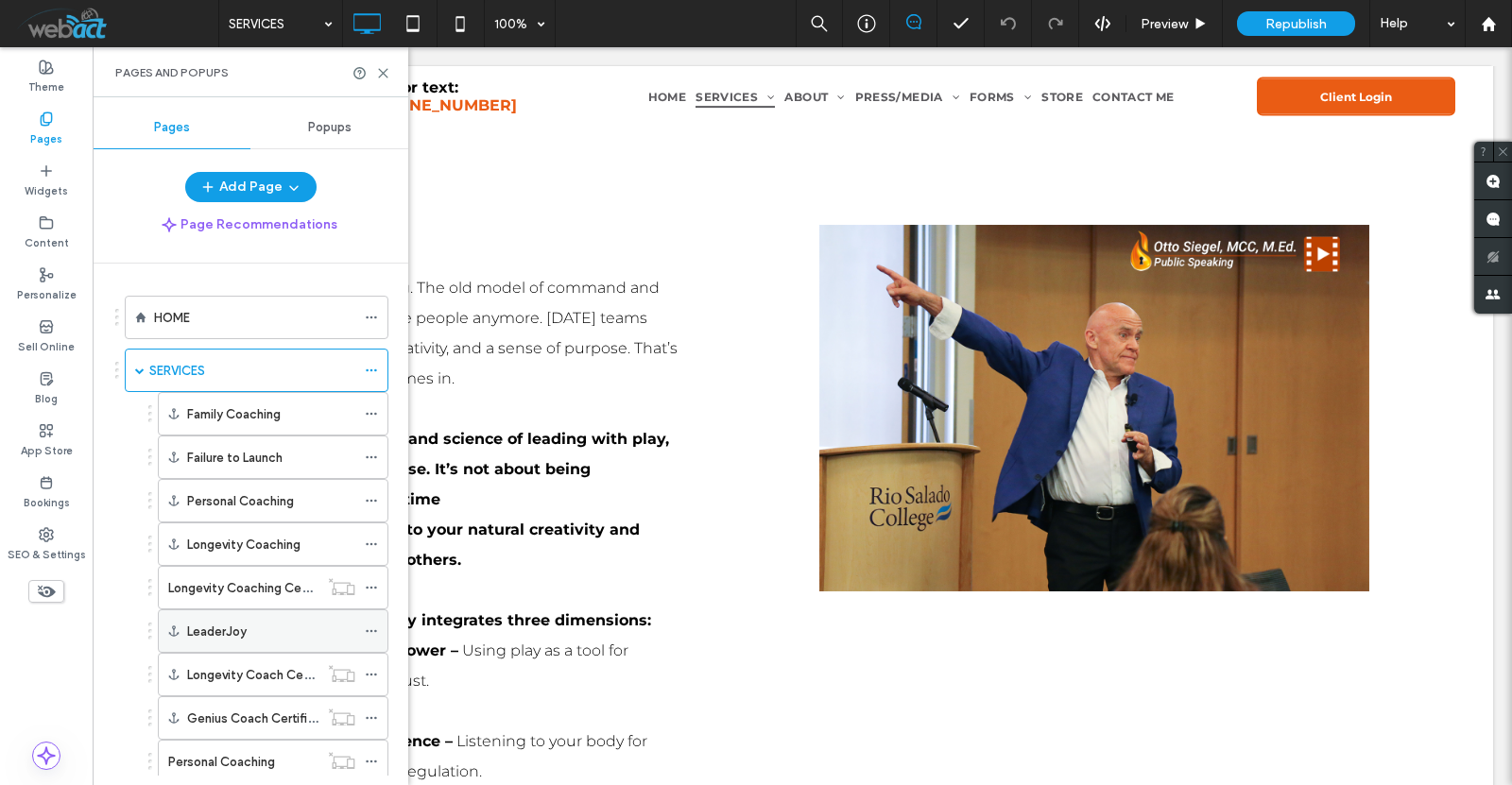
click at [371, 633] on icon at bounding box center [372, 632] width 13 height 13
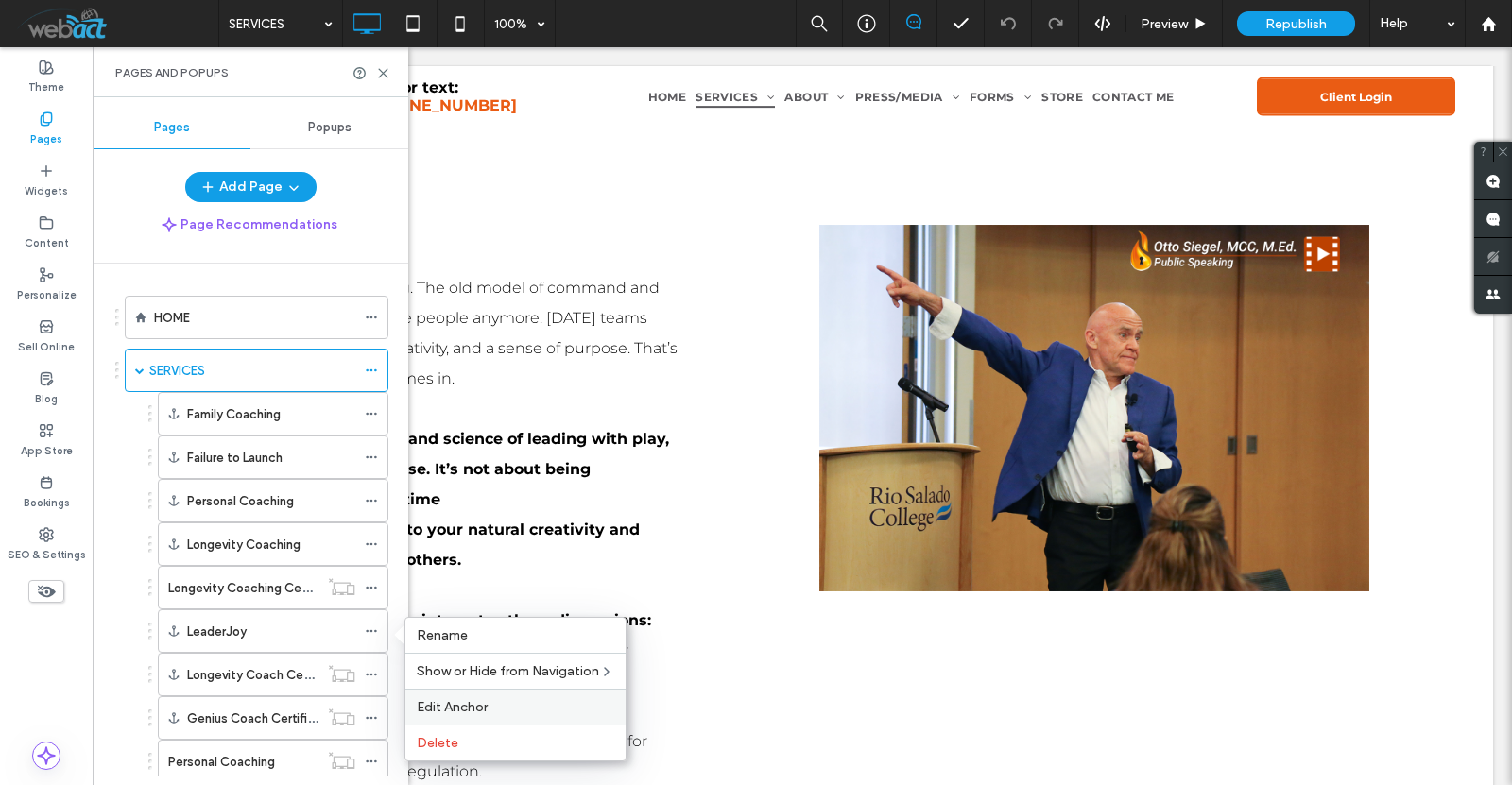
click at [480, 699] on div "Edit Anchor" at bounding box center [516, 706] width 221 height 35
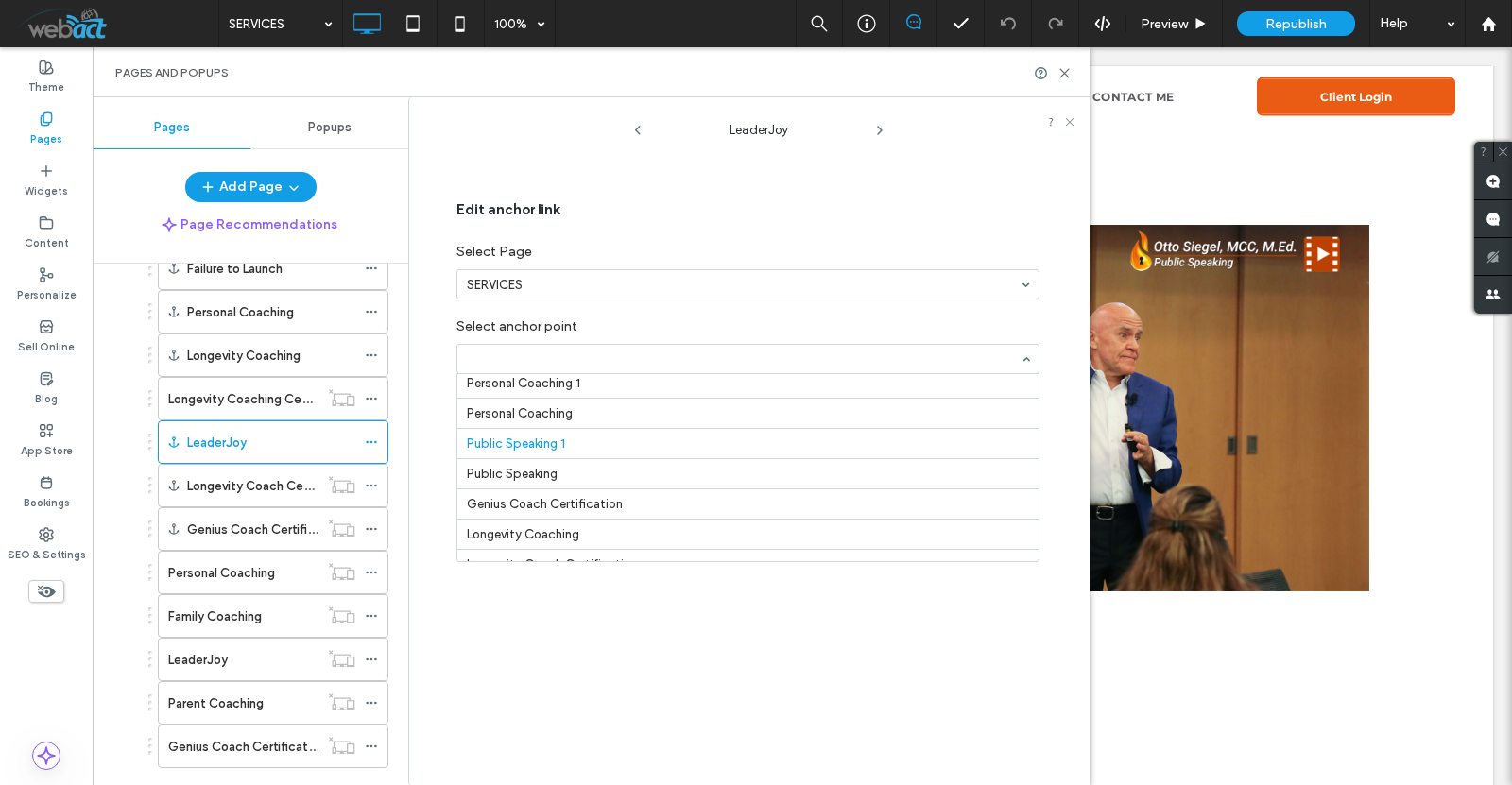
scroll to position [246, 0]
click at [1070, 73] on icon at bounding box center [1064, 73] width 14 height 14
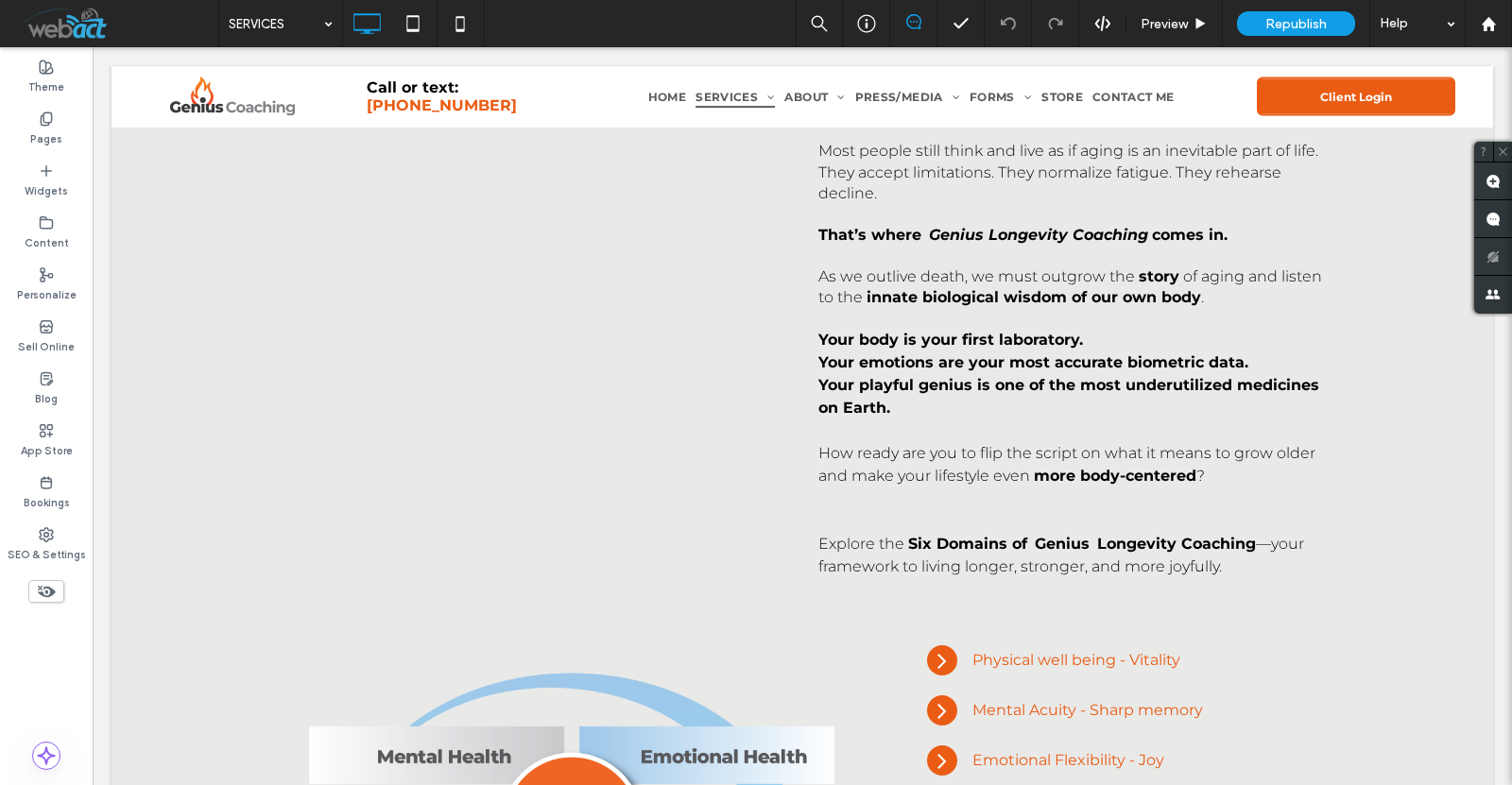
scroll to position [1548, 0]
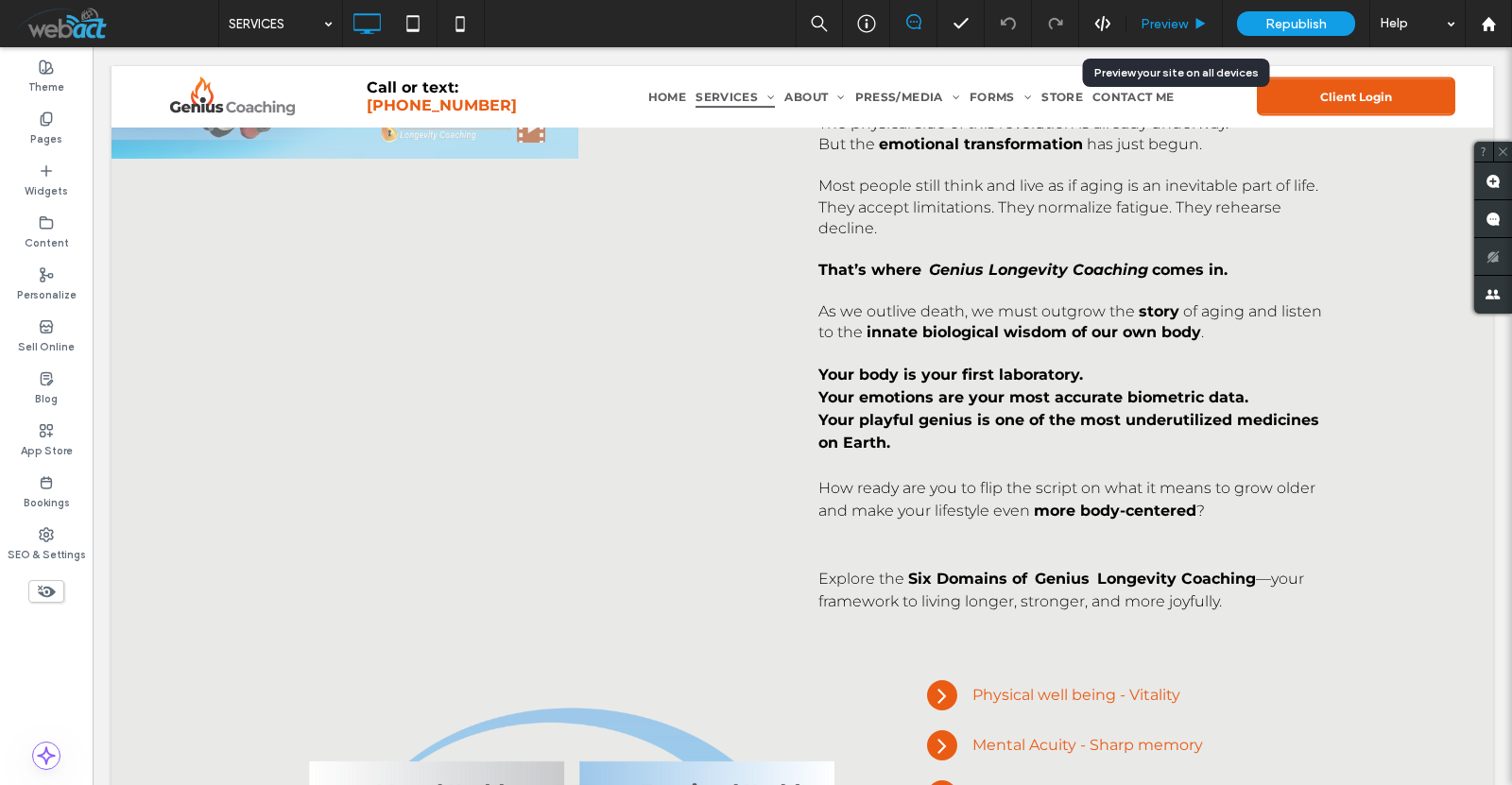
click at [1197, 16] on div "Preview" at bounding box center [1175, 24] width 96 height 16
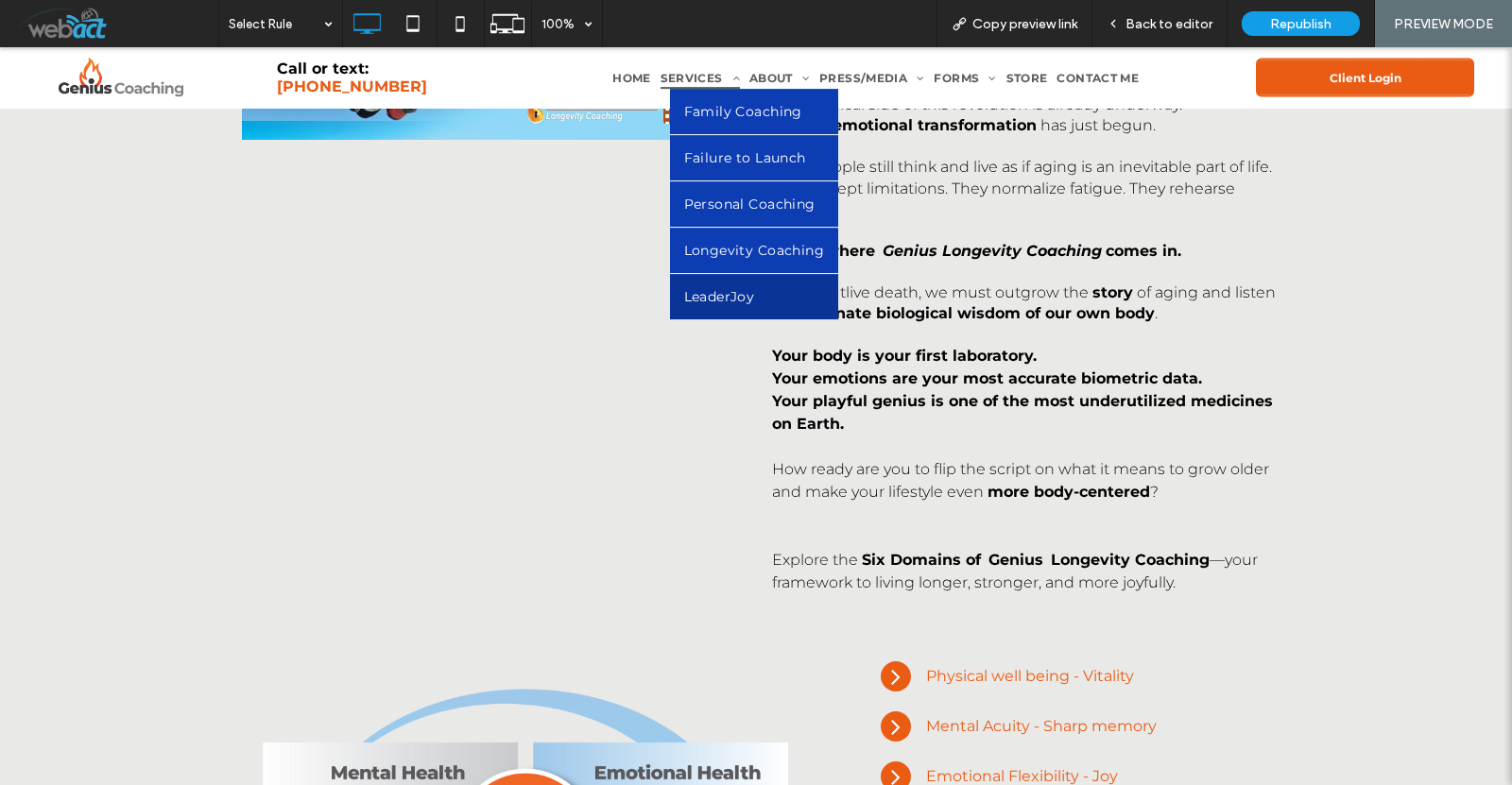
click at [732, 294] on span "LeaderJoy" at bounding box center [720, 297] width 71 height 17
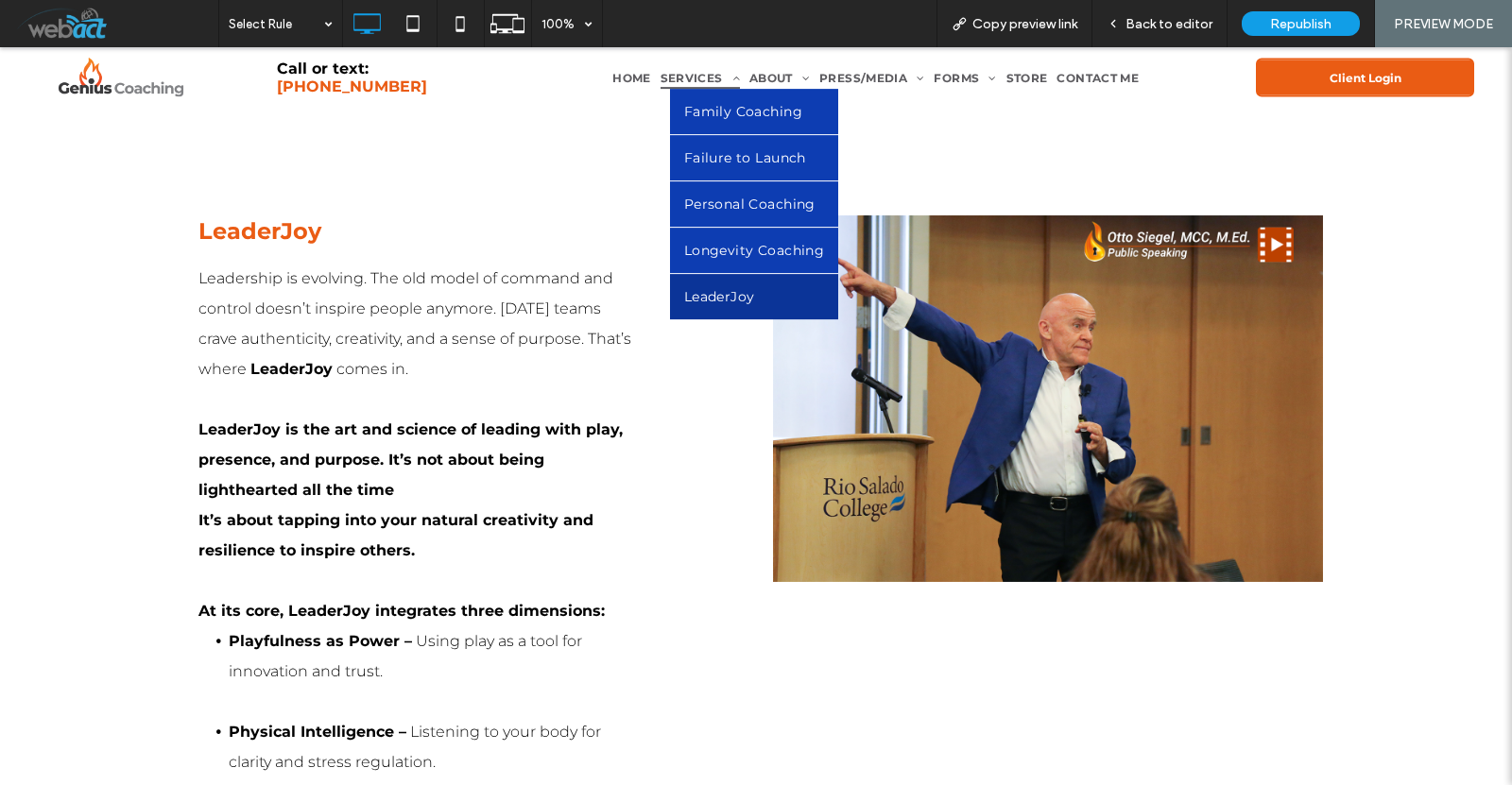
scroll to position [4382, 0]
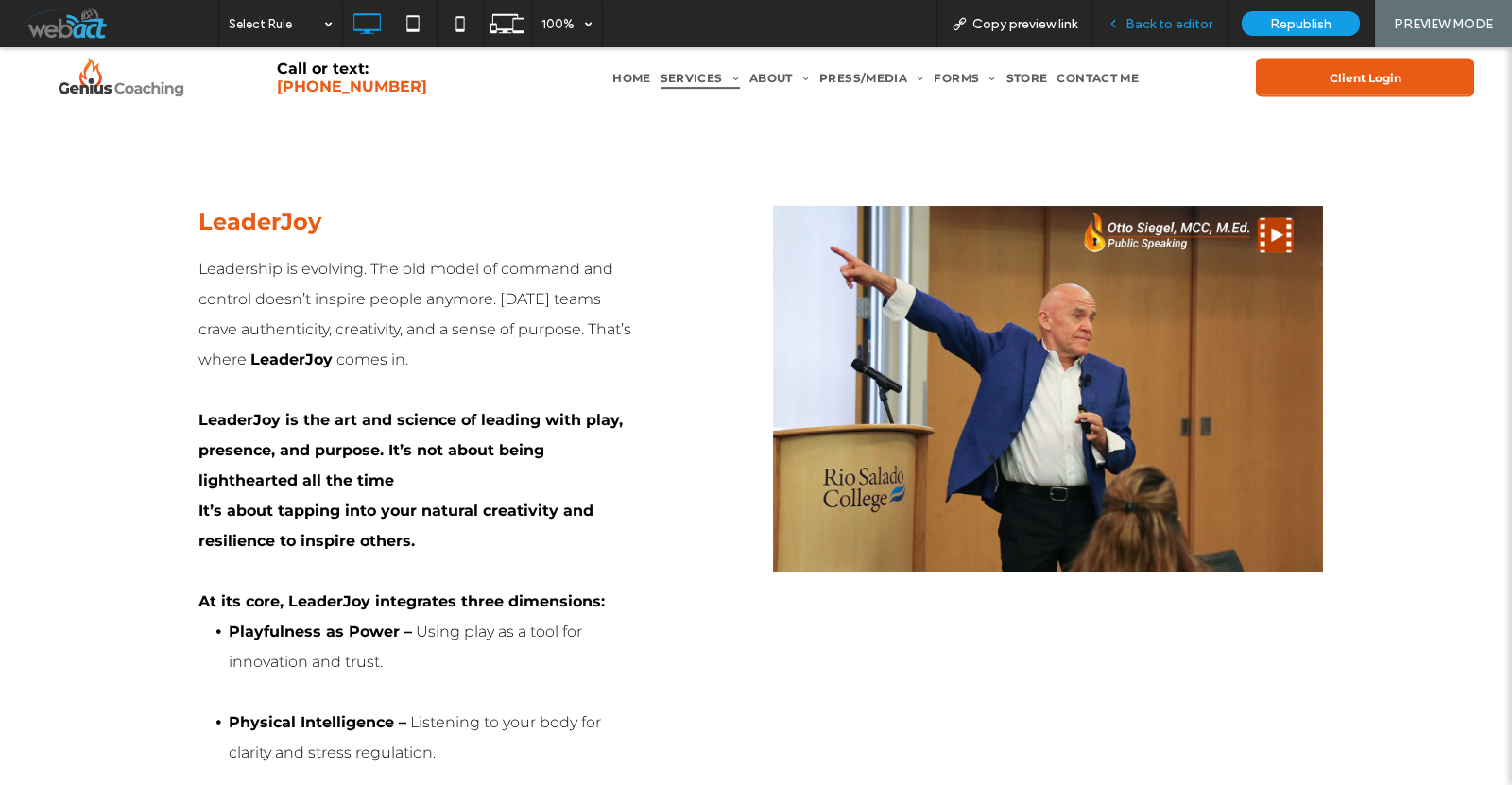
click at [1178, 36] on div "Back to editor" at bounding box center [1160, 23] width 135 height 47
click at [1164, 8] on div "Back to editor" at bounding box center [1160, 23] width 135 height 47
click at [1173, 24] on span "Back to editor" at bounding box center [1169, 24] width 87 height 16
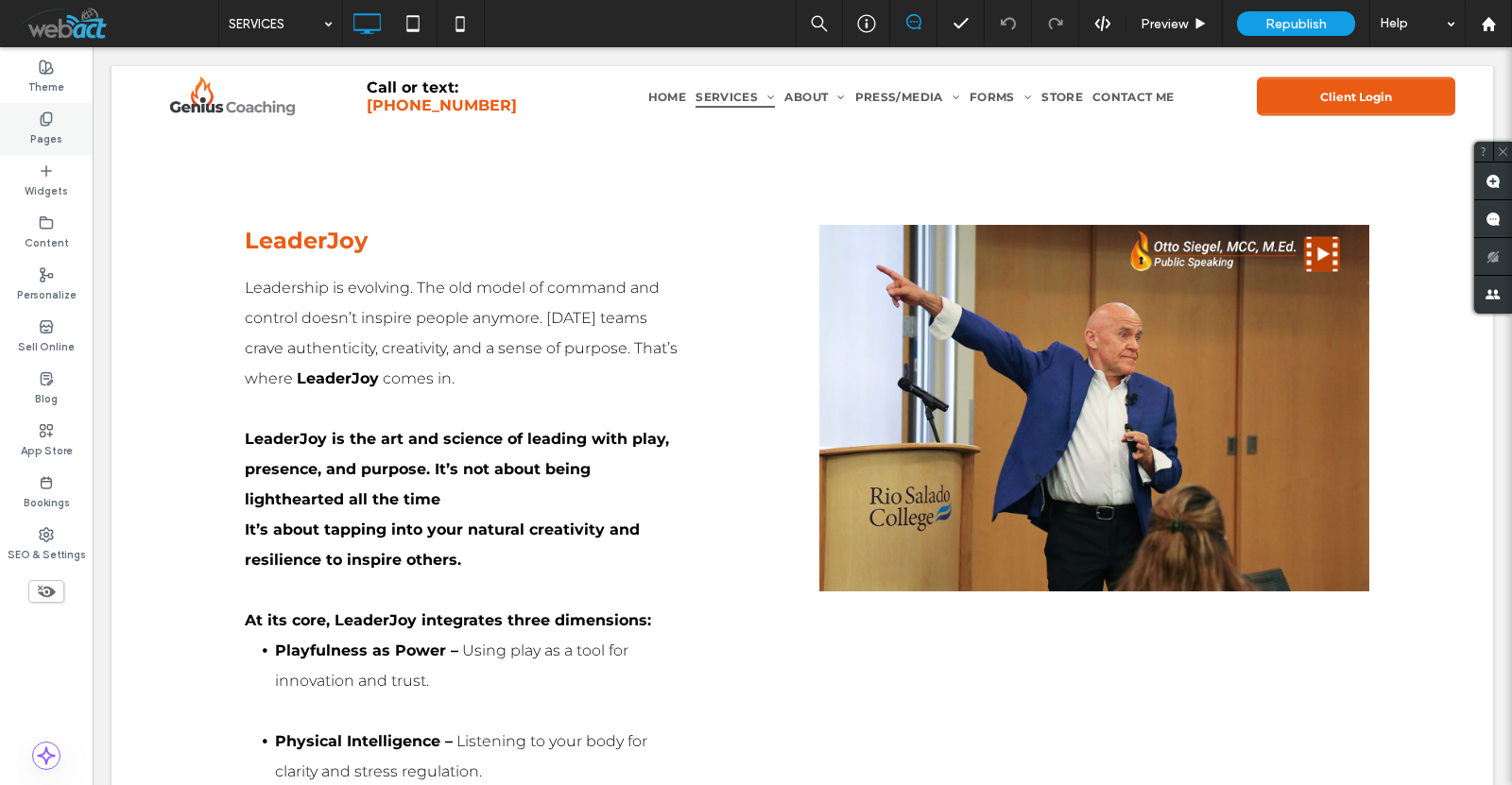
click at [41, 132] on label "Pages" at bounding box center [47, 137] width 33 height 21
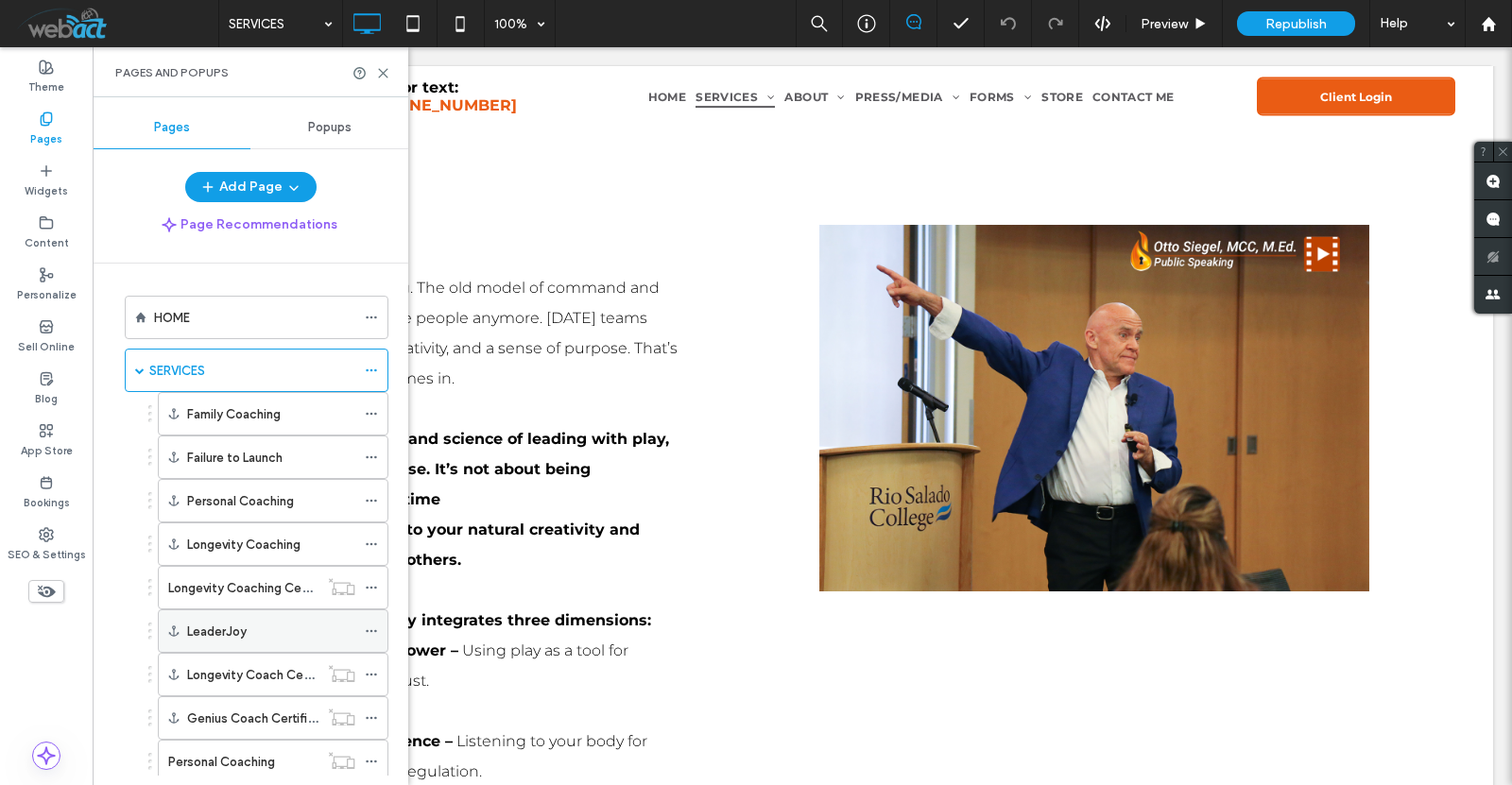
click at [374, 629] on icon at bounding box center [372, 632] width 13 height 13
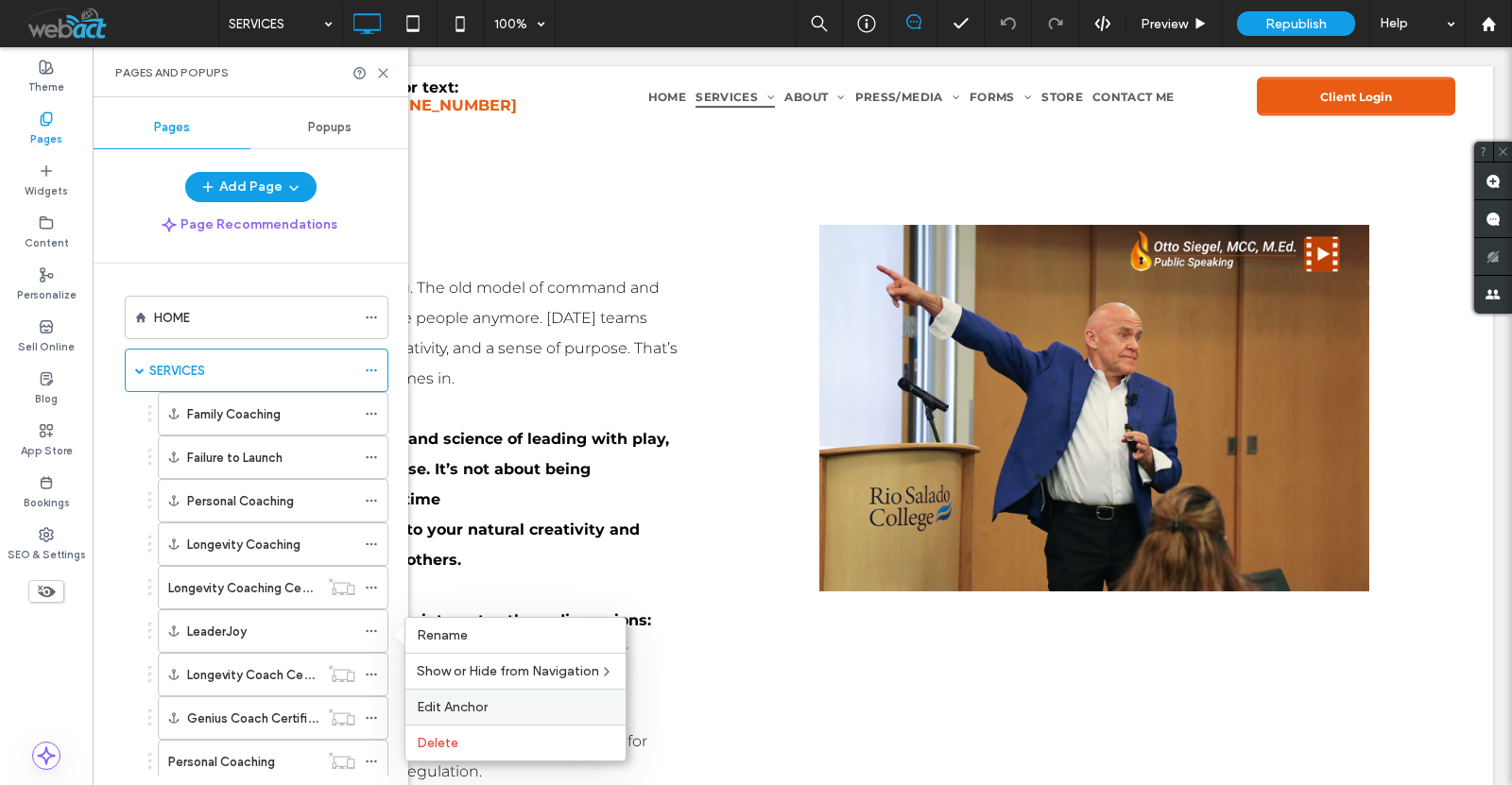
click at [506, 697] on div "Edit Anchor" at bounding box center [516, 706] width 221 height 35
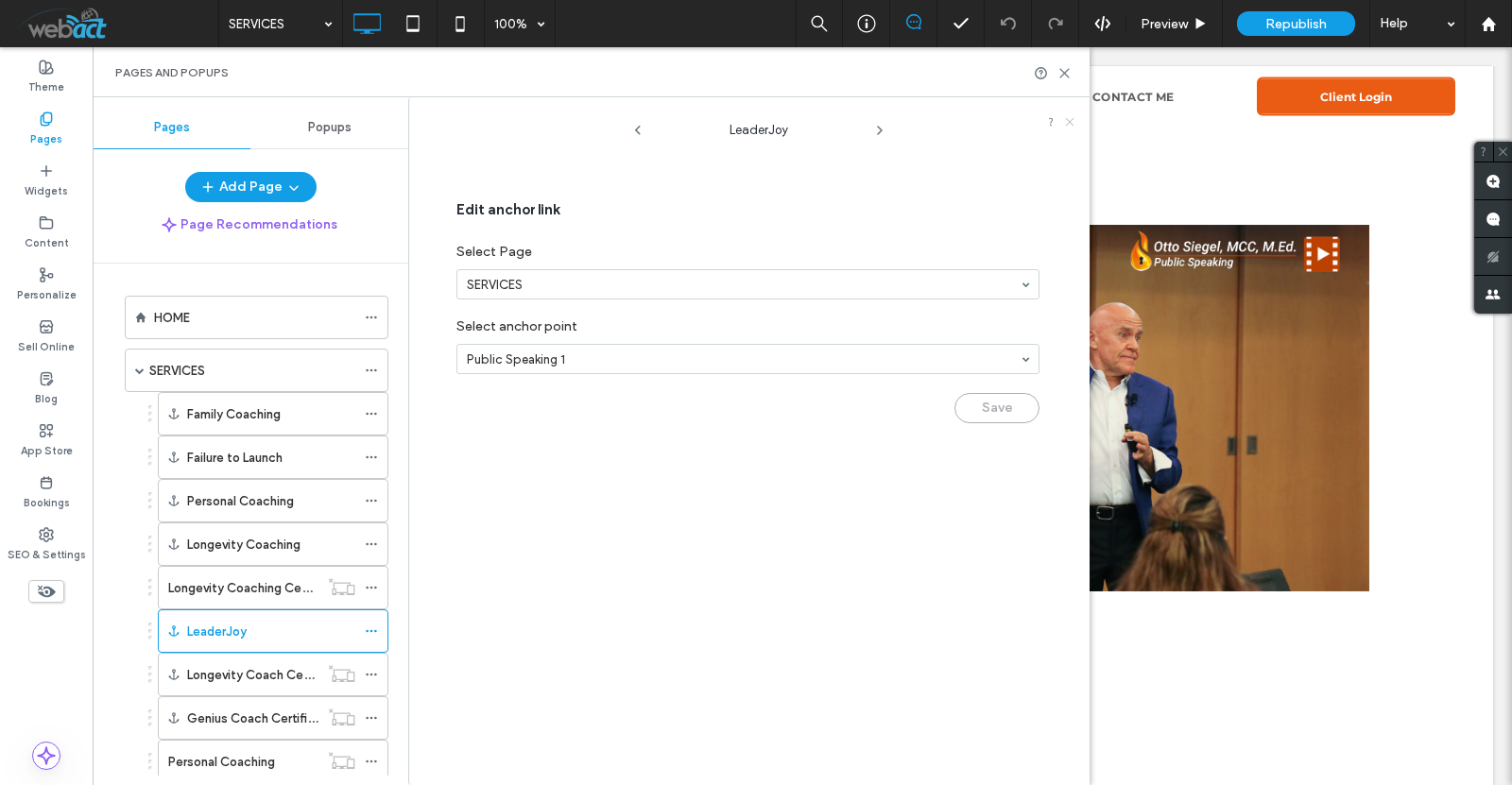
click at [1067, 126] on icon at bounding box center [1070, 122] width 12 height 12
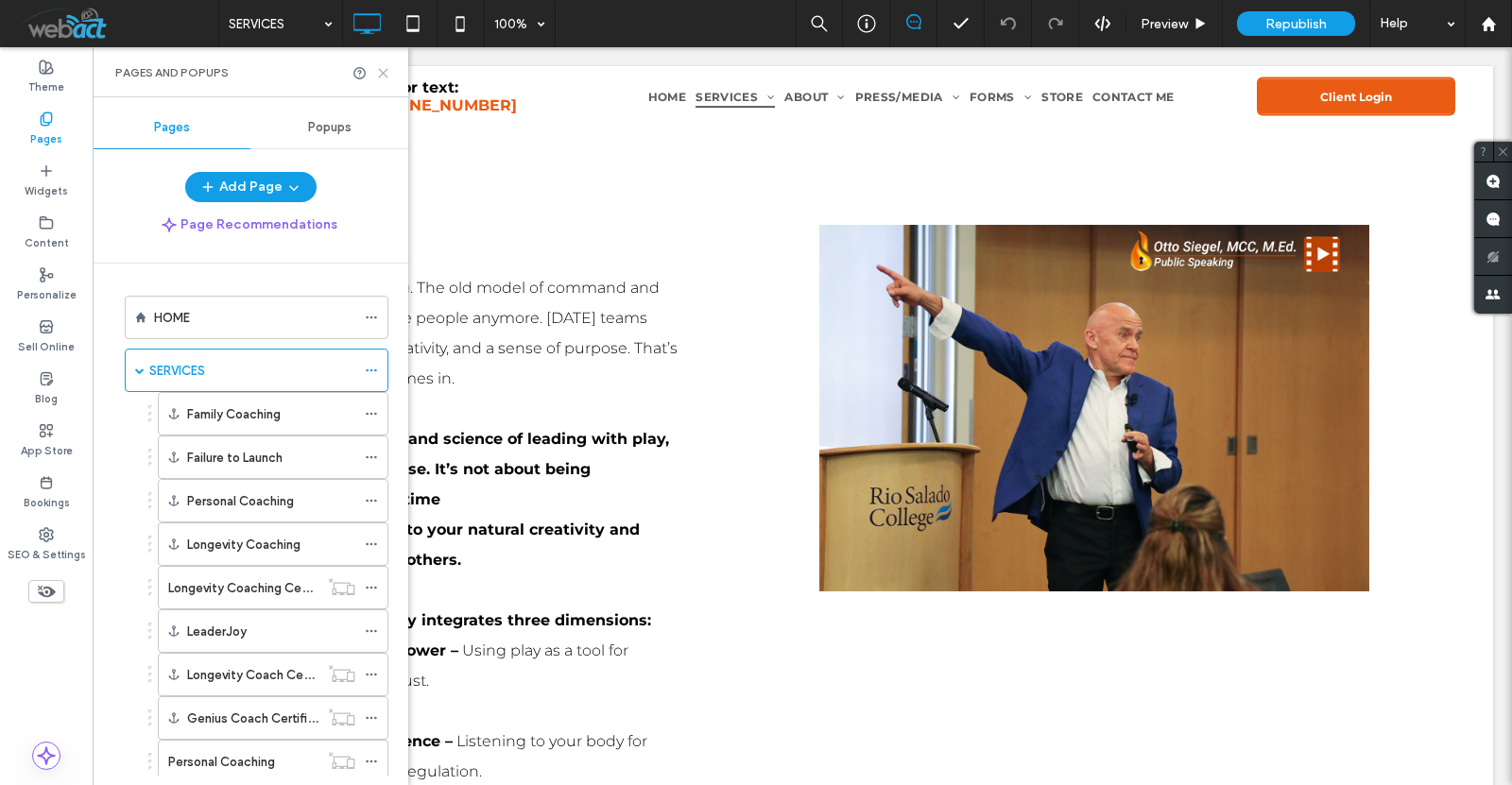
click at [384, 74] on icon at bounding box center [383, 73] width 14 height 14
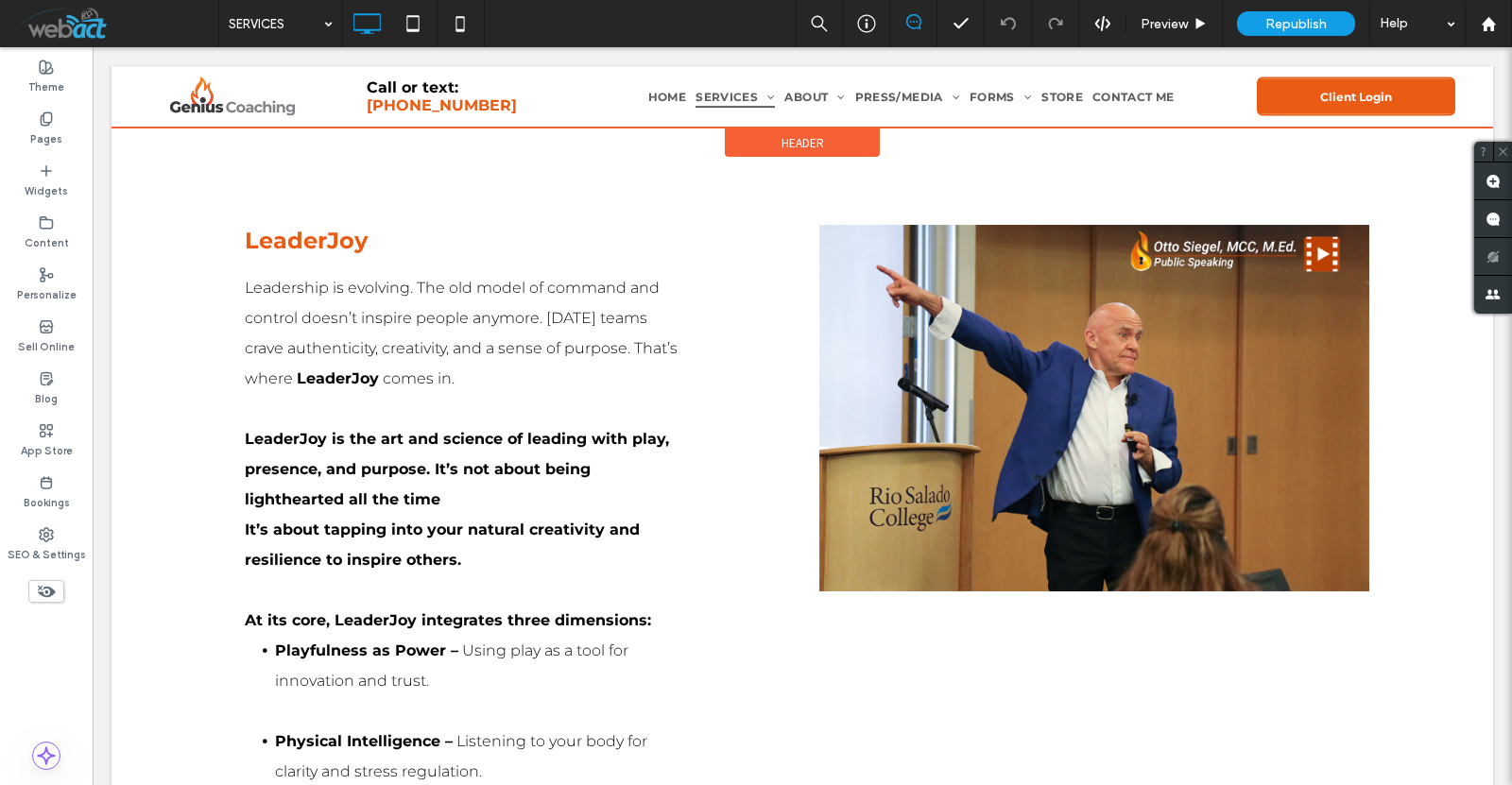
click at [1171, 99] on div at bounding box center [802, 97] width 1382 height 61
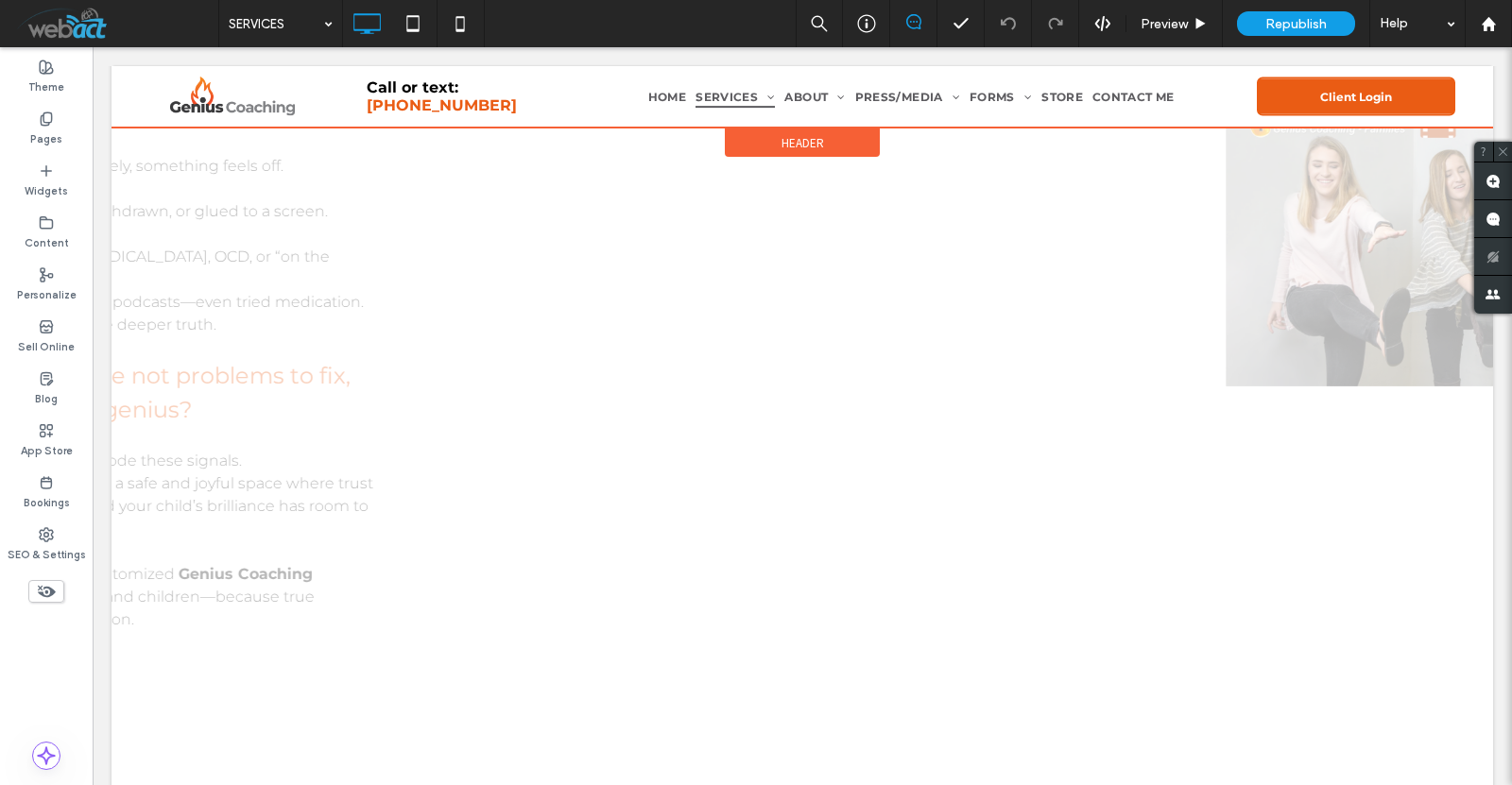
click at [1171, 99] on div at bounding box center [802, 97] width 1382 height 61
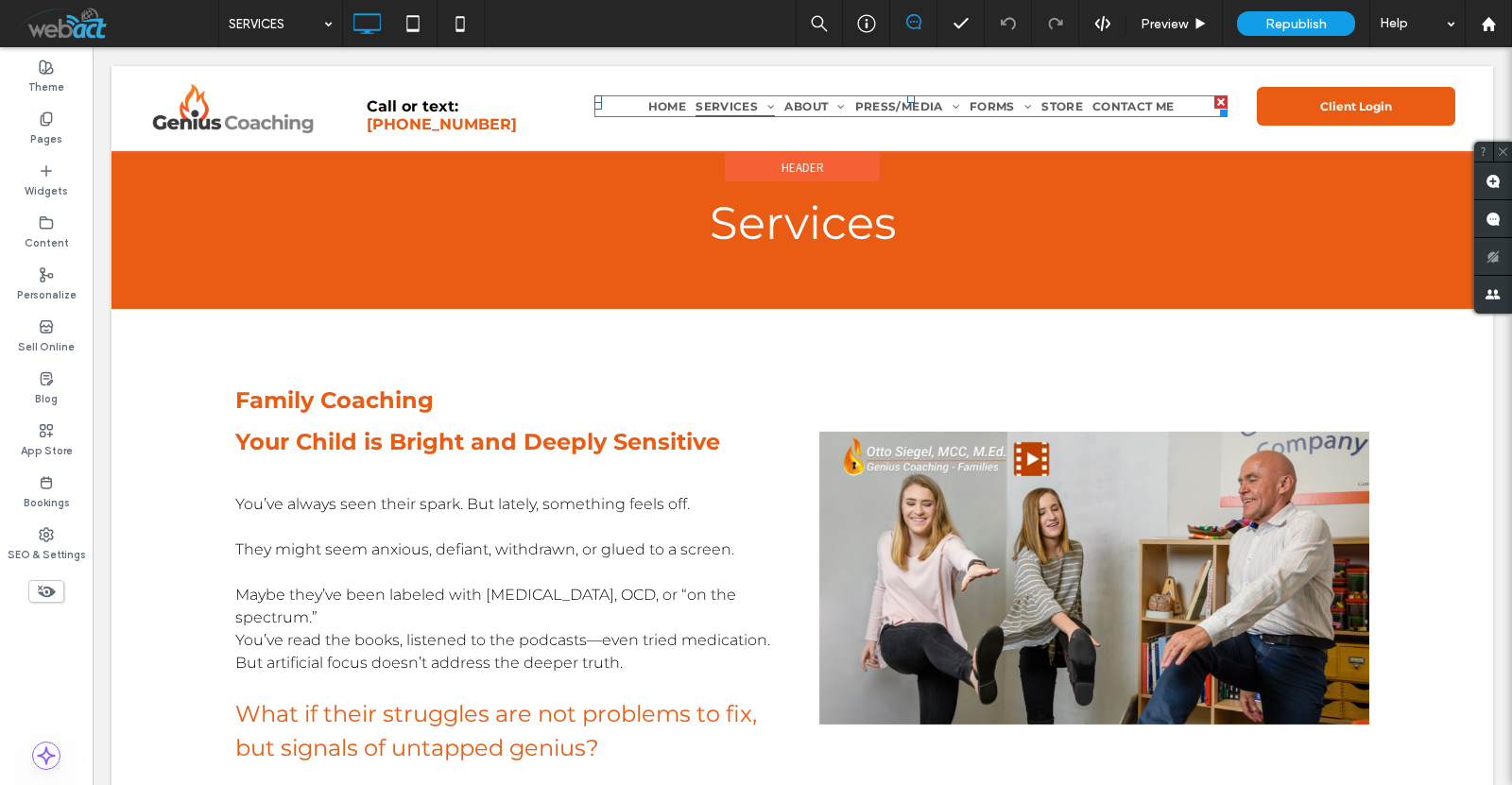
click at [1171, 99] on nav "HOME SERVICES Family Coaching Failure to Launch Personal Coaching Longevity Coa…" at bounding box center [911, 107] width 633 height 23
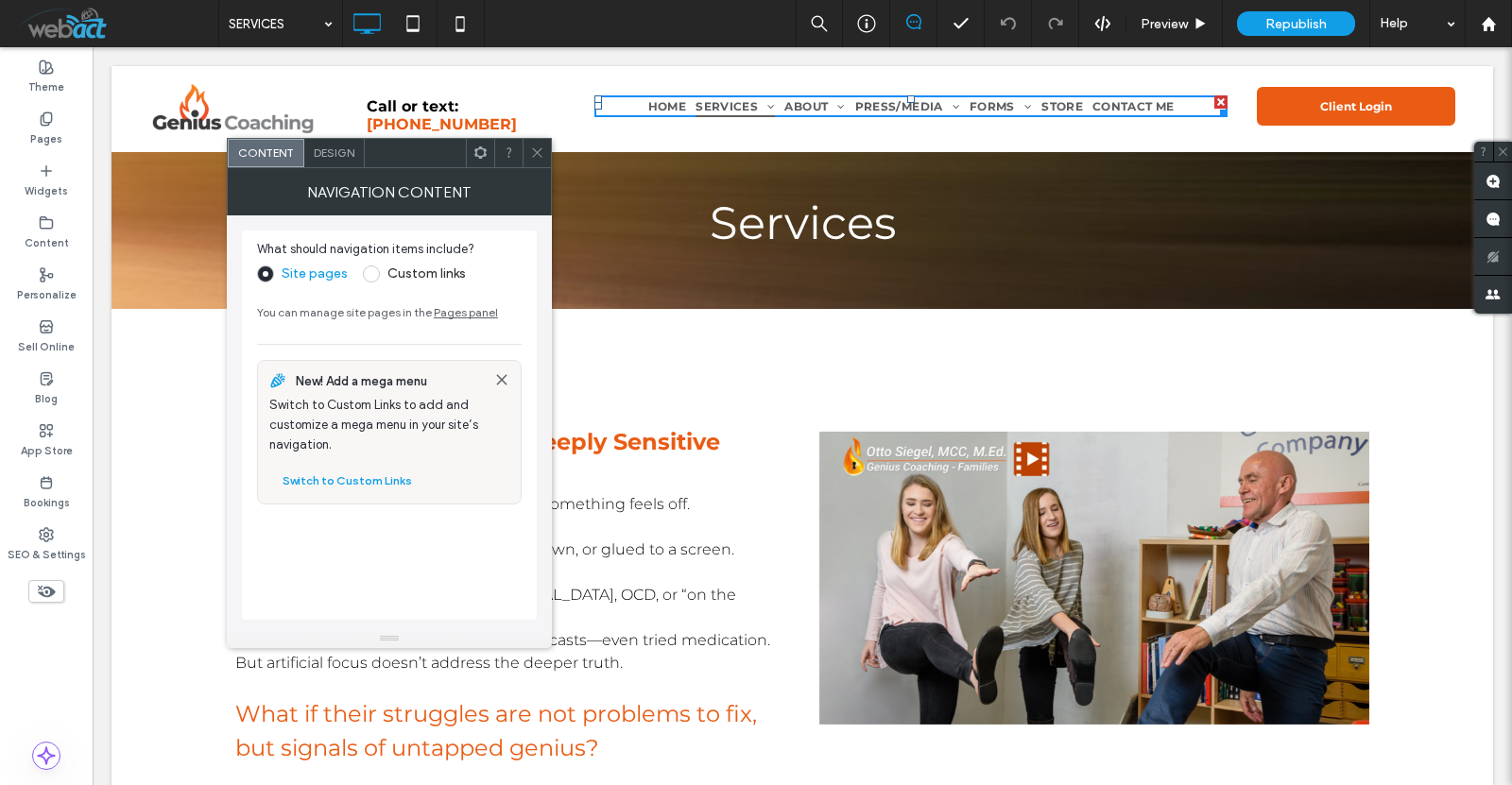
click at [447, 309] on link "Pages panel" at bounding box center [465, 312] width 64 height 14
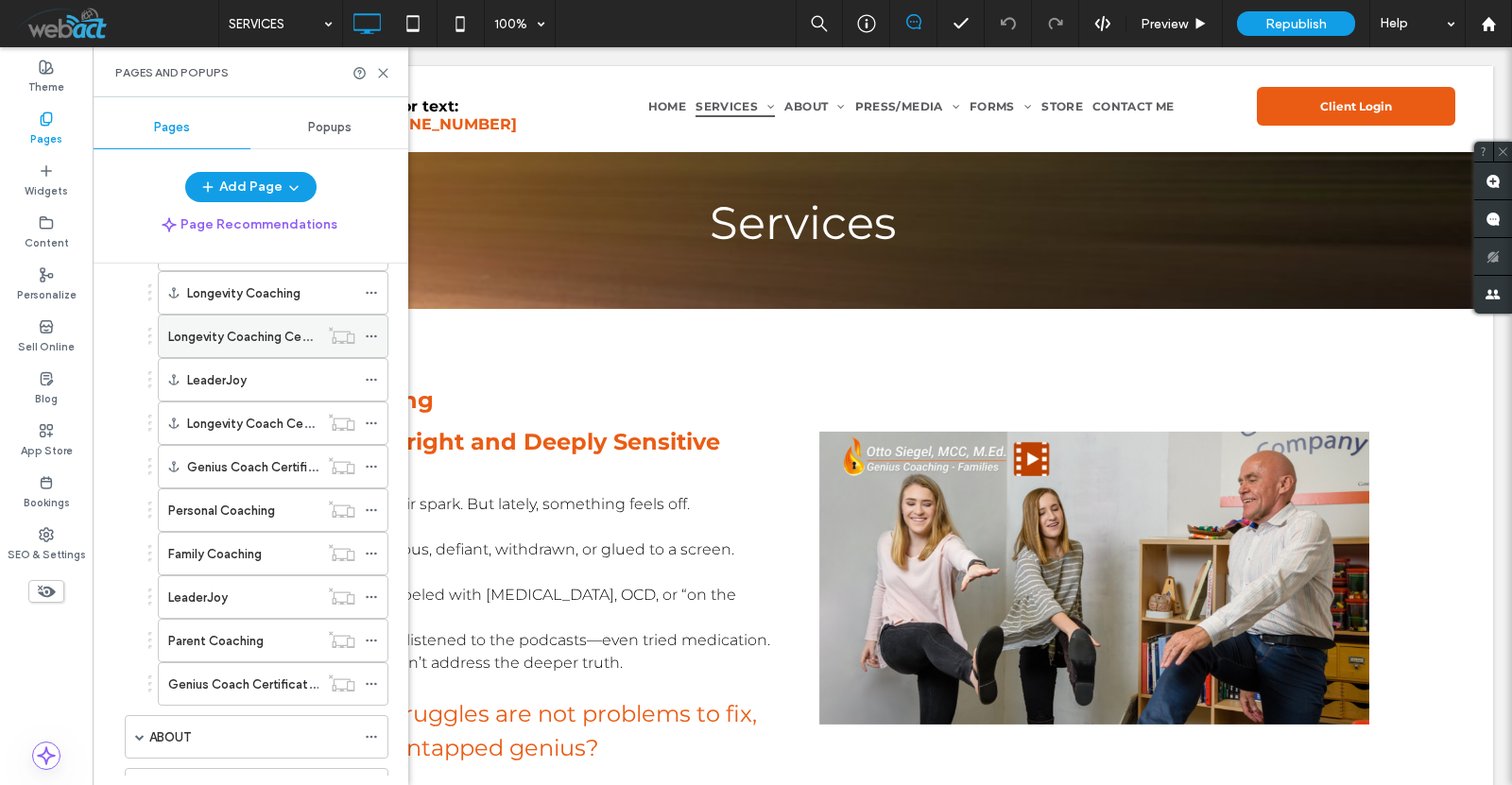
scroll to position [189, 0]
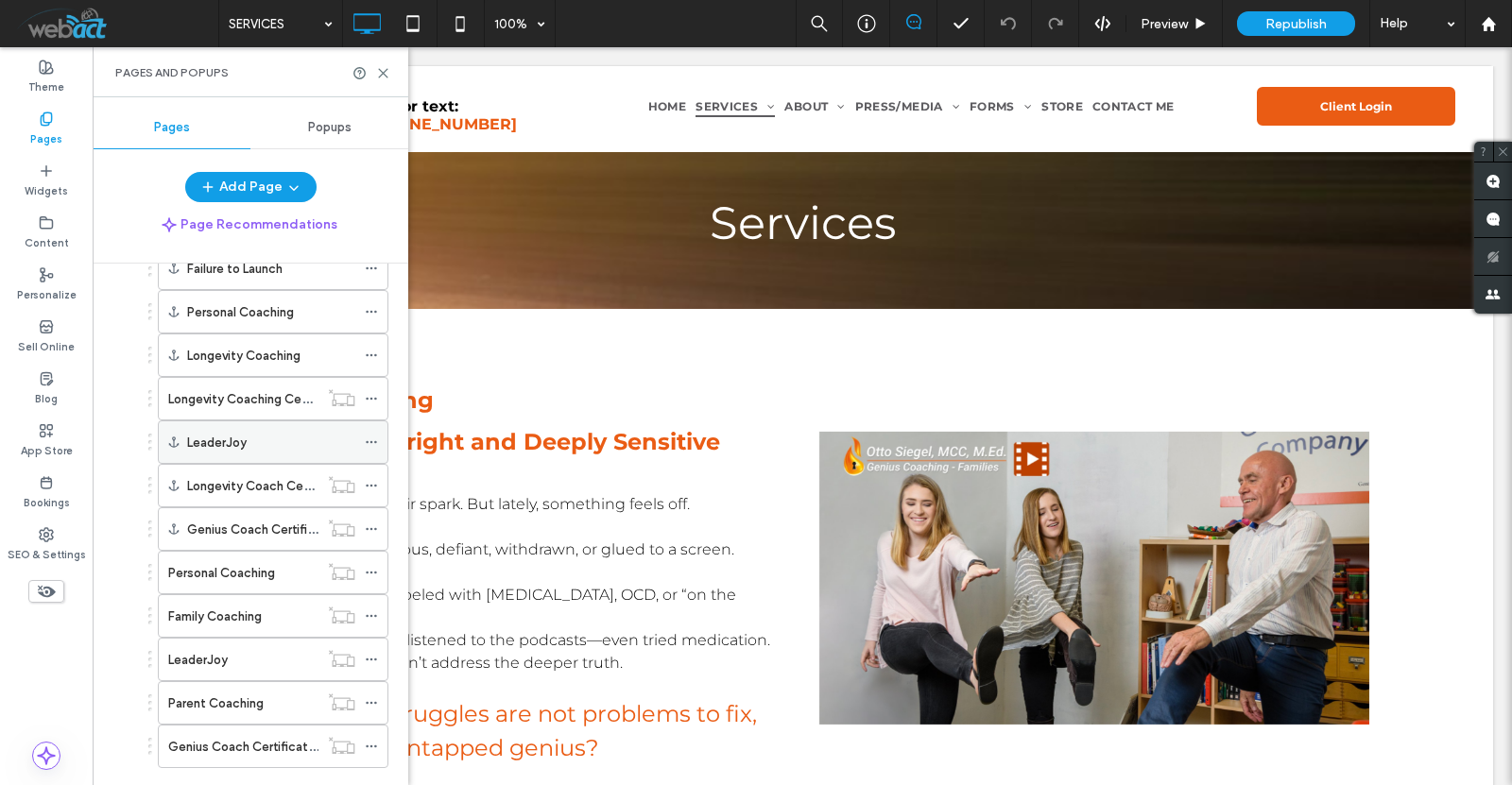
click at [372, 435] on span at bounding box center [372, 443] width 13 height 29
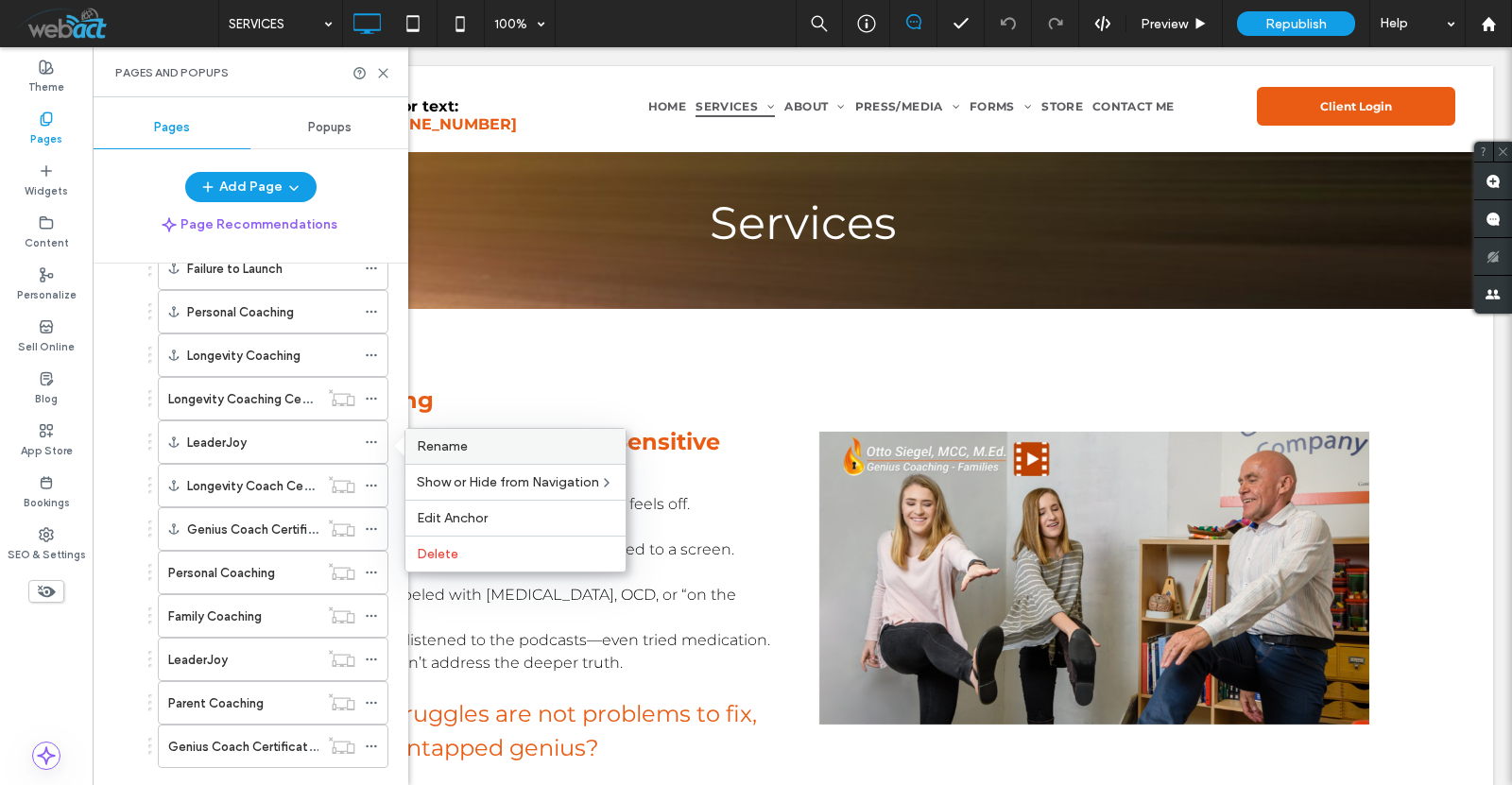
click at [431, 438] on span "Rename" at bounding box center [442, 446] width 51 height 16
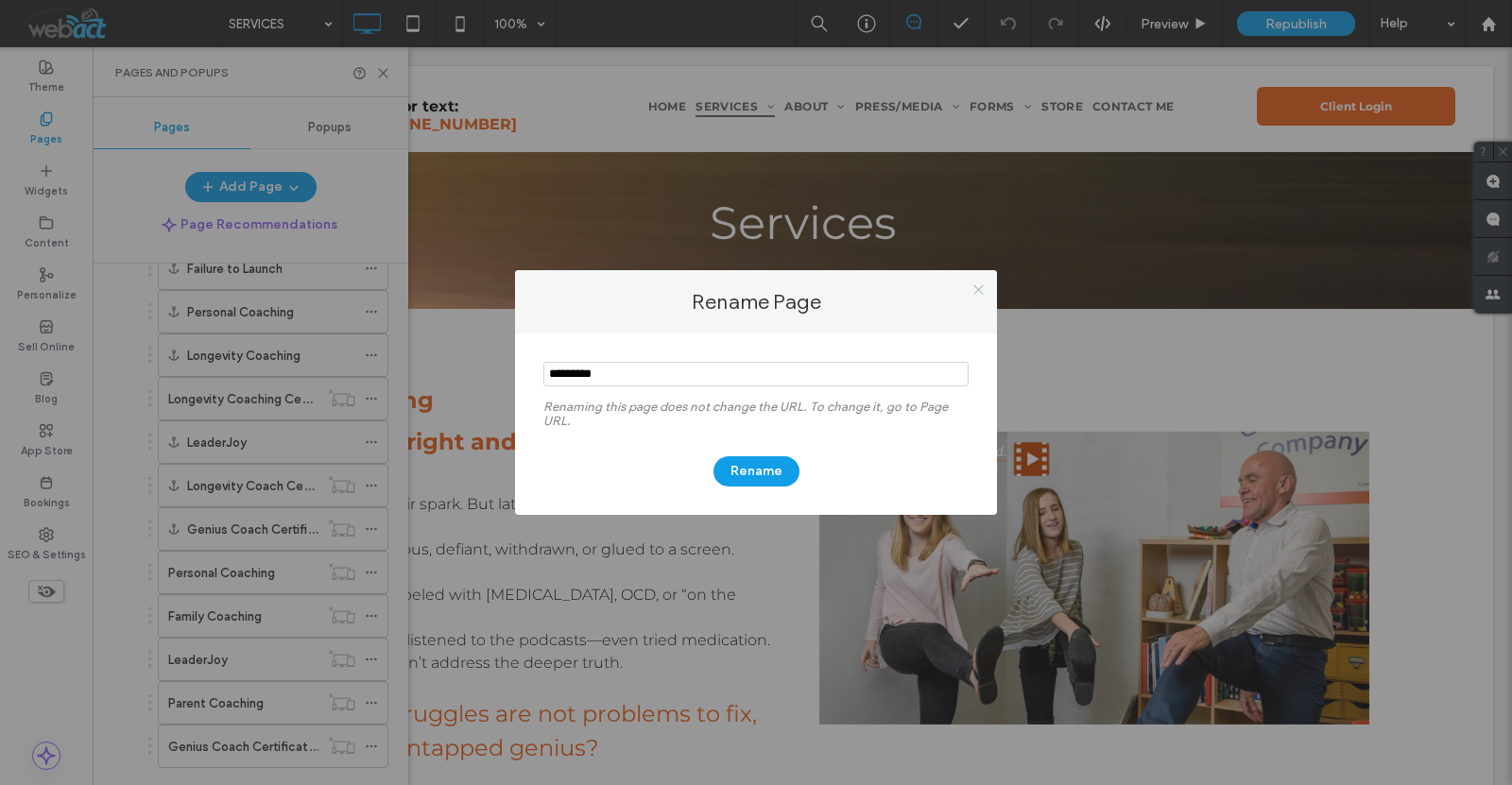
click at [973, 289] on icon at bounding box center [978, 289] width 14 height 14
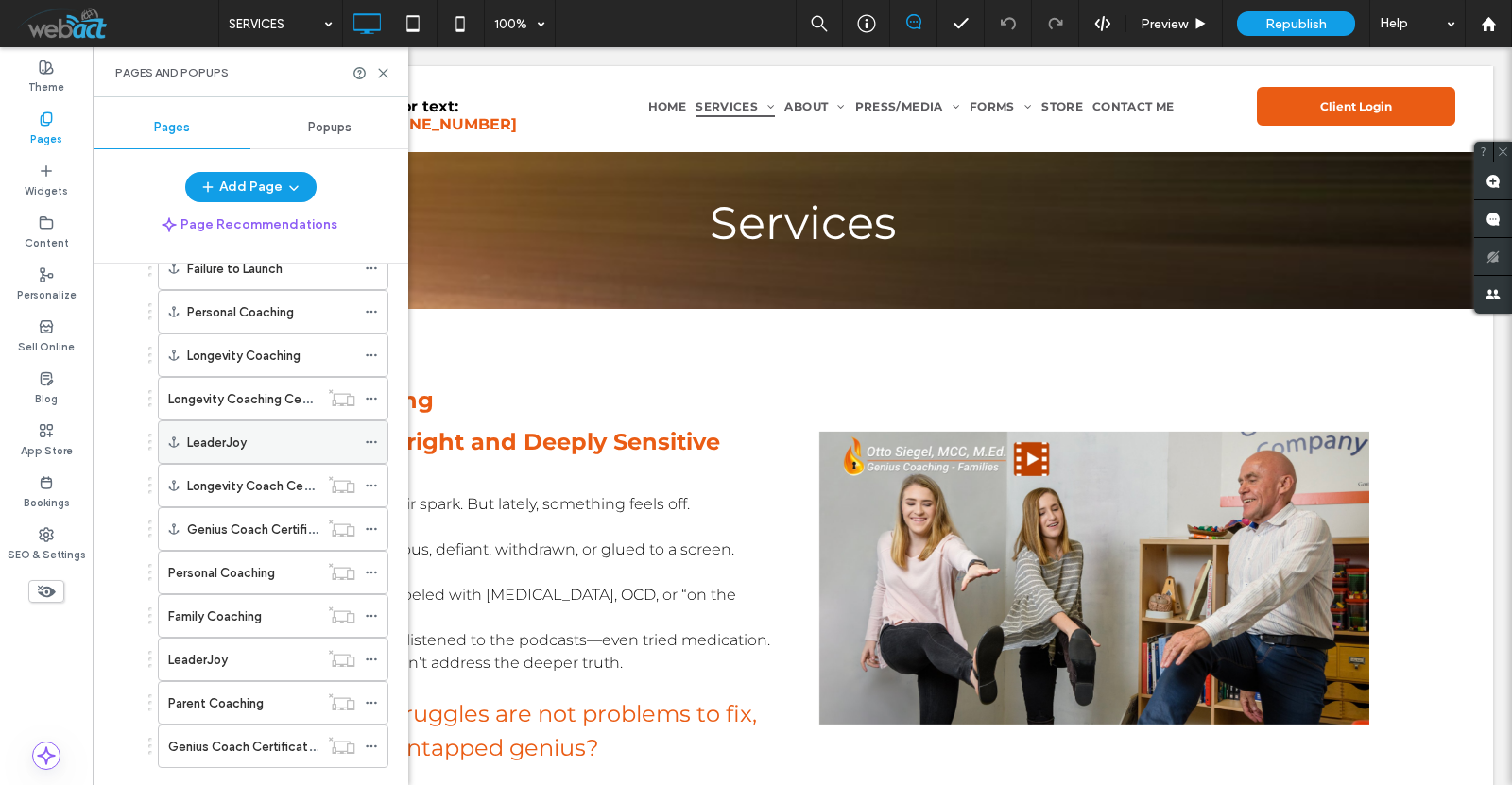
click at [373, 437] on icon at bounding box center [372, 442] width 13 height 13
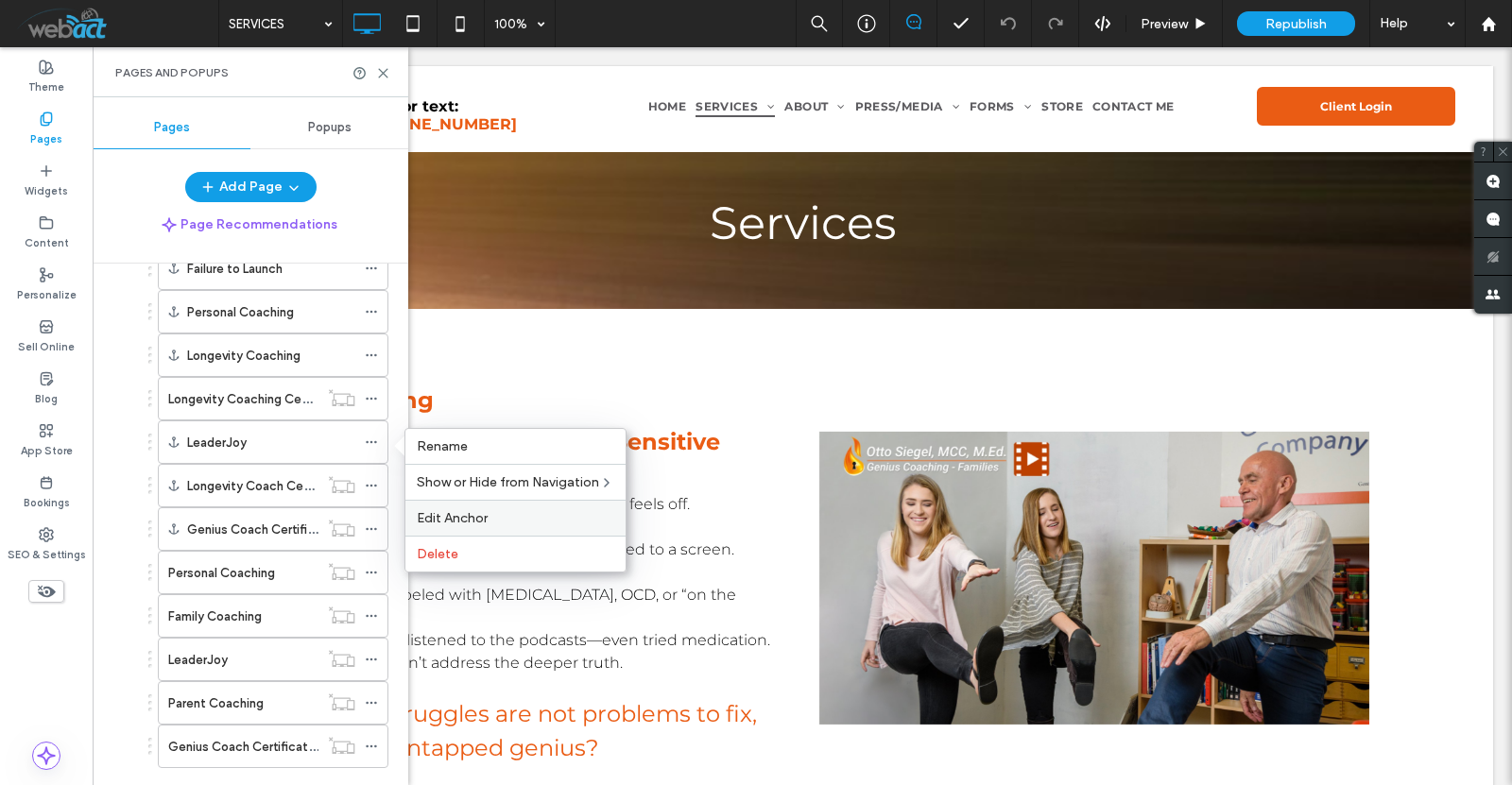
click at [488, 516] on label "Edit Anchor" at bounding box center [516, 518] width 198 height 16
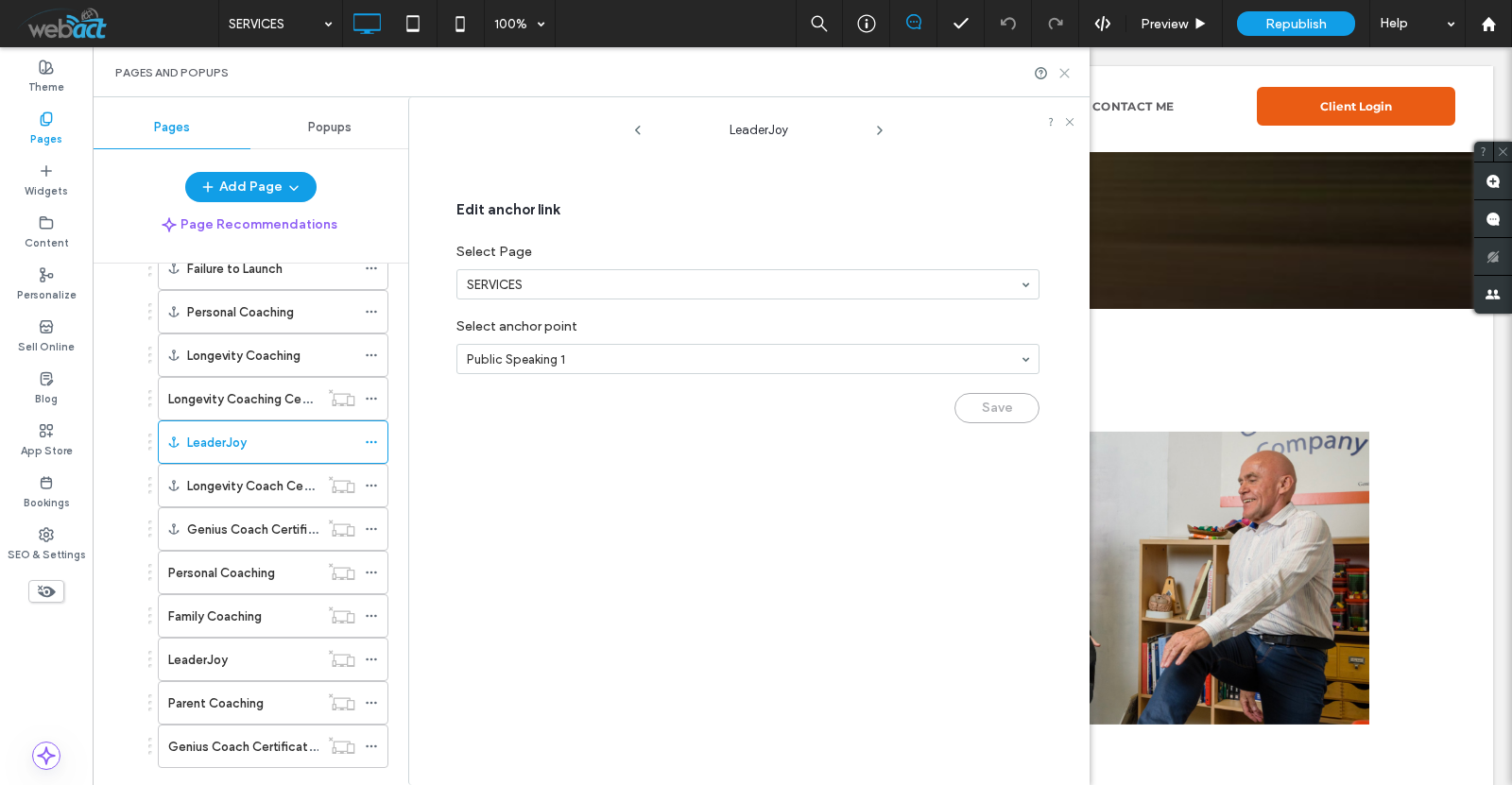
click at [1071, 69] on icon at bounding box center [1064, 73] width 14 height 14
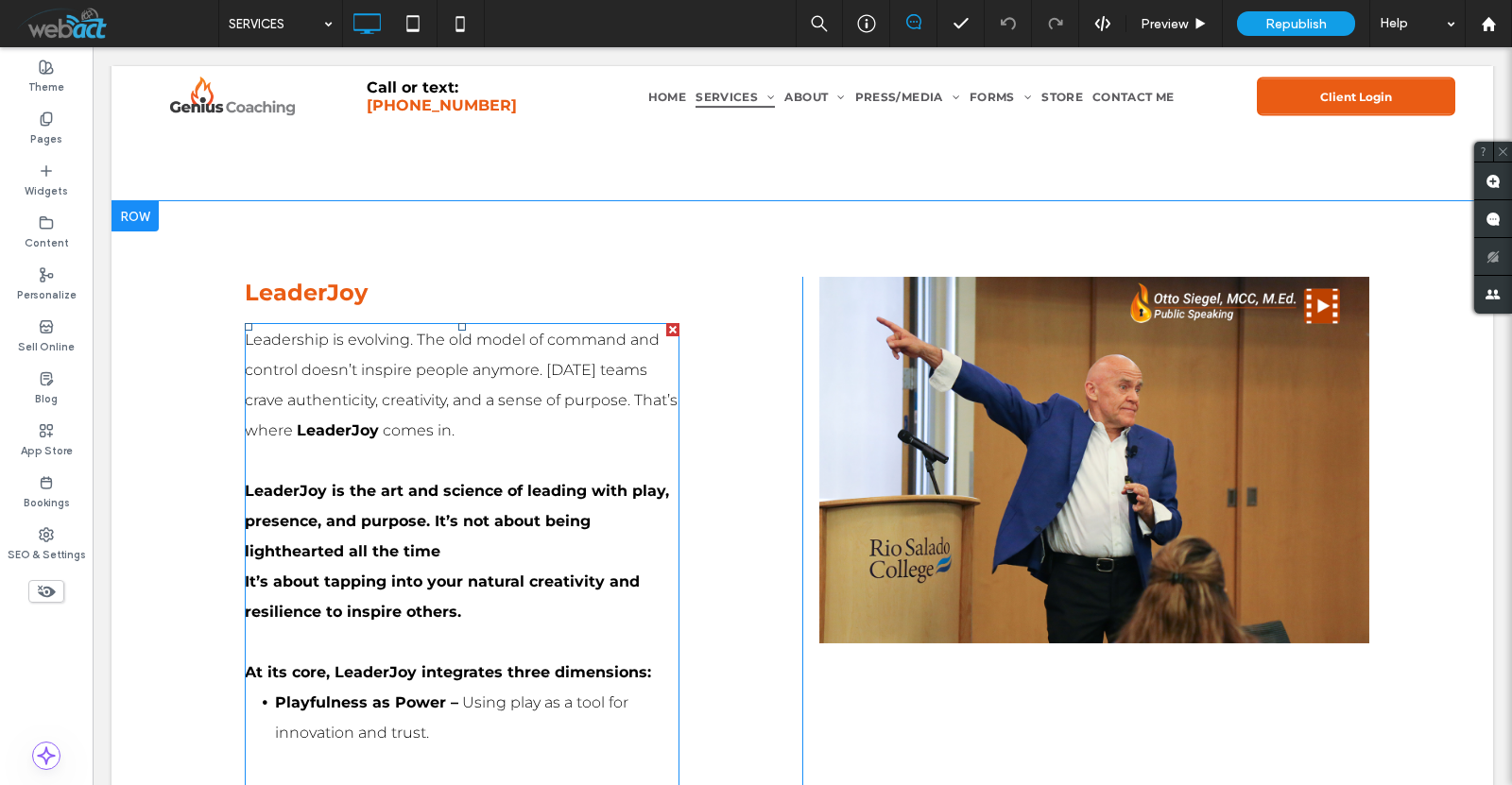
scroll to position [4220, 0]
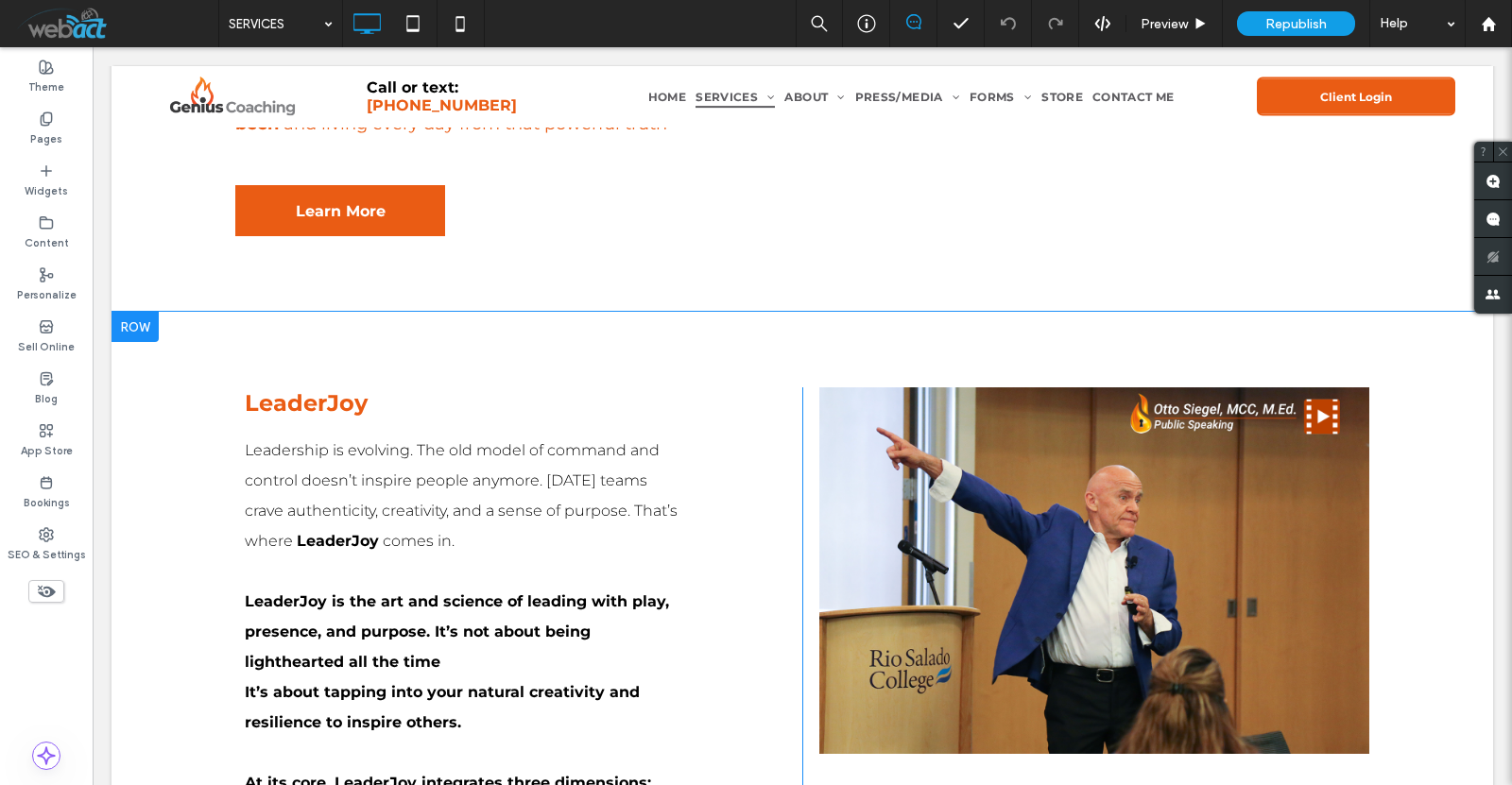
click at [151, 312] on div at bounding box center [134, 327] width 47 height 31
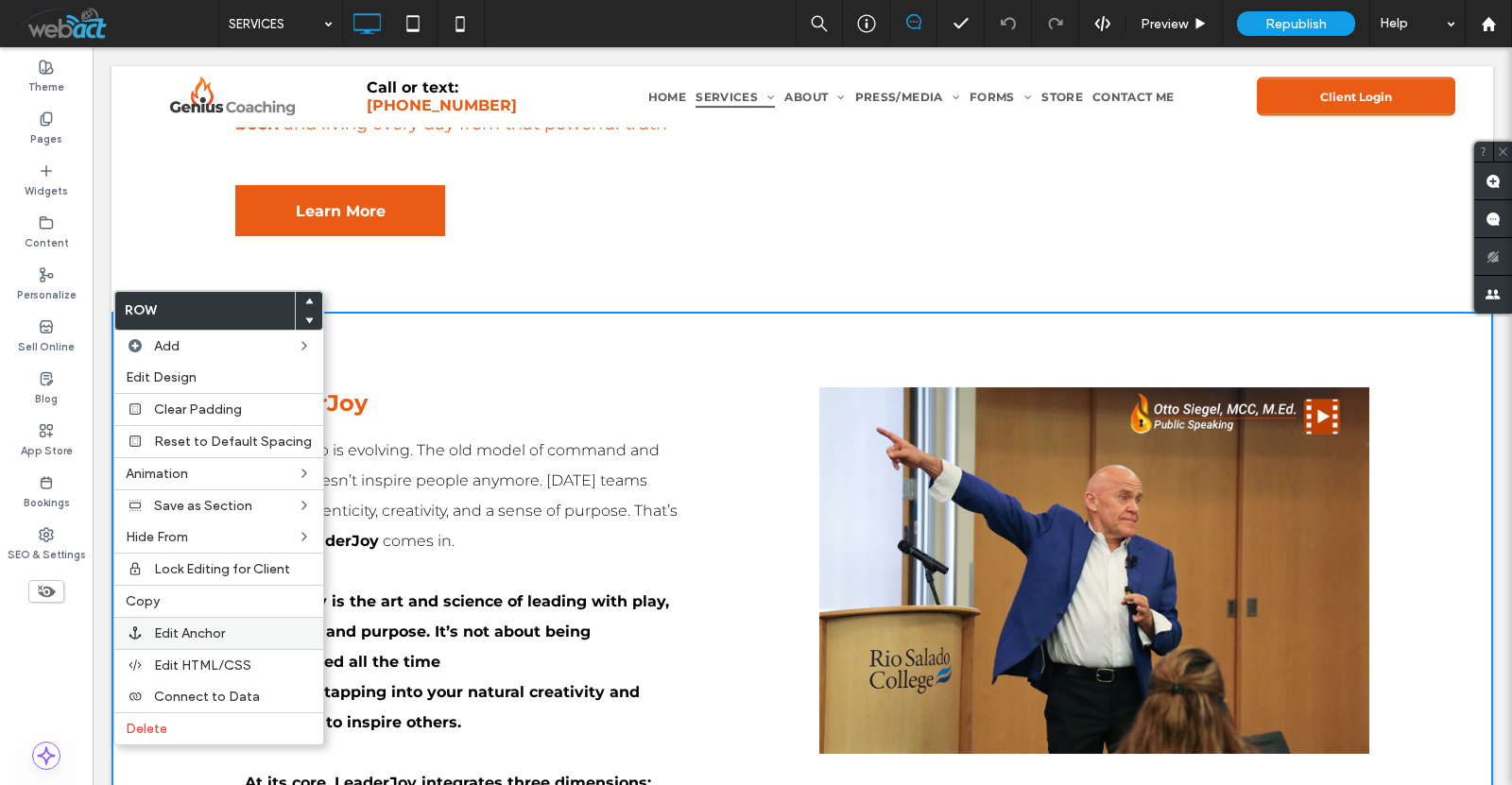
click at [245, 638] on label "Edit Anchor" at bounding box center [233, 634] width 158 height 16
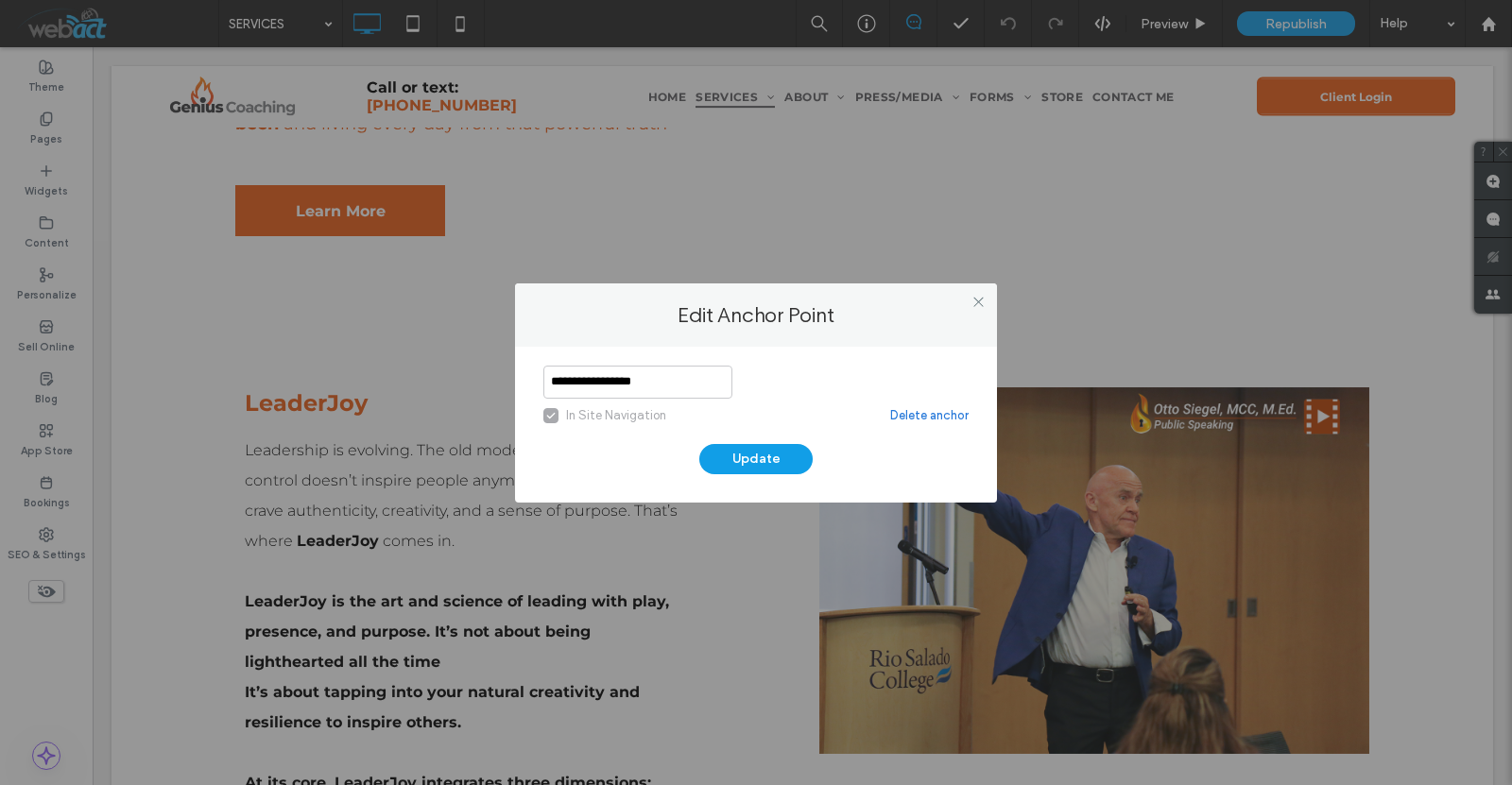
click at [643, 383] on input "**********" at bounding box center [638, 382] width 189 height 34
type input "*********"
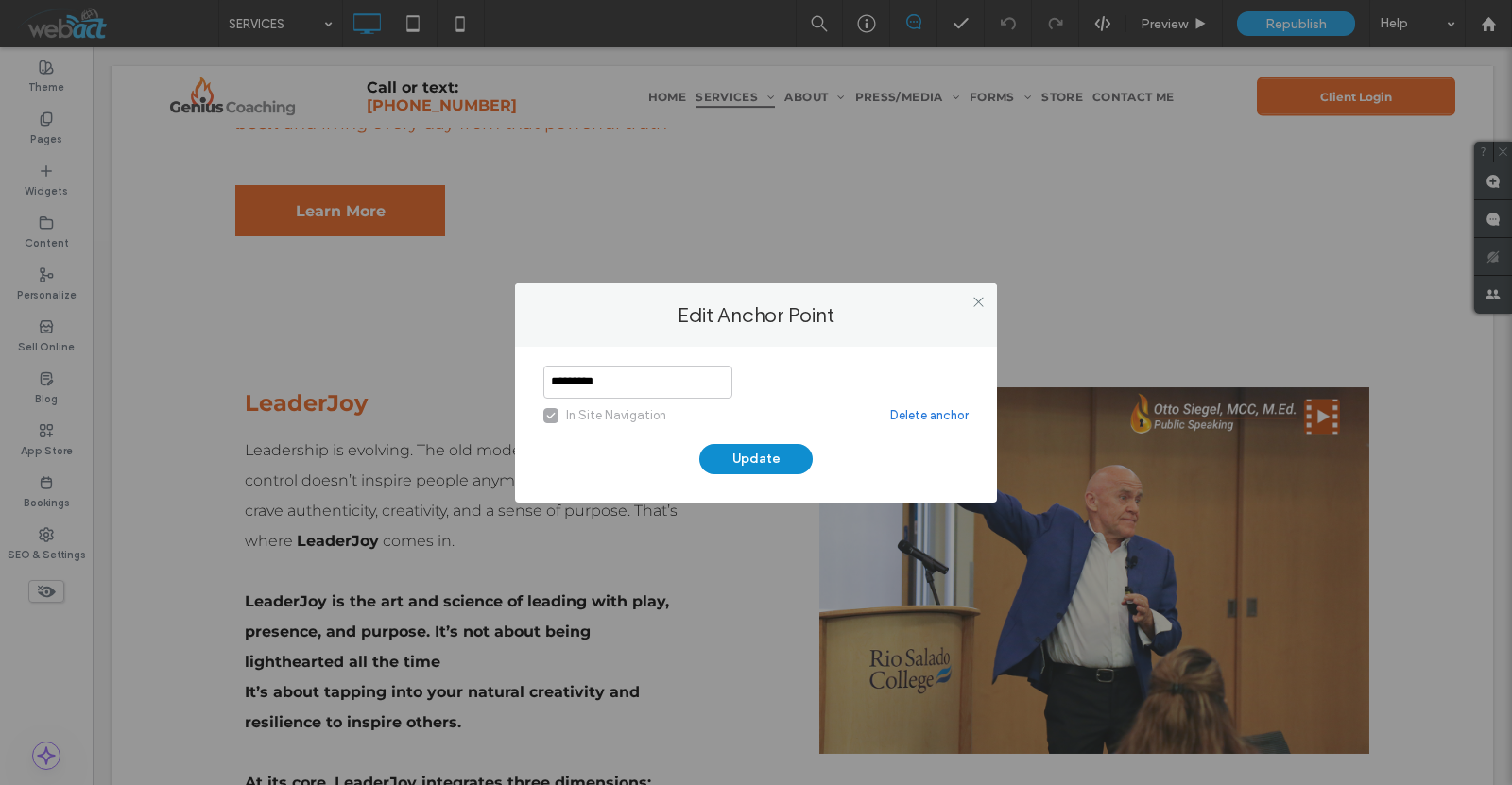
click at [775, 461] on button "Update" at bounding box center [756, 459] width 113 height 31
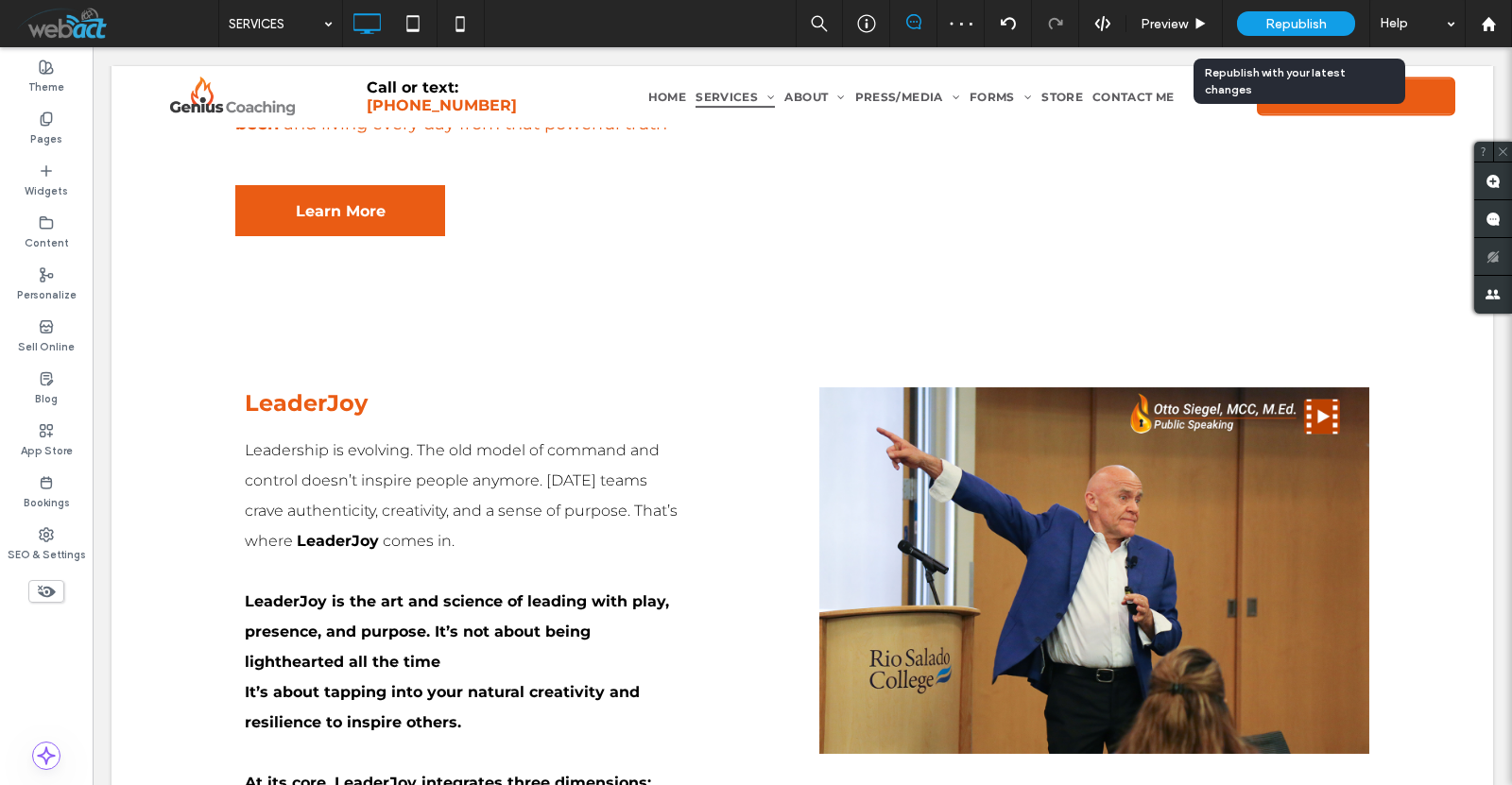
click at [1283, 18] on span "Republish" at bounding box center [1296, 24] width 61 height 16
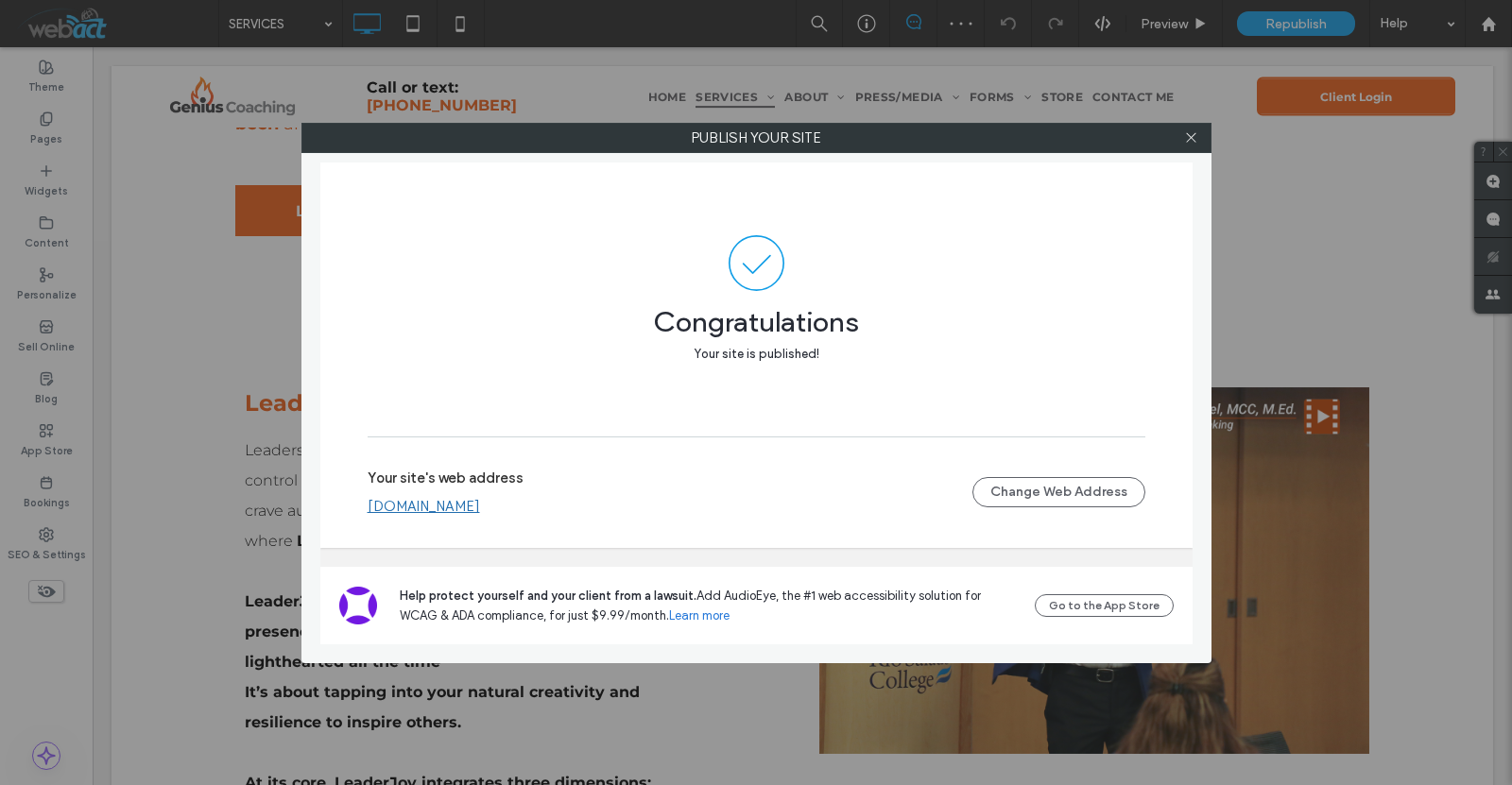
click at [443, 505] on link "www.geniuscoaching.com" at bounding box center [423, 507] width 112 height 17
click at [1192, 142] on icon at bounding box center [1191, 137] width 14 height 14
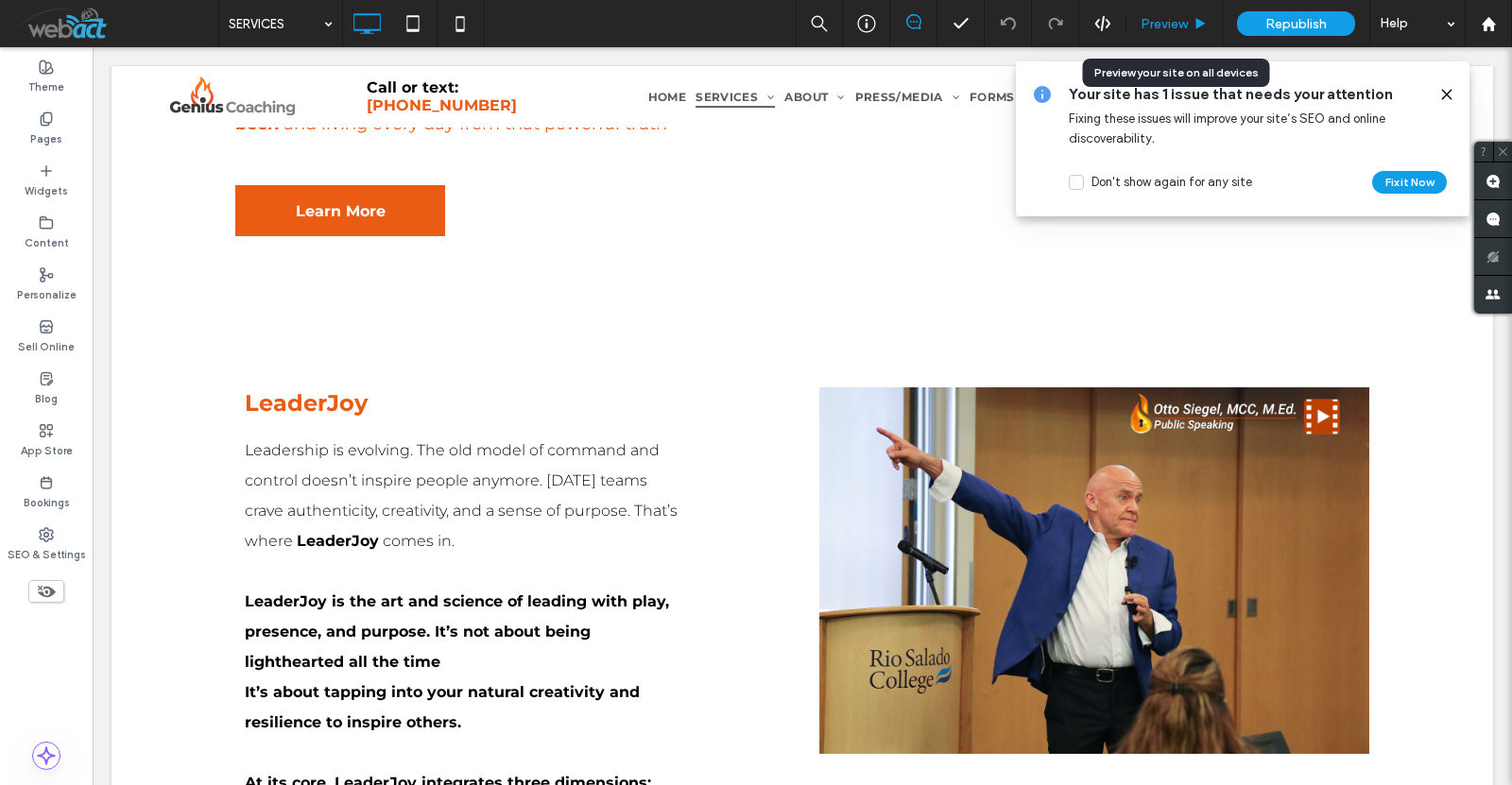
click at [1189, 12] on div "Preview" at bounding box center [1175, 23] width 97 height 47
click at [1174, 22] on span "Preview" at bounding box center [1164, 24] width 47 height 16
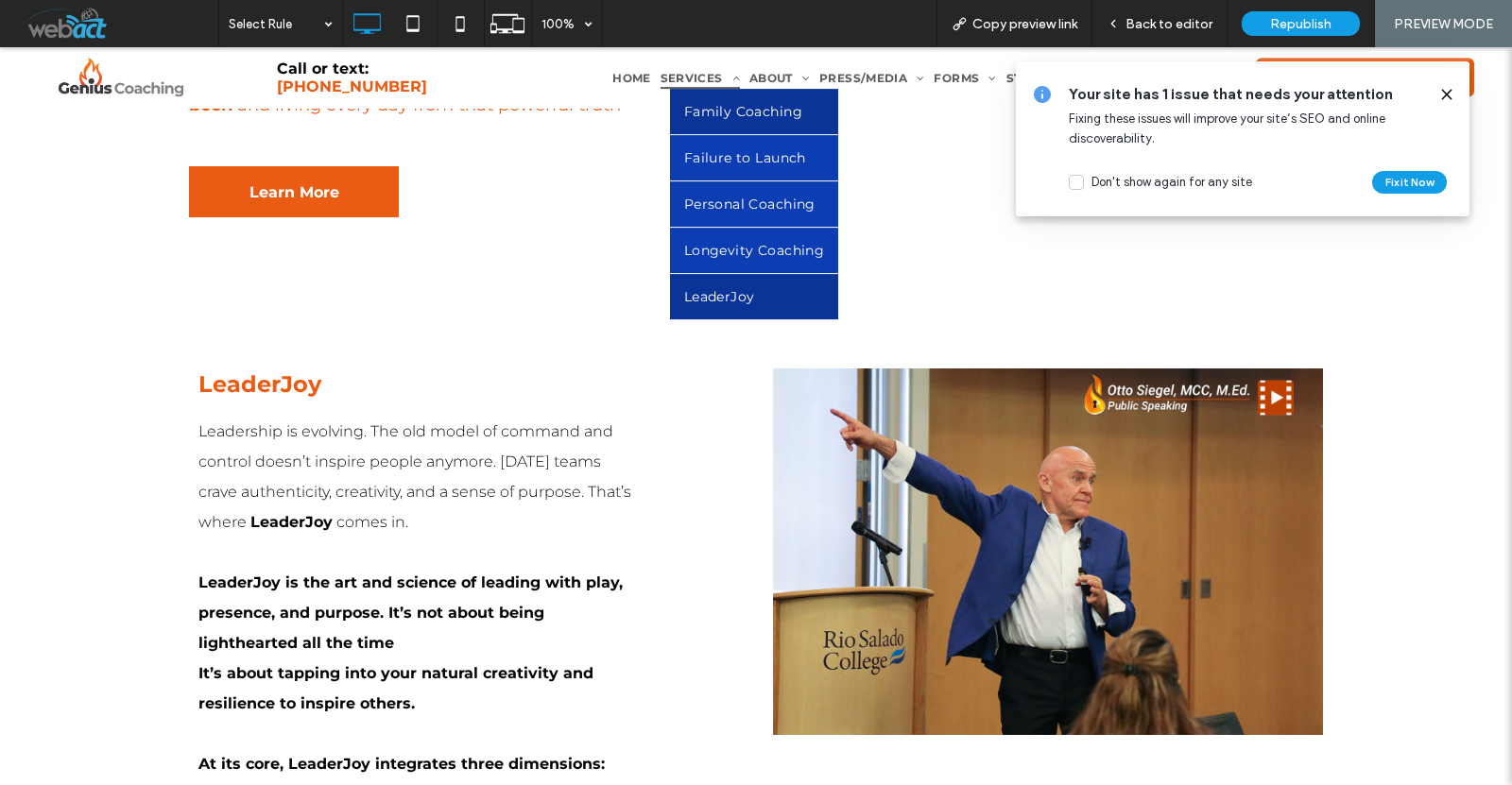
click at [775, 103] on span "Family Coaching" at bounding box center [743, 111] width 118 height 17
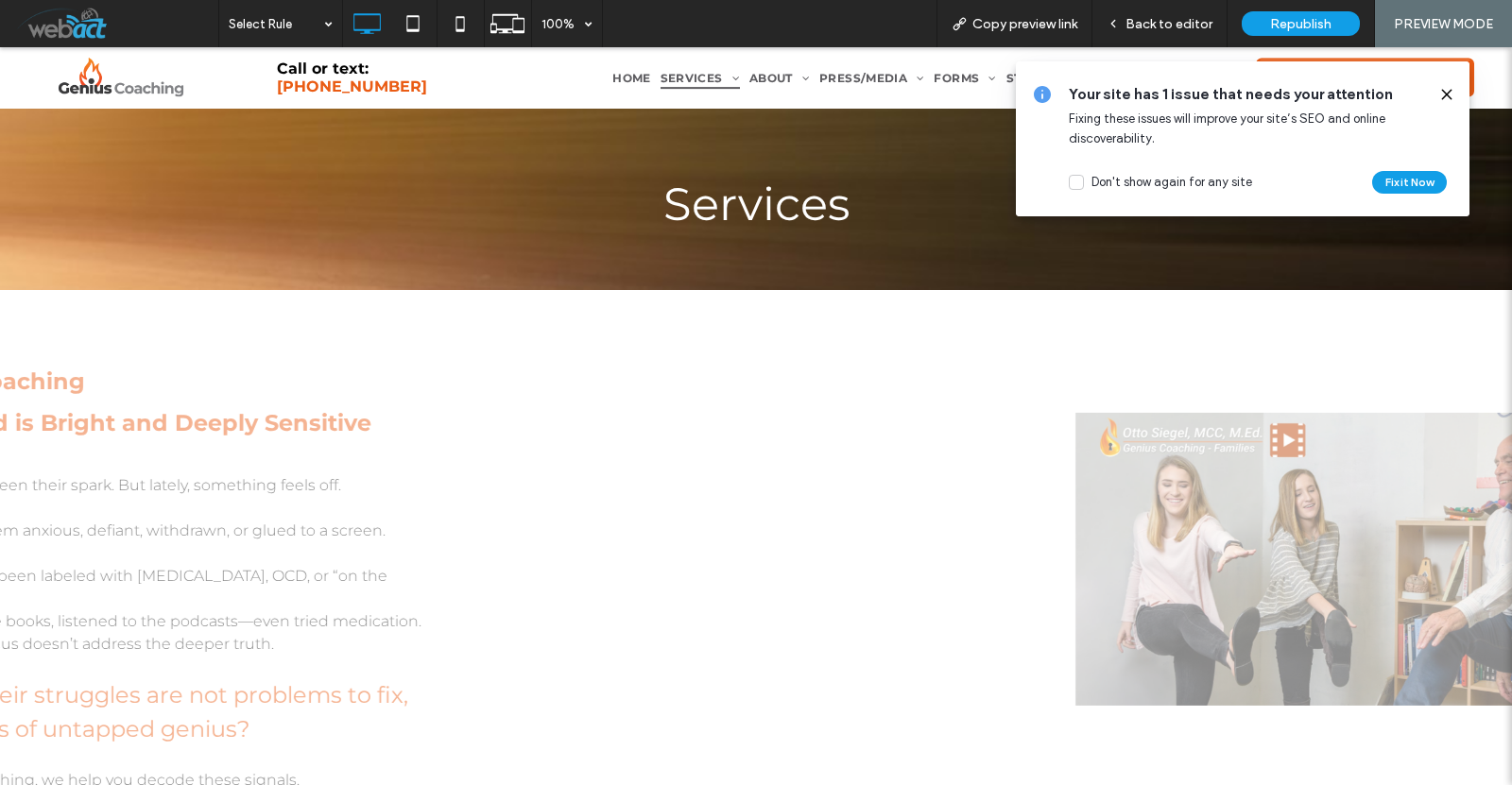
scroll to position [171, 0]
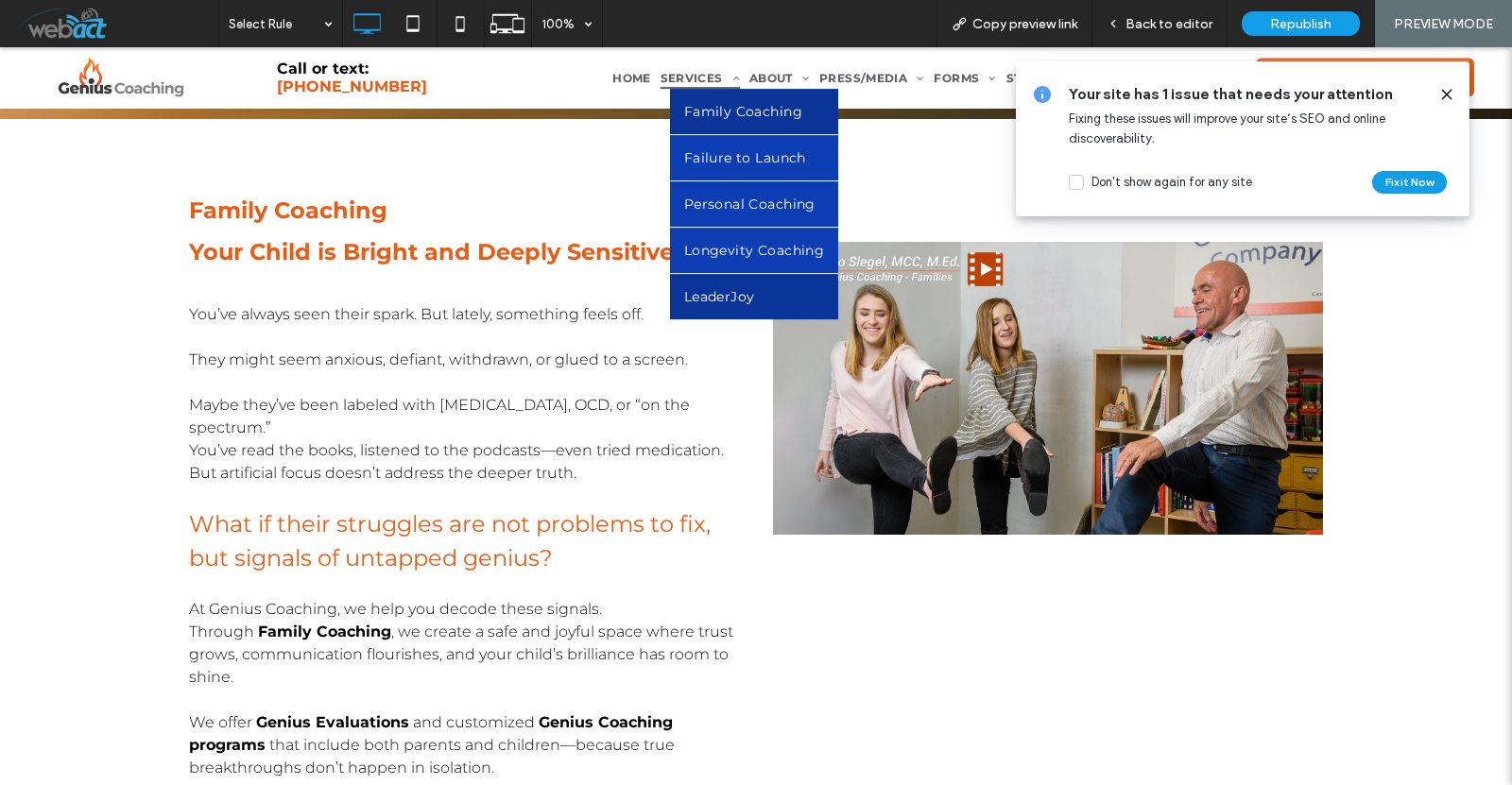
click at [738, 301] on link "LeaderJoy" at bounding box center [755, 296] width 169 height 45
click at [737, 303] on link "LeaderJoy" at bounding box center [755, 296] width 169 height 45
click at [732, 298] on span "LeaderJoy" at bounding box center [720, 297] width 71 height 17
click at [732, 297] on span "LeaderJoy" at bounding box center [720, 297] width 71 height 17
click at [692, 301] on link "LeaderJoy" at bounding box center [755, 296] width 169 height 45
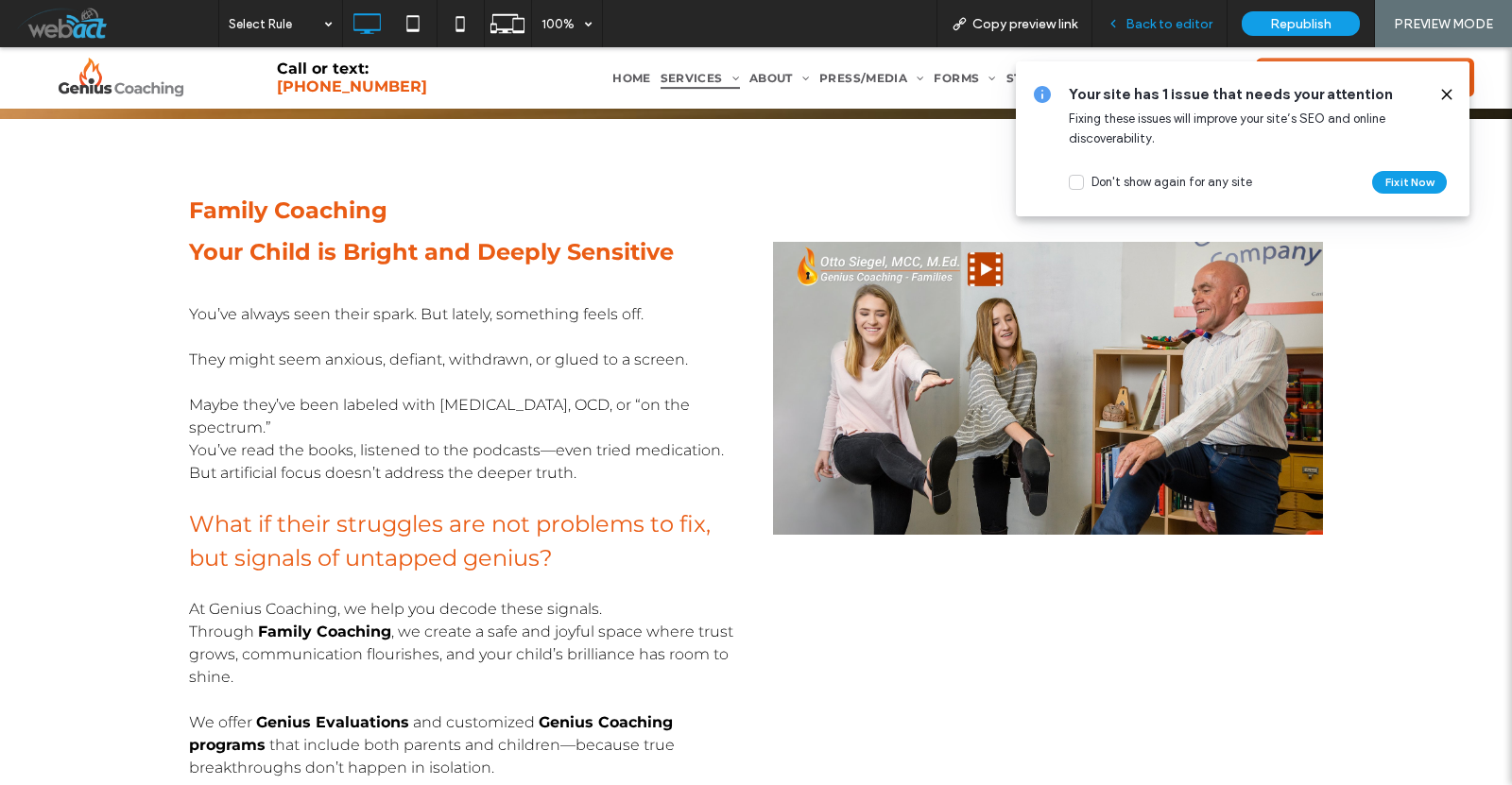
click at [1175, 16] on span "Back to editor" at bounding box center [1169, 24] width 87 height 16
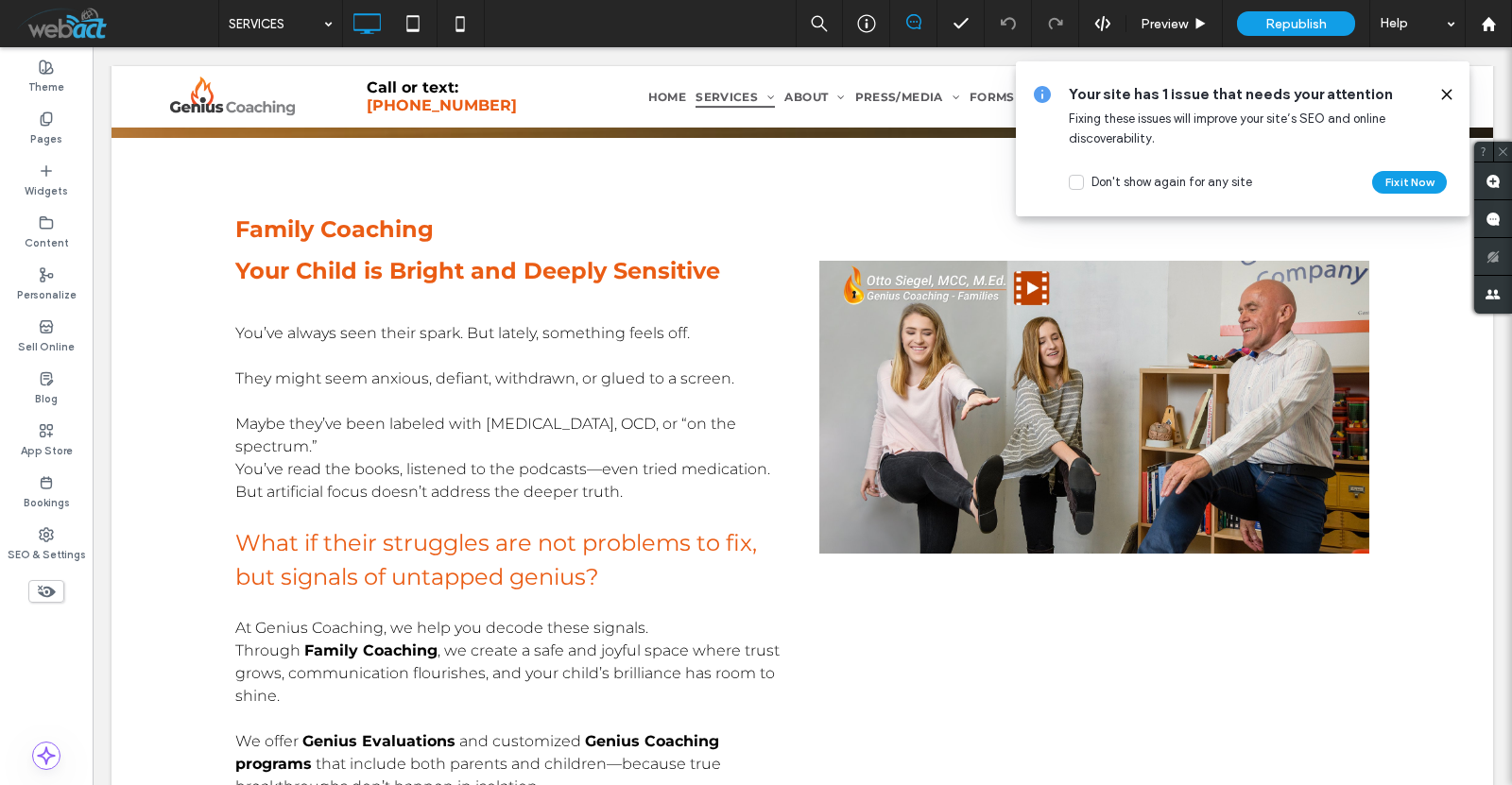
click at [1447, 85] on span at bounding box center [1447, 95] width 15 height 21
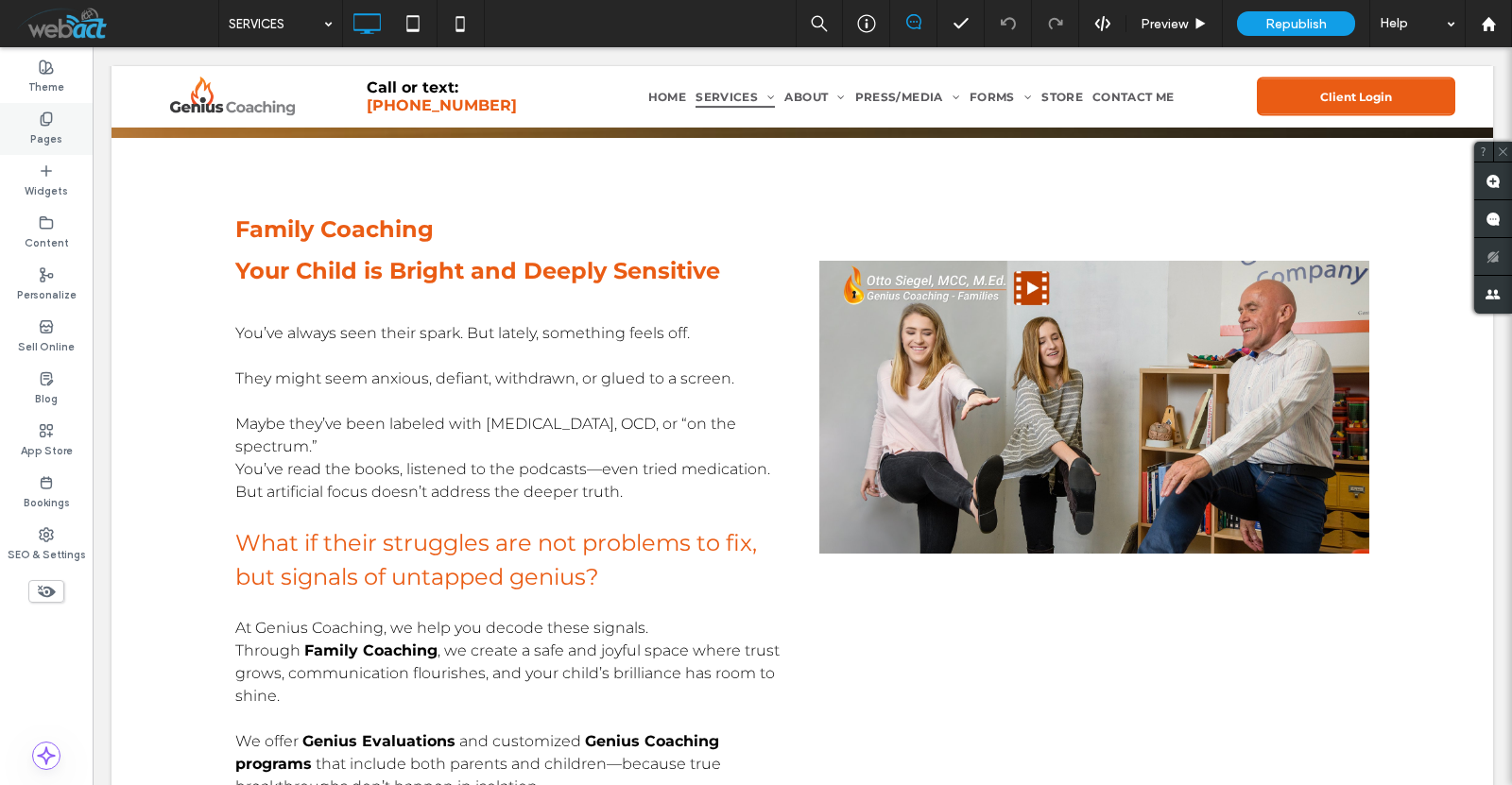
click at [65, 136] on div "Pages" at bounding box center [46, 128] width 93 height 52
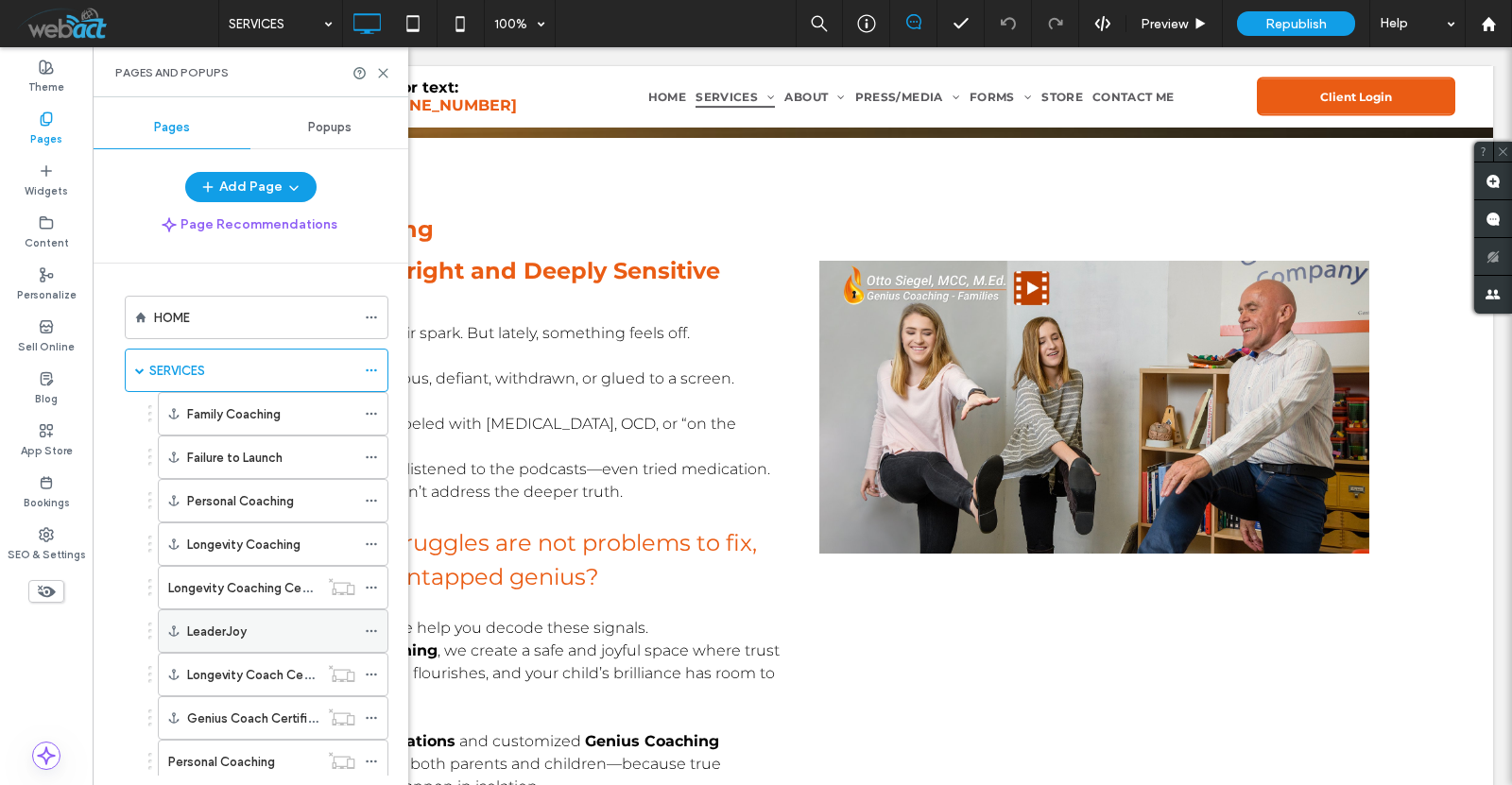
click at [246, 625] on div "LeaderJoy" at bounding box center [270, 632] width 168 height 20
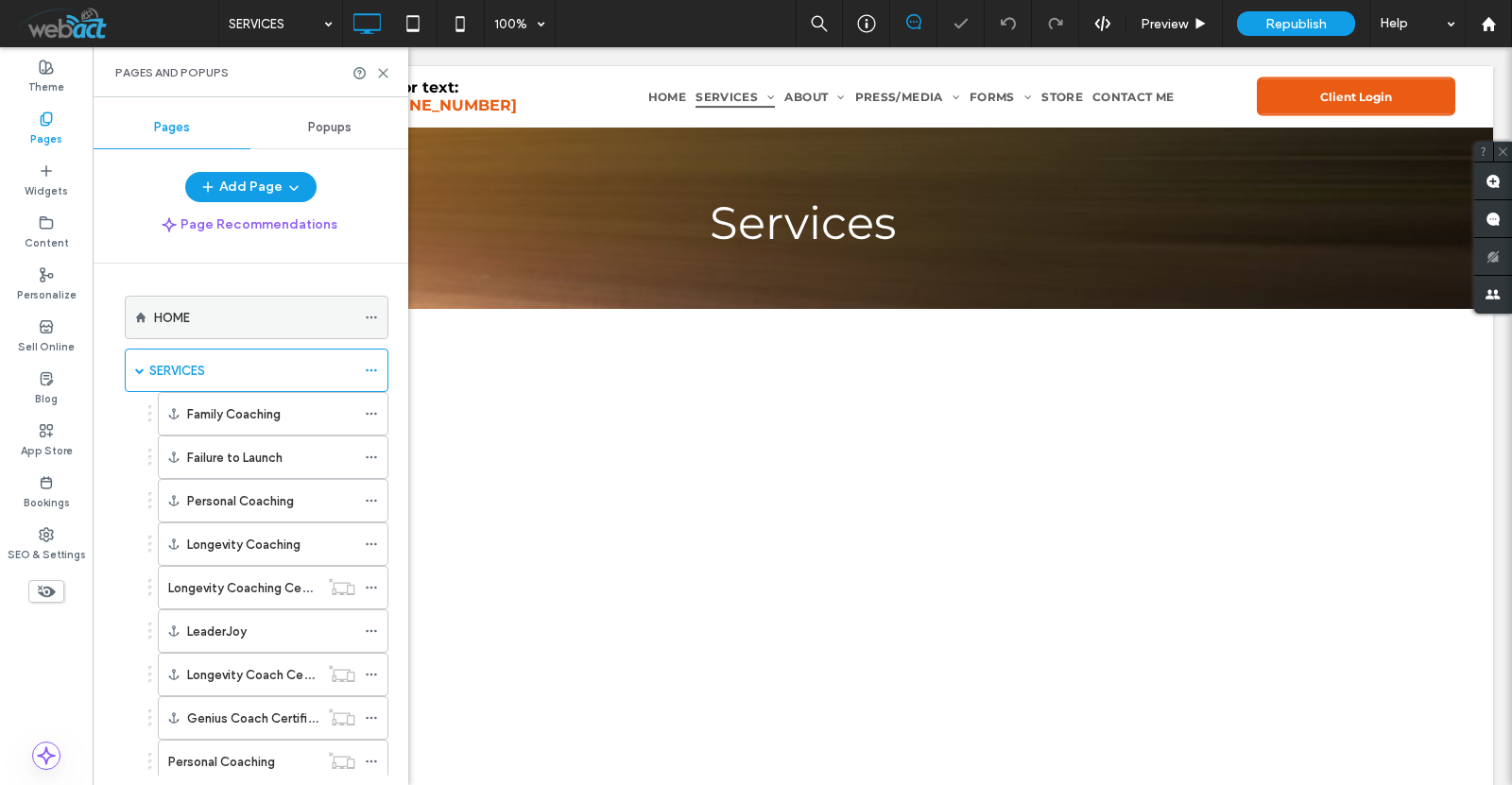
scroll to position [4382, 0]
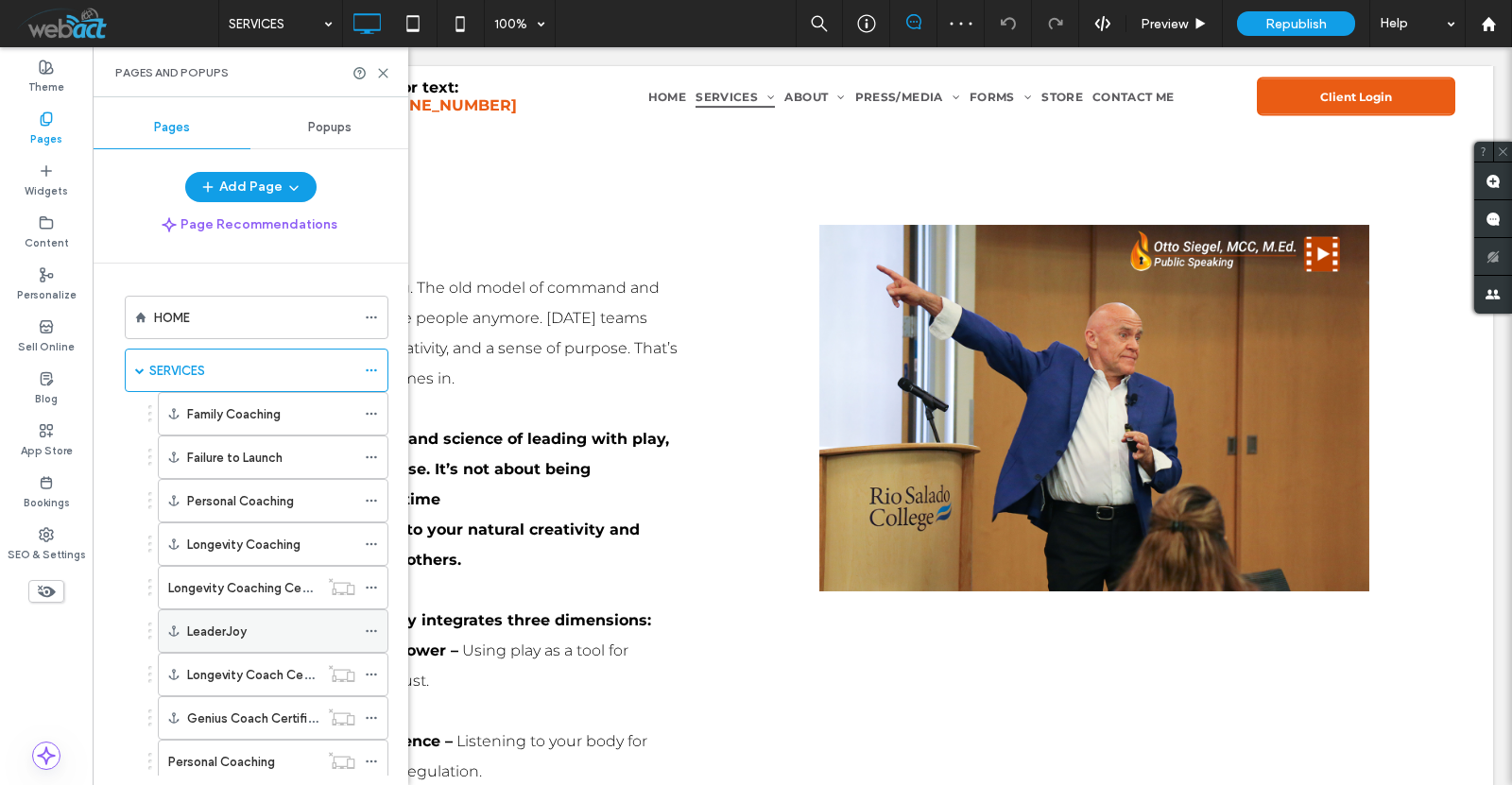
click at [376, 632] on icon at bounding box center [372, 632] width 13 height 13
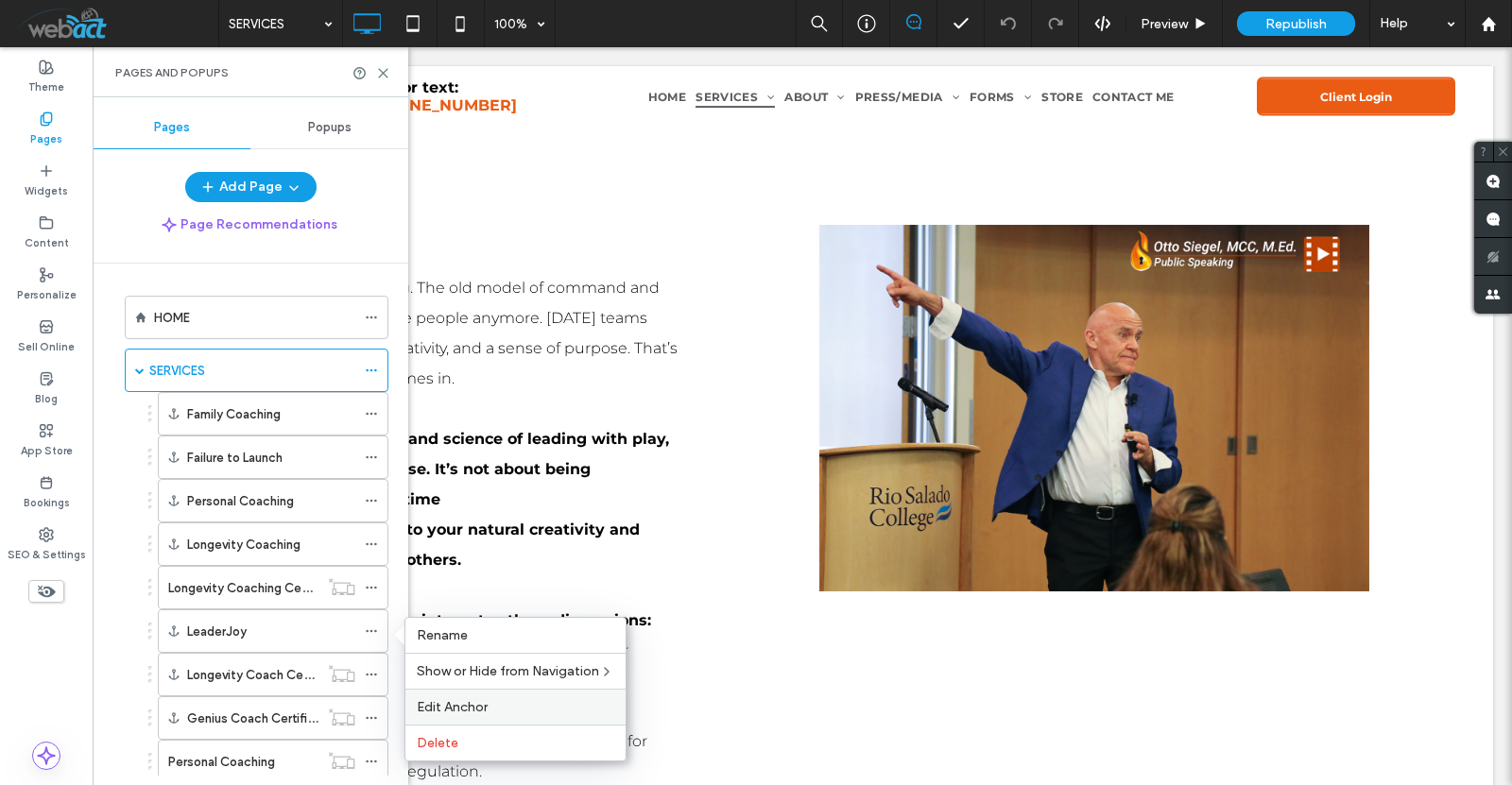
click at [526, 698] on div "Edit Anchor" at bounding box center [516, 706] width 221 height 35
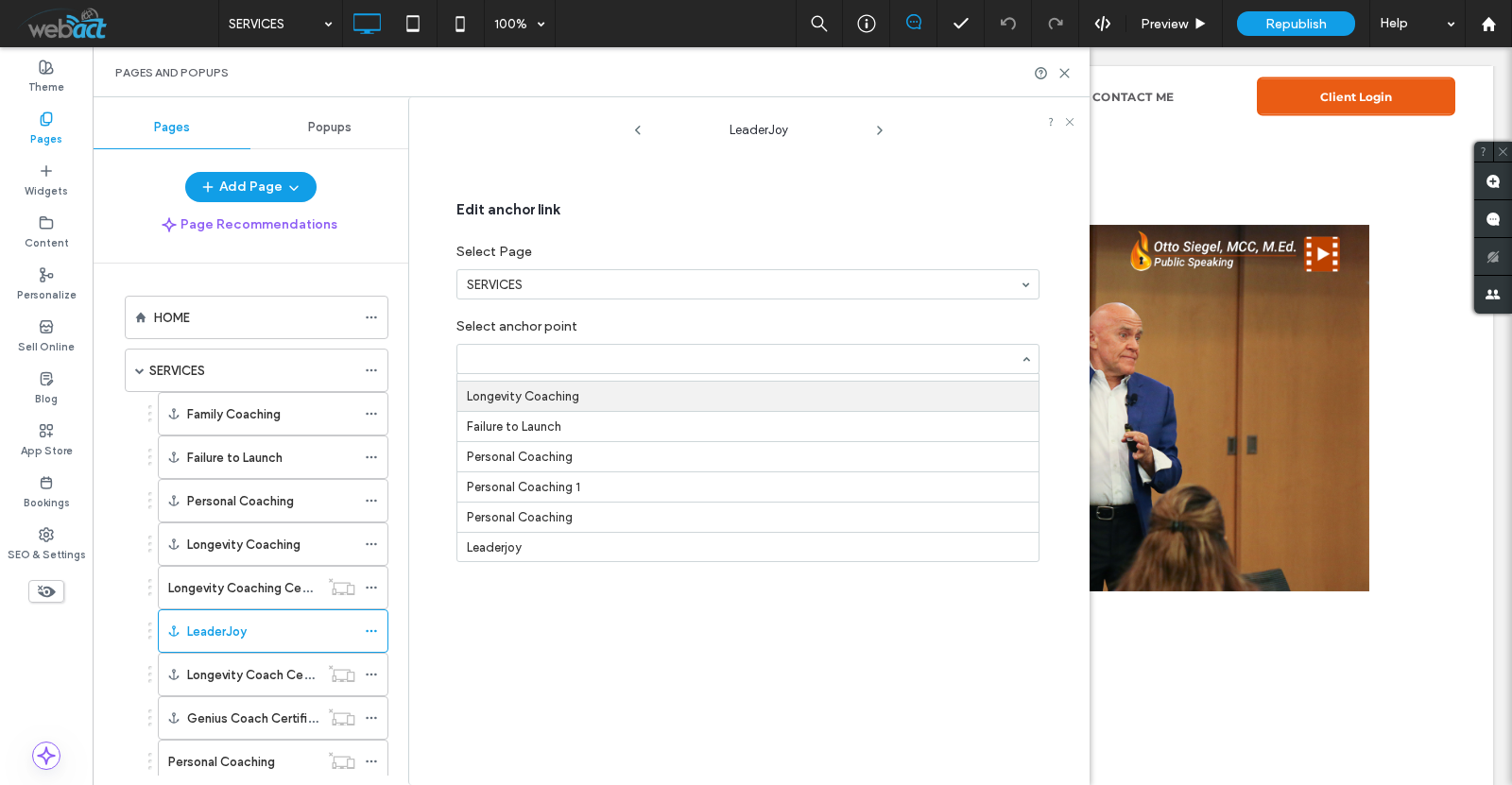
scroll to position [126, 0]
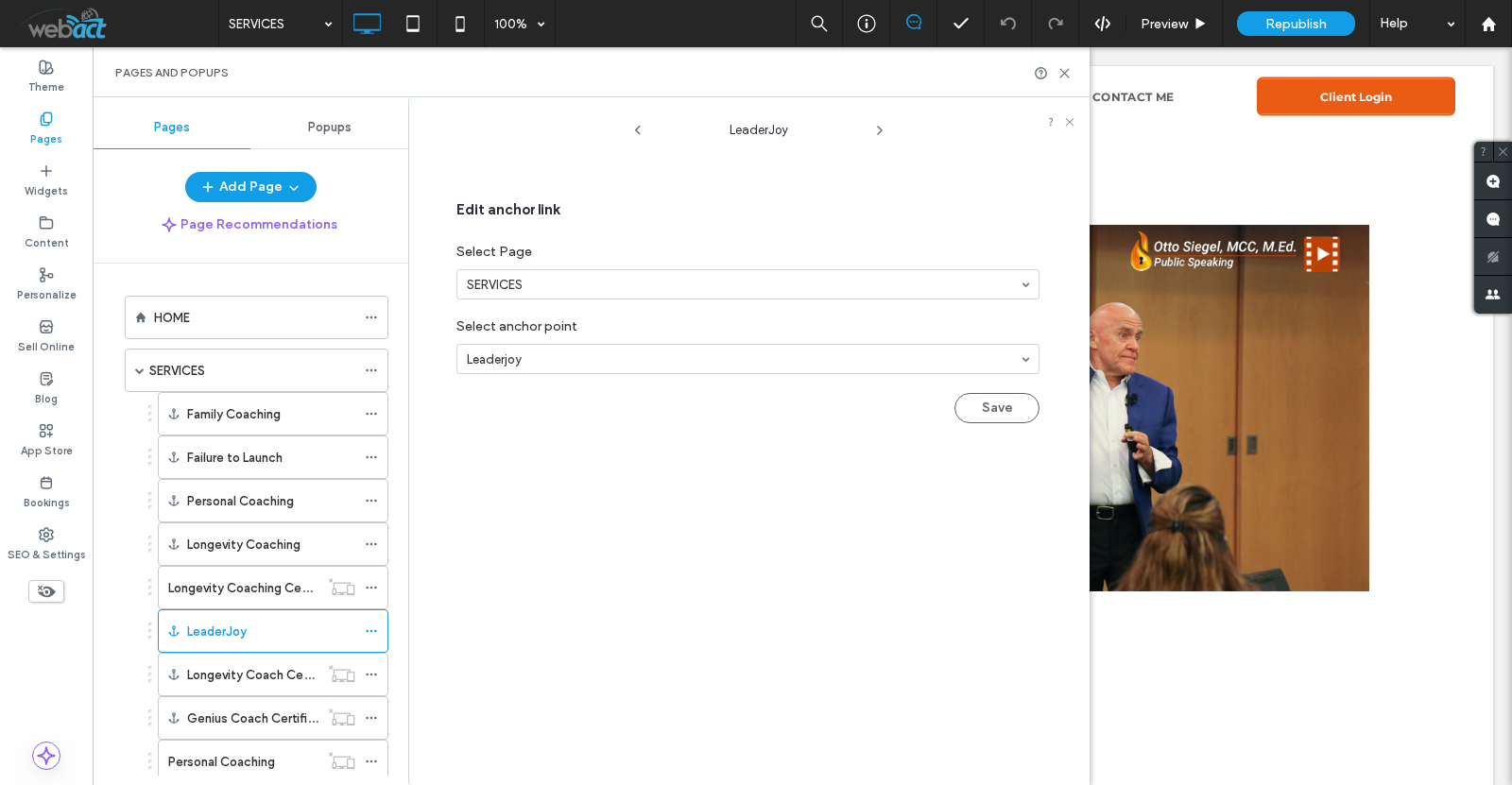
click at [544, 542] on div "LeaderJoy Edit anchor link Select Page SERVICES Select anchor point Leaderjoy S…" at bounding box center [759, 446] width 662 height 679
click at [961, 426] on div "Edit anchor link Select Page SERVICES Select anchor point Leaderjoy Save" at bounding box center [748, 312] width 583 height 265
click at [962, 420] on button "Save" at bounding box center [997, 408] width 85 height 31
click at [1065, 68] on icon at bounding box center [1064, 73] width 14 height 14
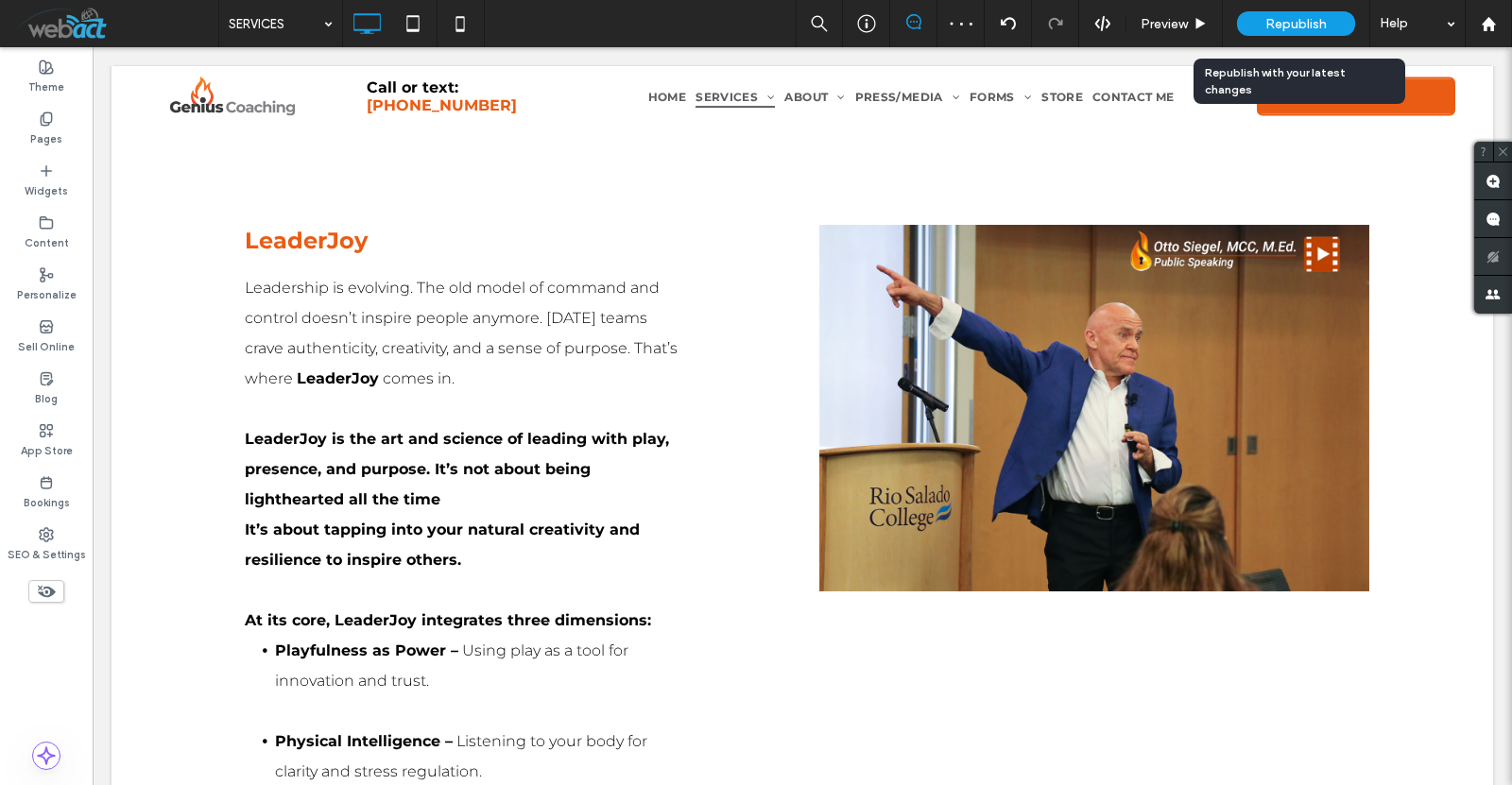
click at [1261, 32] on div "Republish" at bounding box center [1295, 24] width 118 height 25
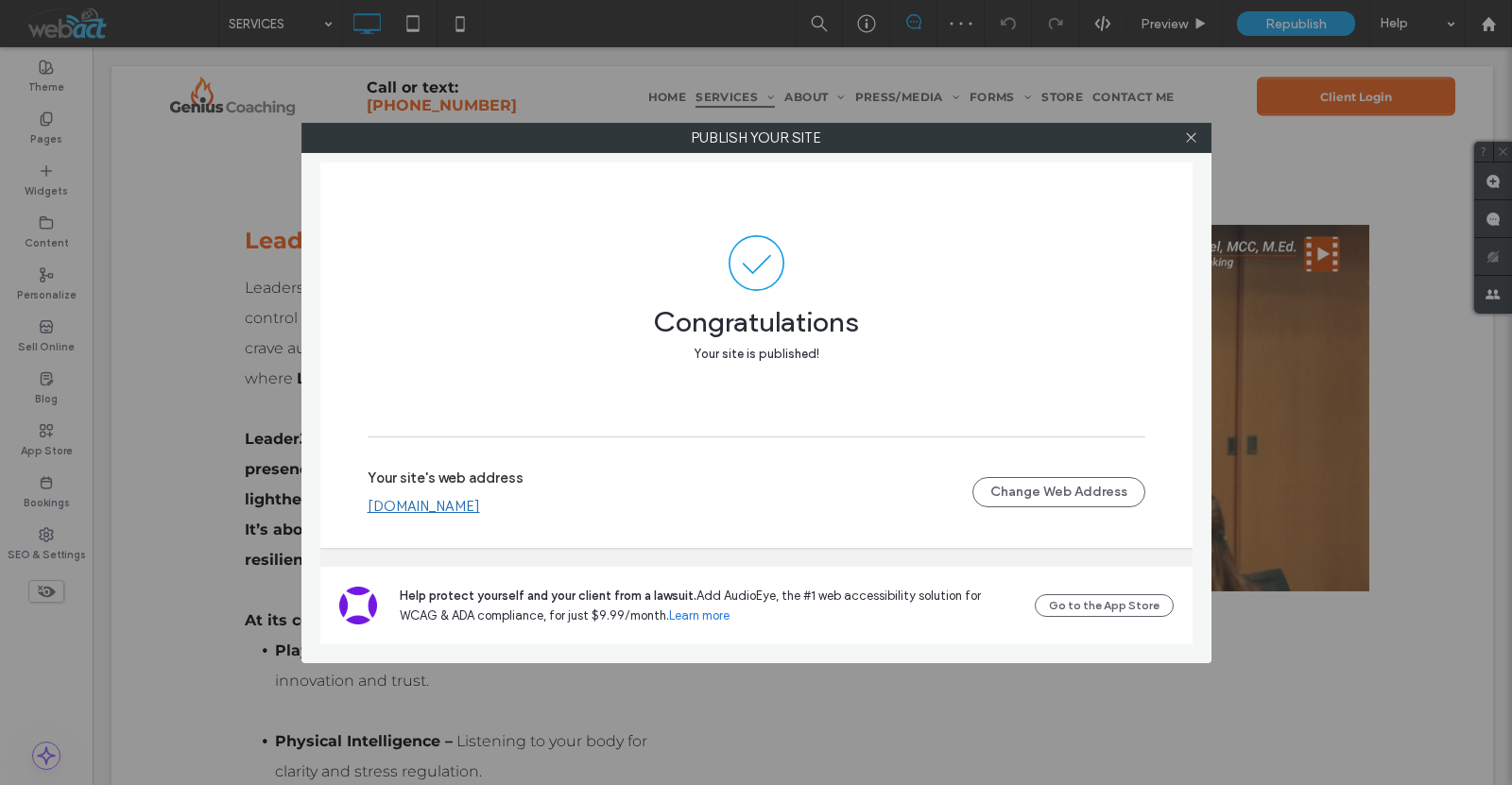
click at [456, 511] on link "www.geniuscoaching.com" at bounding box center [423, 507] width 112 height 17
click at [1194, 143] on icon at bounding box center [1191, 137] width 14 height 14
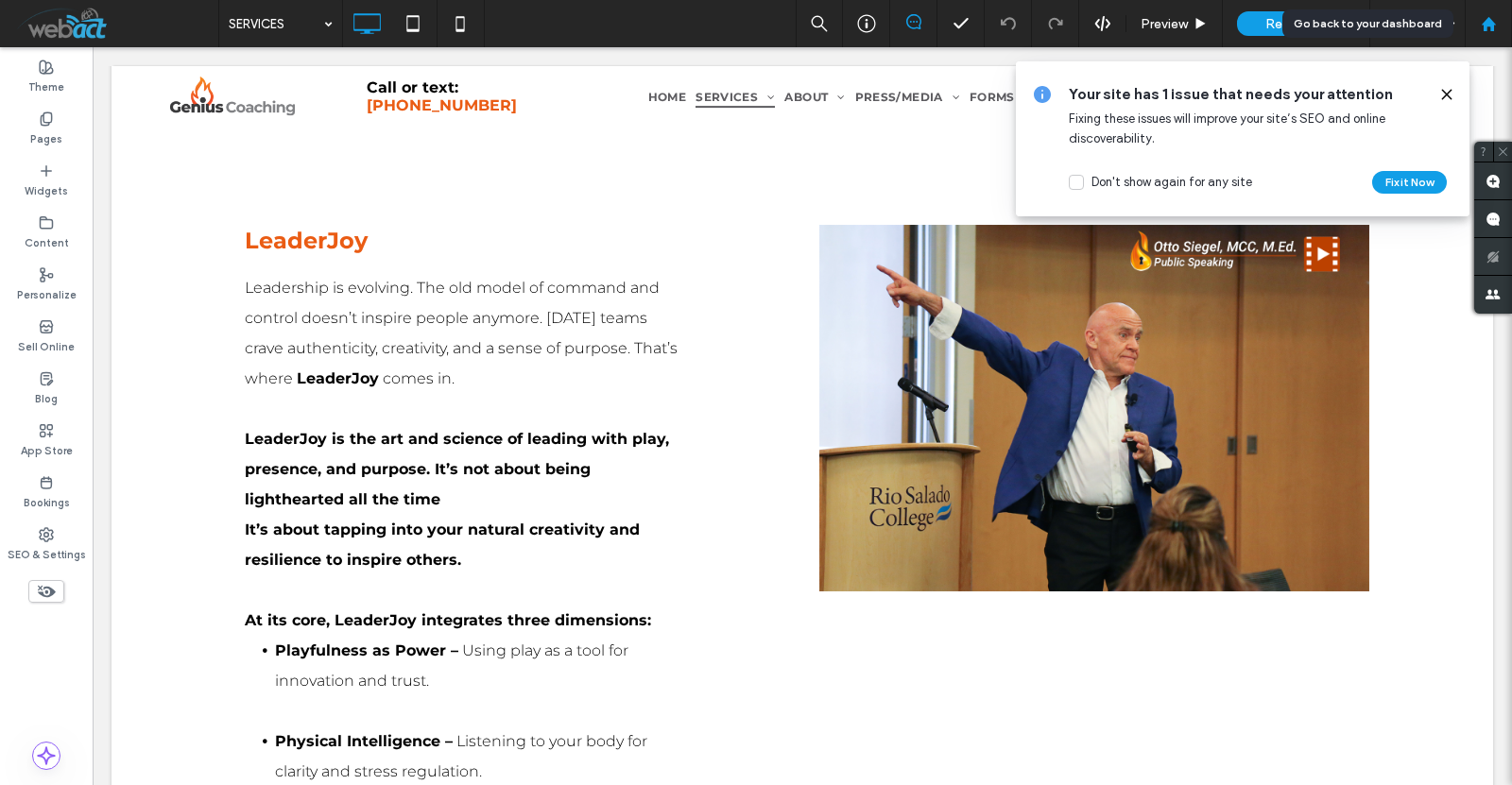
click at [1488, 23] on use at bounding box center [1488, 23] width 14 height 14
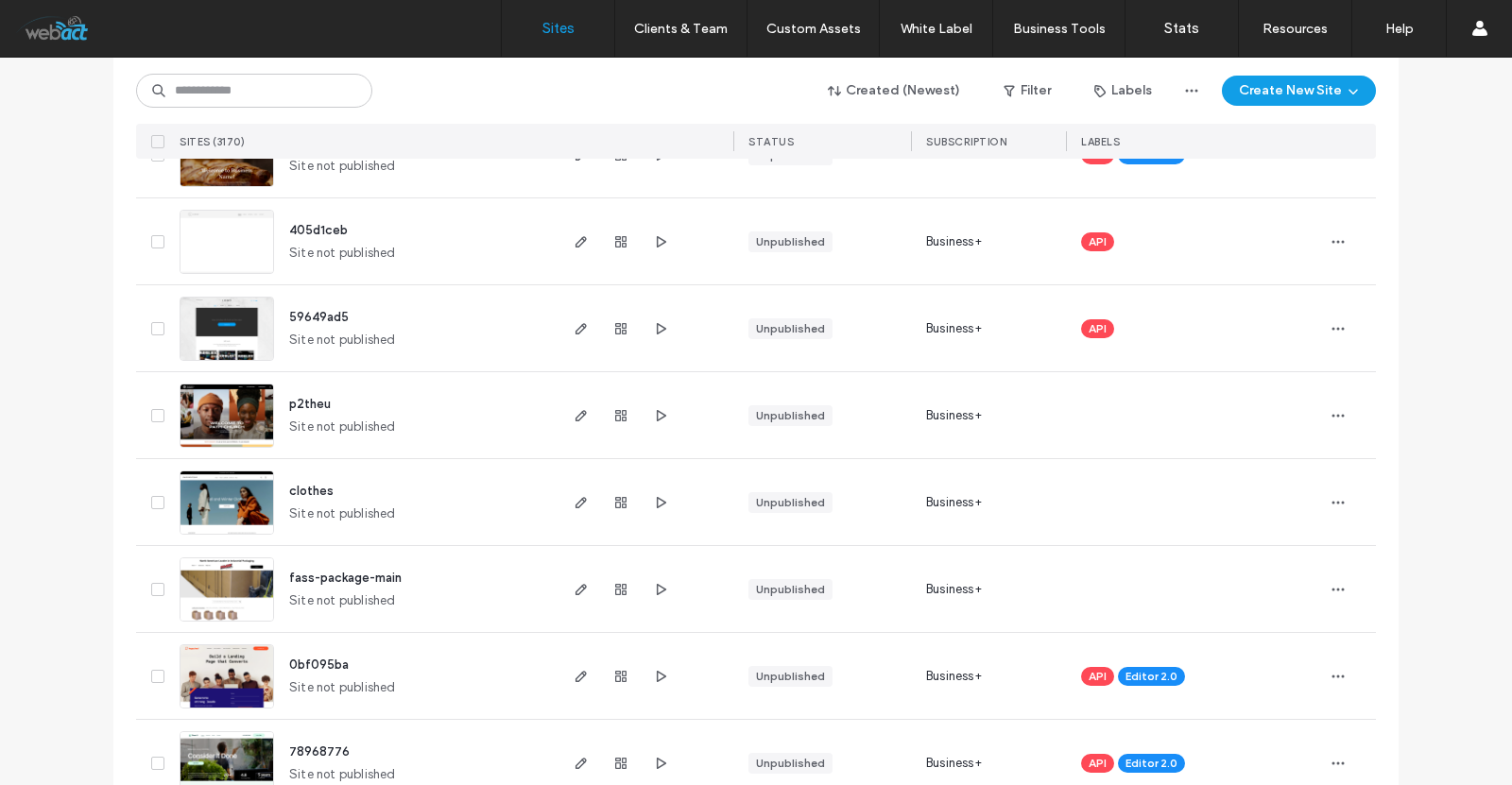
scroll to position [1574, 0]
